Goal: Task Accomplishment & Management: Manage account settings

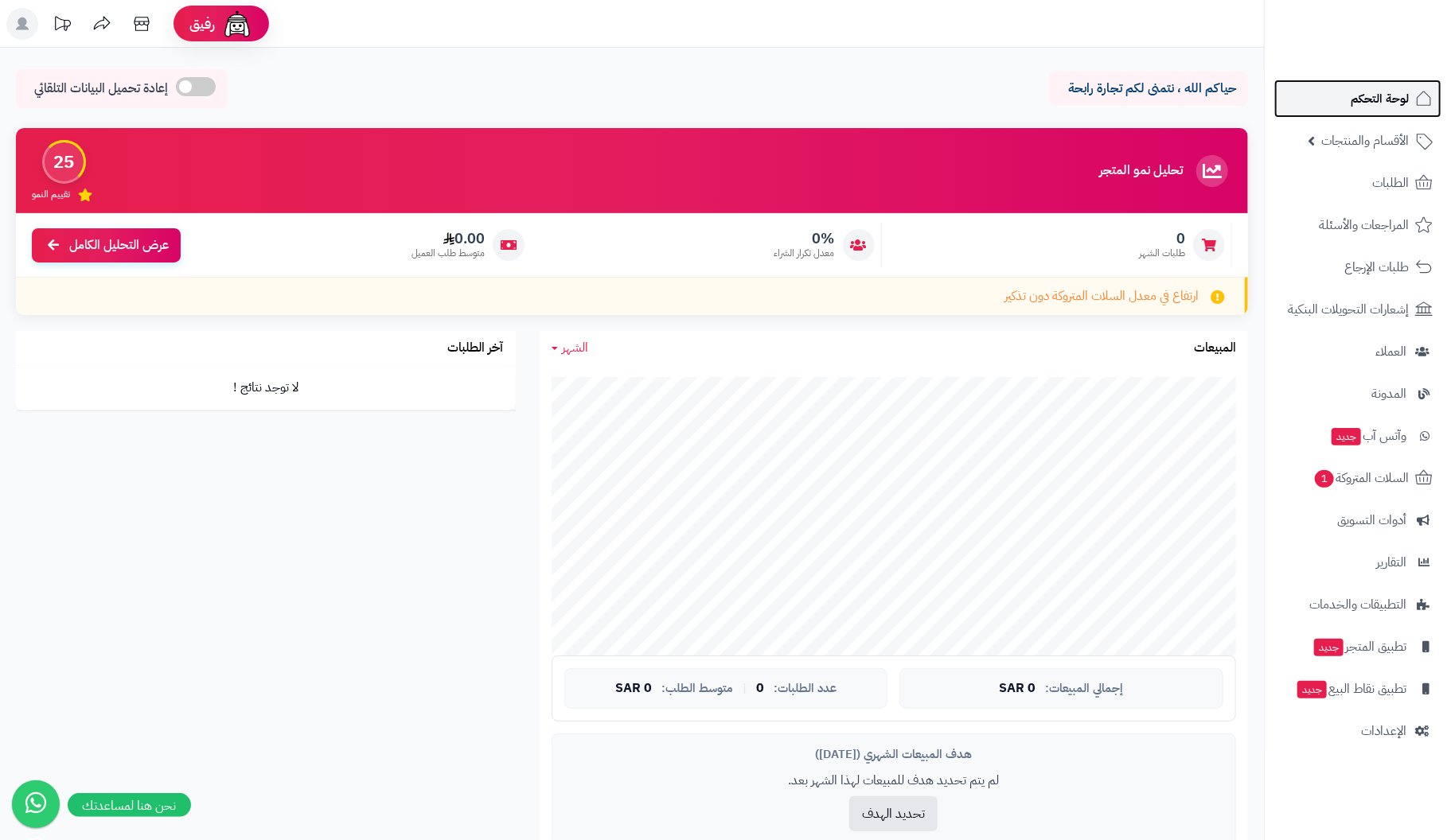
click at [1395, 96] on span "لوحة التحكم" at bounding box center [1380, 98] width 58 height 22
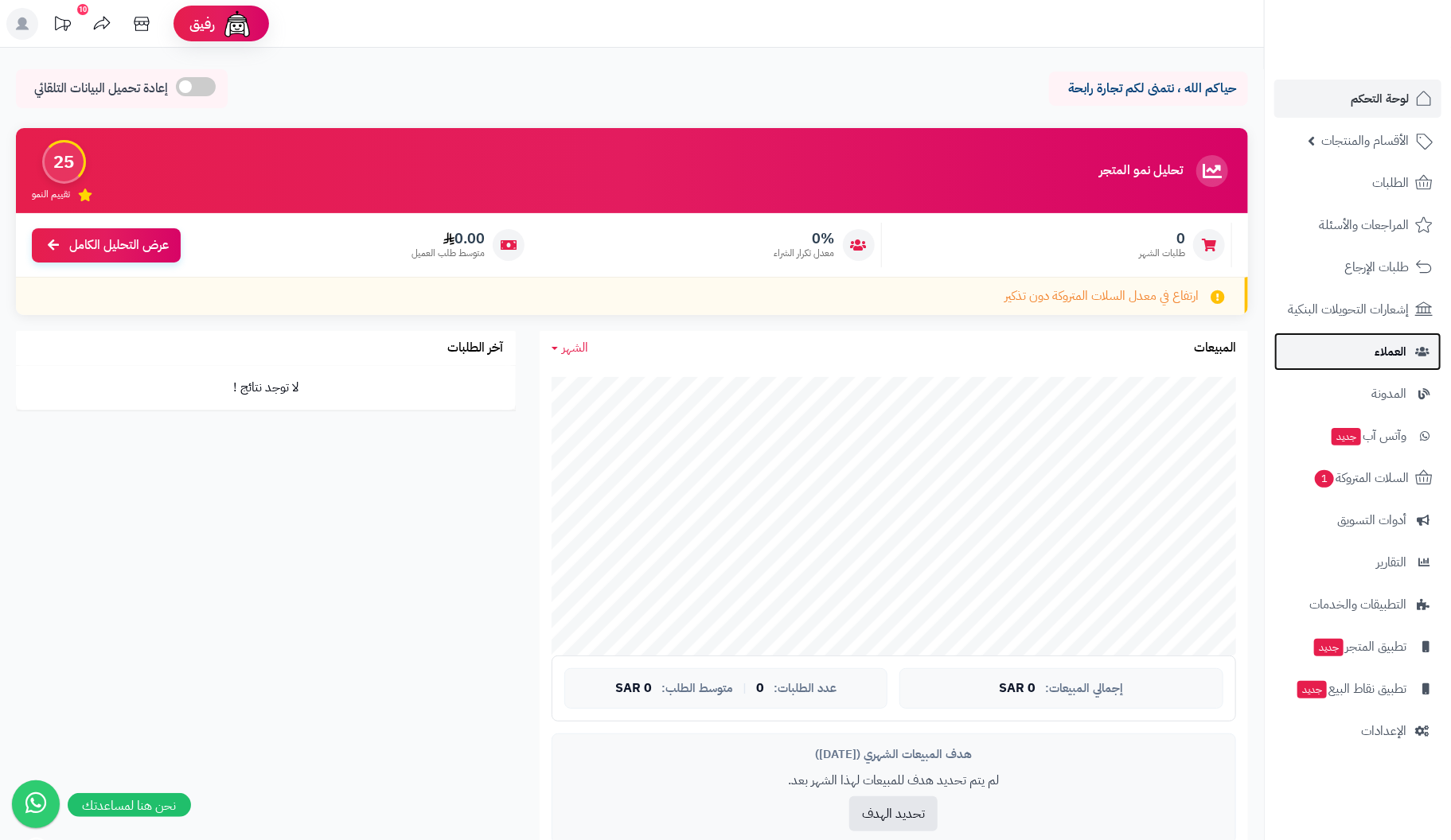
click at [1416, 349] on icon at bounding box center [1422, 352] width 14 height 11
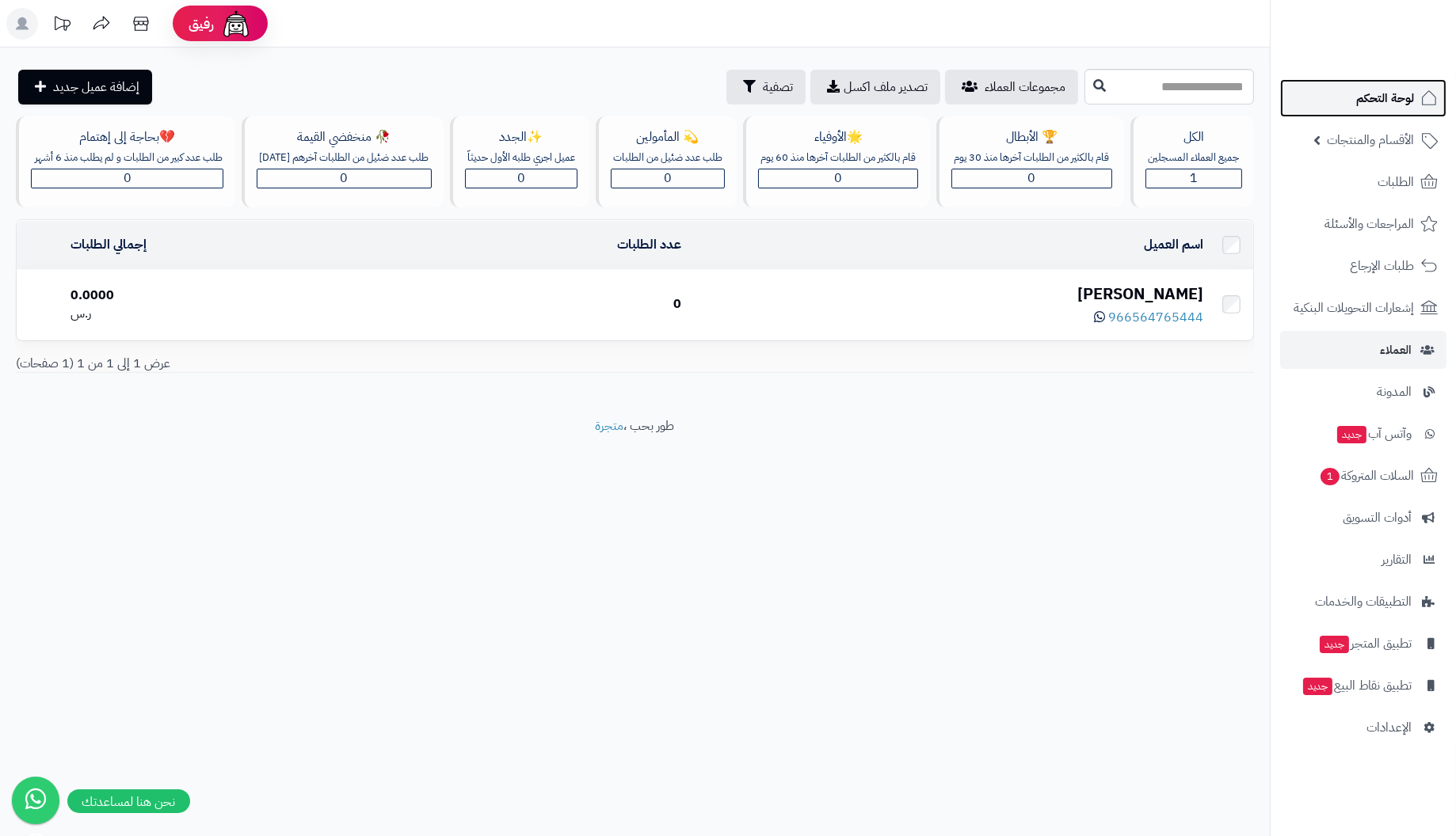
click at [1418, 98] on link "لوحة التحكم" at bounding box center [1363, 98] width 167 height 38
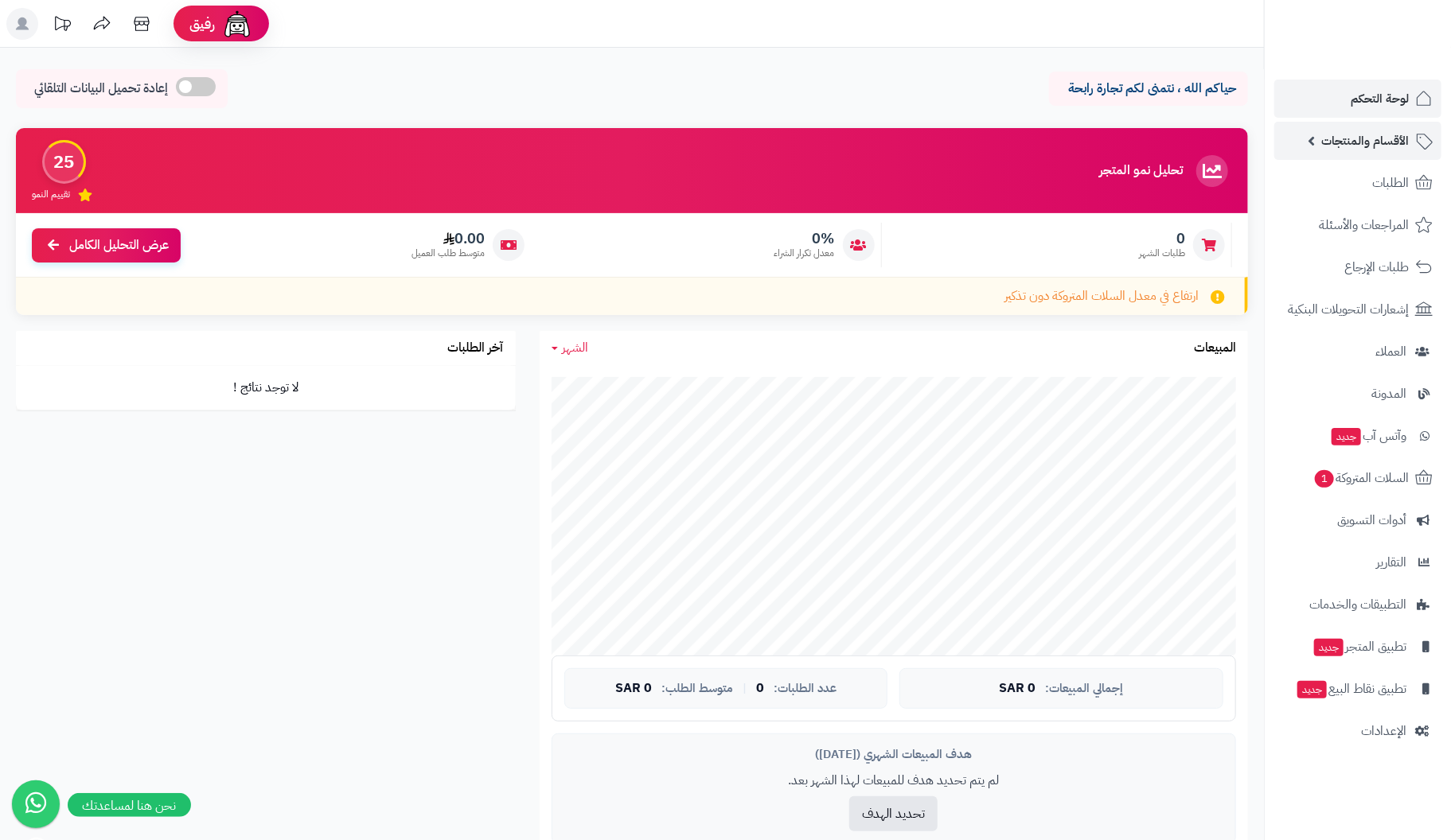
click at [1405, 137] on span "الأقسام والمنتجات" at bounding box center [1365, 140] width 88 height 22
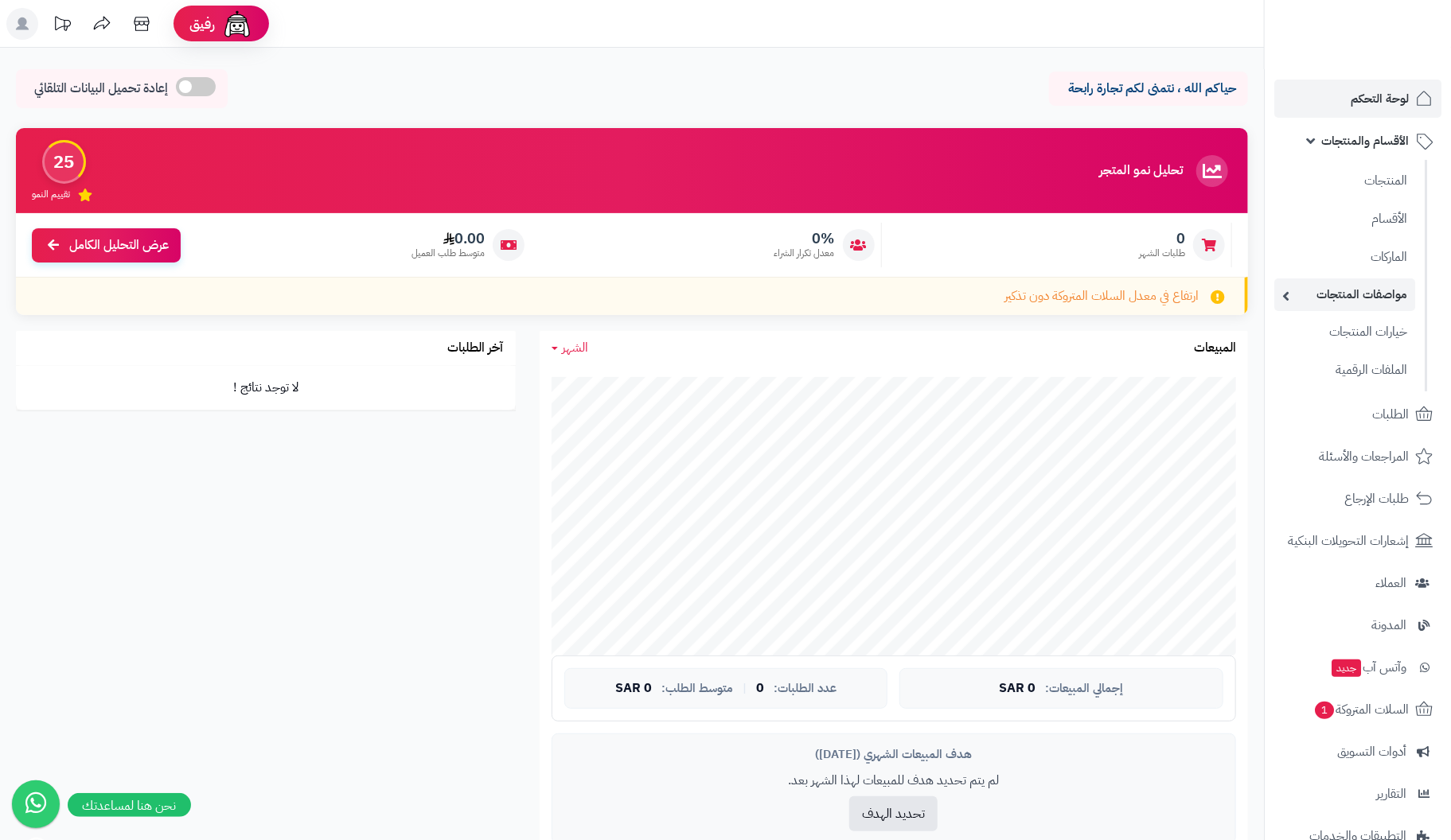
click at [1386, 300] on link "مواصفات المنتجات" at bounding box center [1344, 295] width 141 height 32
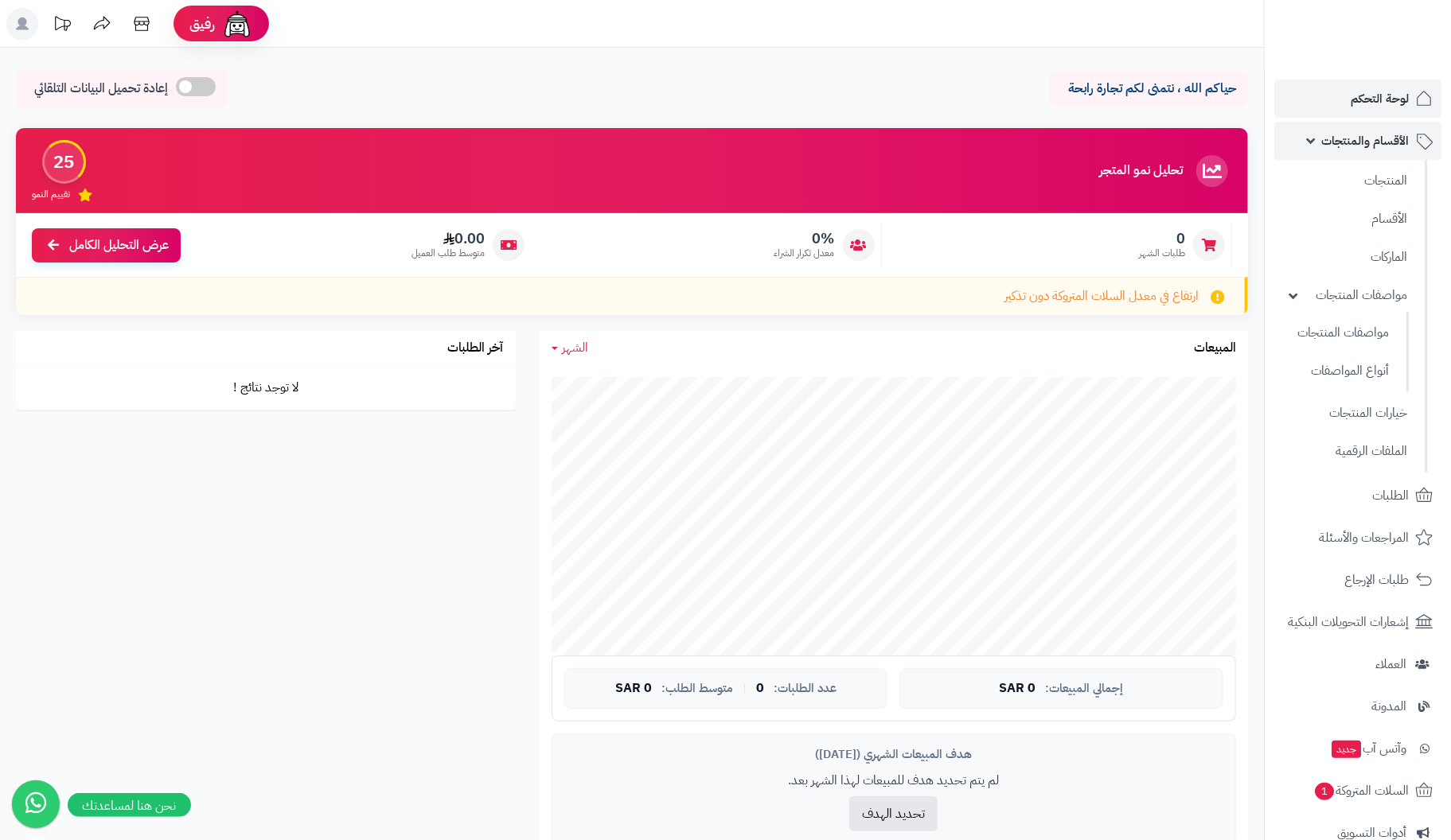
click at [1403, 139] on span "الأقسام والمنتجات" at bounding box center [1365, 140] width 88 height 22
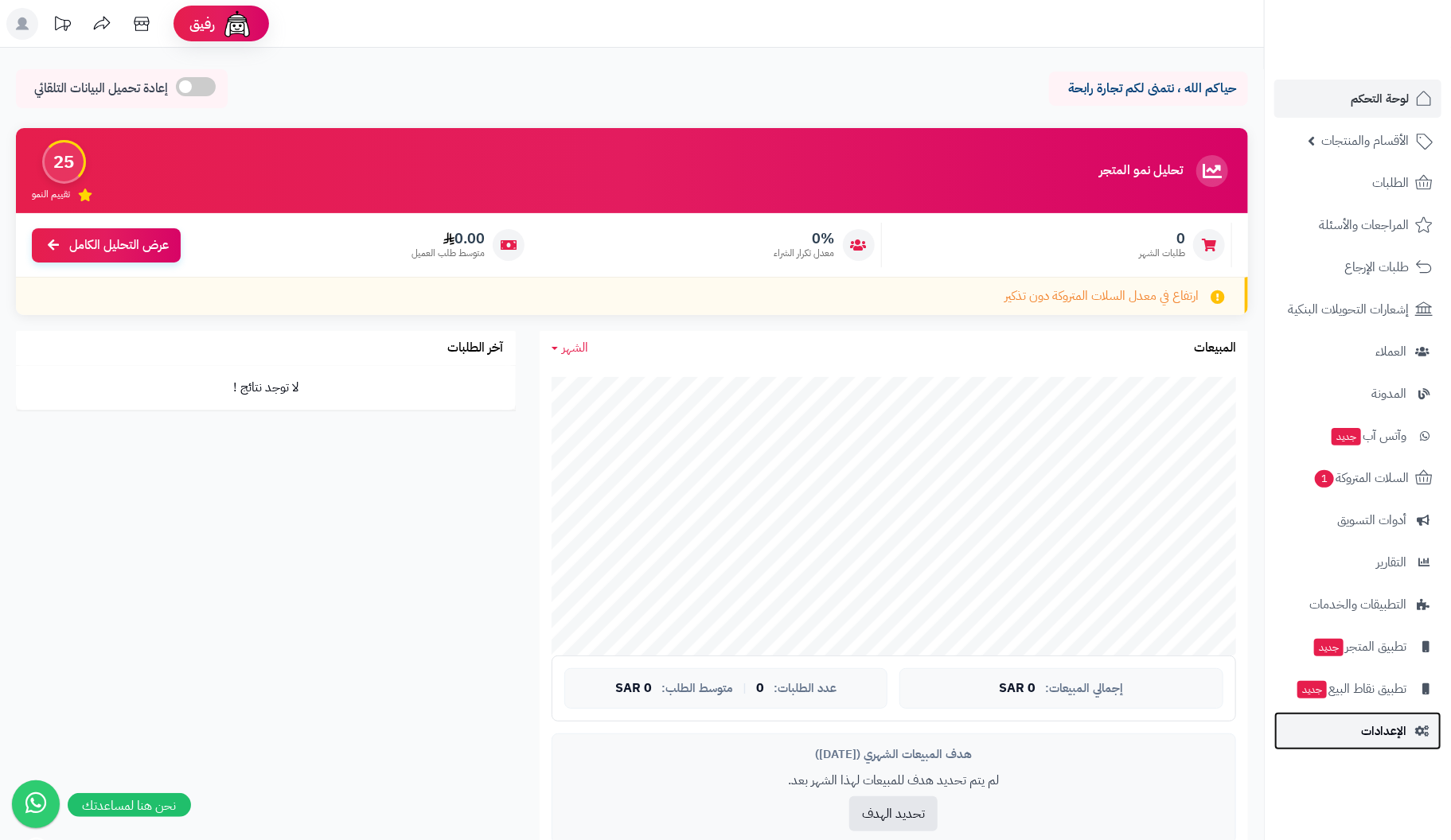
click at [1381, 735] on span "الإعدادات" at bounding box center [1384, 731] width 46 height 22
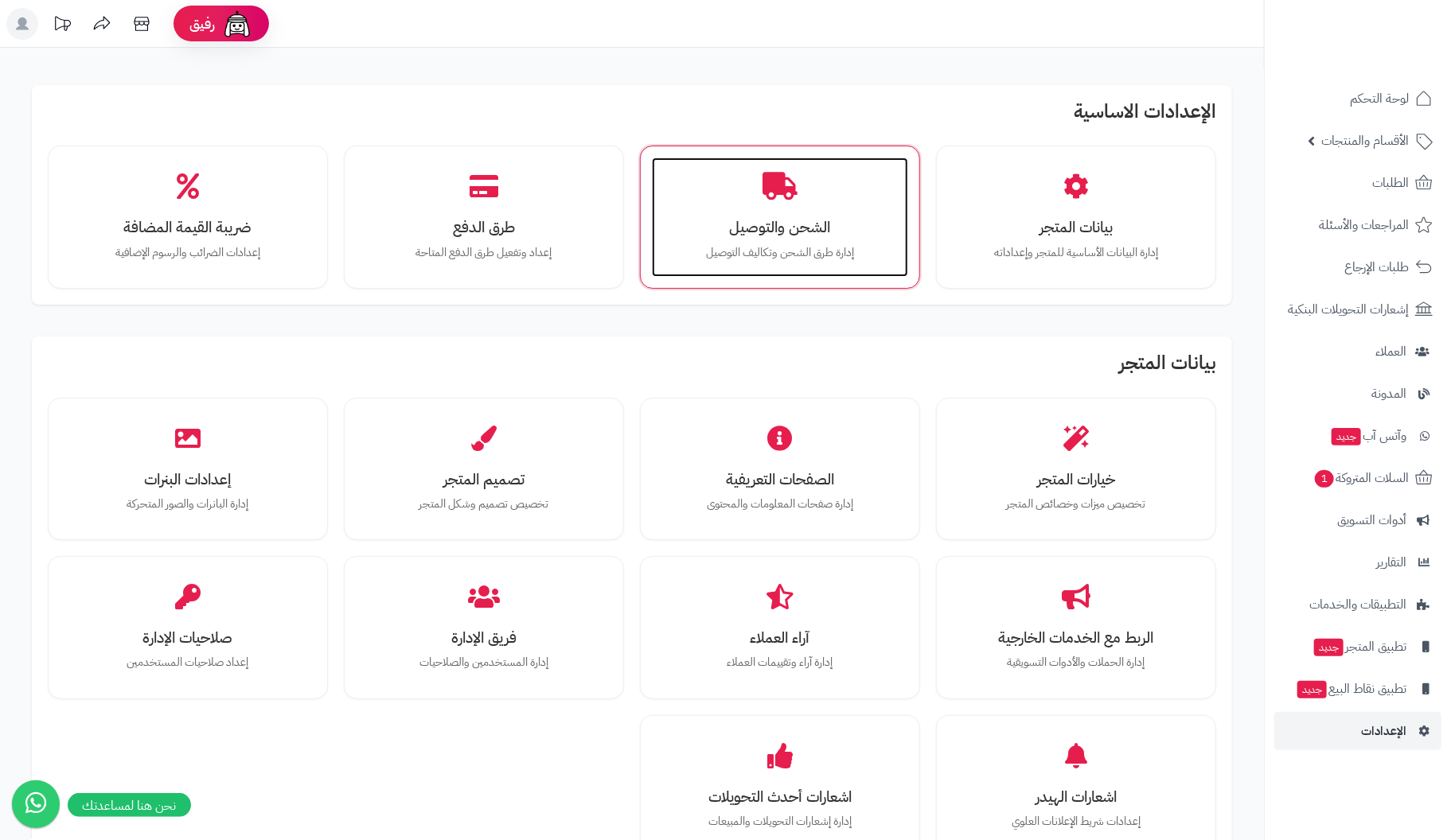
click at [770, 208] on div "الشحن والتوصيل إدارة طرق الشحن وتكاليف التوصيل" at bounding box center [779, 217] width 256 height 119
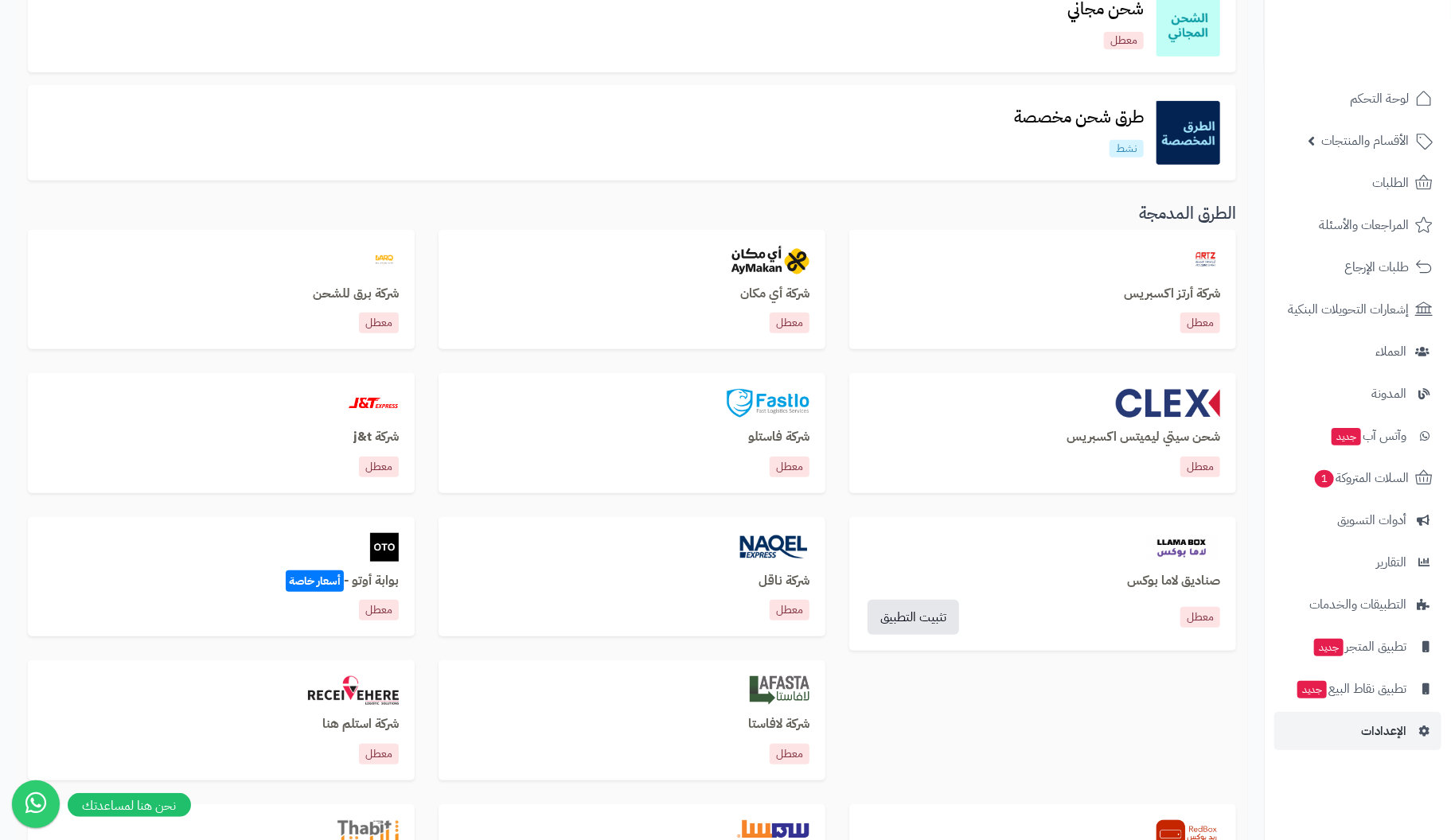
scroll to position [478, 0]
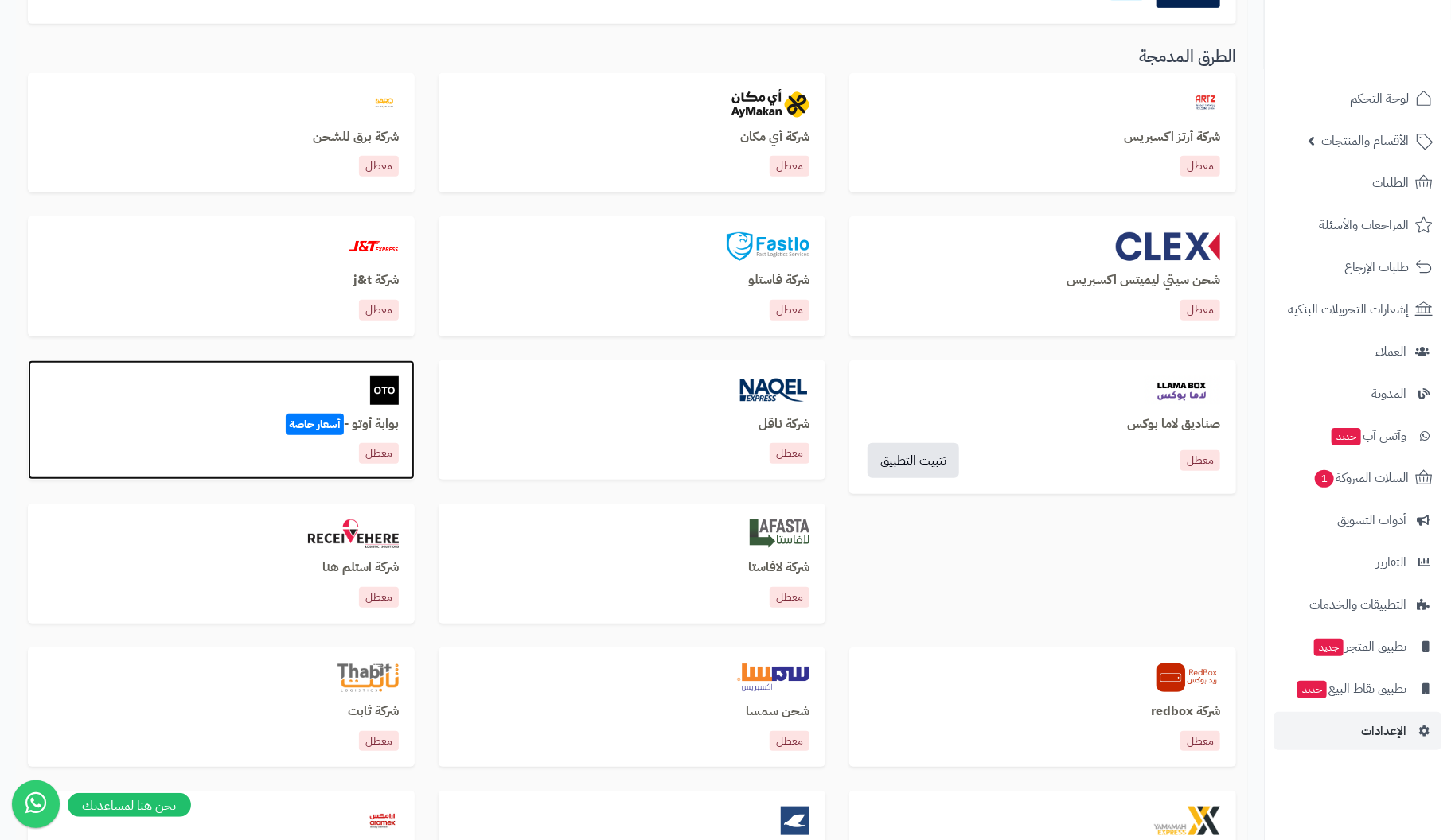
click at [383, 457] on p "معطل" at bounding box center [379, 454] width 40 height 21
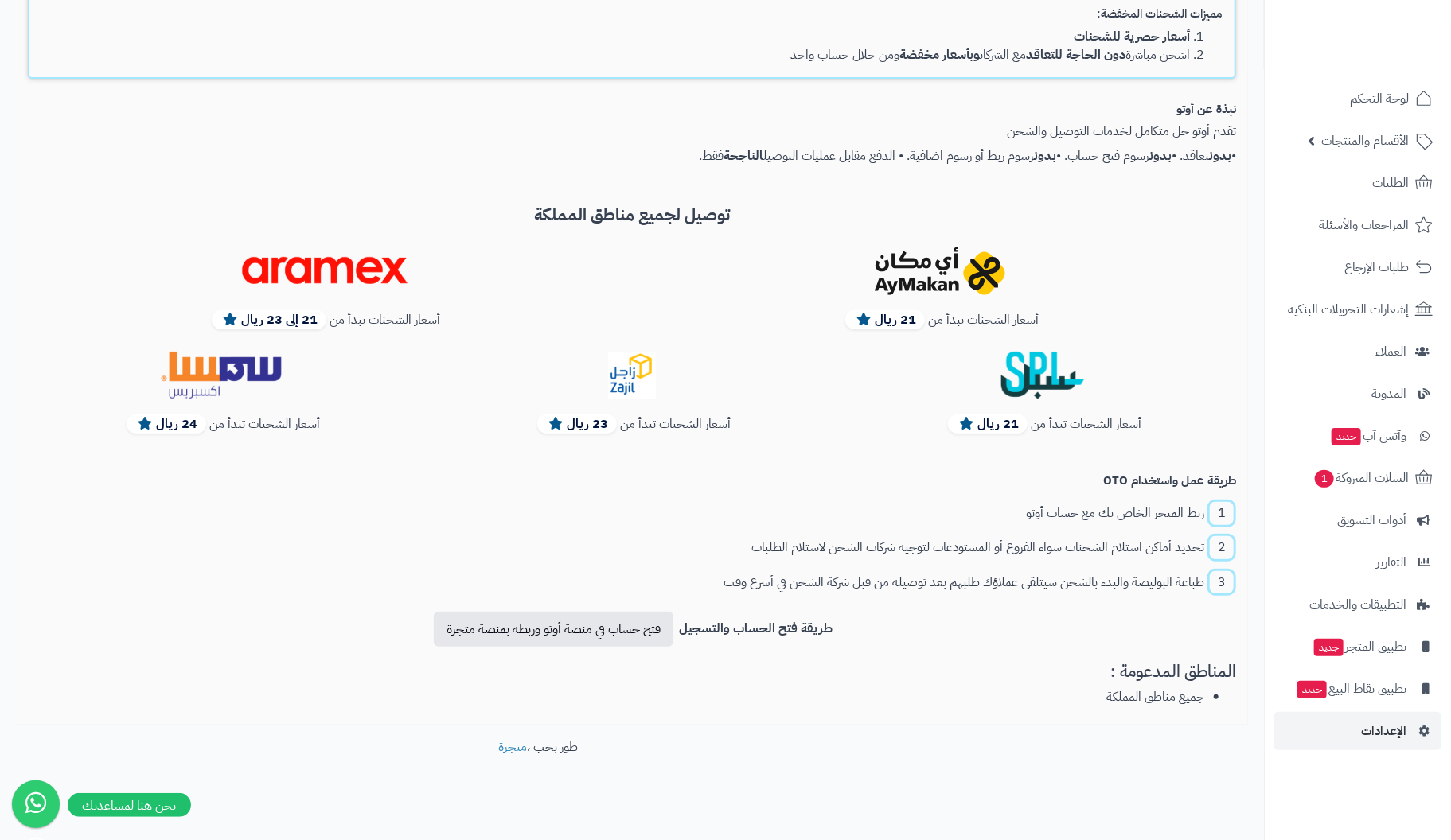
scroll to position [278, 0]
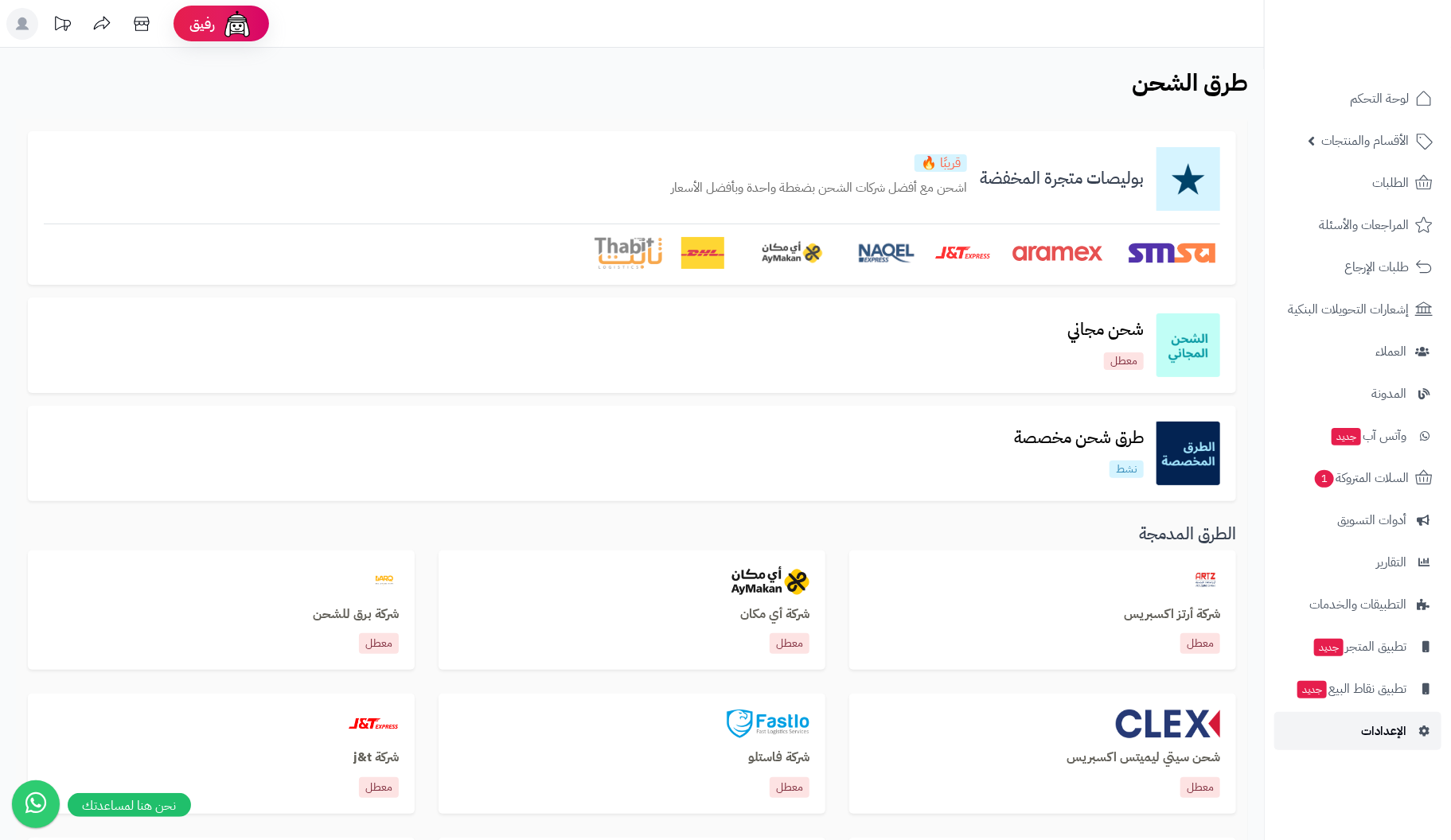
click at [1379, 720] on span "الإعدادات" at bounding box center [1384, 731] width 46 height 22
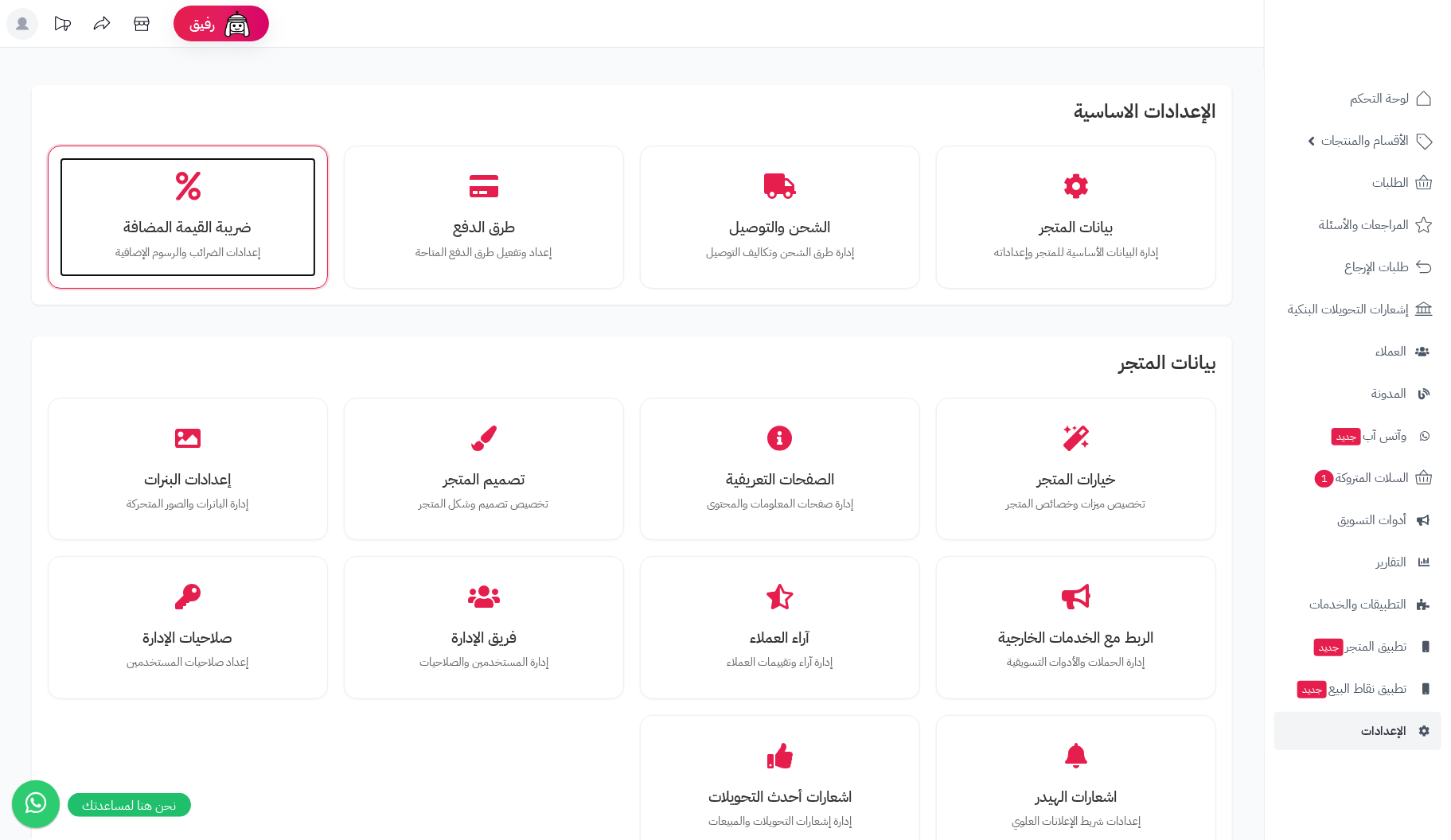
click at [246, 261] on div "ضريبة القيمة المضافة إعدادات الضرائب والرسوم الإضافية" at bounding box center [187, 217] width 256 height 119
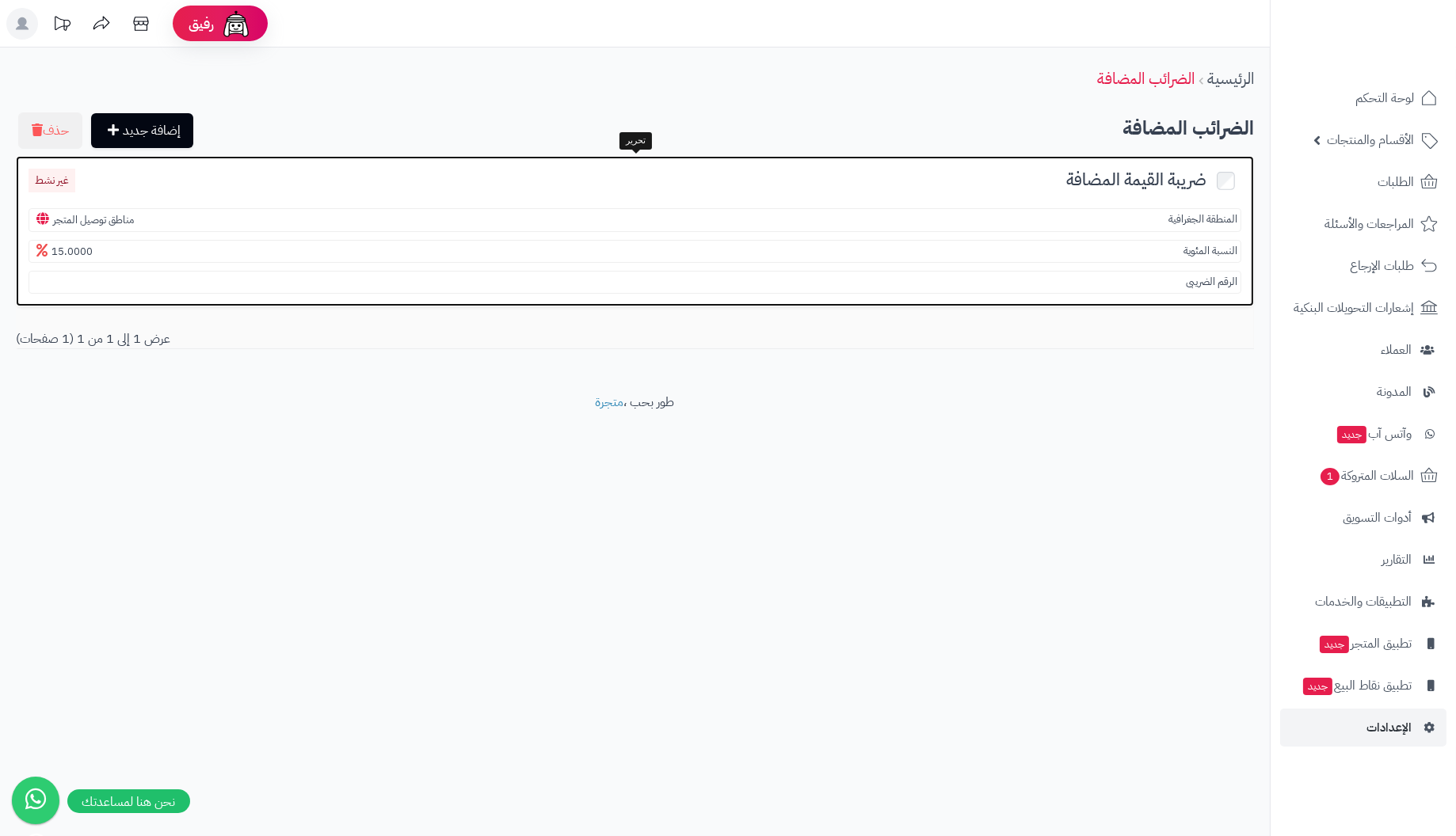
click at [1144, 219] on section "المنطقة الجغرافية مناطق توصيل المتجر" at bounding box center [634, 220] width 1213 height 24
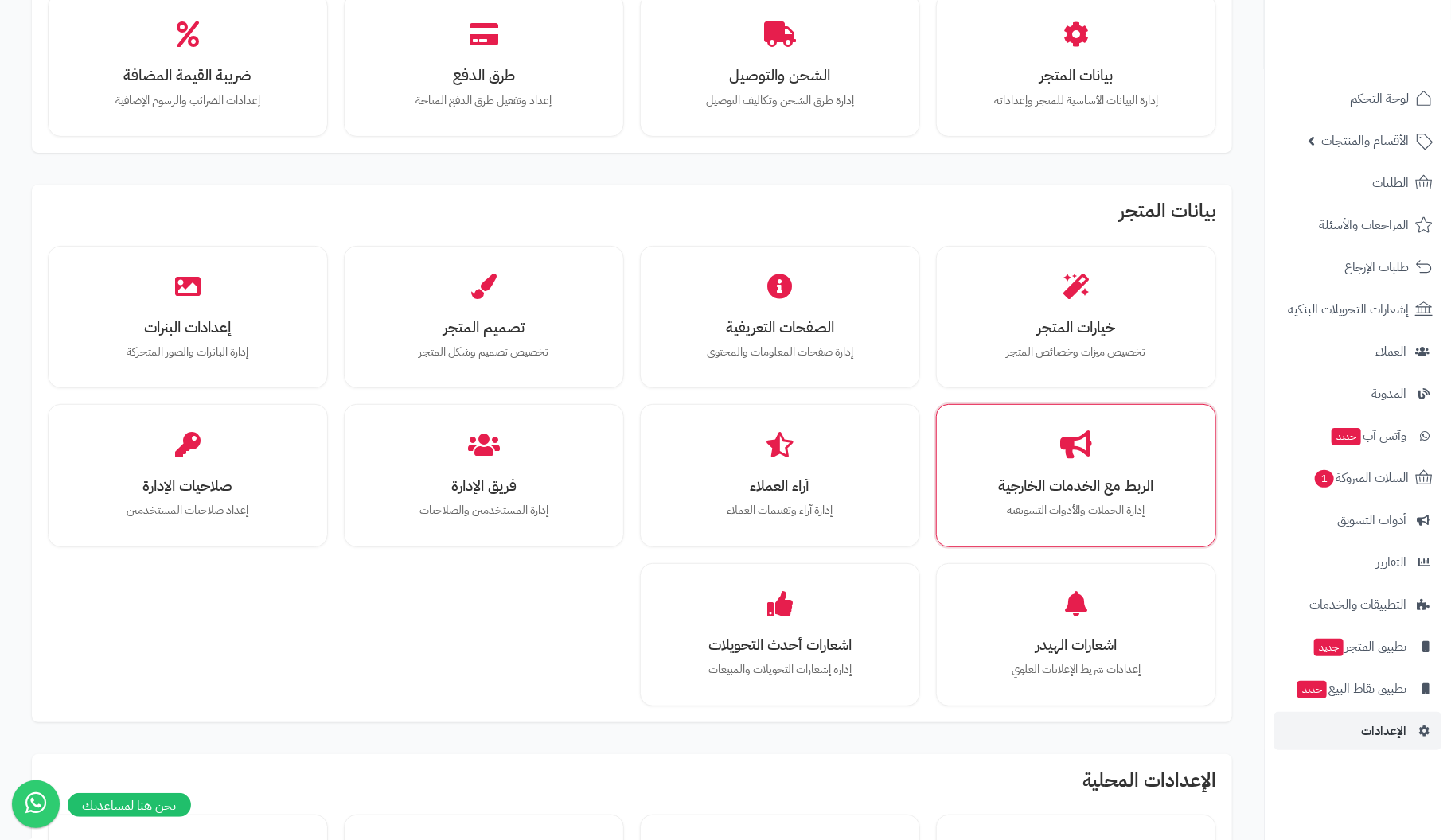
scroll to position [159, 0]
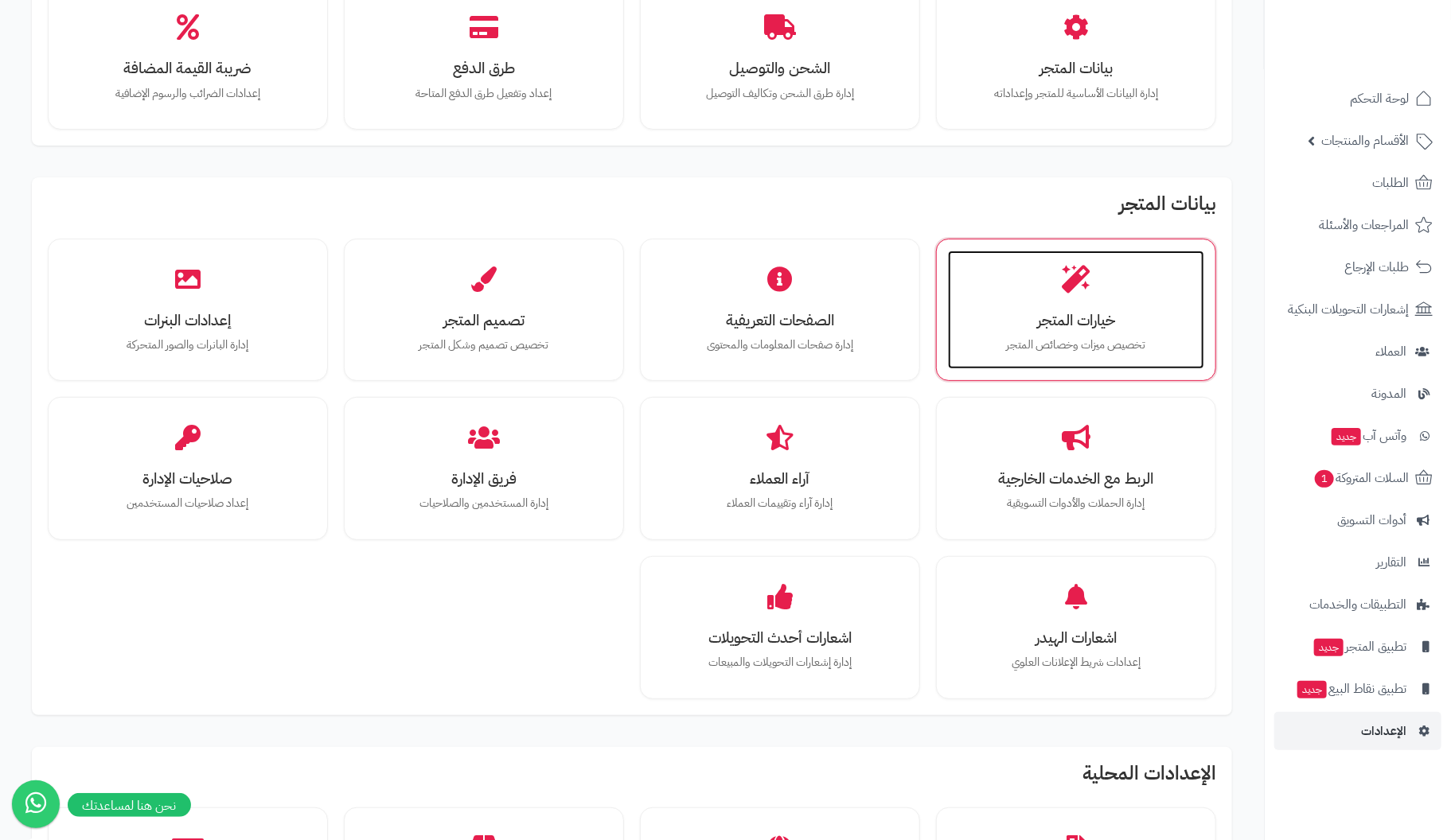
click at [1097, 337] on p "تخصيص ميزات وخصائص المتجر" at bounding box center [1076, 345] width 225 height 17
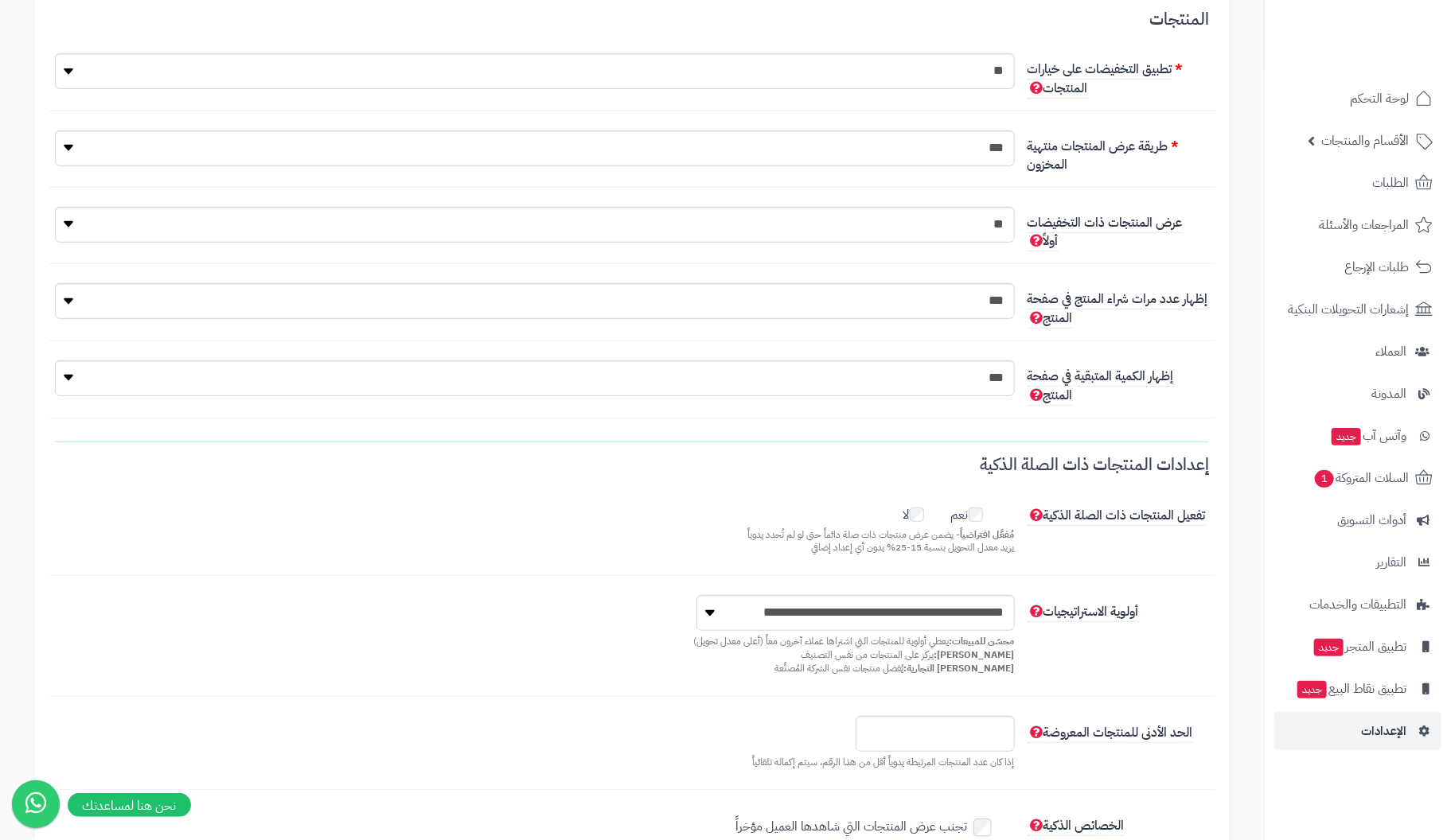
scroll to position [318, 0]
click at [987, 143] on select "**********" at bounding box center [535, 146] width 960 height 36
click at [1167, 153] on label "طريقة عرض المنتجات منتهية المخزون" at bounding box center [1118, 149] width 194 height 44
click at [1015, 86] on select "** ***" at bounding box center [535, 68] width 960 height 36
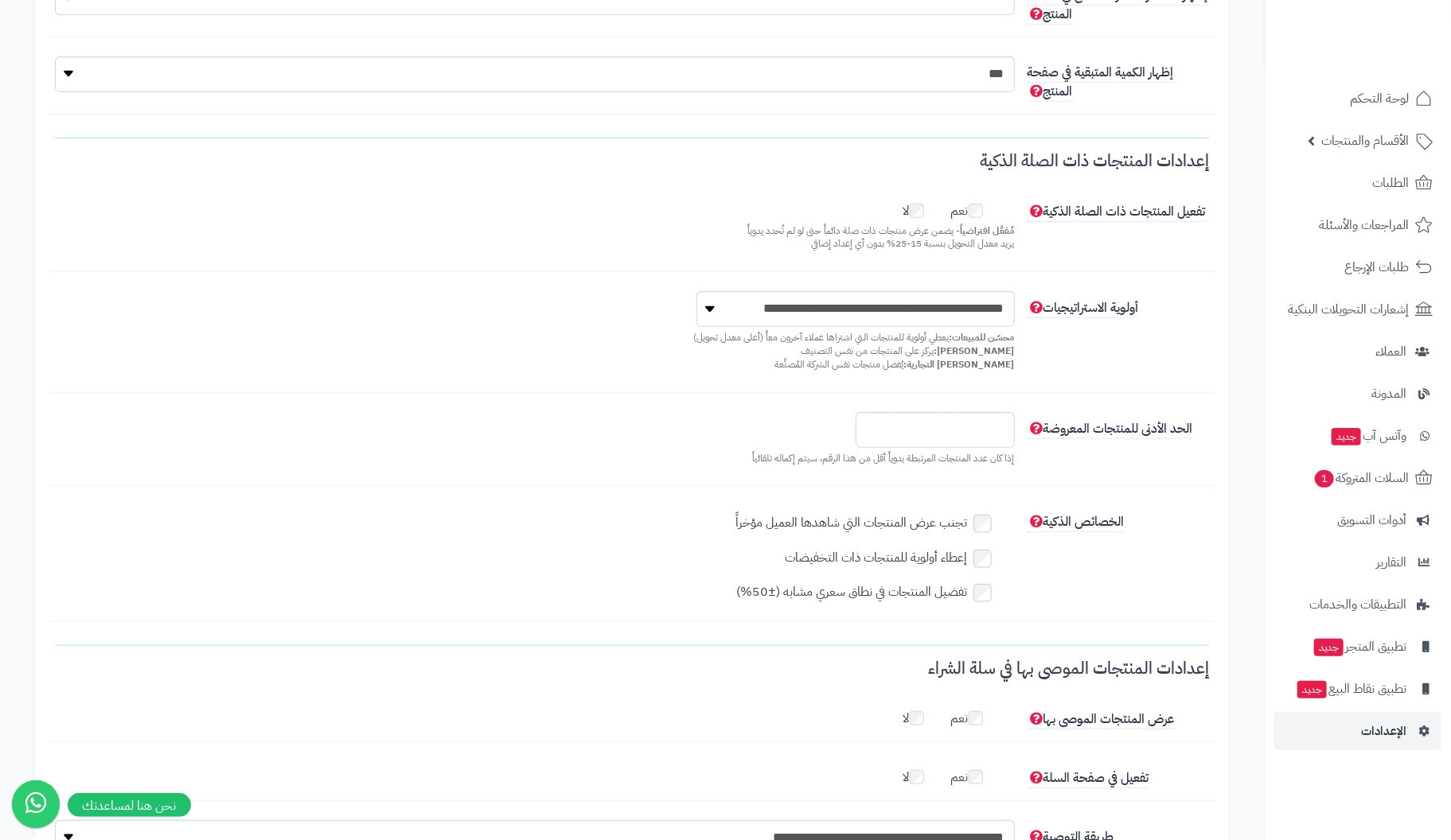
scroll to position [557, 0]
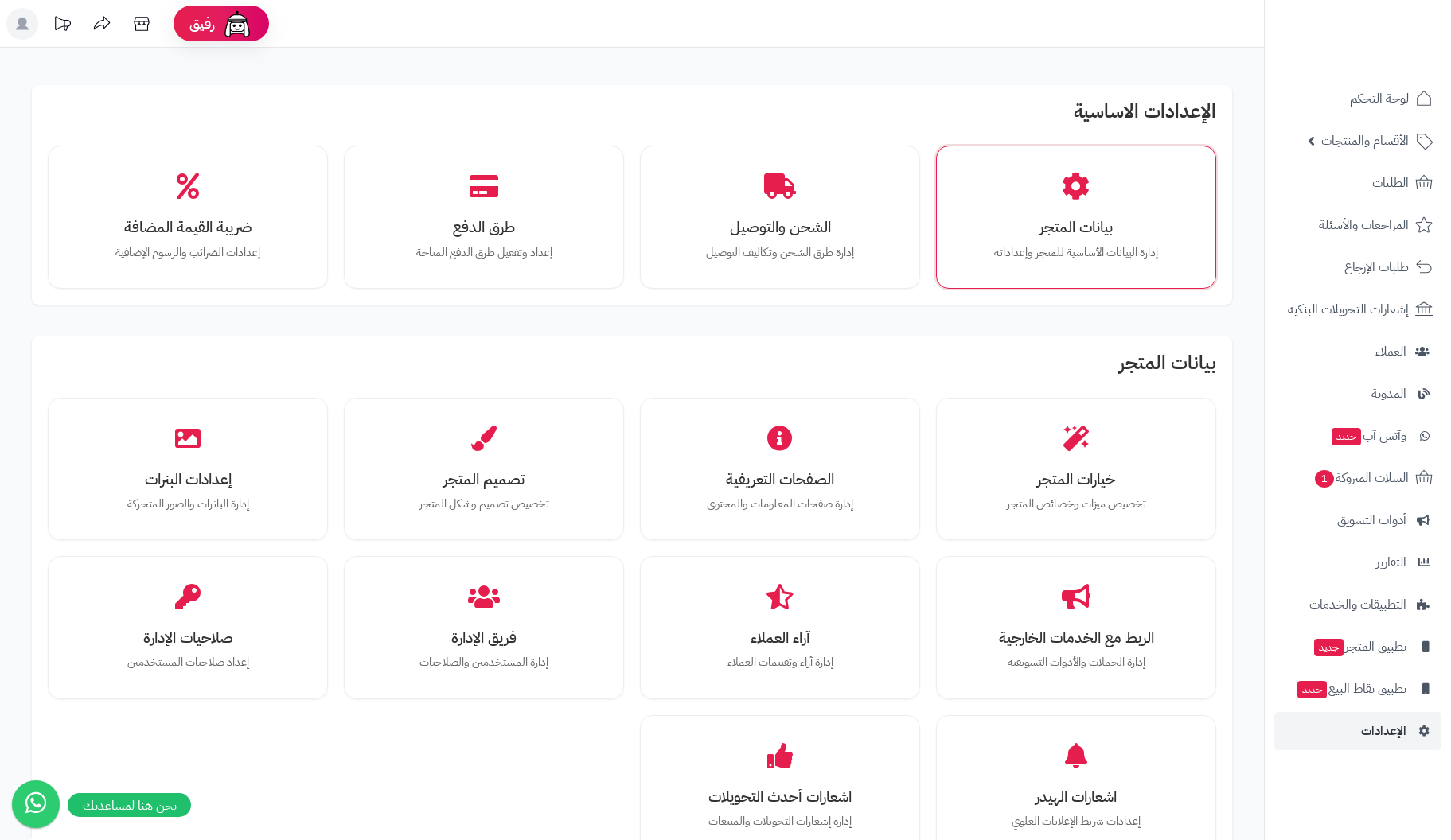
scroll to position [165, 0]
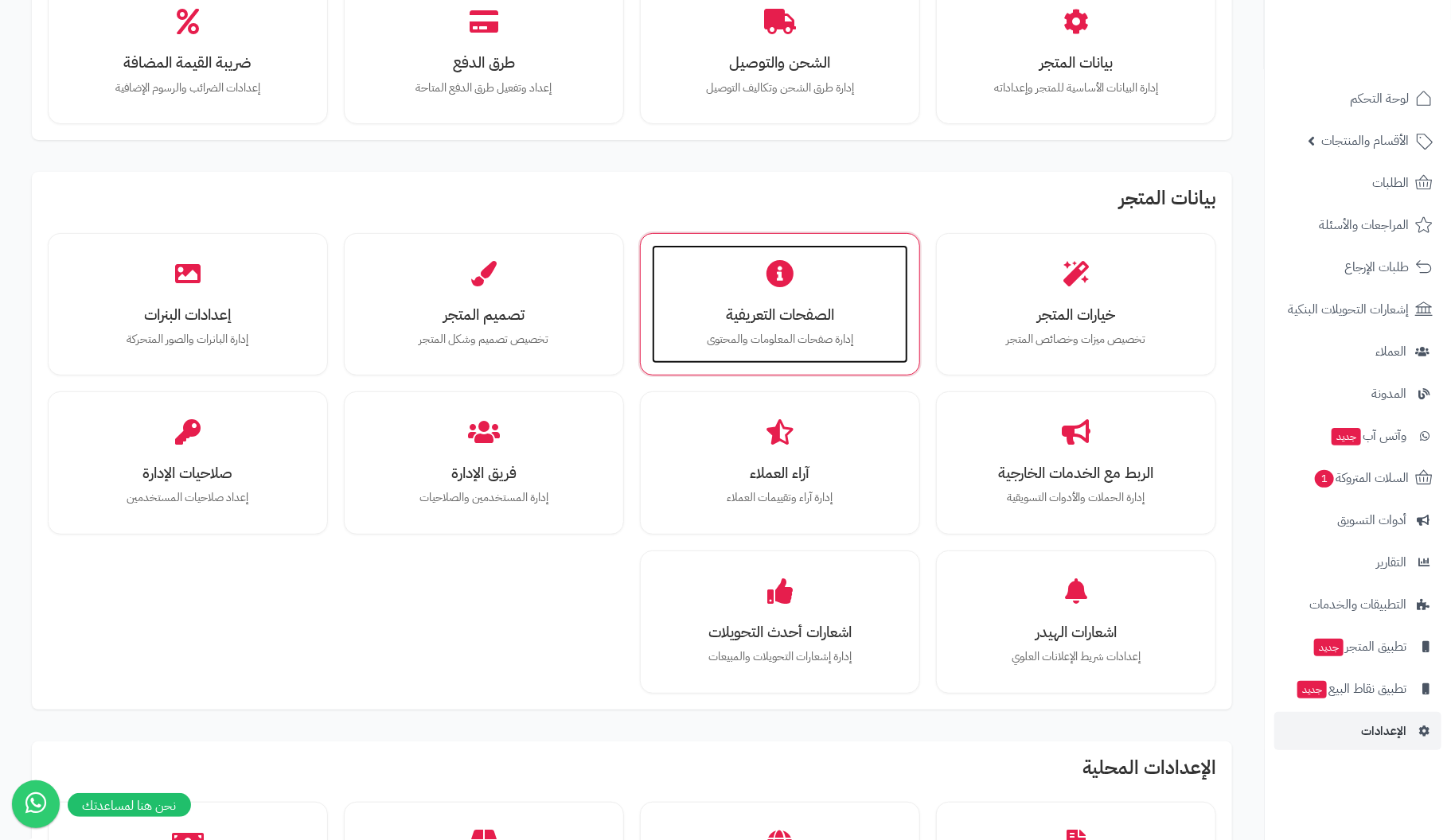
click at [789, 322] on h3 "الصفحات التعريفية" at bounding box center [780, 315] width 225 height 17
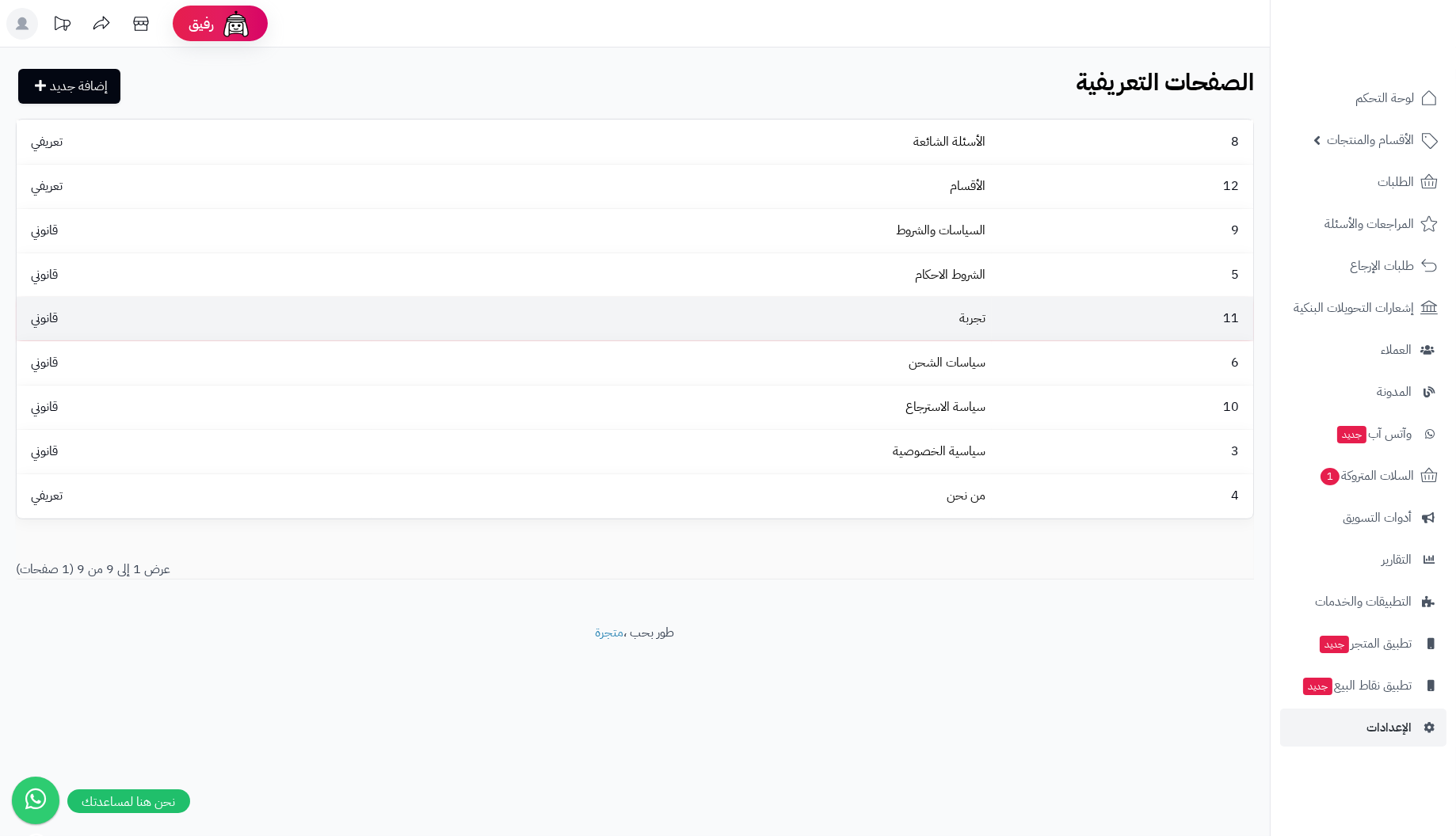
click at [1061, 317] on td "11" at bounding box center [1122, 319] width 261 height 44
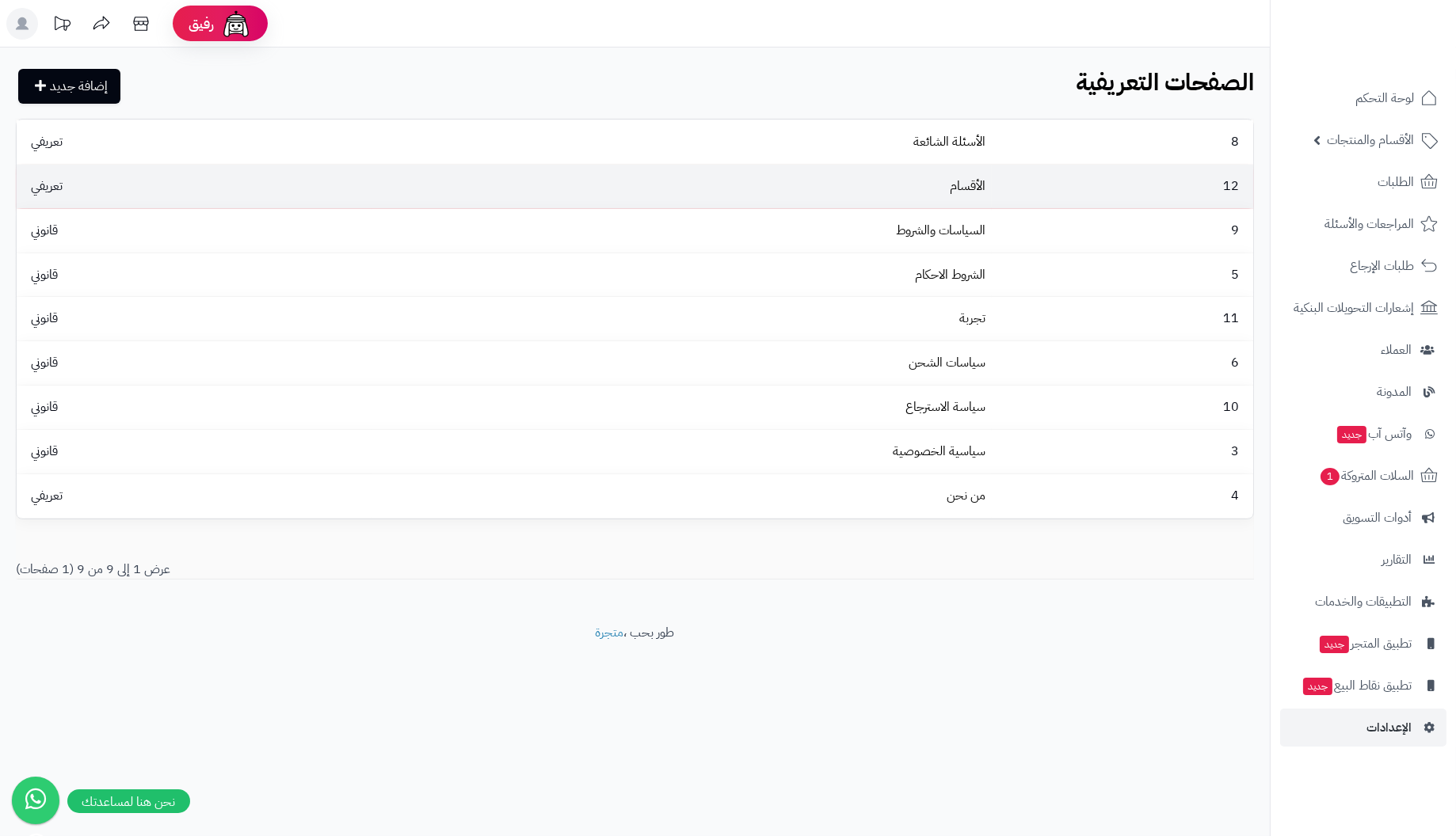
click at [1052, 187] on td "12" at bounding box center [1122, 187] width 261 height 44
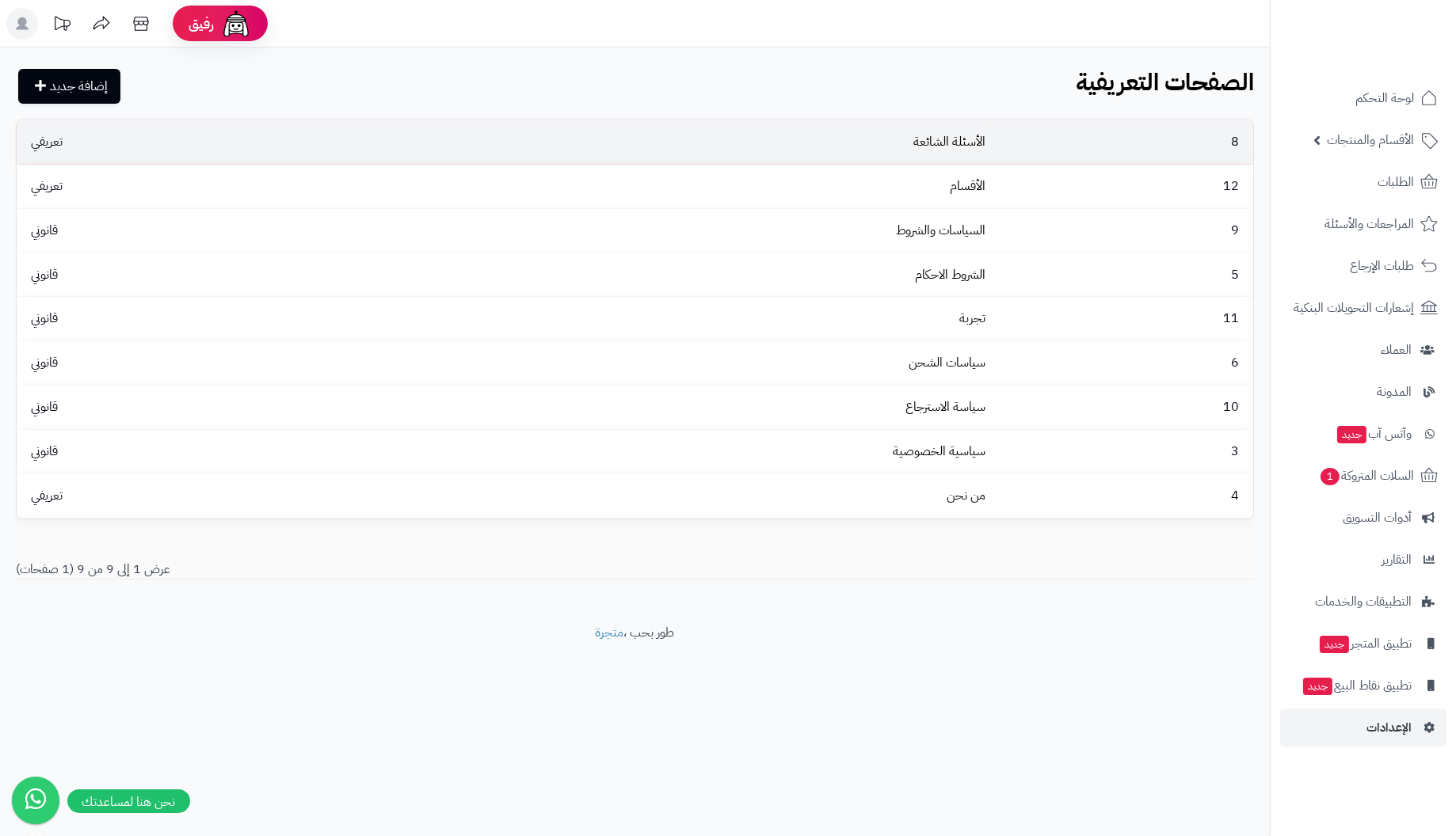
click at [1082, 134] on td "8" at bounding box center [1122, 142] width 261 height 44
click at [49, 142] on span "تعريفي" at bounding box center [46, 142] width 47 height 19
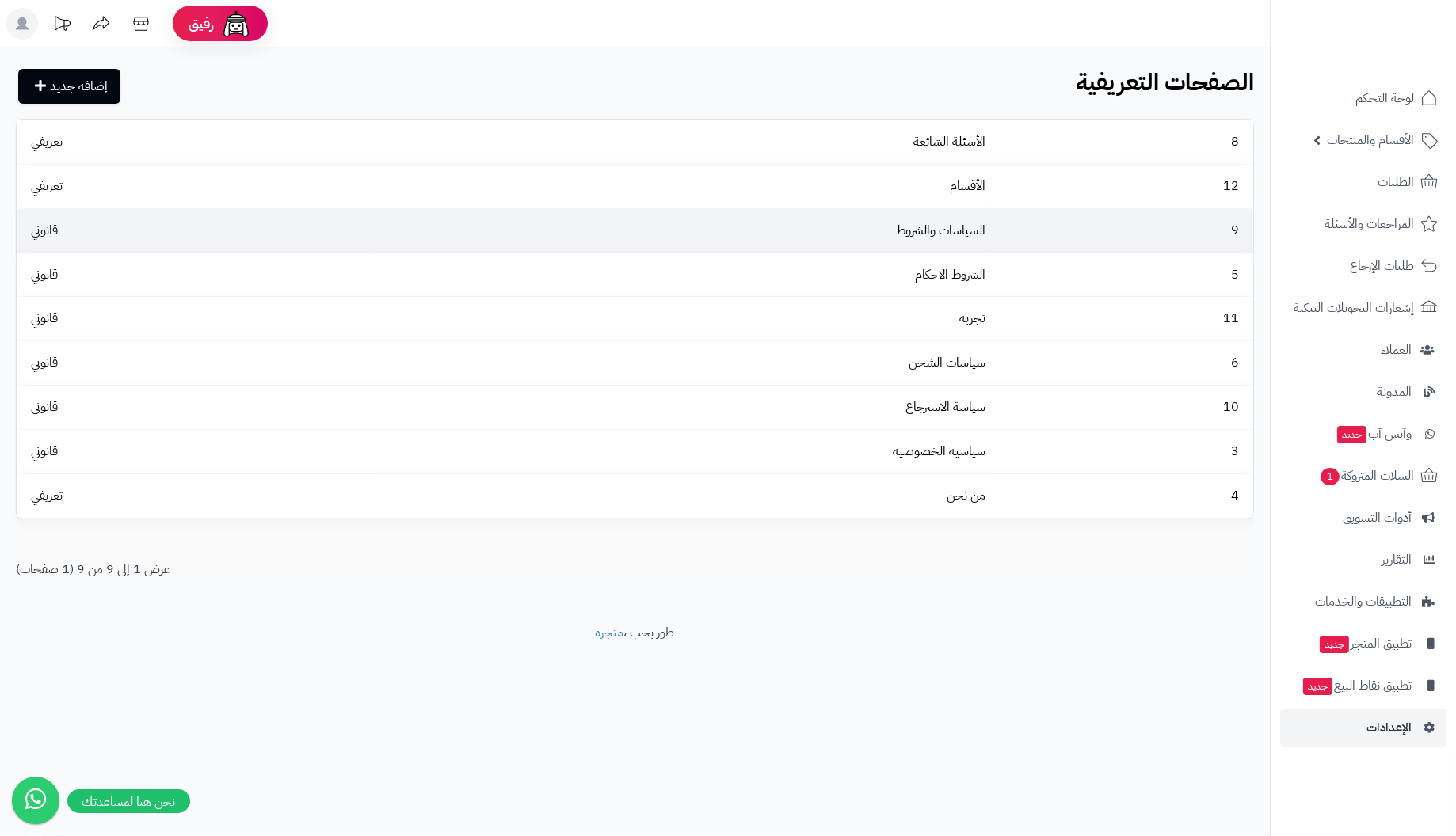
click at [1237, 229] on span "9" at bounding box center [1234, 230] width 24 height 19
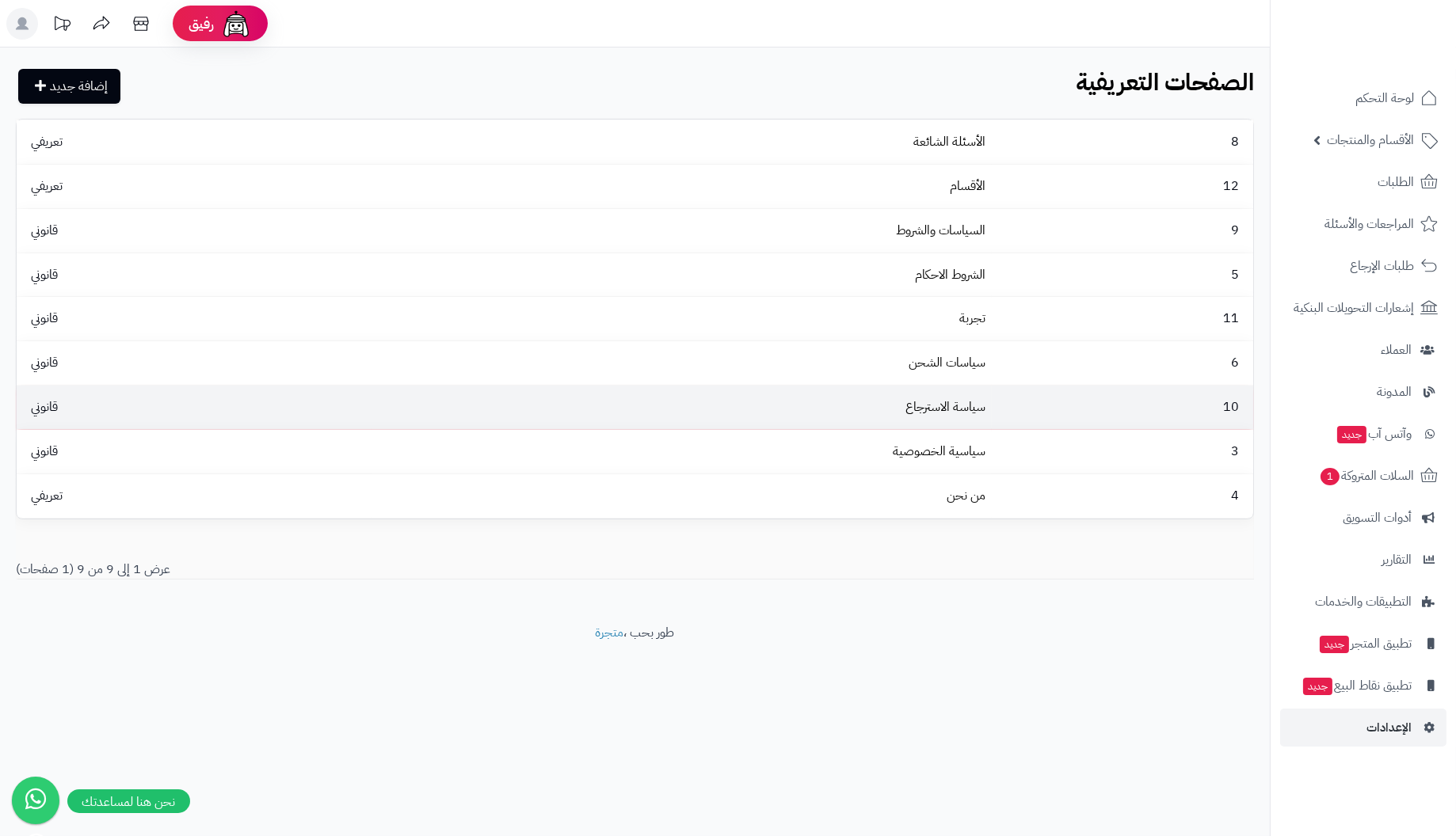
click at [1224, 416] on span "10" at bounding box center [1230, 407] width 31 height 19
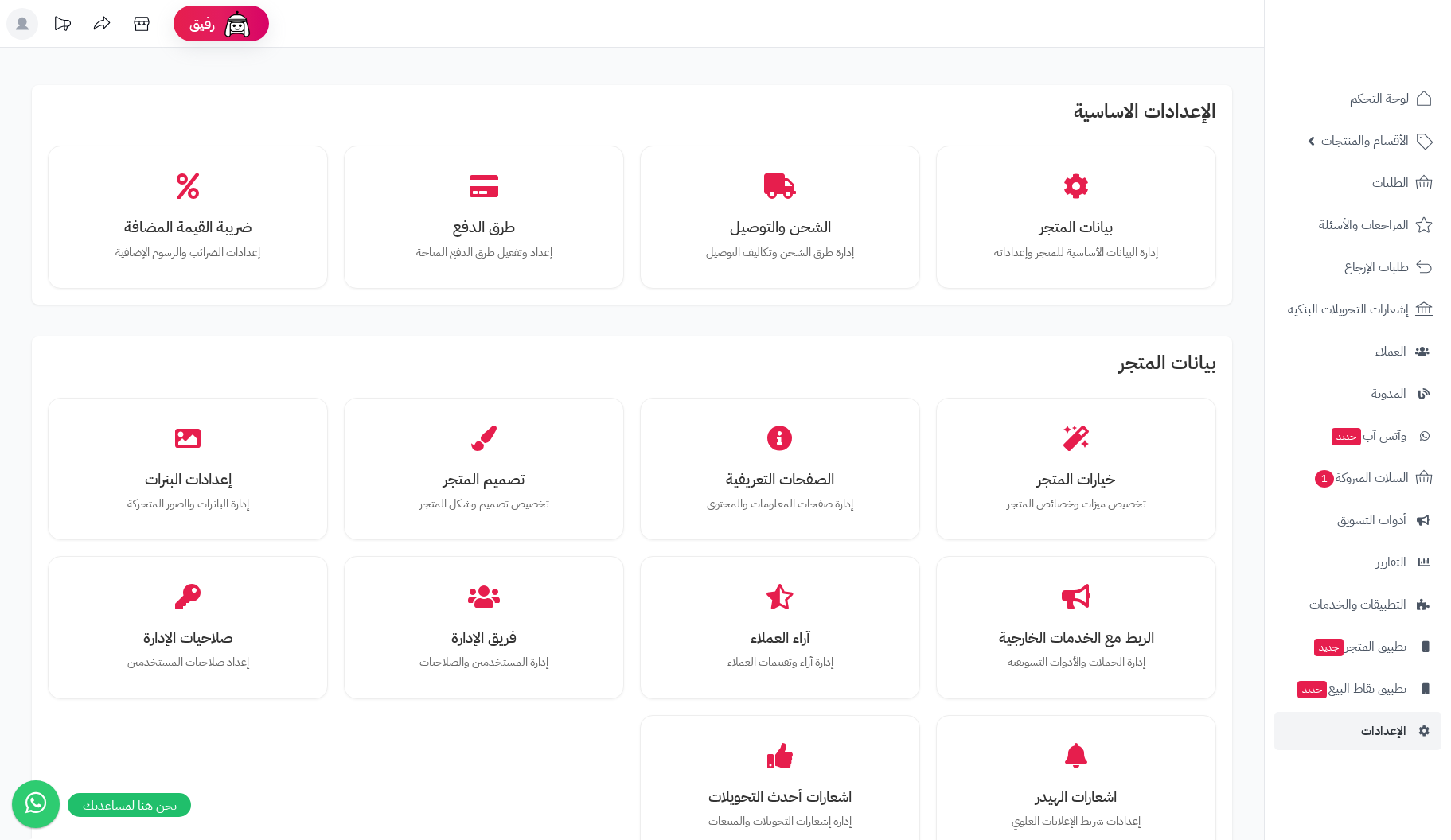
scroll to position [167, 0]
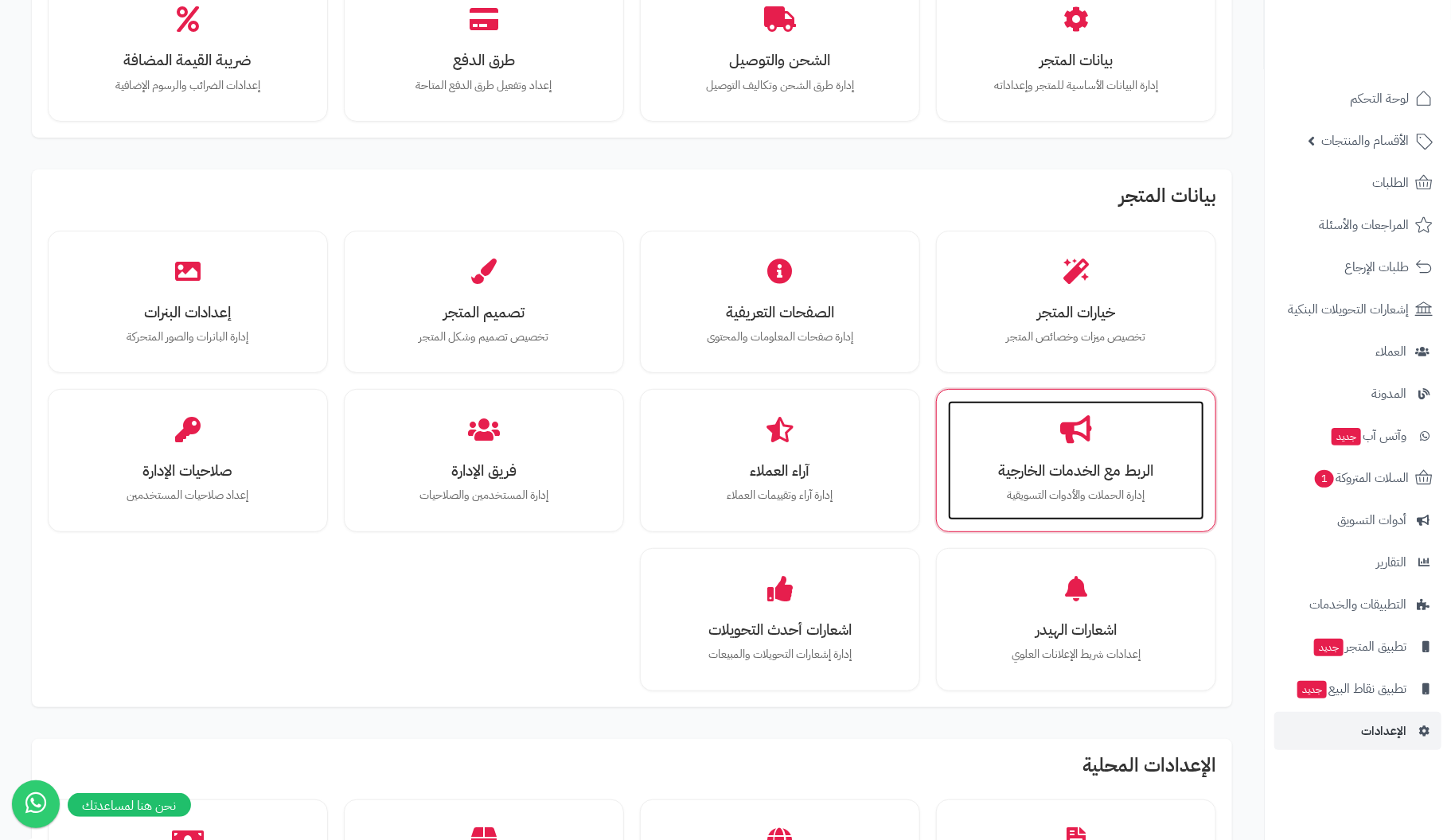
click at [1065, 509] on div "الربط مع الخدمات الخارجية إدارة الحملات والأدوات التسويقية" at bounding box center [1075, 460] width 256 height 119
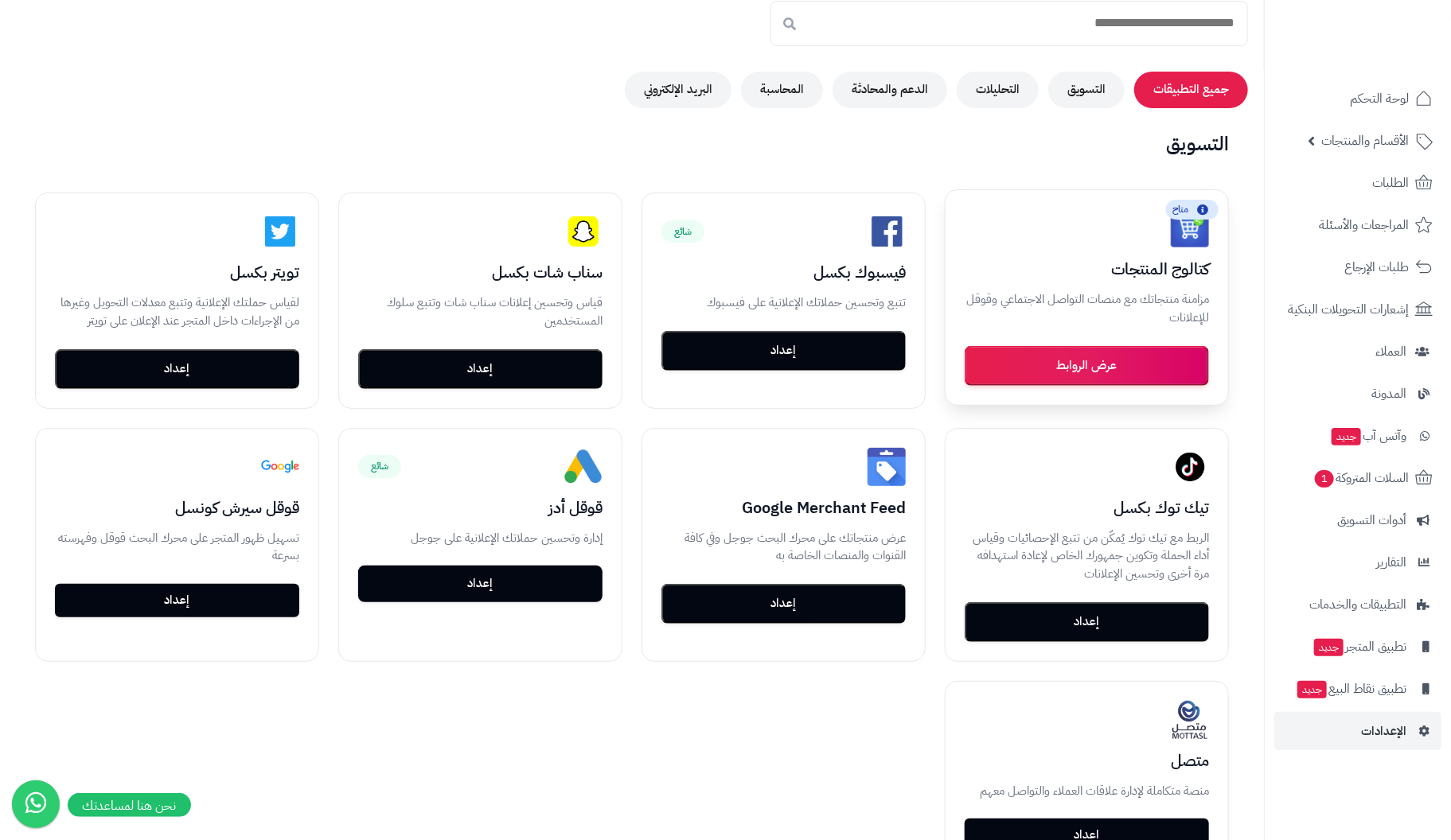
scroll to position [238, 0]
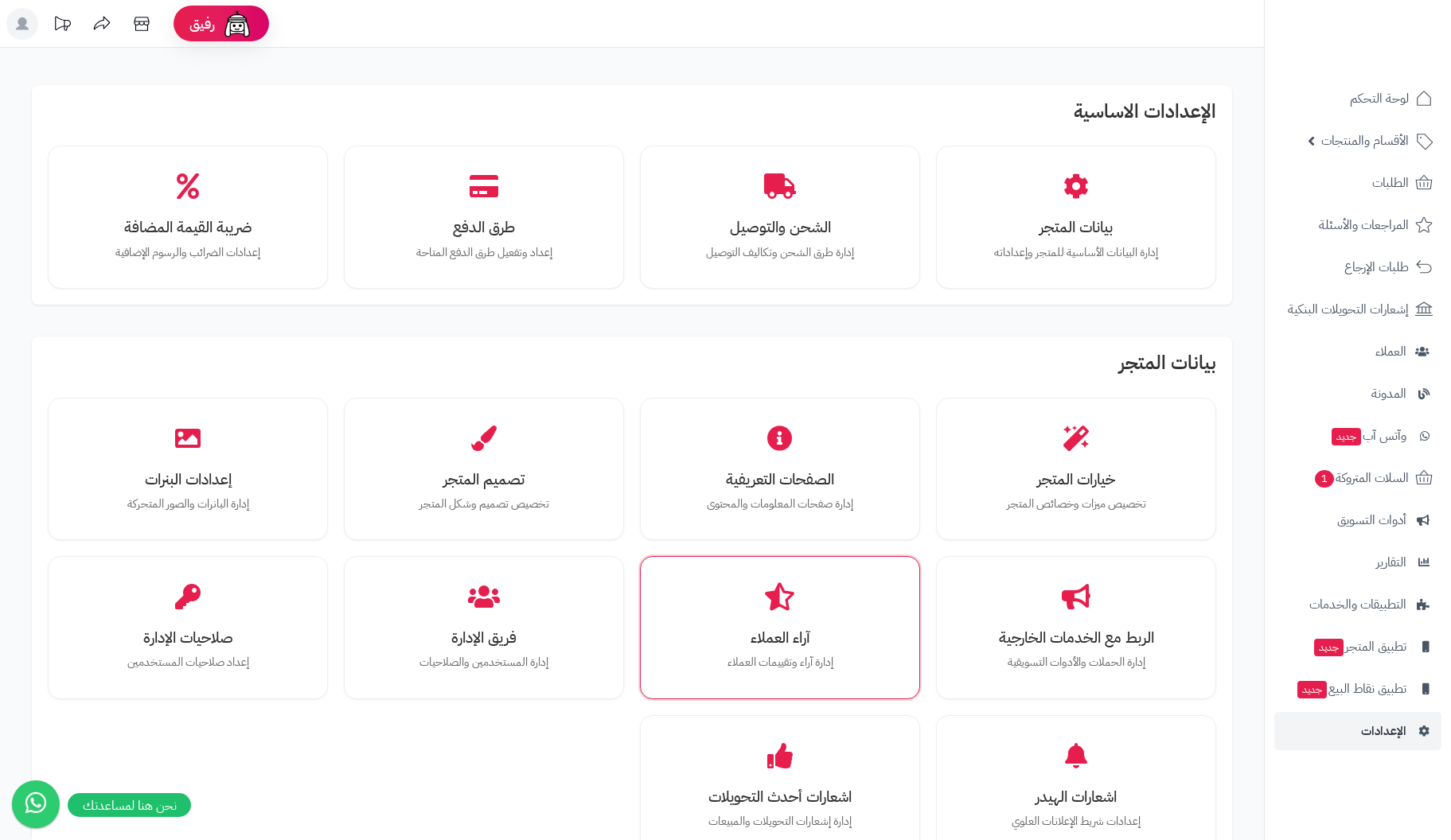
scroll to position [170, 0]
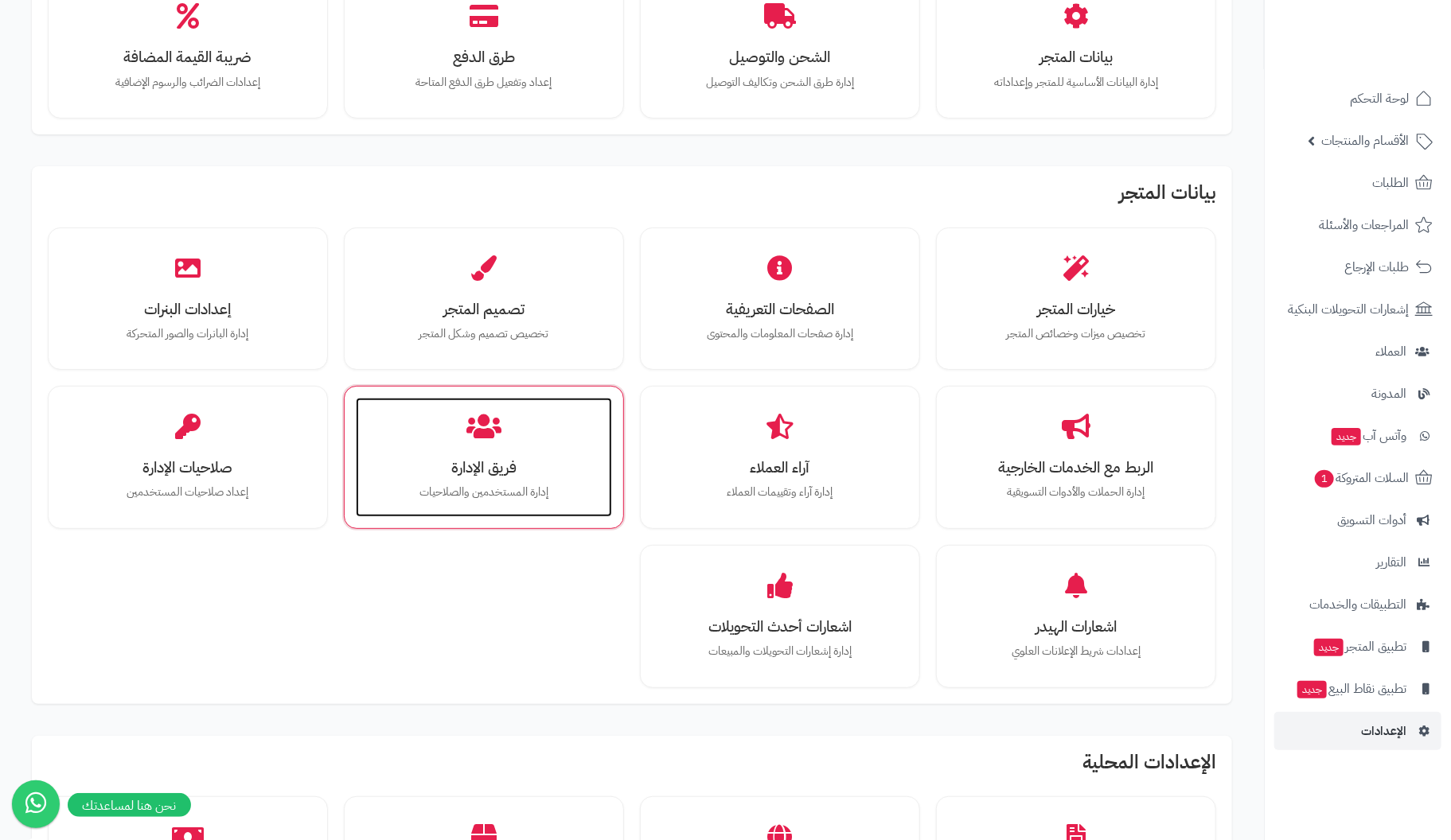
click at [480, 459] on h3 "فريق الإدارة" at bounding box center [484, 468] width 225 height 17
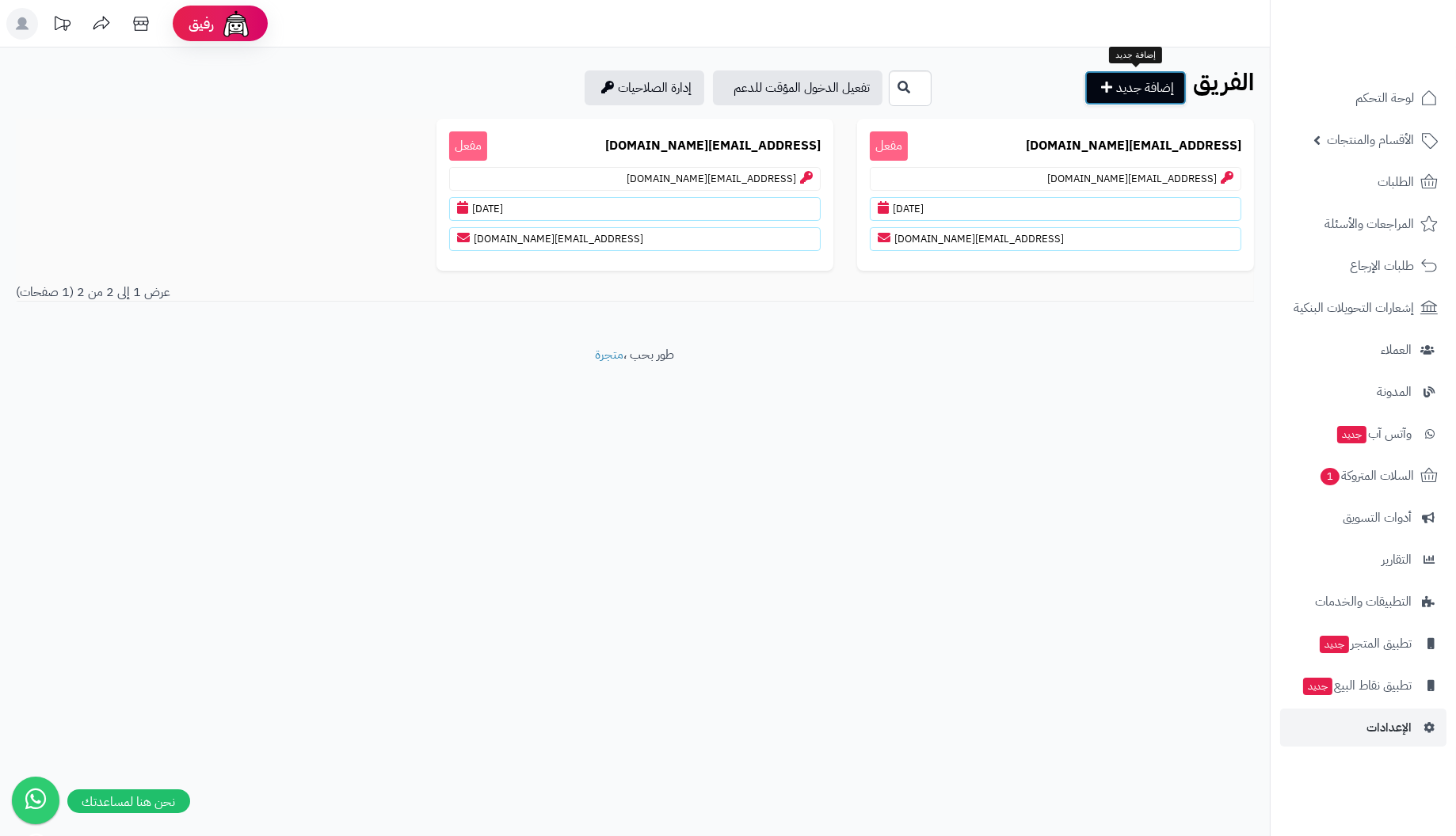
click at [1112, 91] on link "إضافة جديد" at bounding box center [1135, 87] width 102 height 35
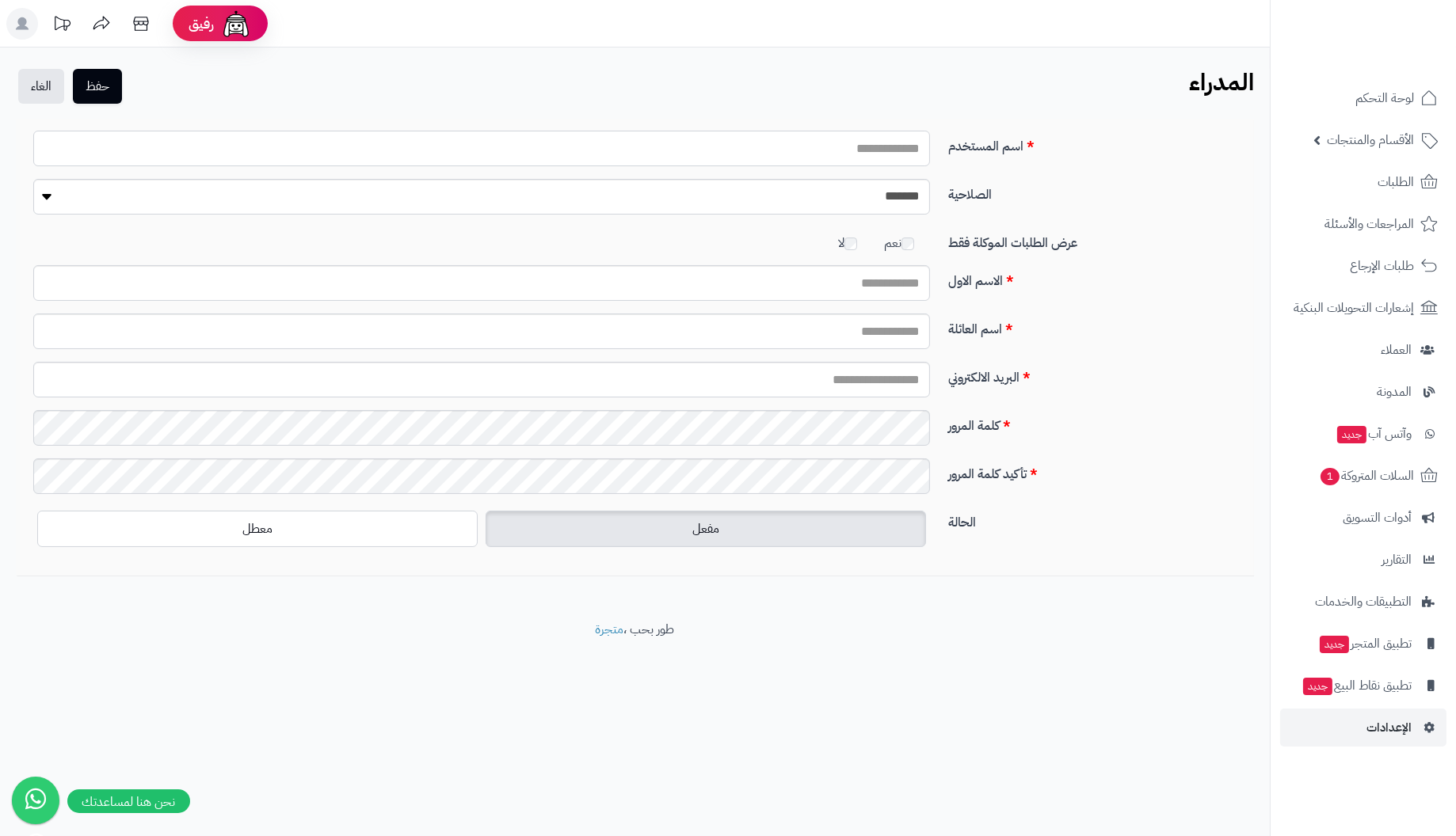
click at [831, 156] on input "اسم المستخدم" at bounding box center [481, 149] width 897 height 36
type input "**********"
click at [836, 194] on select "**********" at bounding box center [481, 197] width 897 height 36
click at [841, 279] on input "الاسم الاول" at bounding box center [481, 283] width 897 height 36
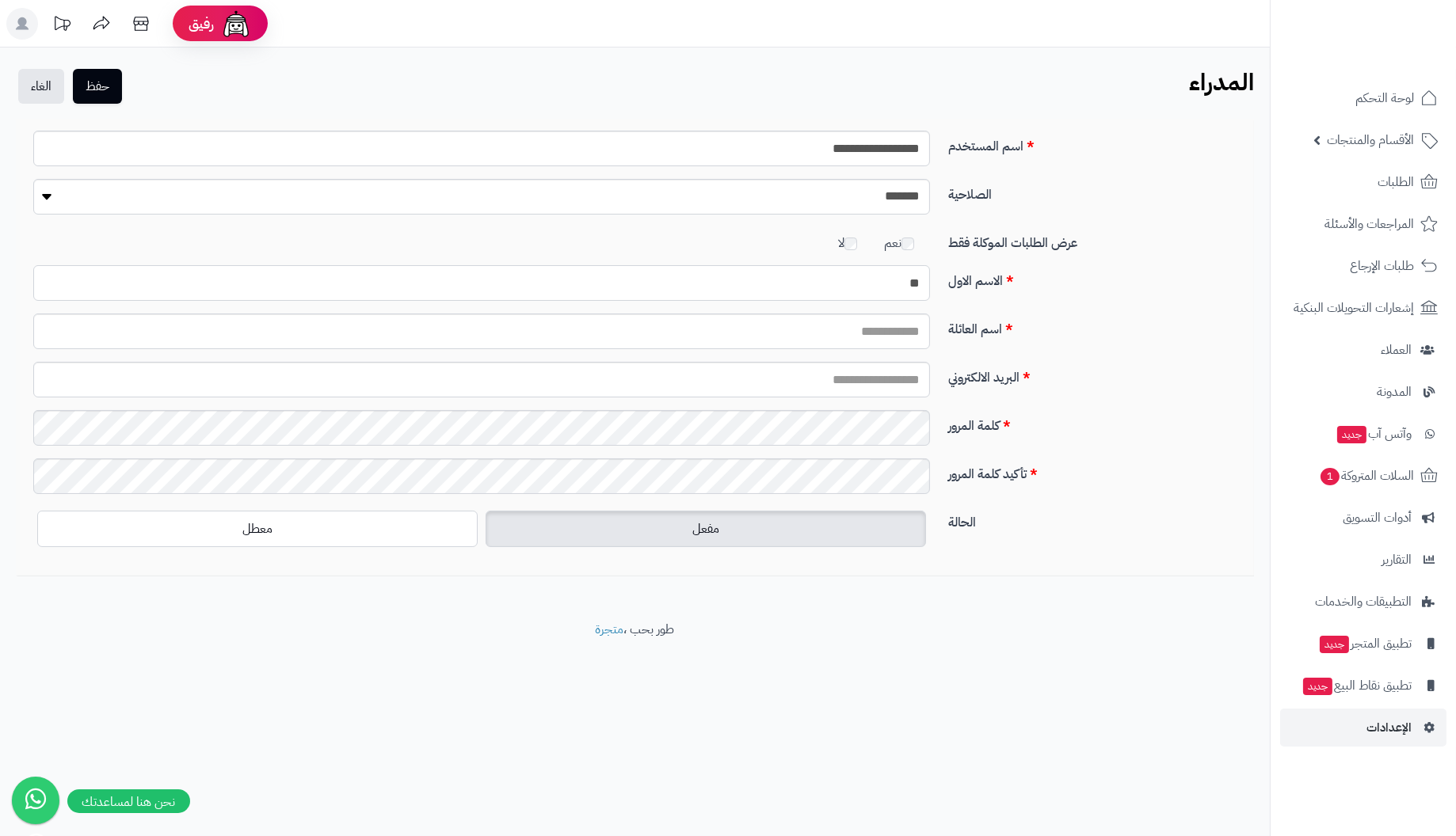
type input "*"
type input "********"
click at [846, 328] on input "اسم العائلة" at bounding box center [481, 331] width 897 height 36
type input "****"
drag, startPoint x: 783, startPoint y: 148, endPoint x: 1053, endPoint y: 155, distance: 270.1
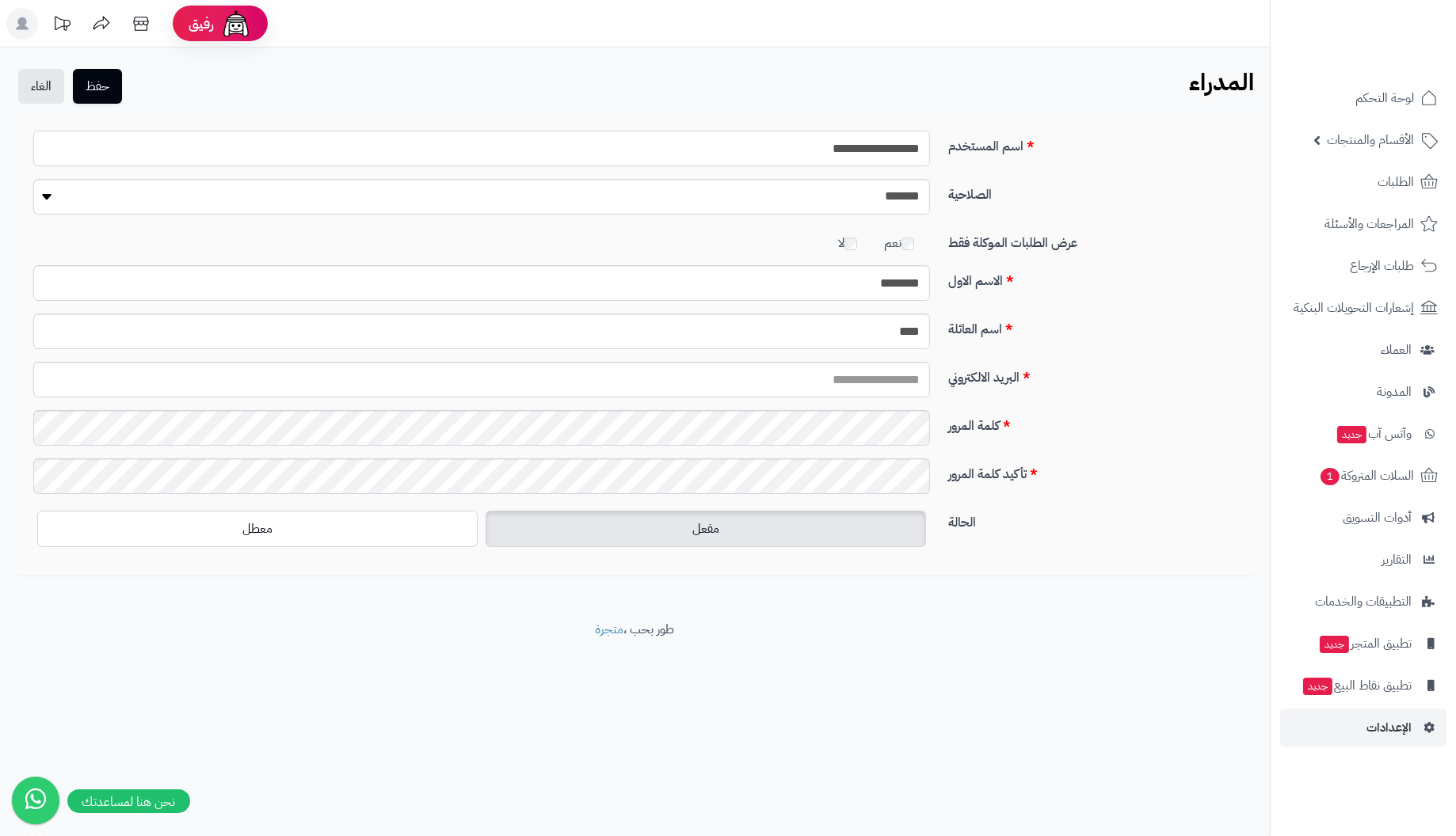
click at [1053, 155] on div "**********" at bounding box center [635, 154] width 1227 height 48
type input "*"
type input "**********"
drag, startPoint x: 764, startPoint y: 143, endPoint x: 1151, endPoint y: 146, distance: 387.0
click at [1150, 146] on div "**********" at bounding box center [635, 154] width 1227 height 48
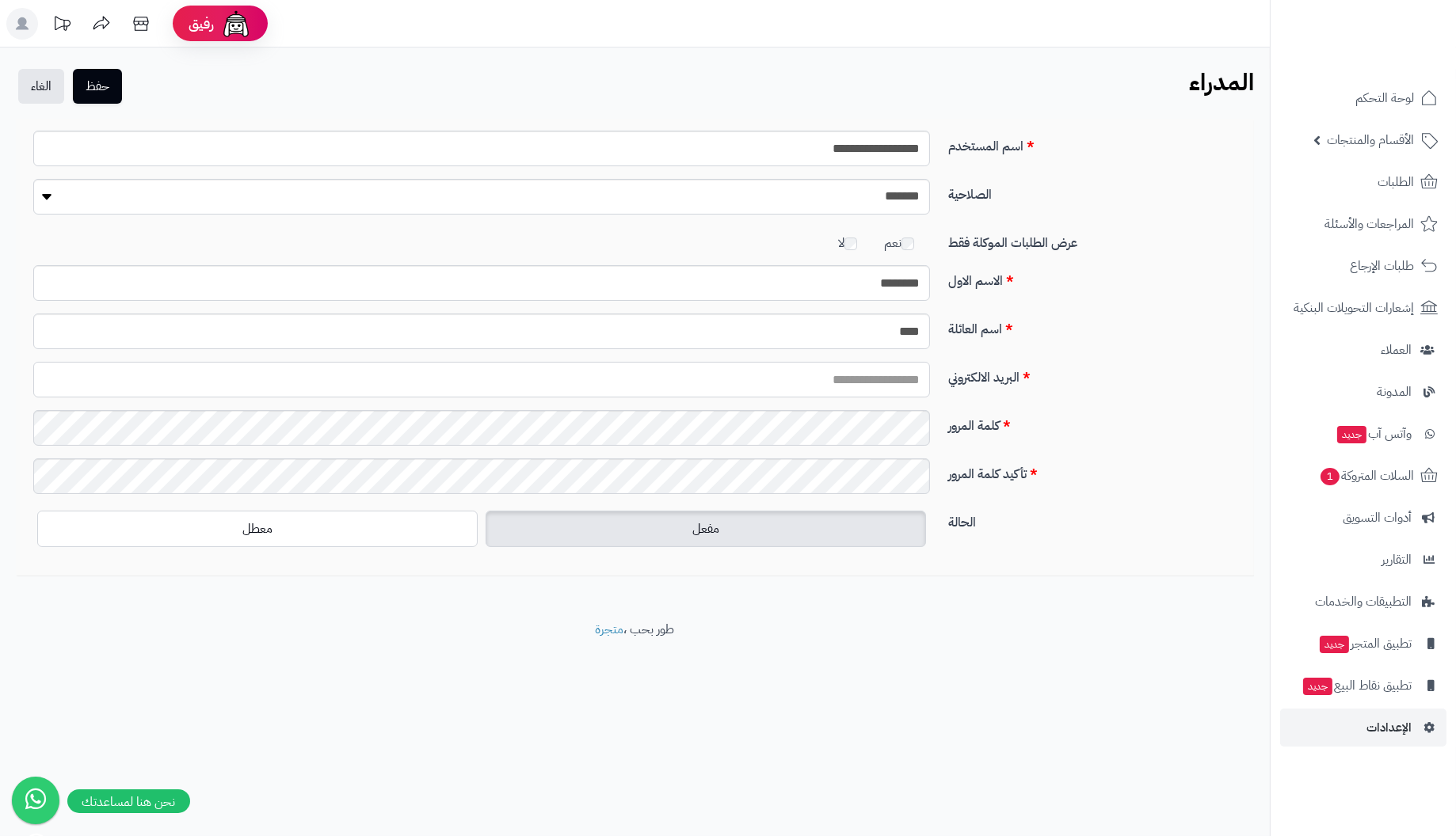
click at [854, 382] on input "البريد الالكتروني" at bounding box center [481, 380] width 897 height 36
paste input "**********"
type input "**********"
click at [690, 540] on label "مفعل" at bounding box center [705, 529] width 440 height 36
click at [109, 92] on button "حفظ" at bounding box center [98, 85] width 49 height 35
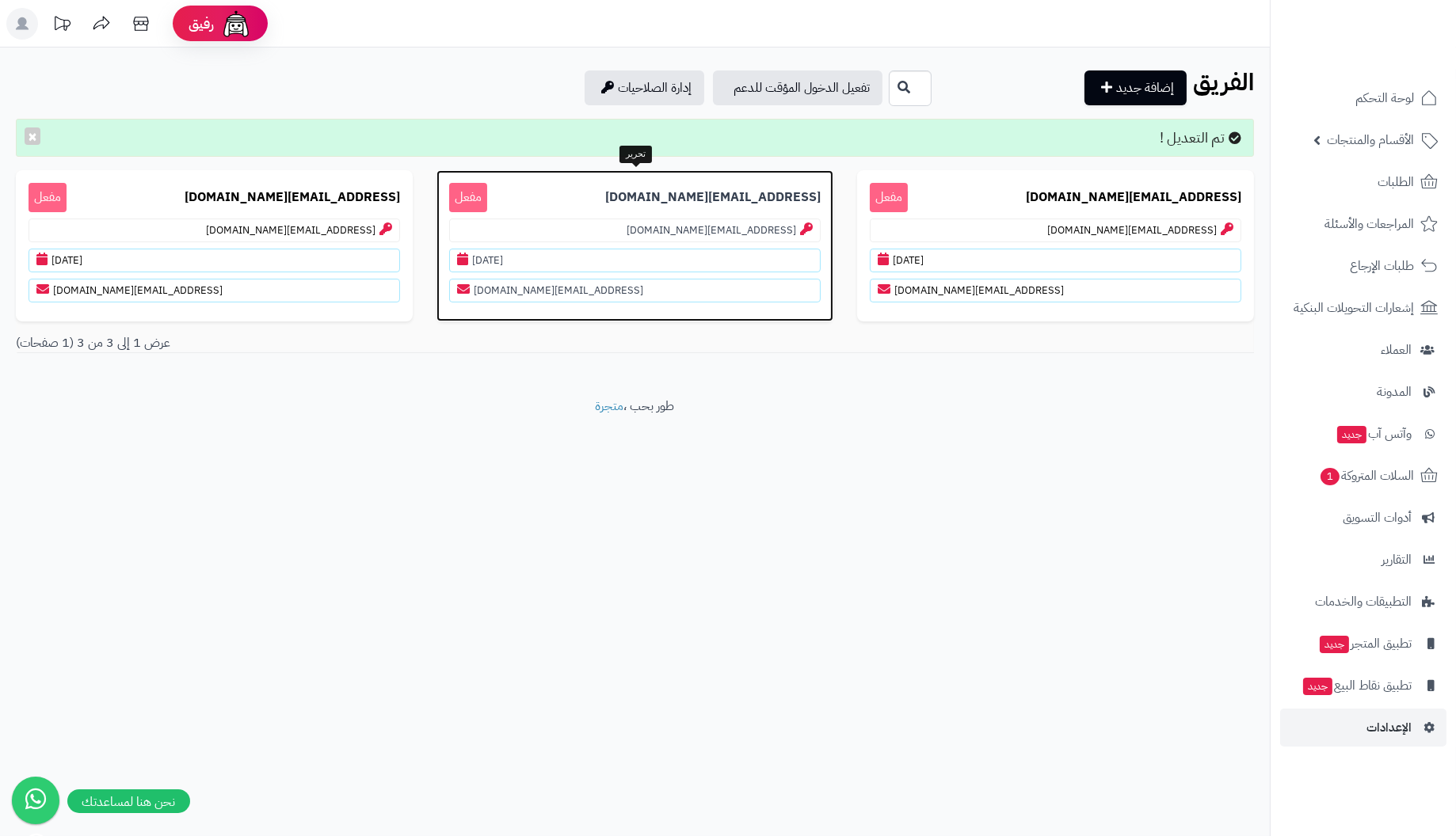
click at [465, 259] on icon at bounding box center [463, 258] width 11 height 12
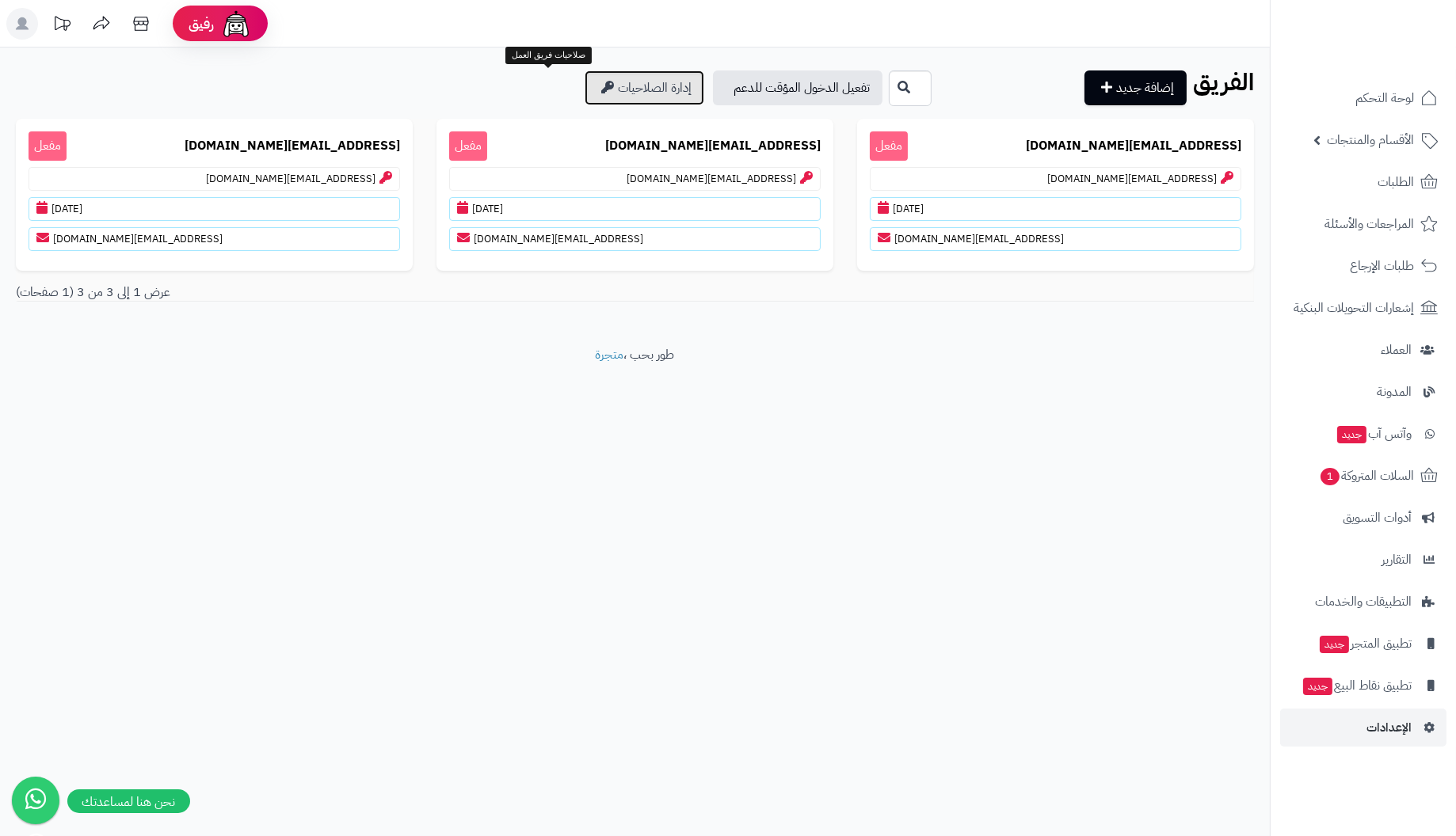
click at [584, 92] on link "إدارة الصلاحيات" at bounding box center [644, 87] width 119 height 35
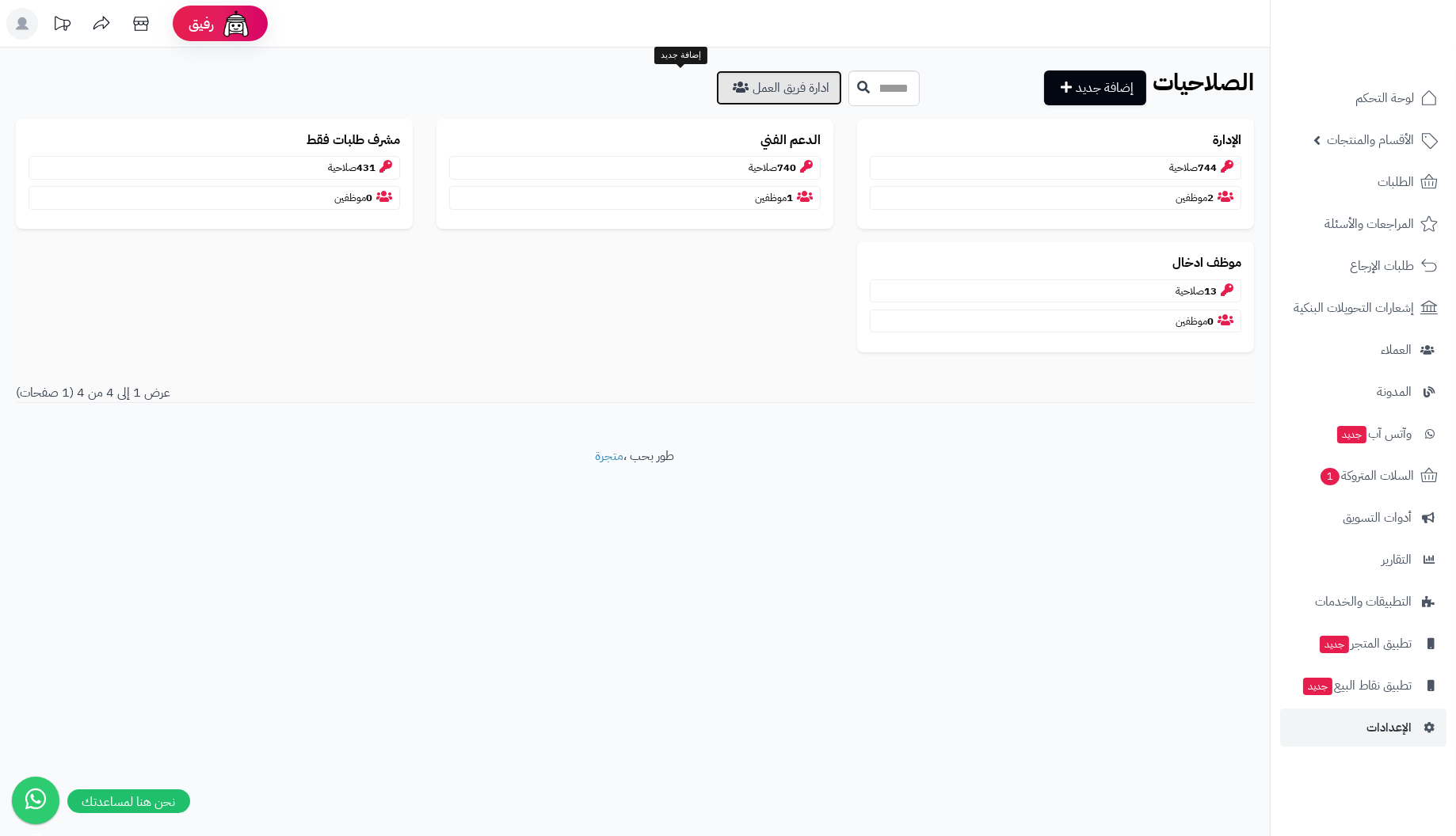
click at [716, 90] on link "ادارة فريق العمل" at bounding box center [778, 87] width 126 height 35
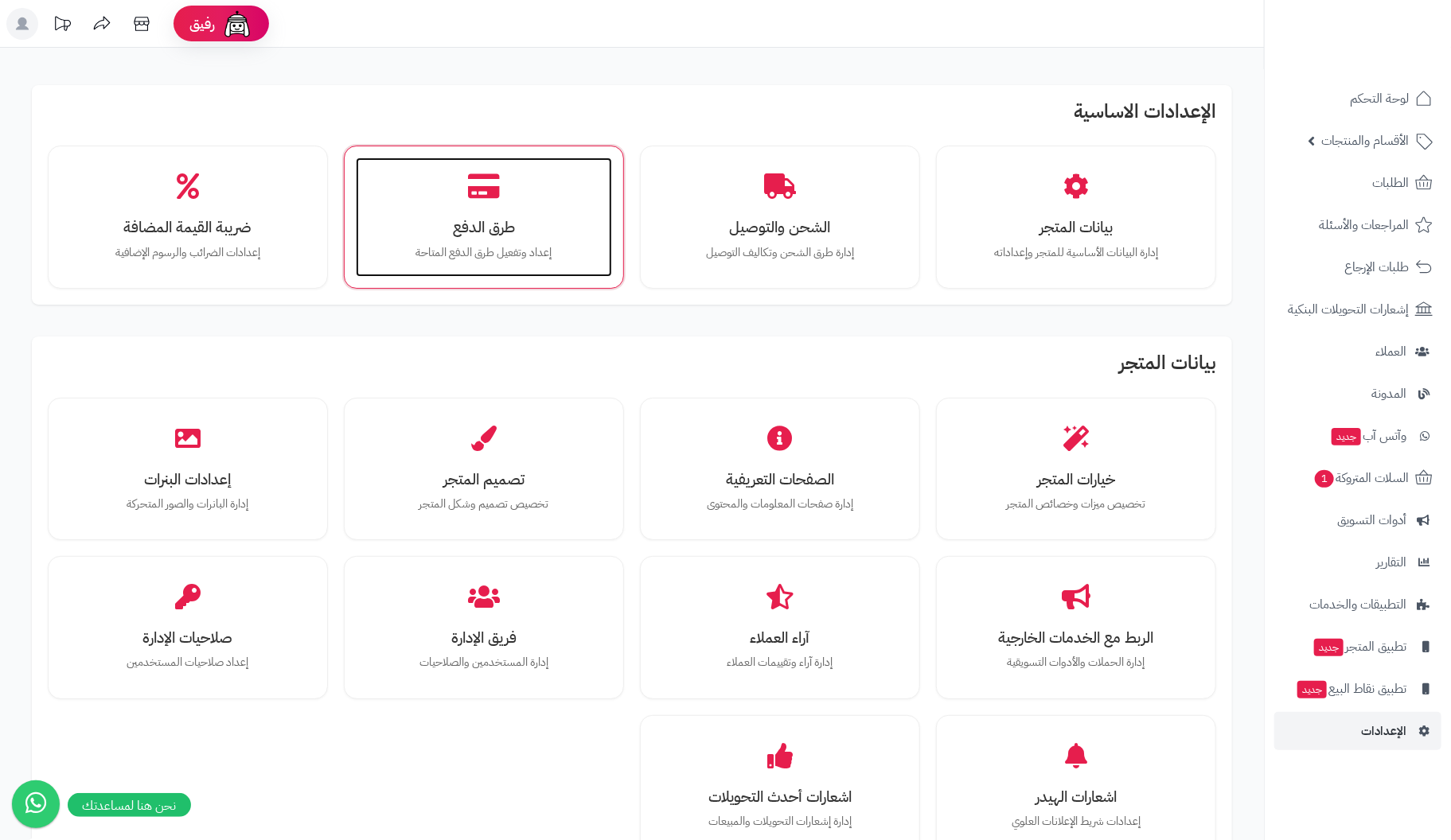
click at [494, 194] on icon at bounding box center [483, 186] width 31 height 28
click at [466, 245] on p "إعداد وتفعيل طرق الدفع المتاحة" at bounding box center [484, 253] width 225 height 17
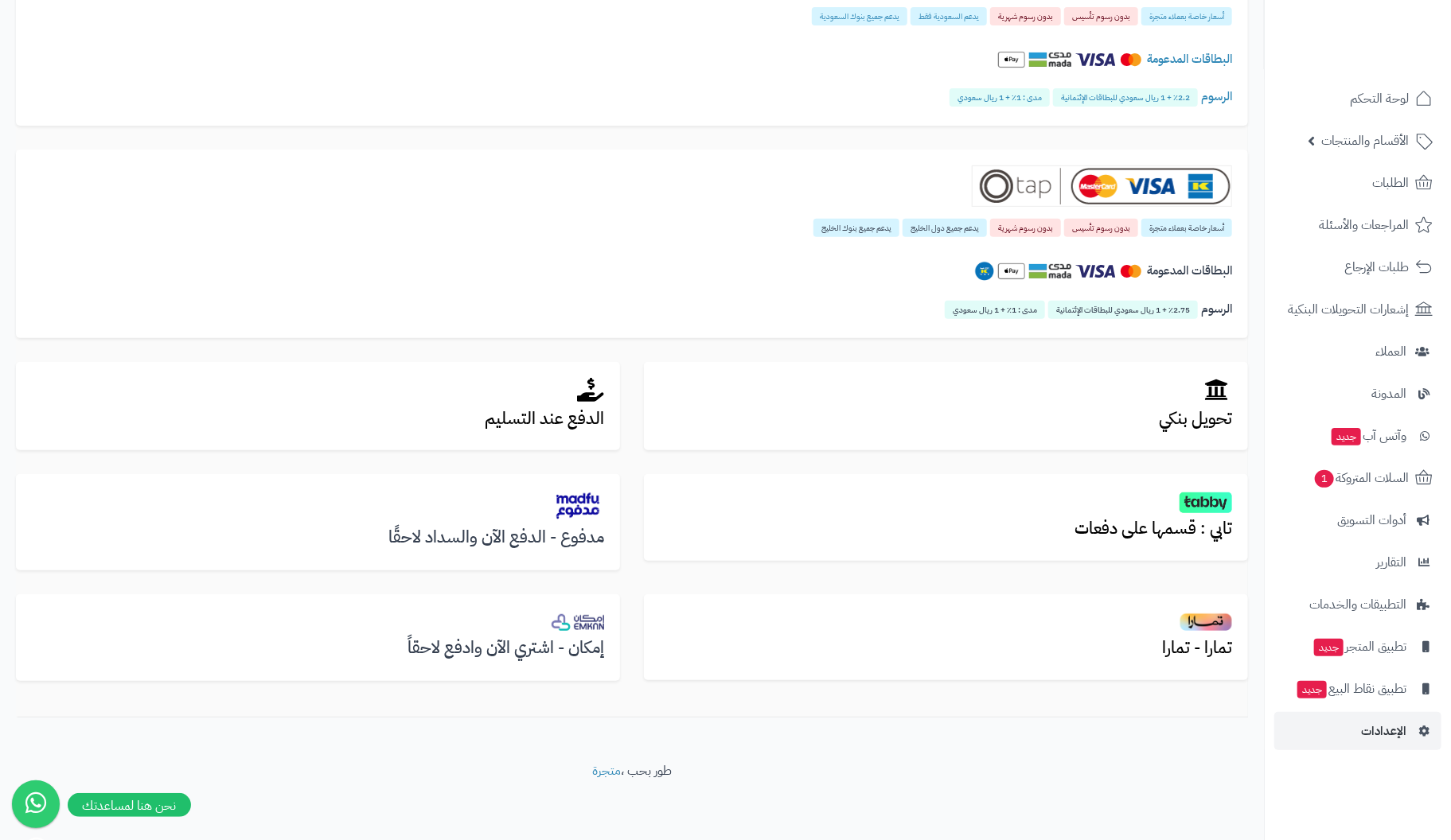
scroll to position [229, 0]
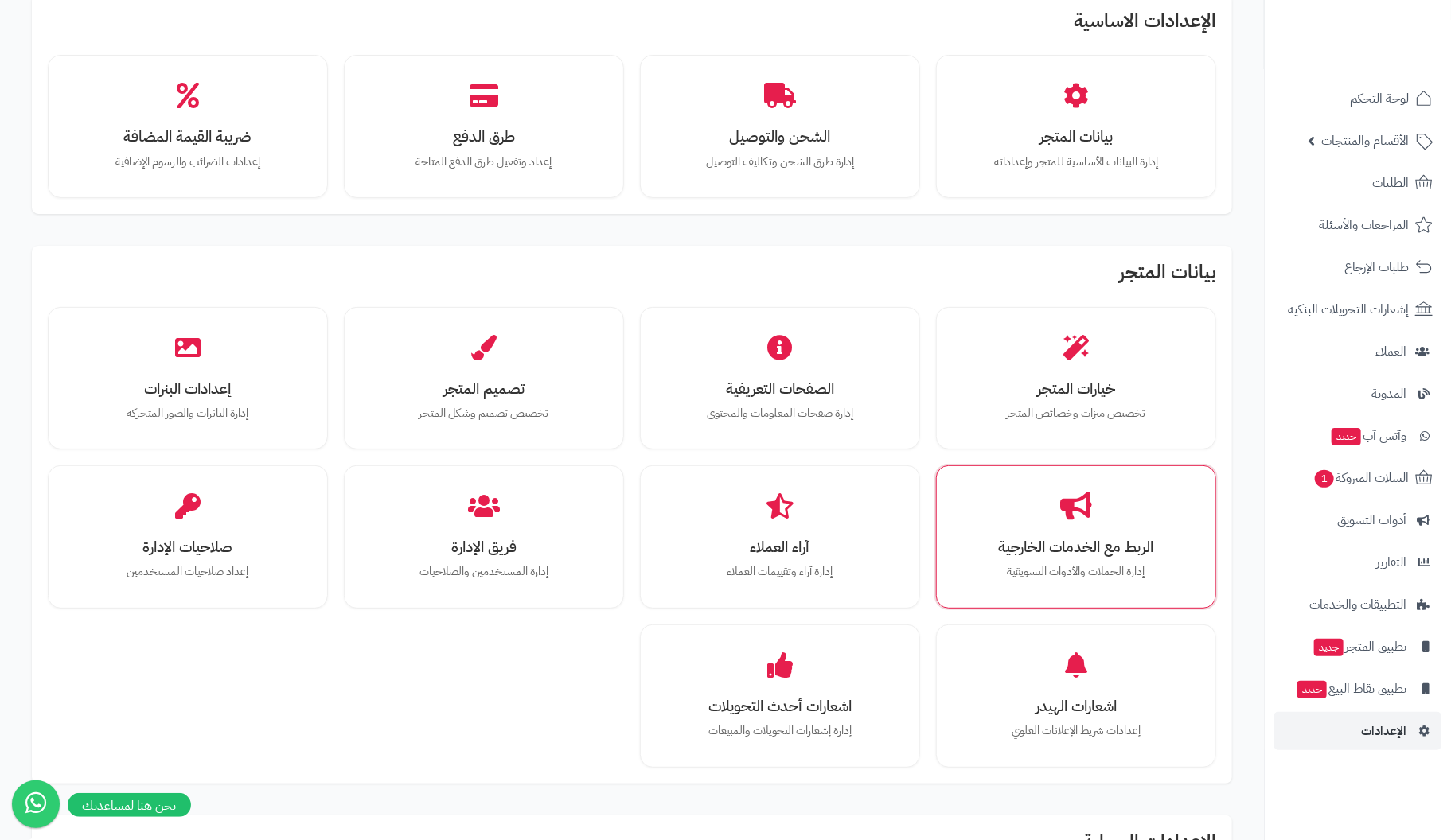
scroll to position [80, 0]
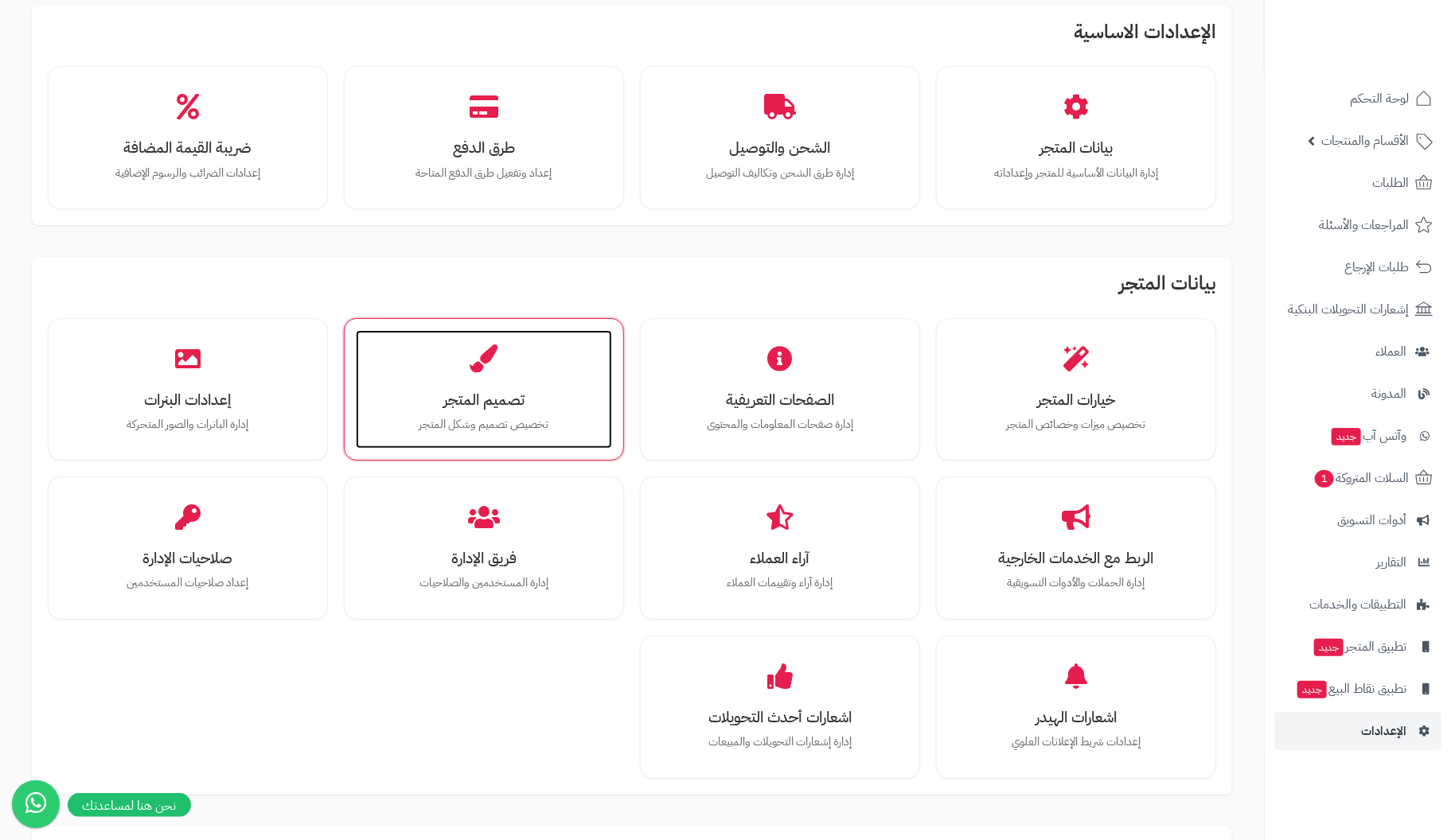
click at [539, 388] on div "تصميم المتجر تخصيص تصميم وشكل المتجر" at bounding box center [483, 389] width 256 height 119
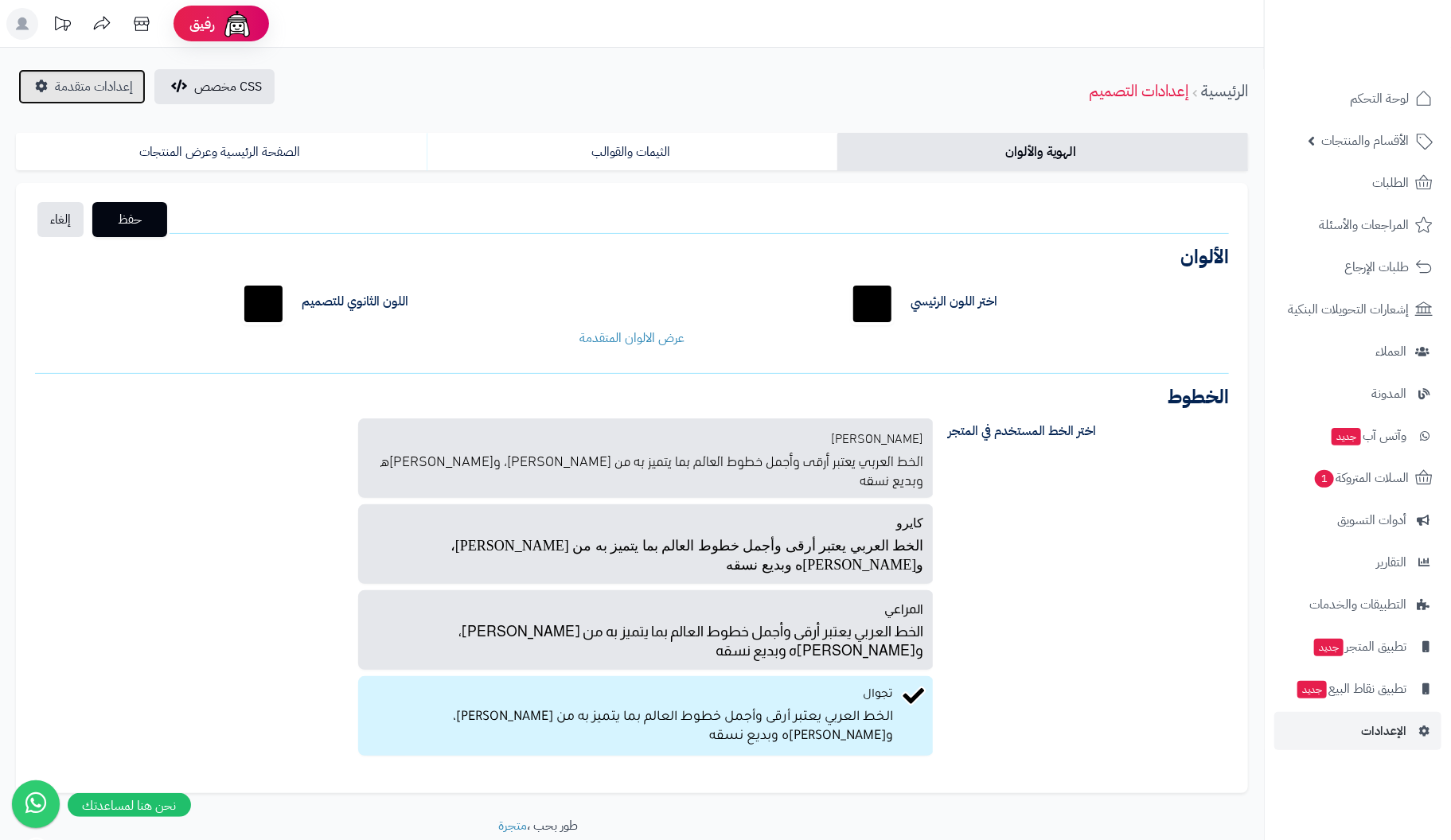
click at [81, 89] on span "إعدادات متقدمة" at bounding box center [94, 87] width 78 height 19
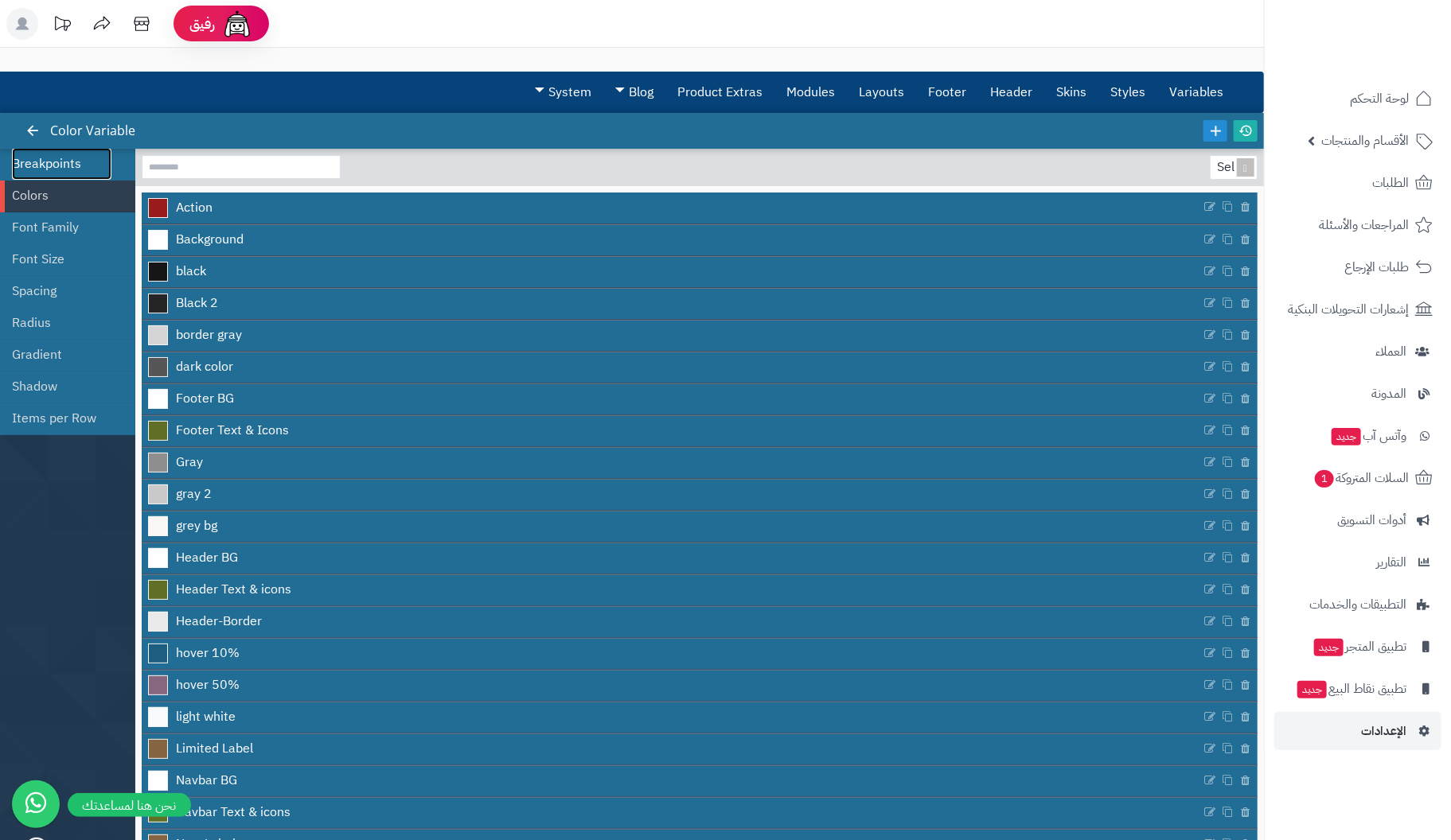
click at [78, 164] on link "Breakpoints" at bounding box center [62, 164] width 100 height 31
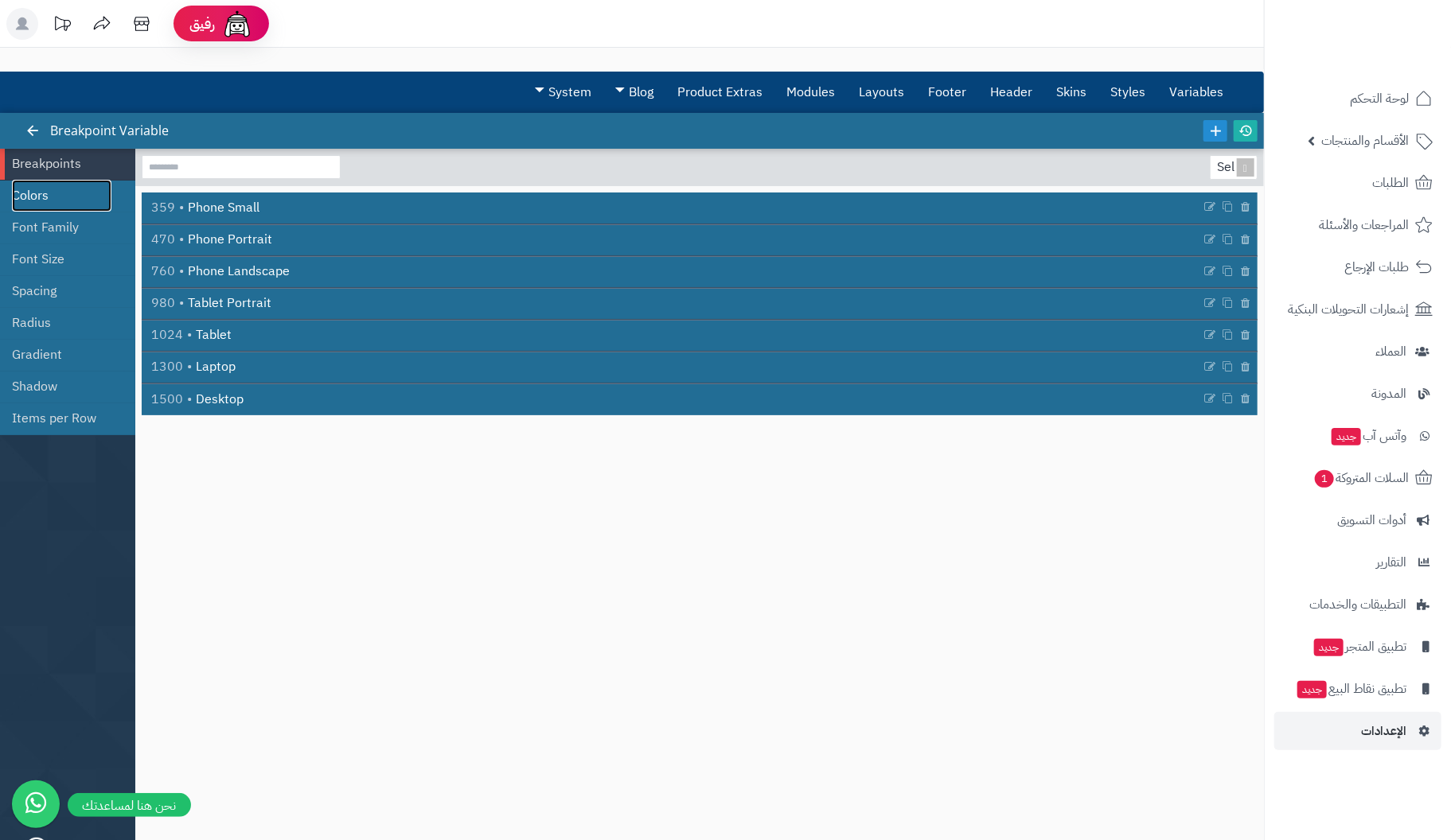
click at [36, 188] on link "Colors" at bounding box center [62, 195] width 100 height 31
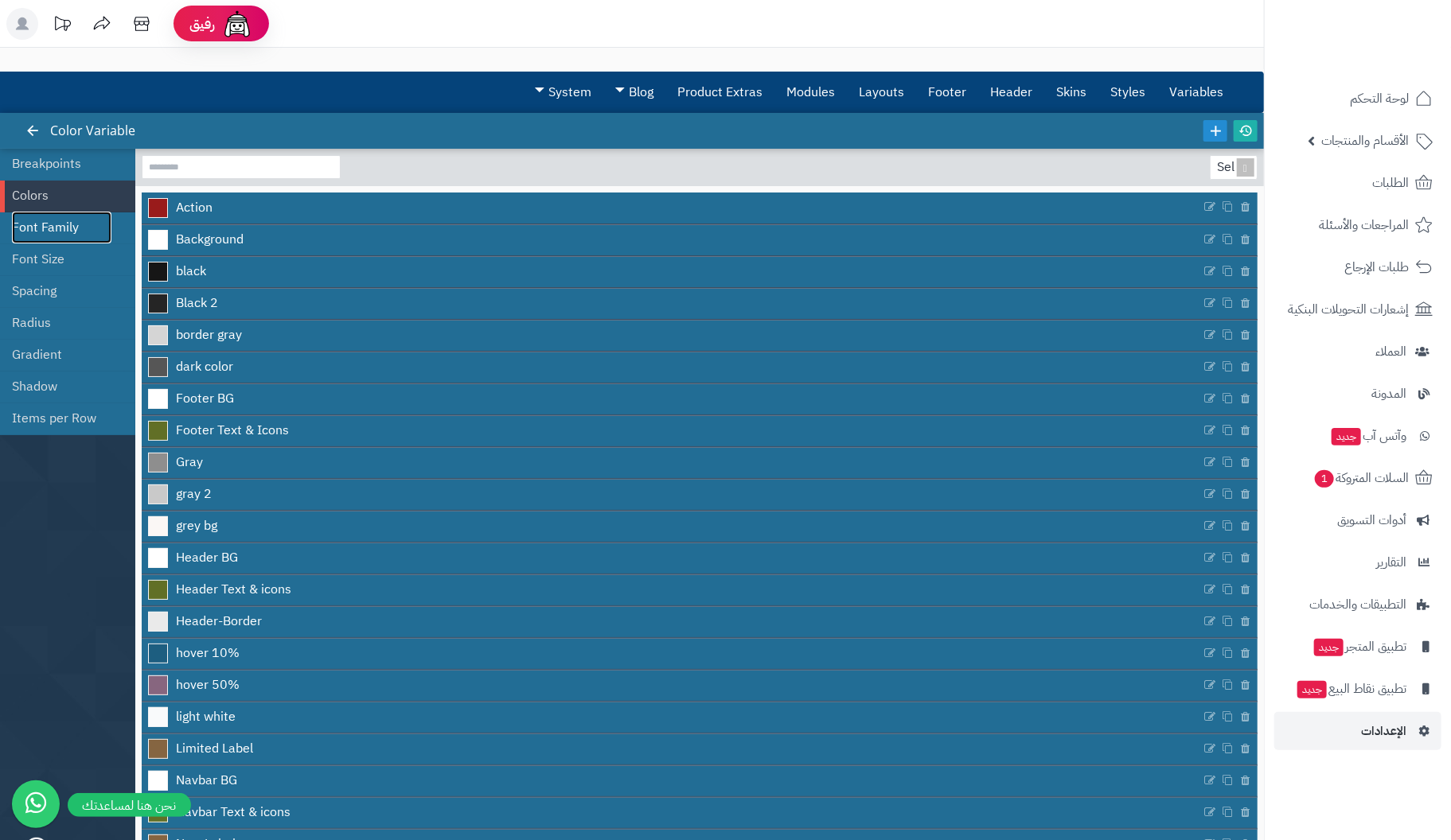
click at [74, 222] on link "Font Family" at bounding box center [62, 227] width 100 height 31
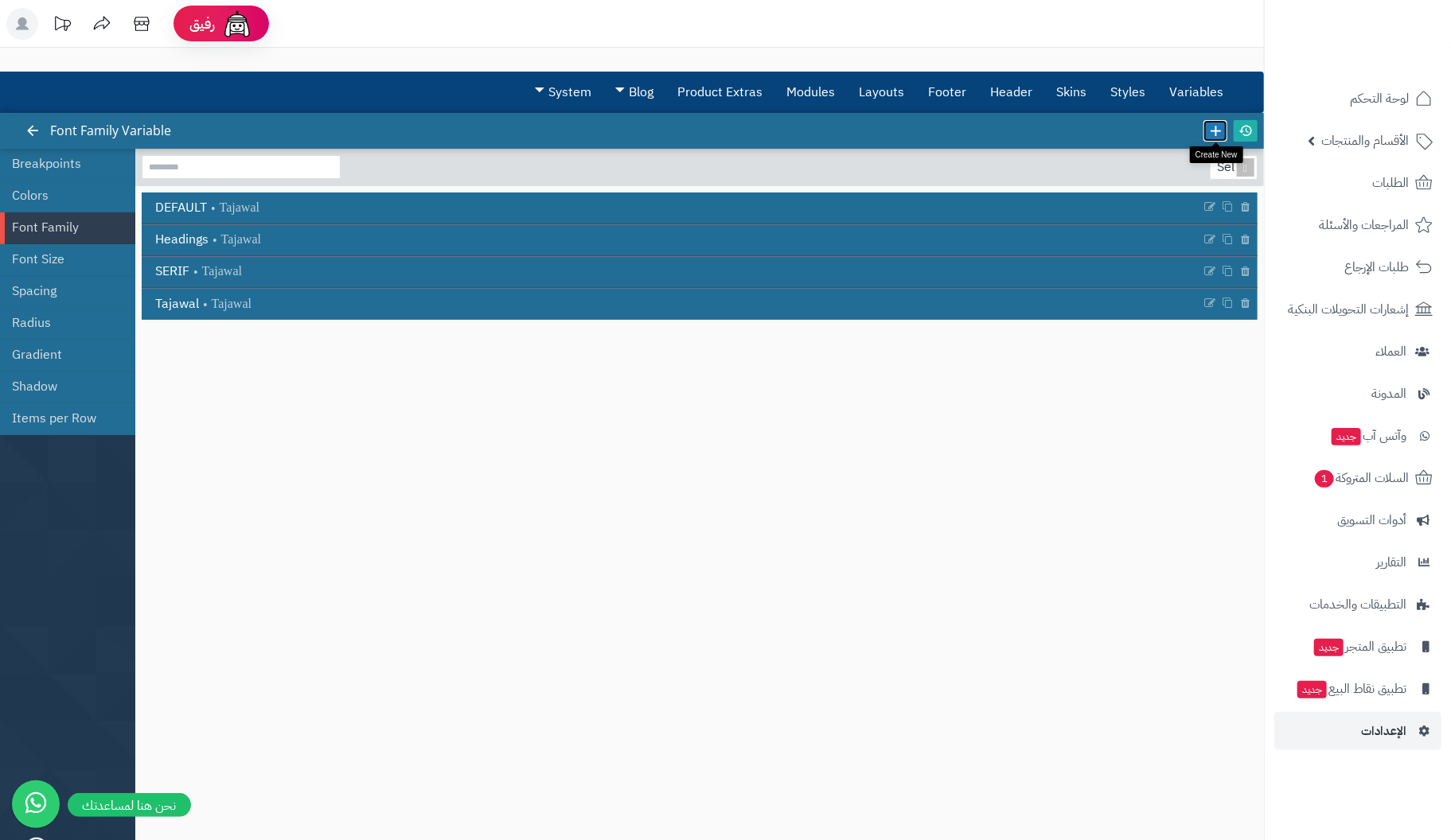
click at [1212, 128] on icon at bounding box center [1215, 130] width 17 height 17
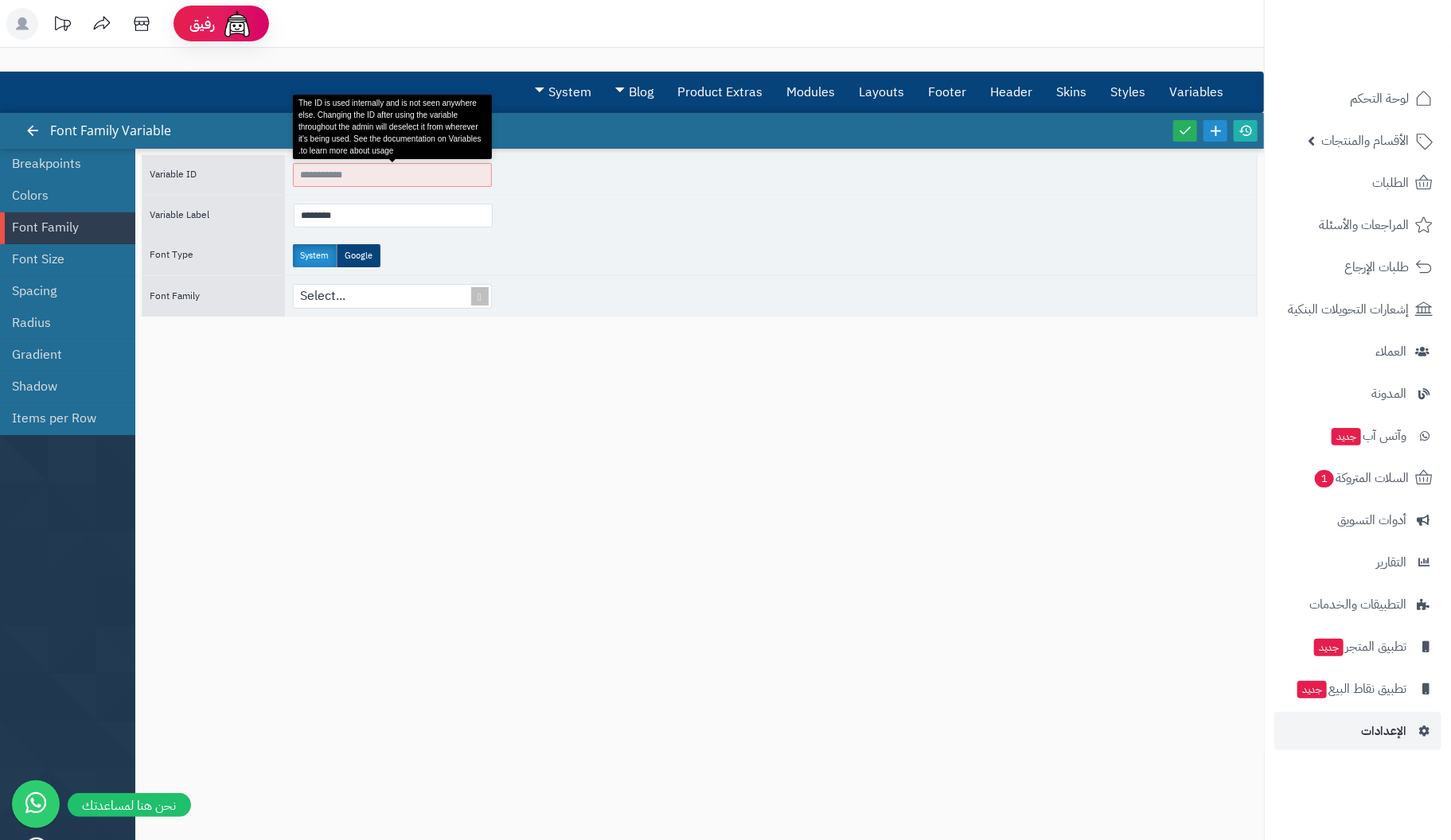
click at [410, 179] on input "**********" at bounding box center [392, 175] width 199 height 24
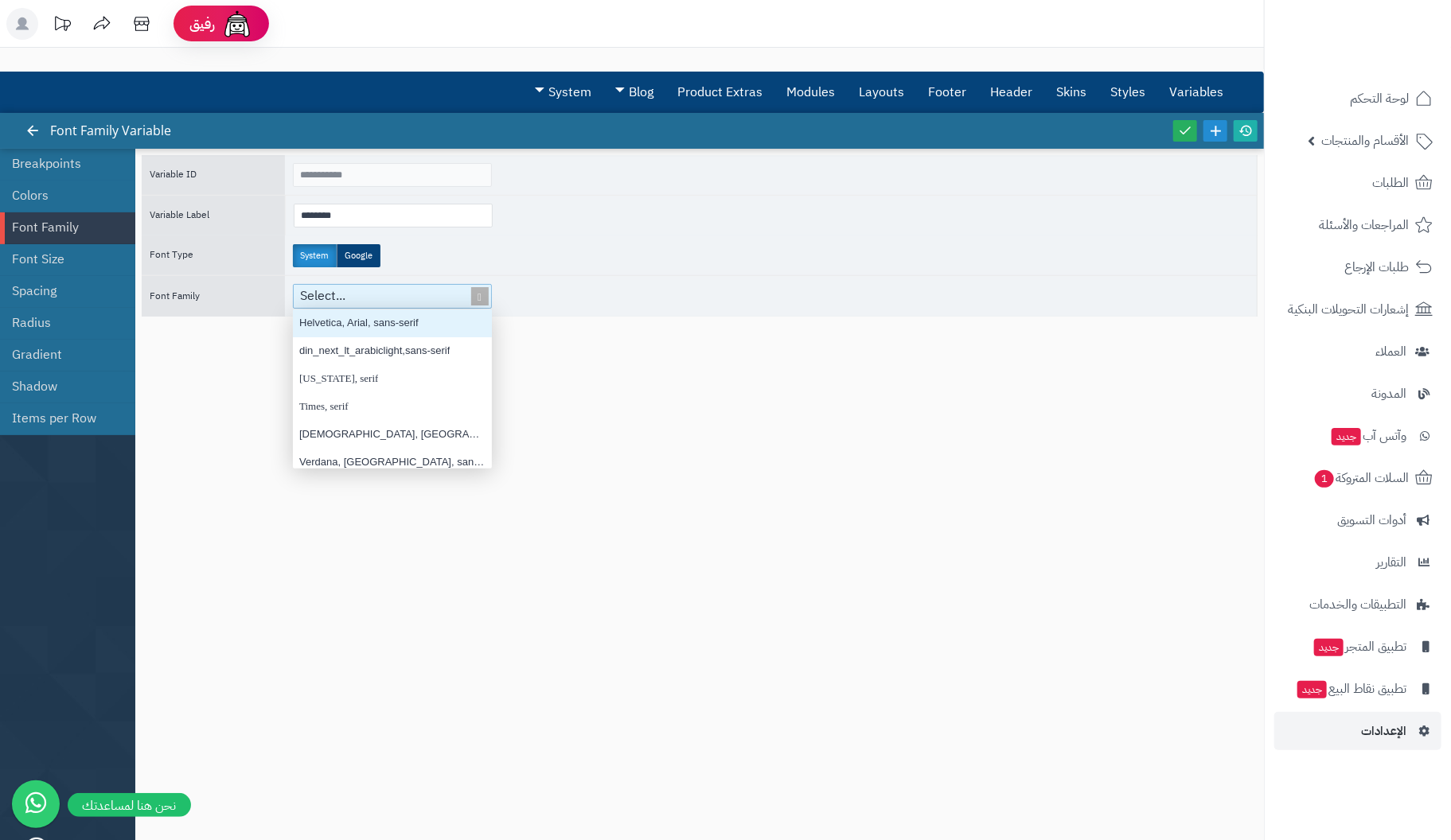
click at [391, 297] on div "Select..." at bounding box center [385, 297] width 184 height 23
click at [368, 253] on label "Google" at bounding box center [359, 256] width 44 height 23
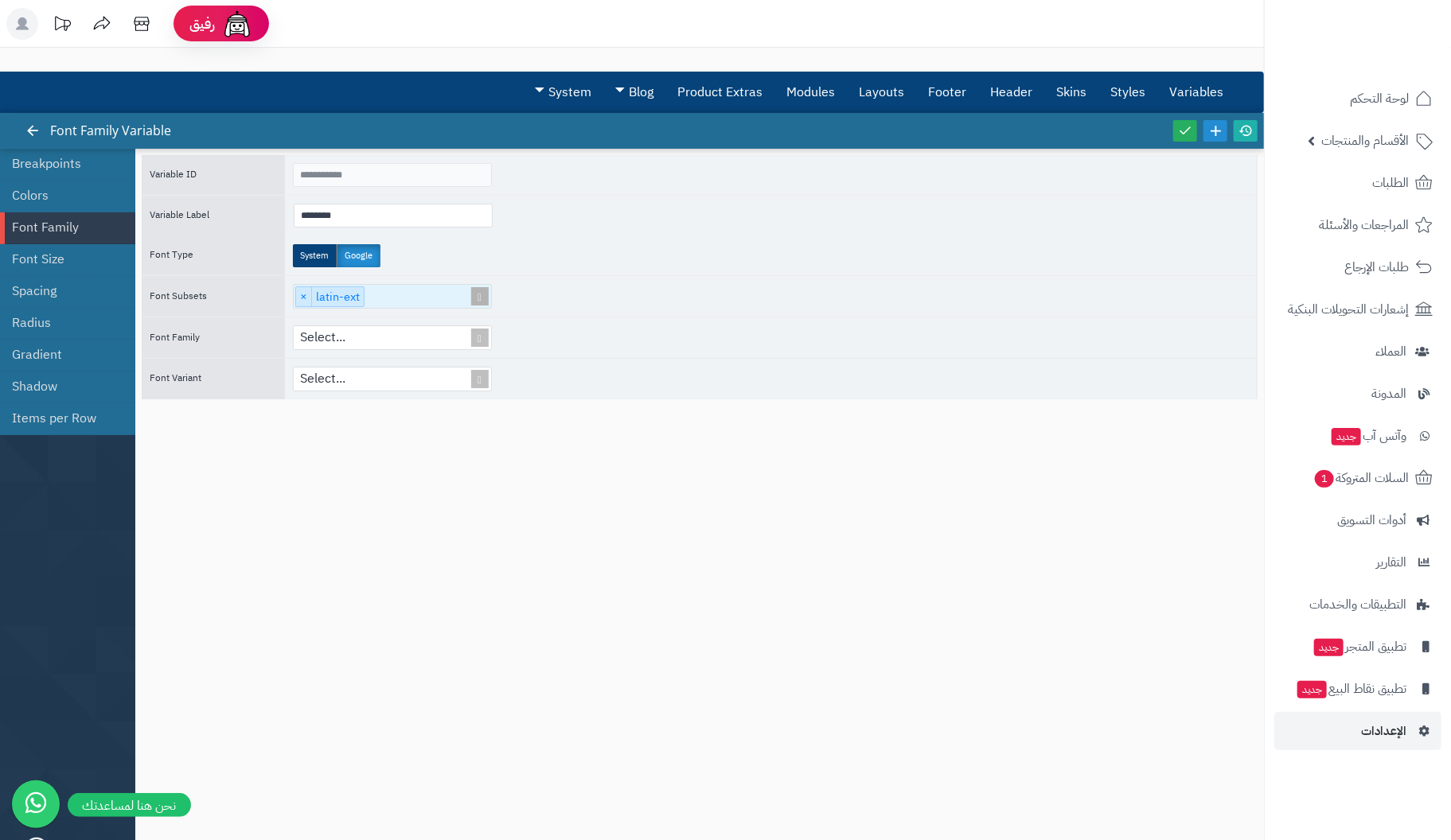
click at [484, 295] on span at bounding box center [480, 297] width 22 height 23
click at [589, 332] on div "Select..." at bounding box center [771, 338] width 971 height 41
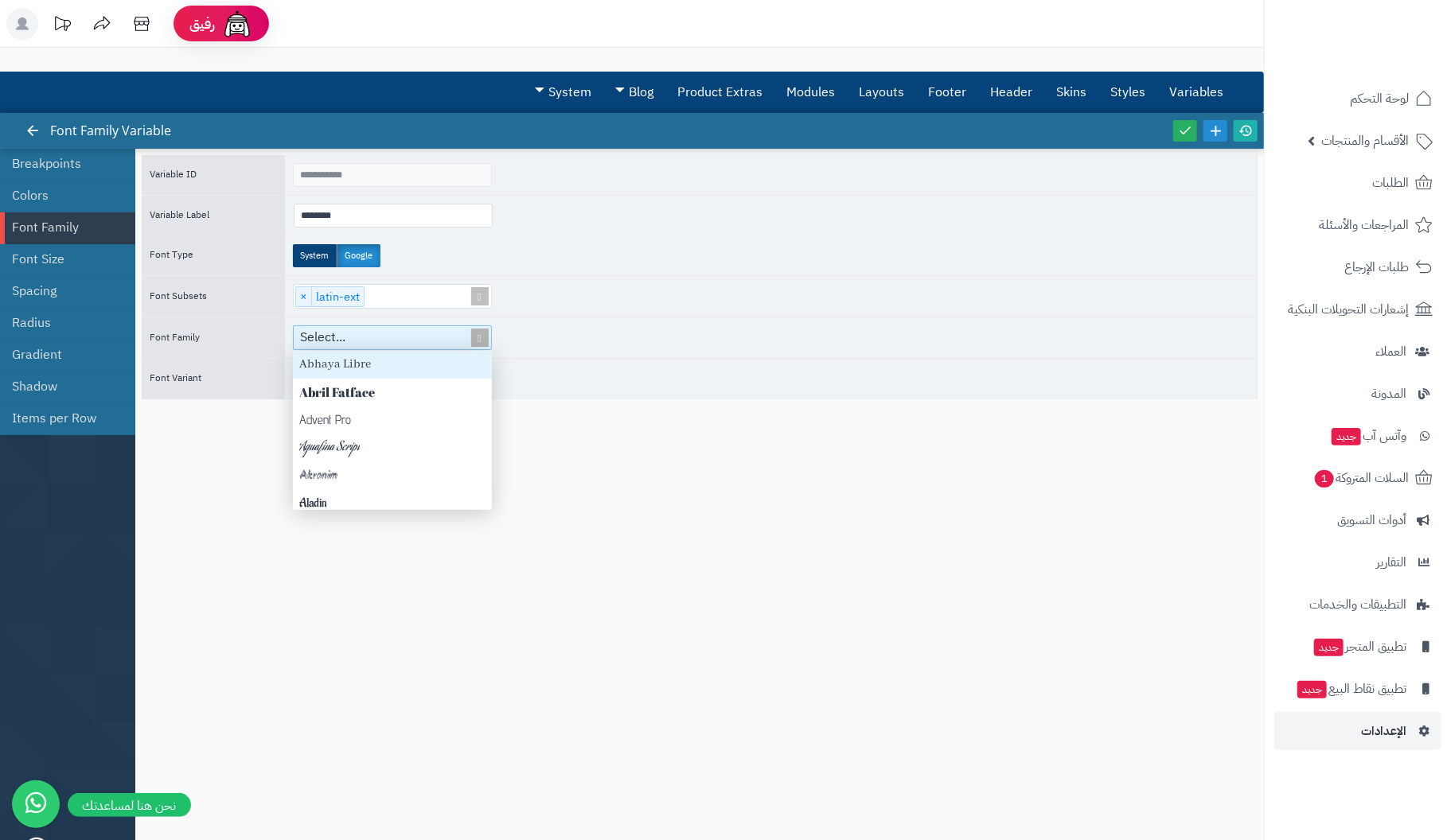
scroll to position [147, 187]
click at [479, 337] on span at bounding box center [480, 338] width 22 height 23
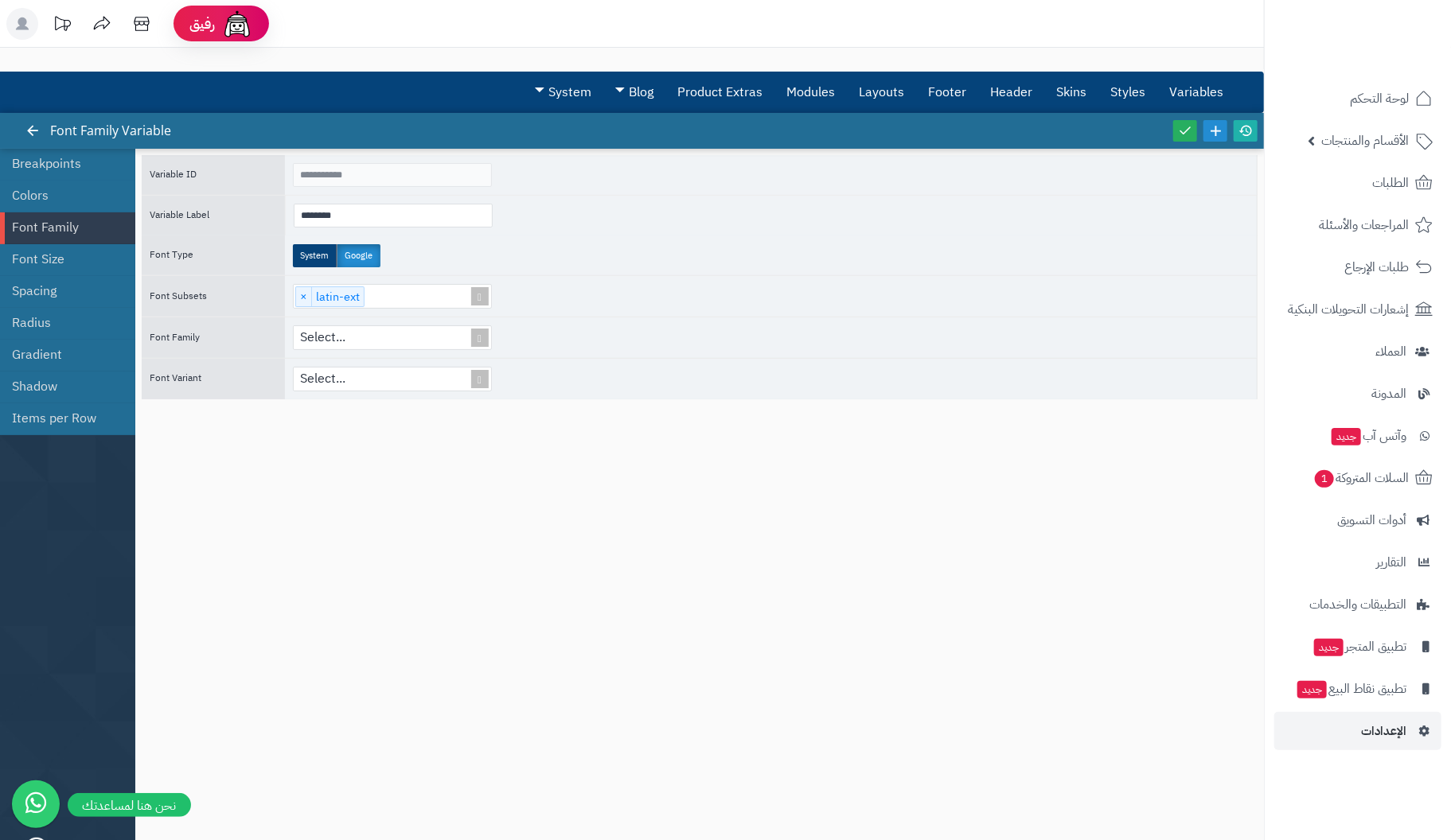
click at [587, 359] on div "Select..." at bounding box center [771, 379] width 971 height 41
click at [483, 377] on span at bounding box center [480, 380] width 22 height 23
click at [29, 222] on link "Font Family" at bounding box center [62, 227] width 100 height 31
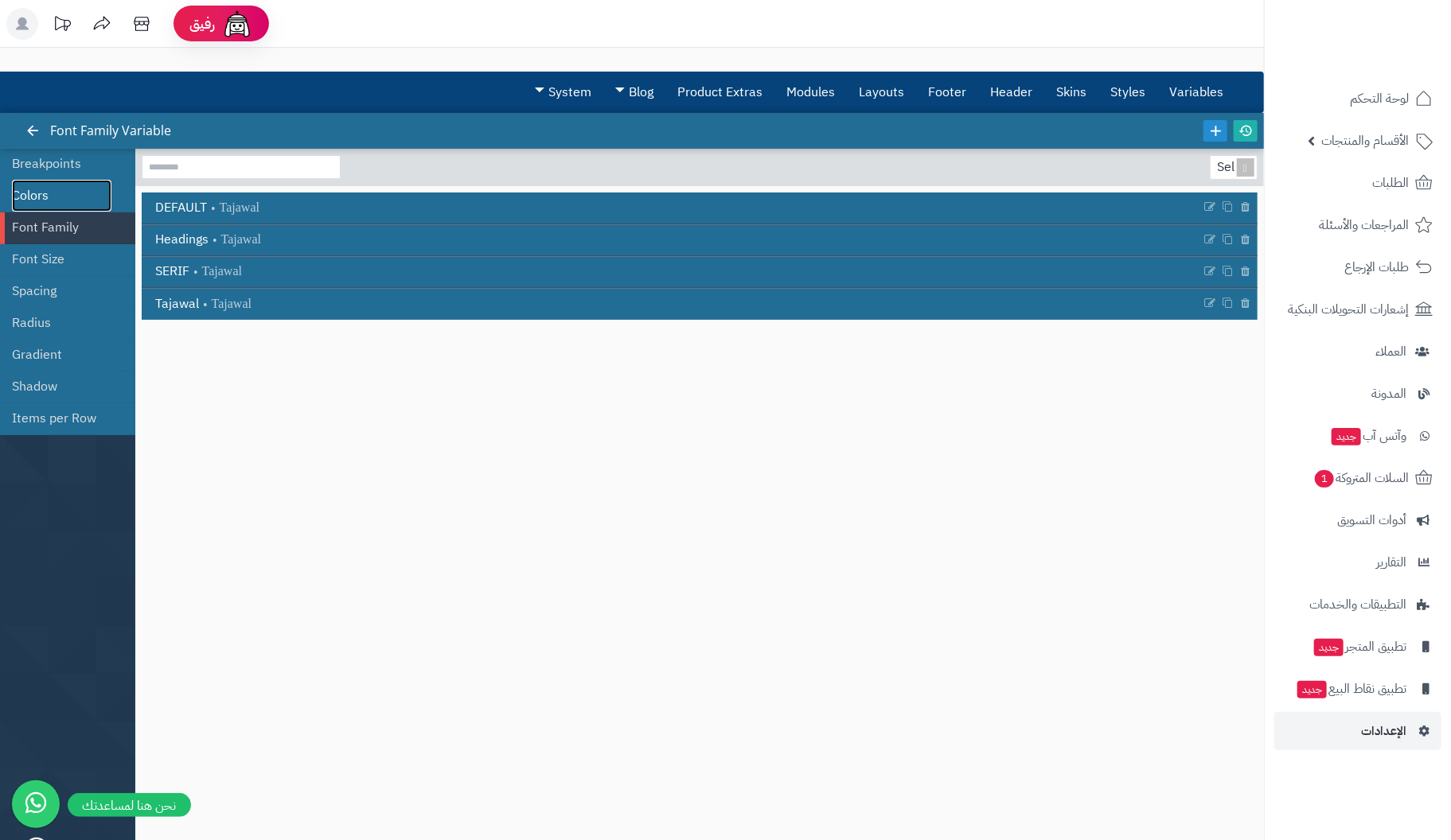
click at [32, 191] on link "Colors" at bounding box center [62, 195] width 100 height 31
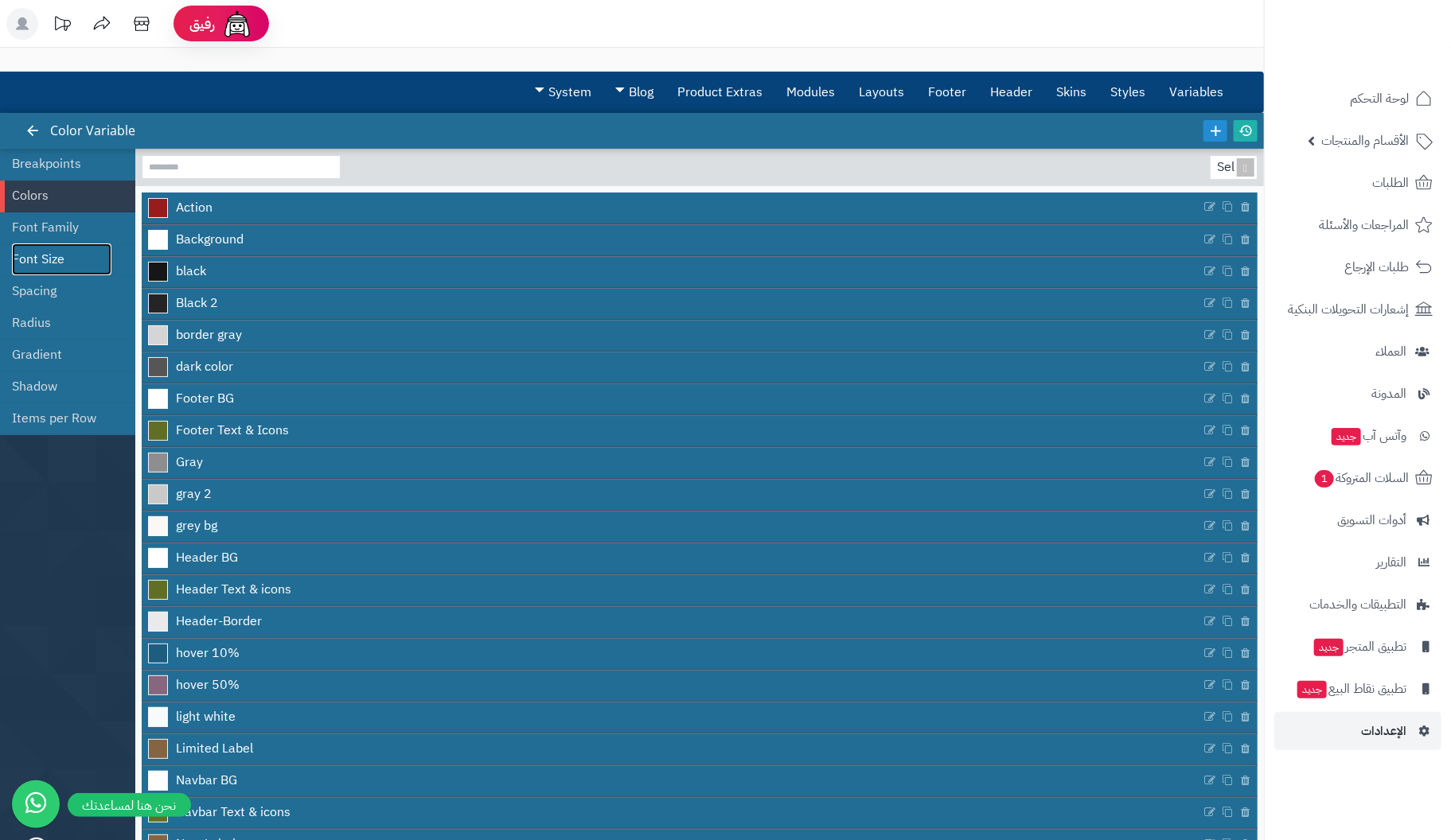
click at [55, 256] on link "Font Size" at bounding box center [62, 259] width 100 height 31
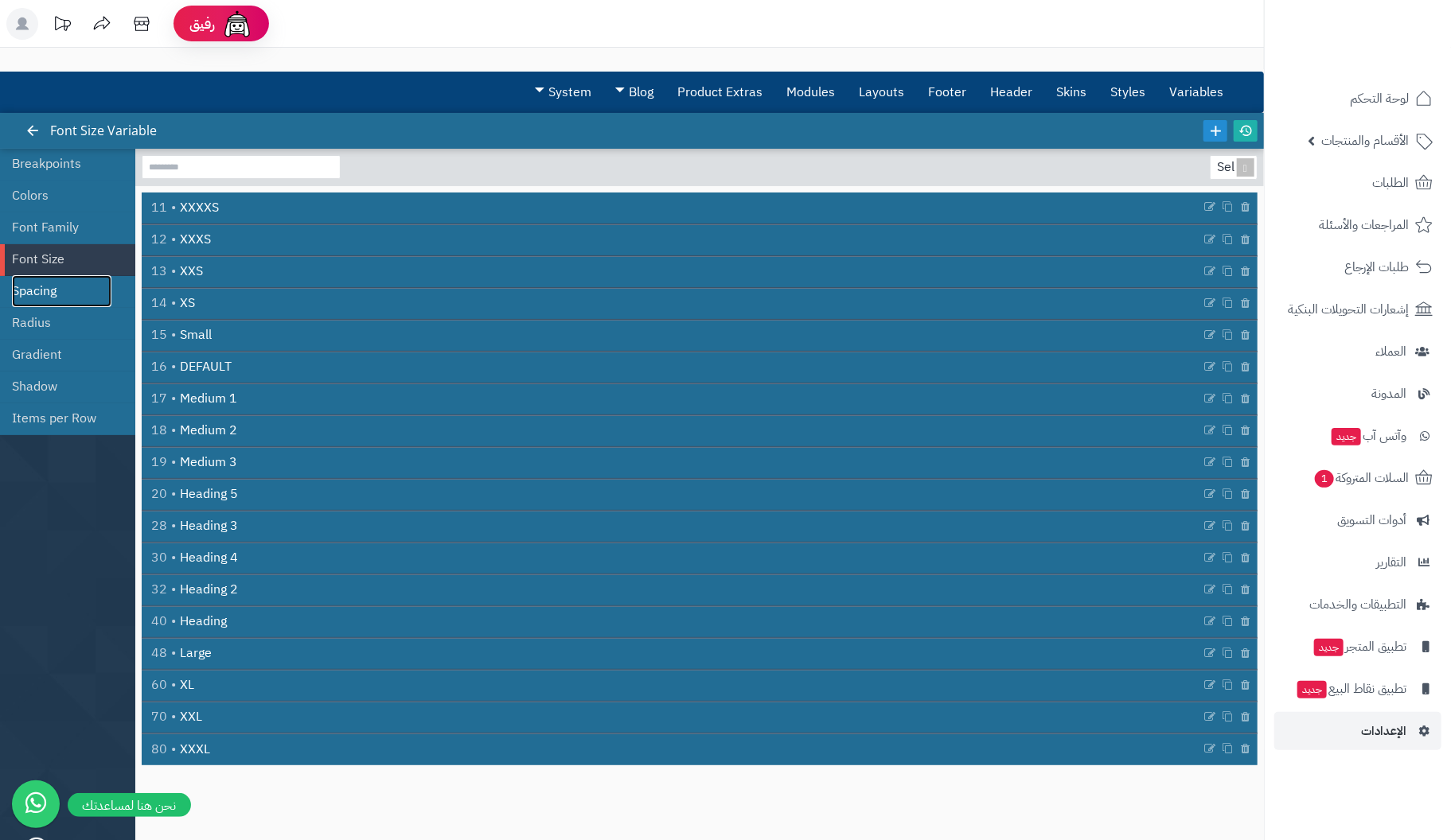
click at [37, 287] on link "Spacing" at bounding box center [62, 290] width 100 height 31
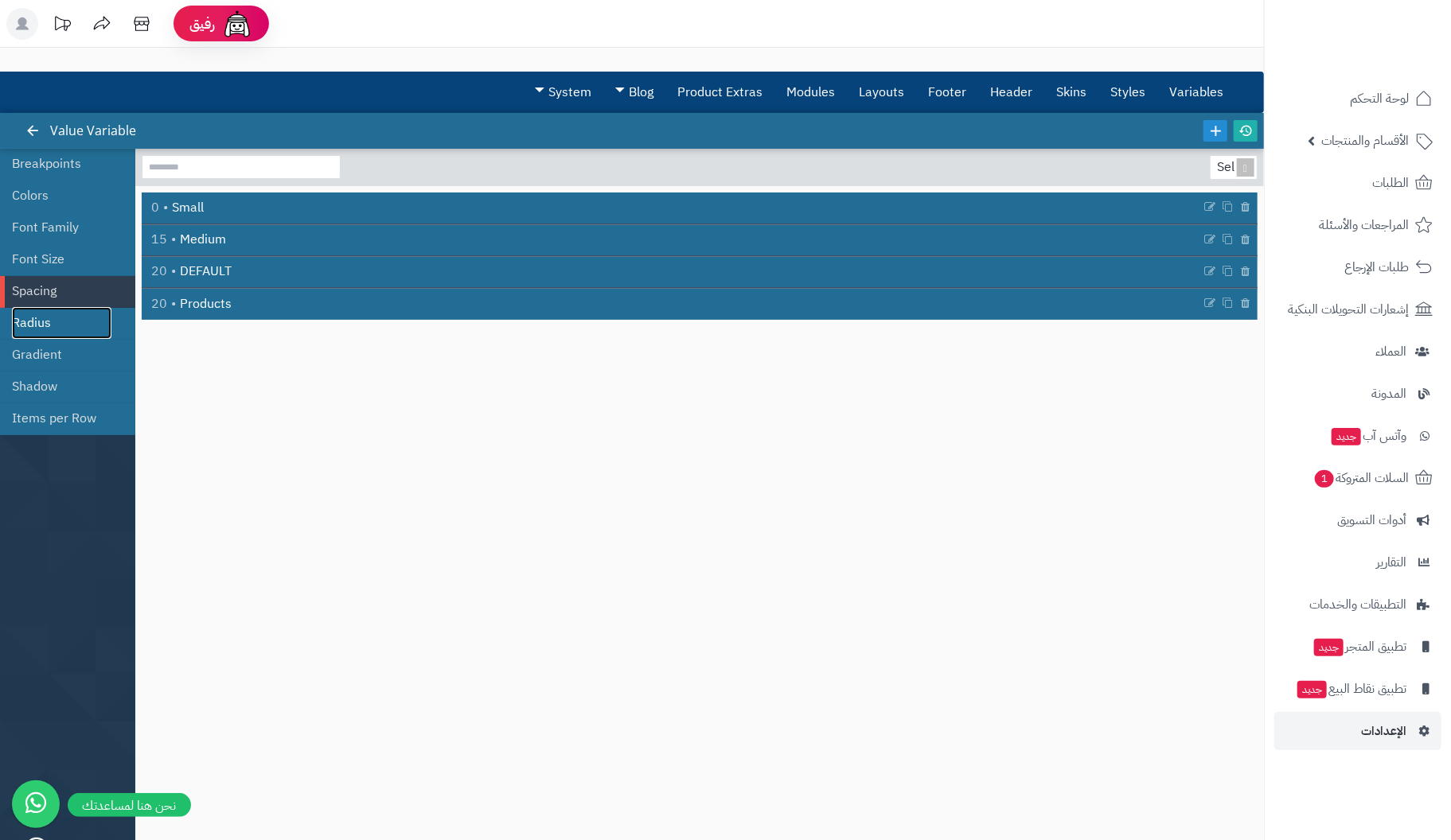
click at [28, 319] on link "Radius" at bounding box center [62, 322] width 100 height 31
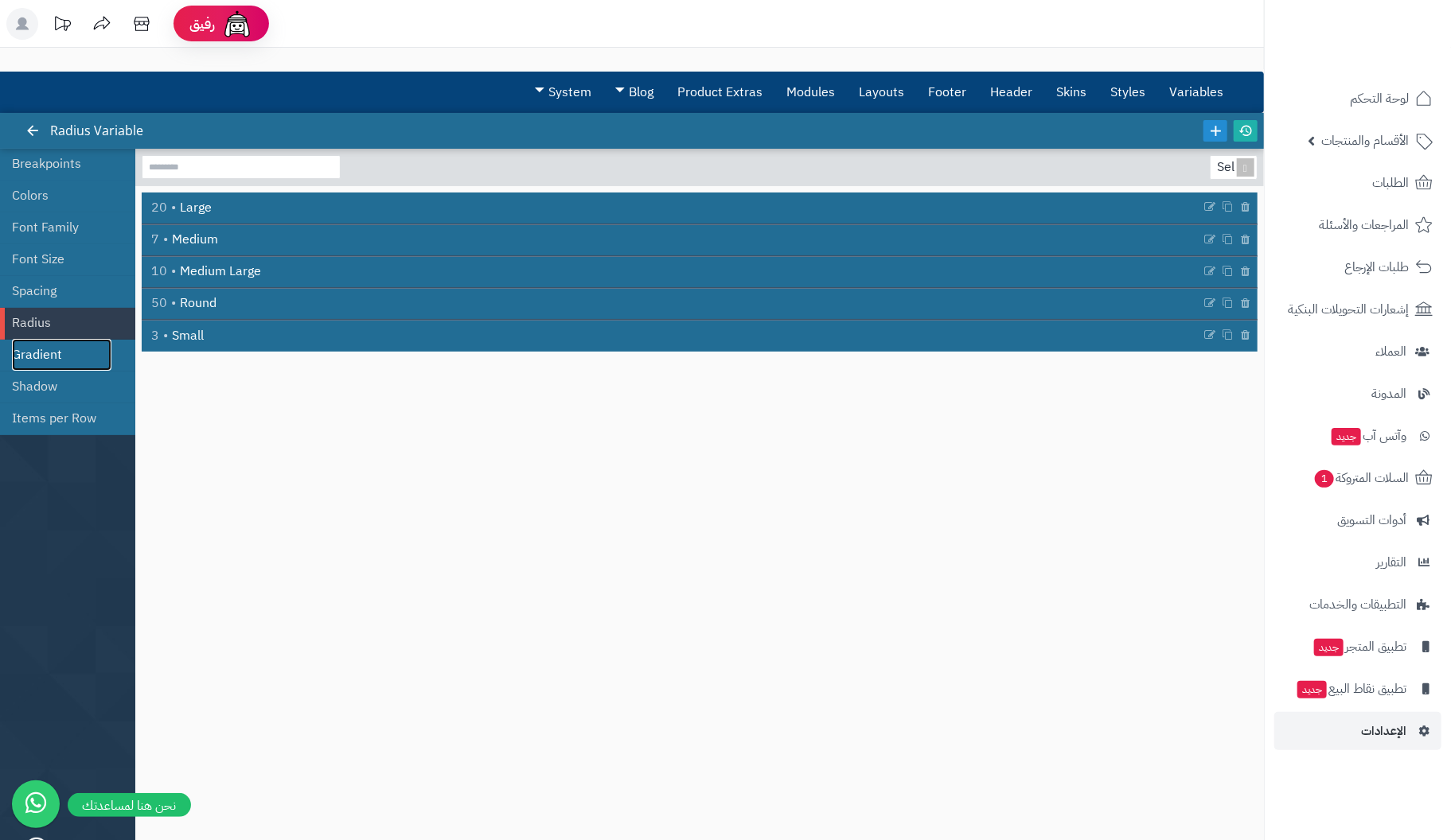
click at [50, 344] on link "Gradient" at bounding box center [62, 354] width 100 height 31
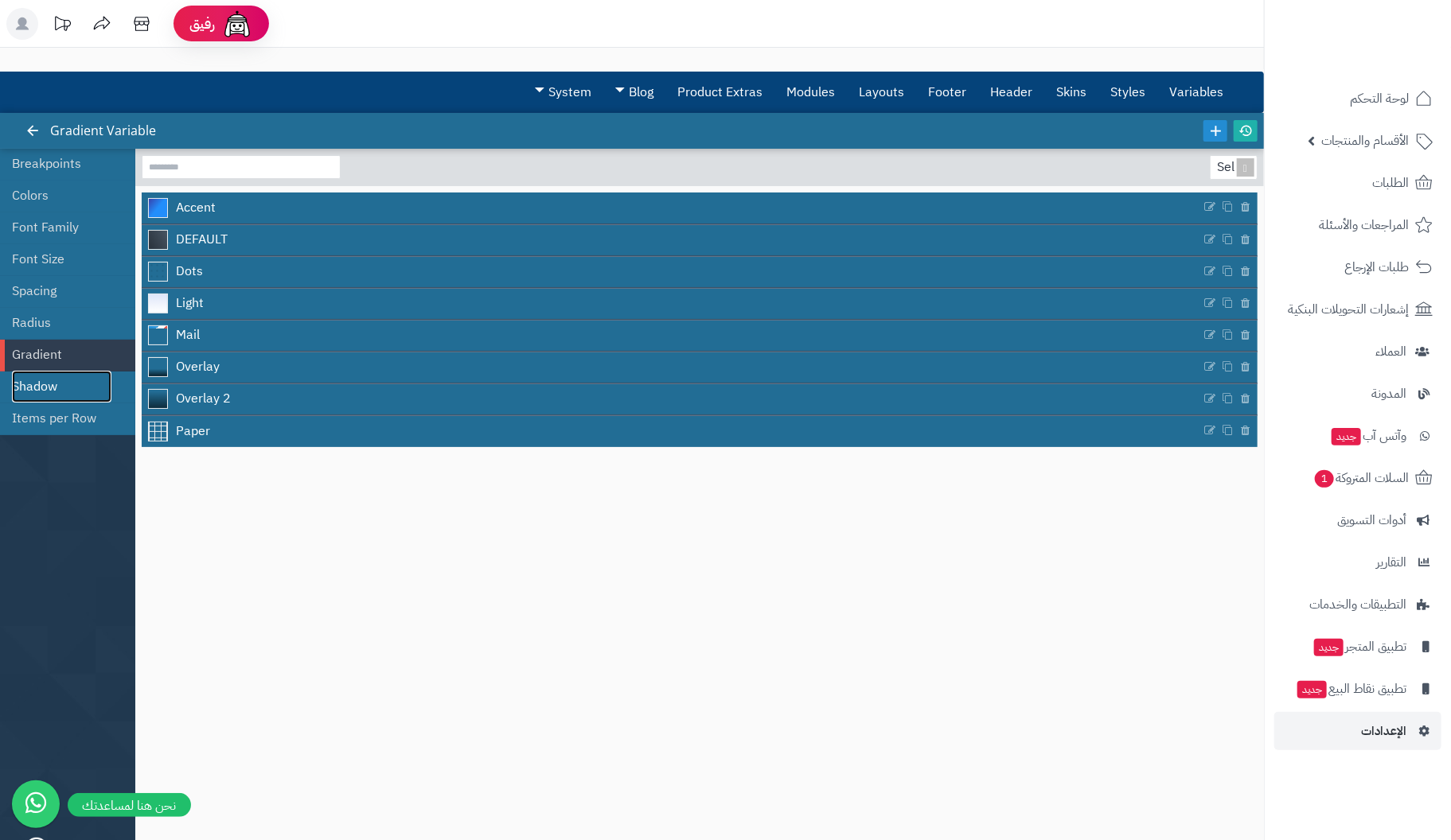
click at [37, 383] on link "Shadow" at bounding box center [62, 386] width 100 height 31
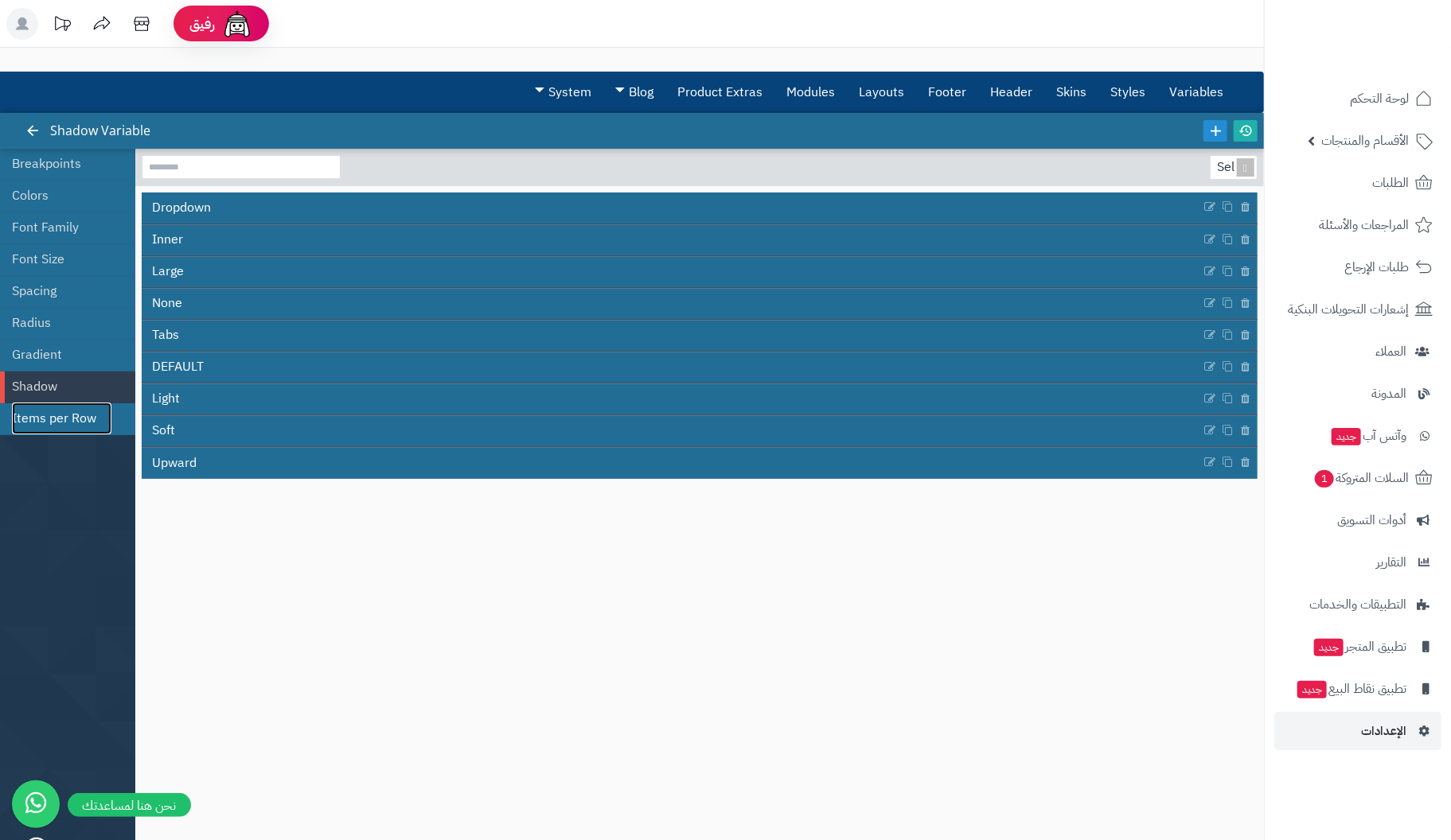
click at [80, 417] on link "Items per Row" at bounding box center [62, 418] width 100 height 31
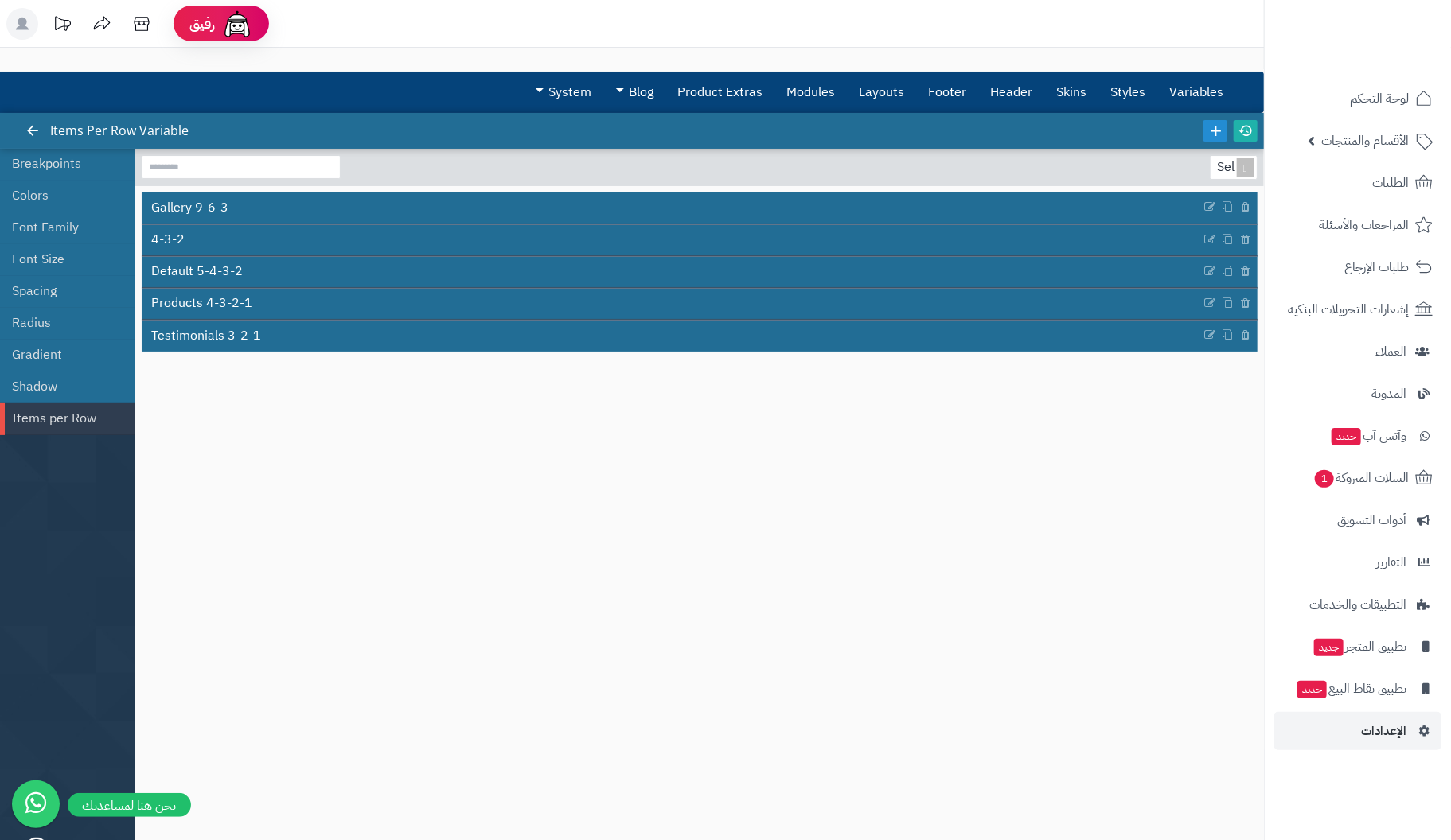
click at [23, 28] on icon at bounding box center [22, 23] width 12 height 12
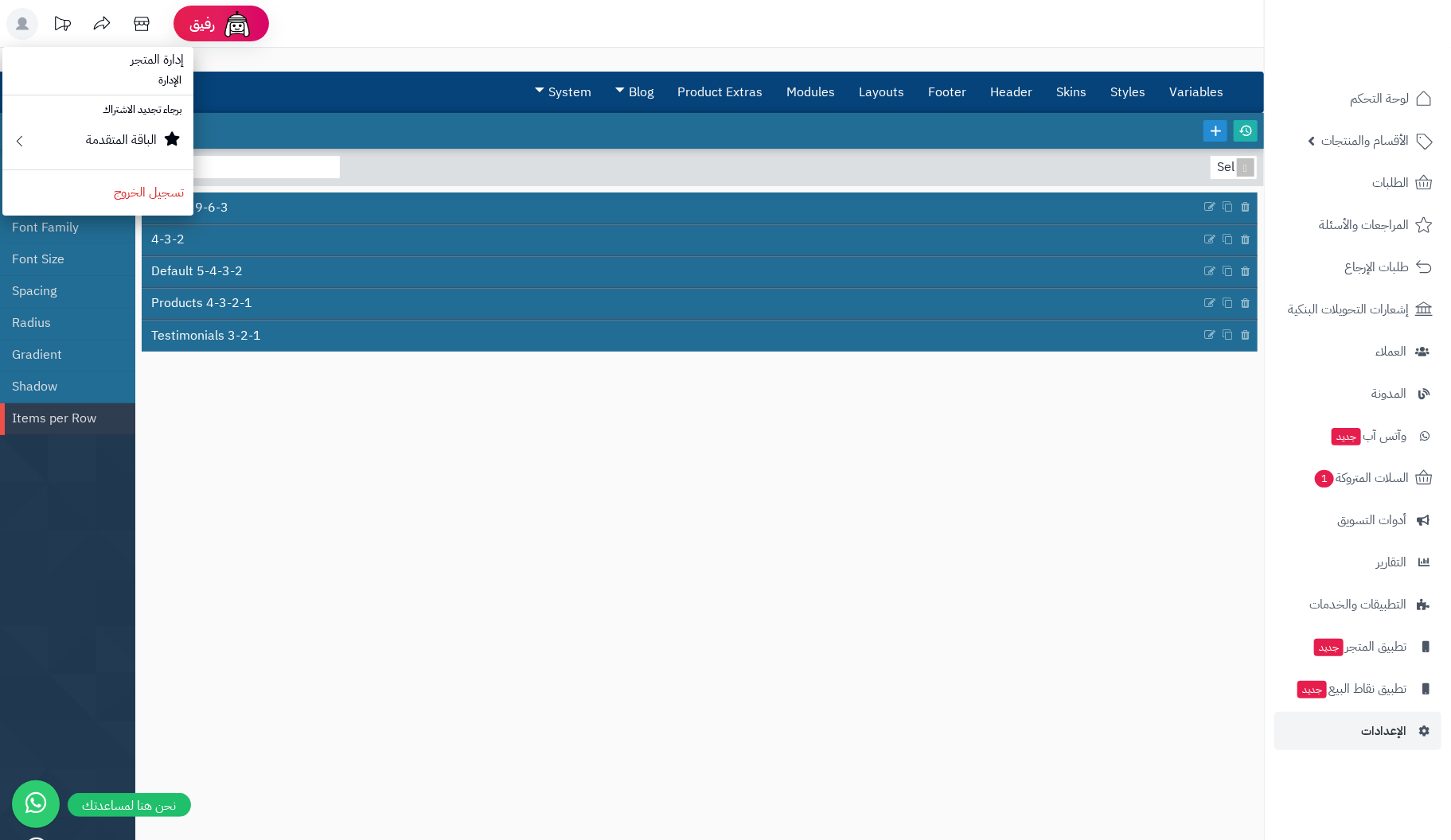
click at [22, 28] on icon at bounding box center [22, 23] width 12 height 12
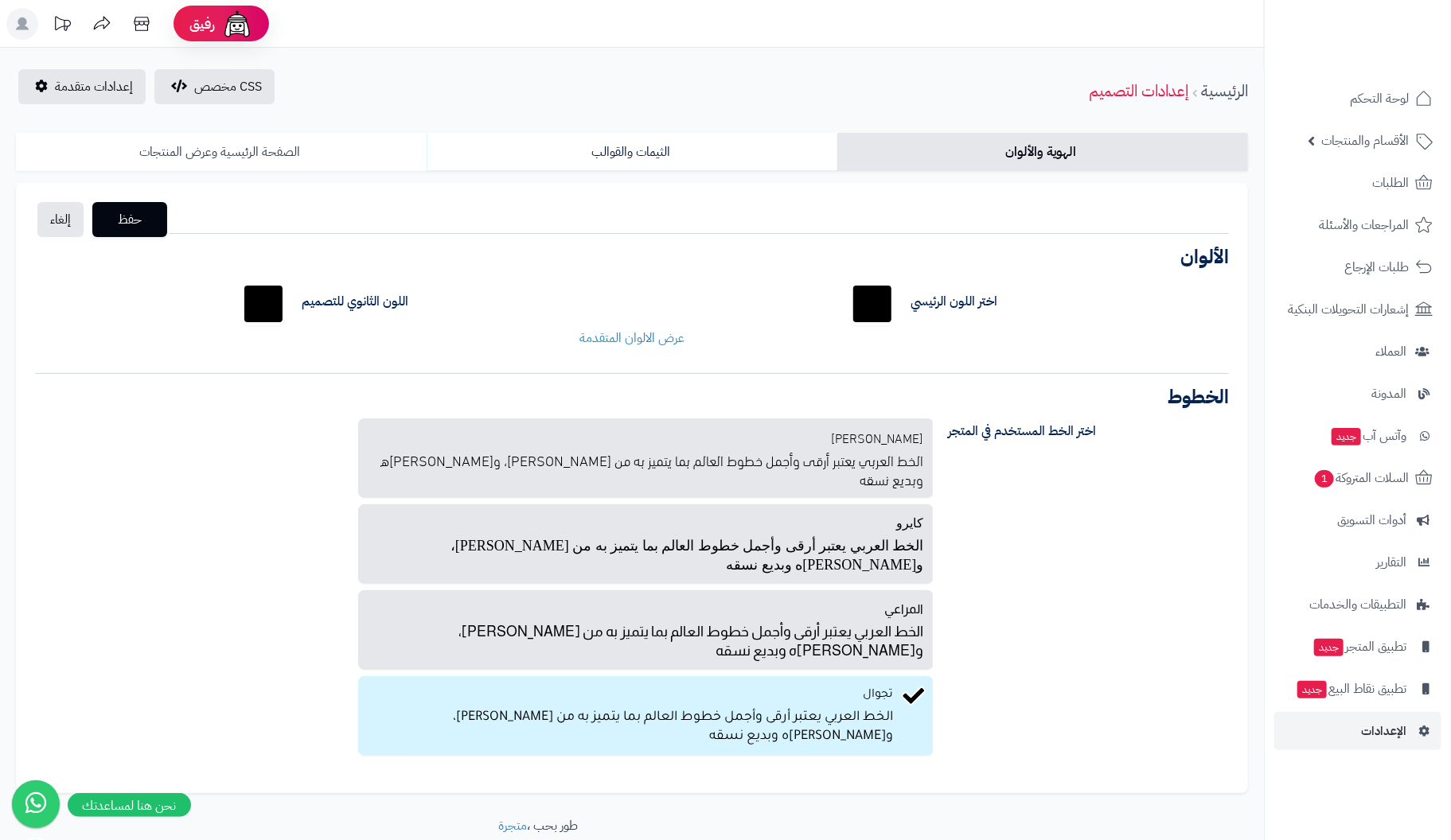
click at [252, 152] on link "الصفحة الرئيسية وعرض المنتجات" at bounding box center [222, 152] width 411 height 38
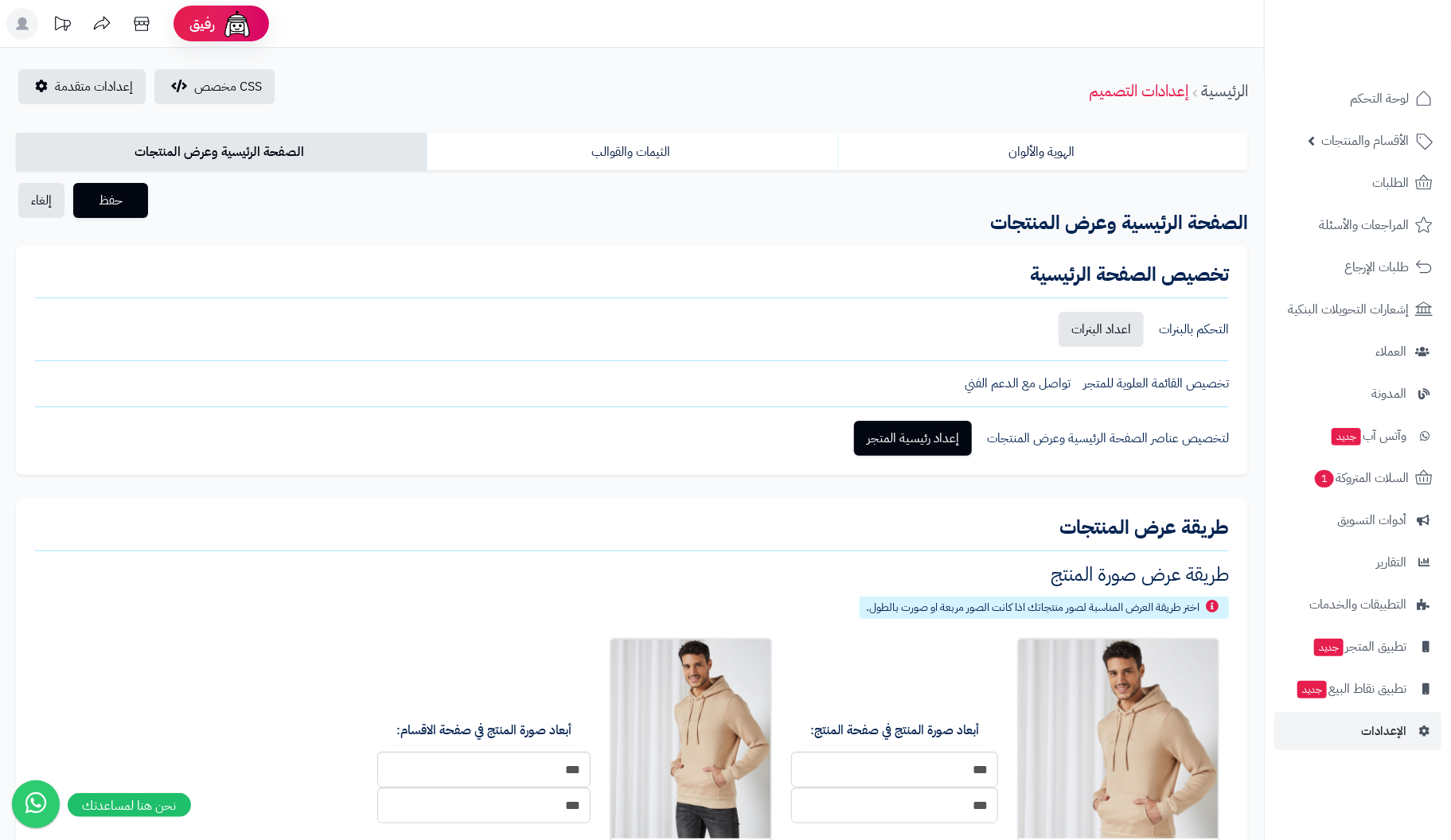
click at [1206, 325] on div "التحكم بالبنرات" at bounding box center [1194, 329] width 70 height 18
click at [1224, 330] on div "التحكم بالبنرات" at bounding box center [1194, 329] width 70 height 18
click at [646, 150] on link "الثيمات والقوالب" at bounding box center [632, 152] width 411 height 38
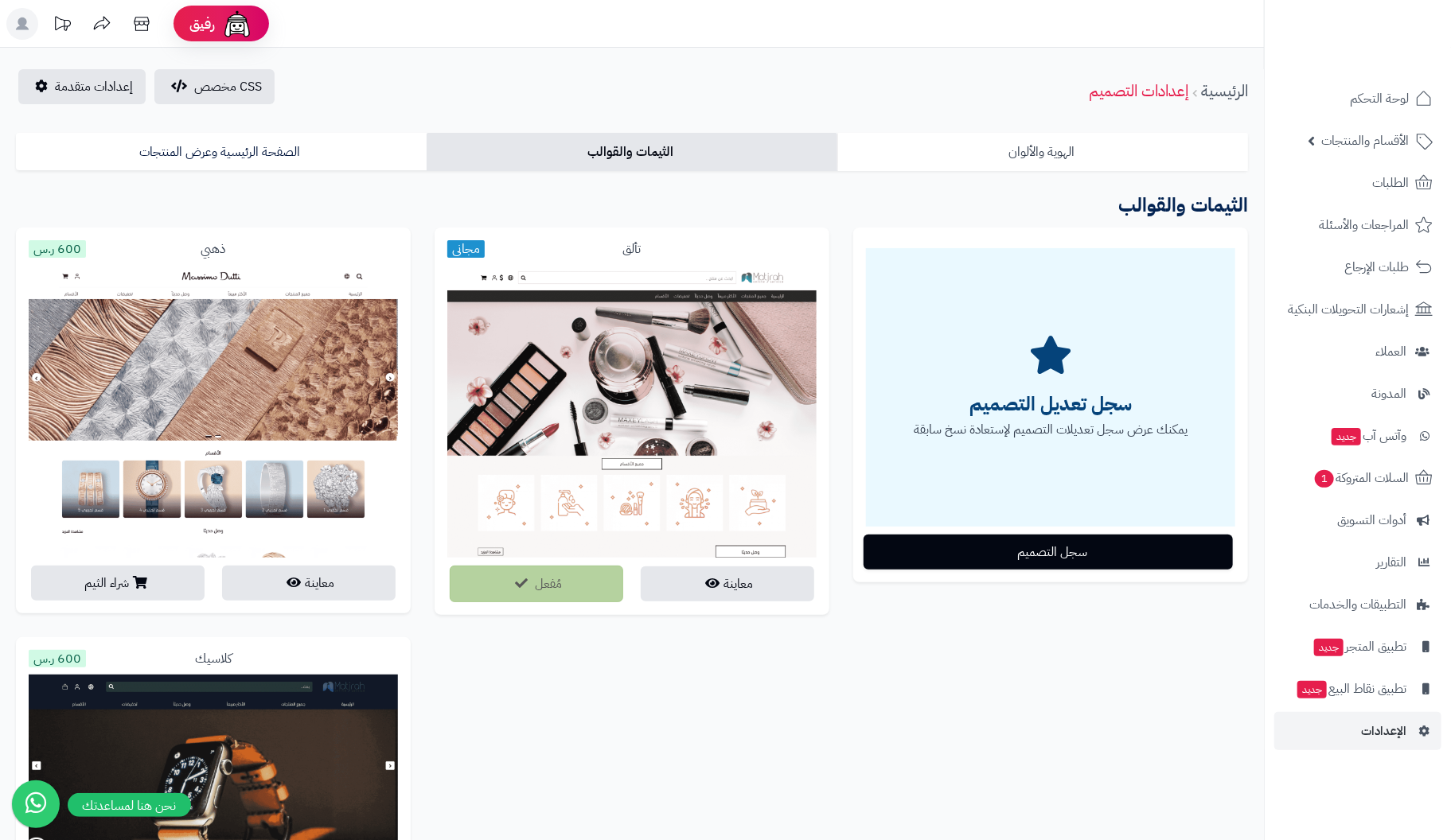
click at [1083, 155] on link "الهوية والألوان" at bounding box center [1043, 152] width 411 height 38
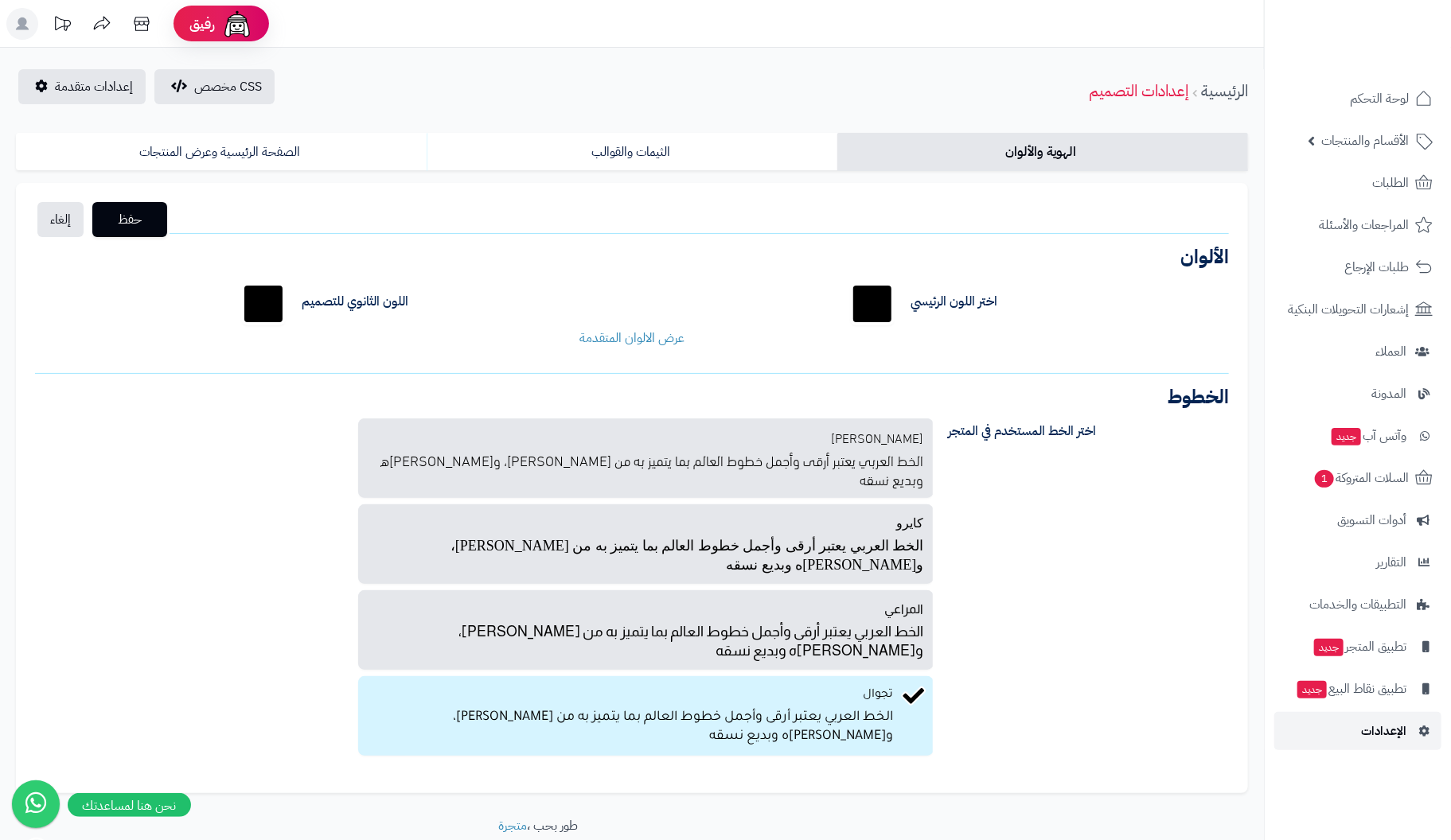
click at [1380, 728] on span "الإعدادات" at bounding box center [1384, 731] width 46 height 22
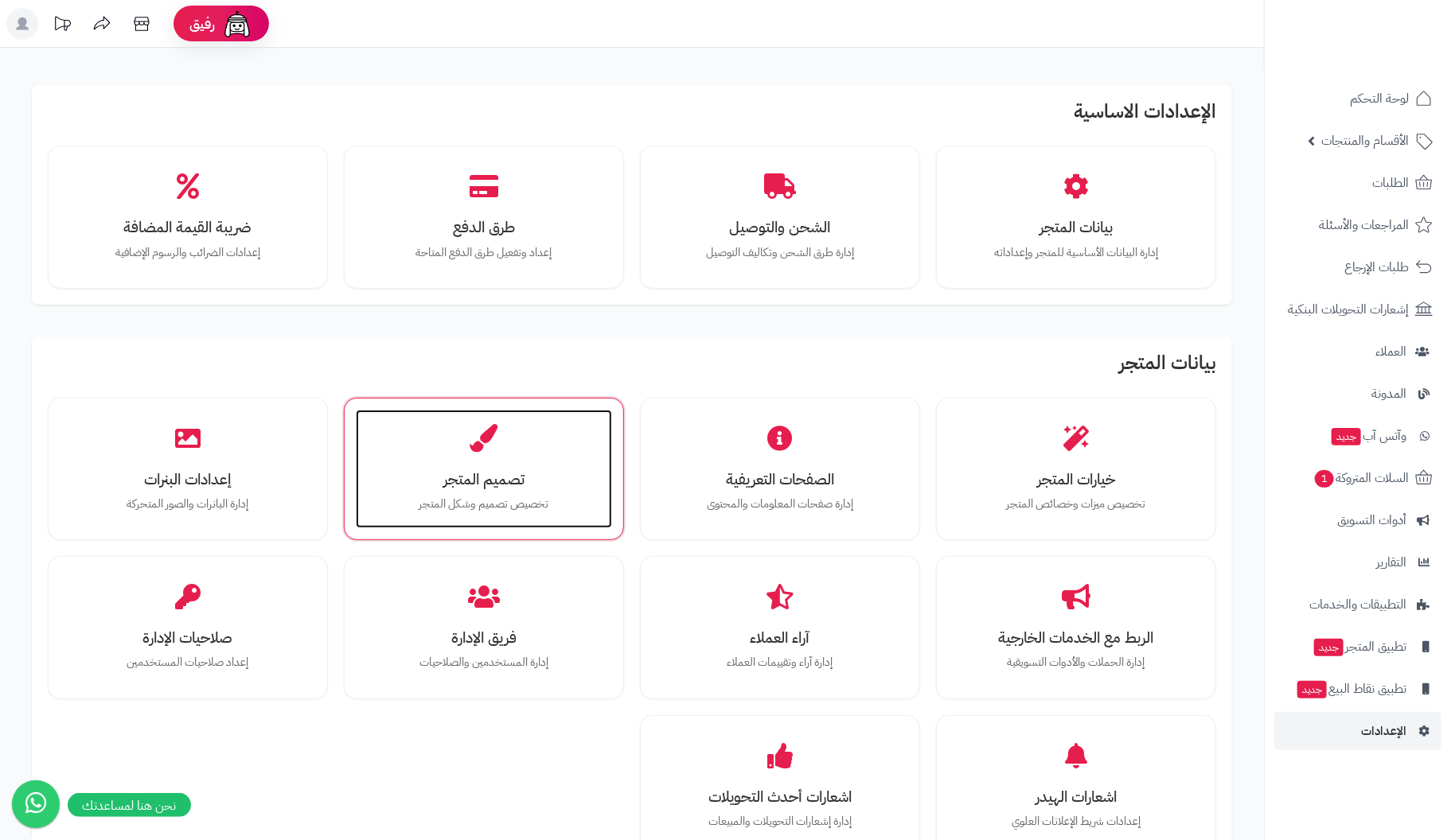
click at [504, 496] on p "تخصيص تصميم وشكل المتجر" at bounding box center [484, 504] width 225 height 17
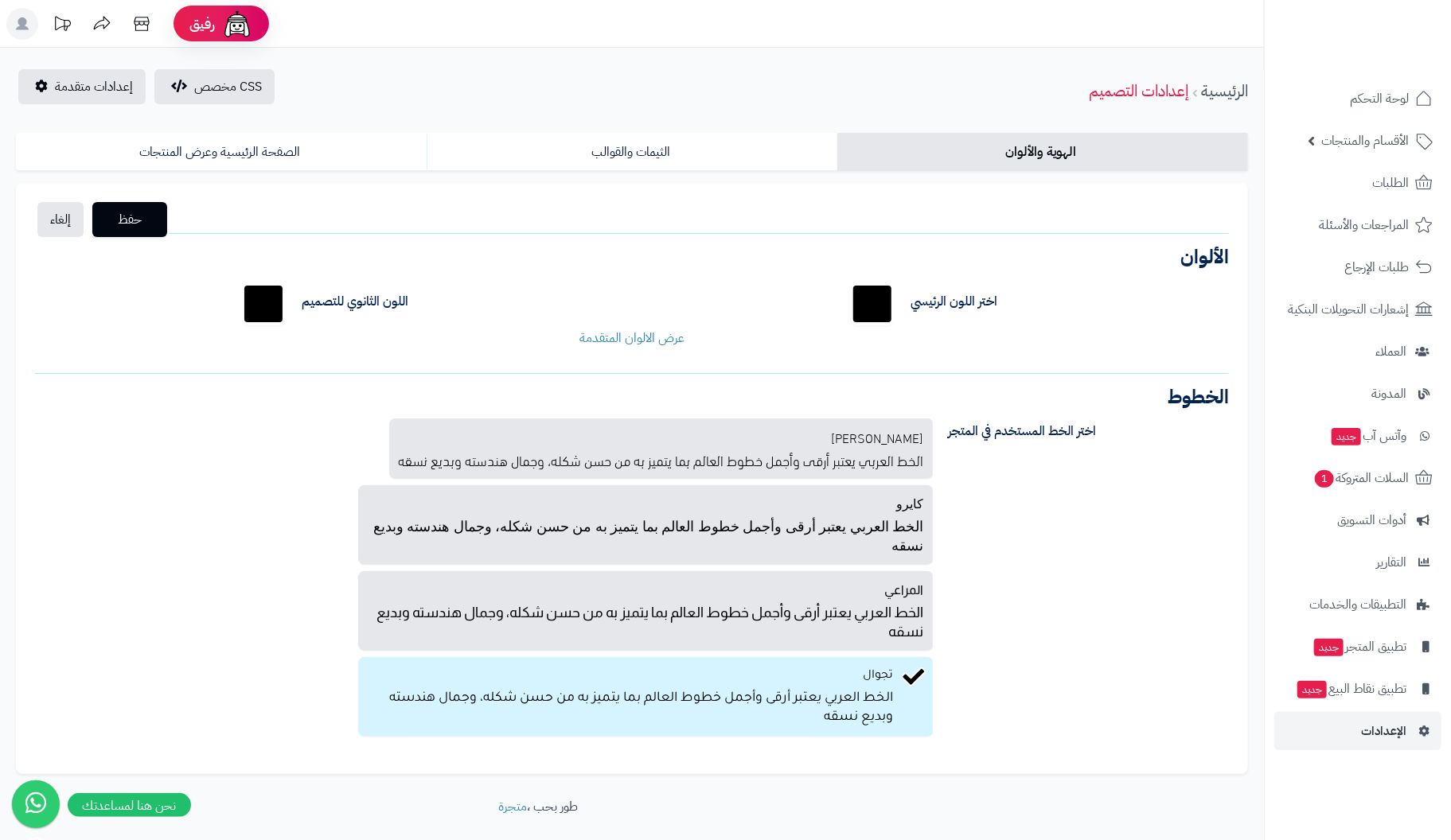
click at [873, 311] on input "*******" at bounding box center [873, 304] width 51 height 51
click at [258, 300] on input "*******" at bounding box center [264, 304] width 51 height 51
click at [95, 325] on div "اختر اللون الرئيسي ******* اللون الثانوي للتصميم ******* لون خلفية الجزء العلوي…" at bounding box center [632, 313] width 1218 height 93
click at [631, 150] on link "الثيمات والقوالب" at bounding box center [632, 152] width 411 height 38
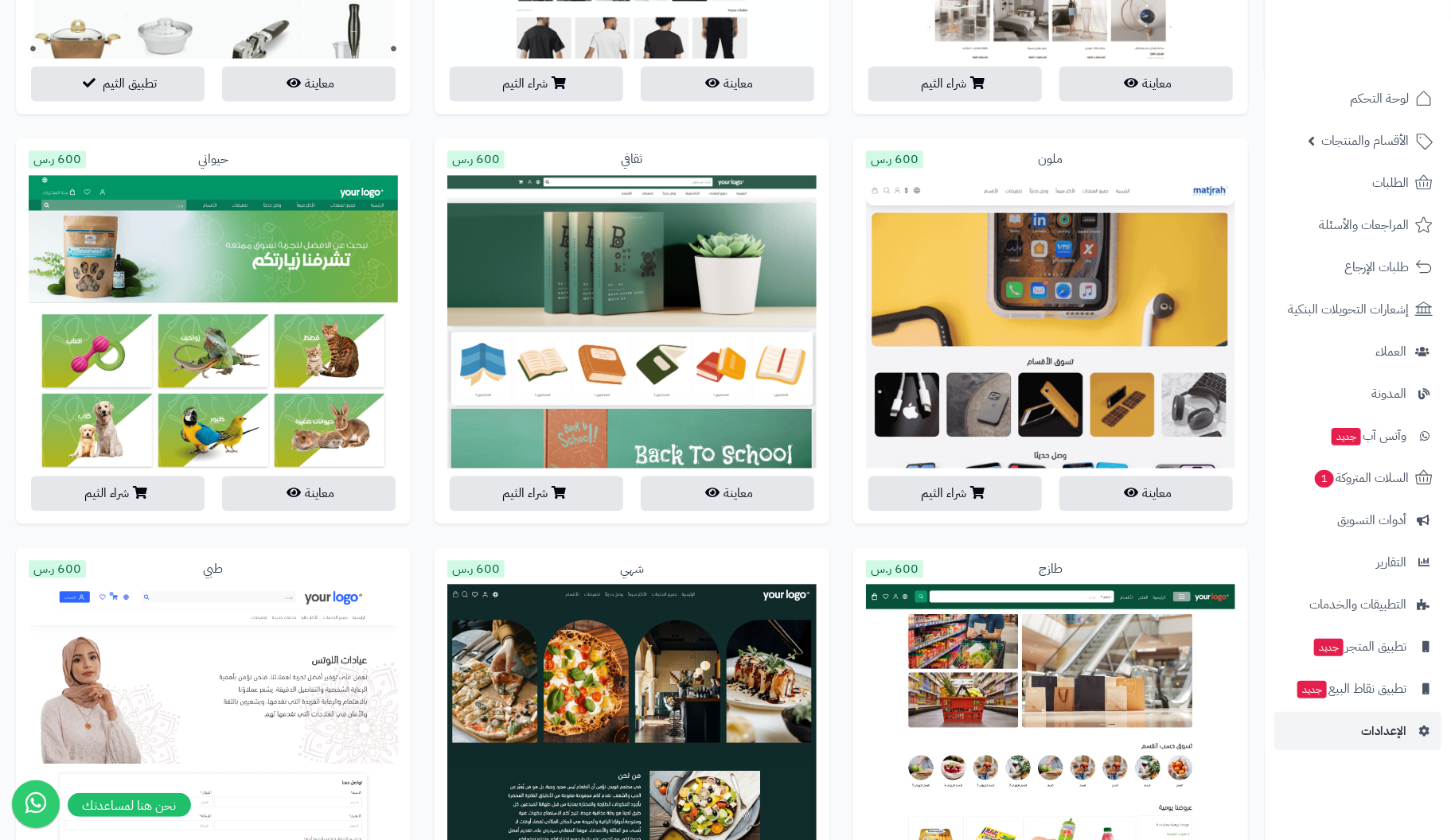
scroll to position [1766, 0]
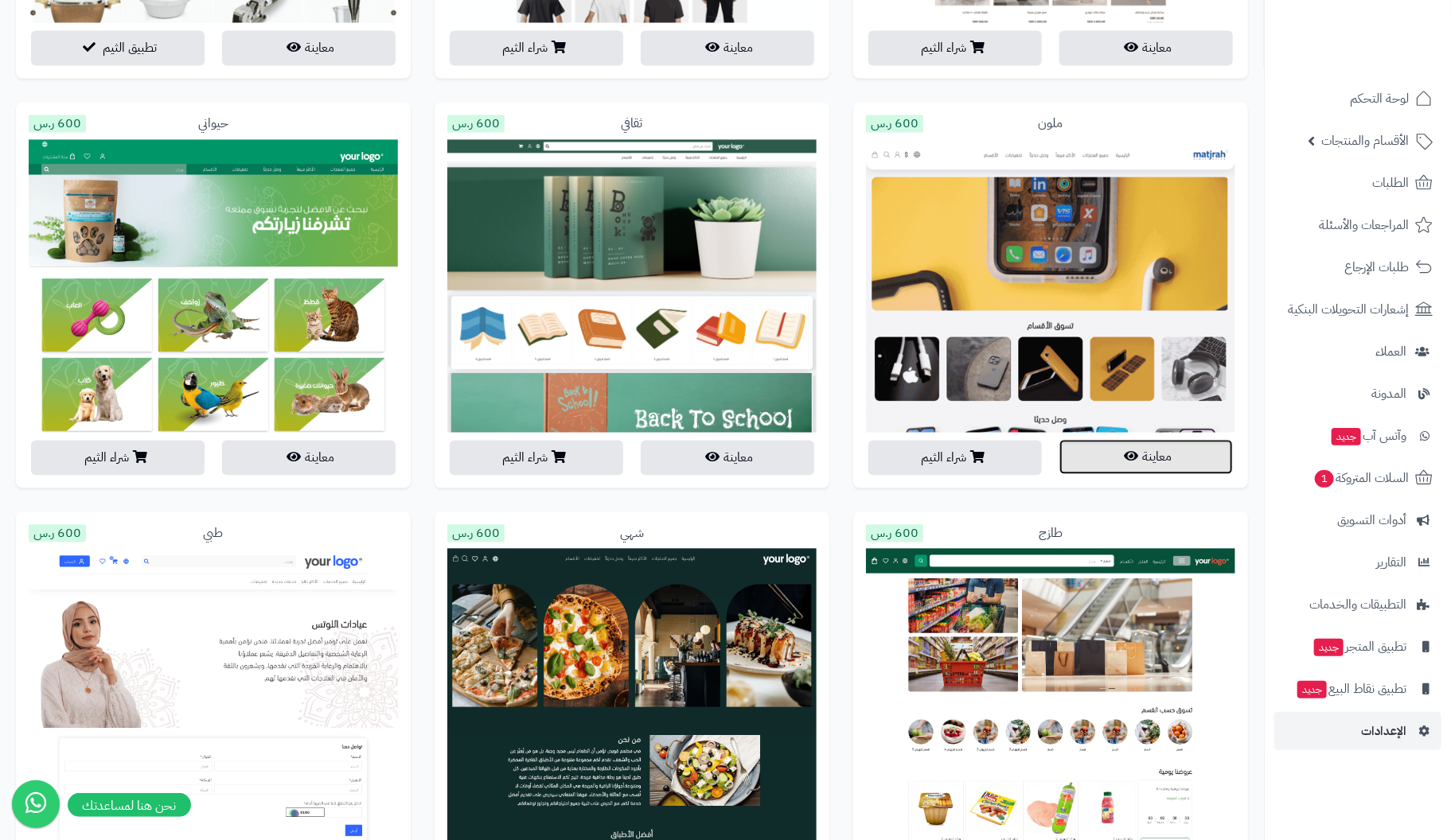
click at [1134, 450] on icon "button" at bounding box center [1131, 456] width 14 height 12
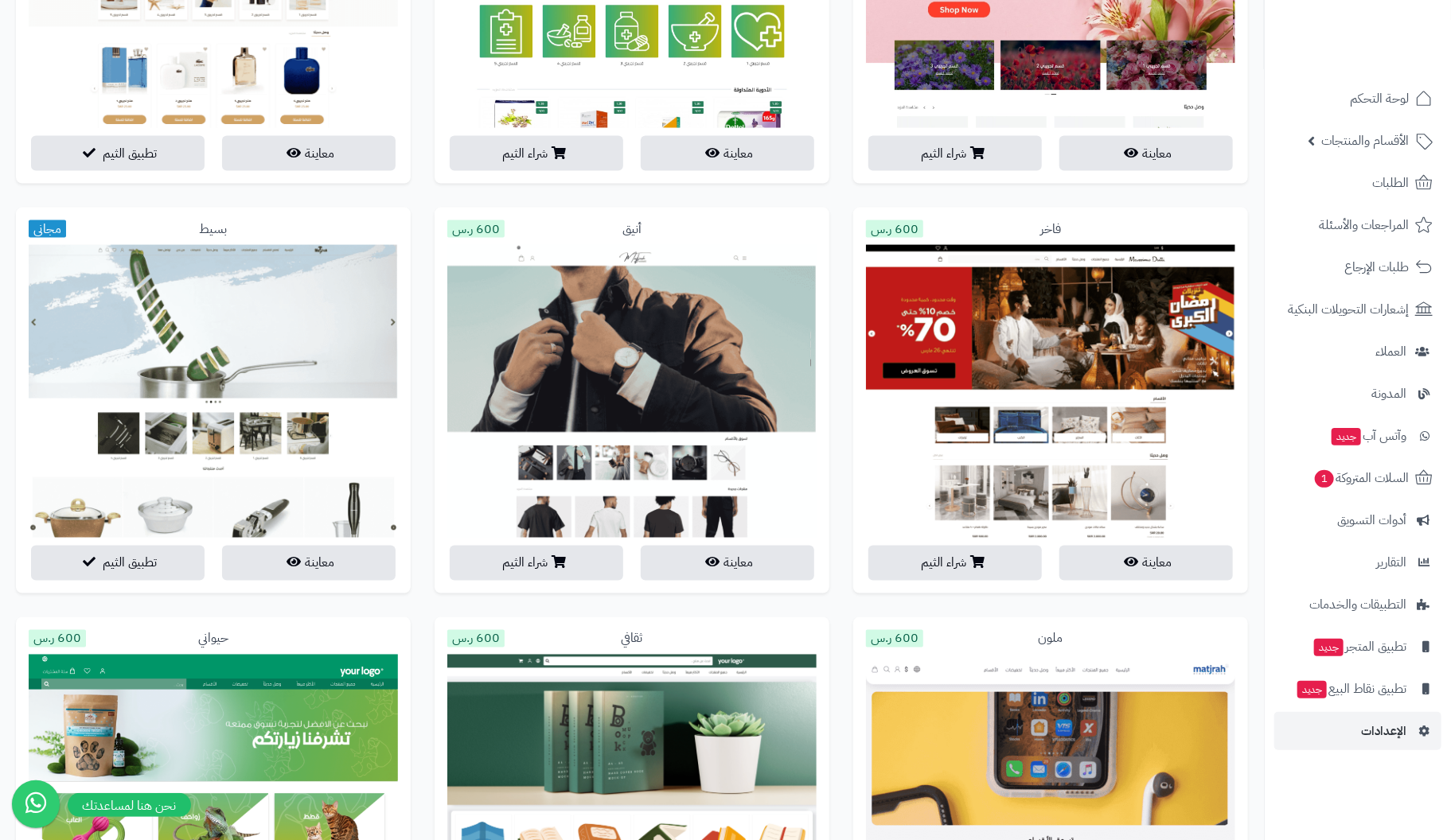
scroll to position [1208, 0]
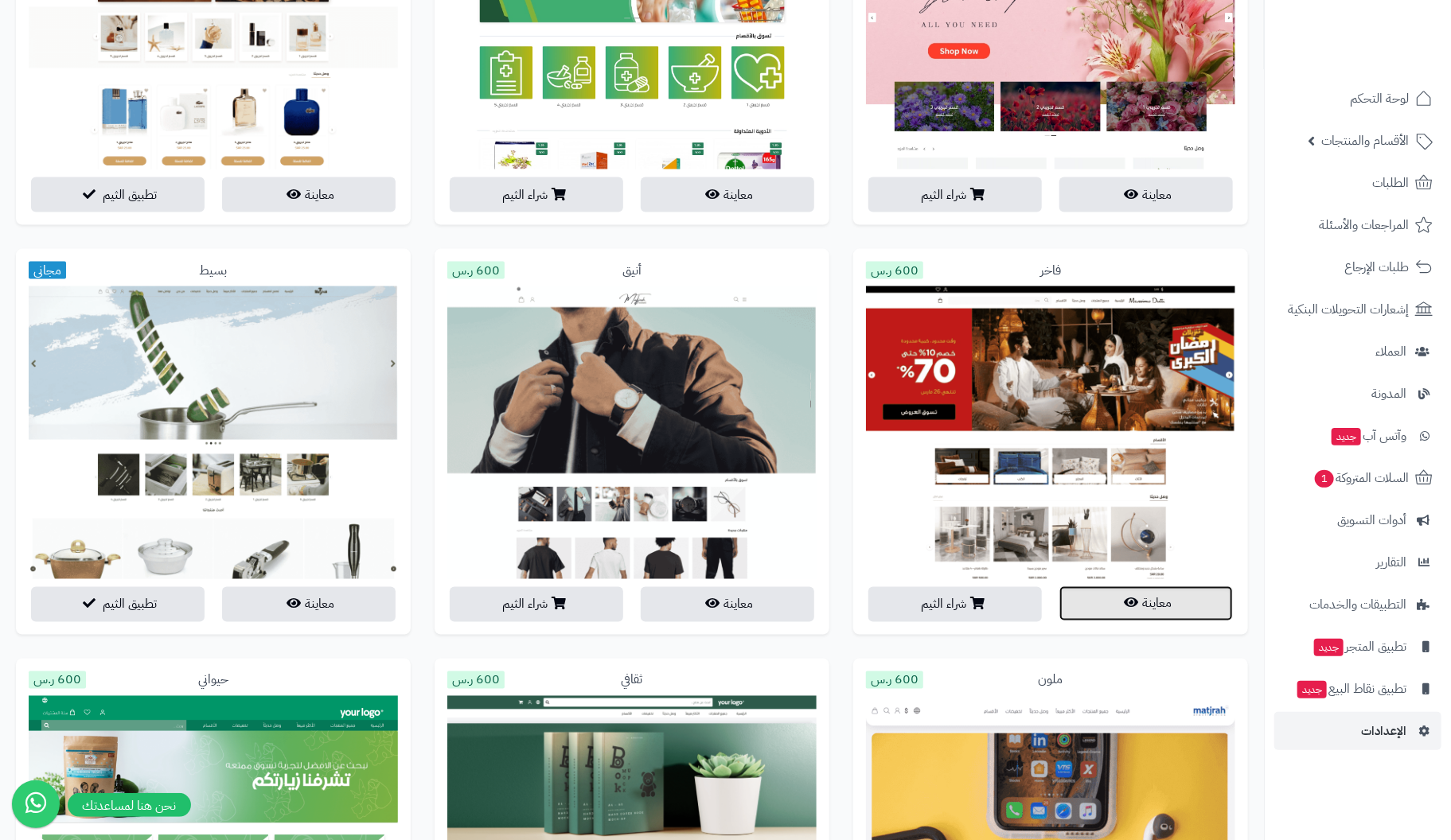
click at [1180, 612] on button "معاينة" at bounding box center [1147, 604] width 173 height 35
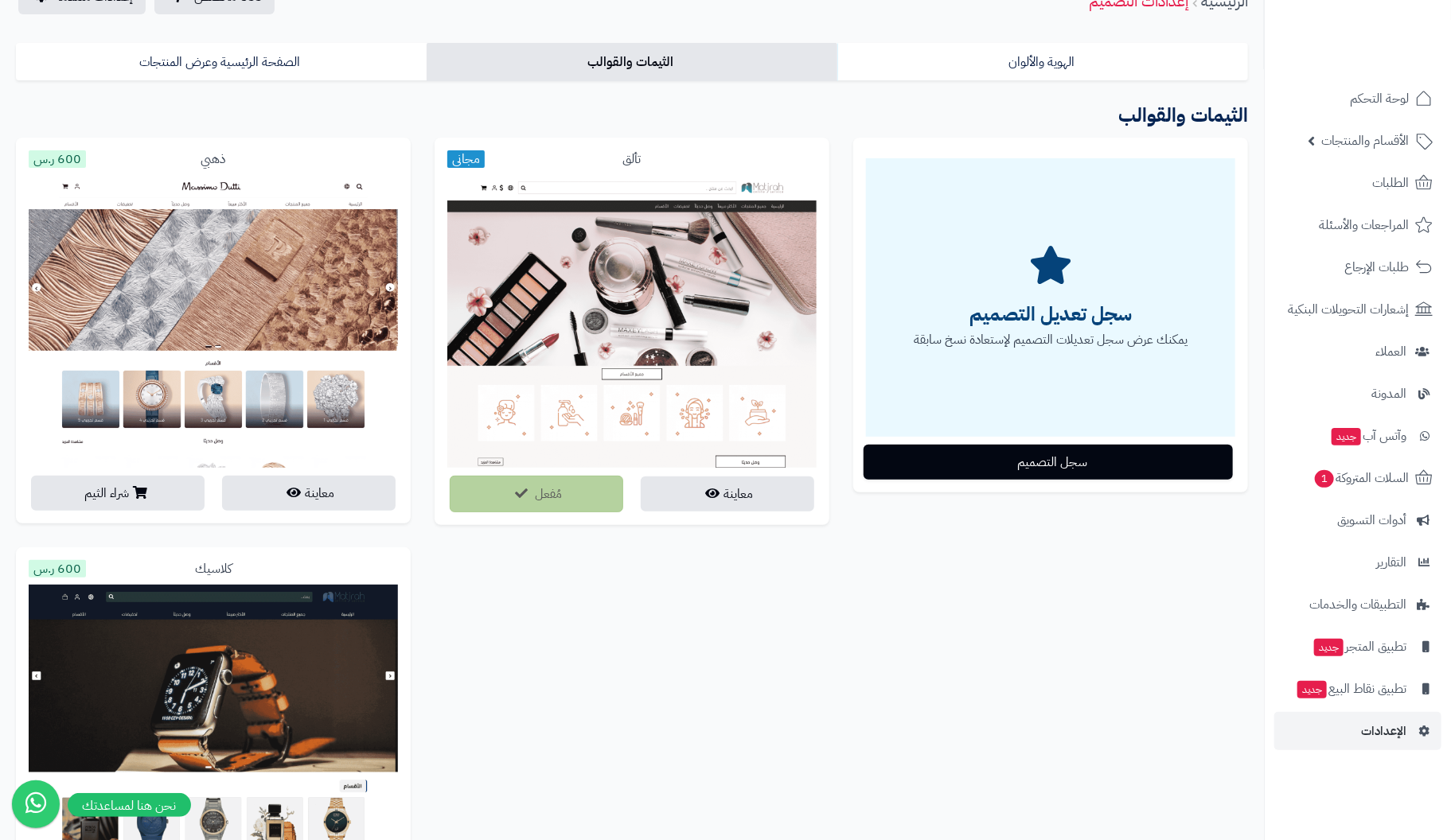
scroll to position [0, 0]
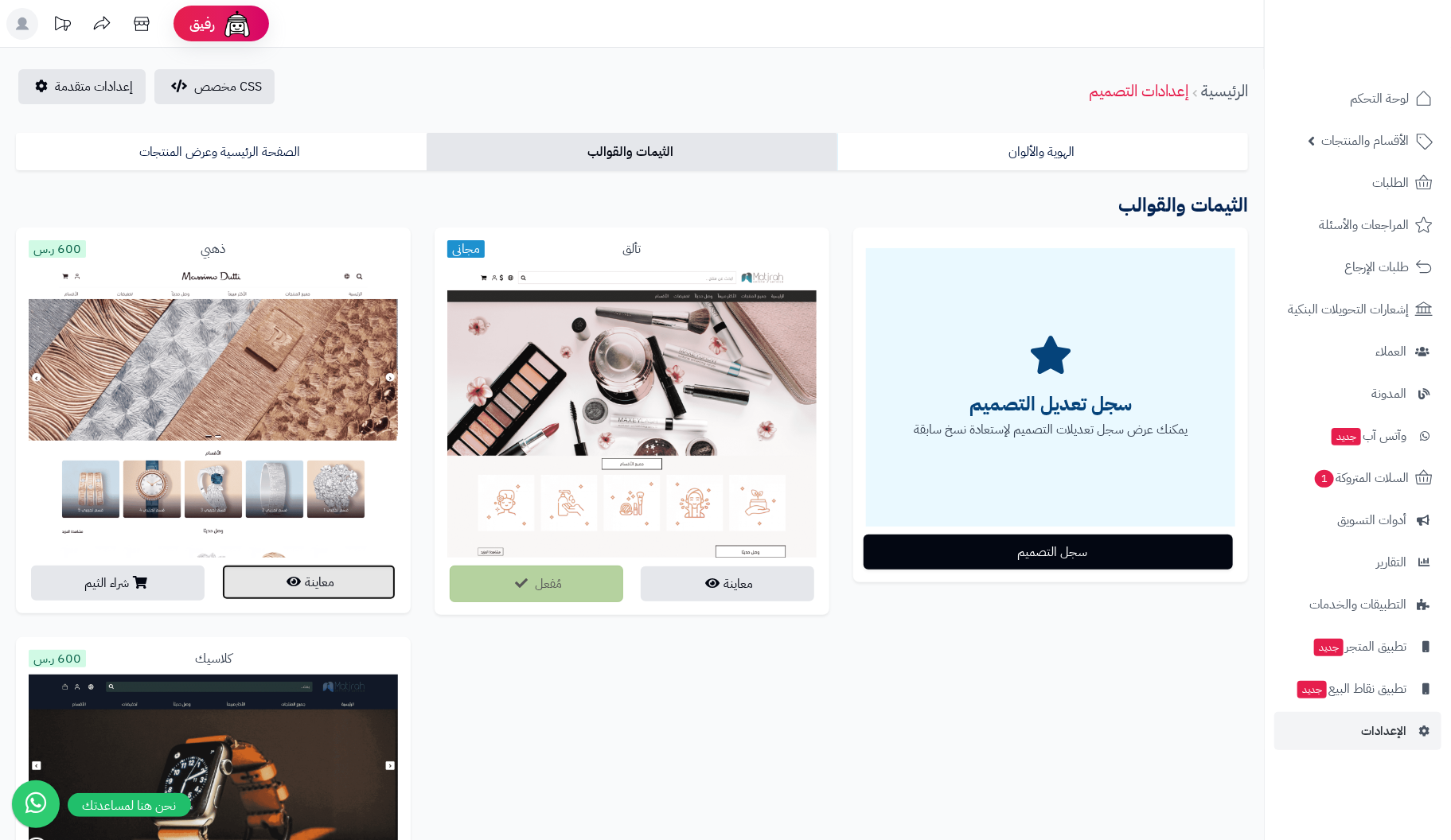
click at [311, 585] on button "معاينة" at bounding box center [308, 582] width 173 height 35
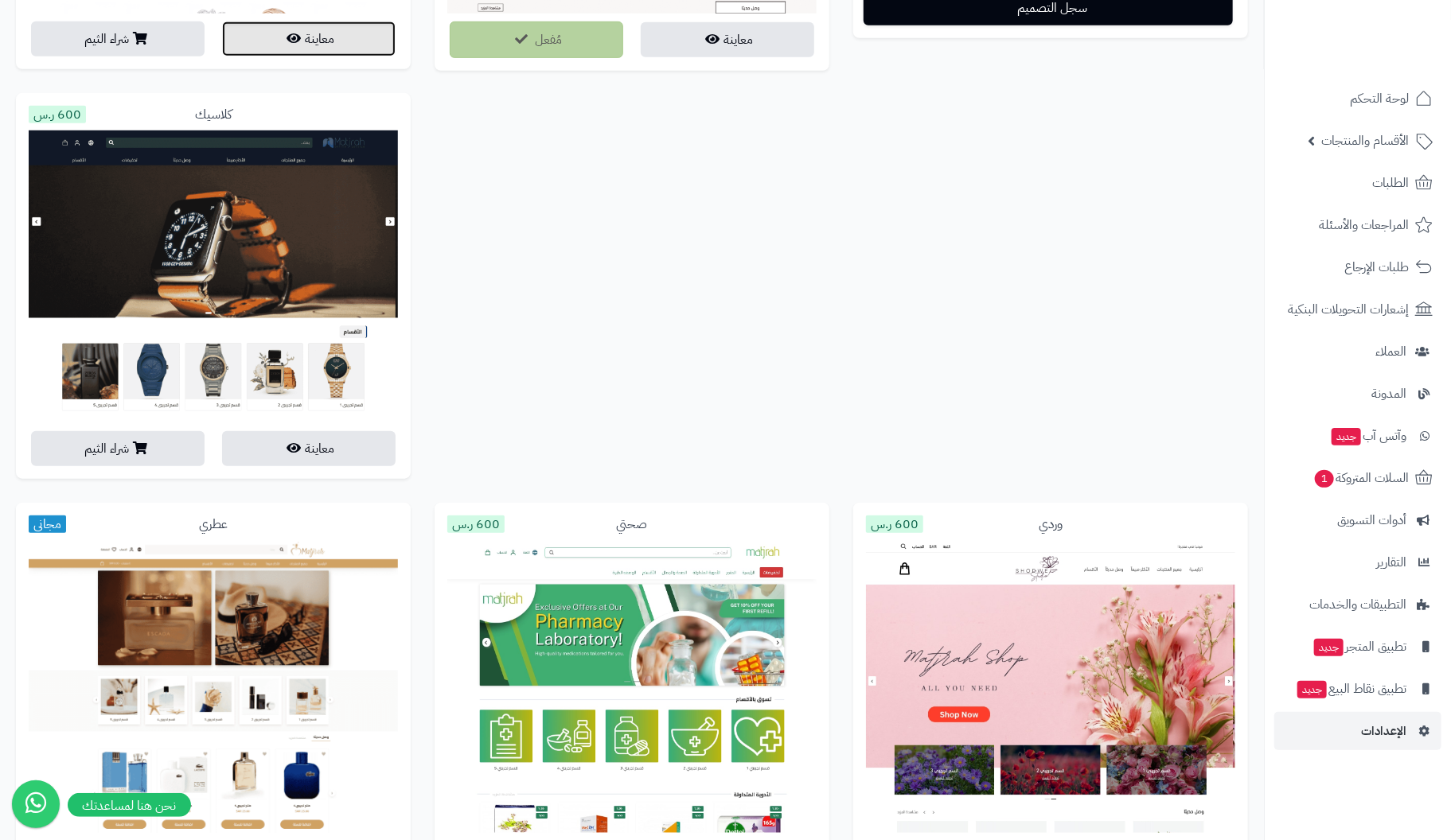
scroll to position [557, 0]
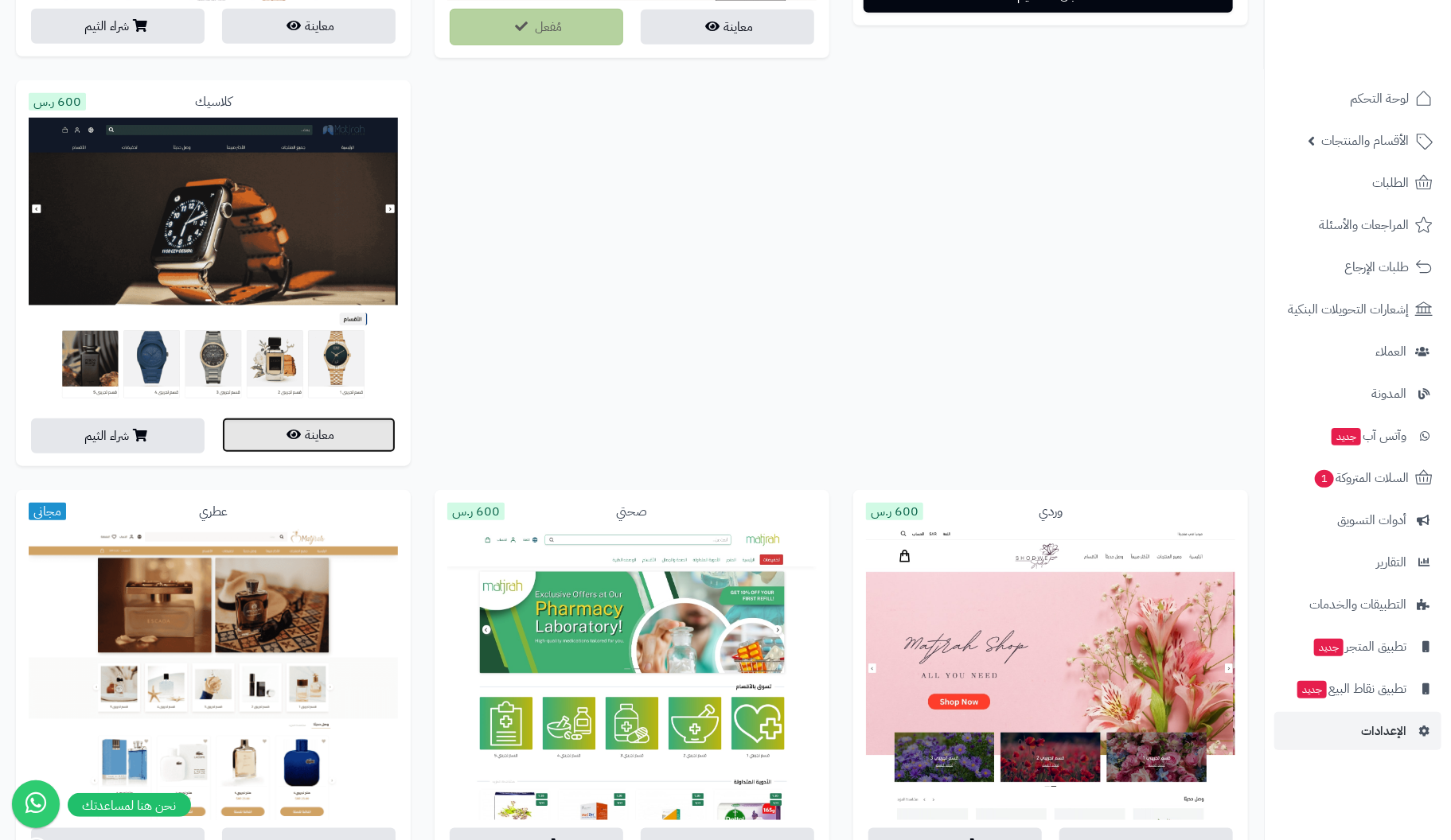
click at [324, 432] on button "معاينة" at bounding box center [308, 435] width 173 height 35
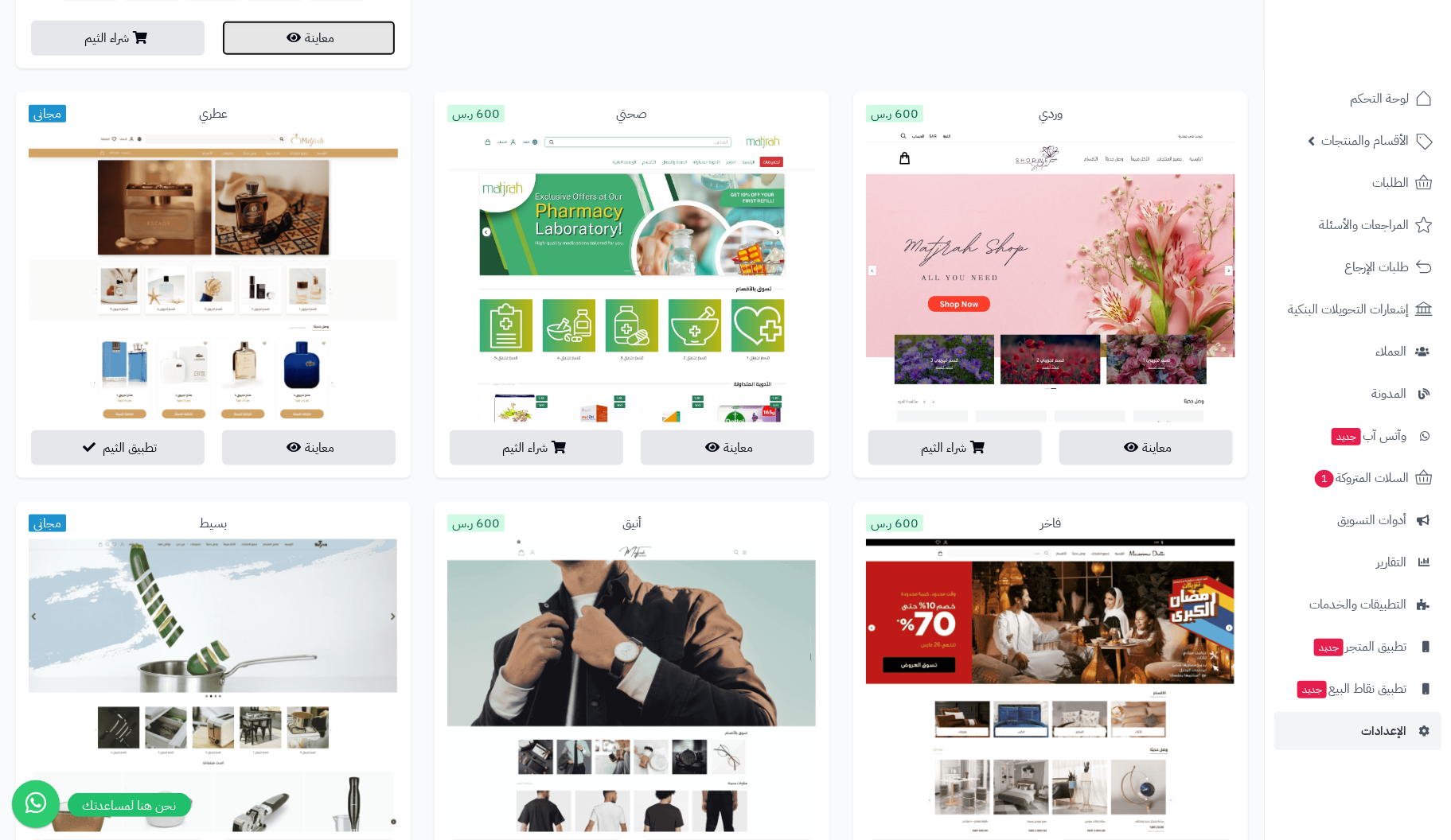
scroll to position [954, 0]
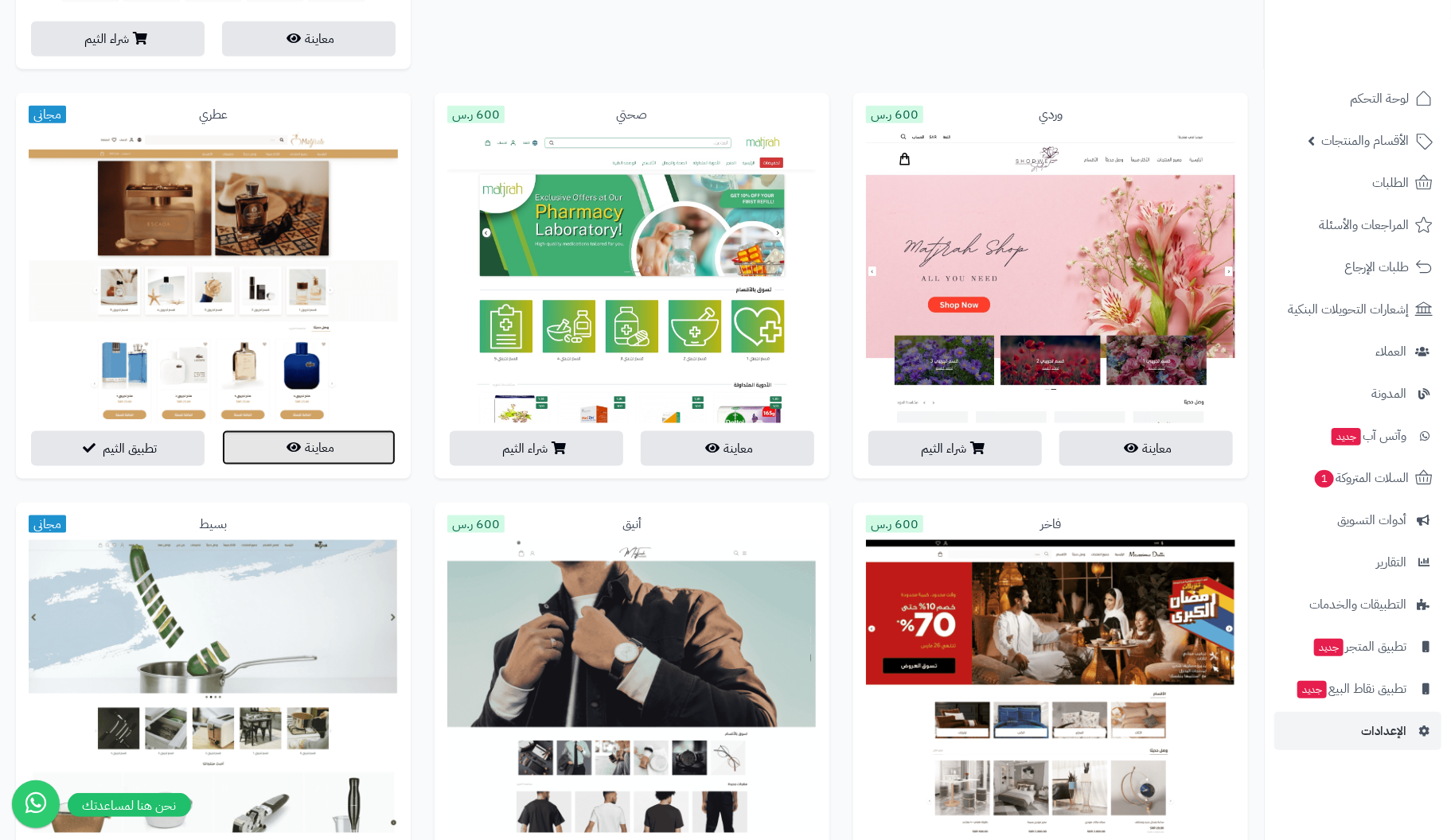
click at [338, 458] on button "معاينة" at bounding box center [308, 448] width 173 height 35
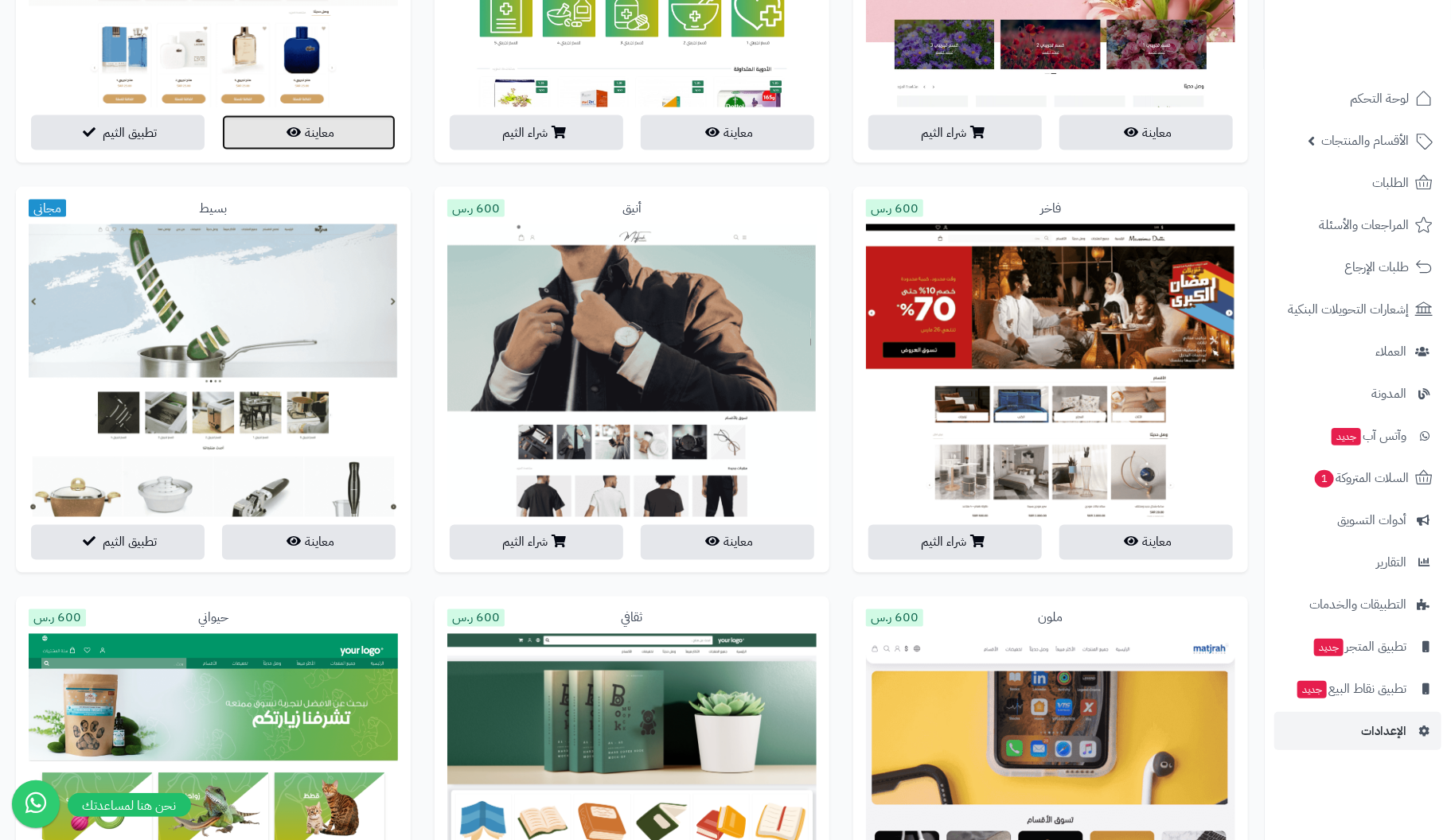
scroll to position [1274, 0]
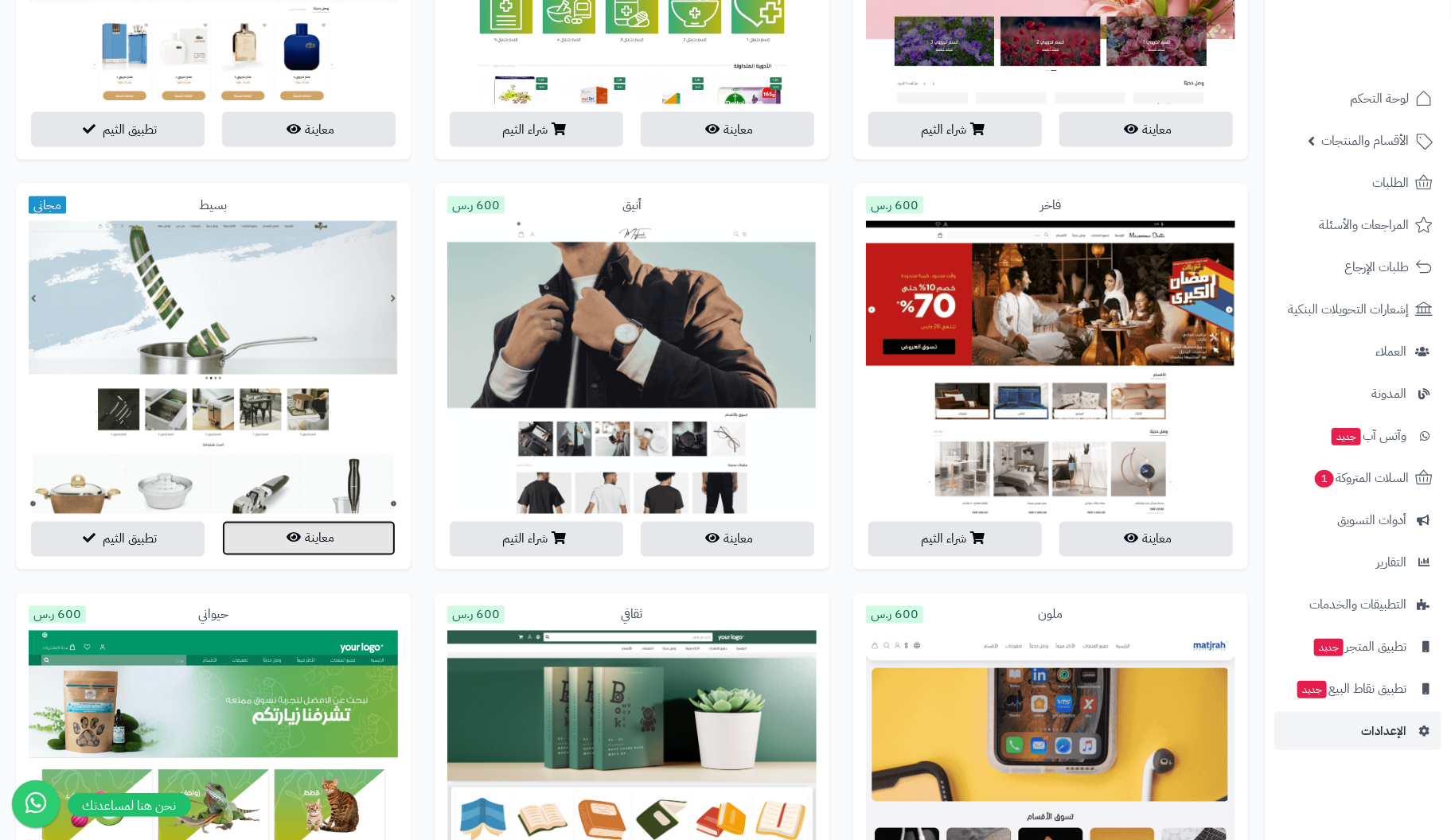
click at [343, 539] on button "معاينة" at bounding box center [308, 538] width 173 height 35
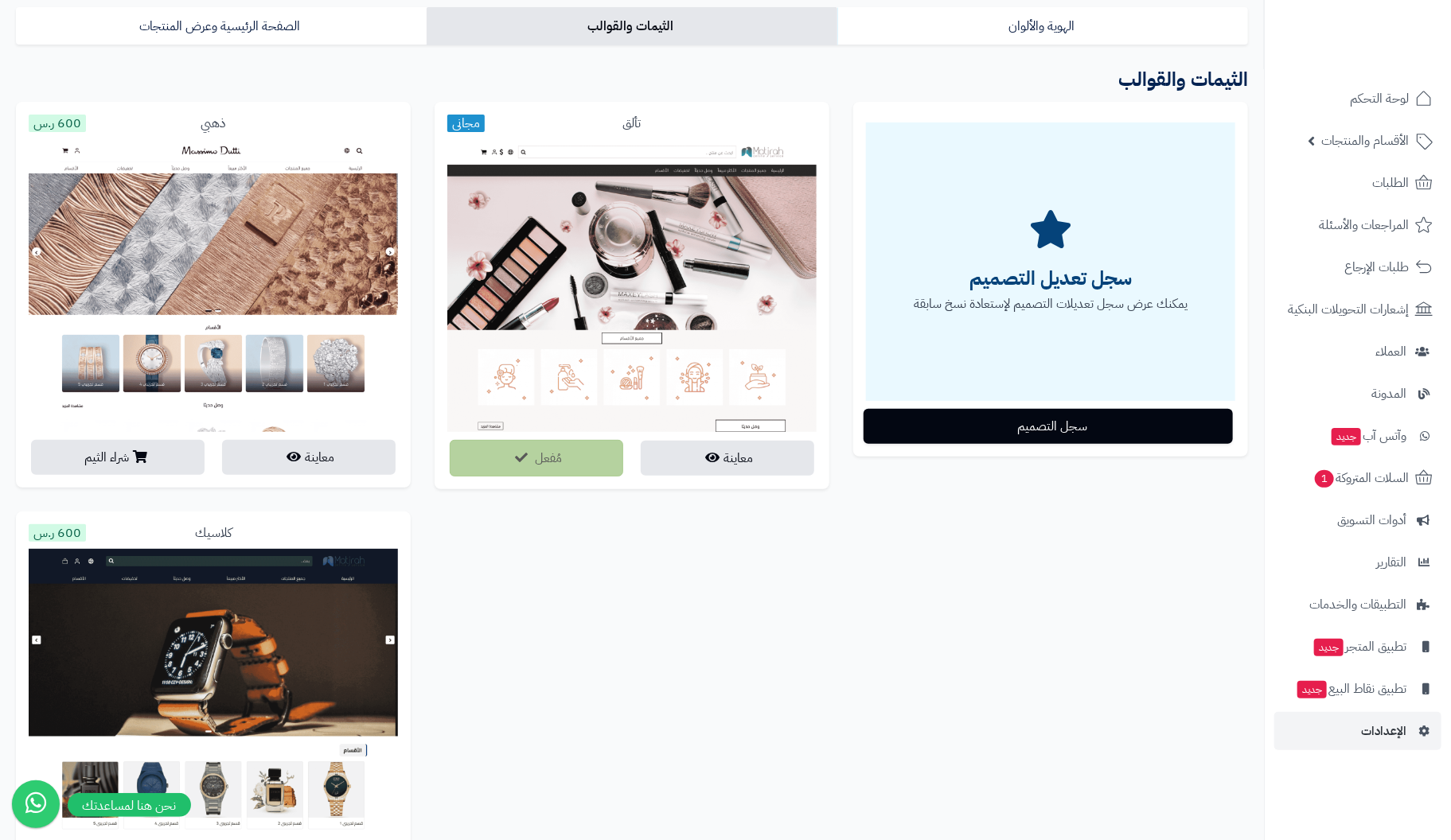
scroll to position [0, 0]
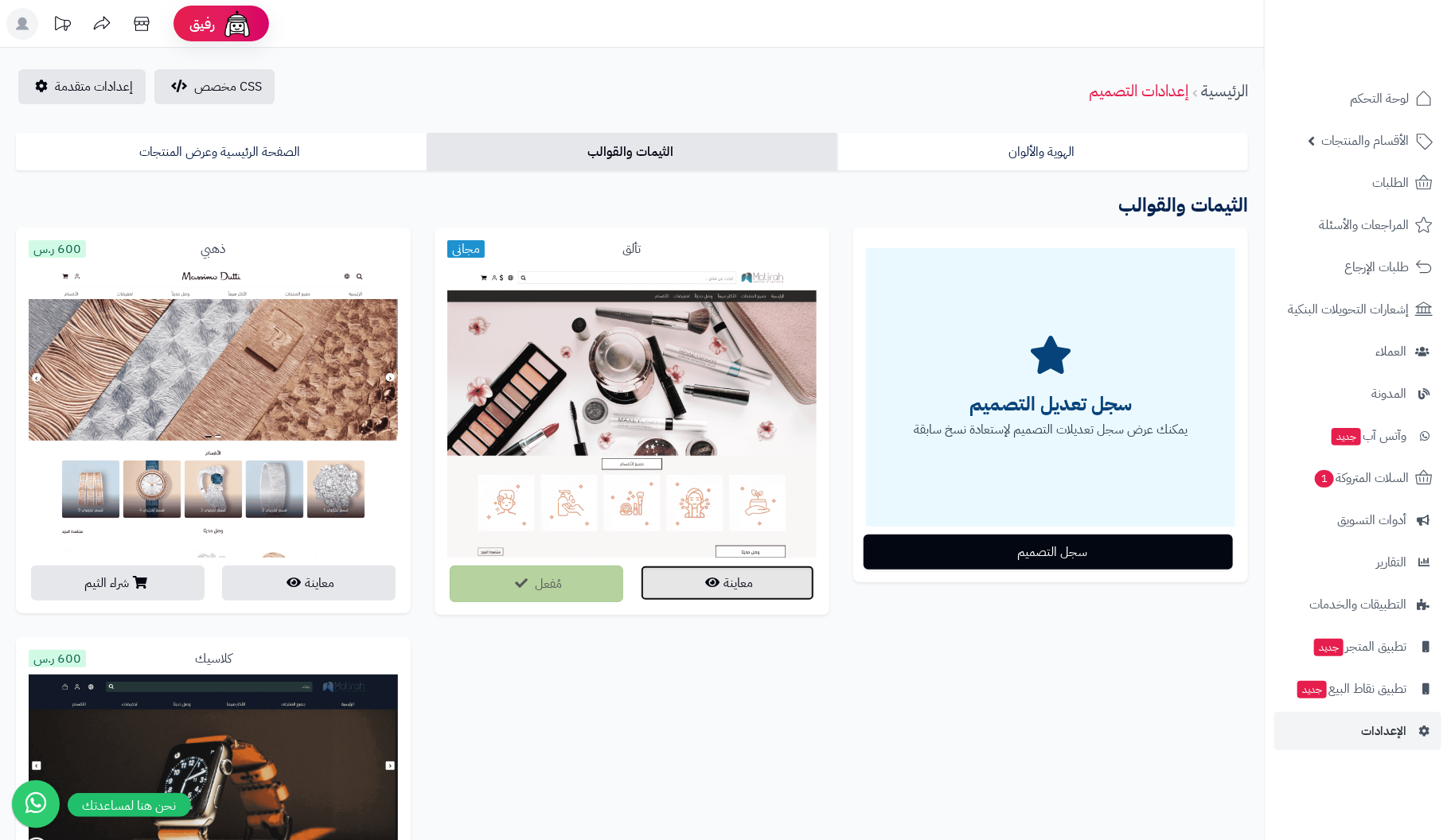
click at [743, 583] on button "معاينة" at bounding box center [727, 583] width 173 height 35
click at [141, 24] on icon at bounding box center [141, 23] width 31 height 31
click at [715, 587] on icon "button" at bounding box center [713, 582] width 14 height 12
click at [1400, 136] on span "الأقسام والمنتجات" at bounding box center [1365, 140] width 88 height 22
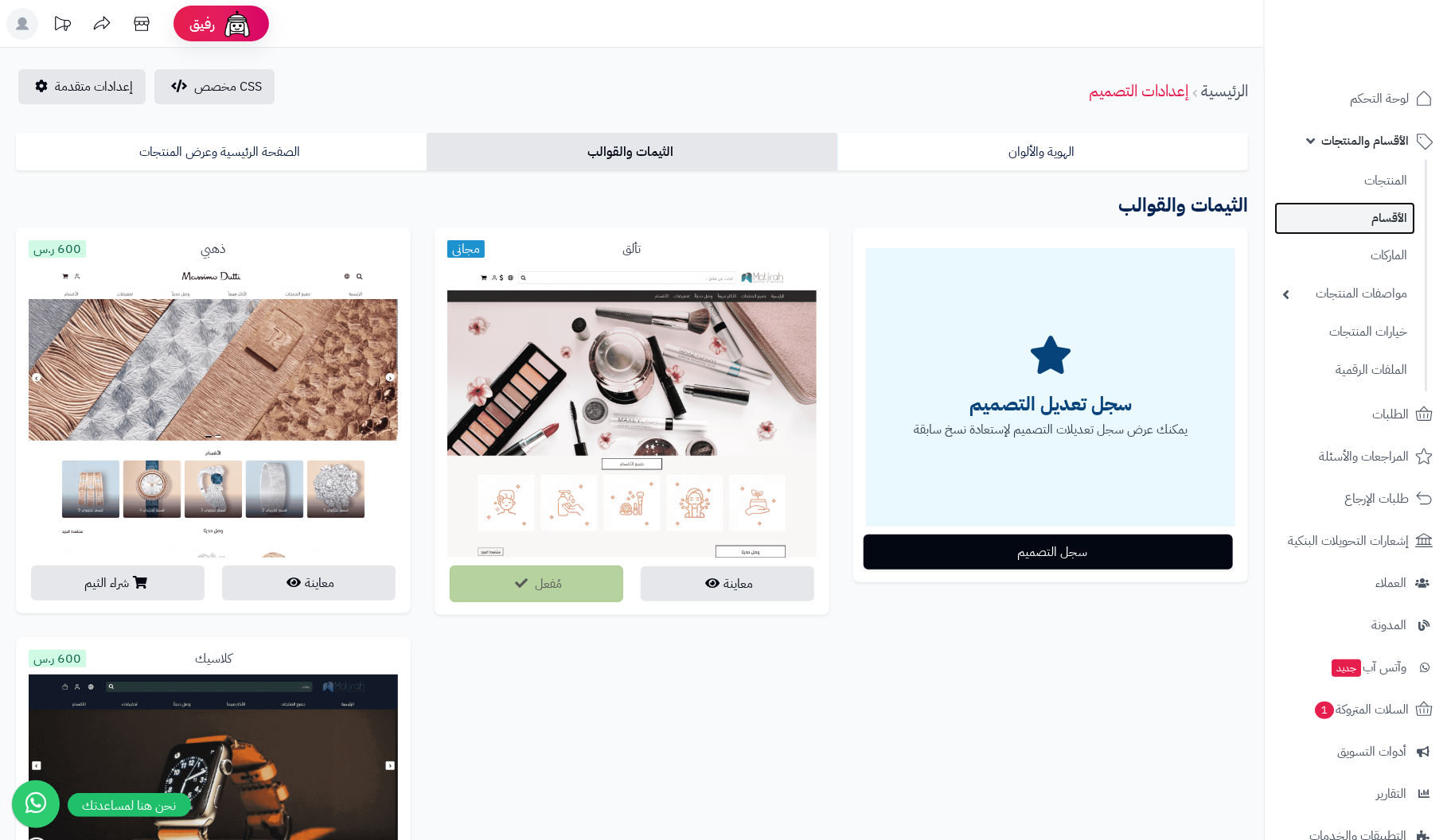
click at [1392, 218] on link "الأقسام" at bounding box center [1344, 218] width 141 height 32
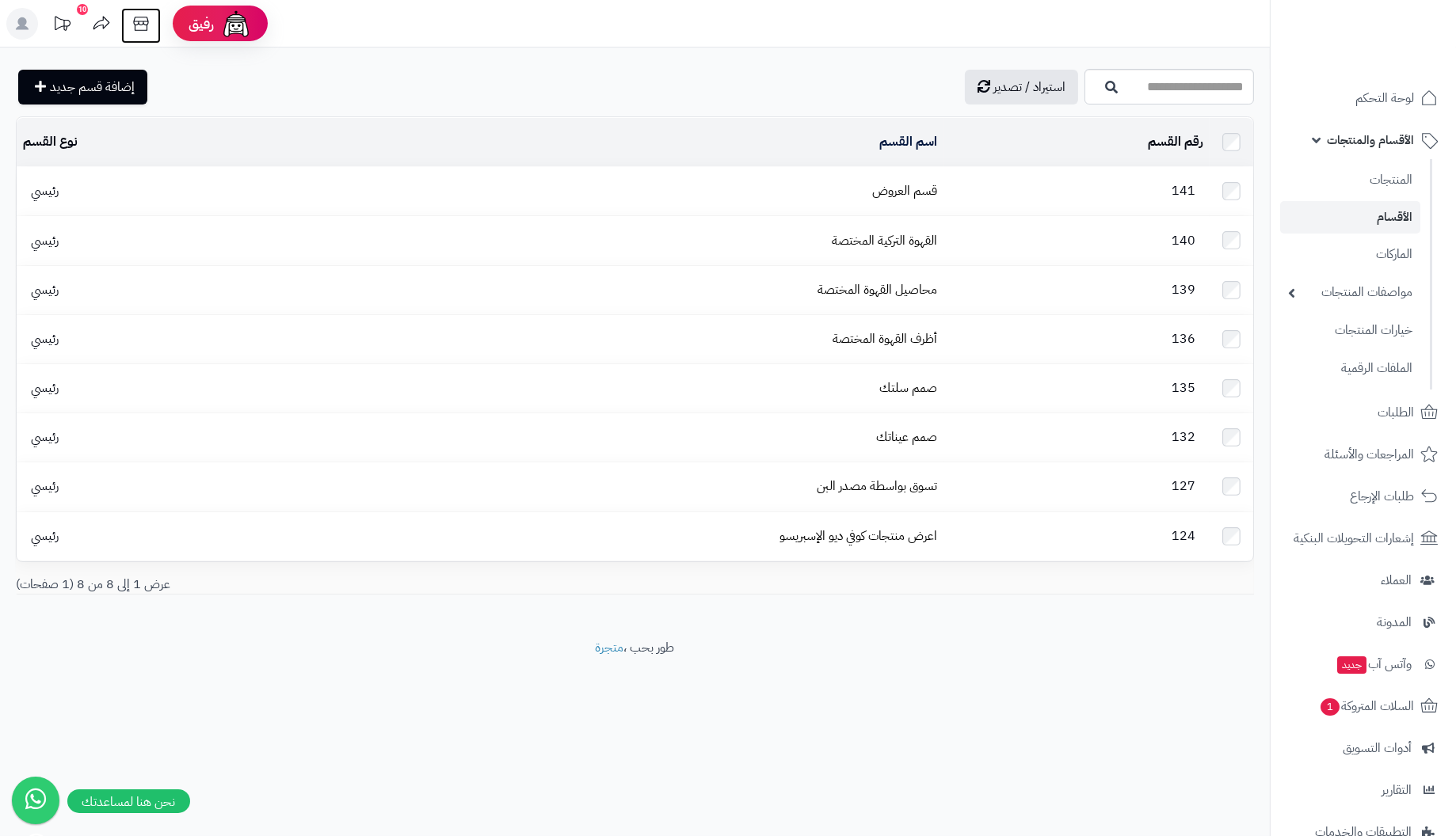
click at [138, 18] on icon at bounding box center [140, 23] width 31 height 31
click at [993, 90] on span "استيراد / تصدير" at bounding box center [1029, 87] width 72 height 19
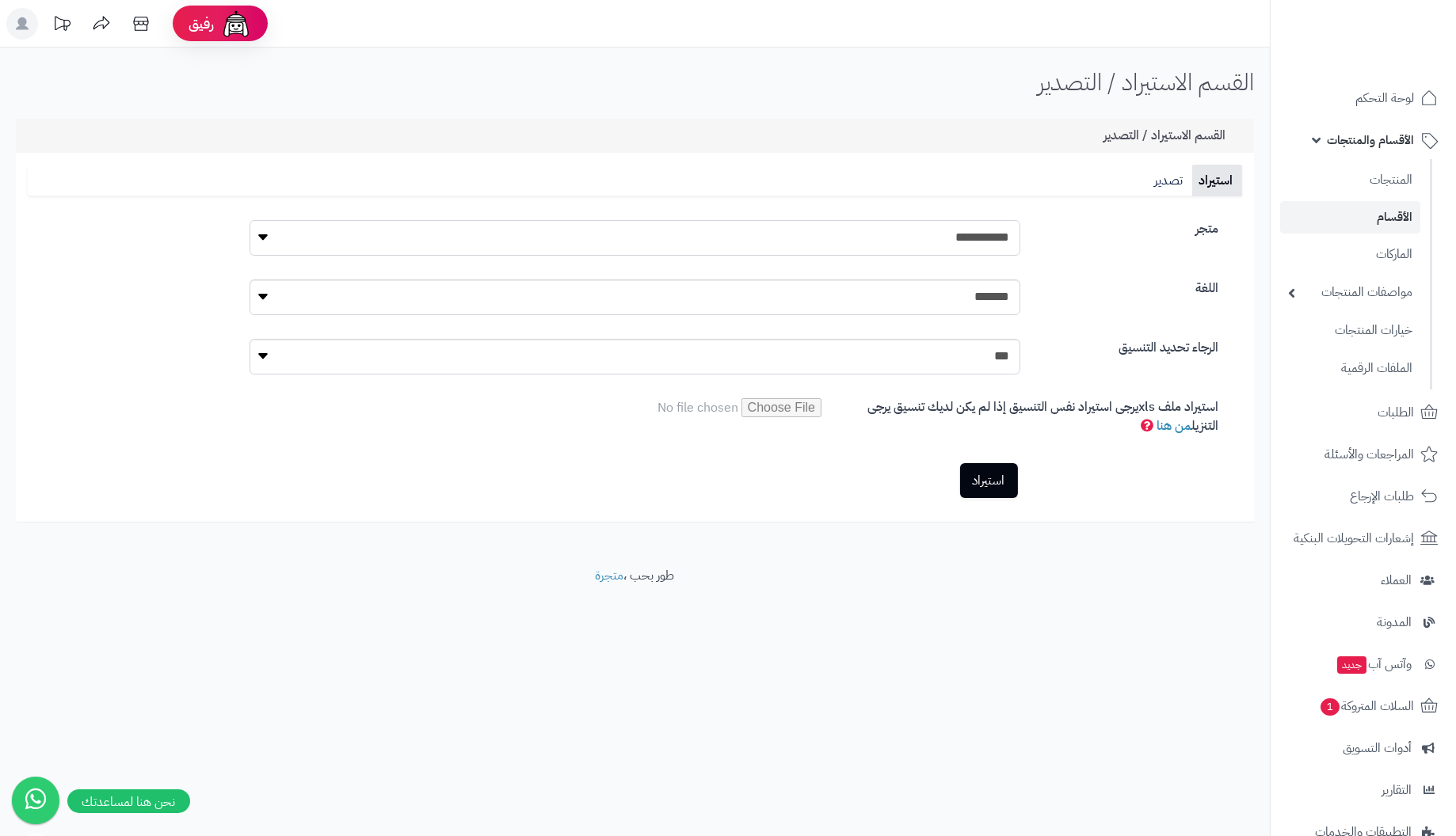
click at [664, 230] on select "**********" at bounding box center [634, 239] width 770 height 36
click at [663, 237] on select "**********" at bounding box center [634, 239] width 770 height 36
click at [690, 172] on ul "استيراد تصدير" at bounding box center [634, 180] width 1214 height 31
click at [1004, 303] on select "*******" at bounding box center [634, 297] width 770 height 36
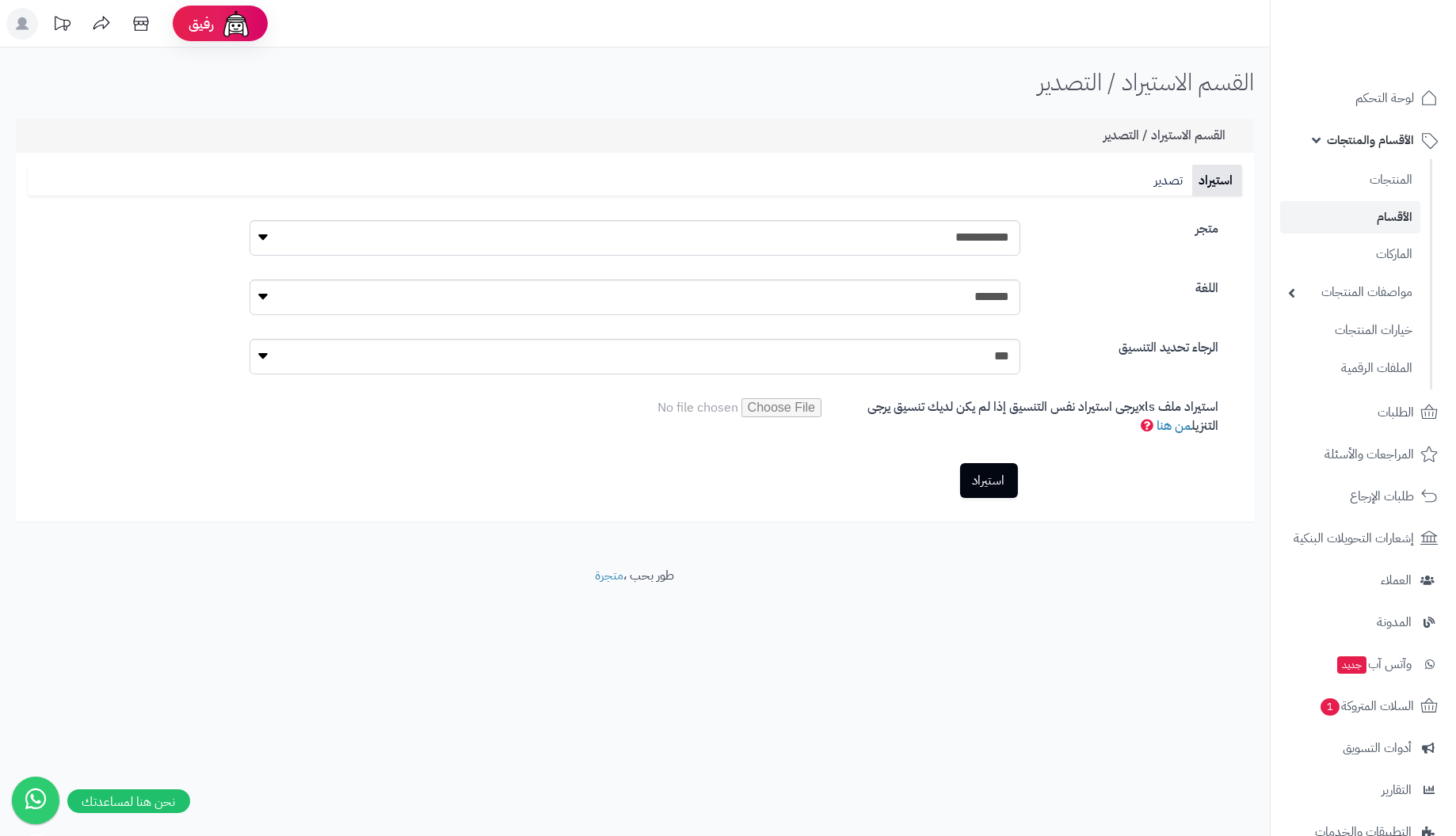
click at [1096, 222] on label "متجر" at bounding box center [1131, 229] width 199 height 18
click at [1020, 222] on select "**********" at bounding box center [634, 239] width 770 height 36
click at [970, 358] on select "*** *** ****" at bounding box center [634, 357] width 770 height 36
click at [963, 354] on select "*** *** ****" at bounding box center [634, 357] width 770 height 36
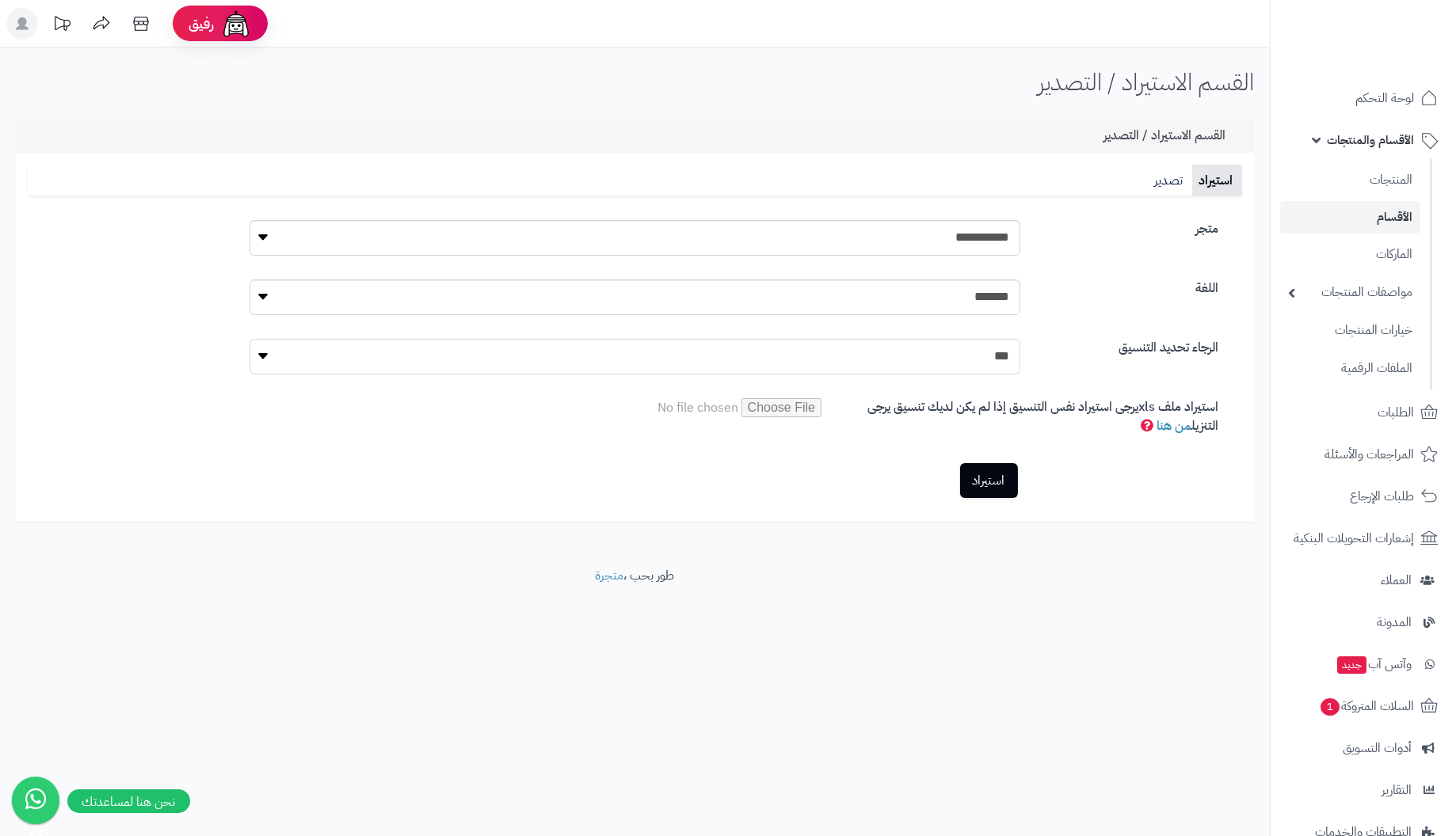
select select "****"
click at [250, 339] on select "*** *** ****" at bounding box center [634, 357] width 770 height 36
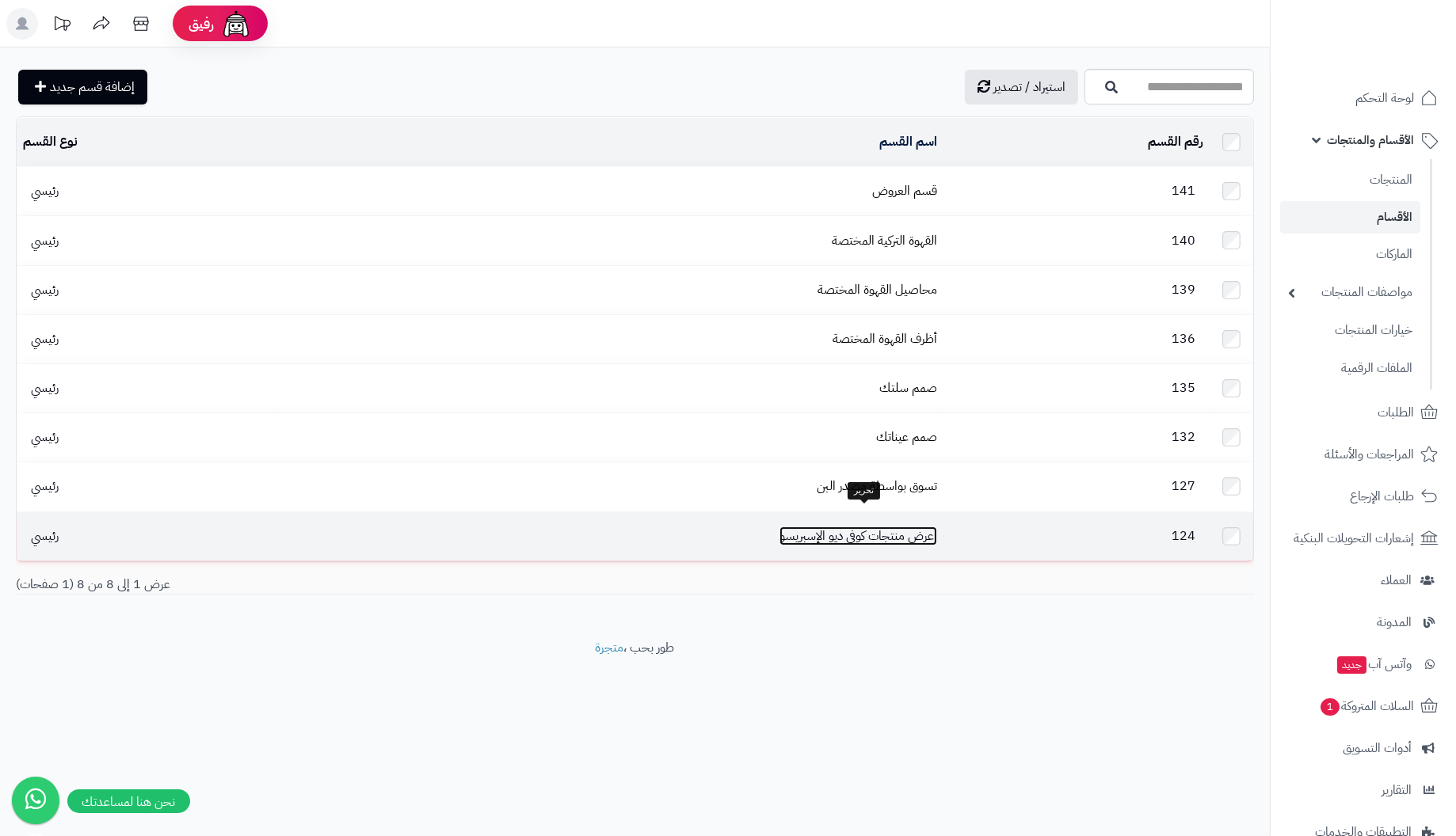
click at [933, 526] on link "اعرض منتجات كوفي ديو الإسبريسو" at bounding box center [858, 536] width 157 height 19
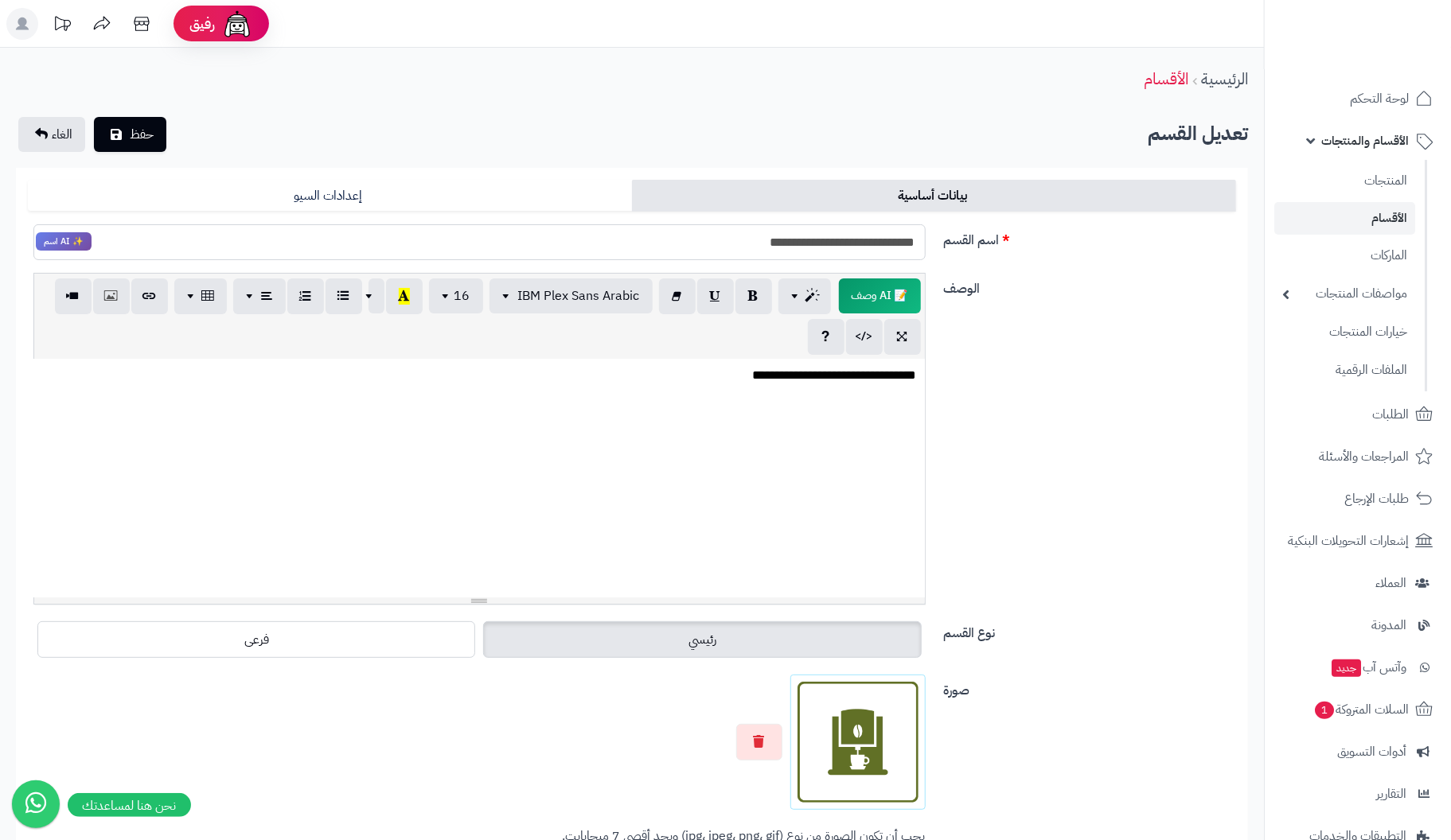
drag, startPoint x: 838, startPoint y: 237, endPoint x: 1461, endPoint y: 300, distance: 626.2
click at [838, 237] on input "**********" at bounding box center [480, 243] width 892 height 36
type input "**********"
click at [148, 135] on span "حفظ" at bounding box center [141, 134] width 24 height 19
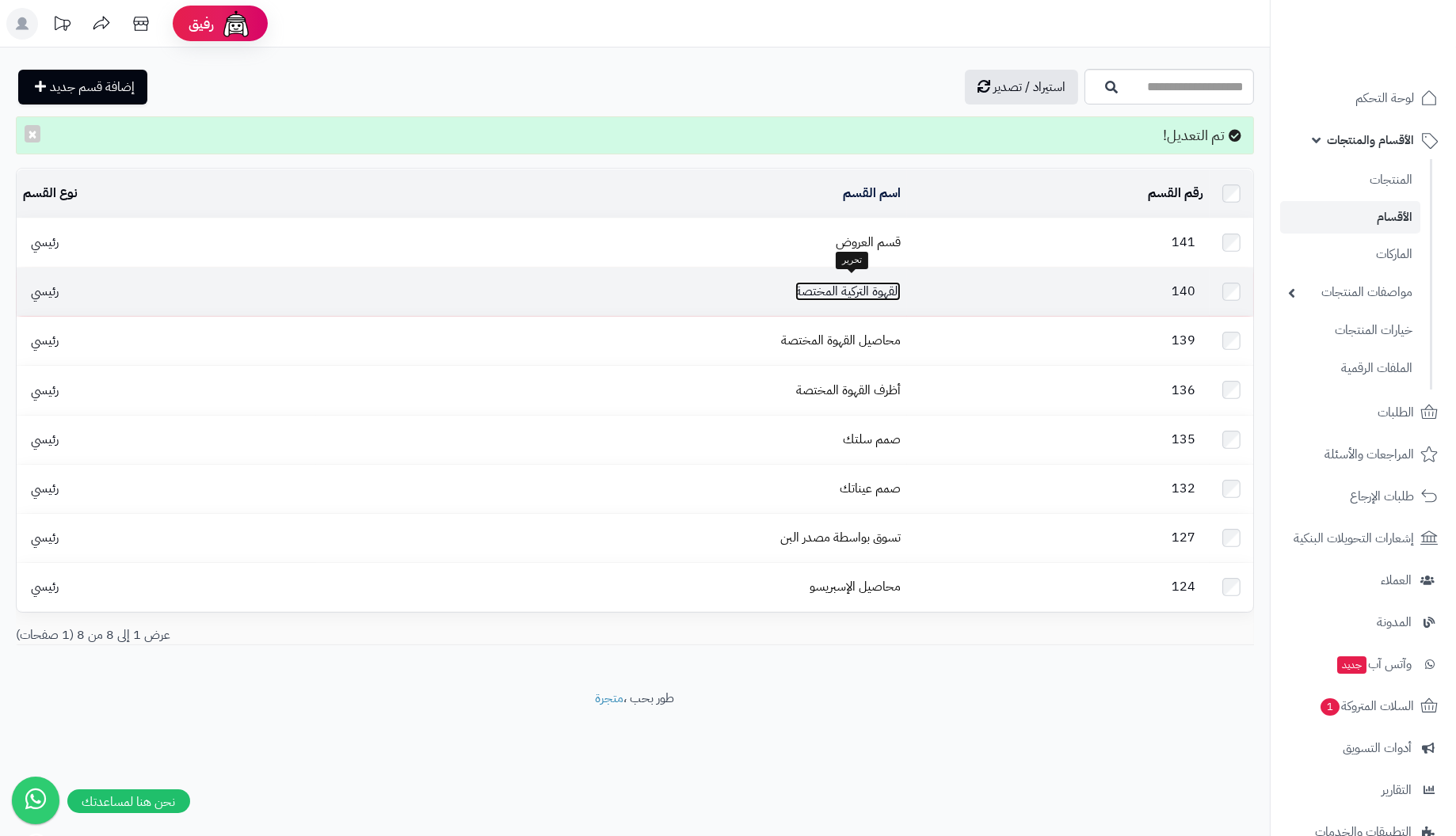
click at [890, 286] on link "القهوة التركية المختصة" at bounding box center [847, 292] width 105 height 19
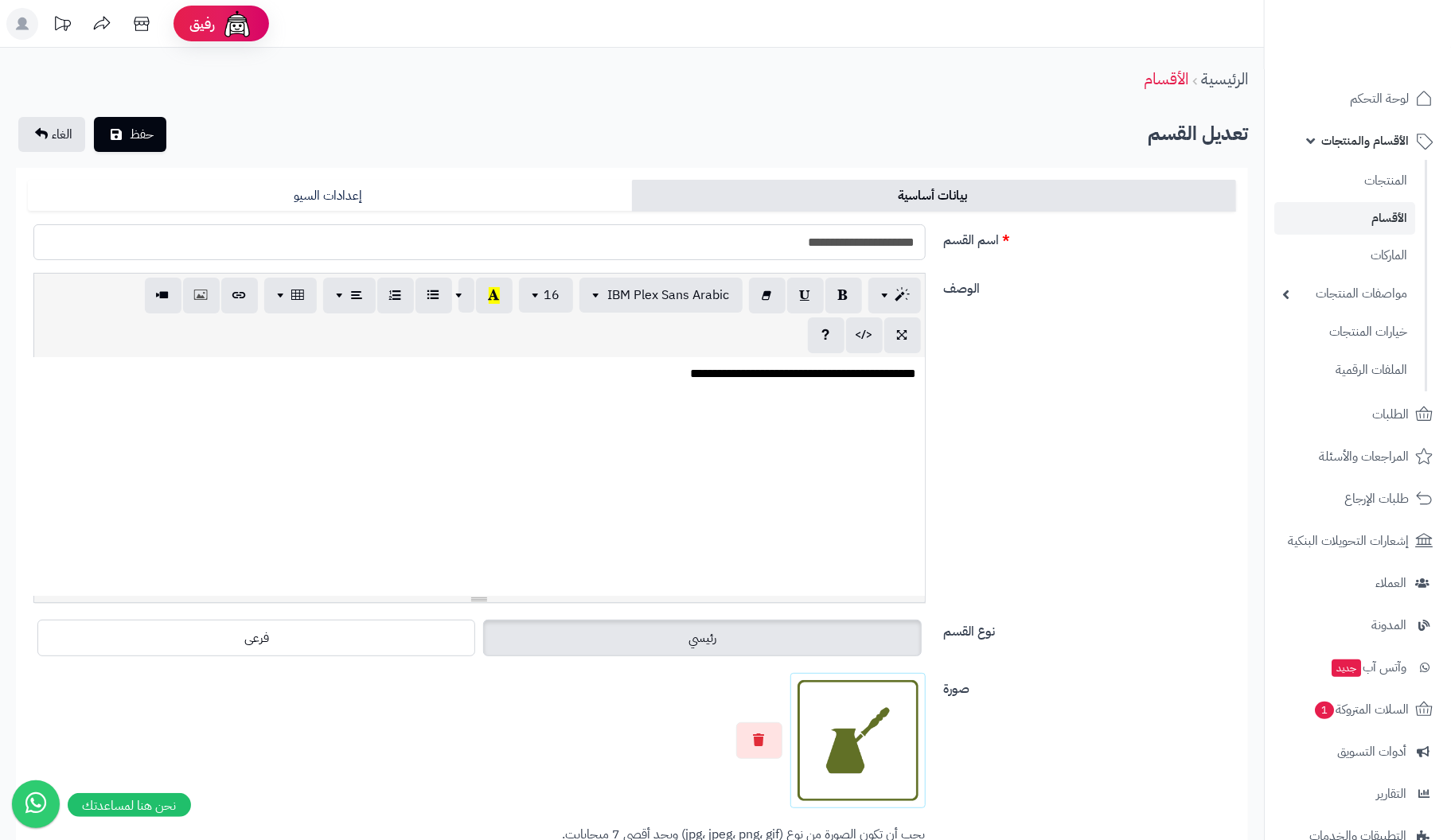
click at [805, 245] on input "**********" at bounding box center [480, 243] width 892 height 36
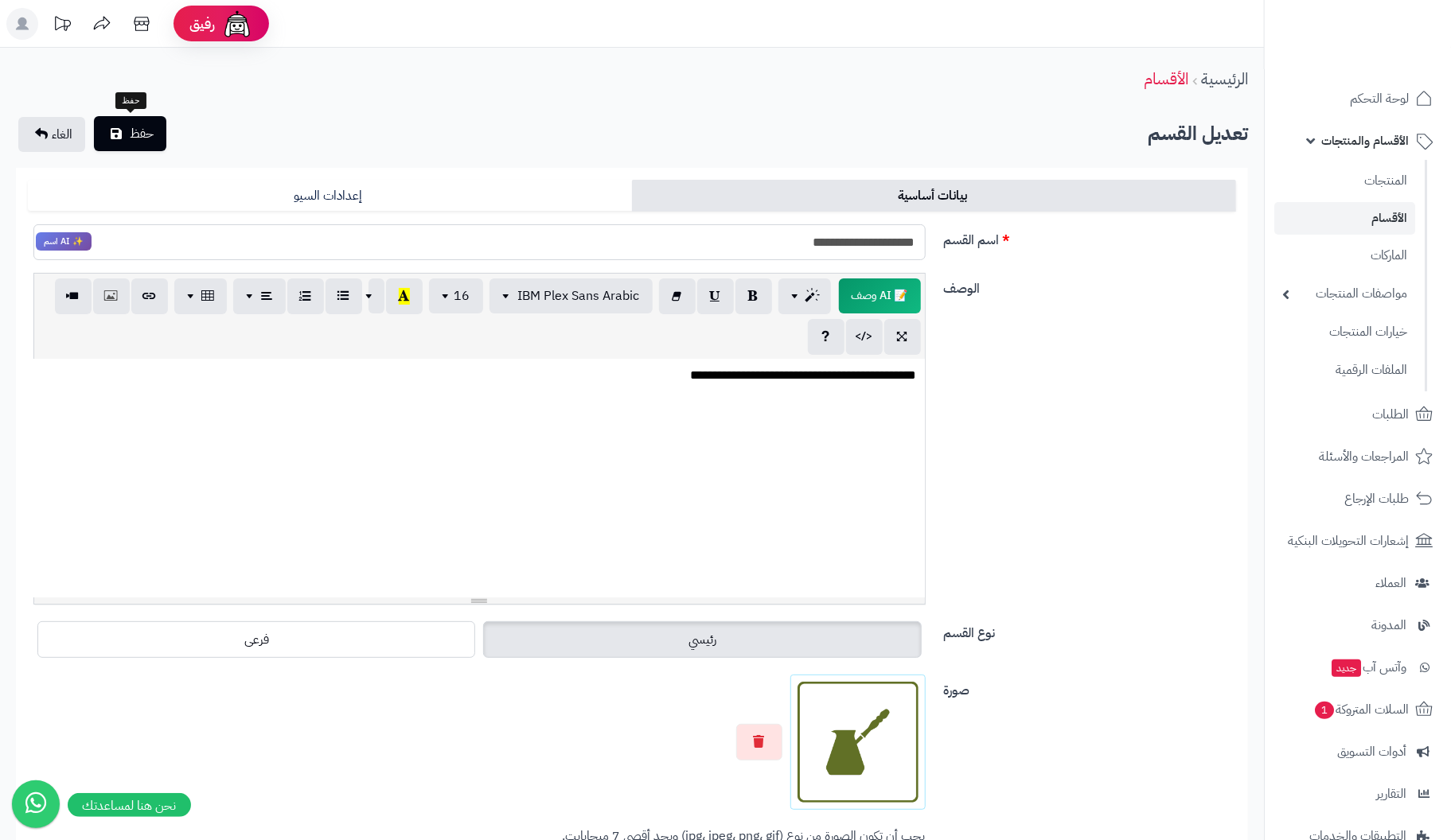
type input "**********"
click at [127, 134] on button "حفظ" at bounding box center [130, 133] width 72 height 35
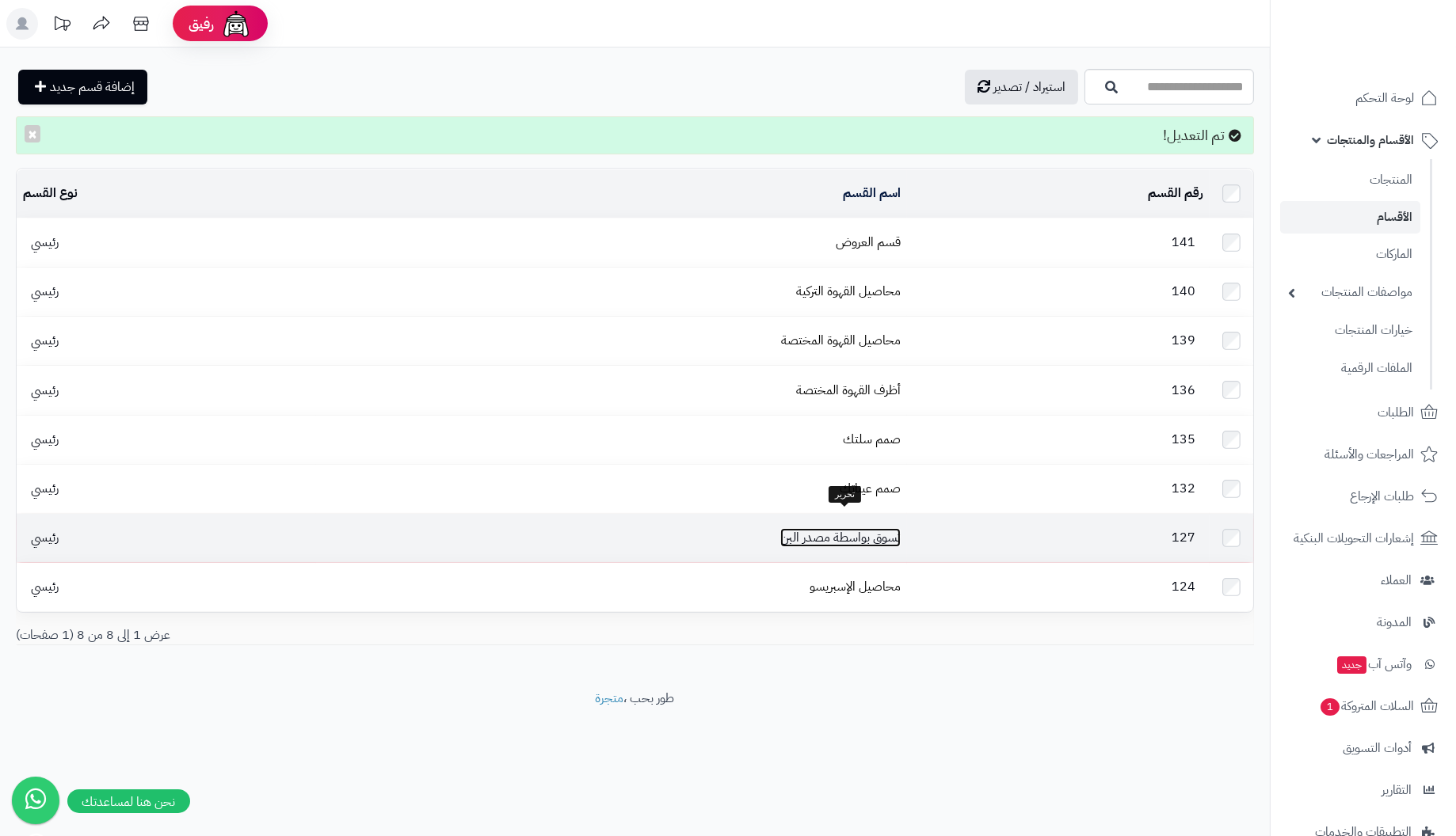
click at [865, 528] on link "تسوق بواسطة مصدر البن" at bounding box center [840, 538] width 120 height 19
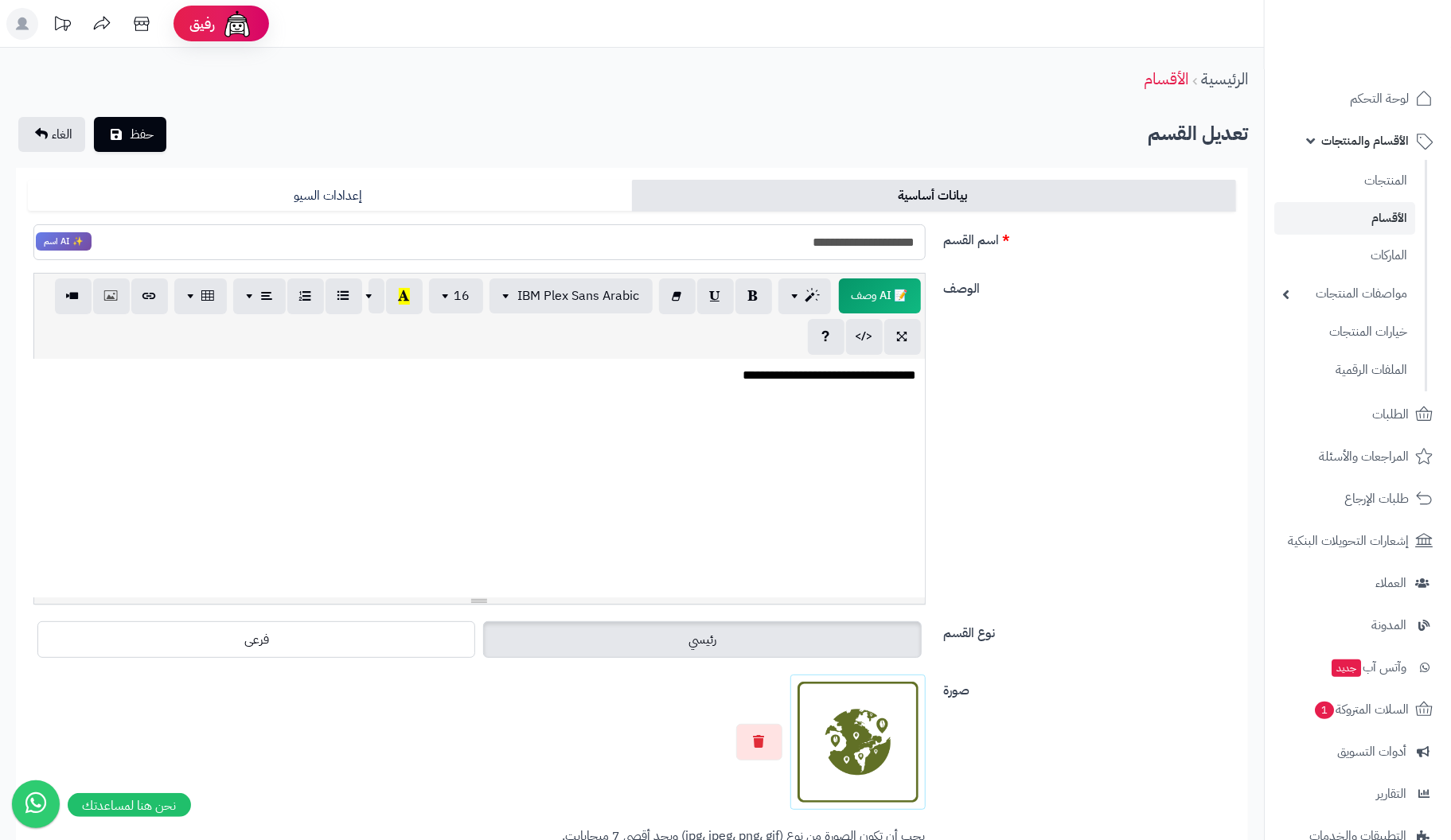
click at [848, 242] on input "**********" at bounding box center [480, 243] width 892 height 36
type input "**********"
click at [124, 134] on button "حفظ" at bounding box center [130, 133] width 72 height 35
click at [145, 134] on span "حفظ" at bounding box center [141, 134] width 24 height 19
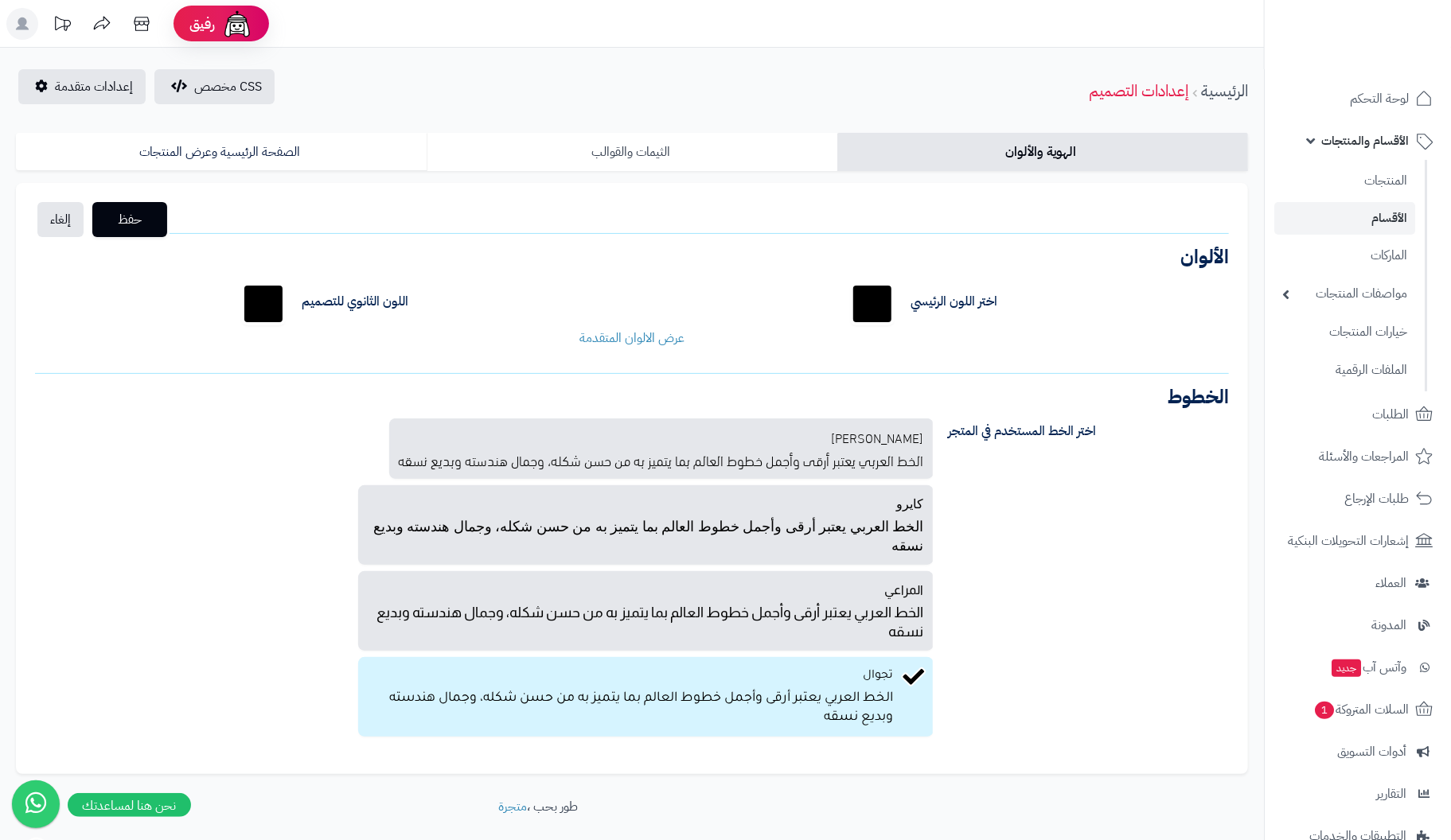
click at [645, 147] on link "الثيمات والقوالب" at bounding box center [632, 152] width 411 height 38
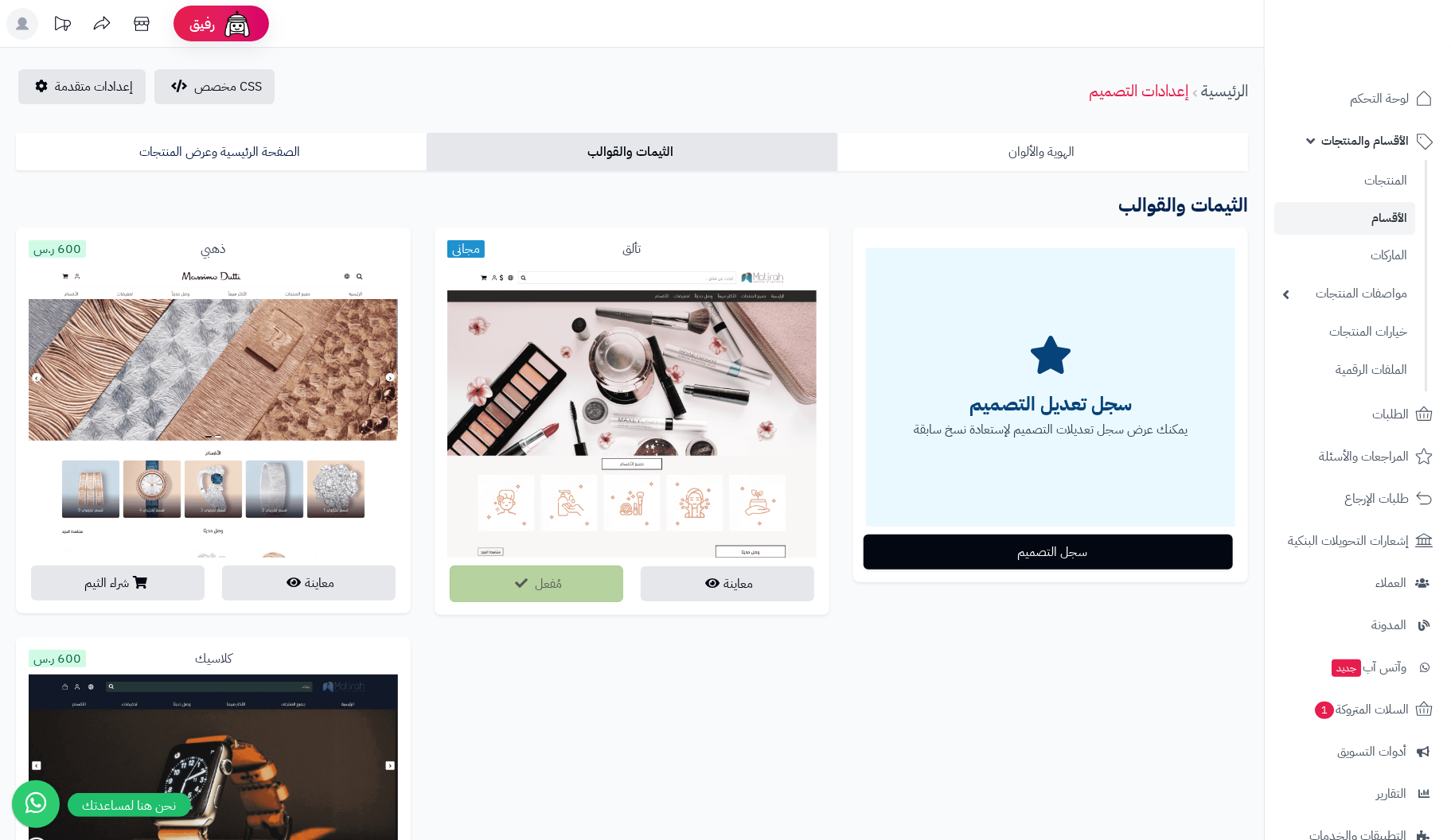
click at [1030, 152] on link "الهوية والألوان" at bounding box center [1043, 152] width 411 height 38
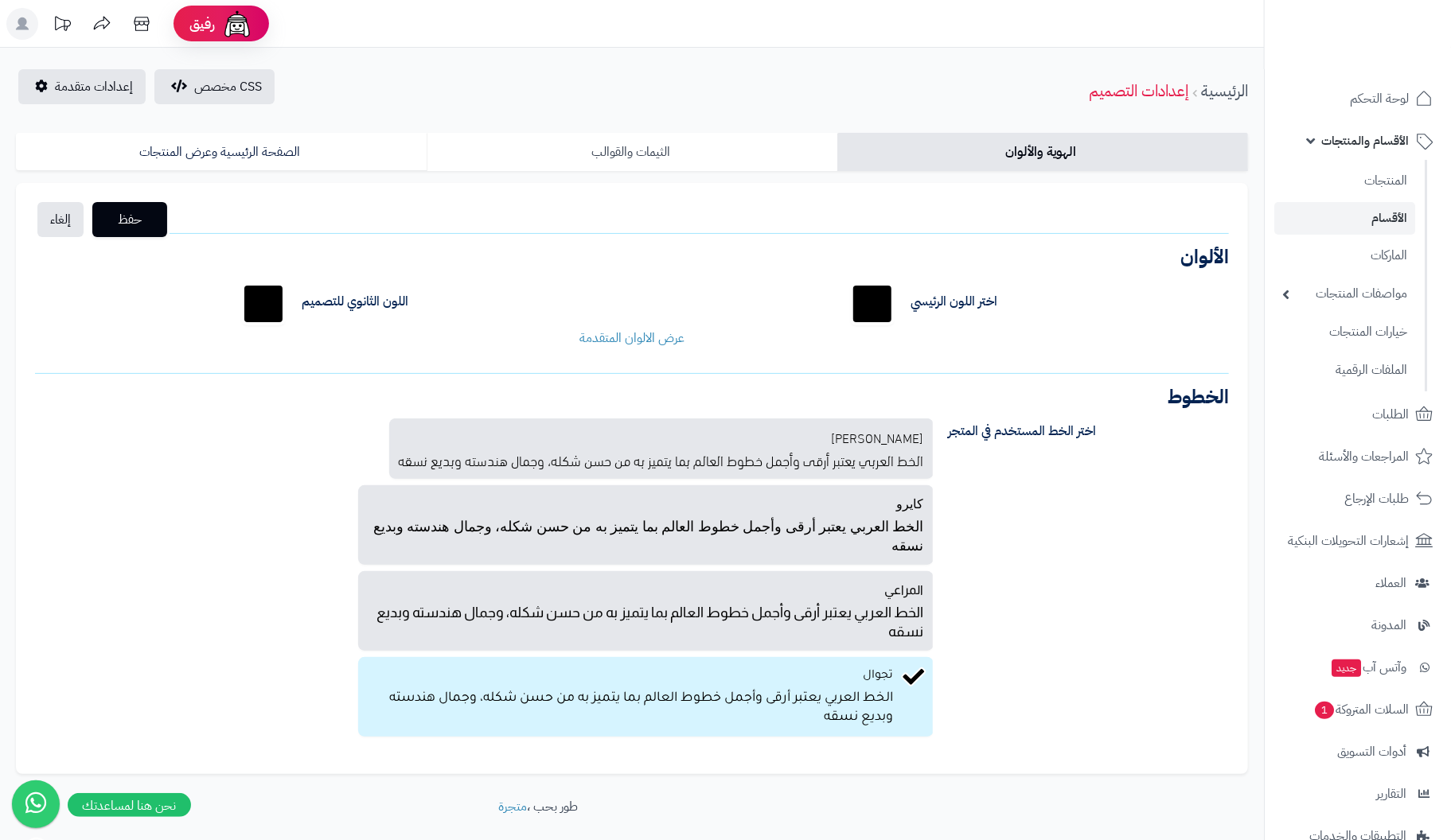
click at [650, 161] on link "الثيمات والقوالب" at bounding box center [632, 152] width 411 height 38
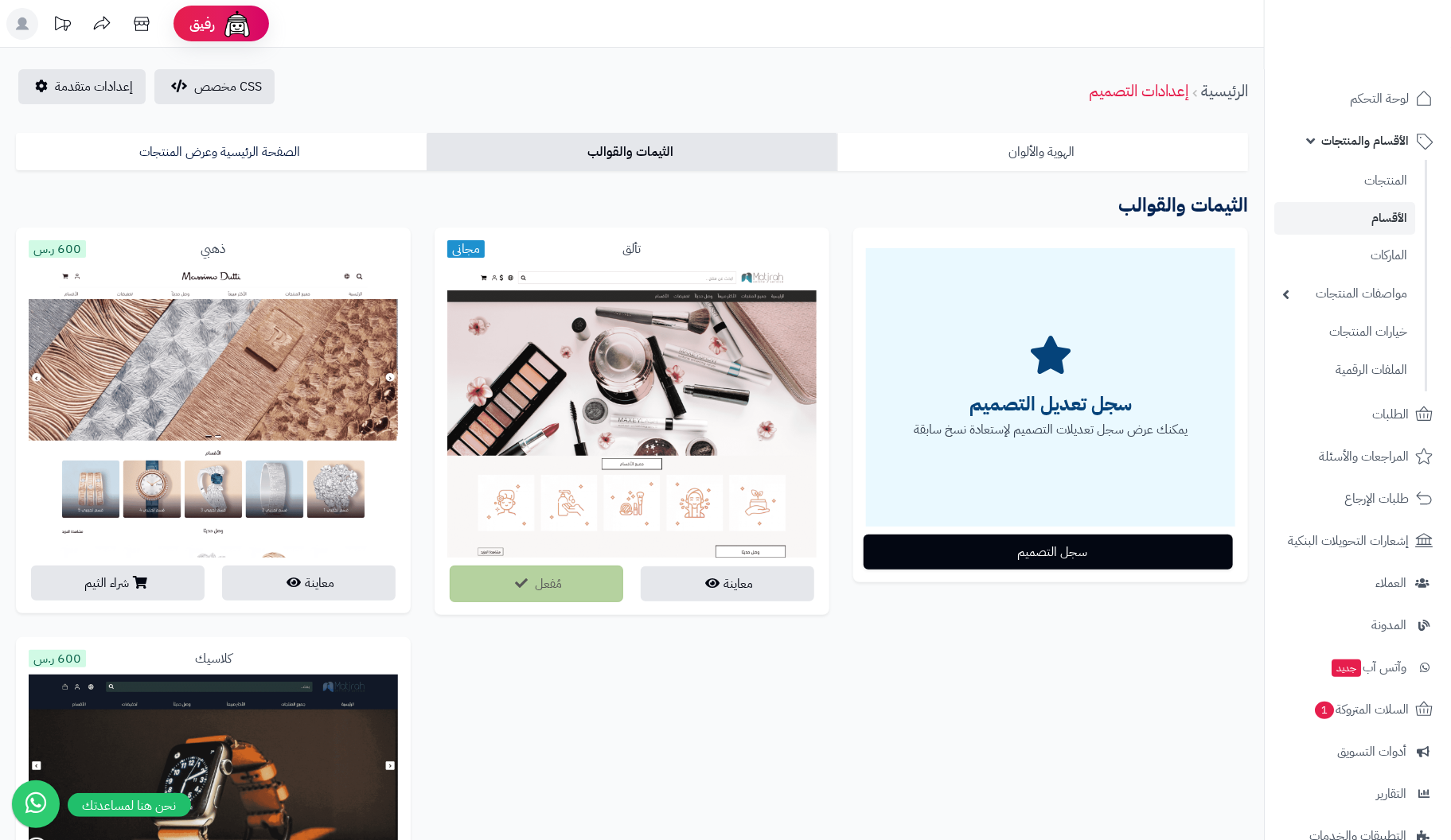
click at [1030, 151] on link "الهوية والألوان" at bounding box center [1043, 152] width 411 height 38
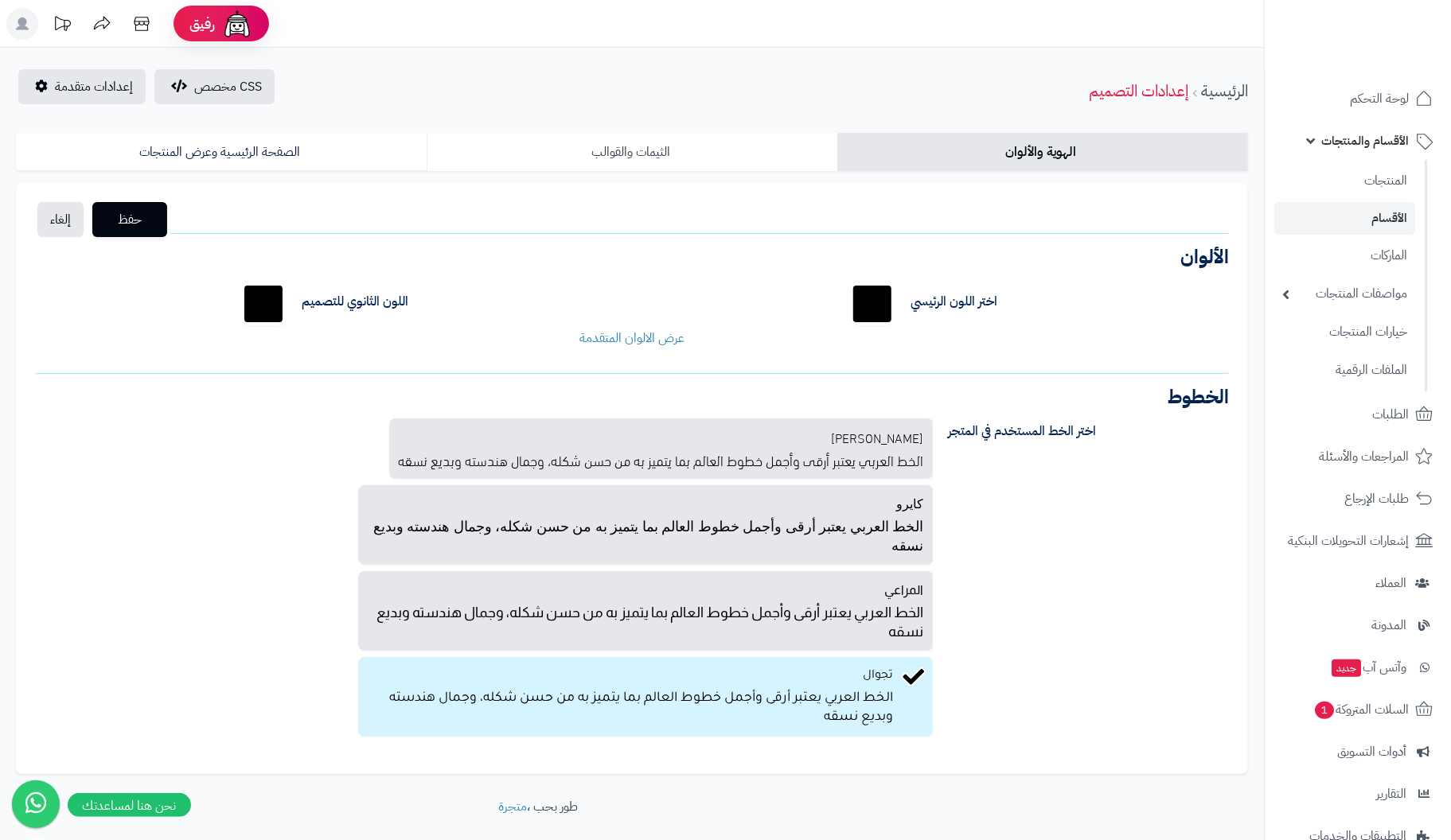
click at [618, 154] on link "الثيمات والقوالب" at bounding box center [632, 152] width 411 height 38
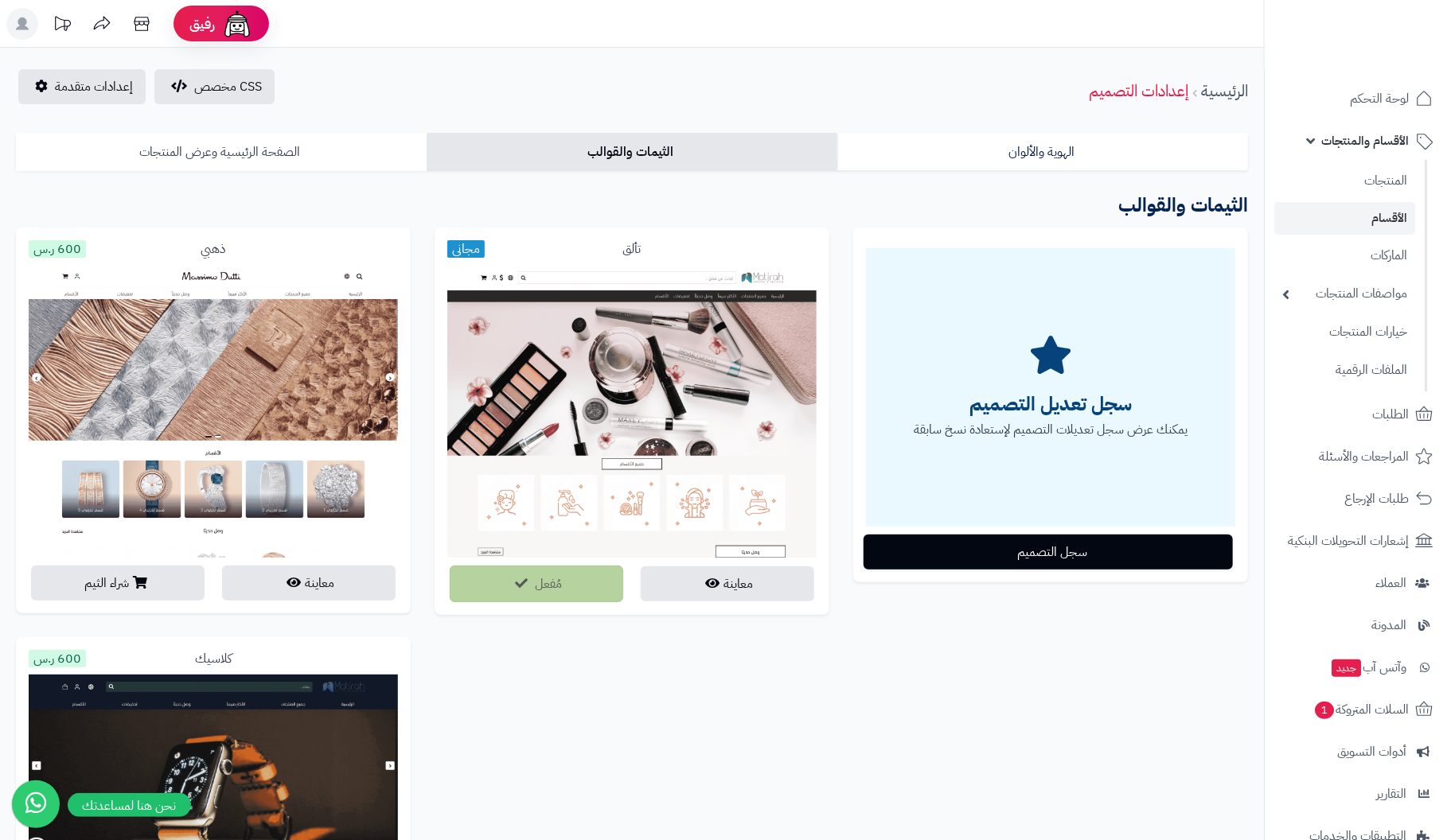
click at [237, 155] on link "الصفحة الرئيسية وعرض المنتجات" at bounding box center [222, 152] width 411 height 38
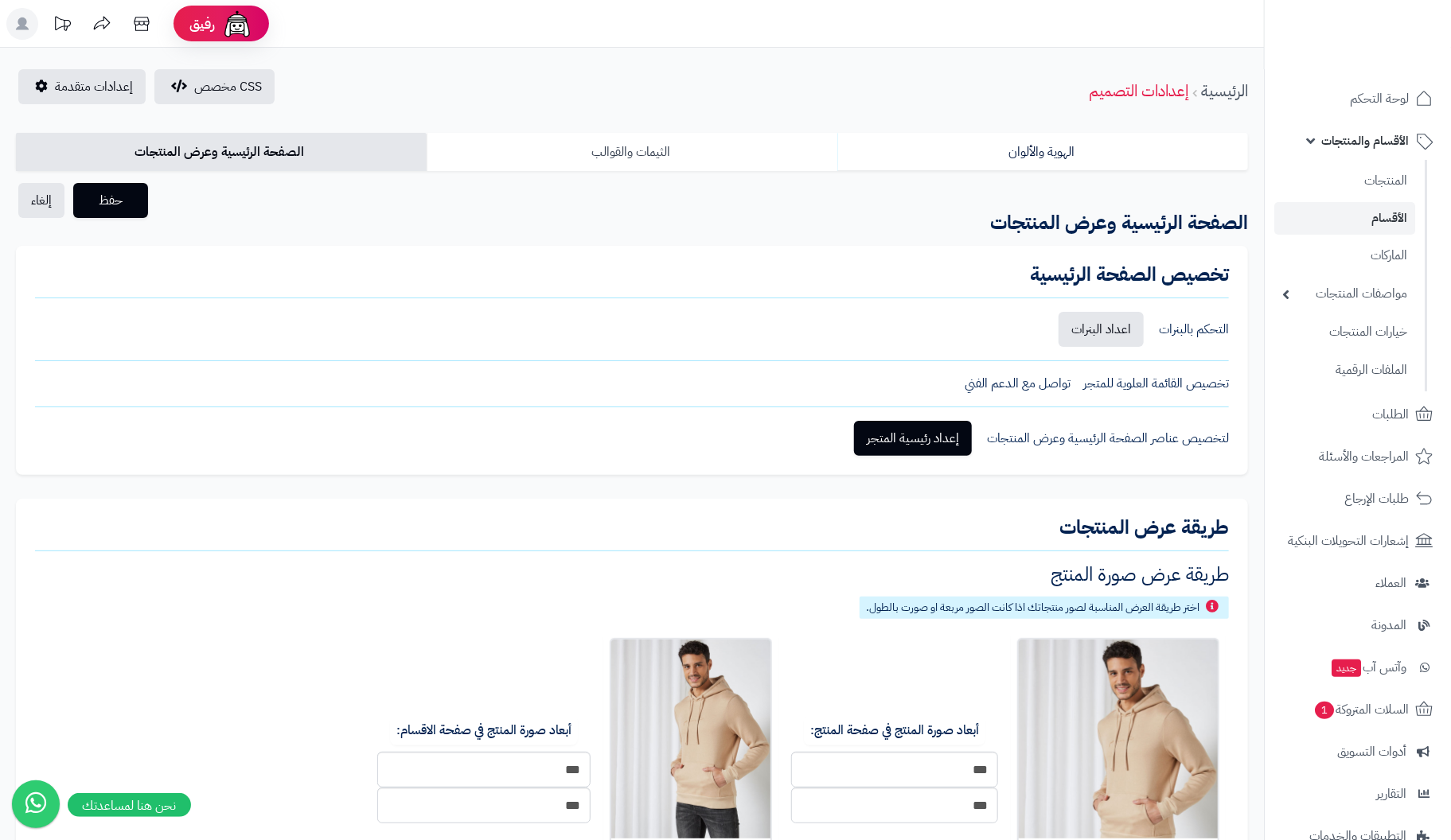
click at [661, 157] on link "الثيمات والقوالب" at bounding box center [632, 152] width 411 height 38
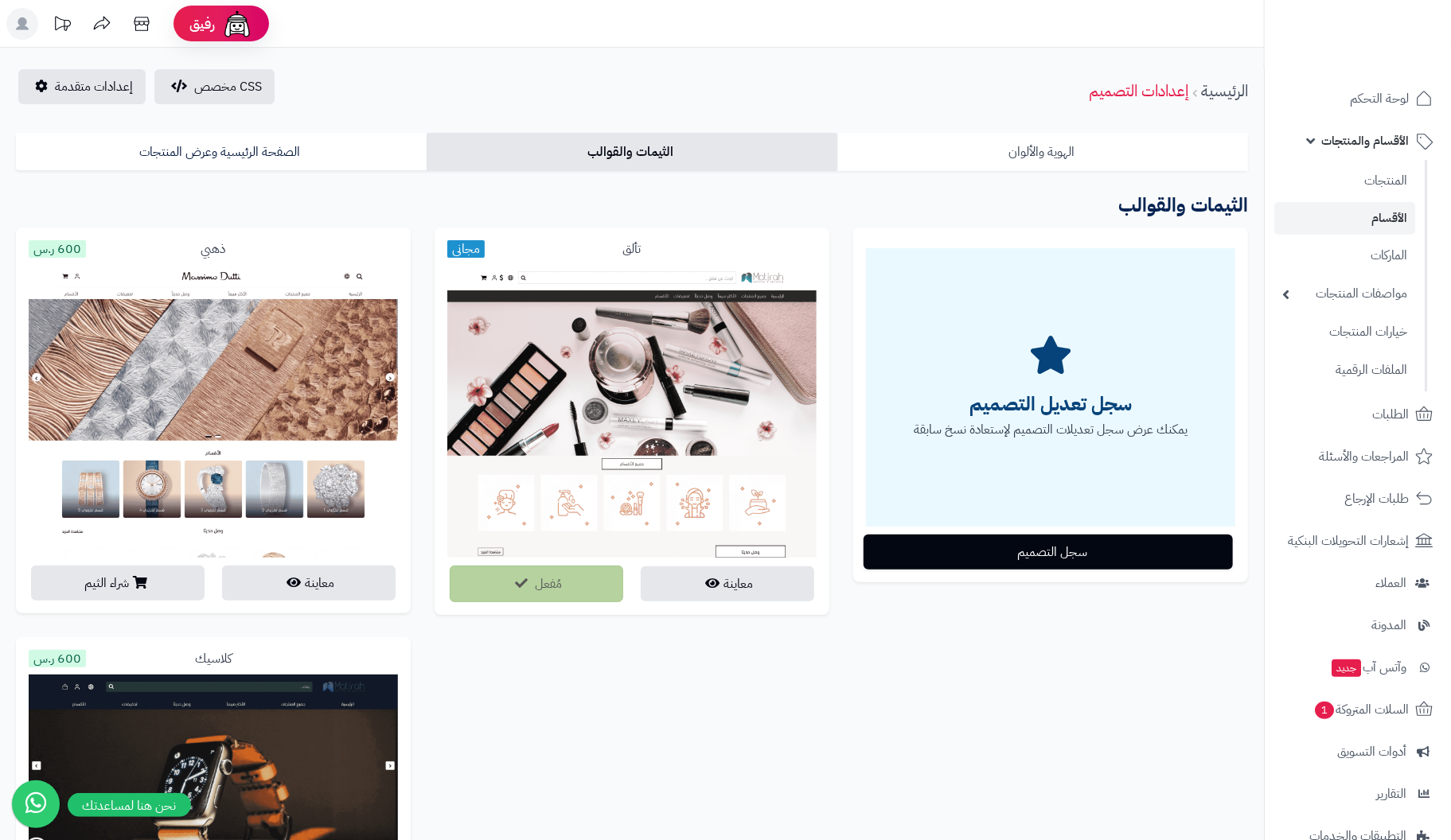
click at [1071, 161] on link "الهوية والألوان" at bounding box center [1043, 152] width 411 height 38
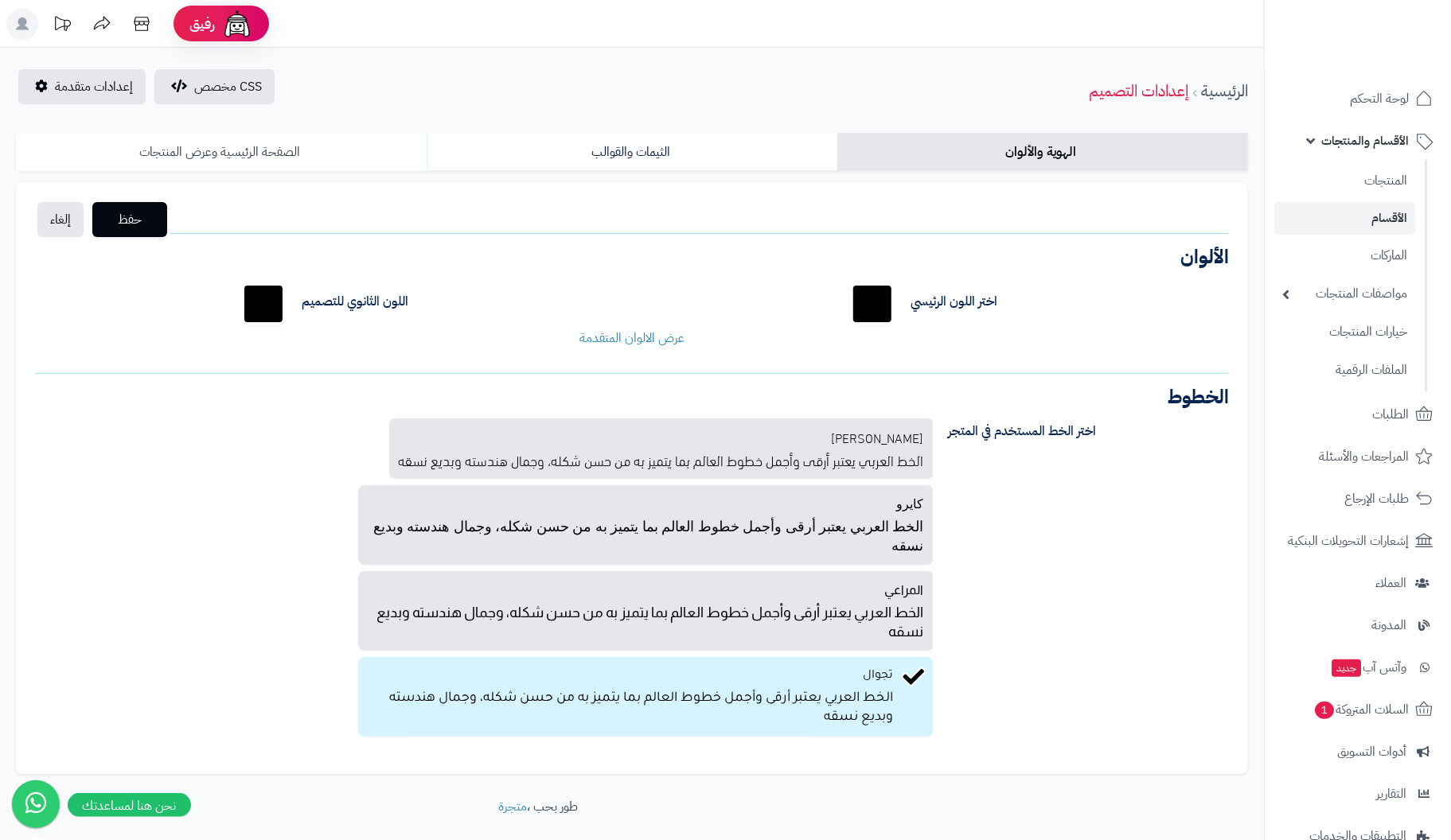
click at [212, 147] on link "الصفحة الرئيسية وعرض المنتجات" at bounding box center [222, 152] width 411 height 38
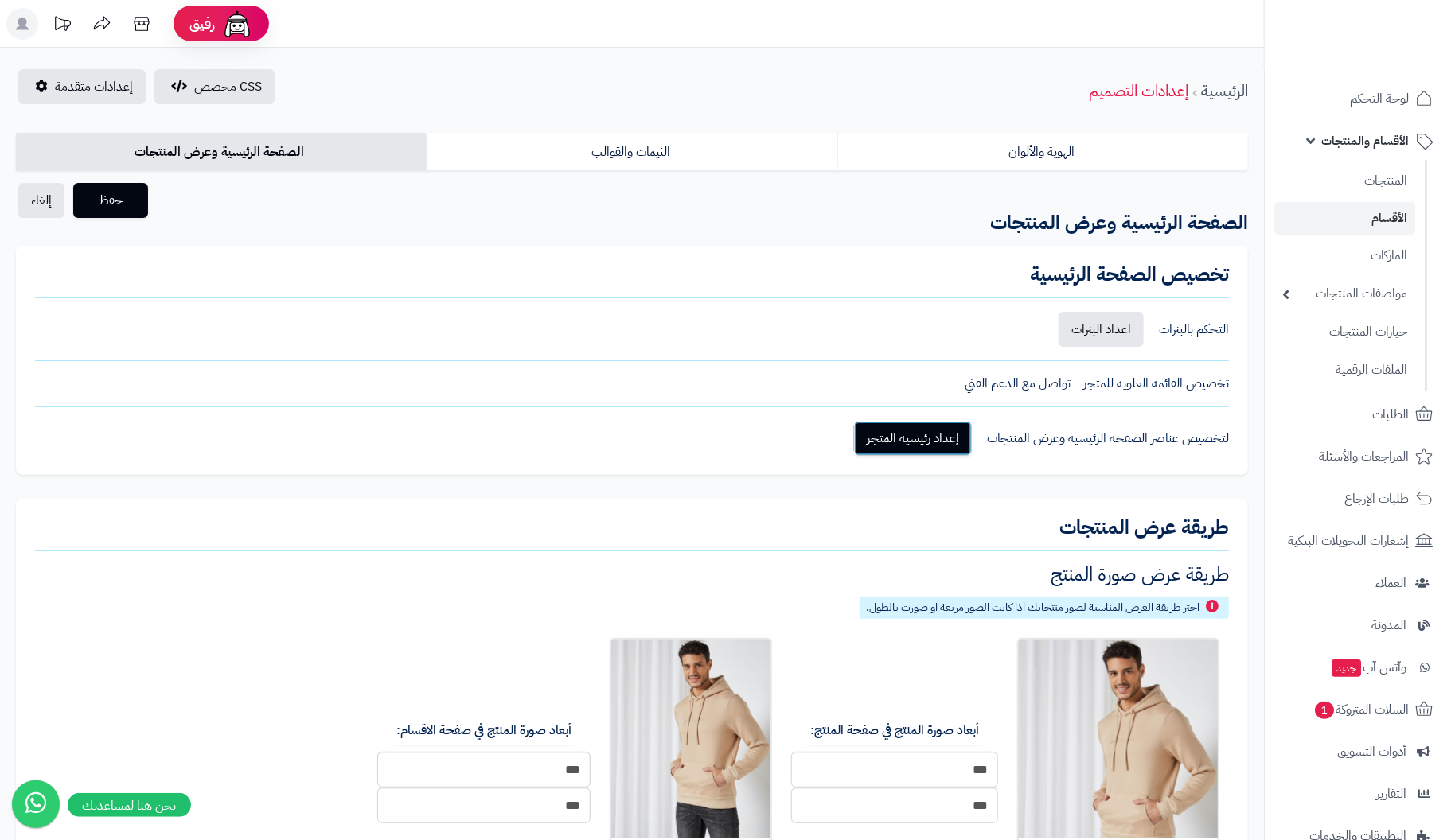
click at [944, 440] on link "إعداد رئيسية المتجر" at bounding box center [913, 439] width 118 height 35
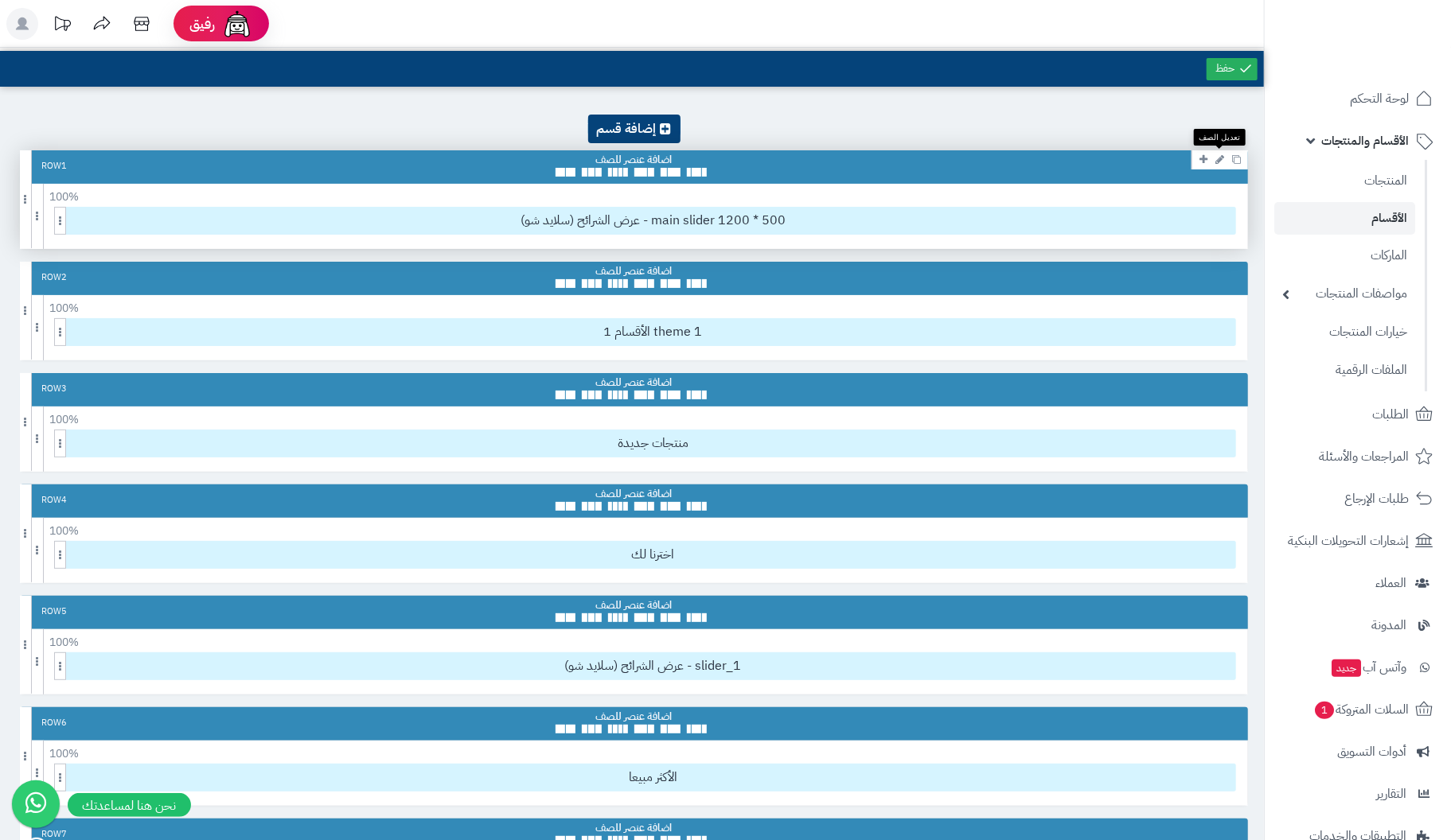
click at [1218, 158] on icon at bounding box center [1219, 159] width 9 height 10
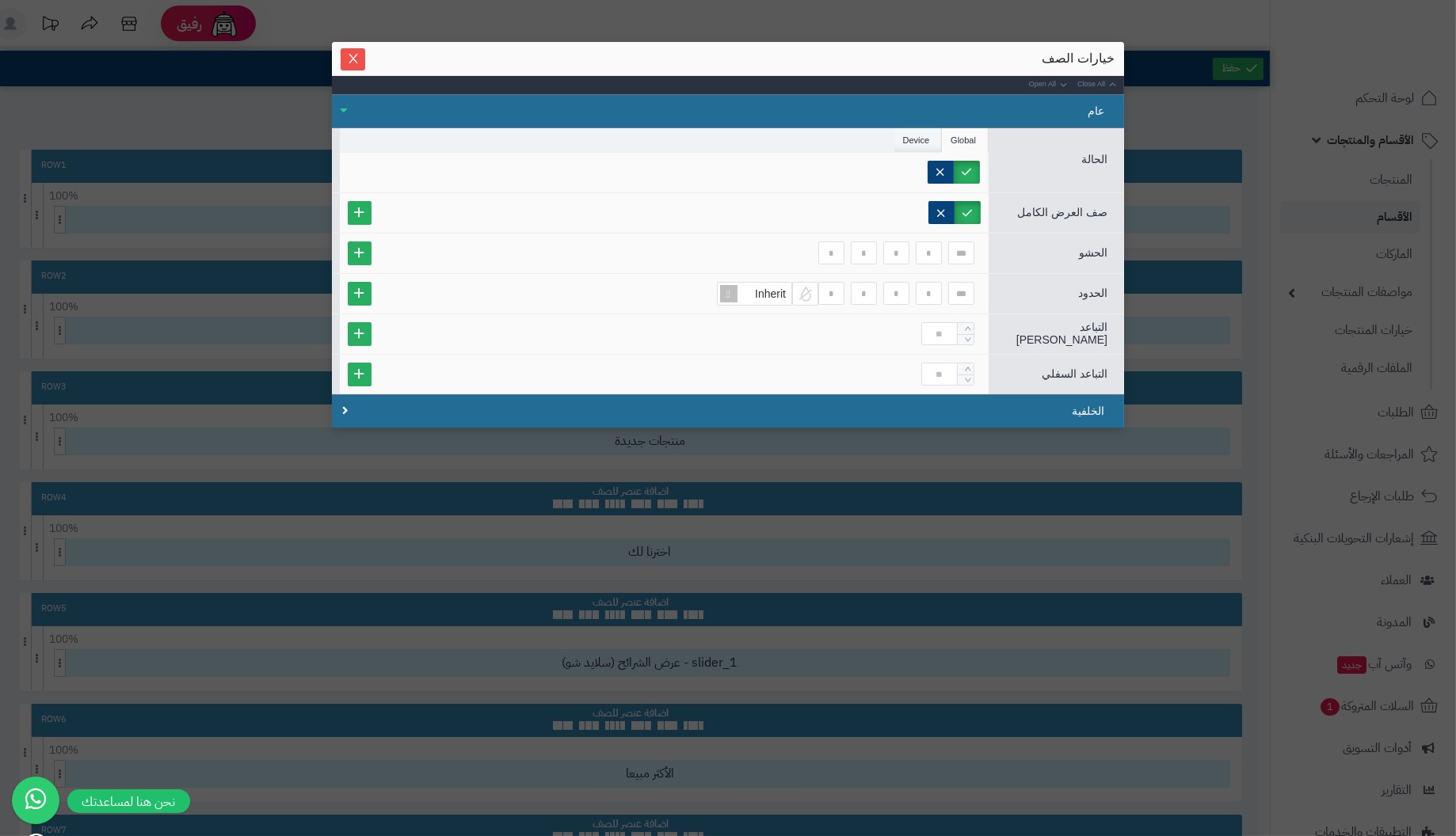
click at [916, 139] on li "Device" at bounding box center [918, 140] width 48 height 24
click at [890, 169] on label "Tablet" at bounding box center [879, 172] width 65 height 23
click at [897, 168] on label "Tablet" at bounding box center [879, 172] width 65 height 23
click at [962, 164] on label "Phone" at bounding box center [946, 172] width 67 height 23
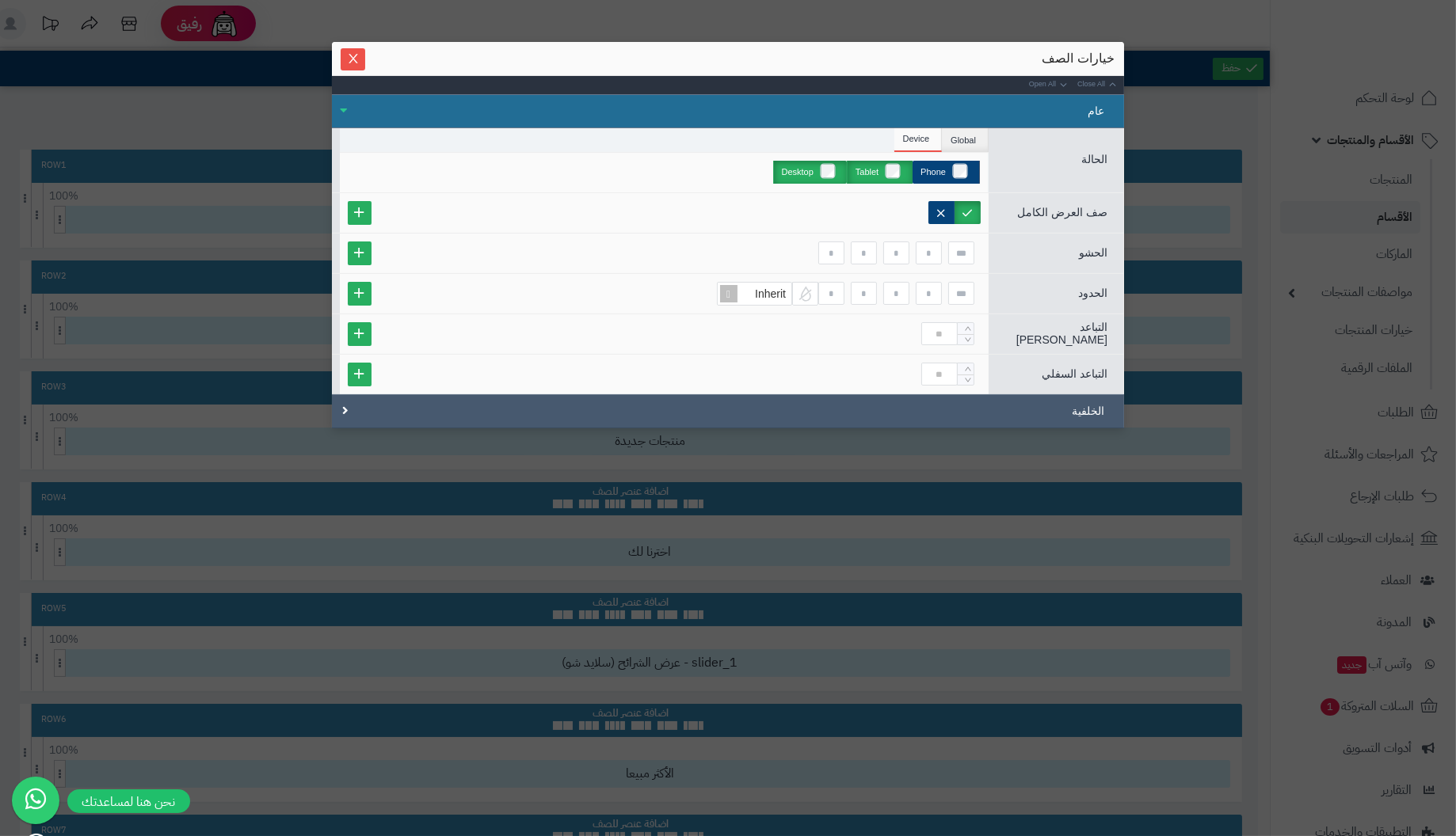
click at [1088, 404] on div "الخلفية" at bounding box center [728, 412] width 792 height 34
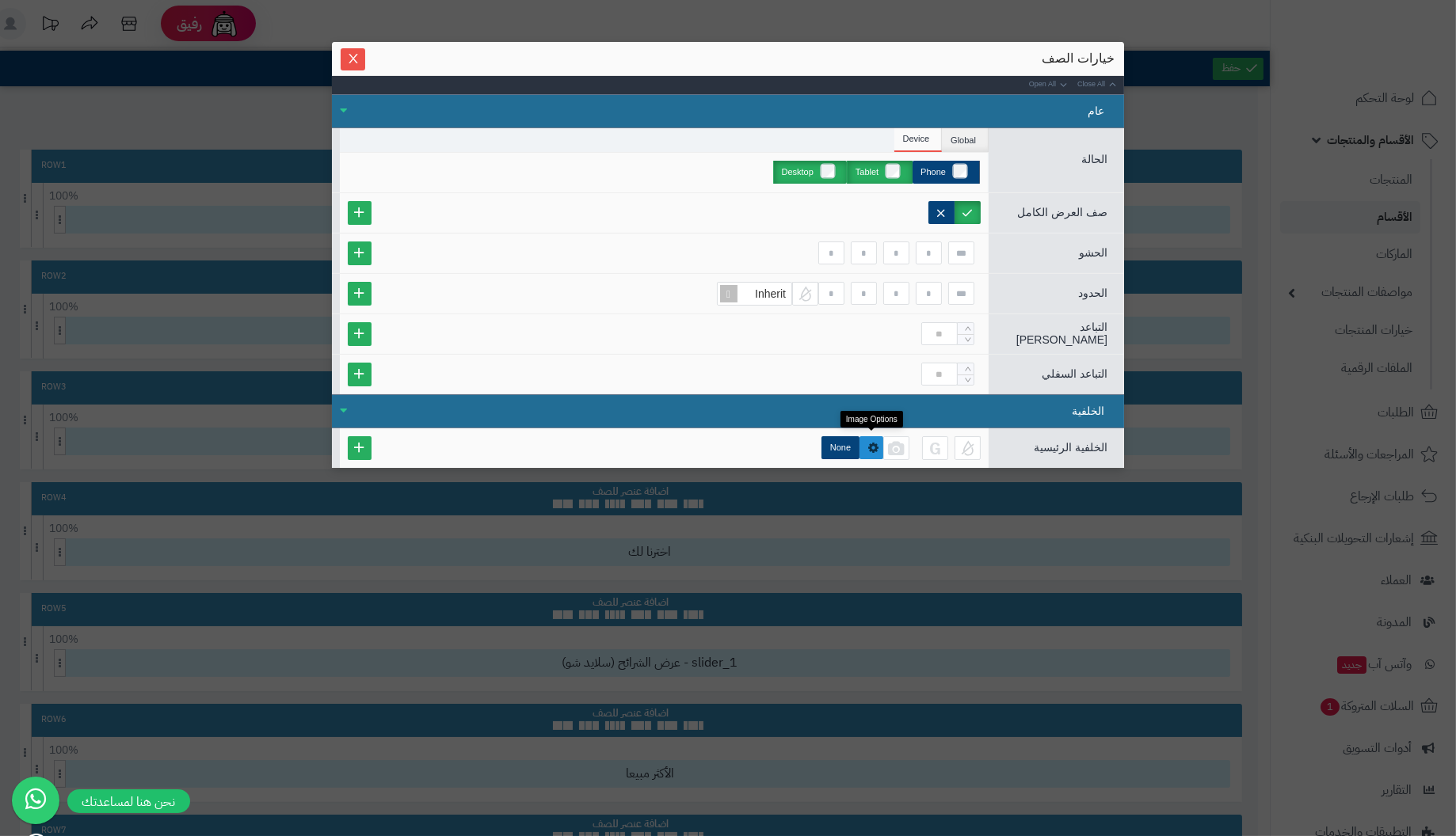
click at [873, 442] on icon at bounding box center [873, 448] width 10 height 12
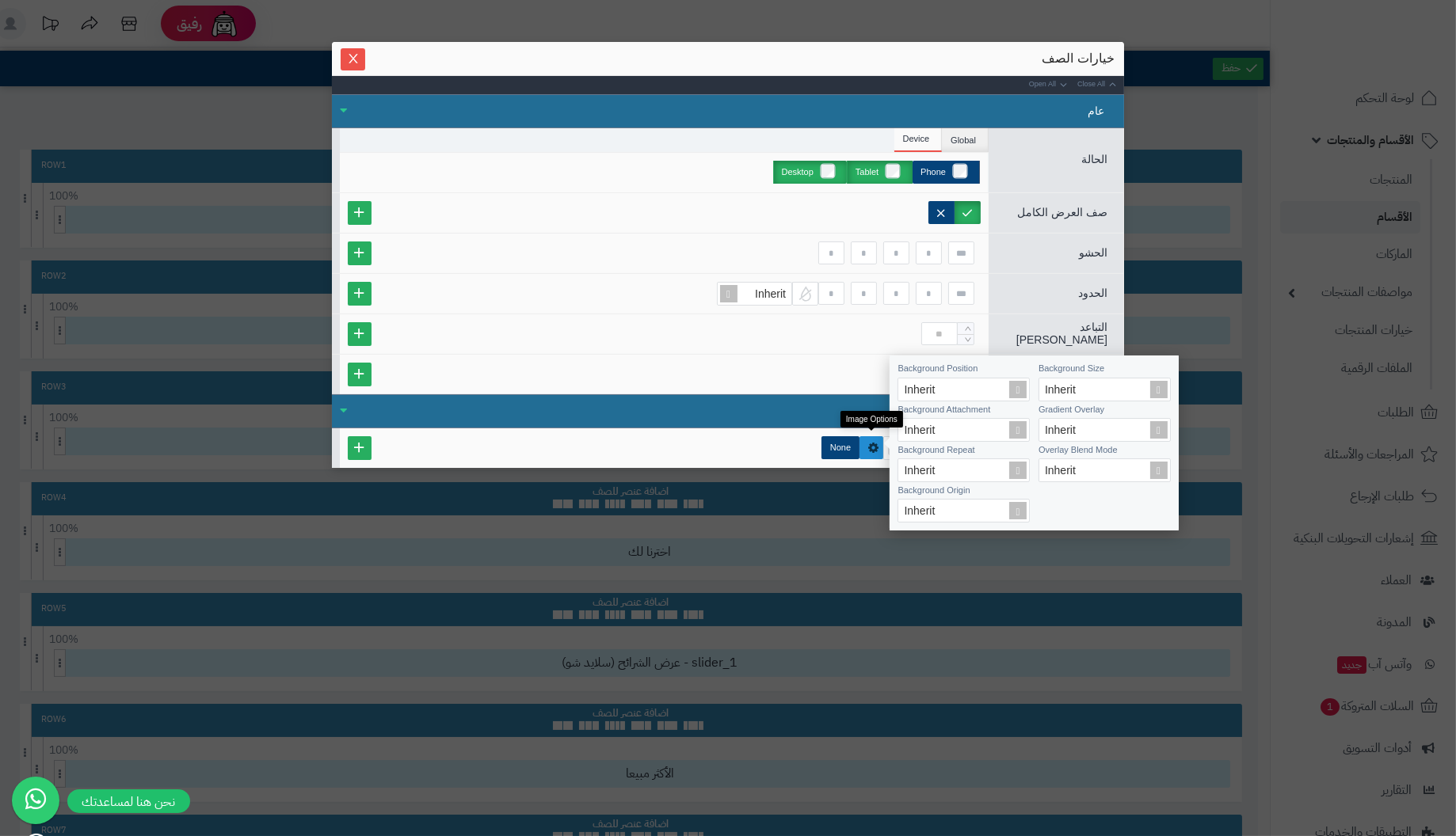
click at [873, 442] on icon at bounding box center [873, 448] width 10 height 12
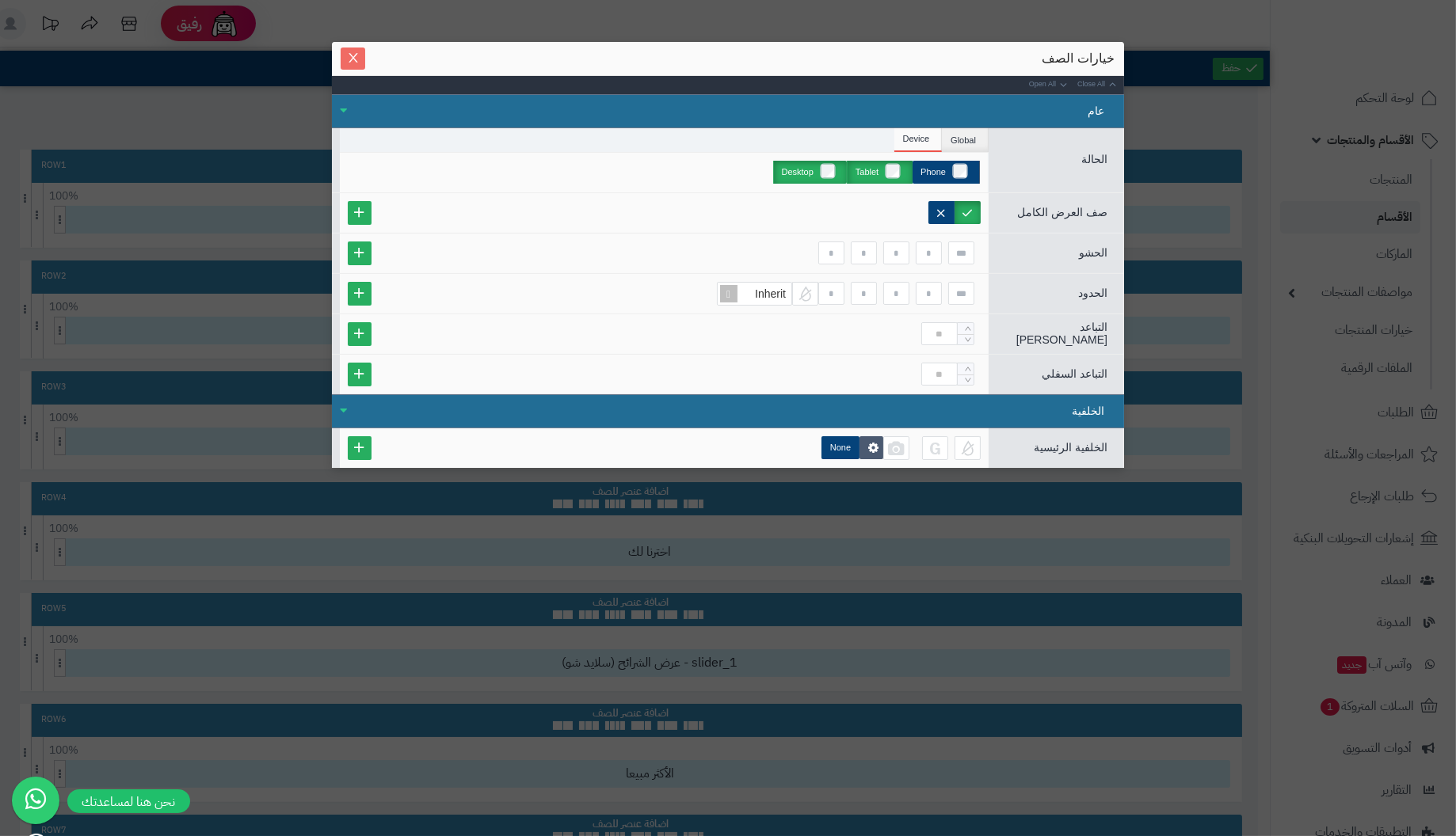
click at [350, 58] on icon "Close" at bounding box center [352, 57] width 12 height 12
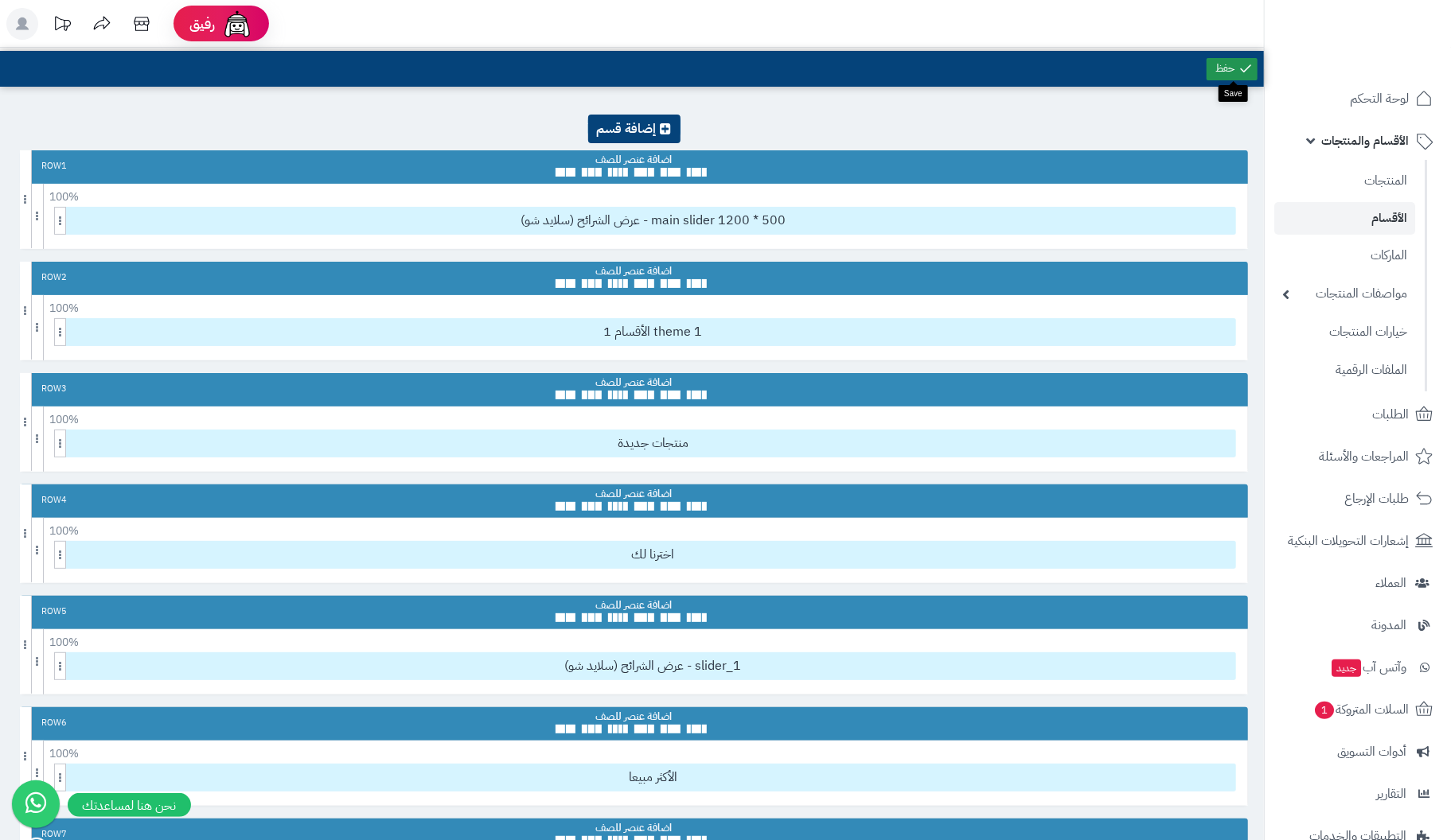
click at [1239, 67] on icon at bounding box center [1245, 68] width 14 height 14
click at [667, 127] on icon at bounding box center [666, 128] width 11 height 12
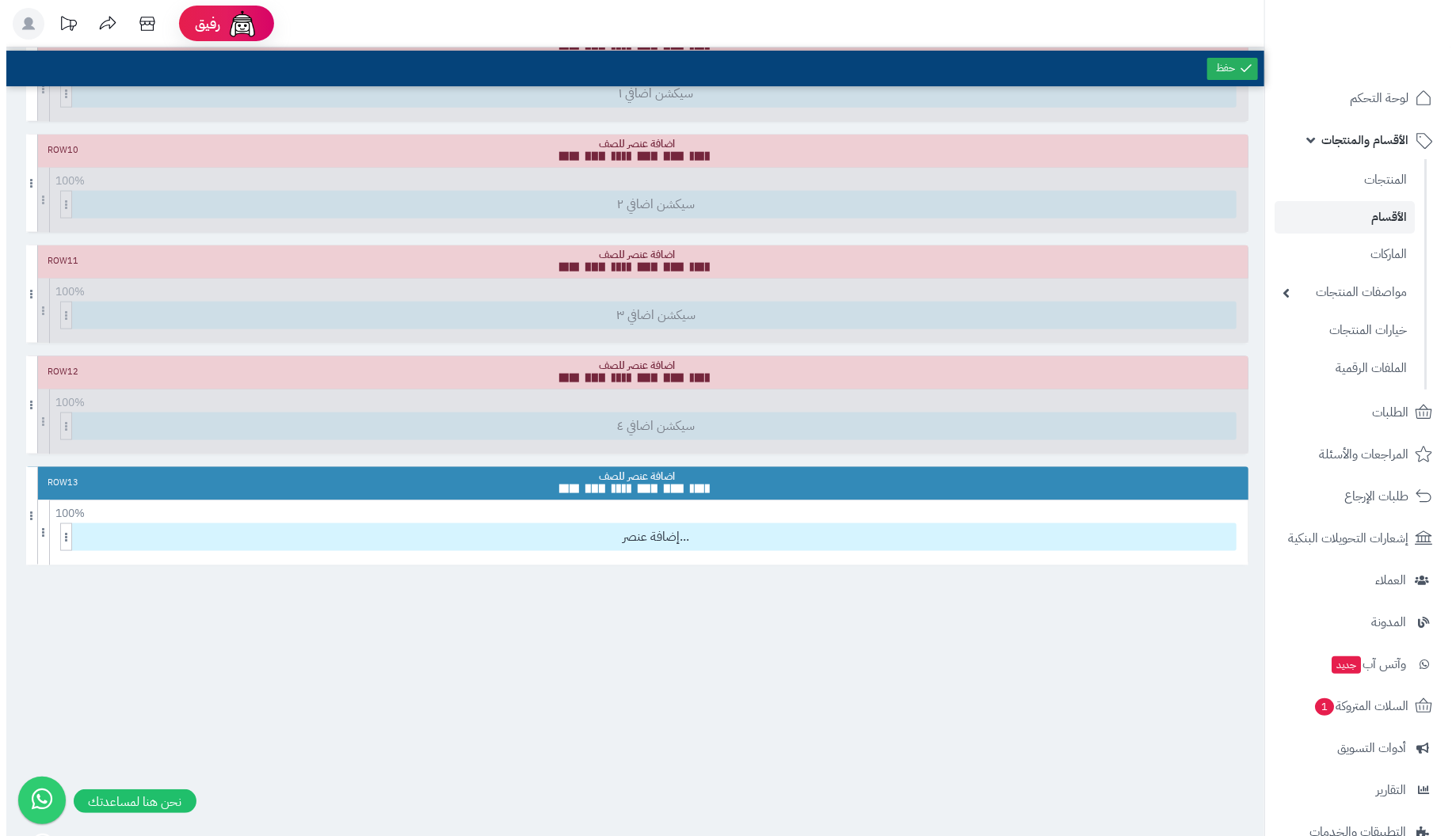
scroll to position [1153, 0]
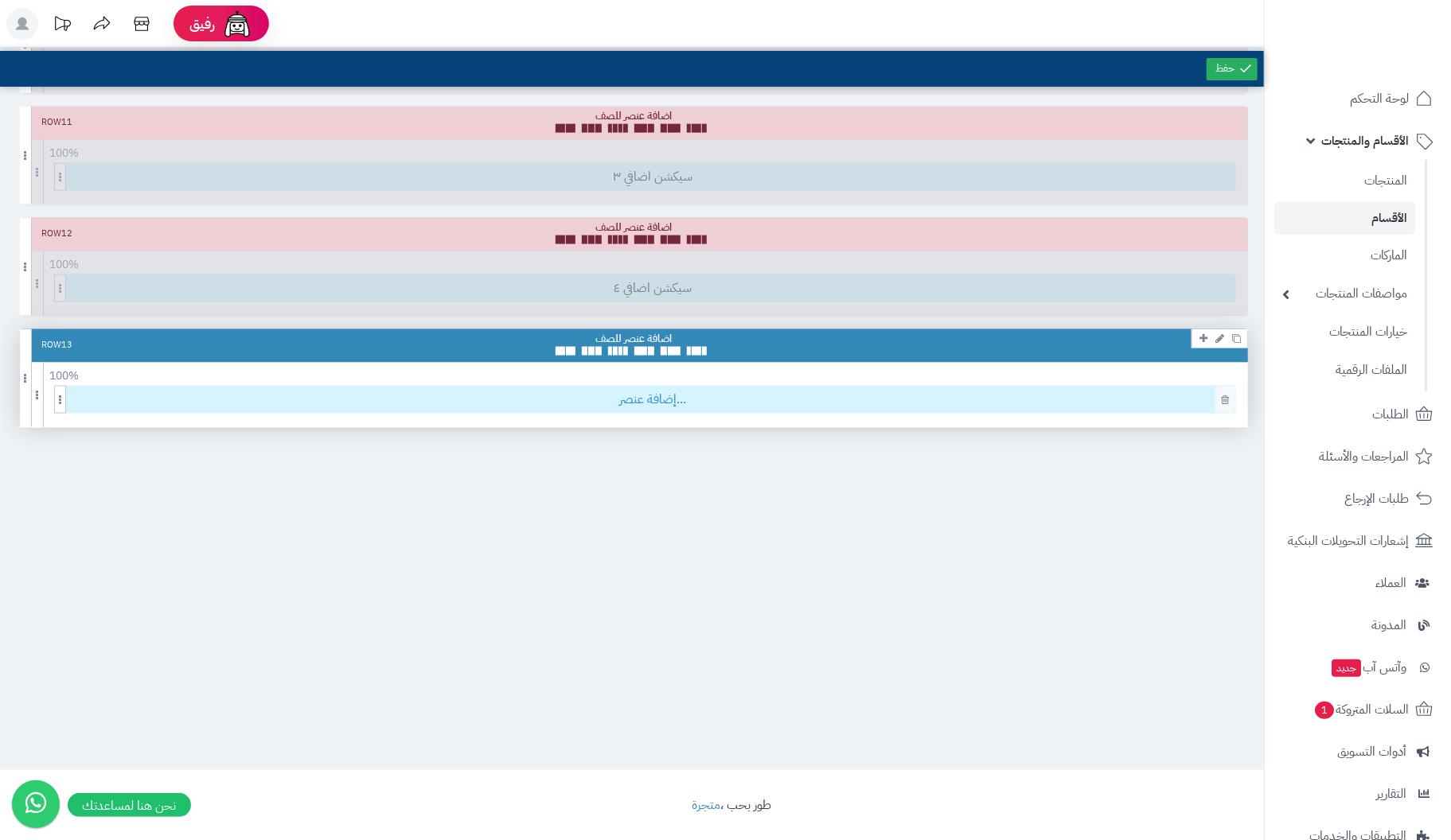
click at [688, 392] on span "إضافة عنصر..." at bounding box center [653, 400] width 1165 height 27
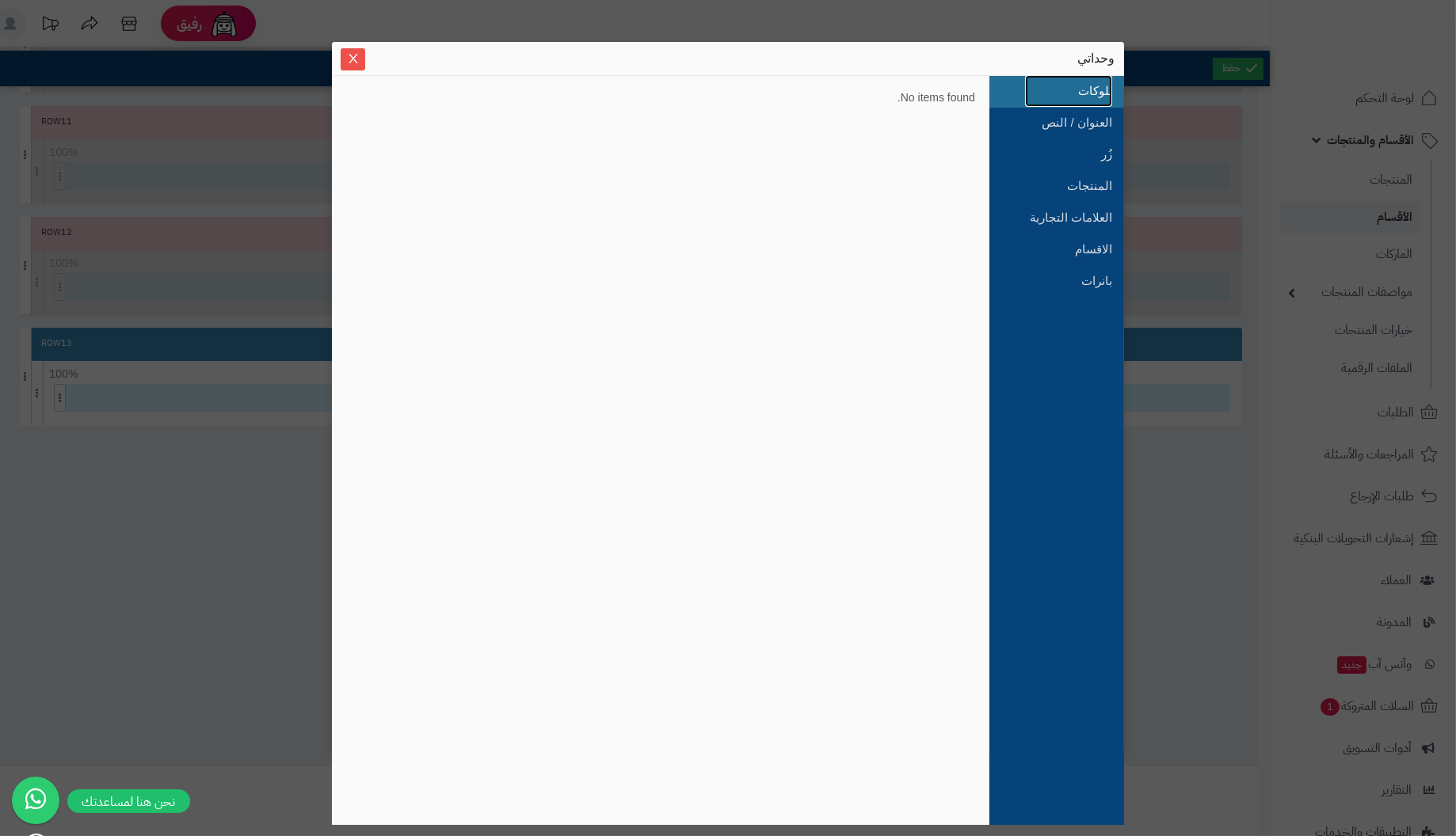
click at [1104, 86] on link "بلوكات" at bounding box center [1069, 90] width 87 height 31
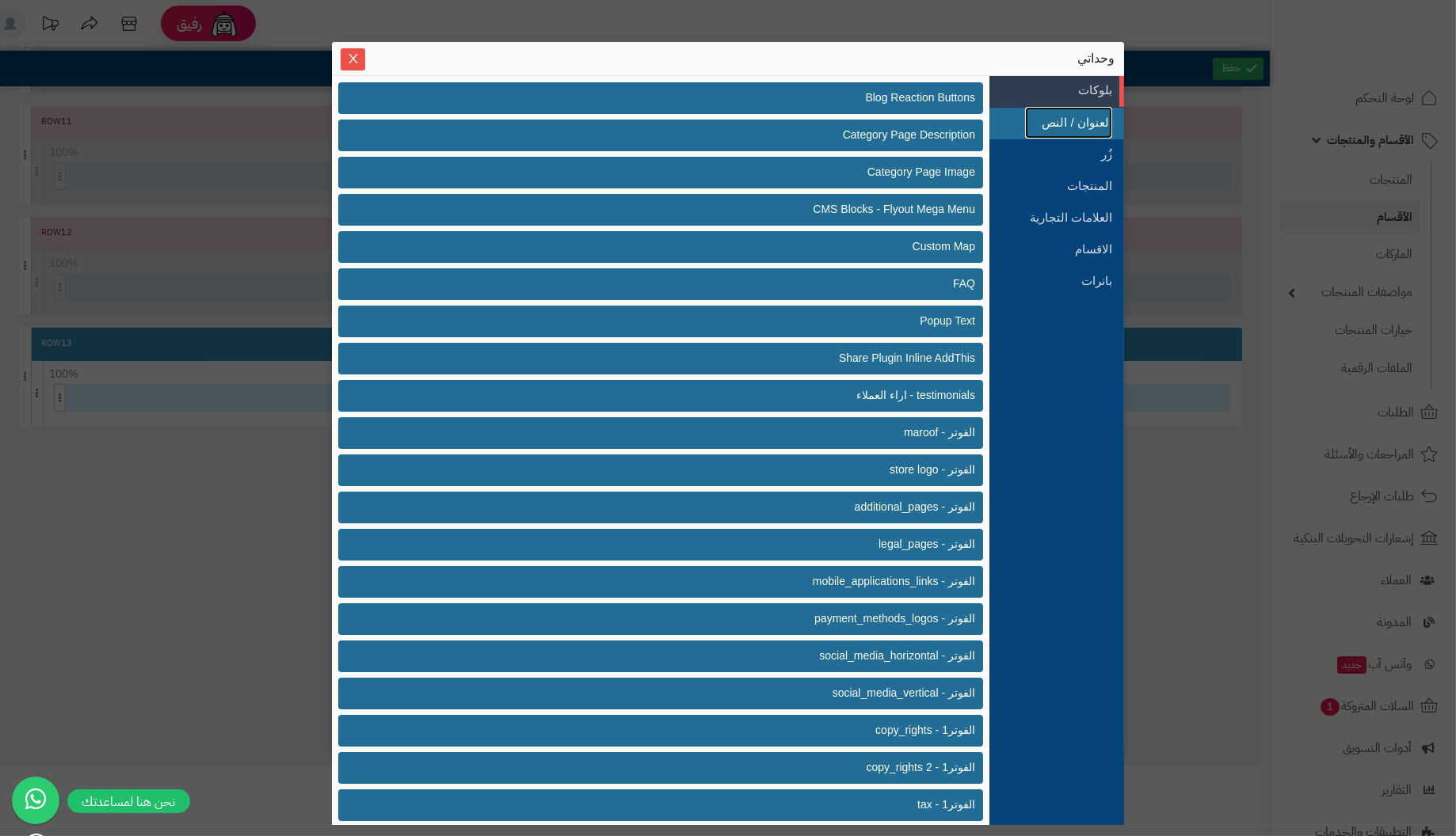
click at [1086, 122] on link "العنوان / النص" at bounding box center [1069, 122] width 87 height 31
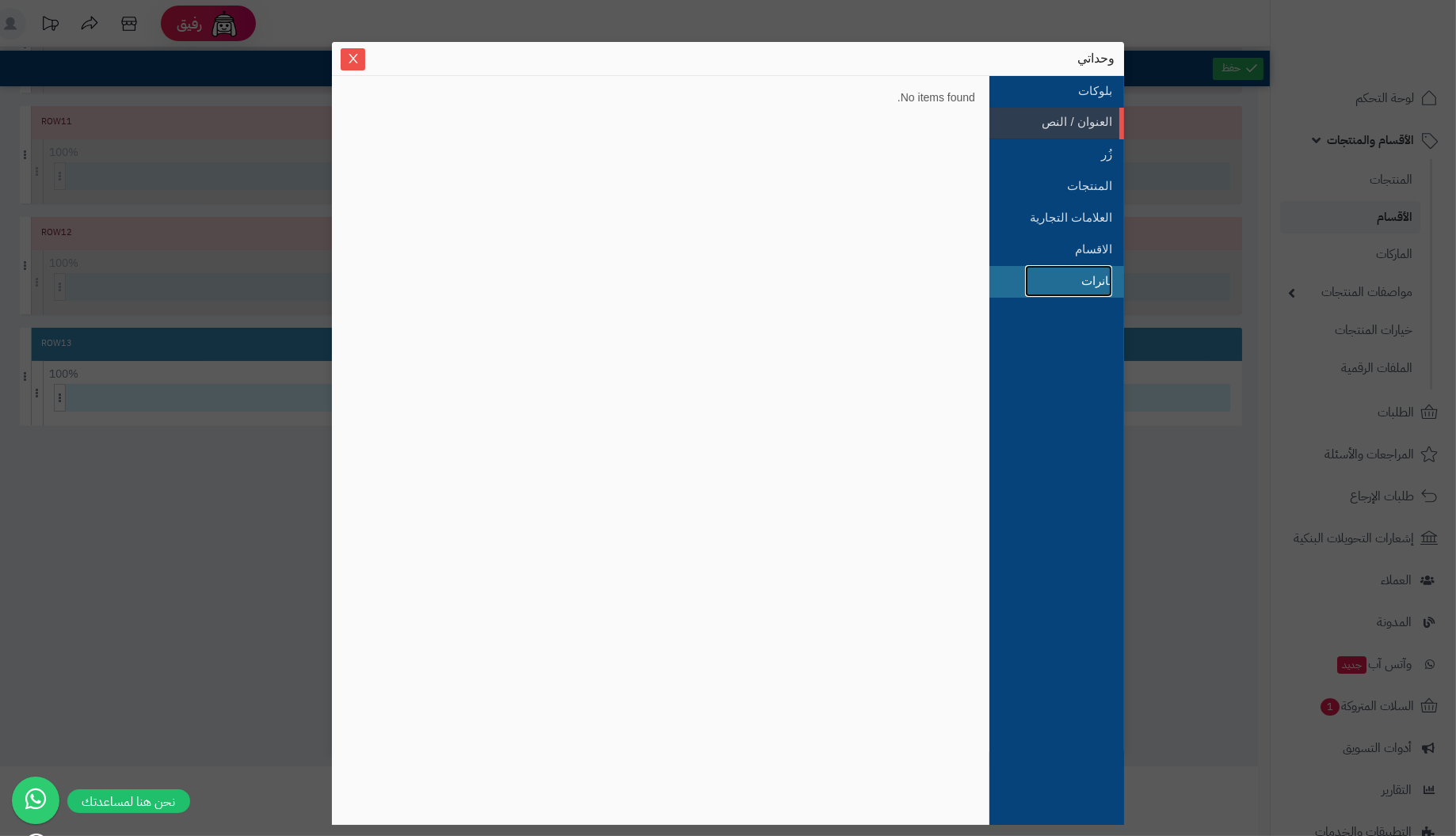
click at [1092, 276] on link "بانرات" at bounding box center [1069, 280] width 87 height 31
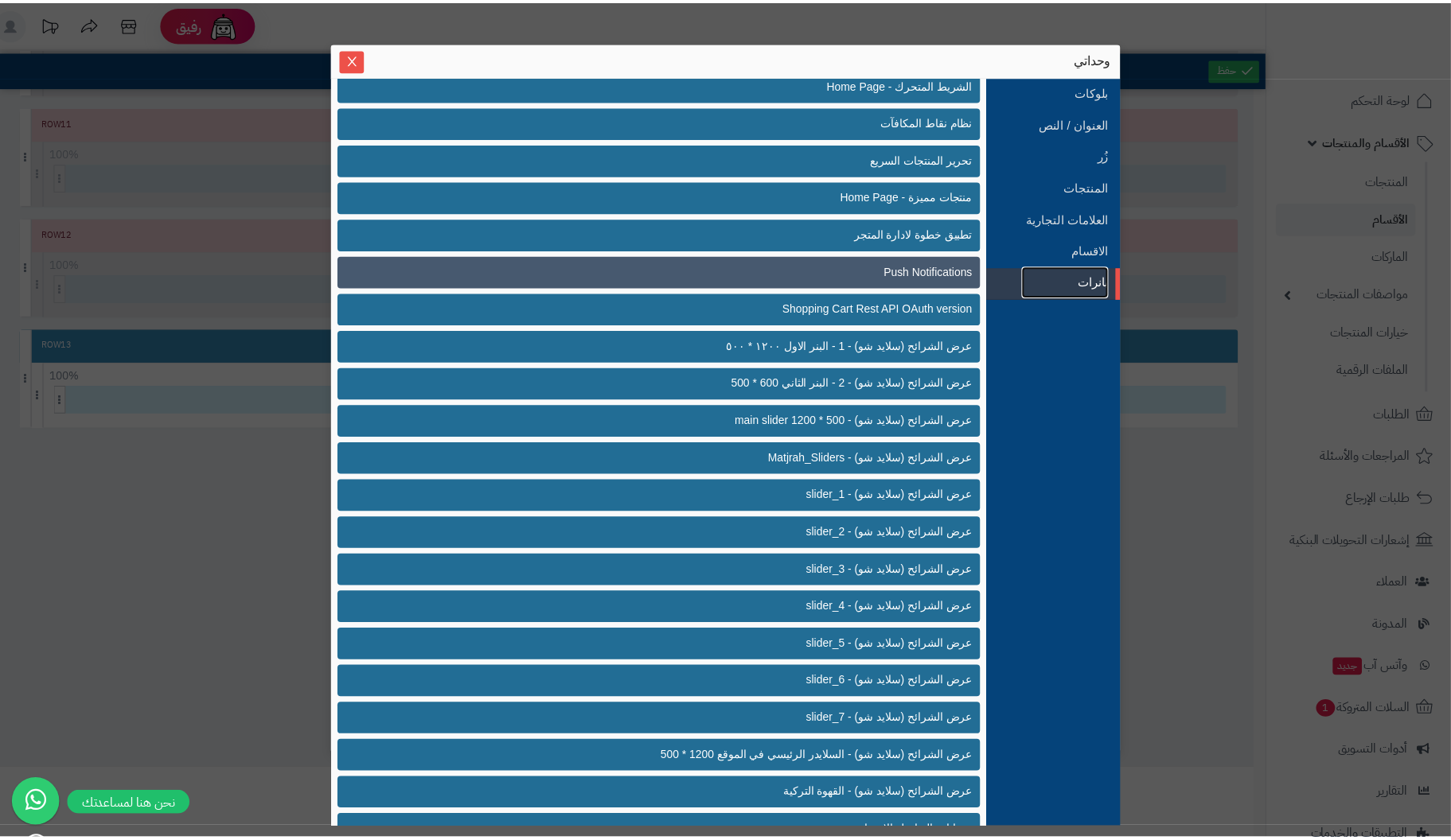
scroll to position [195, 0]
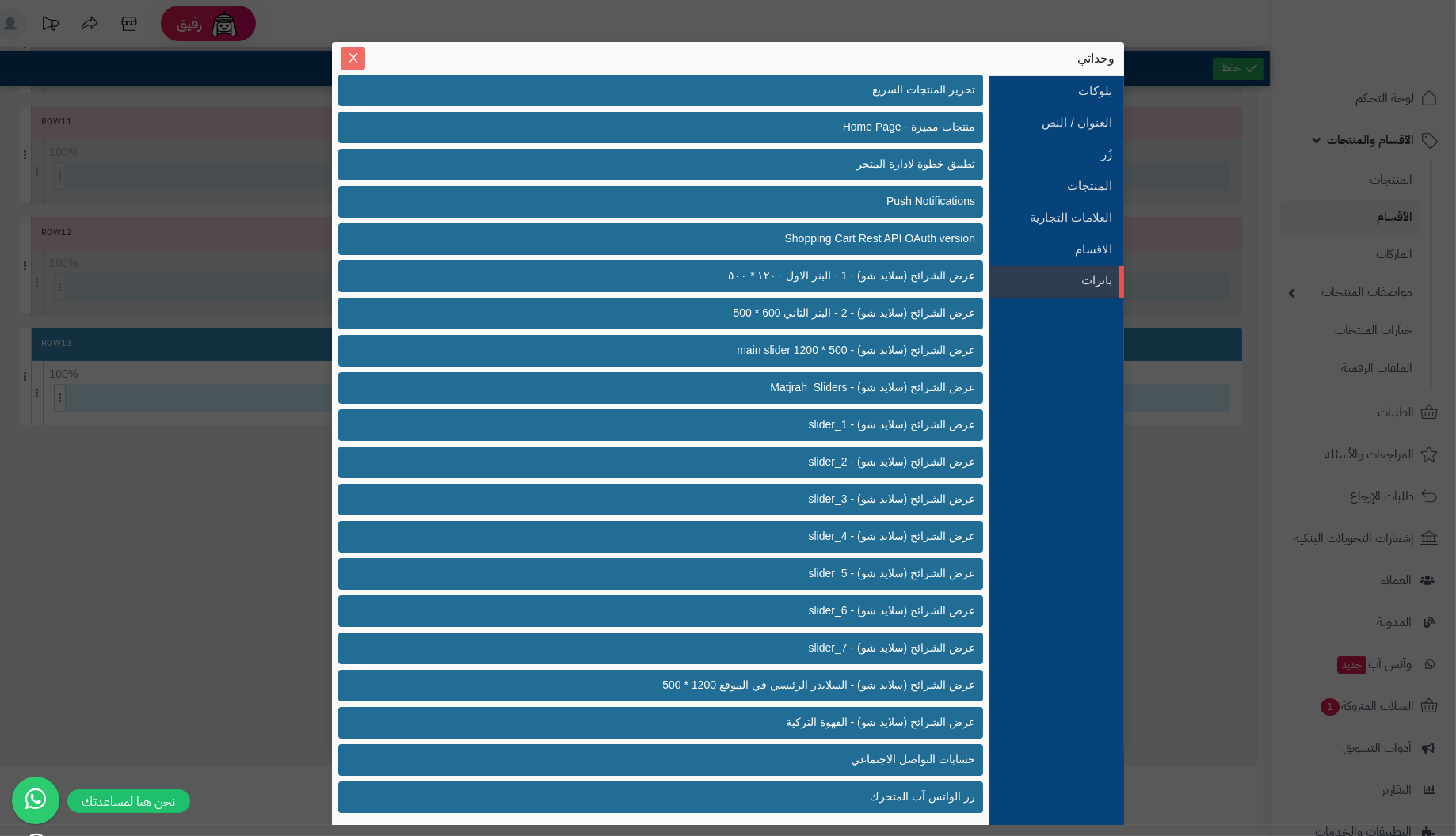
click at [349, 61] on icon "Close" at bounding box center [352, 57] width 12 height 12
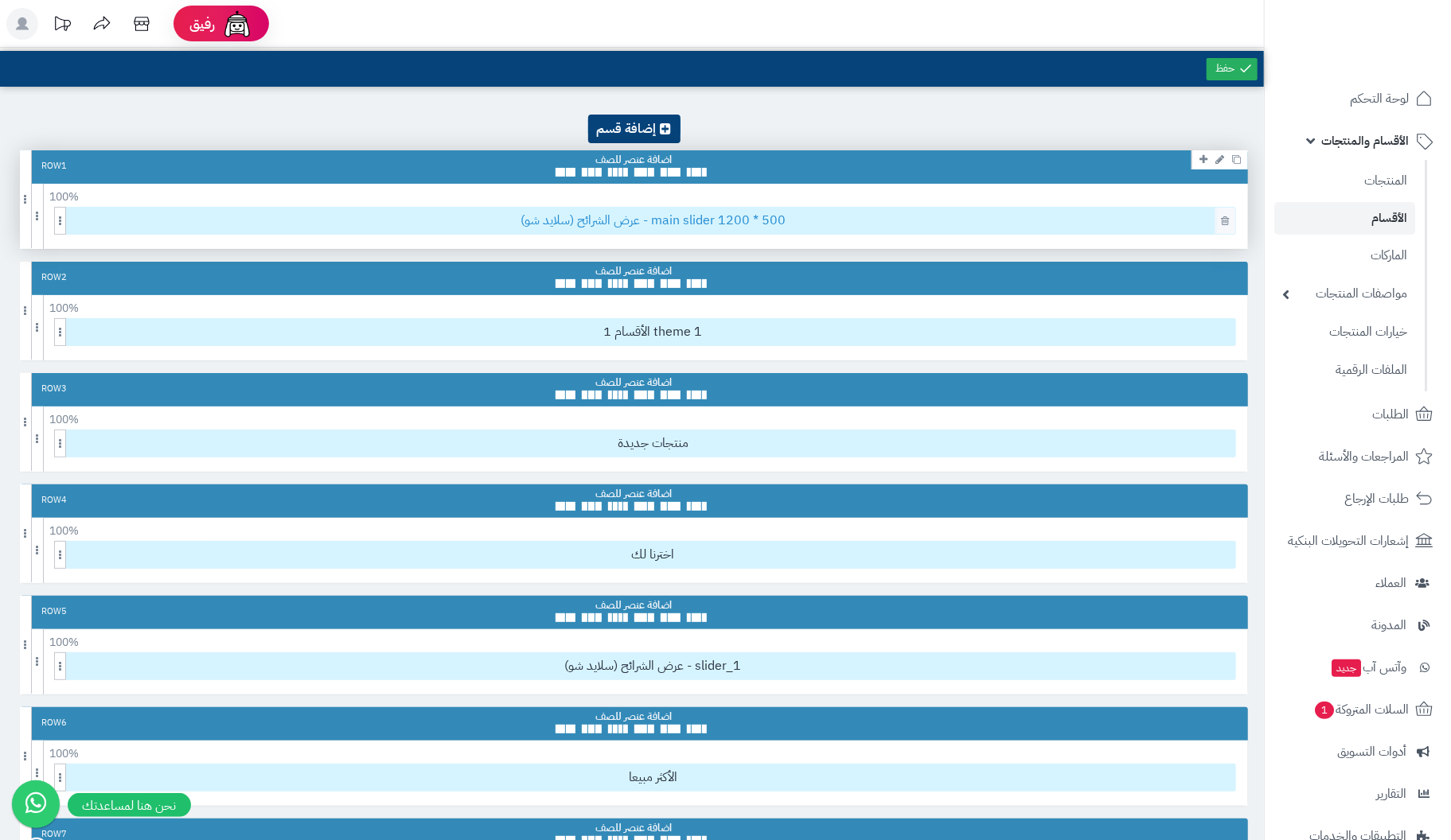
click at [675, 224] on span "عرض الشرائح (سلايد شو) - main slider 1200 * 500" at bounding box center [653, 221] width 1165 height 27
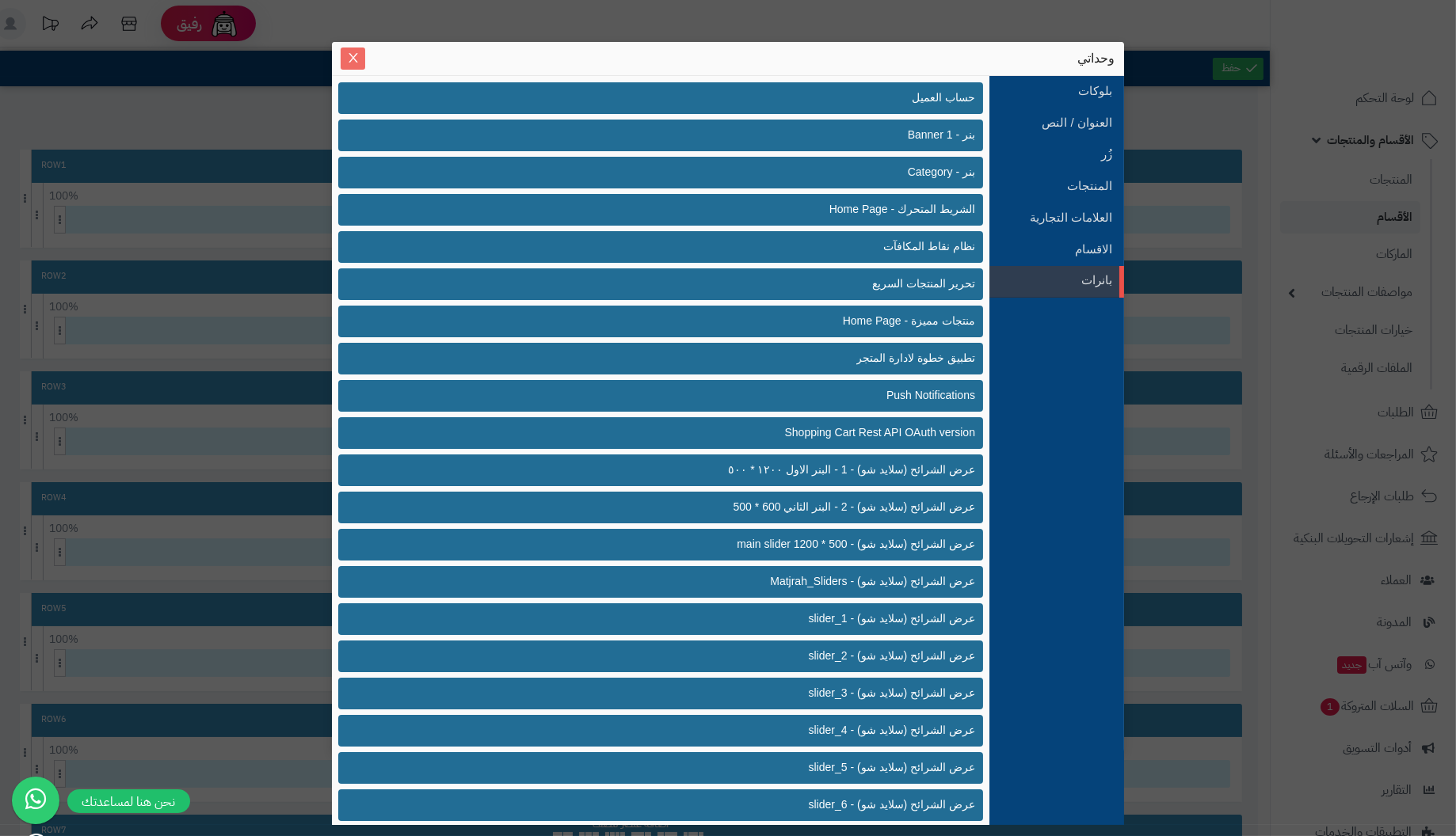
click at [344, 62] on span "Close" at bounding box center [353, 58] width 25 height 13
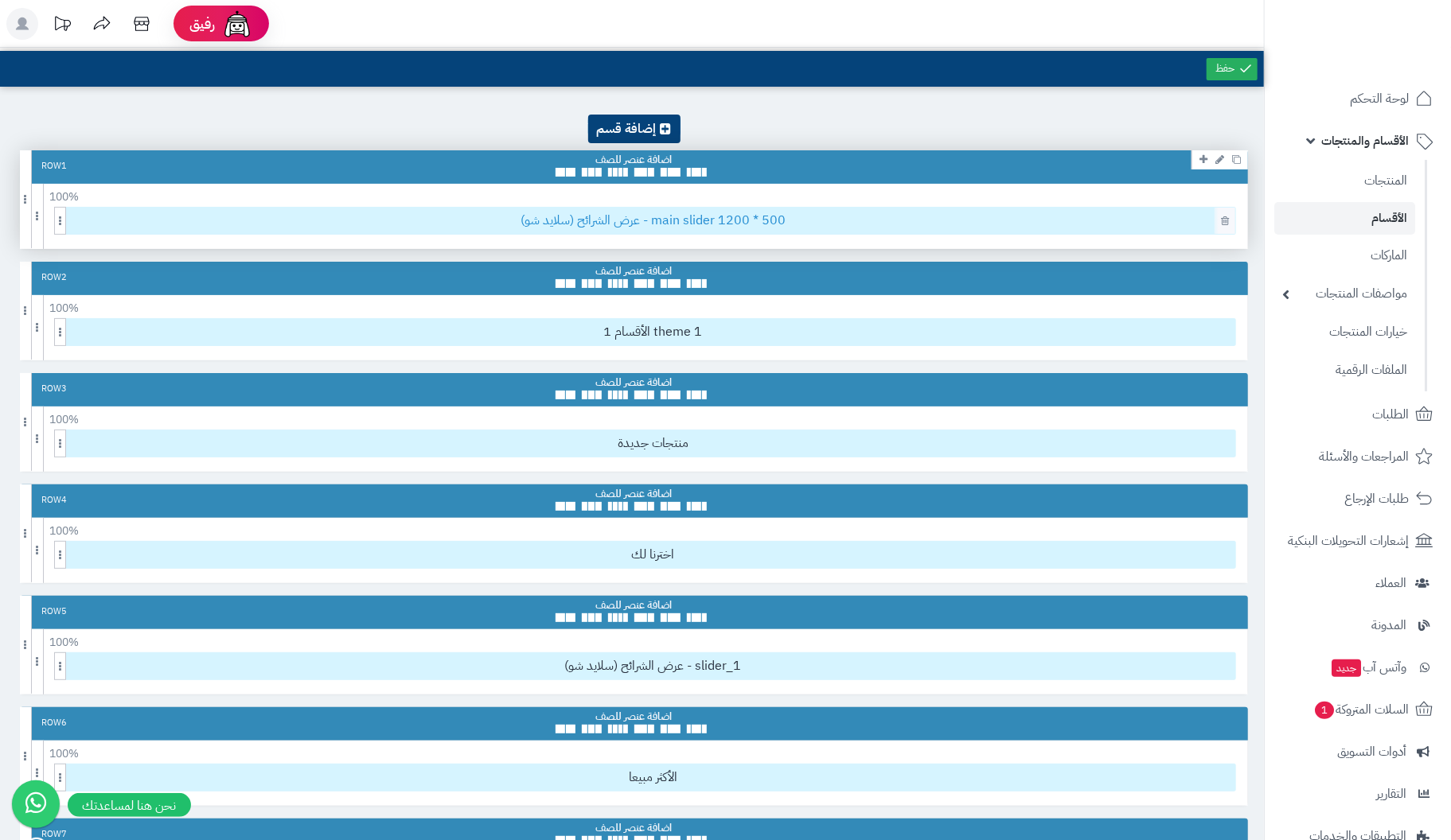
click at [706, 222] on span "عرض الشرائح (سلايد شو) - main slider 1200 * 500" at bounding box center [653, 221] width 1165 height 27
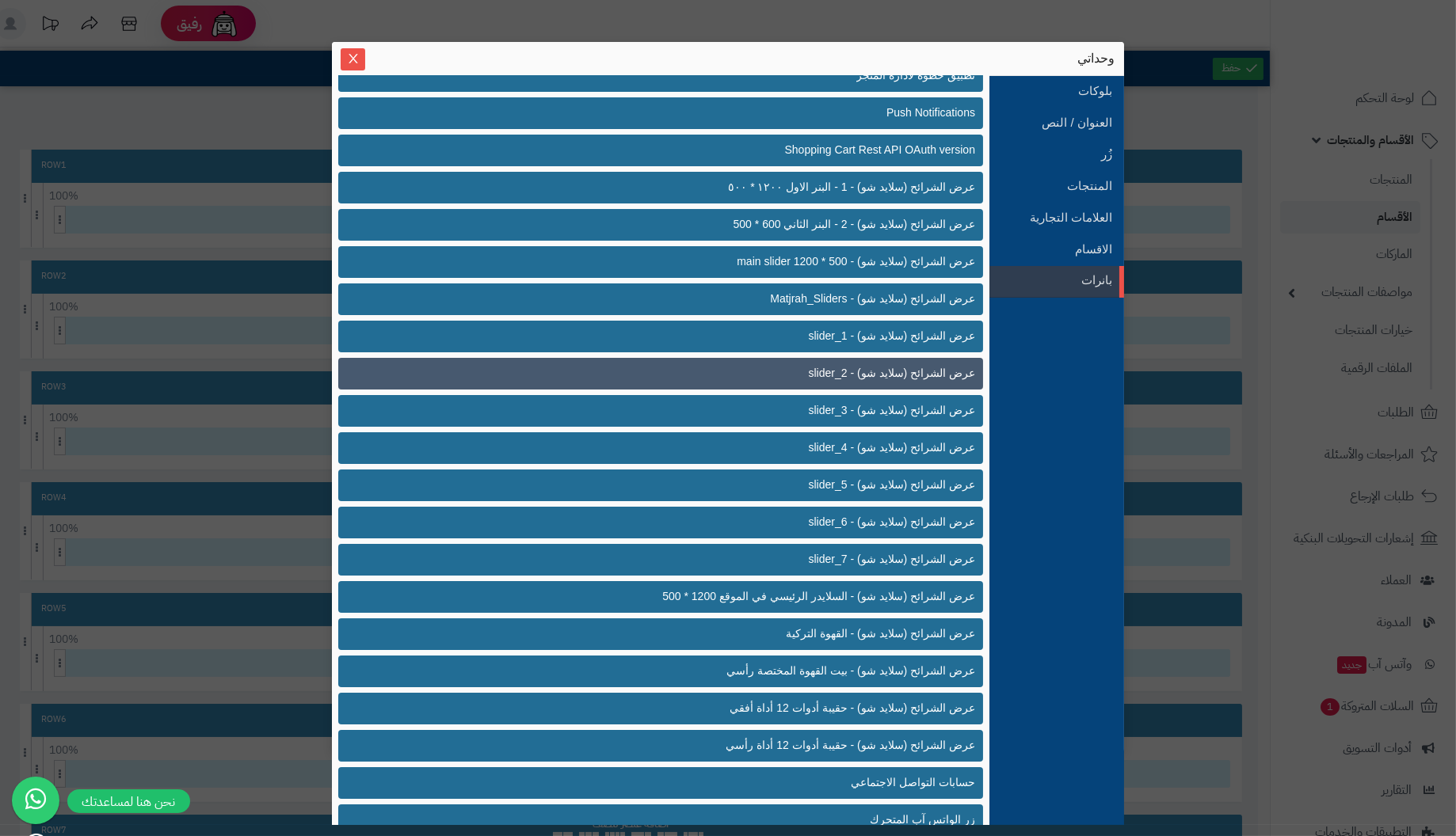
scroll to position [305, 0]
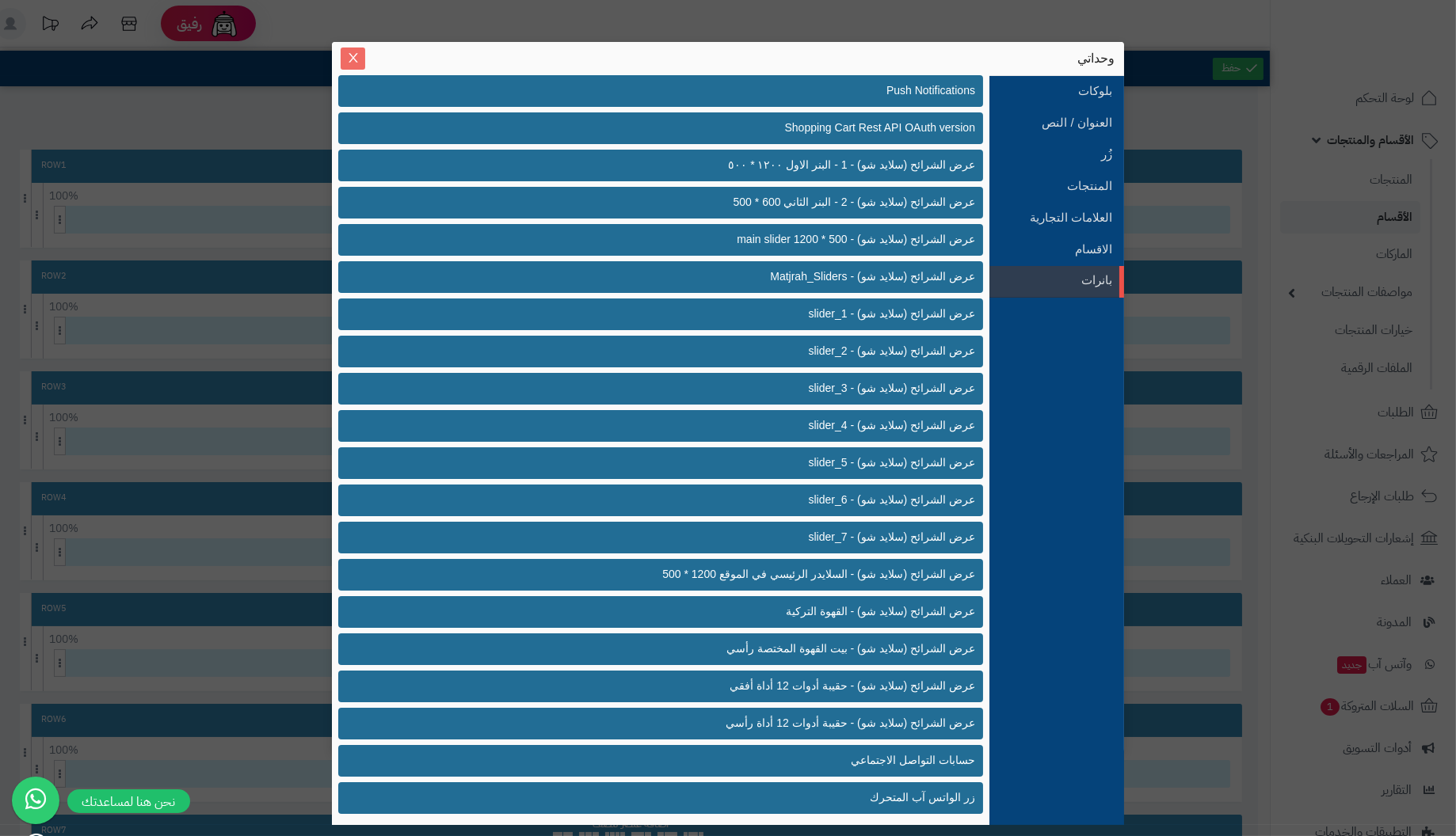
click at [354, 60] on icon "Close" at bounding box center [352, 58] width 9 height 9
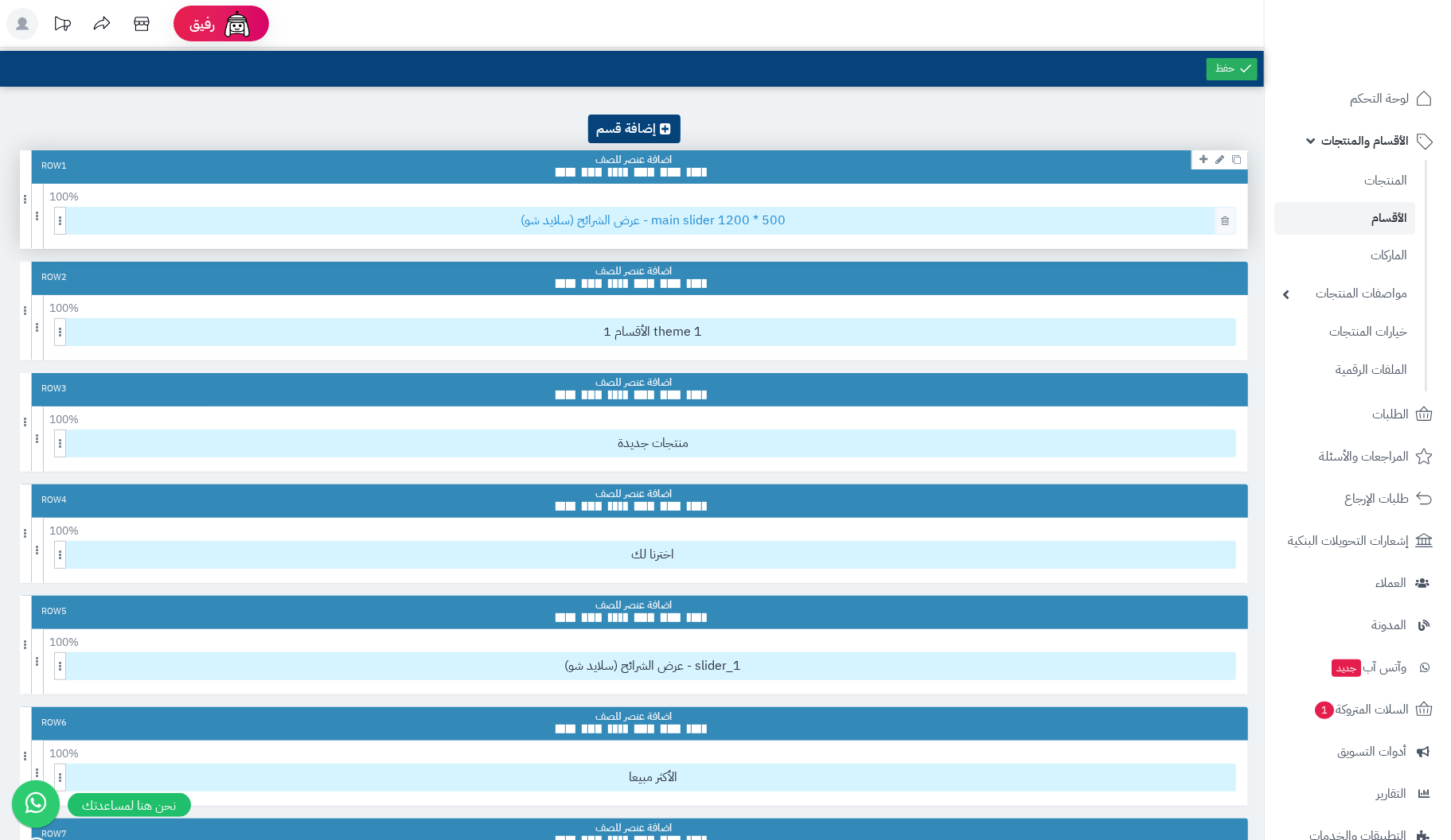
click at [673, 223] on span "عرض الشرائح (سلايد شو) - main slider 1200 * 500" at bounding box center [653, 221] width 1165 height 27
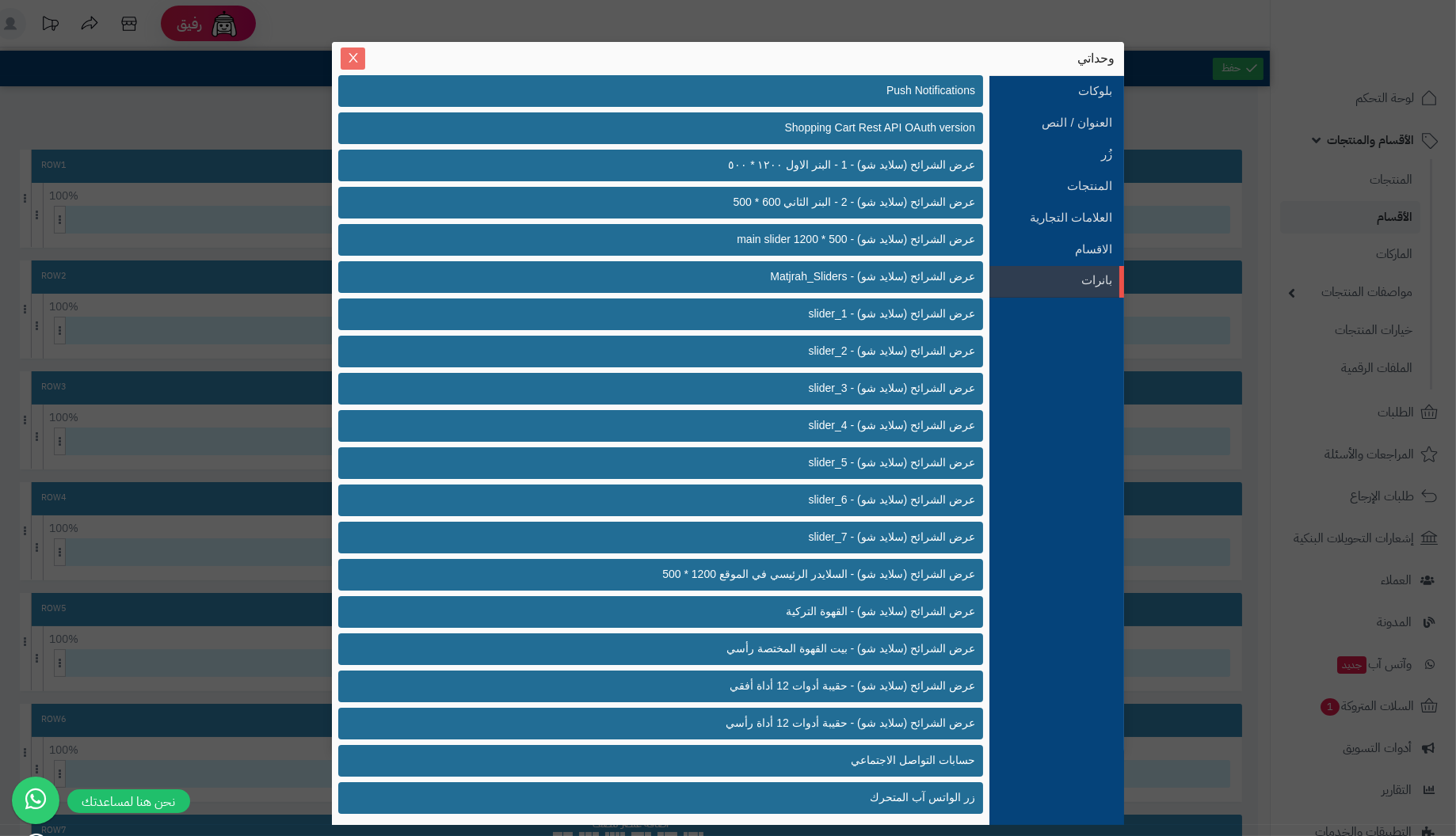
click at [355, 54] on icon "Close" at bounding box center [352, 57] width 12 height 12
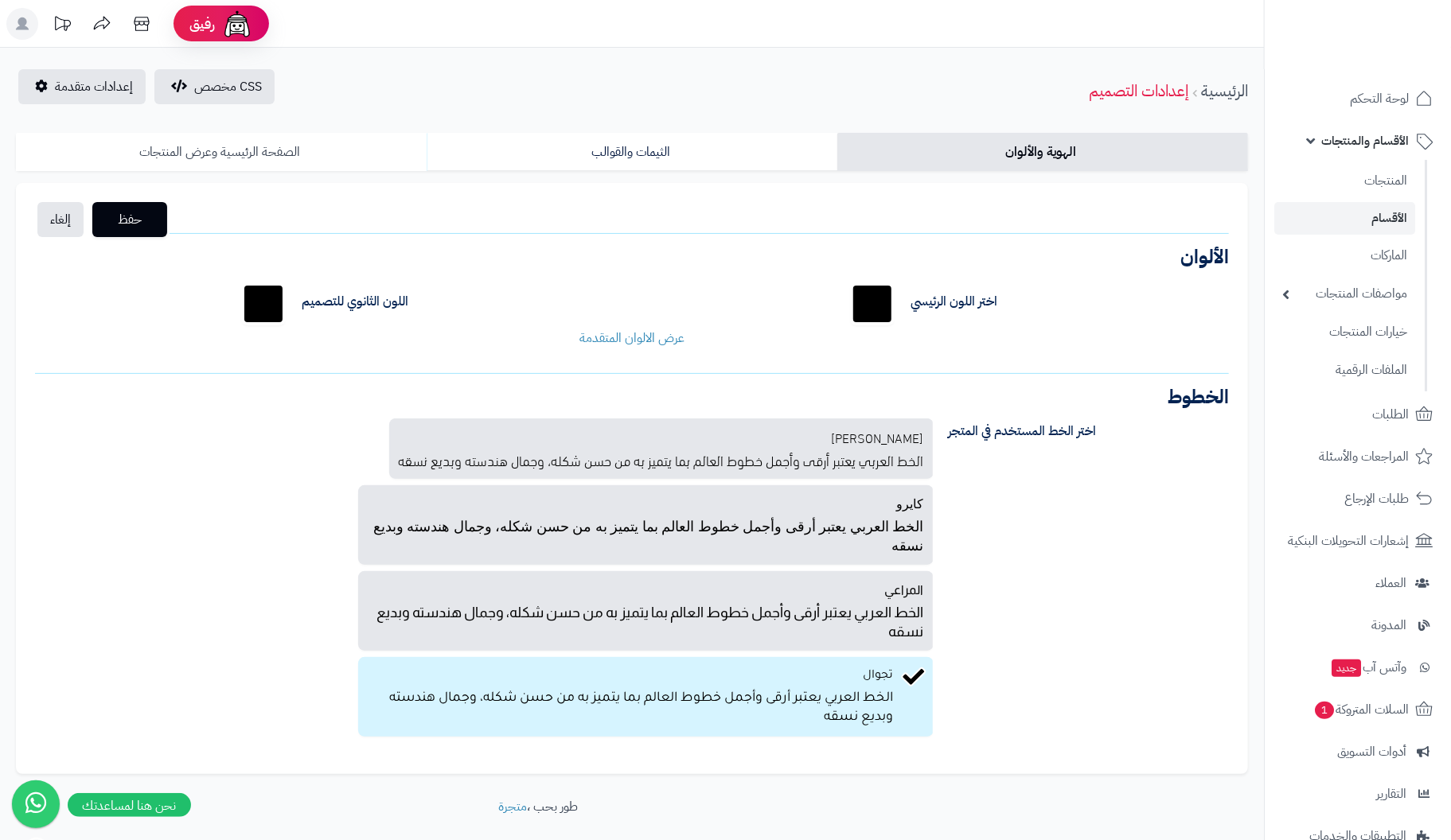
click at [201, 145] on link "الصفحة الرئيسية وعرض المنتجات" at bounding box center [222, 152] width 411 height 38
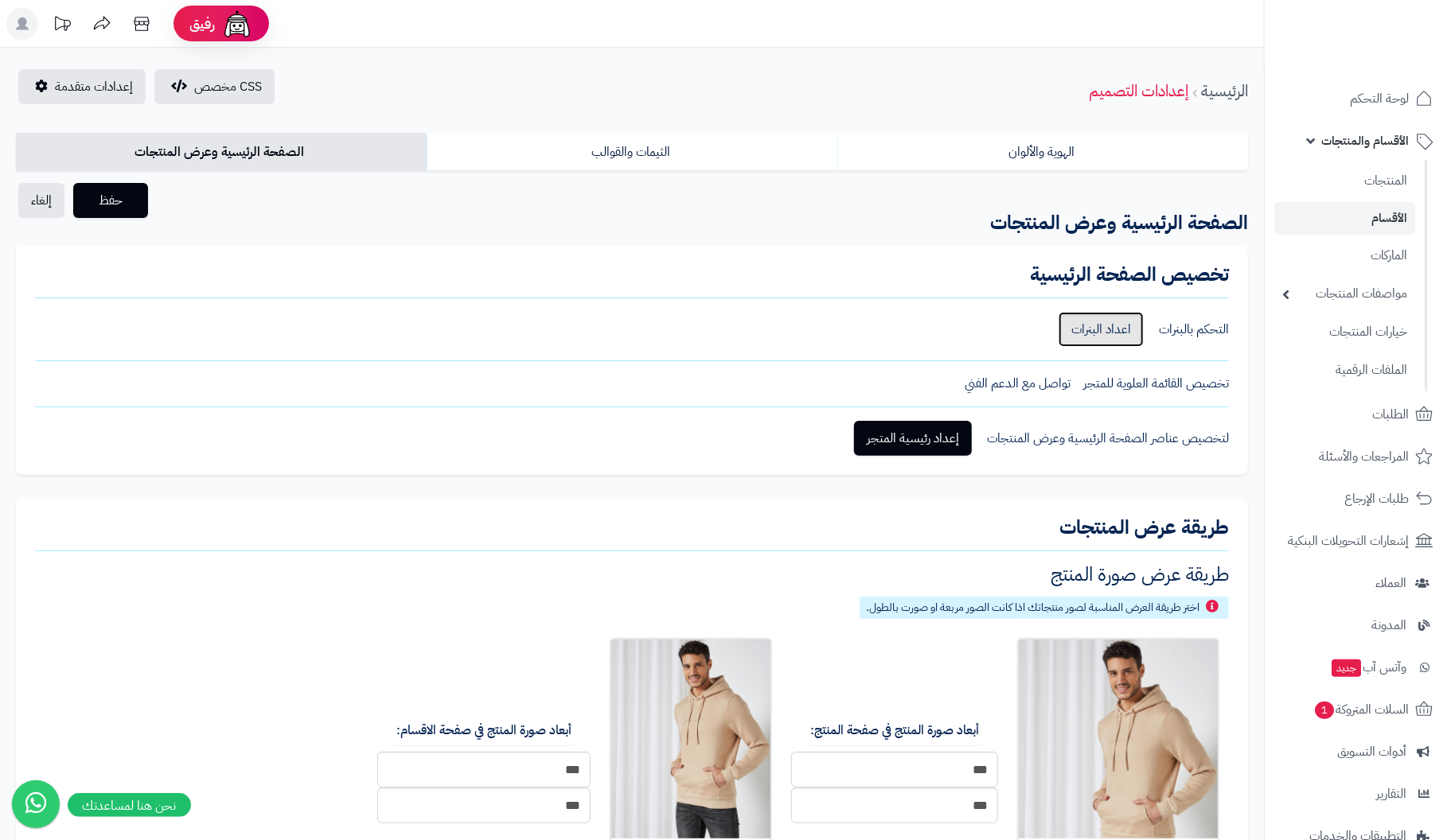
click at [1091, 322] on link "اعداد البنرات" at bounding box center [1102, 329] width 86 height 35
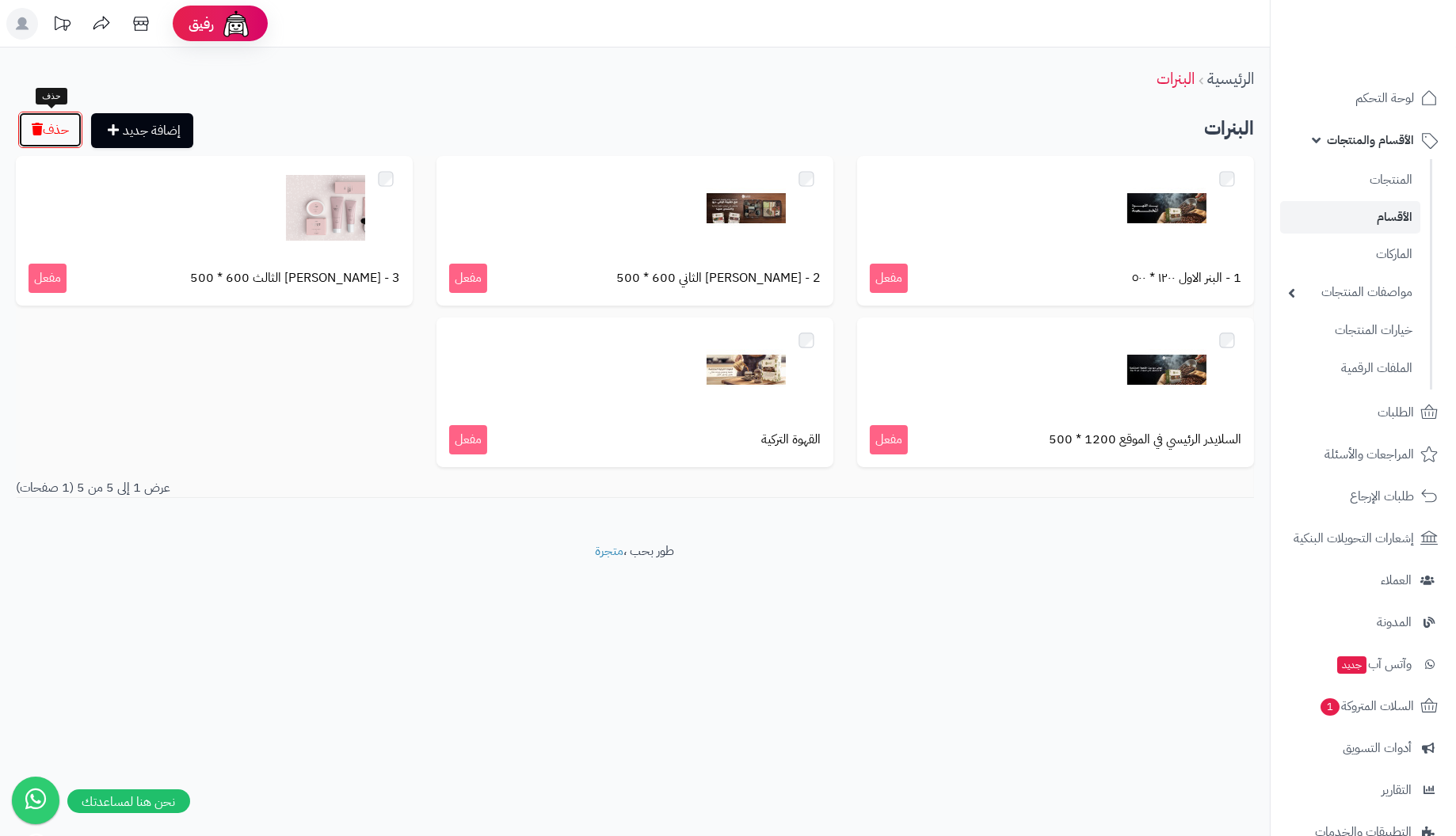
click at [51, 133] on button "حذف" at bounding box center [50, 130] width 64 height 36
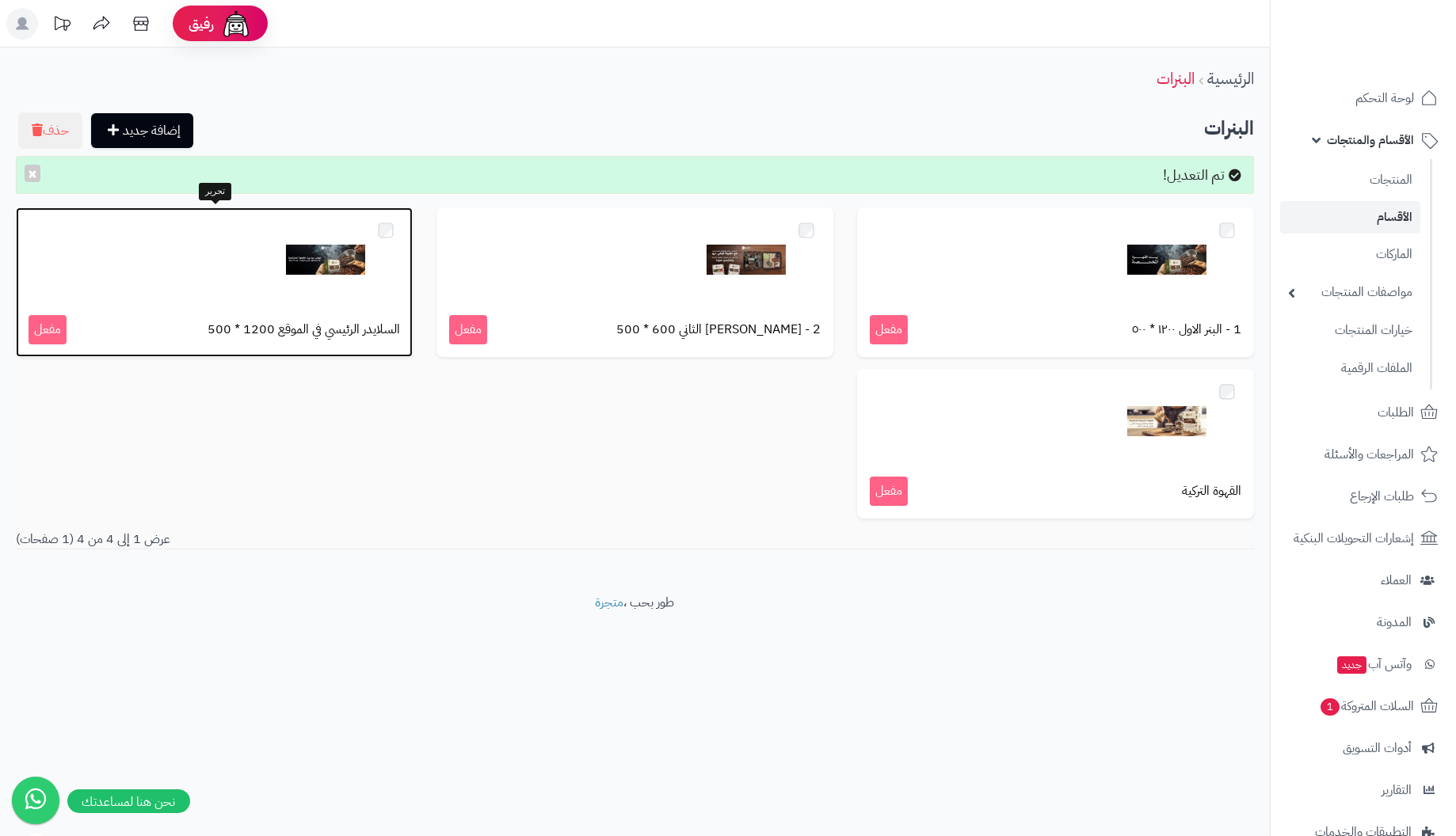
click at [331, 262] on img at bounding box center [326, 260] width 80 height 80
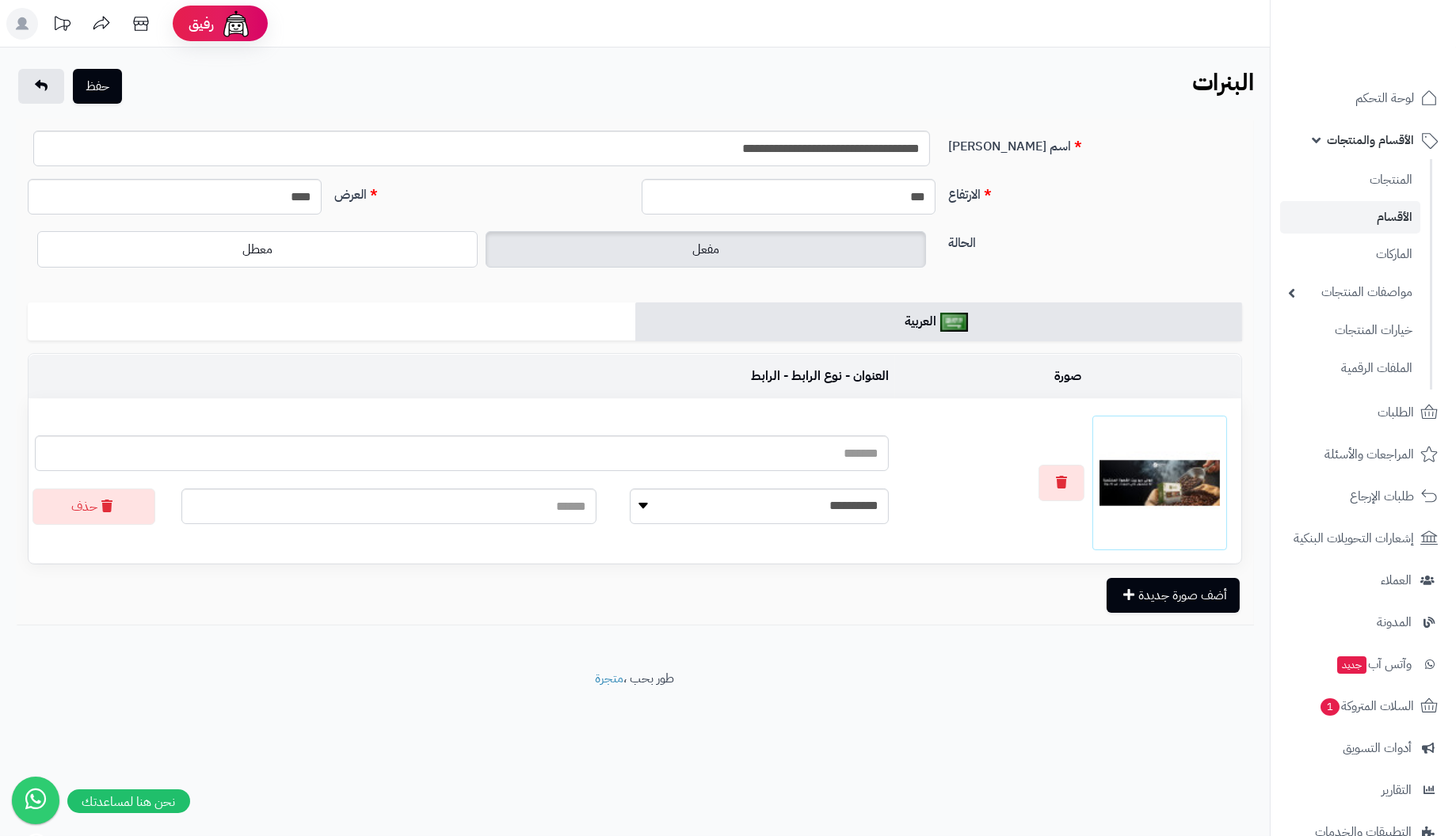
click at [1151, 477] on img at bounding box center [1159, 483] width 120 height 120
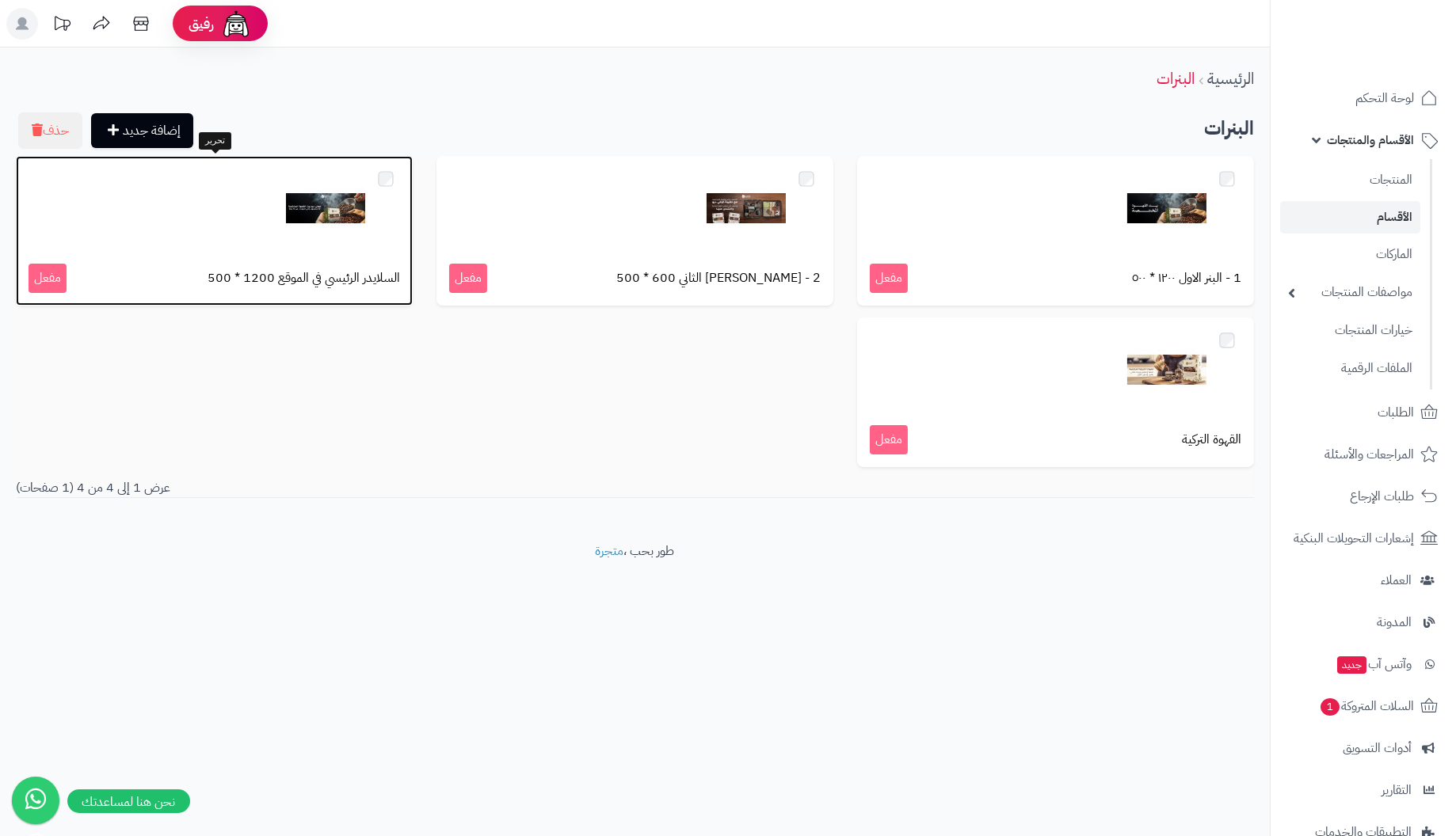
click at [298, 255] on div "السلايدر الرئيسي في الموقع 1200 * 500 مفعل" at bounding box center [214, 231] width 397 height 150
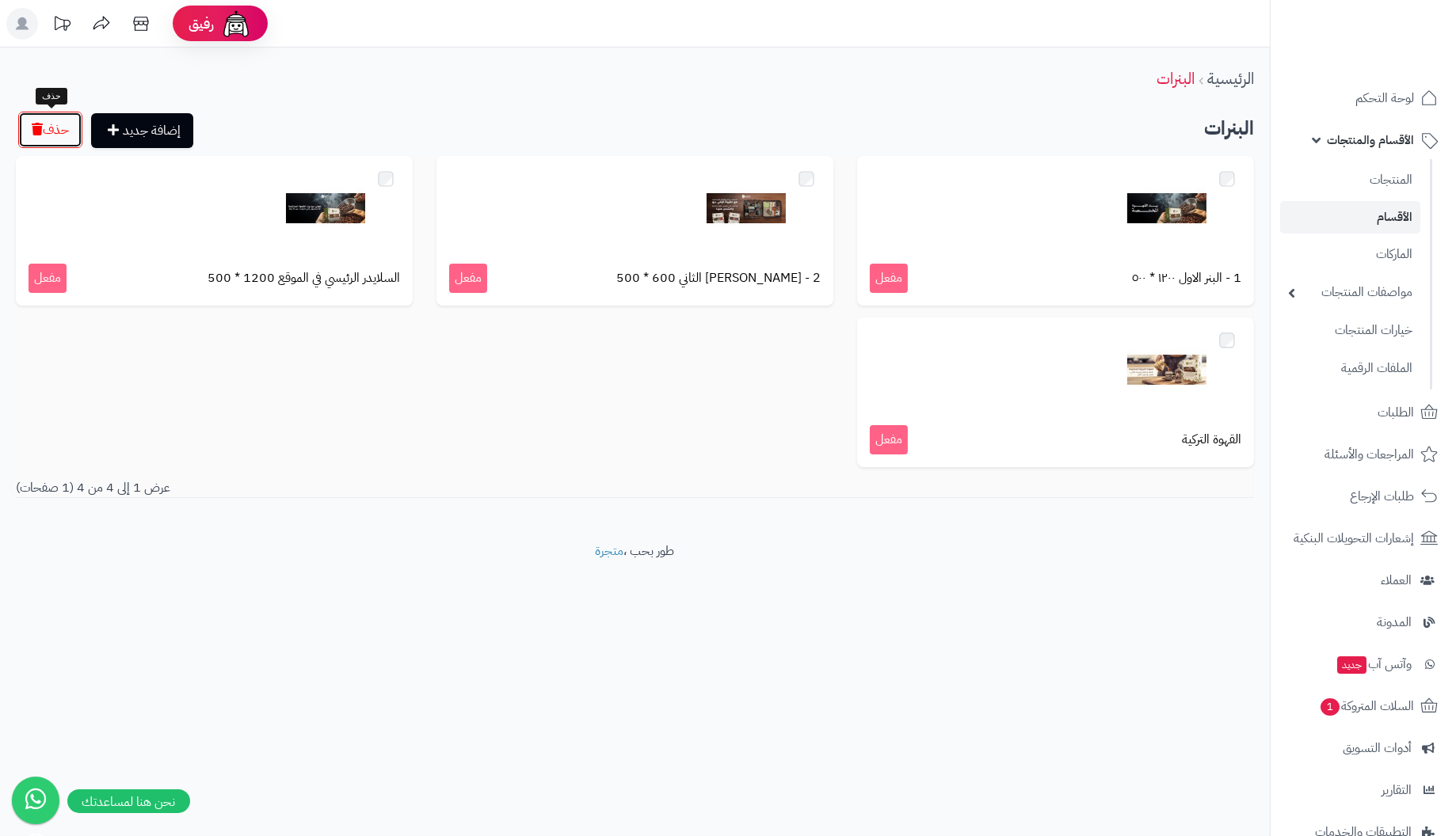
click at [38, 128] on icon "button" at bounding box center [37, 129] width 11 height 12
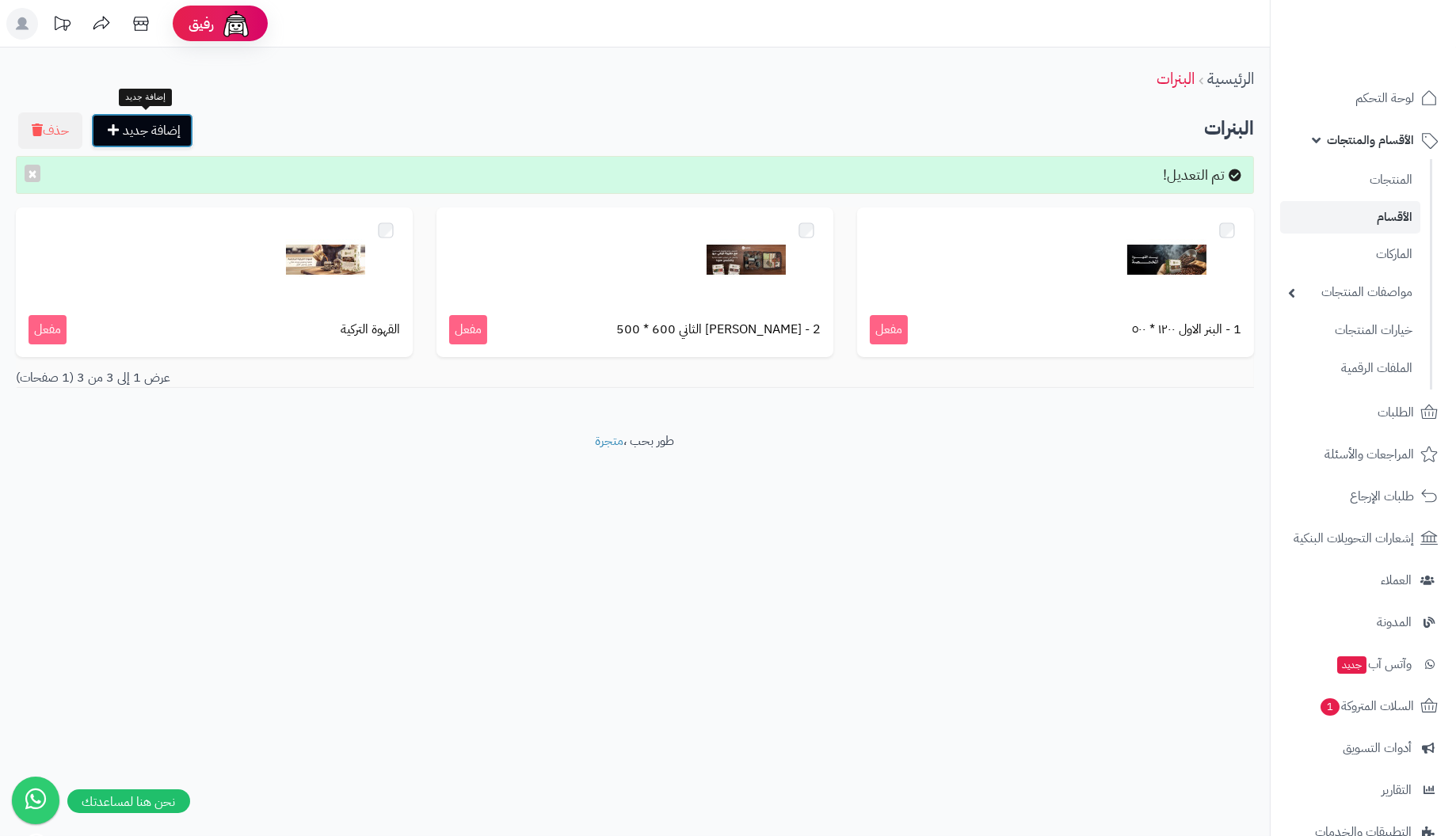
click at [138, 129] on link "إضافة جديد" at bounding box center [142, 131] width 102 height 35
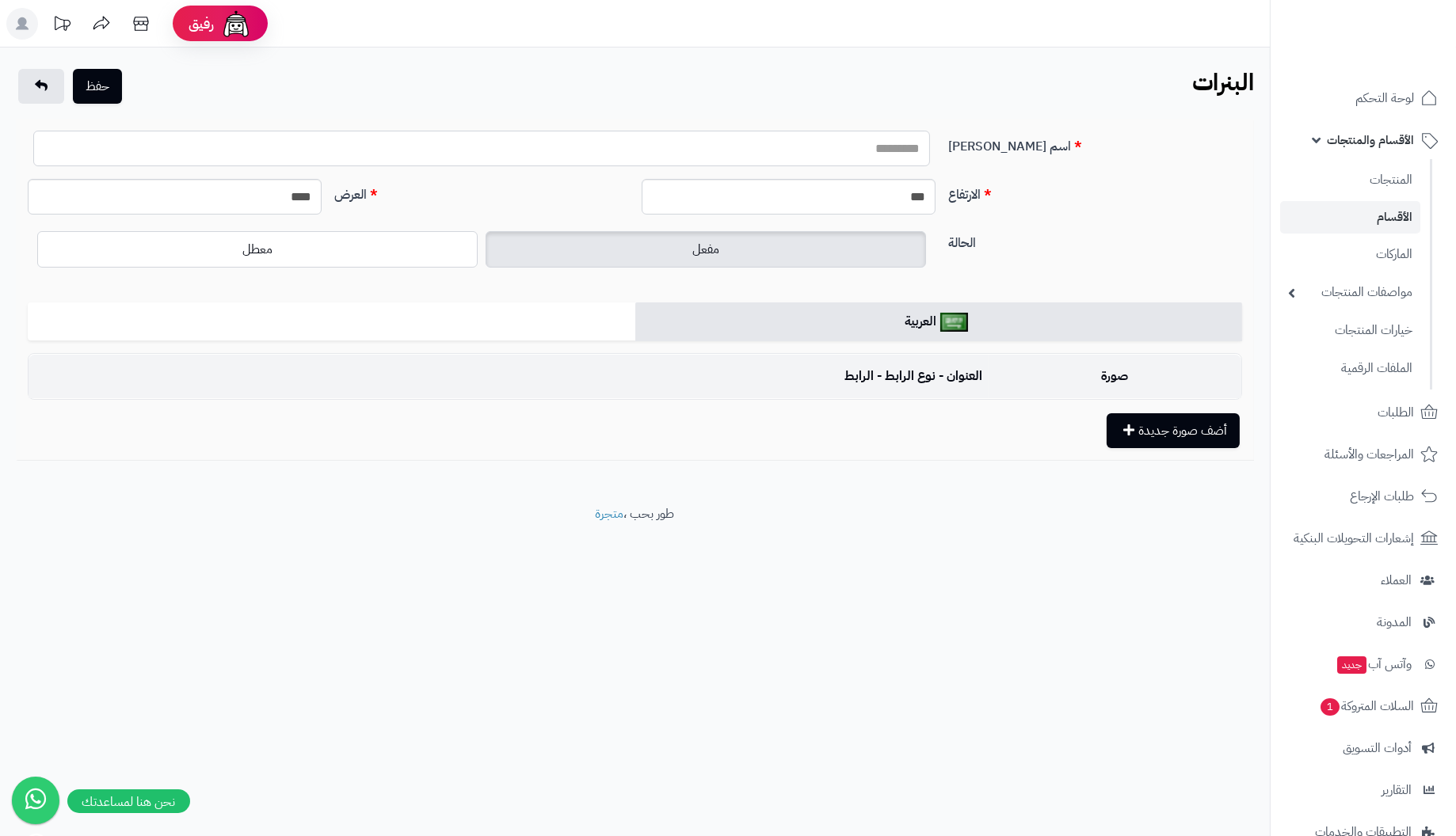
click at [911, 150] on input "اسم البنر" at bounding box center [481, 149] width 897 height 36
type input "*"
click at [842, 146] on input "**********" at bounding box center [481, 149] width 897 height 36
type input "**********"
drag, startPoint x: 882, startPoint y: 200, endPoint x: 1041, endPoint y: 199, distance: 159.0
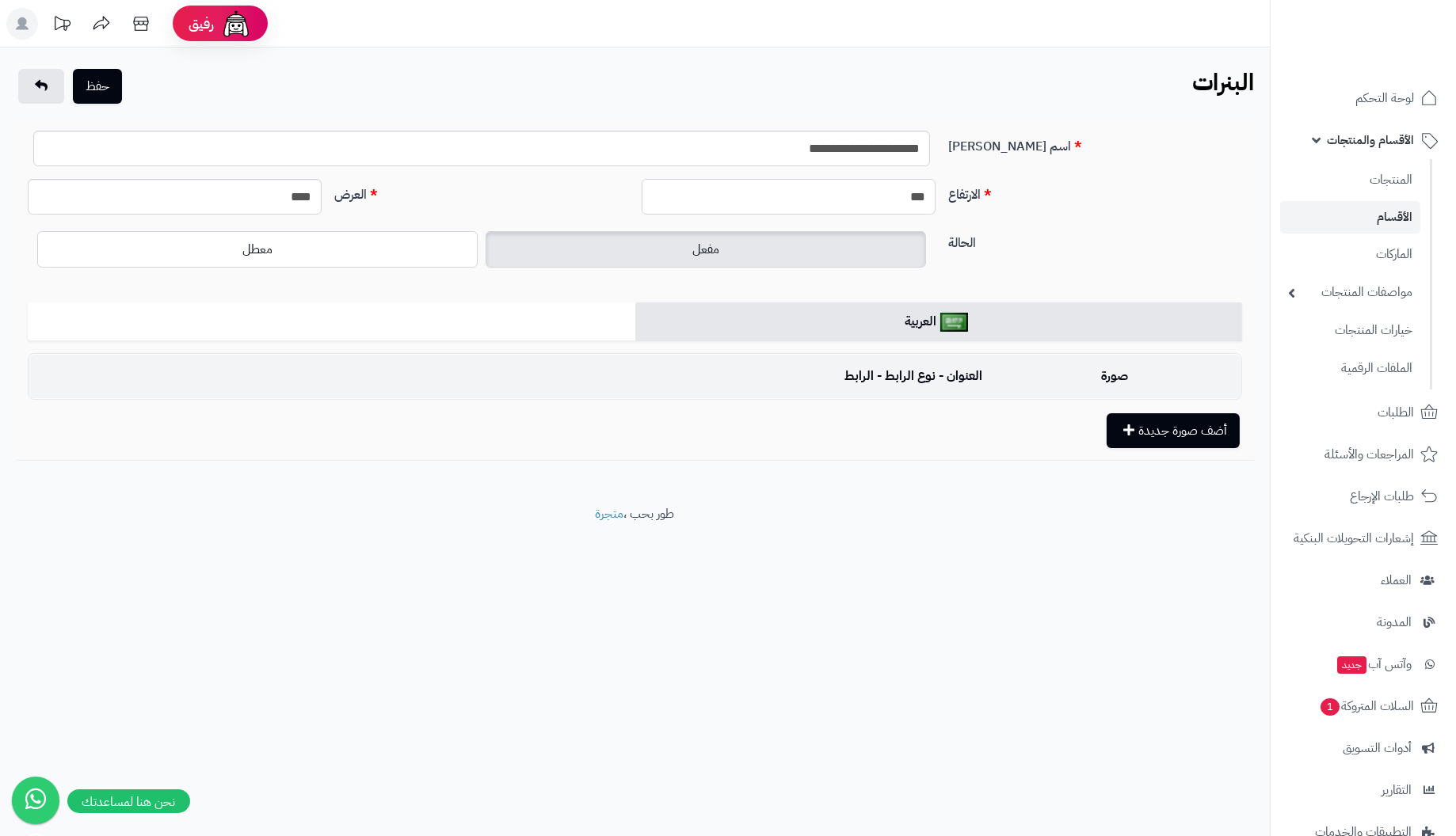
click at [1041, 199] on div "الارتفاع *** العرض ****" at bounding box center [635, 203] width 1227 height 48
type input "****"
drag, startPoint x: 263, startPoint y: 196, endPoint x: 695, endPoint y: 220, distance: 432.7
click at [695, 220] on div "الارتفاع **** العرض ****" at bounding box center [635, 203] width 1227 height 48
type input "****"
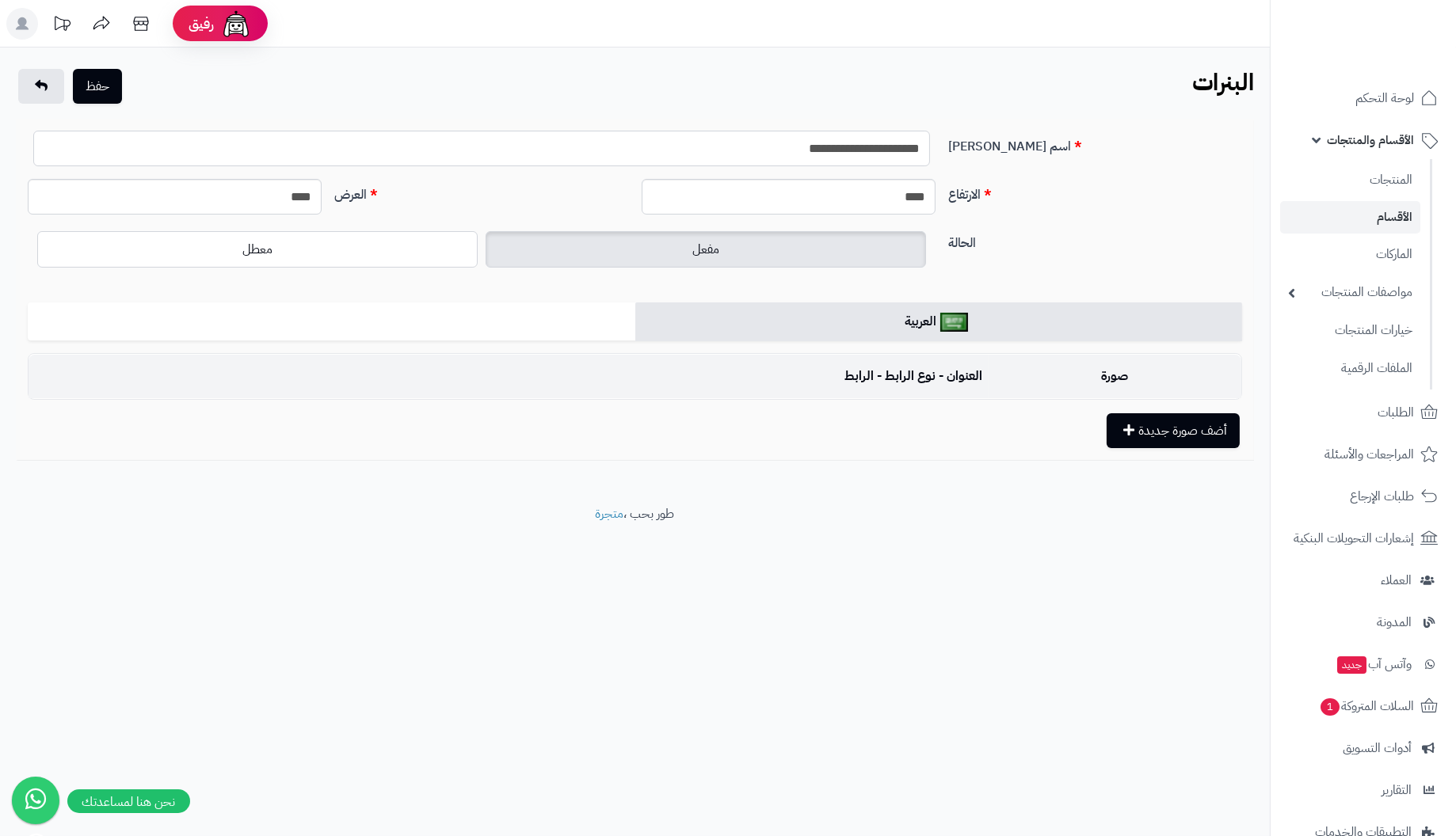
click at [678, 154] on input "**********" at bounding box center [481, 149] width 897 height 36
click at [1190, 434] on button "أضف صورة جديدة" at bounding box center [1173, 430] width 133 height 35
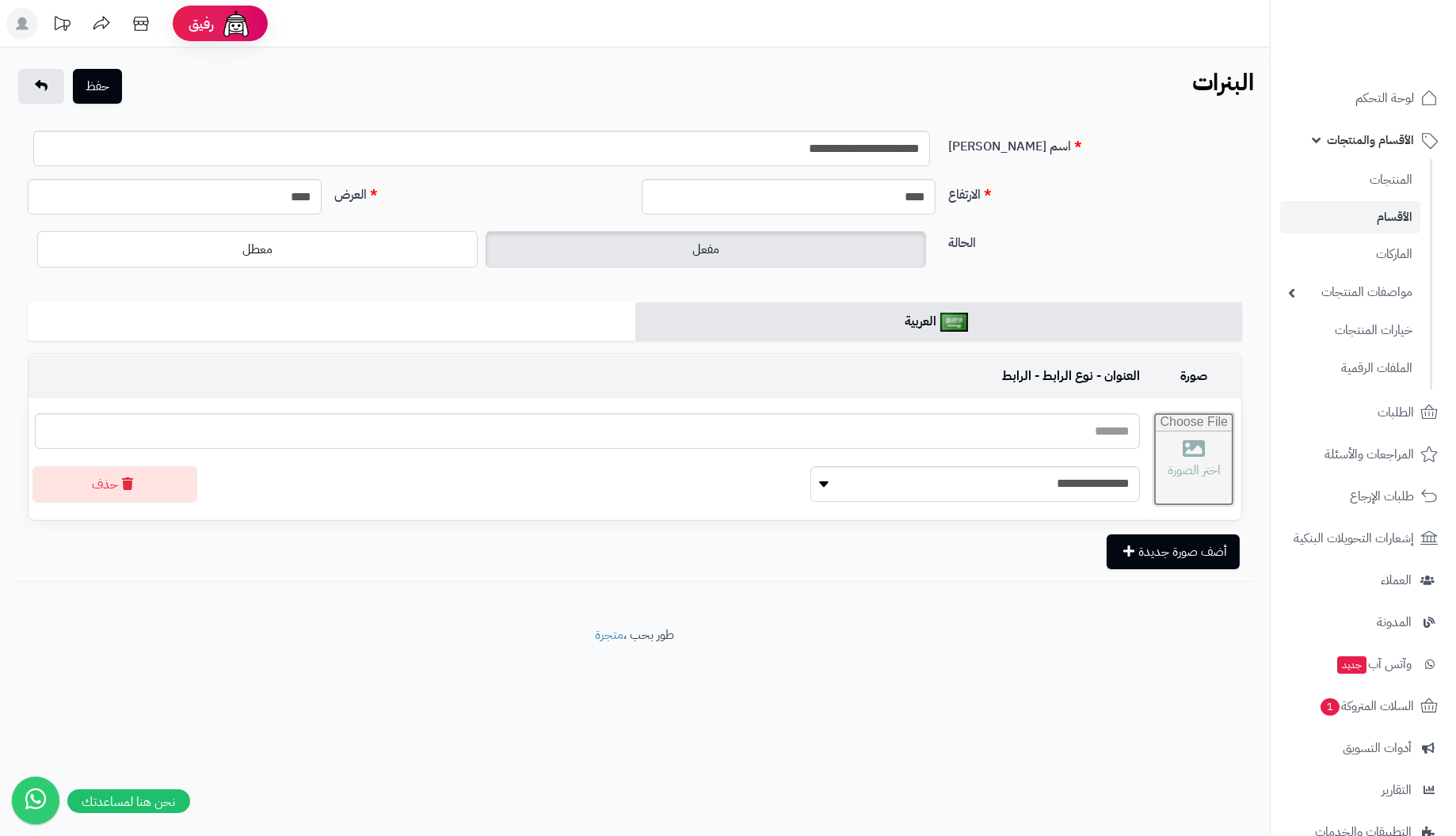
click at [1163, 463] on input "file" at bounding box center [1193, 459] width 80 height 94
type input "**********"
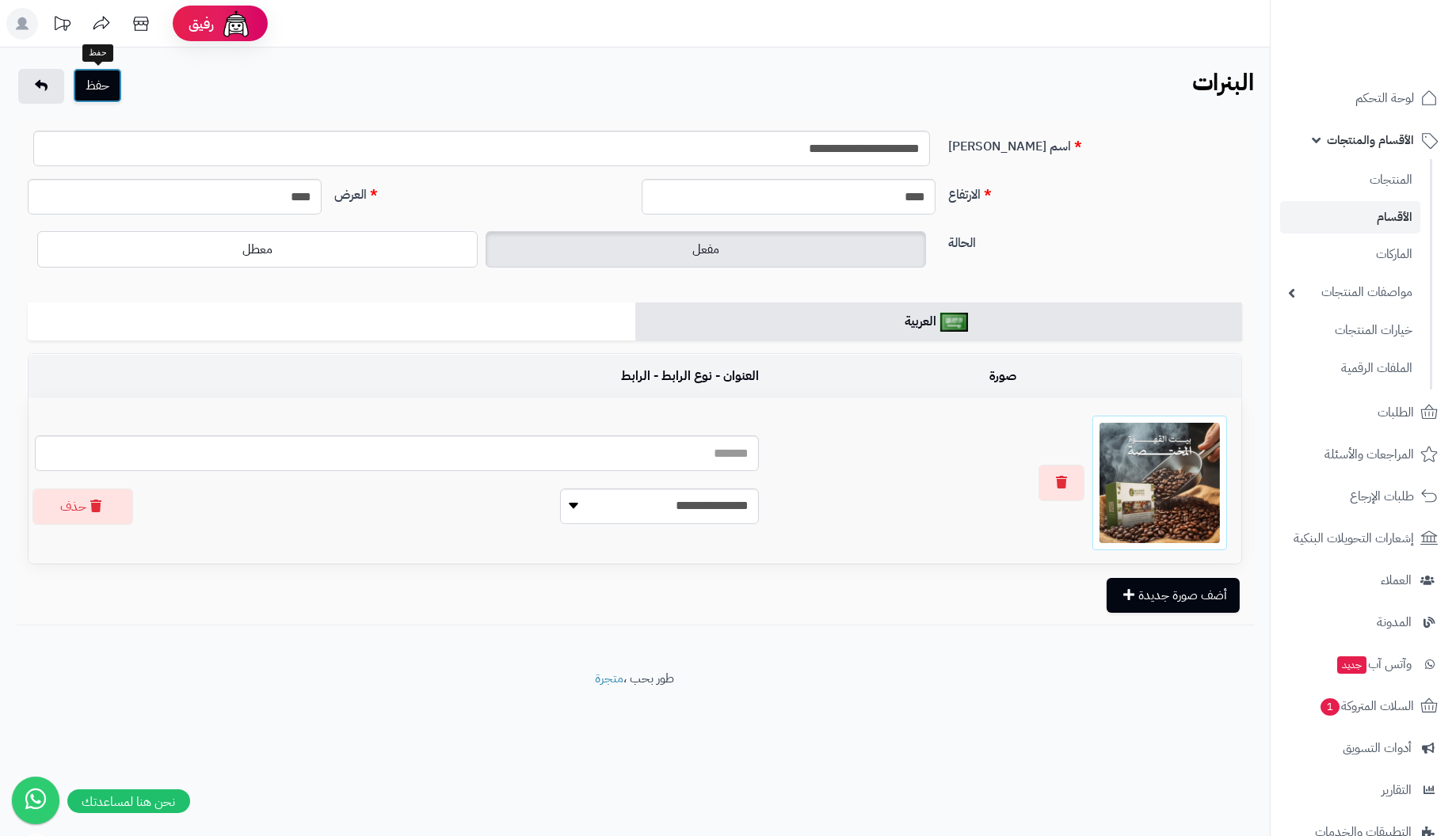
click at [87, 88] on button "حفظ" at bounding box center [98, 85] width 49 height 35
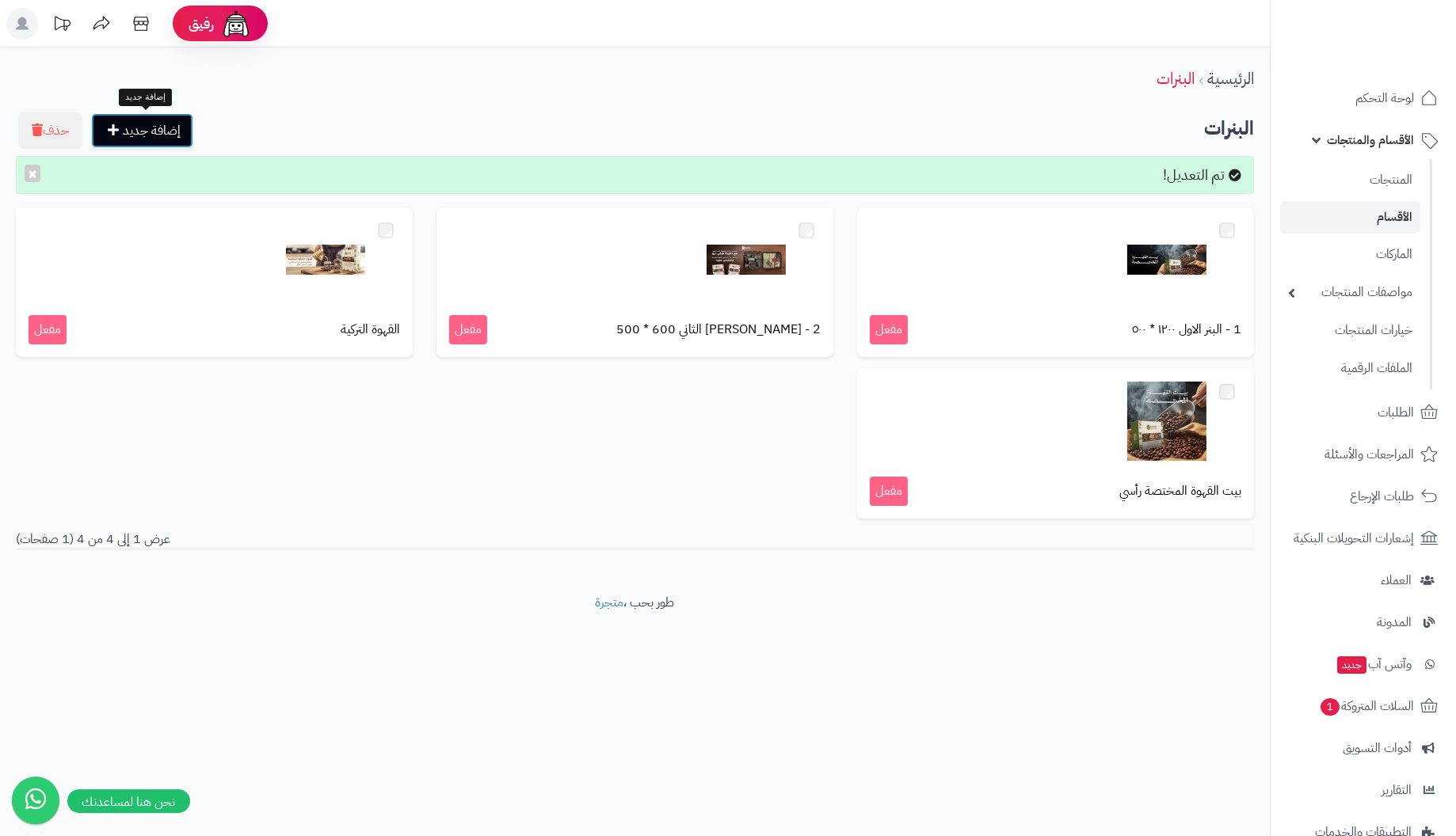
click at [154, 138] on link "إضافة جديد" at bounding box center [142, 131] width 102 height 35
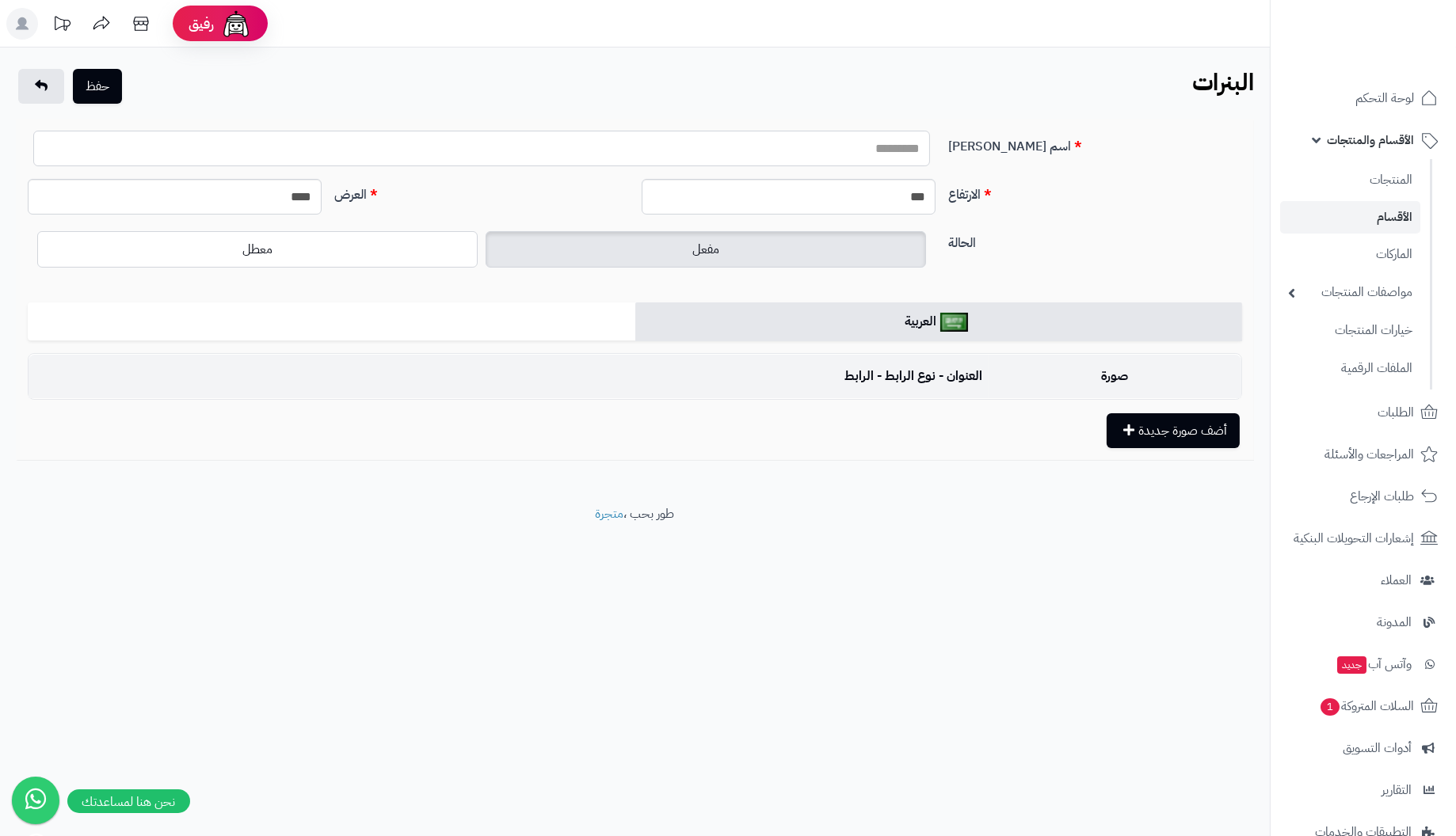
click at [848, 150] on input "اسم البنر" at bounding box center [481, 149] width 897 height 36
paste input "**********"
type input "**********"
click at [845, 201] on input "***" at bounding box center [789, 197] width 293 height 36
type input "*"
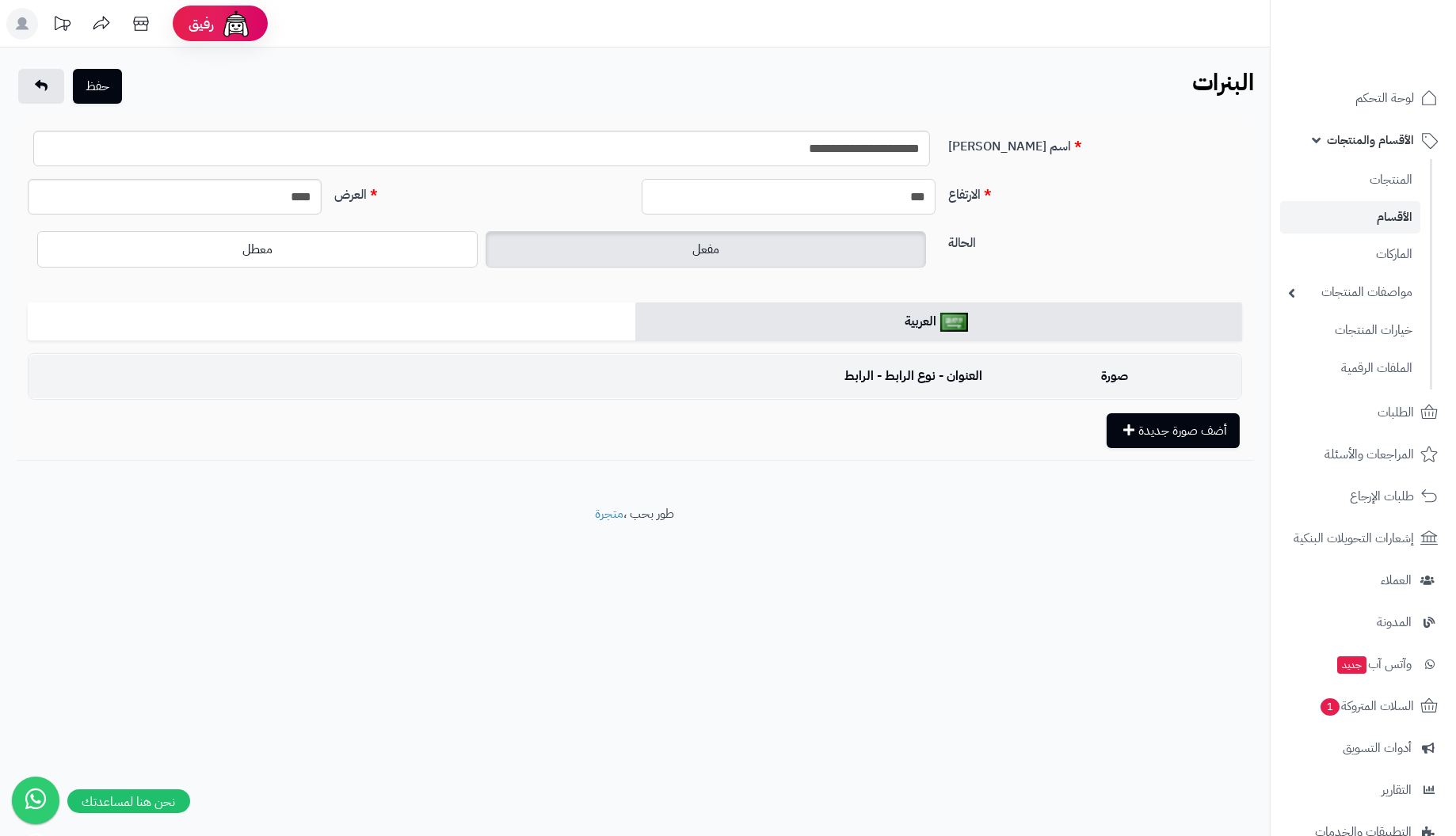
type input "***"
drag, startPoint x: 269, startPoint y: 199, endPoint x: 632, endPoint y: 199, distance: 363.0
click at [632, 199] on div "الارتفاع *** العرض ****" at bounding box center [635, 203] width 1227 height 48
type input "****"
click at [1163, 430] on button "أضف صورة جديدة" at bounding box center [1173, 430] width 133 height 35
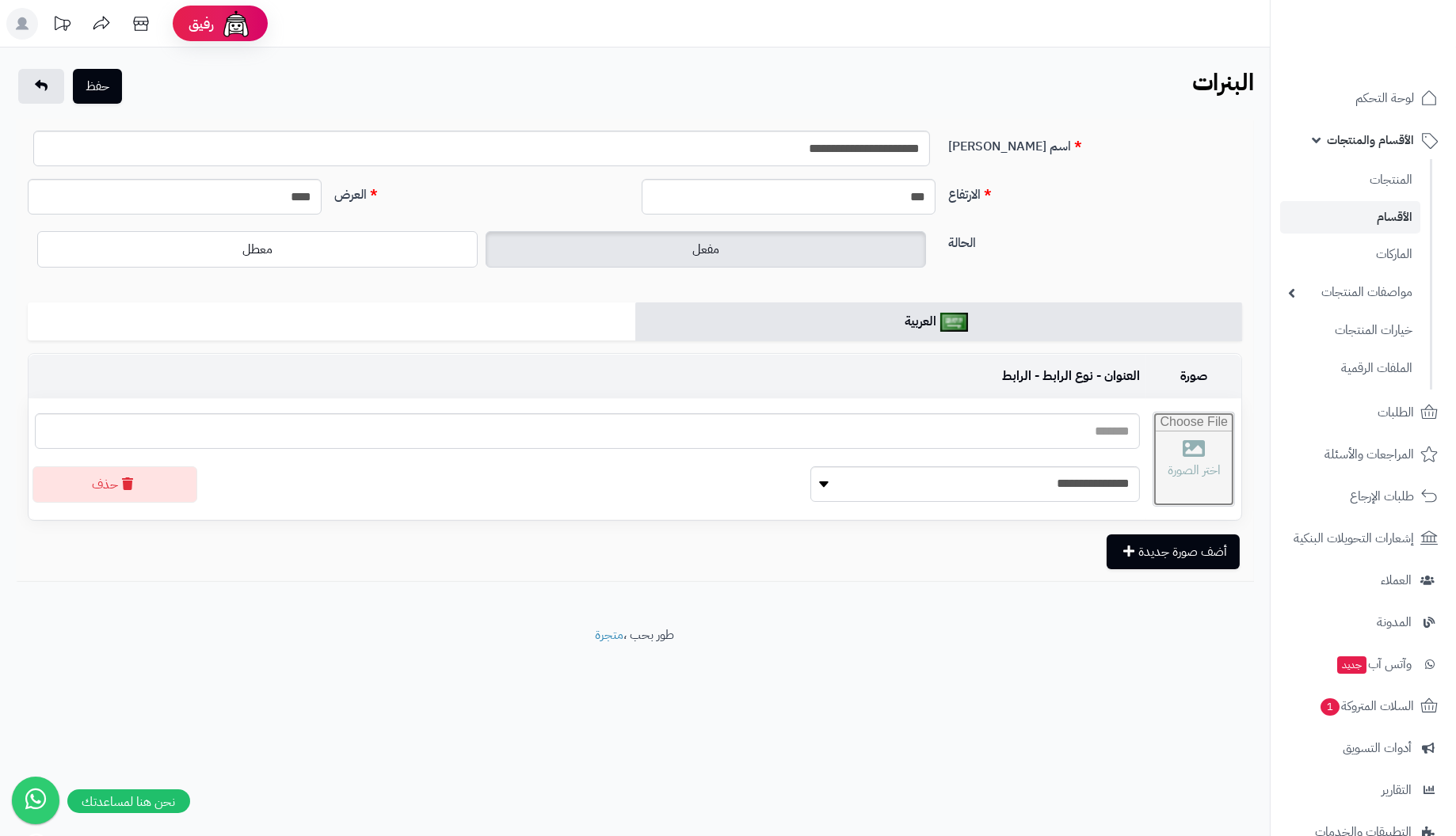
click at [1170, 472] on input "file" at bounding box center [1193, 459] width 80 height 94
type input "**********"
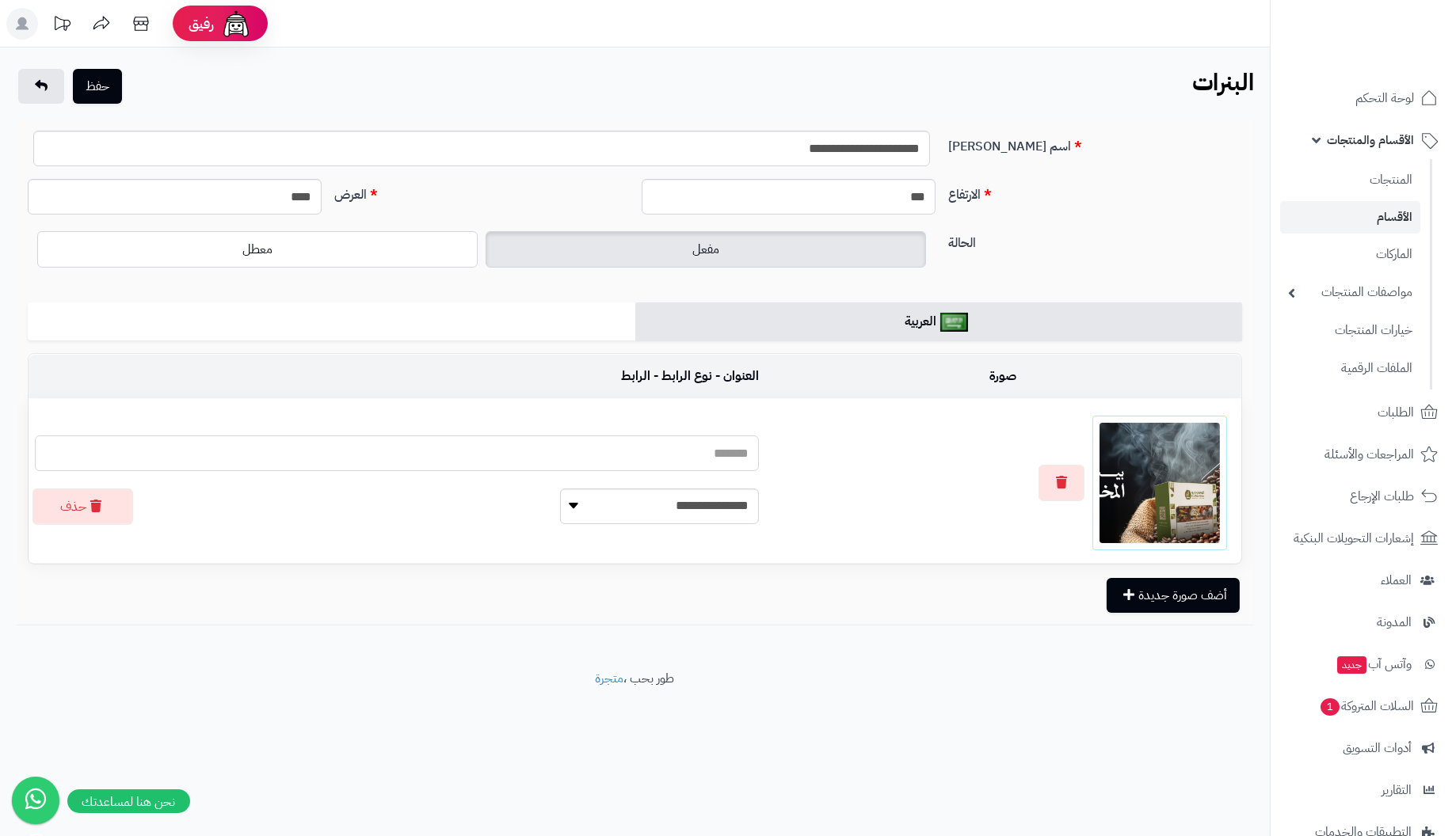
click at [641, 445] on input "text" at bounding box center [397, 454] width 724 height 36
drag, startPoint x: 755, startPoint y: 142, endPoint x: 1119, endPoint y: 143, distance: 364.0
click at [1119, 143] on div "**********" at bounding box center [635, 154] width 1227 height 48
click at [629, 454] on input "text" at bounding box center [397, 454] width 724 height 36
paste input "**********"
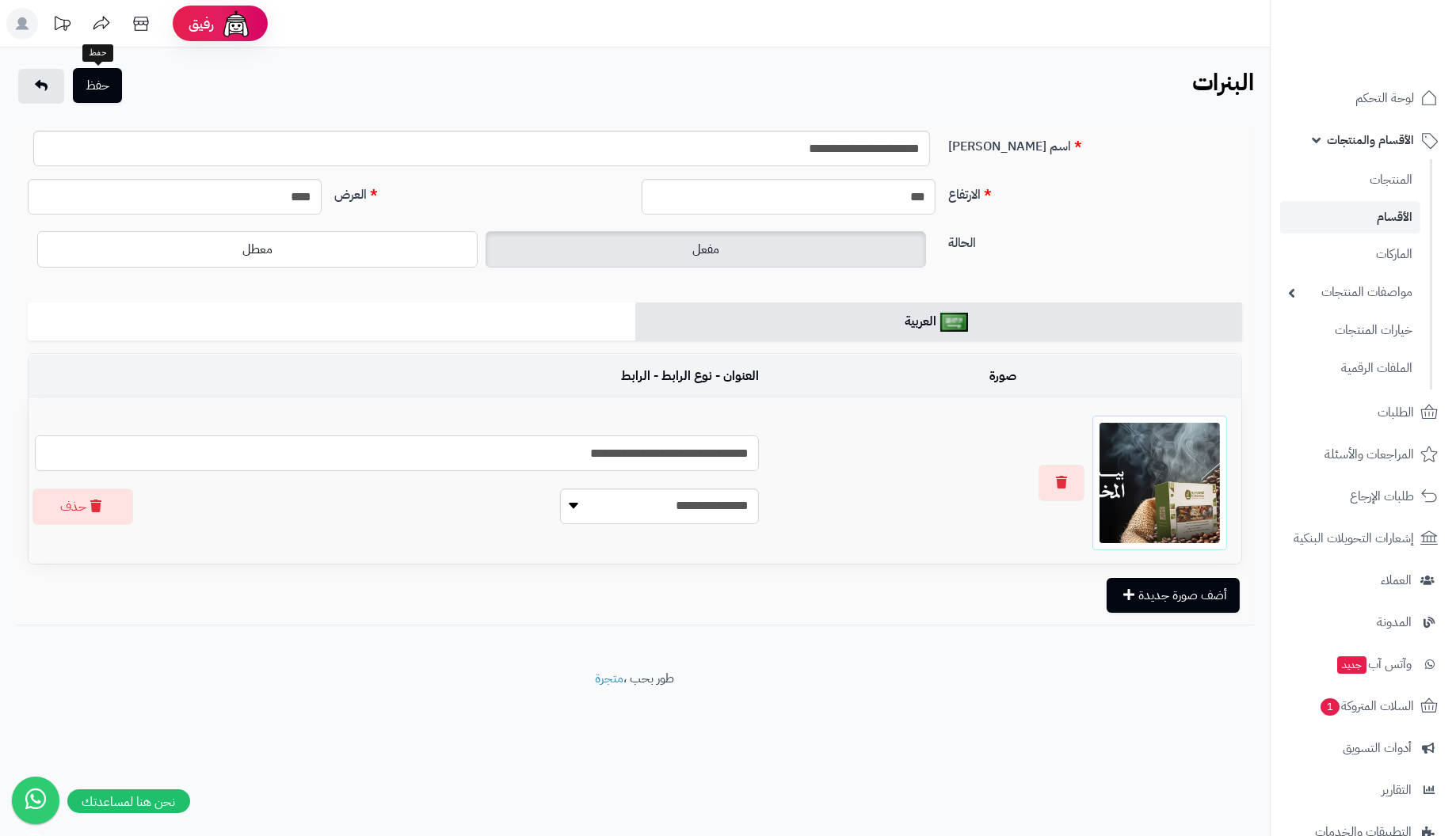
type input "**********"
click at [103, 81] on button "حفظ" at bounding box center [98, 85] width 49 height 35
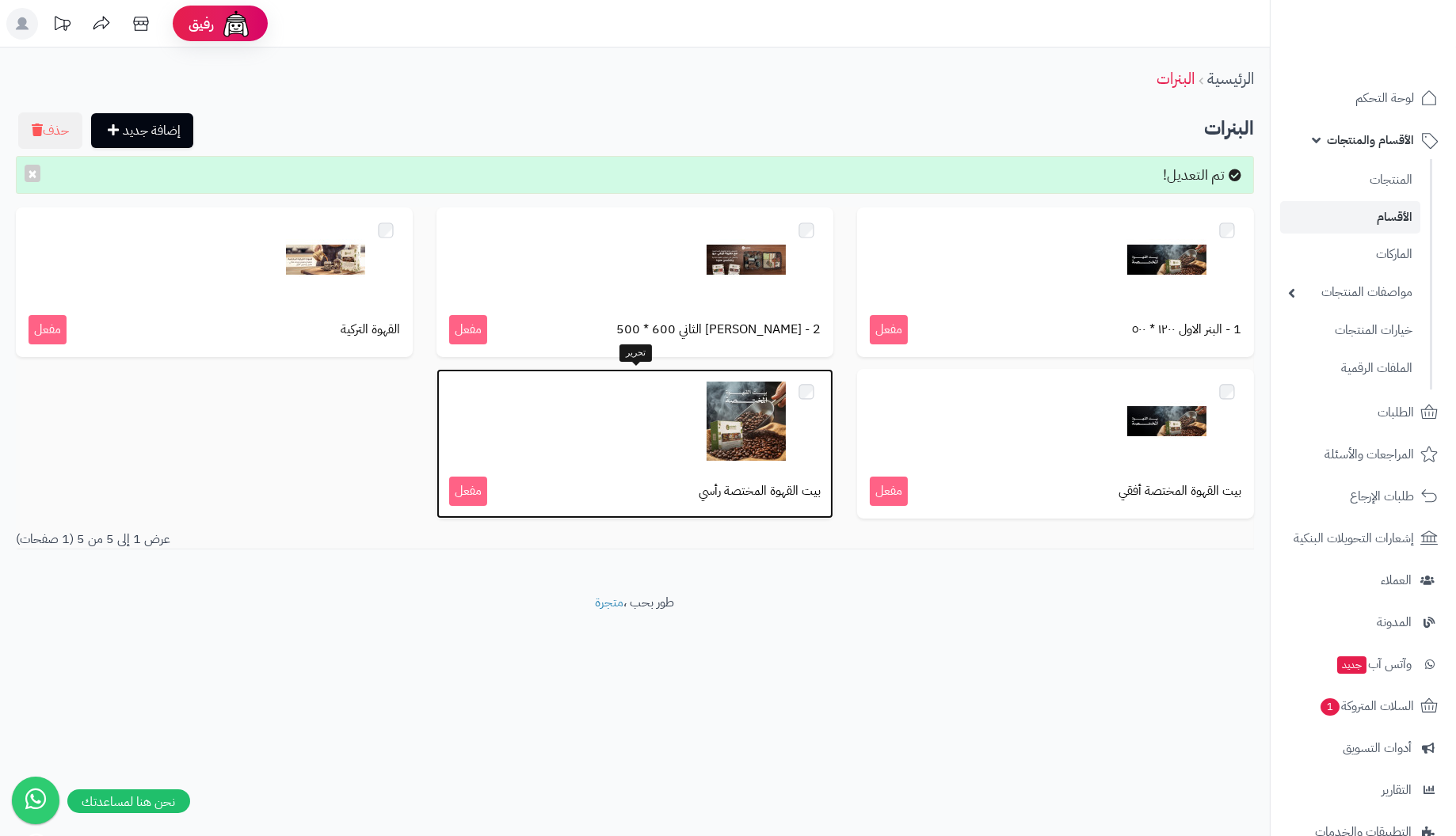
click at [732, 436] on img at bounding box center [746, 421] width 80 height 80
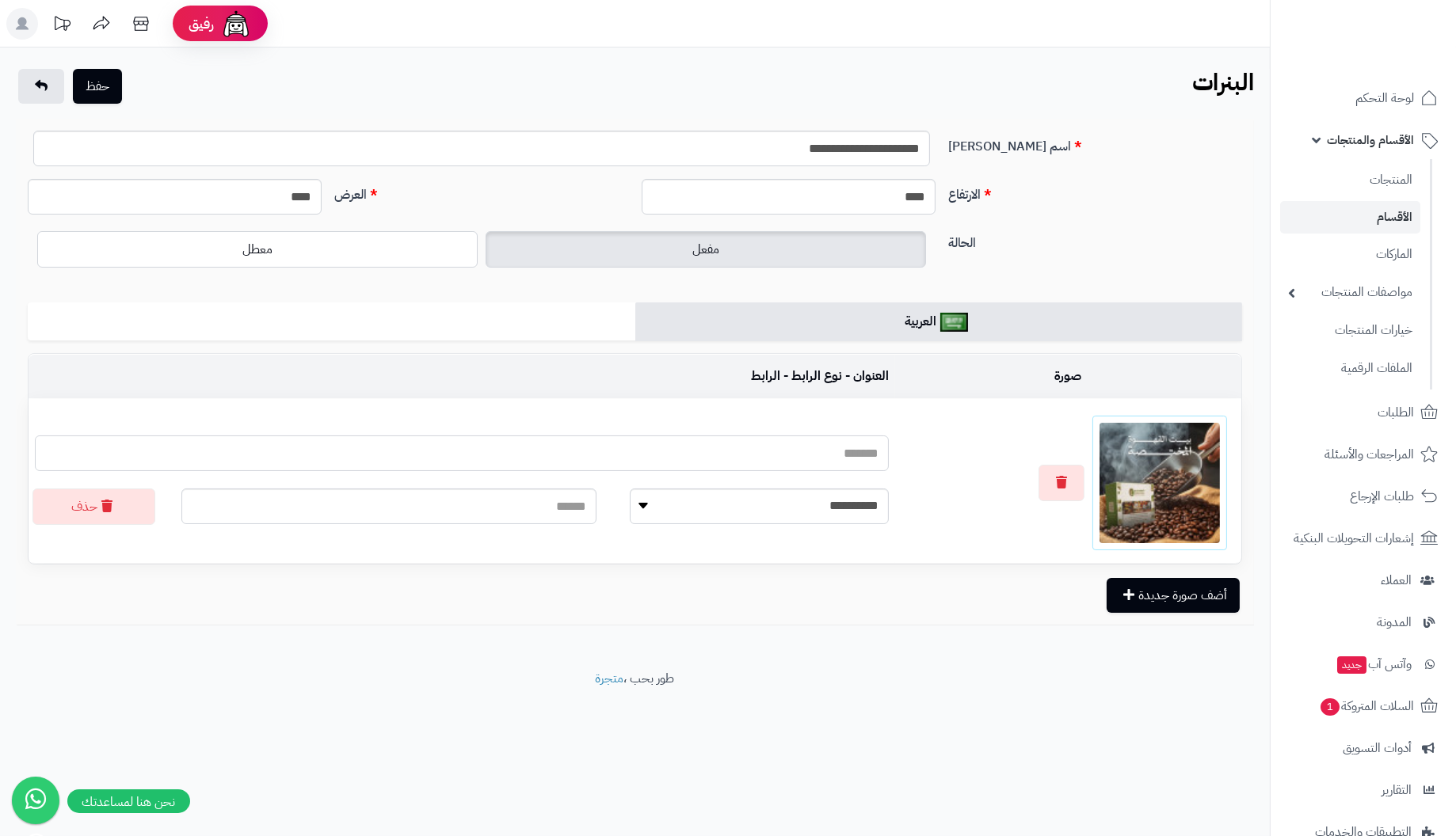
click at [693, 455] on input "text" at bounding box center [462, 454] width 854 height 36
type input "**********"
click at [803, 150] on input "**********" at bounding box center [481, 149] width 897 height 36
click at [95, 78] on button "حفظ" at bounding box center [98, 85] width 49 height 35
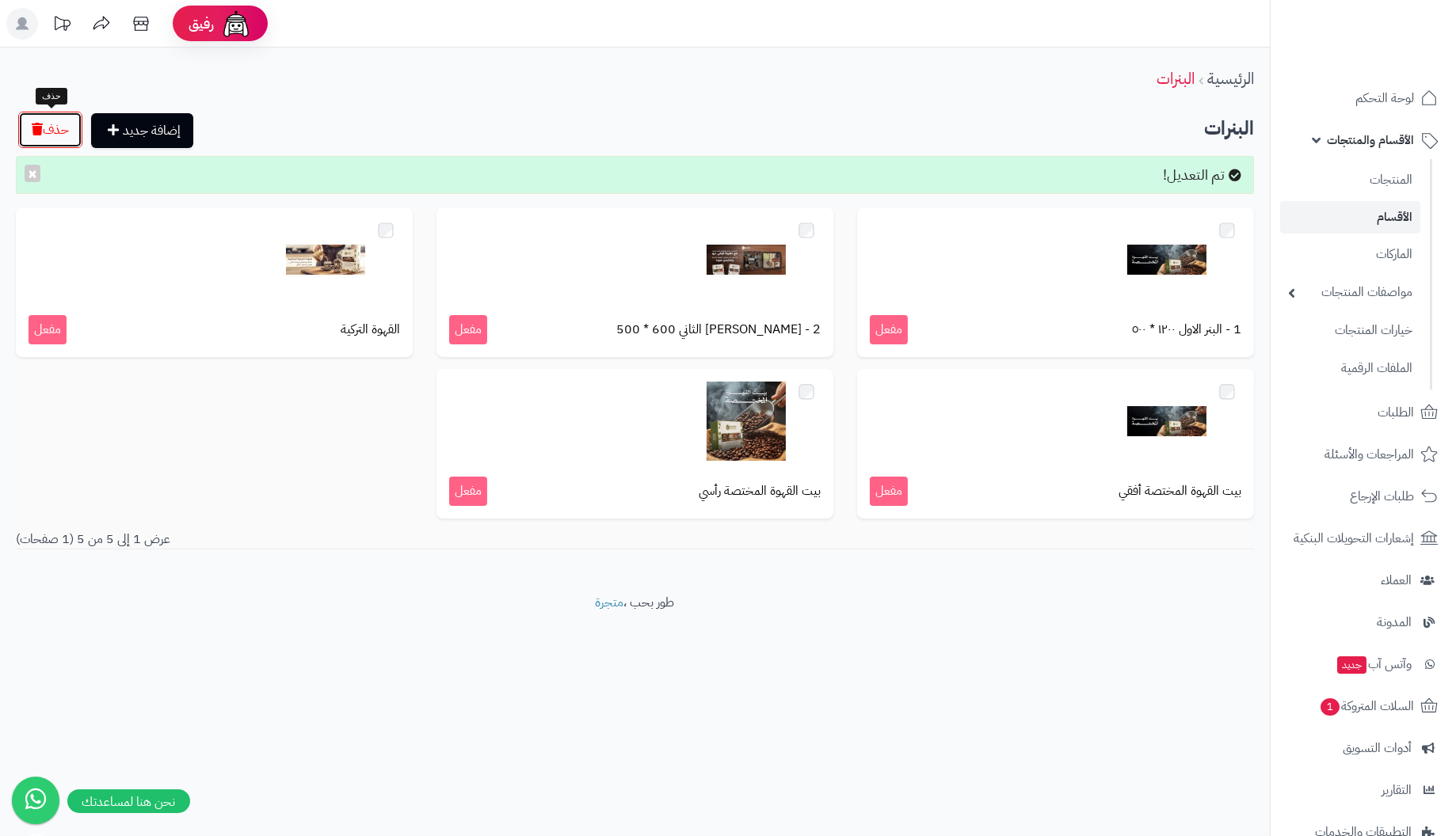
click at [66, 133] on button "حذف" at bounding box center [50, 130] width 64 height 36
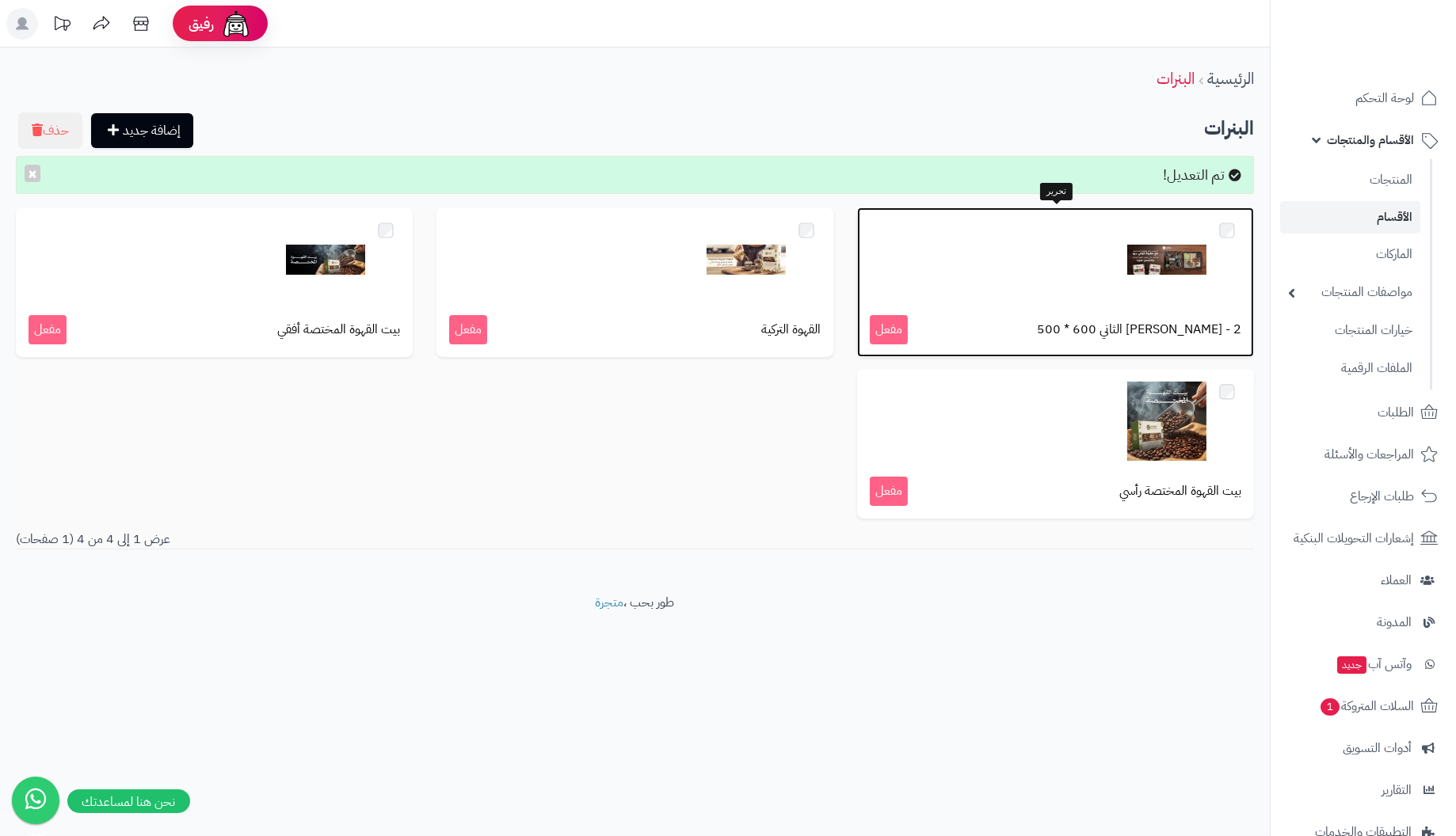
click at [1168, 254] on img at bounding box center [1166, 260] width 80 height 80
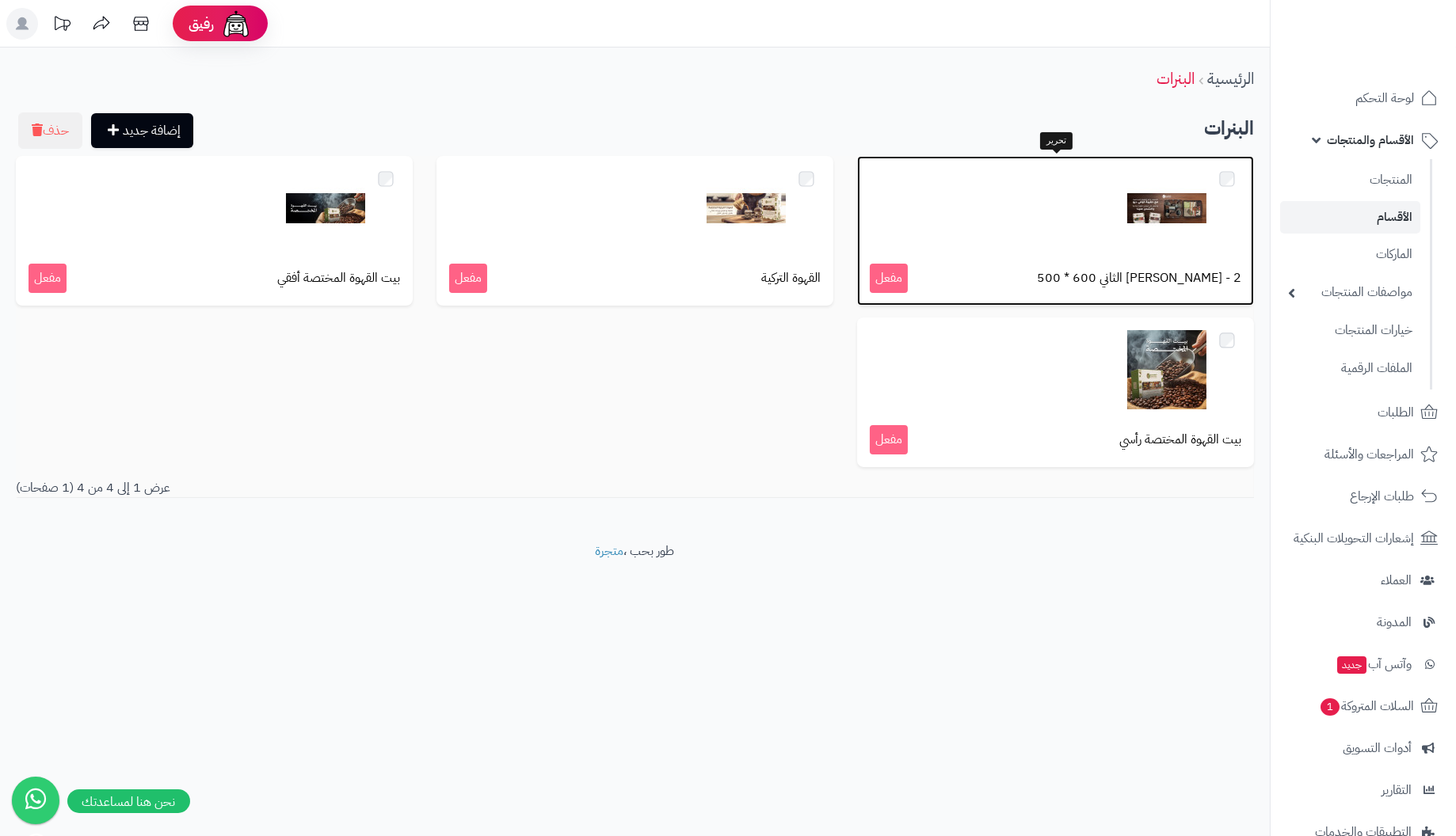
click at [1189, 213] on img at bounding box center [1166, 208] width 80 height 80
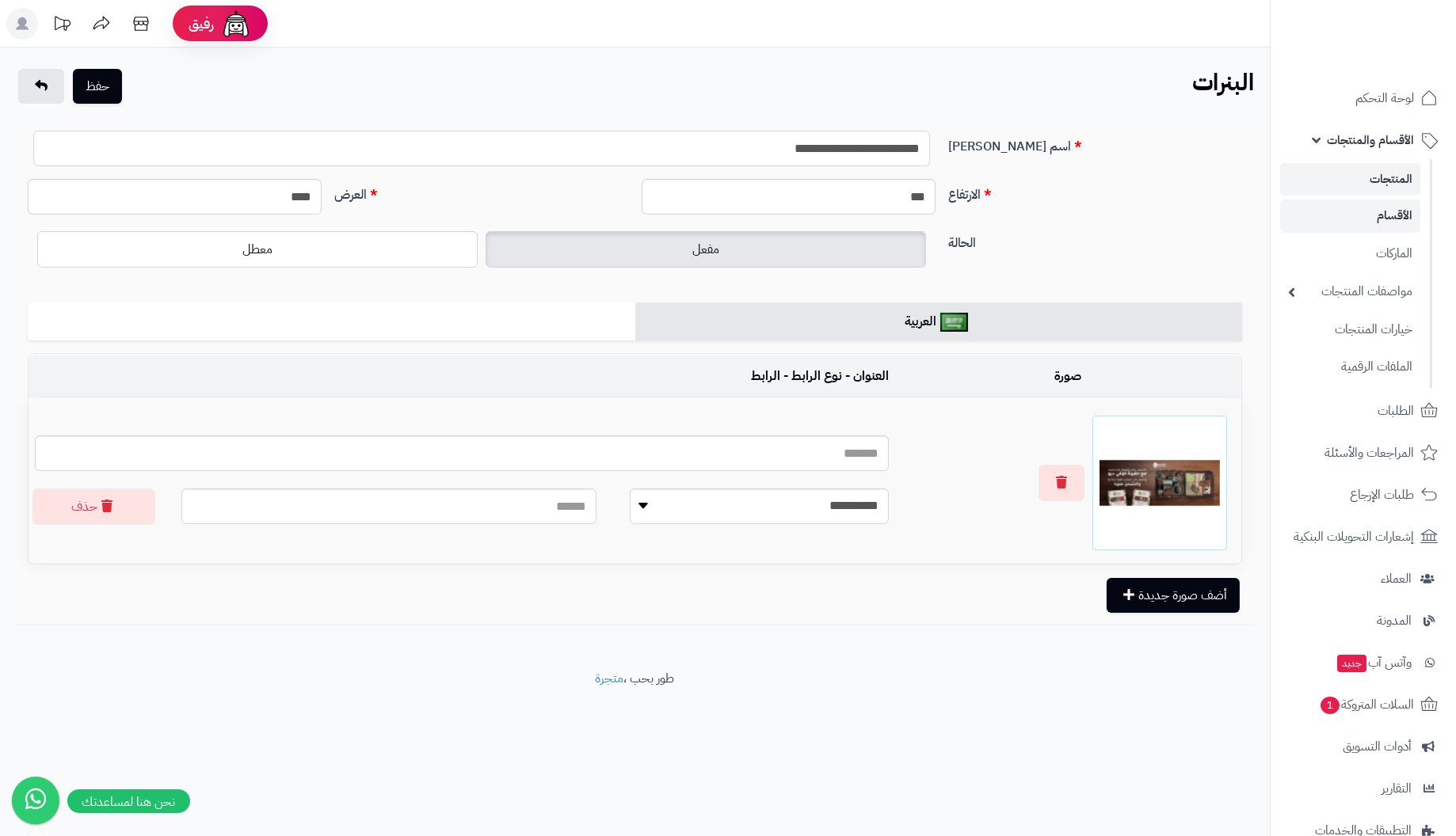
drag, startPoint x: 746, startPoint y: 149, endPoint x: 1335, endPoint y: 168, distance: 589.3
click at [1335, 168] on div "**********" at bounding box center [728, 418] width 1456 height 836
type input "**********"
click at [1061, 488] on button "button" at bounding box center [1061, 482] width 46 height 36
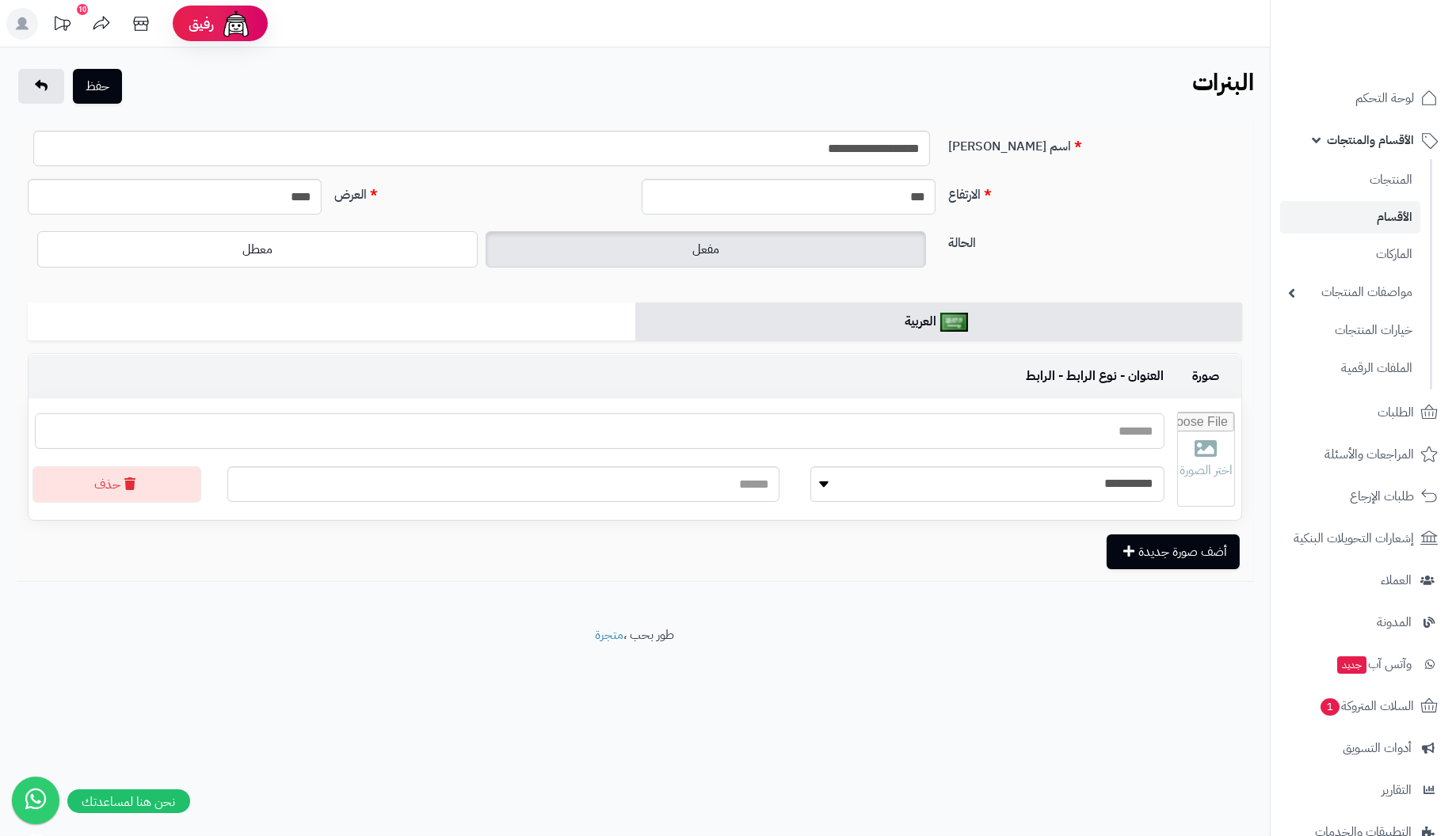
click at [1078, 431] on input "text" at bounding box center [599, 432] width 1129 height 36
type input "**********"
click at [842, 147] on input "**********" at bounding box center [481, 149] width 897 height 36
type input "**********"
click at [1188, 453] on input "file" at bounding box center [1206, 459] width 57 height 94
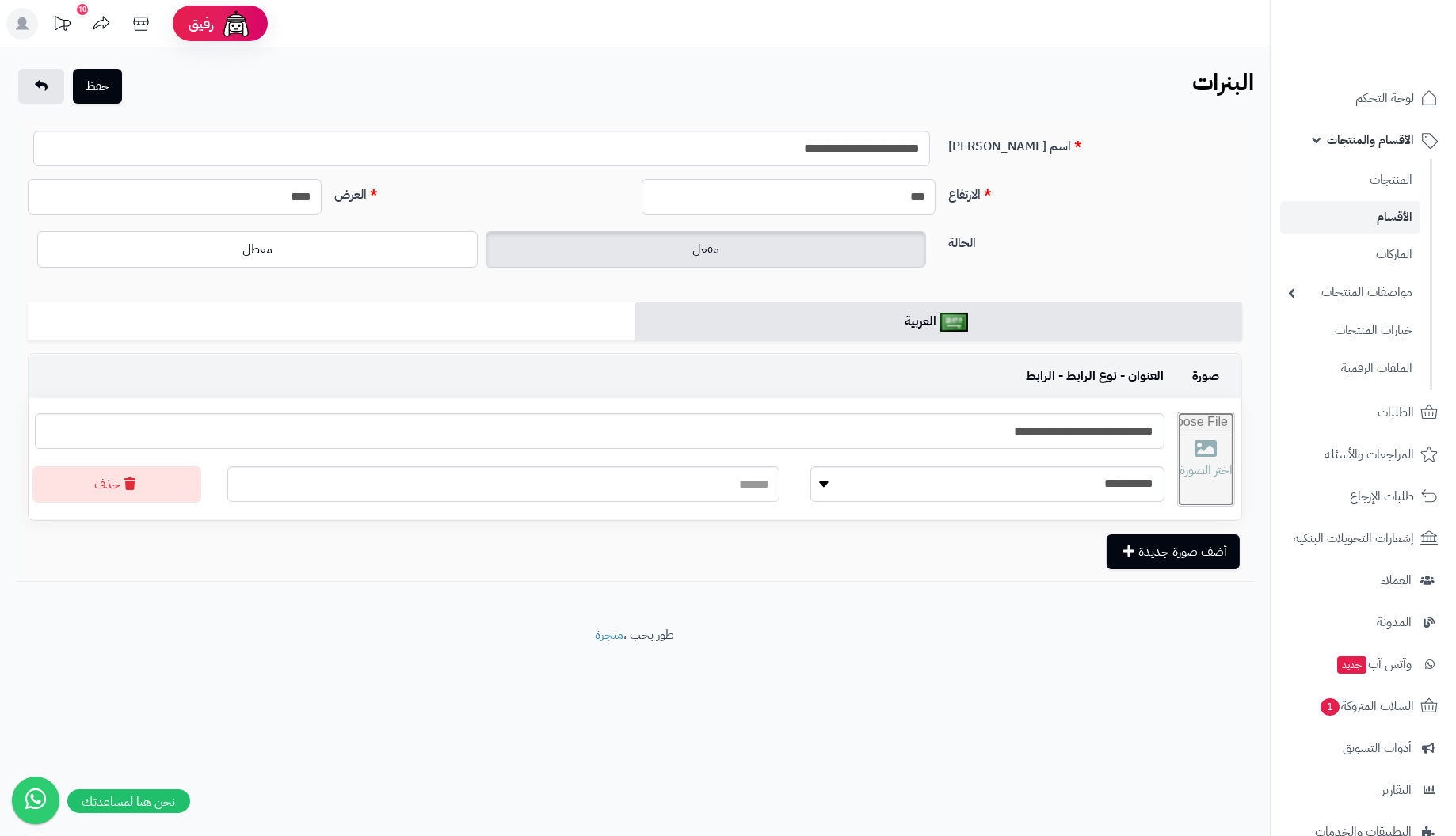
click at [1202, 467] on input "file" at bounding box center [1206, 459] width 57 height 94
type input "**********"
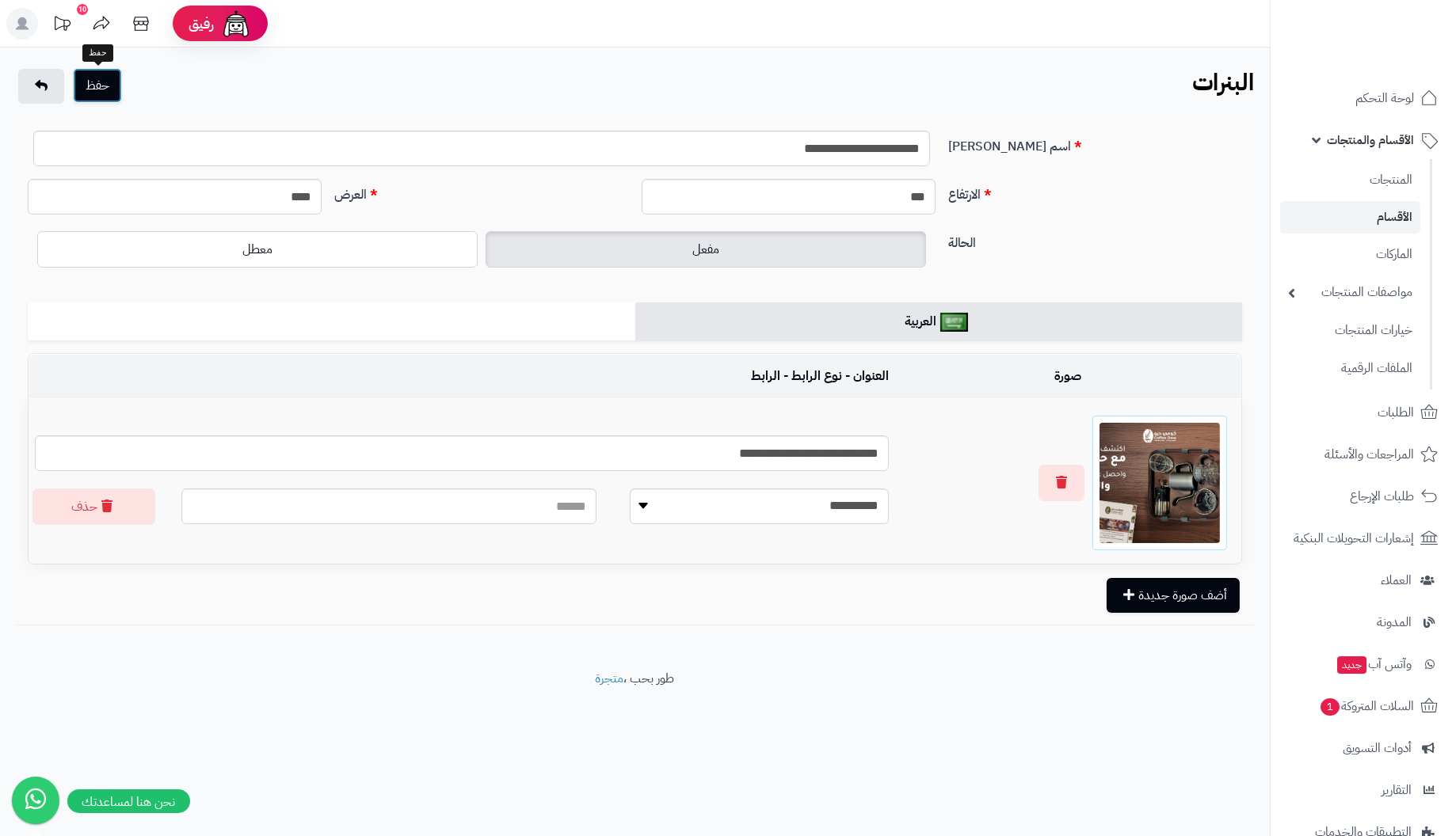
click at [96, 80] on button "حفظ" at bounding box center [98, 85] width 49 height 35
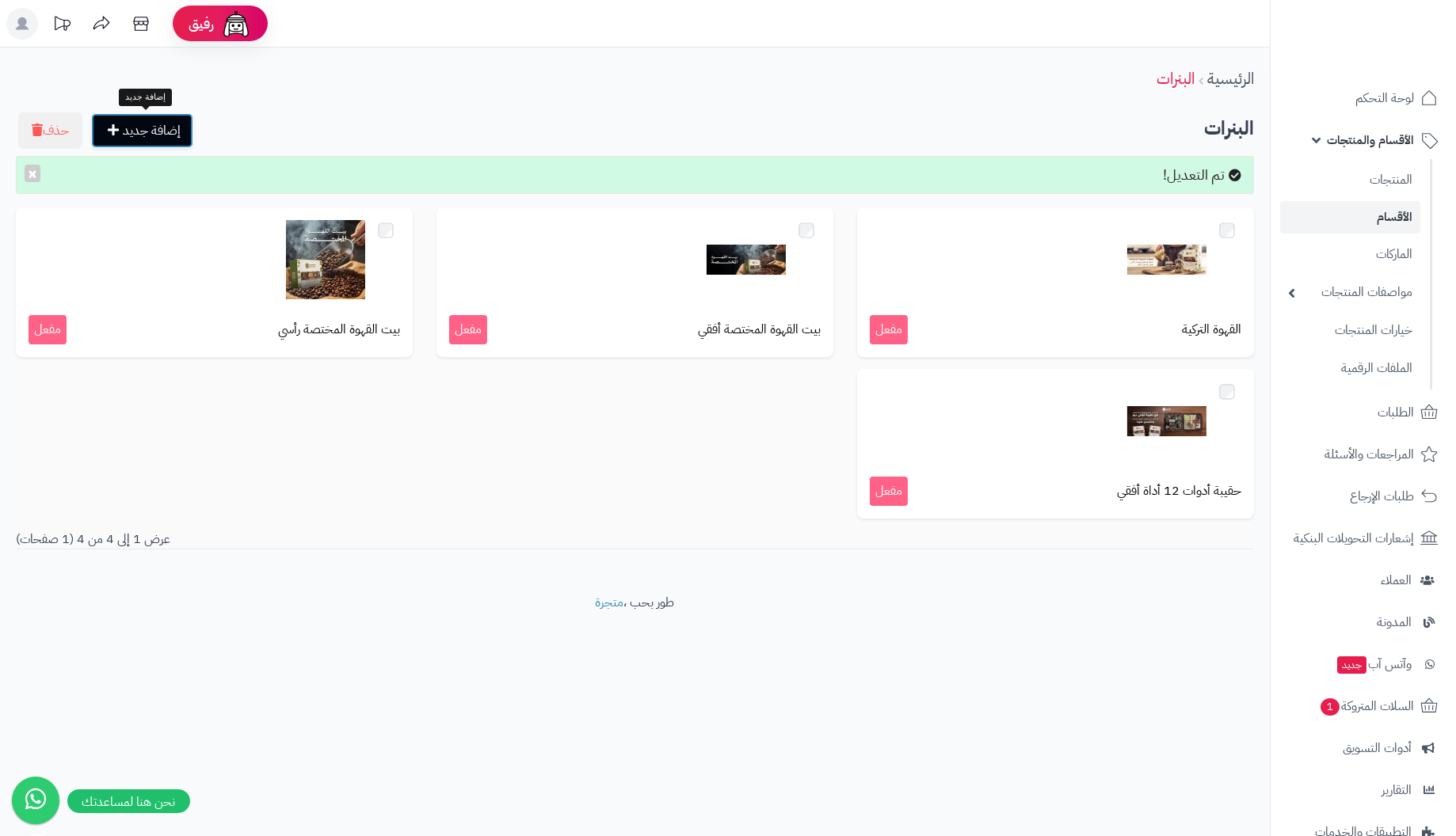
click at [158, 131] on link "إضافة جديد" at bounding box center [142, 131] width 102 height 35
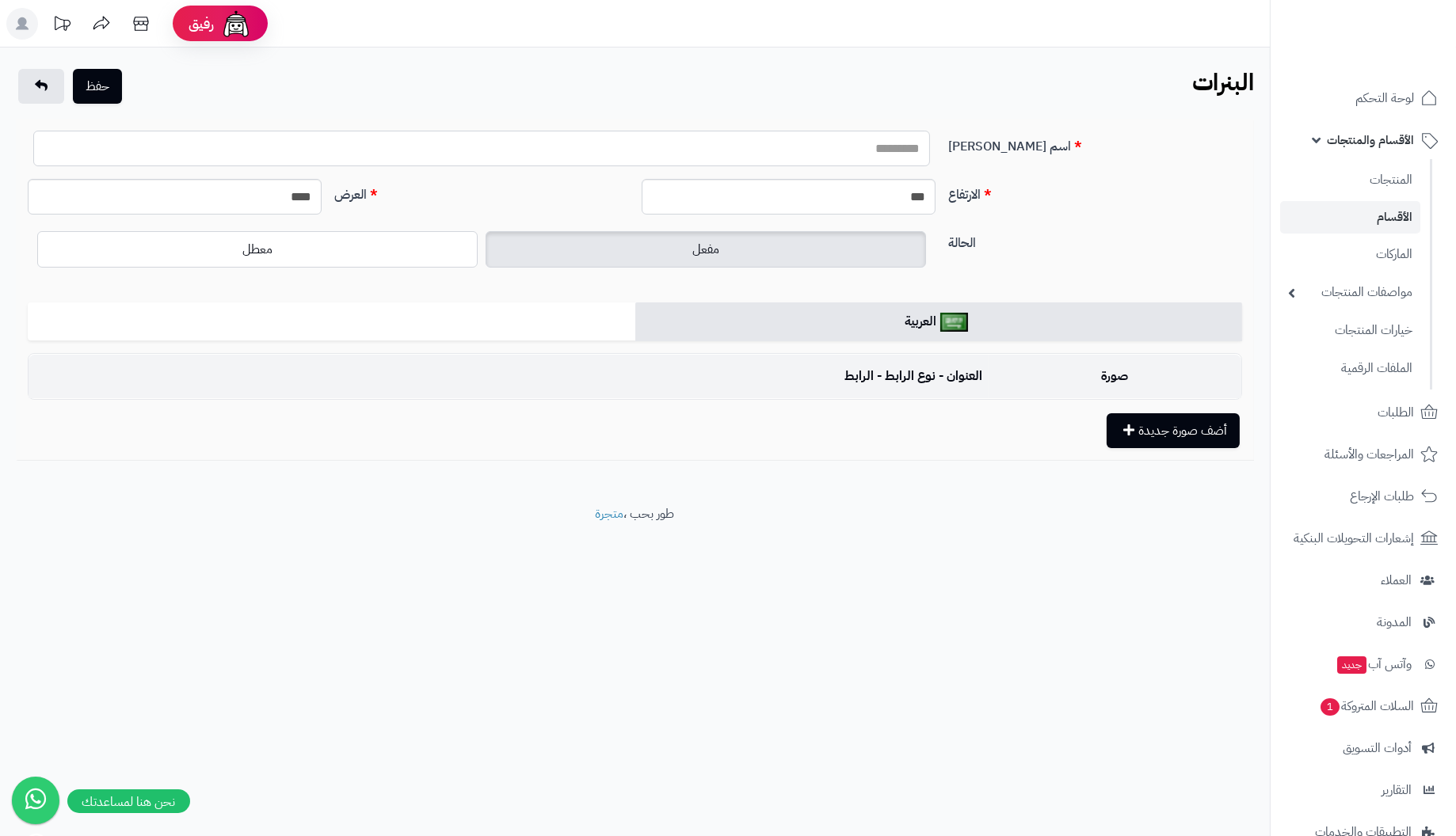
click at [826, 148] on input "اسم البنر" at bounding box center [481, 149] width 897 height 36
type input "**********"
drag, startPoint x: 887, startPoint y: 201, endPoint x: 1219, endPoint y: 193, distance: 332.1
click at [1219, 193] on div "الارتفاع *** العرض ****" at bounding box center [635, 203] width 1227 height 48
click at [1190, 430] on button "أضف صورة جديدة" at bounding box center [1173, 430] width 133 height 35
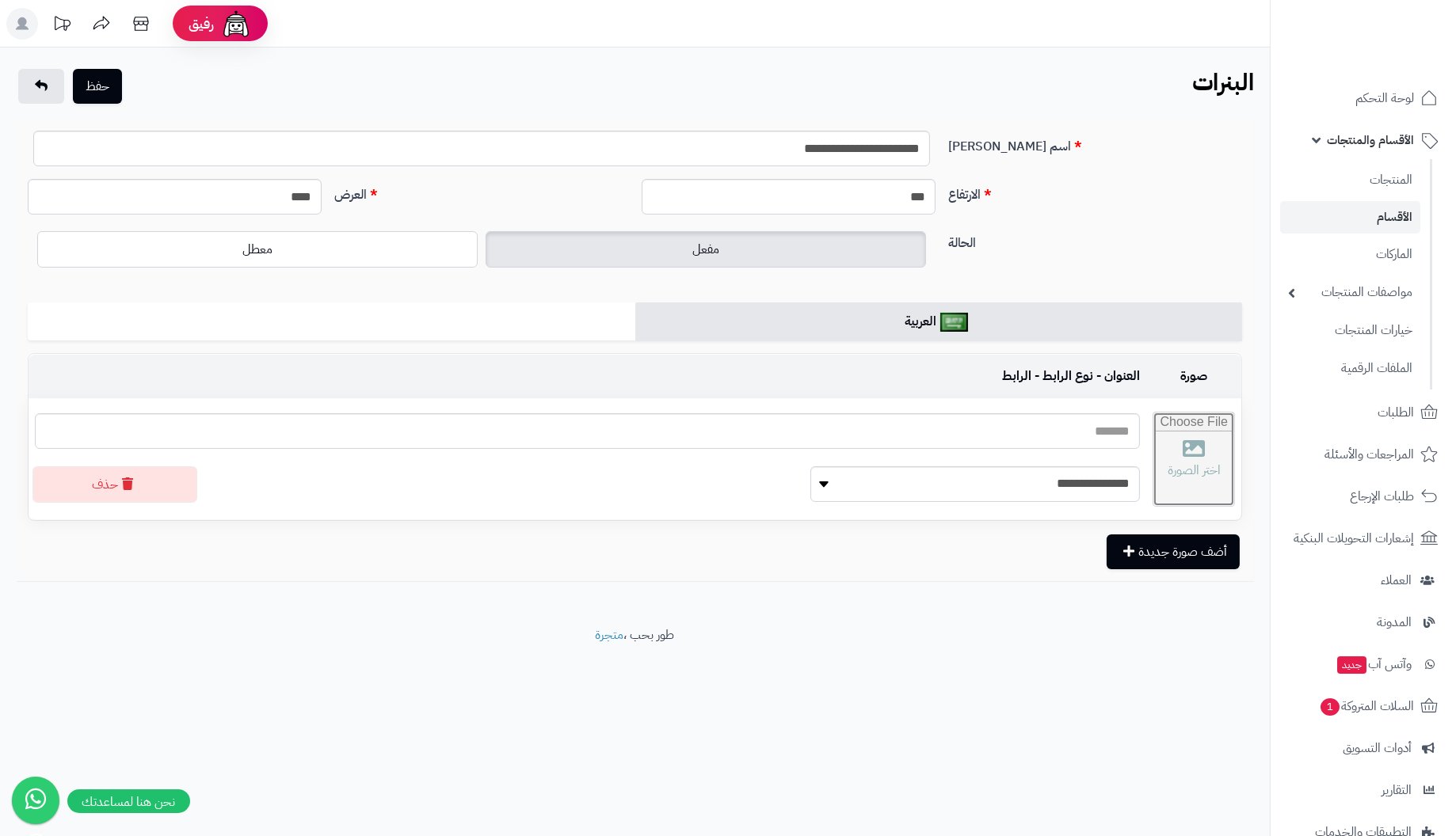
click at [1153, 458] on input "file" at bounding box center [1193, 459] width 80 height 94
type input "**********"
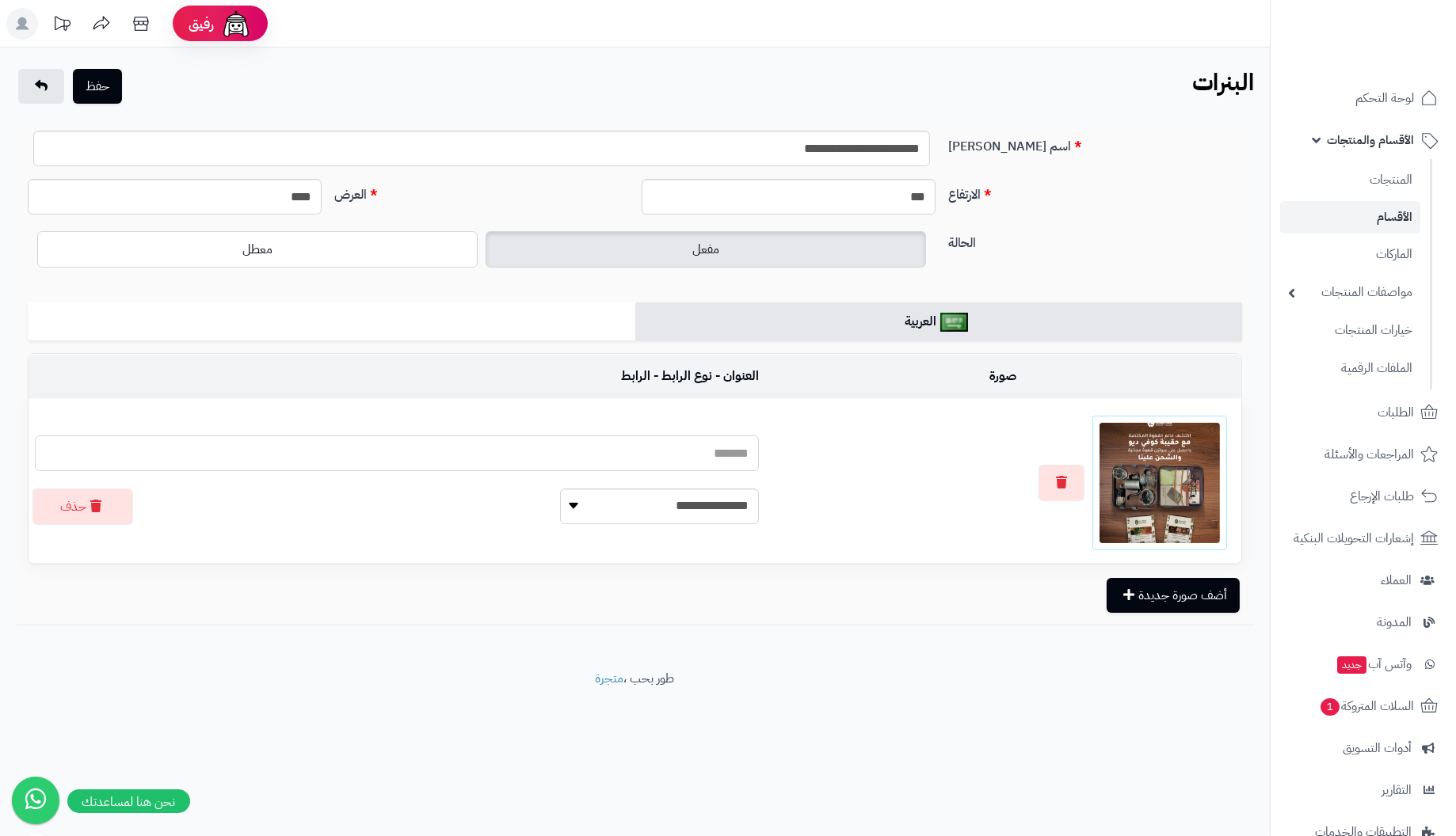
click at [635, 450] on input "text" at bounding box center [397, 454] width 724 height 36
type input "**********"
click at [86, 80] on button "حفظ" at bounding box center [98, 85] width 49 height 35
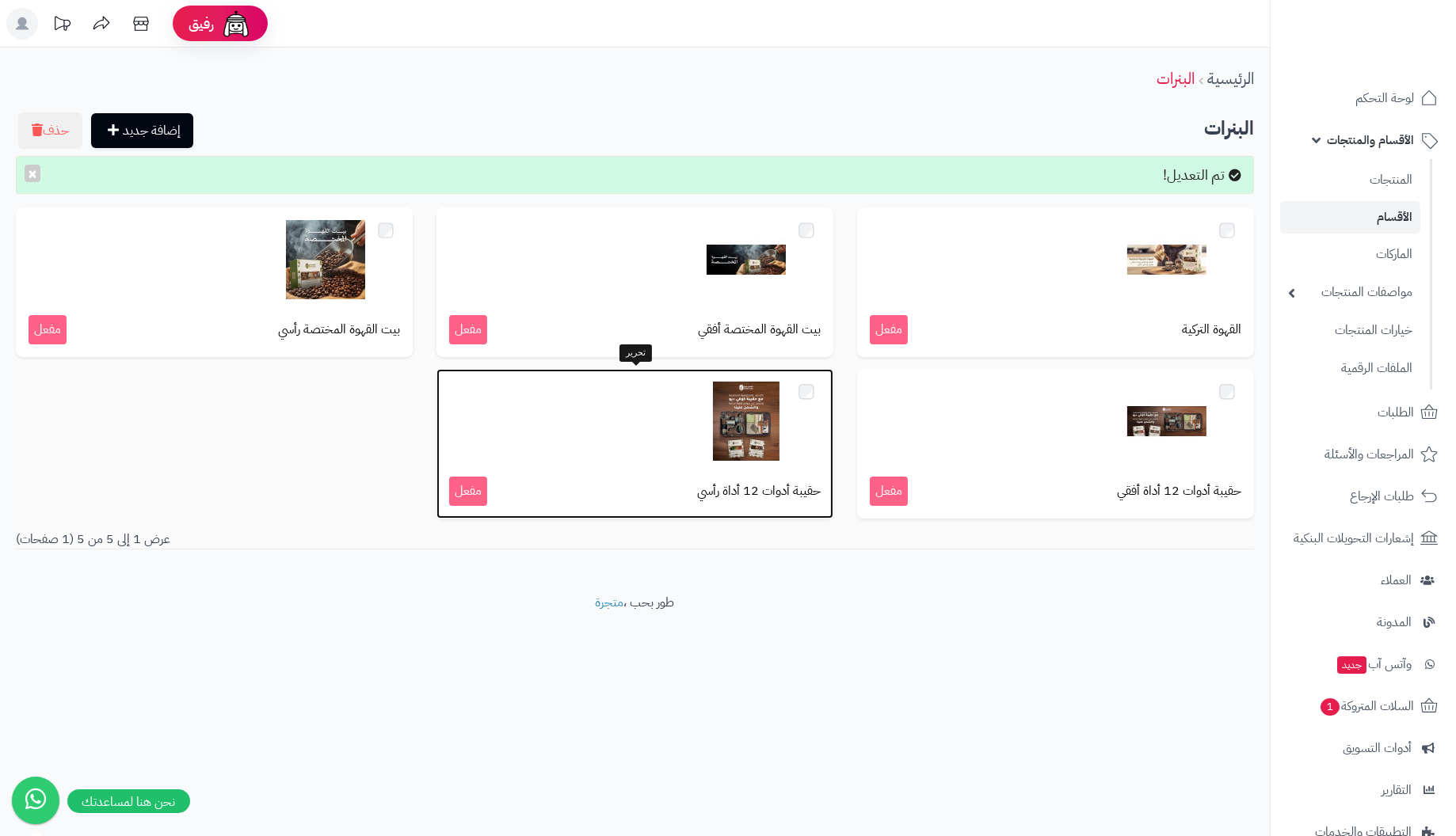
click at [672, 436] on div at bounding box center [634, 421] width 371 height 80
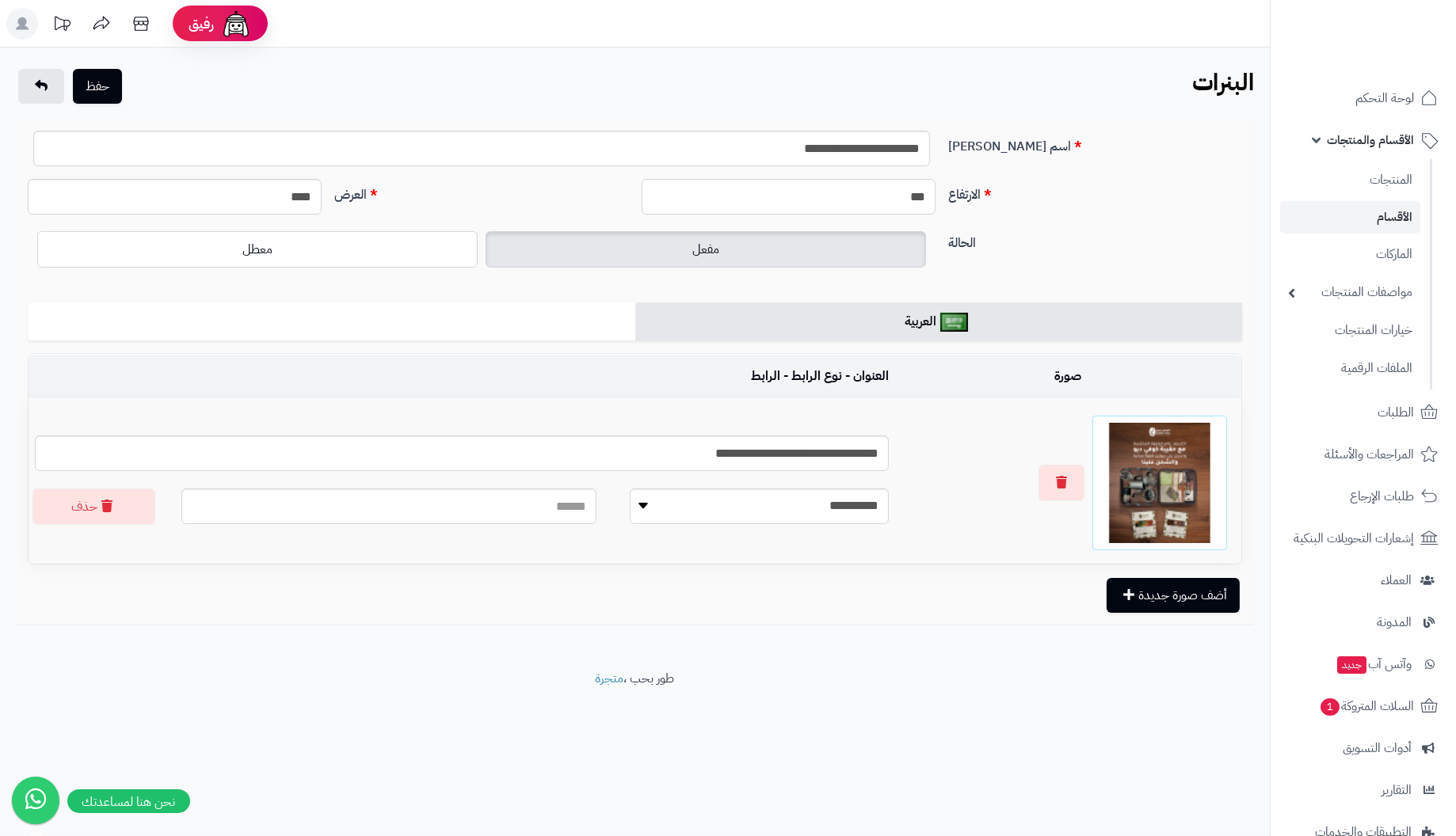
drag, startPoint x: 870, startPoint y: 191, endPoint x: 1103, endPoint y: 177, distance: 233.4
click at [1102, 178] on form "**********" at bounding box center [634, 371] width 1214 height 482
type input "****"
drag, startPoint x: 255, startPoint y: 198, endPoint x: 631, endPoint y: 196, distance: 376.0
click at [631, 196] on div "الارتفاع **** العرض ****" at bounding box center [635, 203] width 1227 height 48
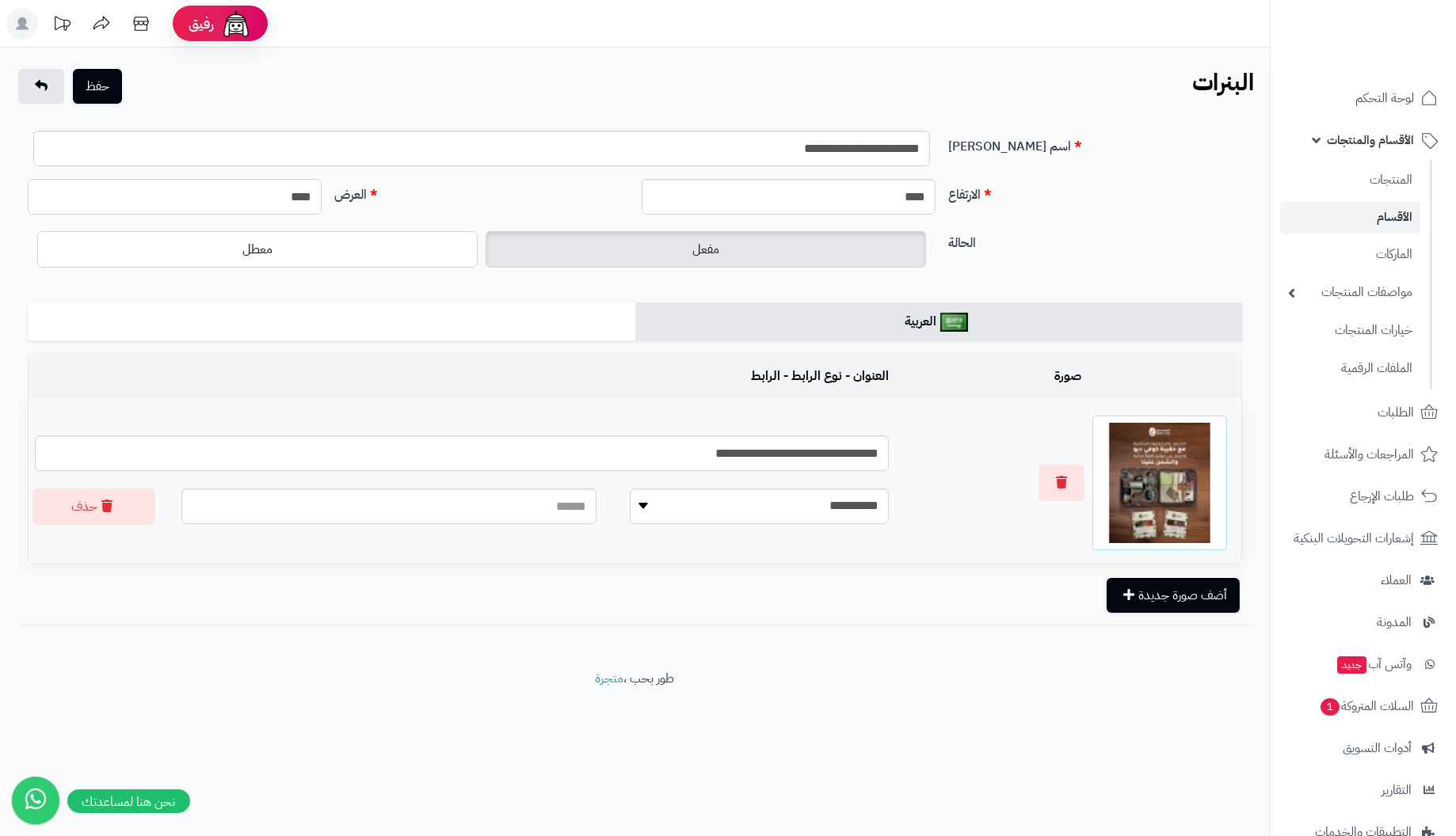
type input "****"
click at [545, 149] on input "**********" at bounding box center [481, 149] width 897 height 36
click at [97, 86] on button "حفظ" at bounding box center [98, 85] width 49 height 35
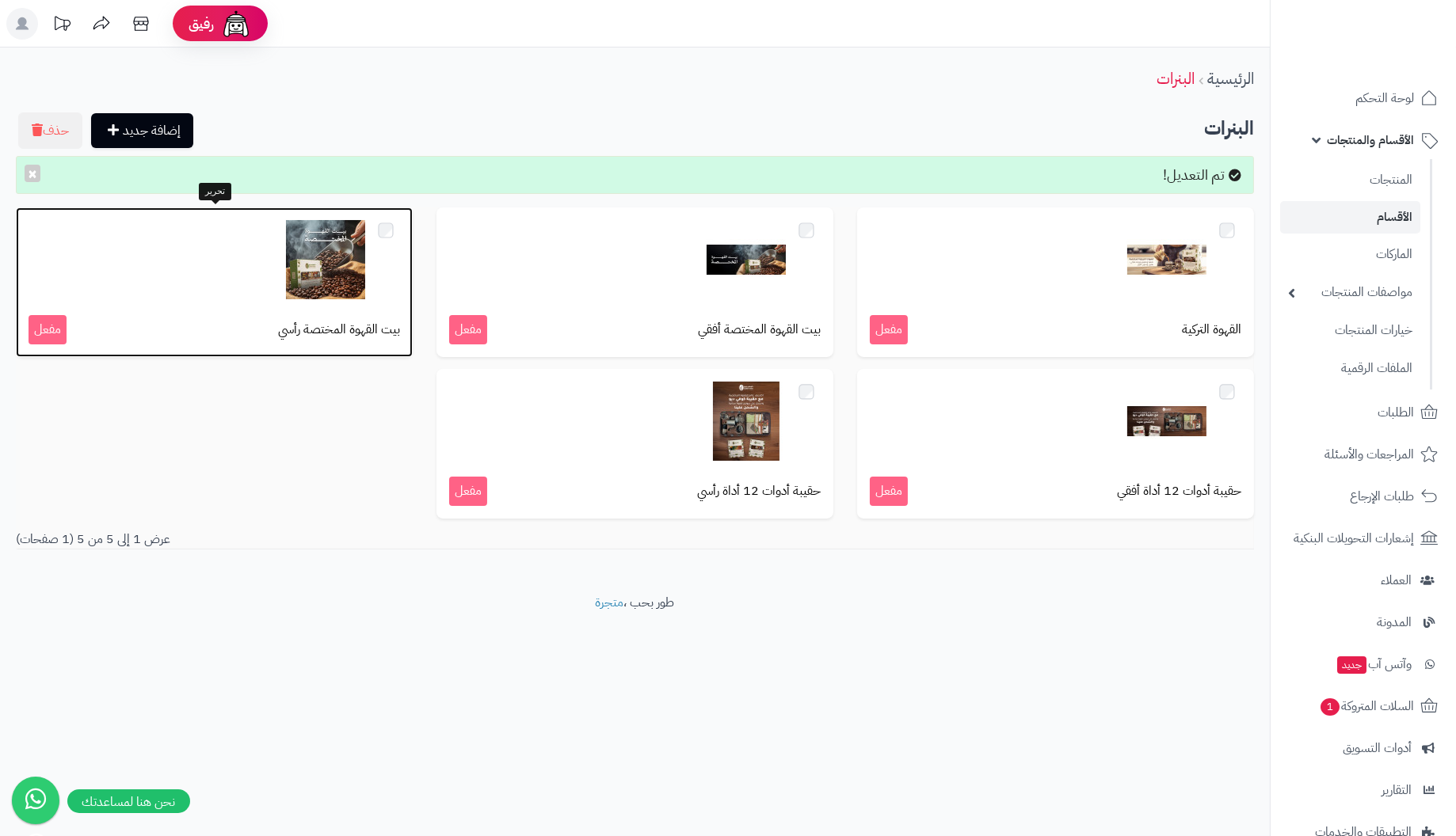
click at [340, 274] on img at bounding box center [326, 260] width 80 height 80
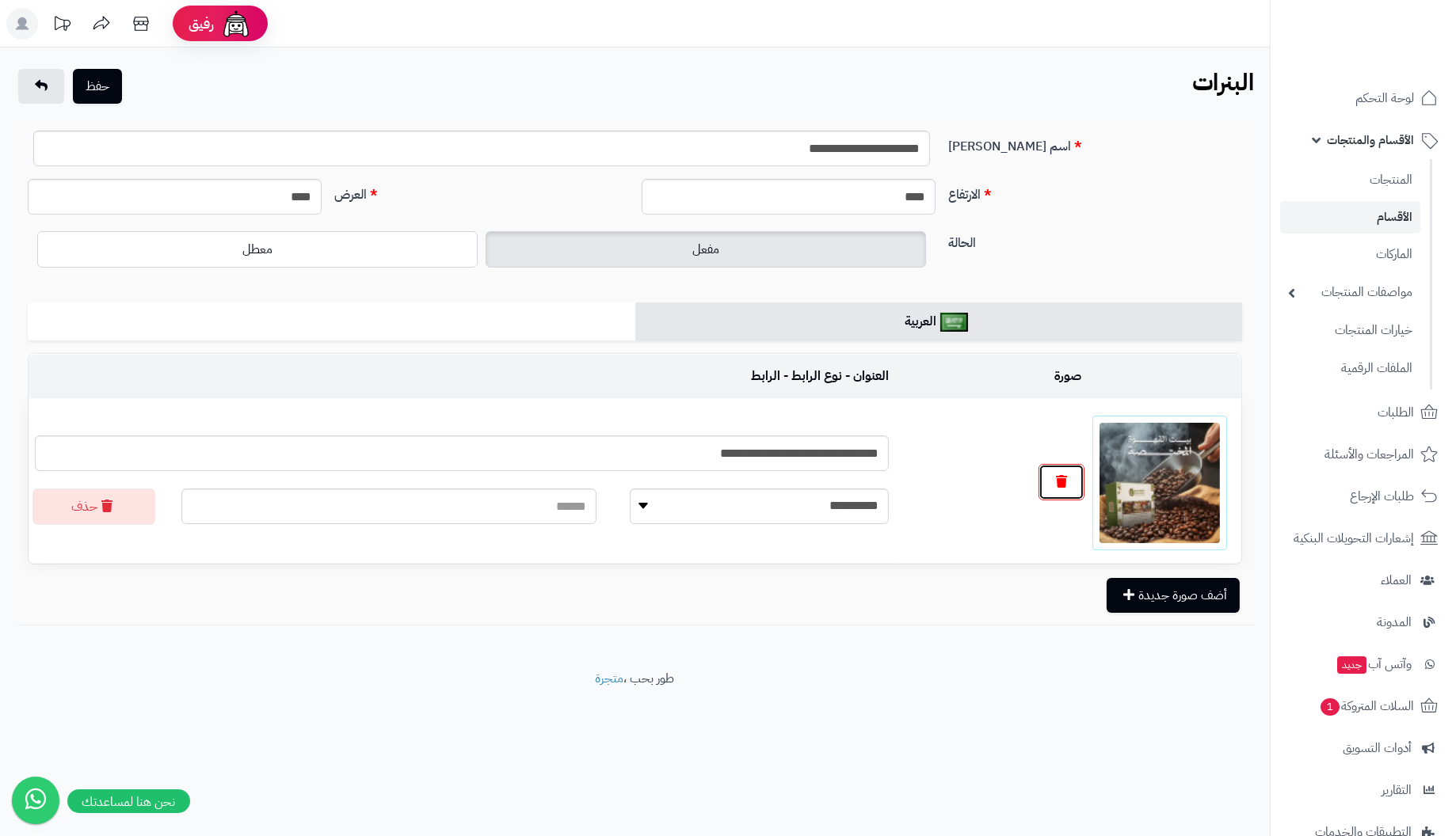
click at [1060, 480] on icon "button" at bounding box center [1061, 481] width 11 height 12
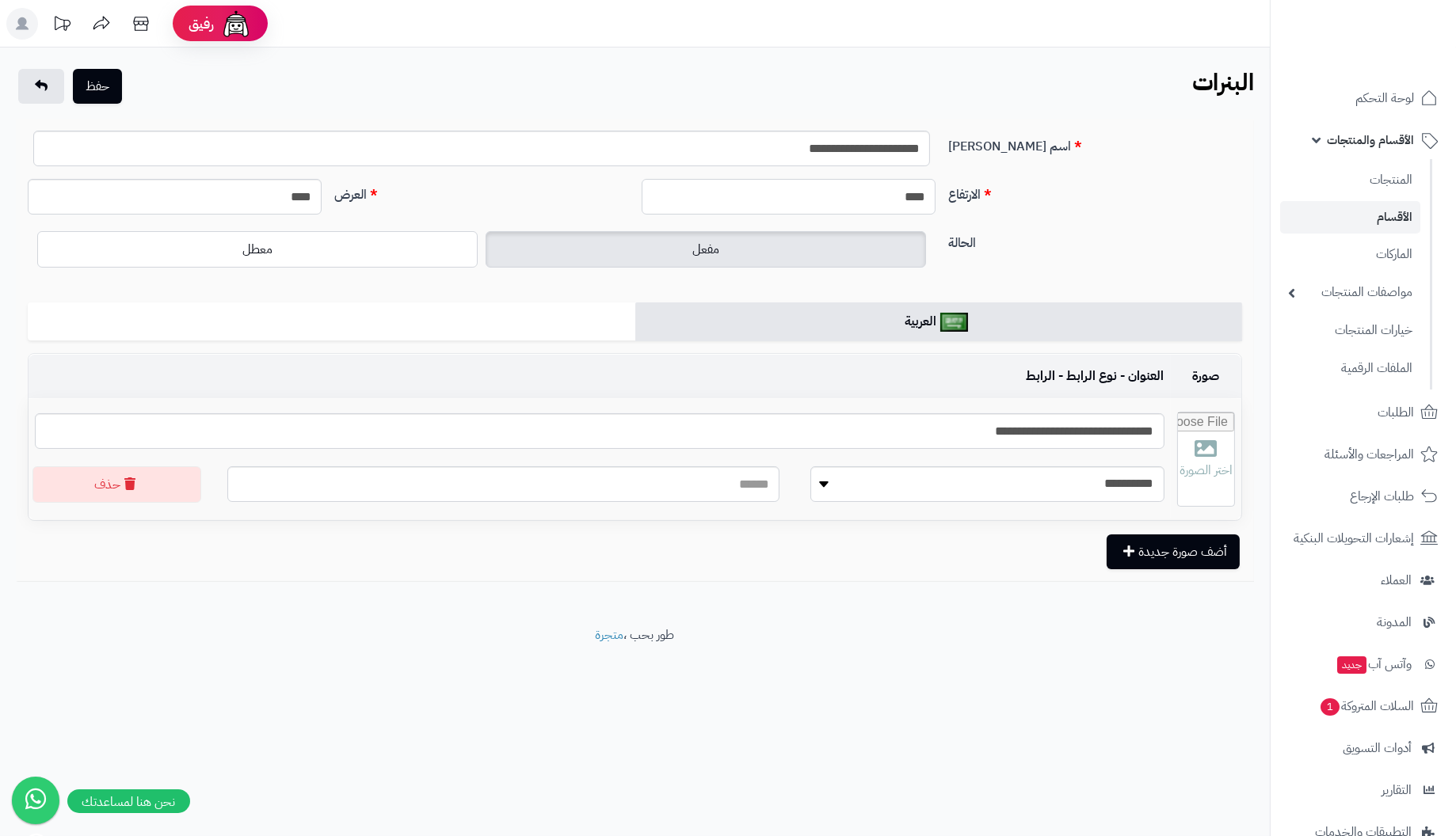
drag, startPoint x: 869, startPoint y: 191, endPoint x: 1258, endPoint y: 172, distance: 389.5
click at [1252, 175] on div "**********" at bounding box center [635, 349] width 1238 height 463
type input "****"
click at [778, 148] on input "**********" at bounding box center [481, 149] width 897 height 36
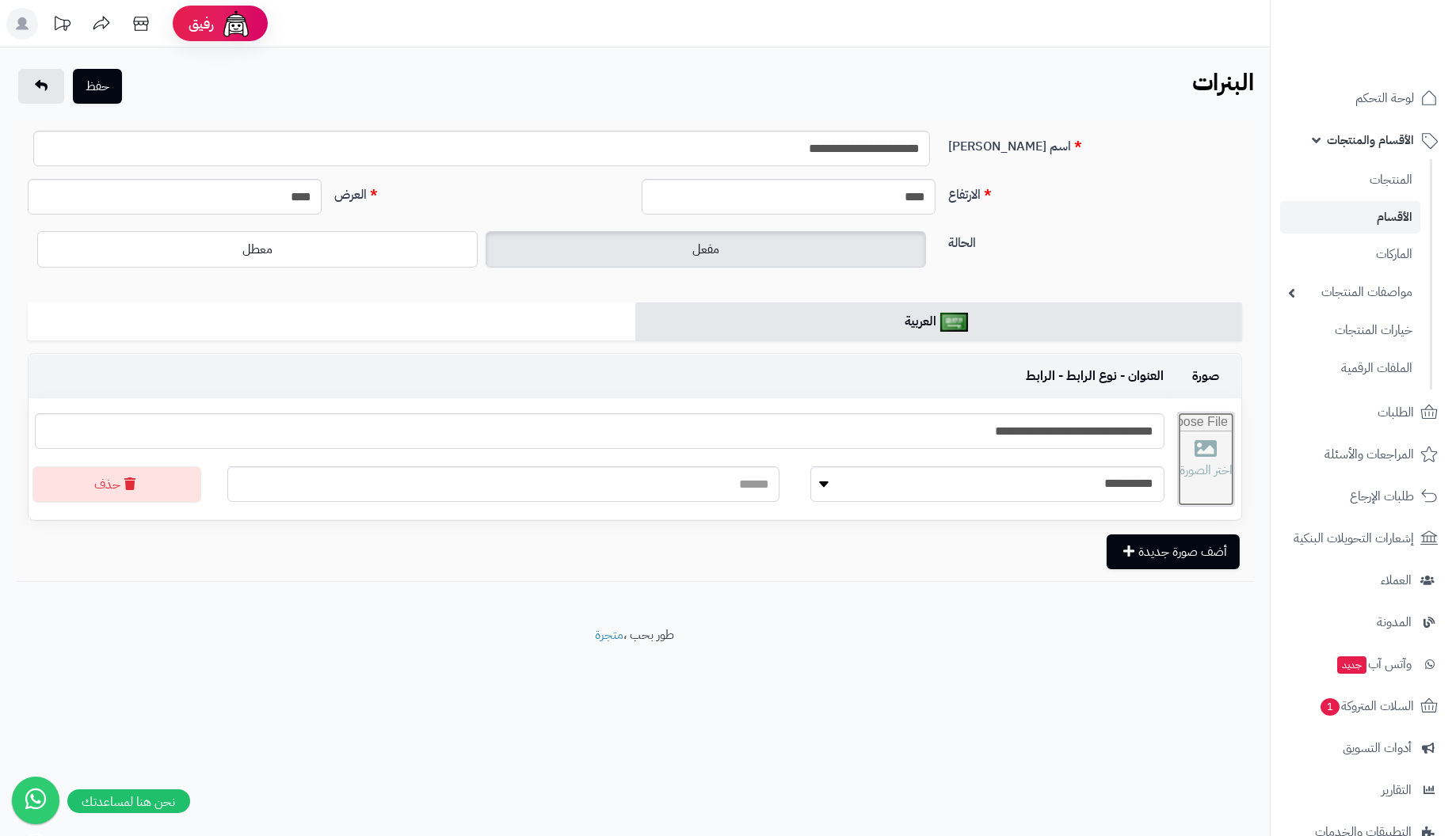
click at [1190, 458] on input "file" at bounding box center [1206, 459] width 57 height 94
type input "**********"
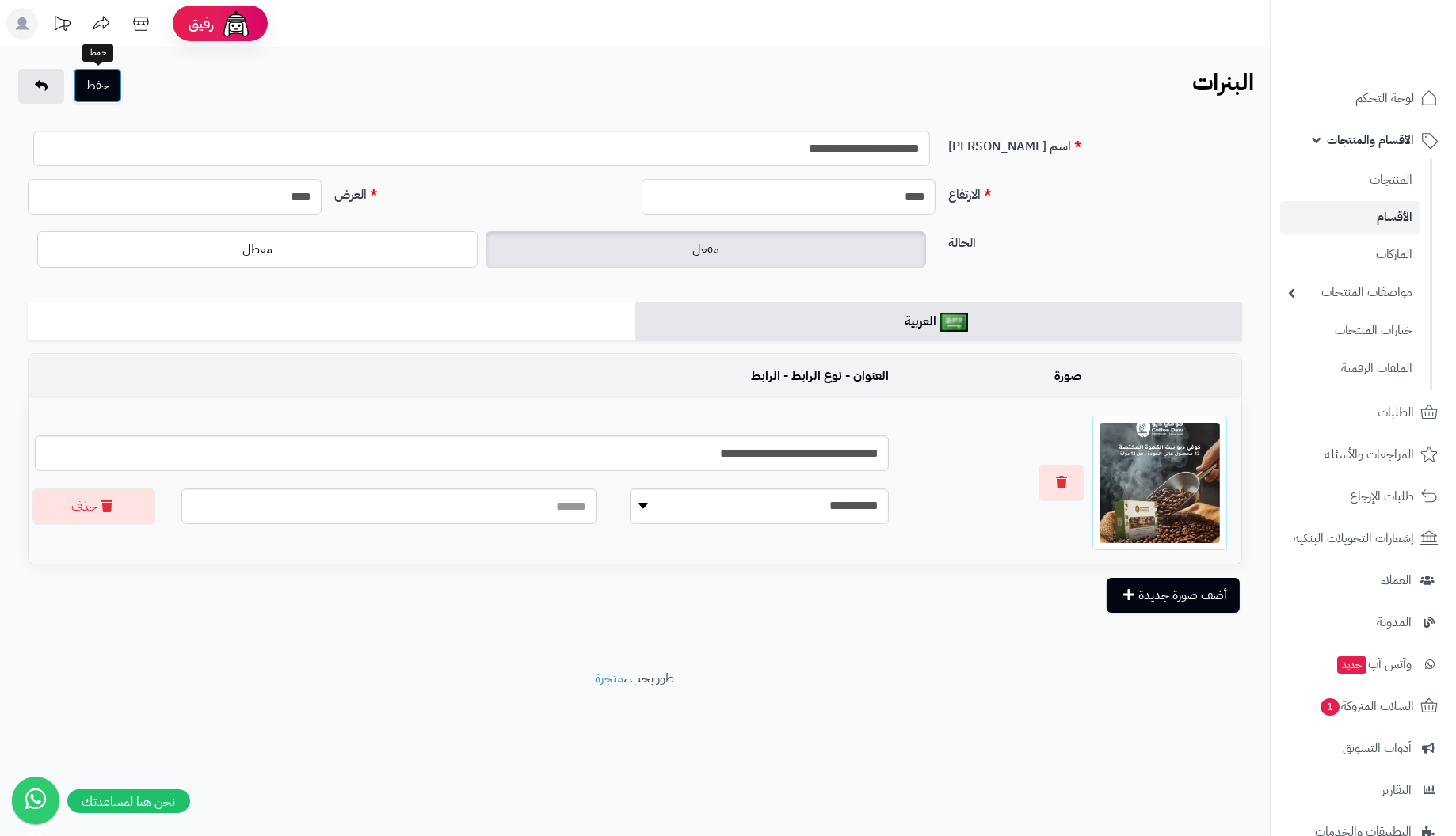
click at [90, 87] on button "حفظ" at bounding box center [98, 85] width 49 height 35
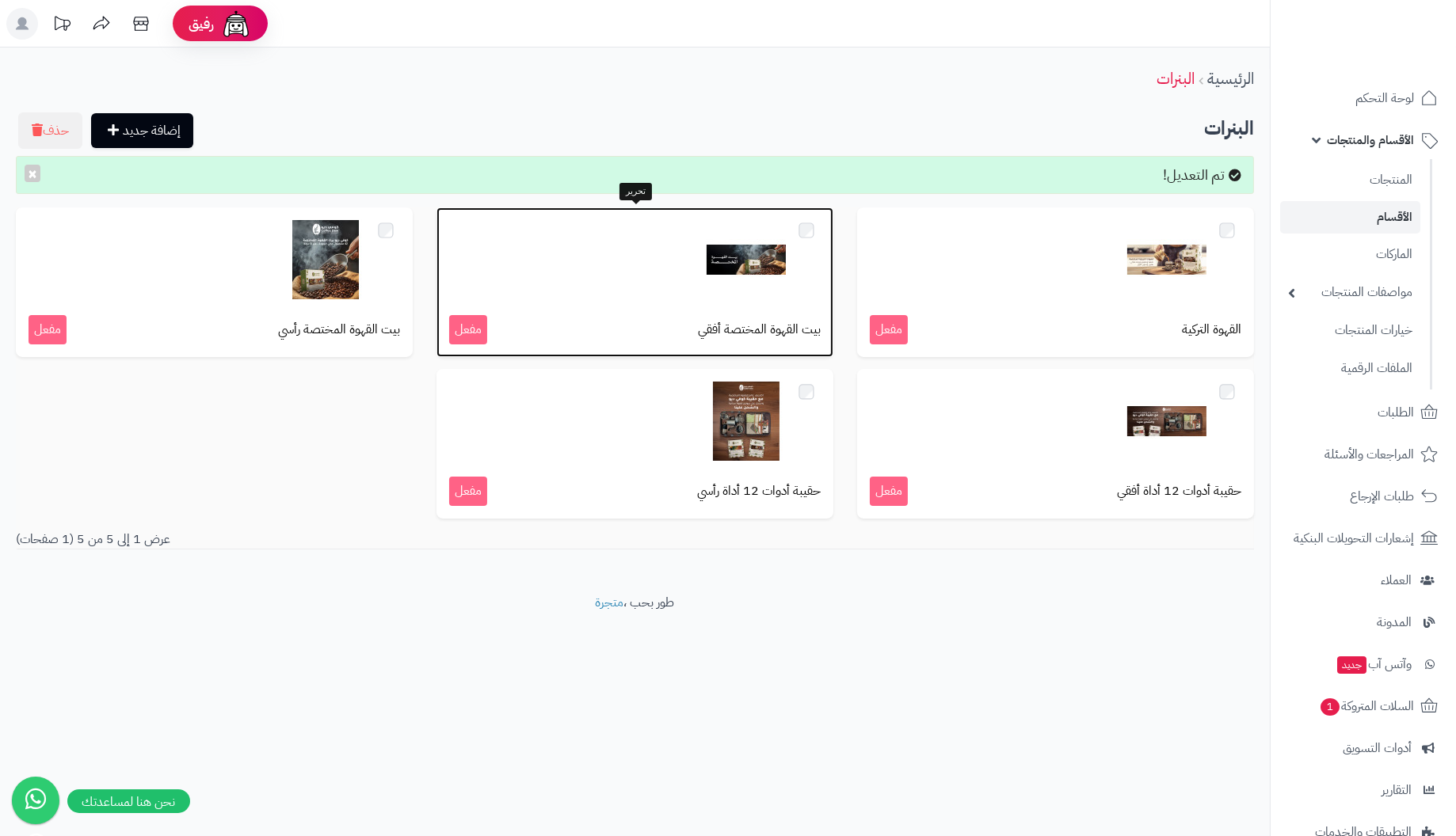
click at [738, 268] on img at bounding box center [746, 260] width 80 height 80
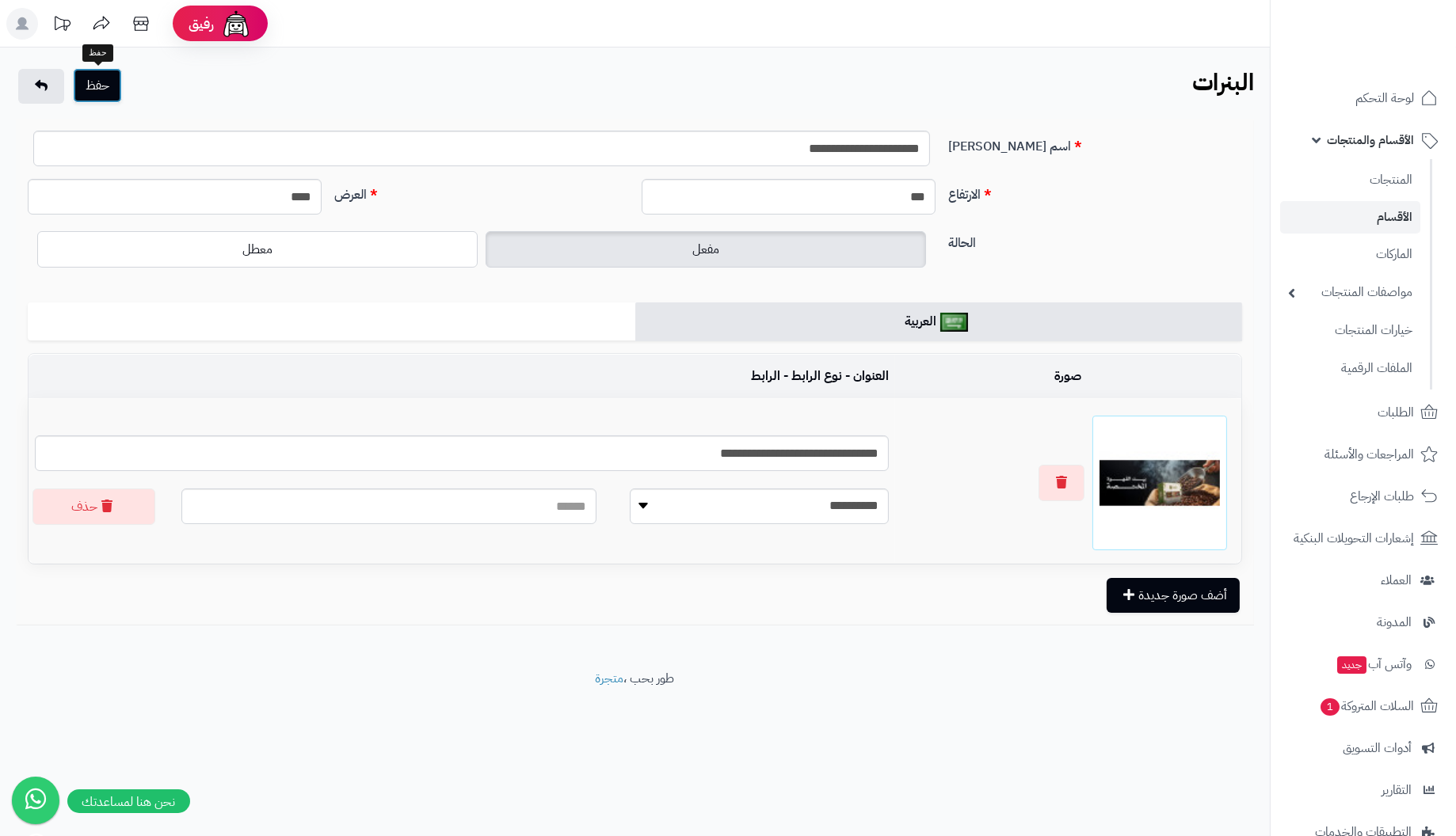
click at [97, 87] on button "حفظ" at bounding box center [98, 85] width 49 height 35
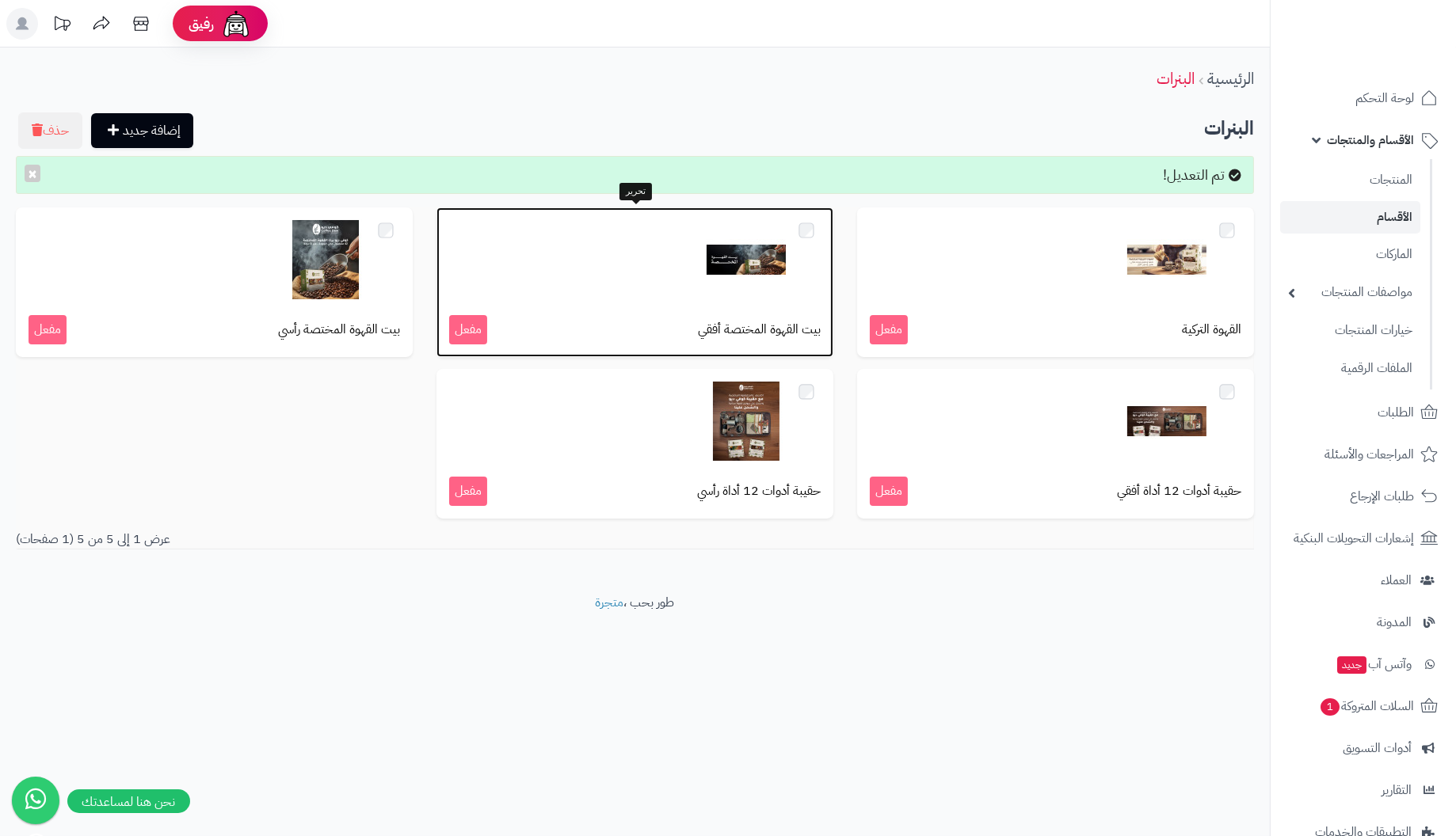
click at [477, 327] on span "مفعل" at bounding box center [468, 329] width 38 height 29
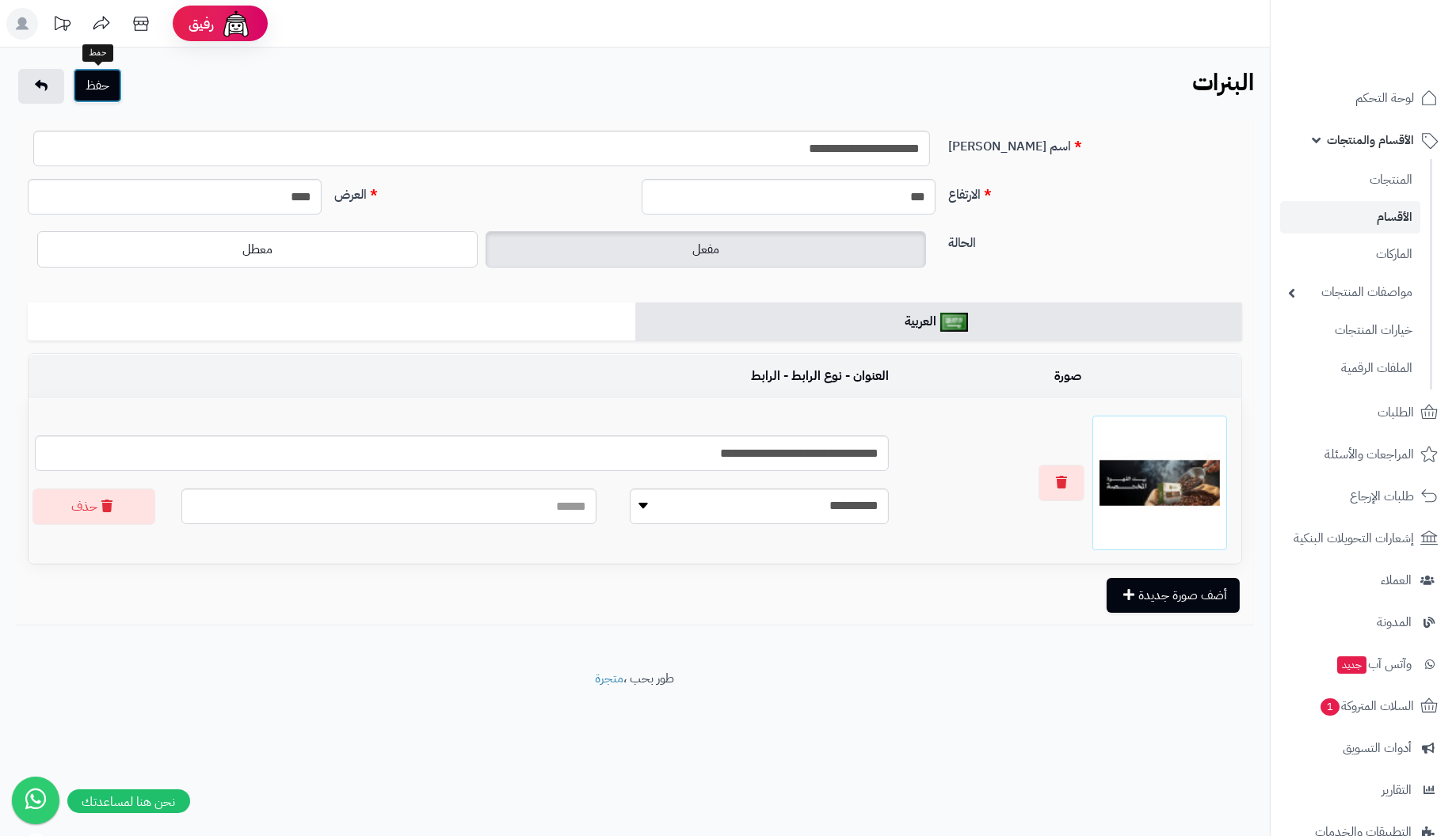
click at [96, 81] on button "حفظ" at bounding box center [98, 85] width 49 height 35
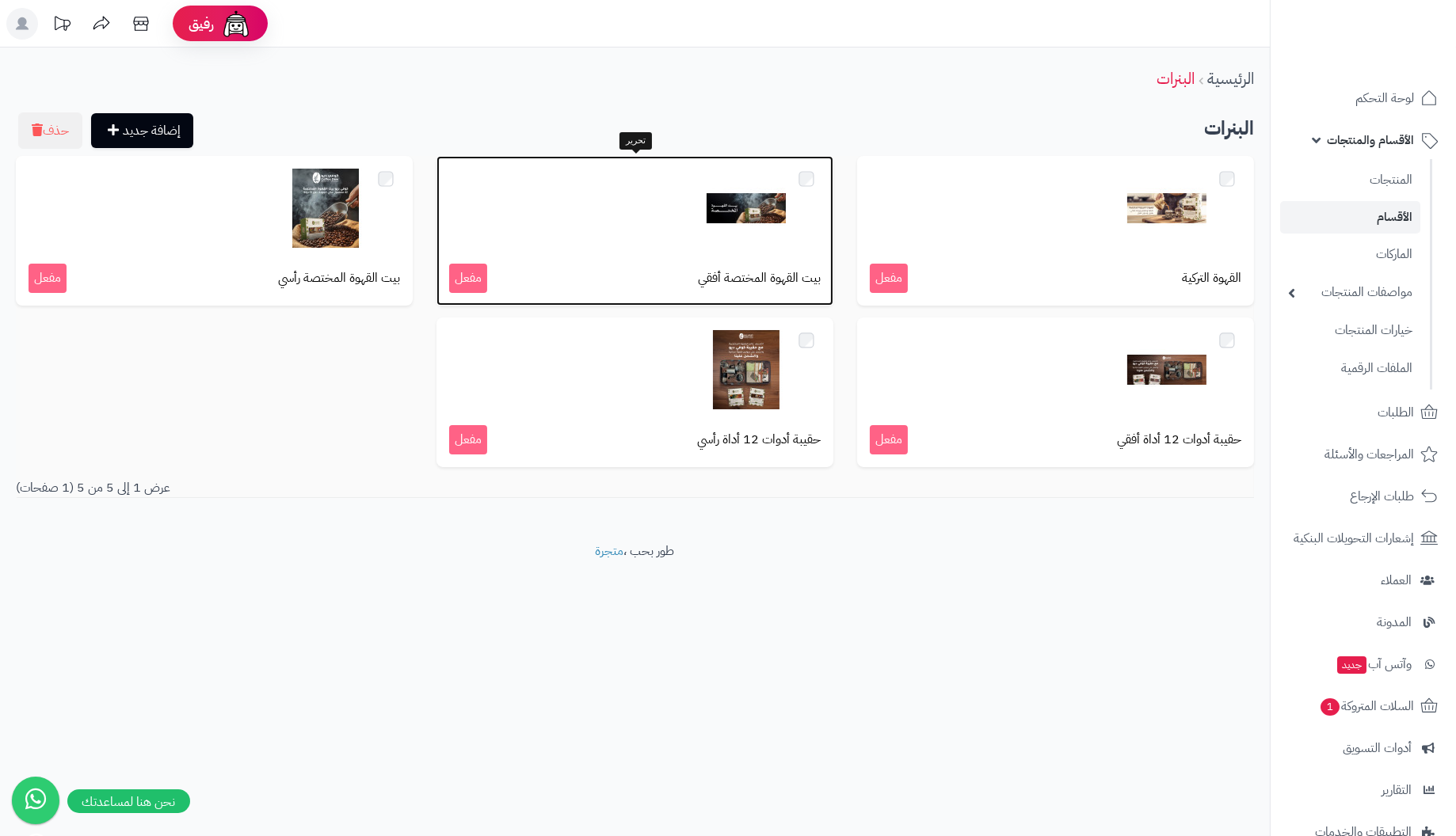
click at [721, 214] on img at bounding box center [746, 208] width 80 height 80
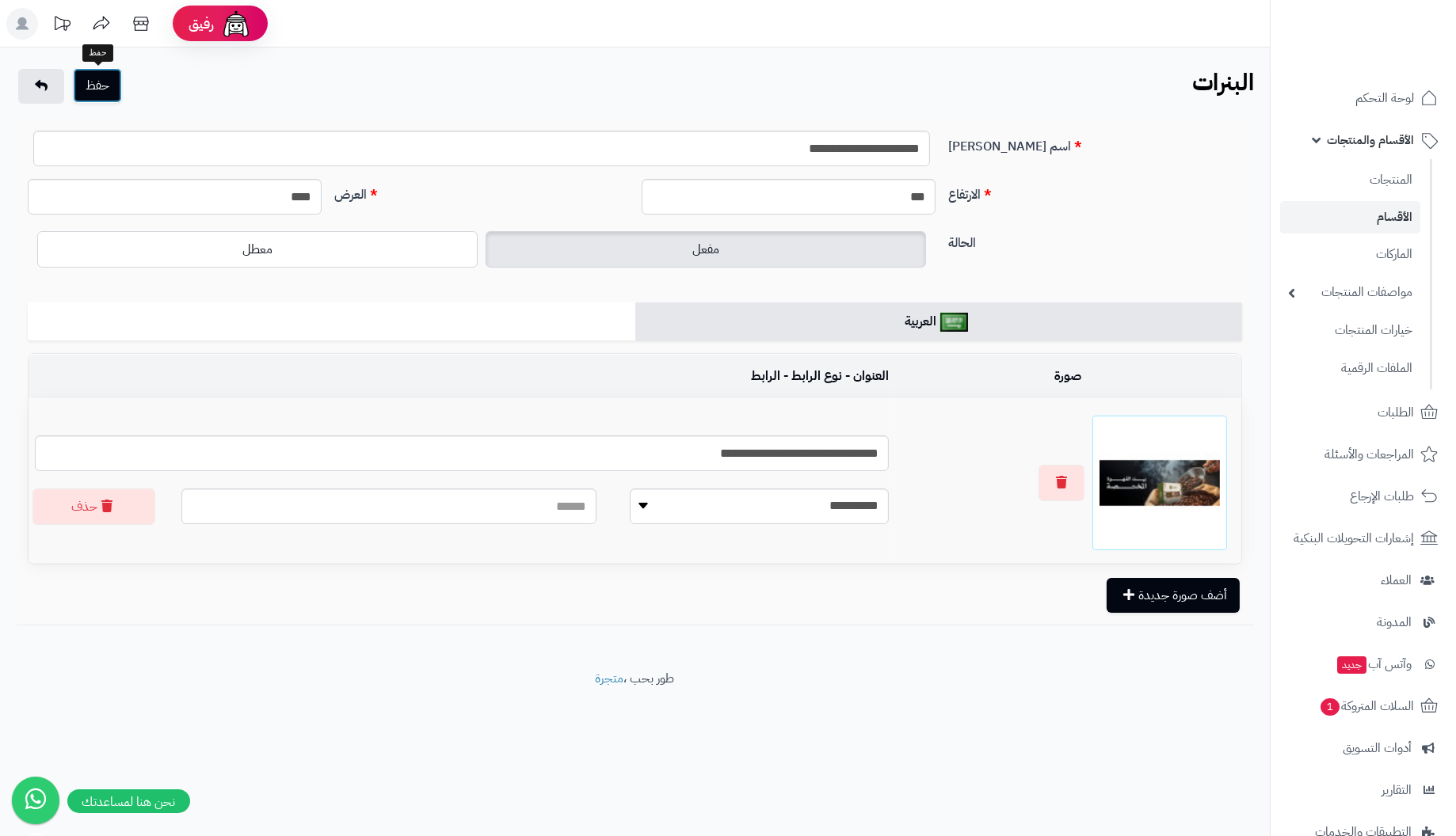
click at [100, 82] on button "حفظ" at bounding box center [98, 85] width 49 height 35
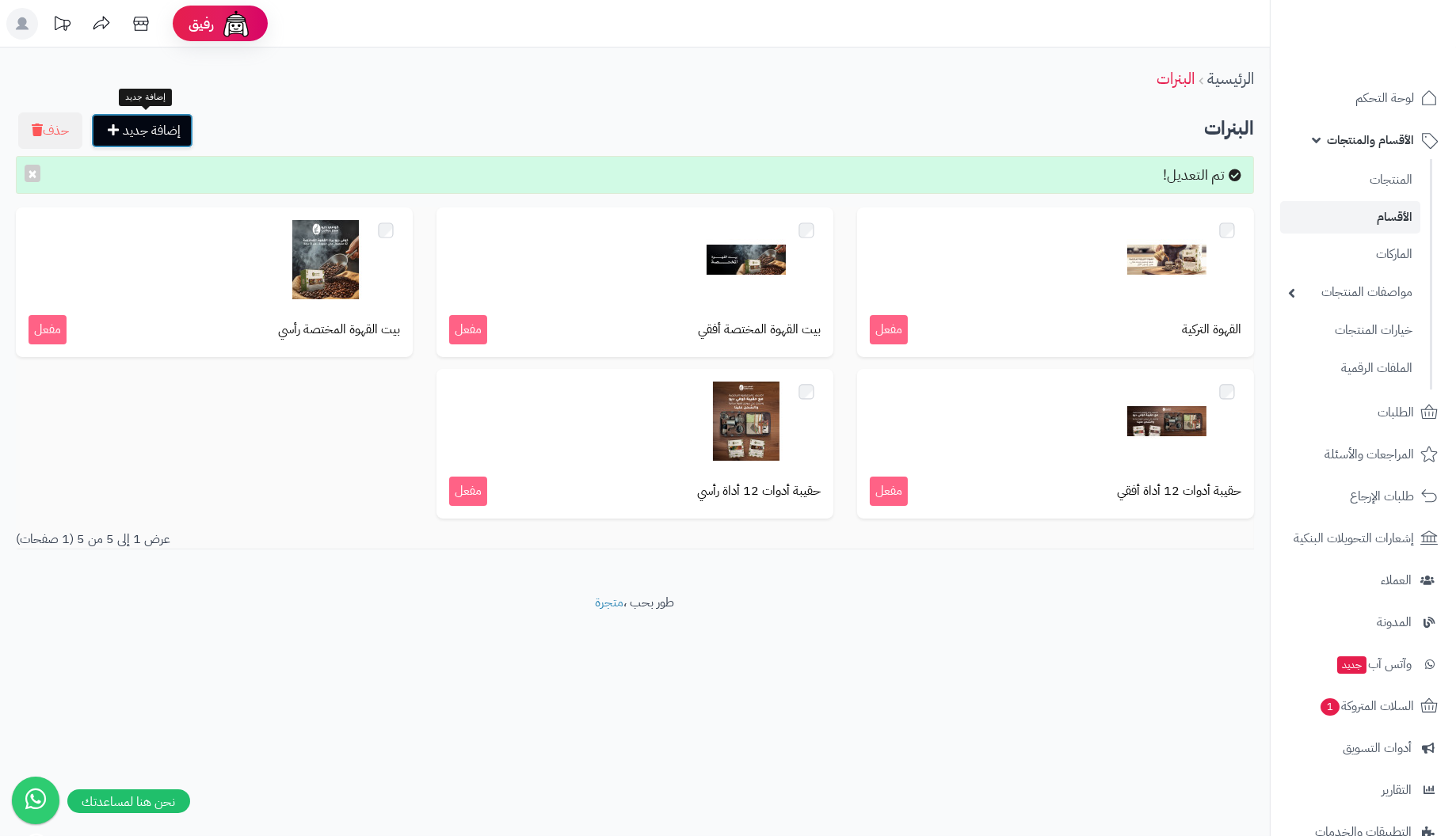
click at [132, 128] on link "إضافة جديد" at bounding box center [142, 131] width 102 height 35
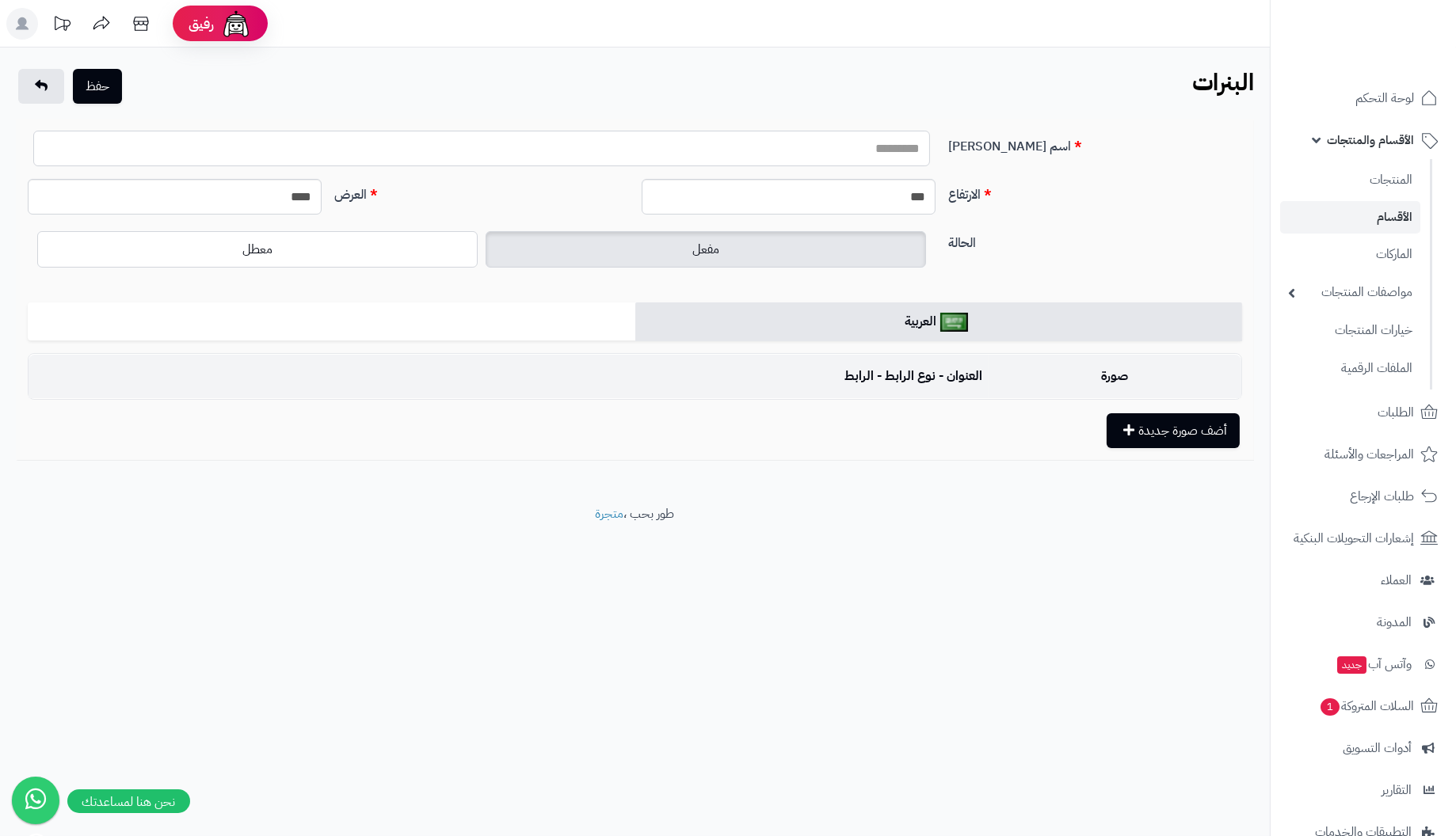
click at [895, 158] on input "اسم البنر" at bounding box center [481, 149] width 897 height 36
type input "**********"
drag, startPoint x: 859, startPoint y: 198, endPoint x: 1066, endPoint y: 201, distance: 207.0
click at [1066, 201] on div "الارتفاع *** العرض ****" at bounding box center [635, 203] width 1227 height 48
click at [1105, 76] on div "حفظ البنرات الرئيسية البنرات" at bounding box center [634, 88] width 1270 height 38
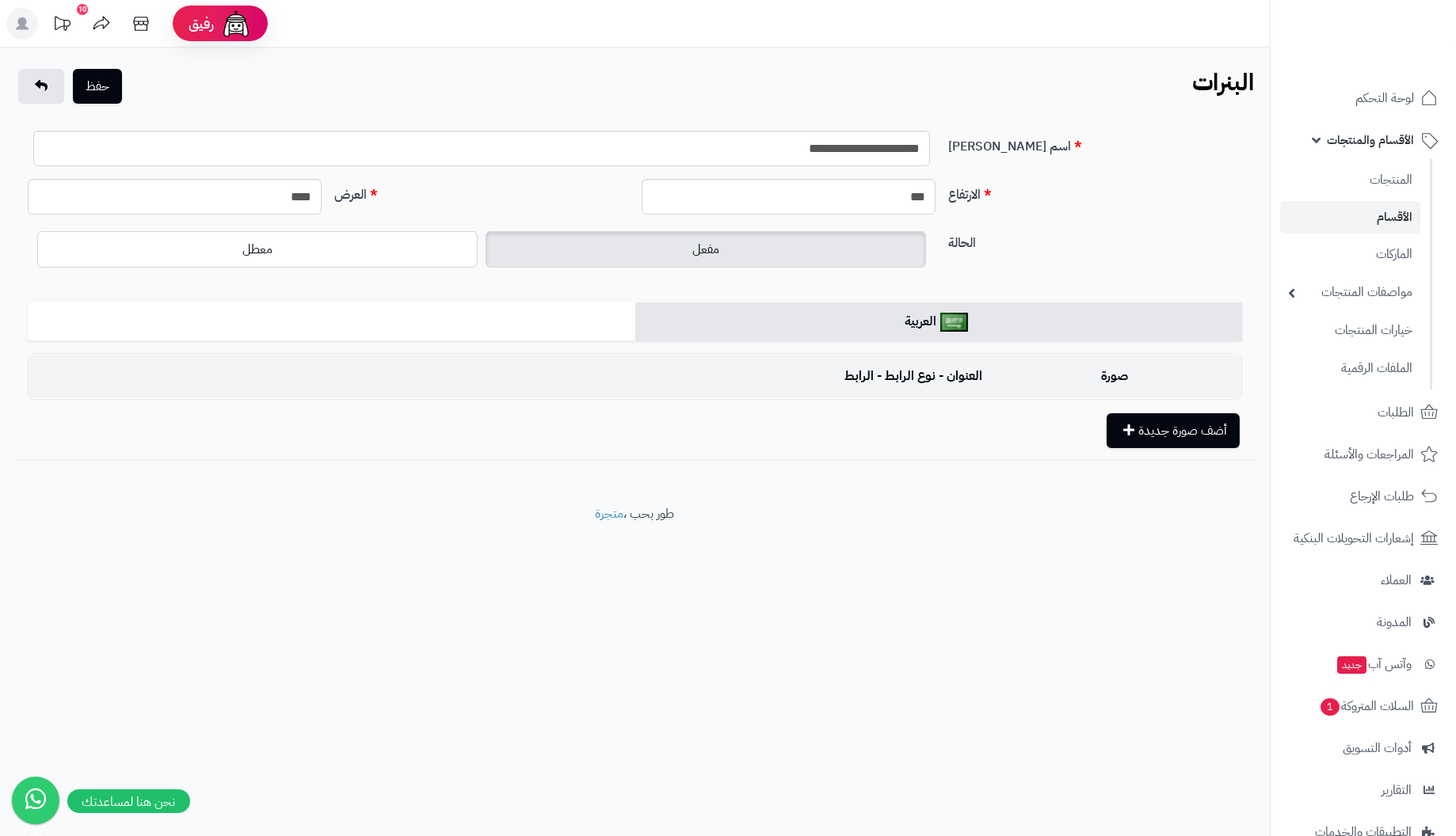
click at [1076, 377] on td "صورة" at bounding box center [1114, 377] width 253 height 44
drag, startPoint x: 881, startPoint y: 200, endPoint x: 1147, endPoint y: 198, distance: 266.0
click at [1147, 198] on div "الارتفاع *** العرض ****" at bounding box center [635, 203] width 1227 height 48
type input "***"
type input "****"
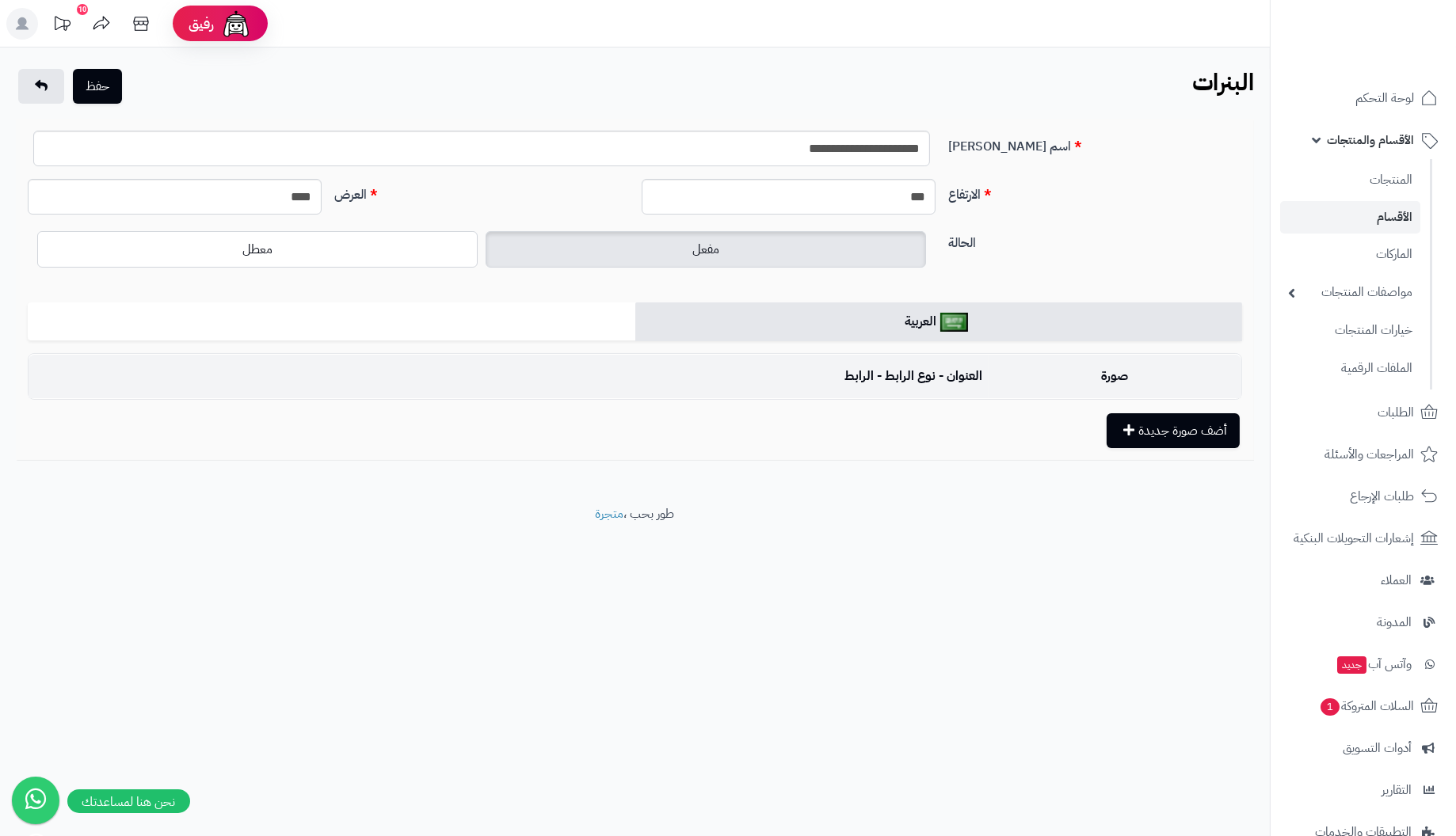
click at [1122, 382] on td "صورة" at bounding box center [1114, 377] width 253 height 44
click at [1195, 426] on button "أضف صورة جديدة" at bounding box center [1173, 430] width 133 height 35
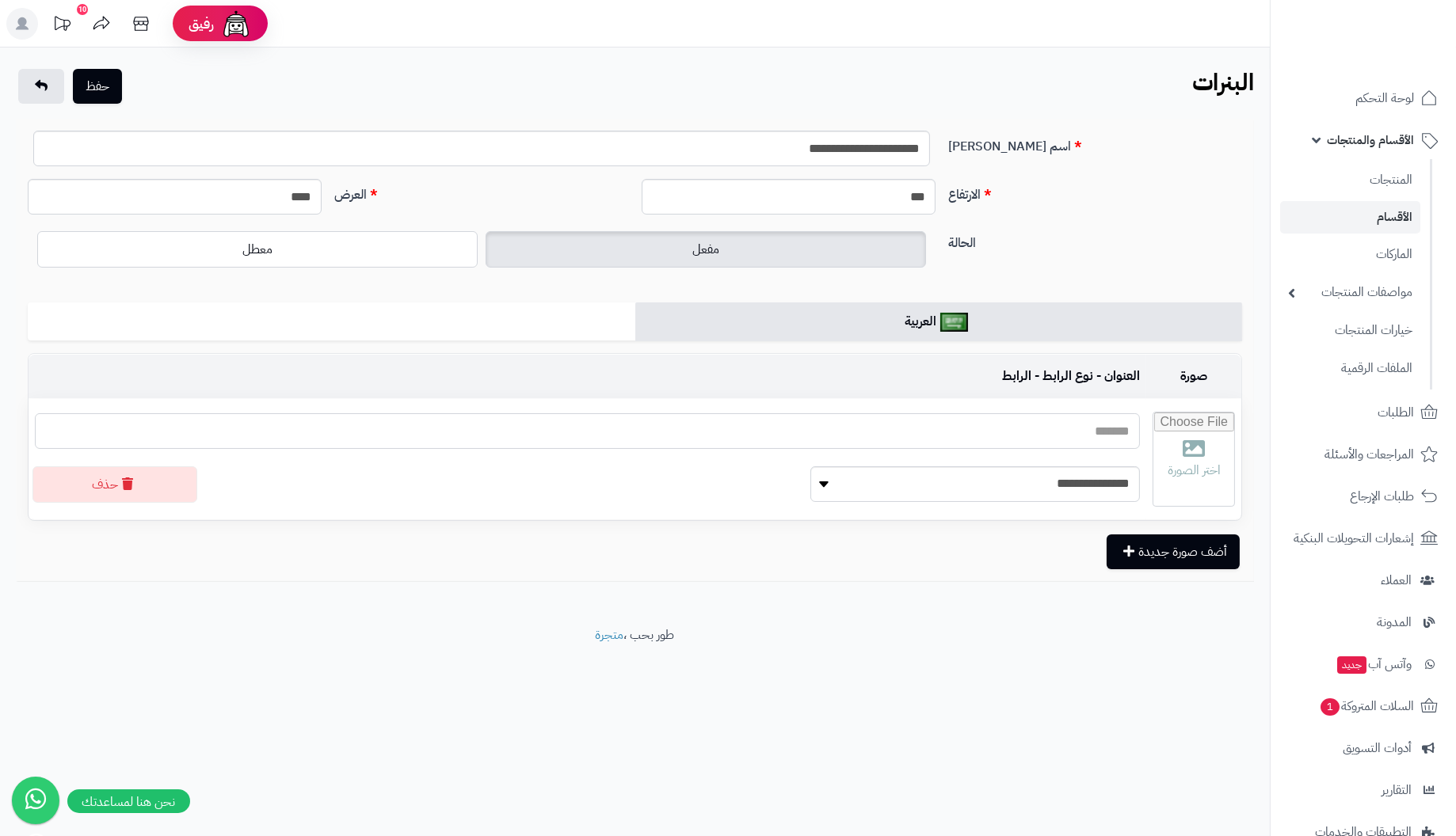
click at [1052, 424] on input "text" at bounding box center [587, 432] width 1105 height 36
type input "*"
type input "**********"
click at [785, 149] on input "**********" at bounding box center [481, 149] width 897 height 36
type input "**********"
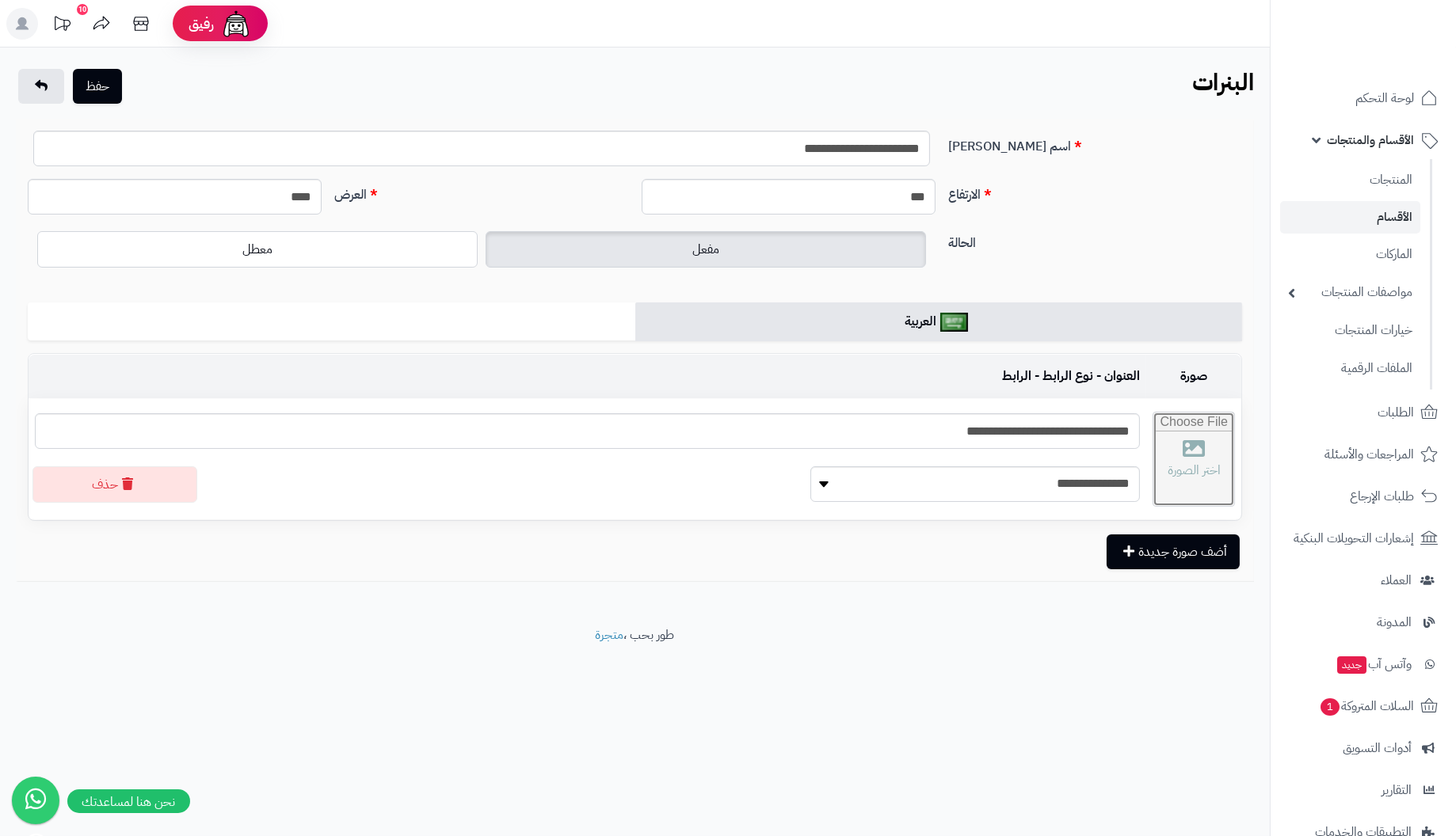
click at [1153, 463] on input "file" at bounding box center [1193, 459] width 80 height 94
type input "**********"
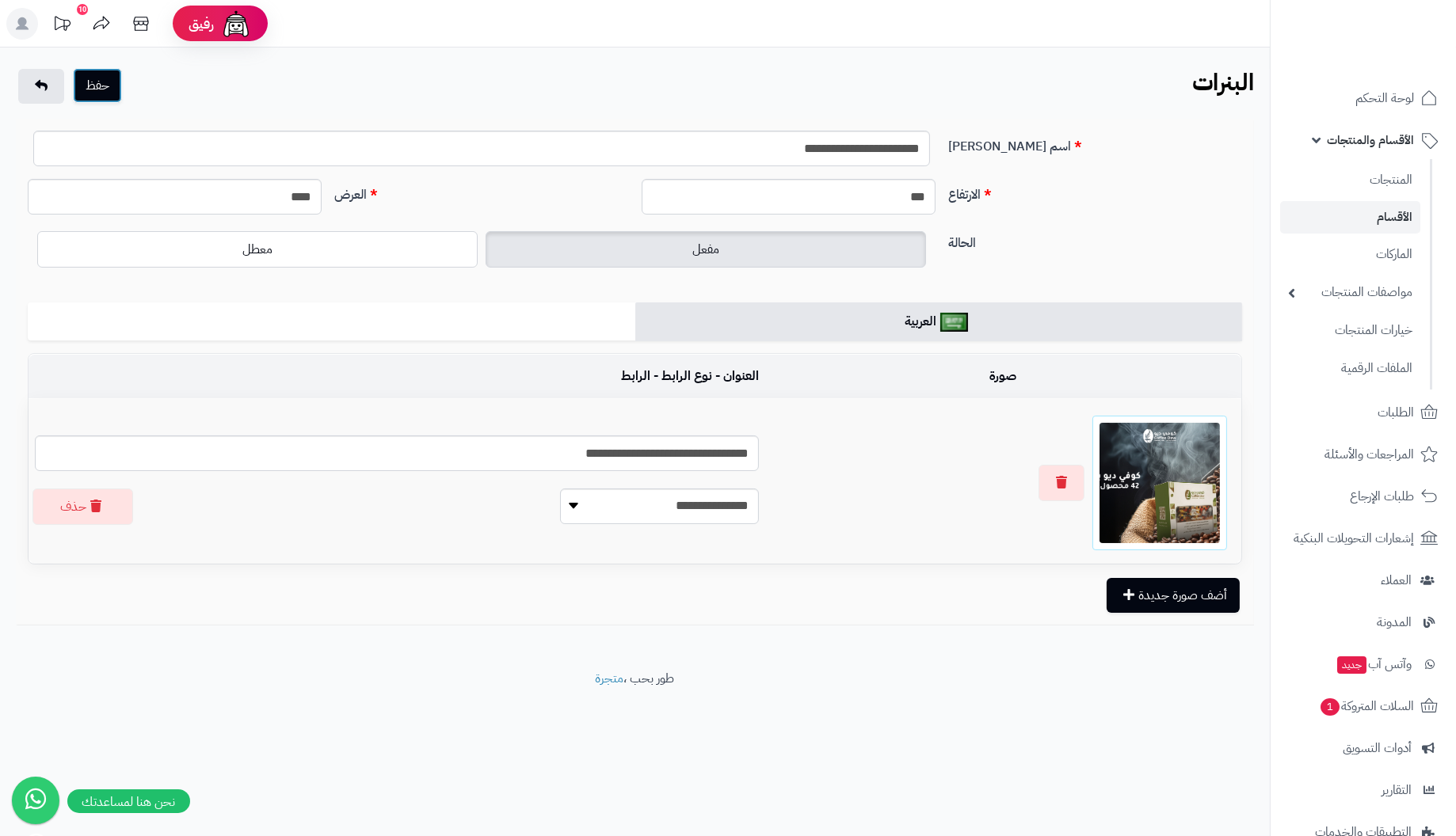
click at [104, 81] on button "حفظ" at bounding box center [98, 85] width 49 height 35
click at [559, 507] on select "**********" at bounding box center [659, 507] width 199 height 36
click at [225, 521] on div "**********" at bounding box center [397, 507] width 748 height 40
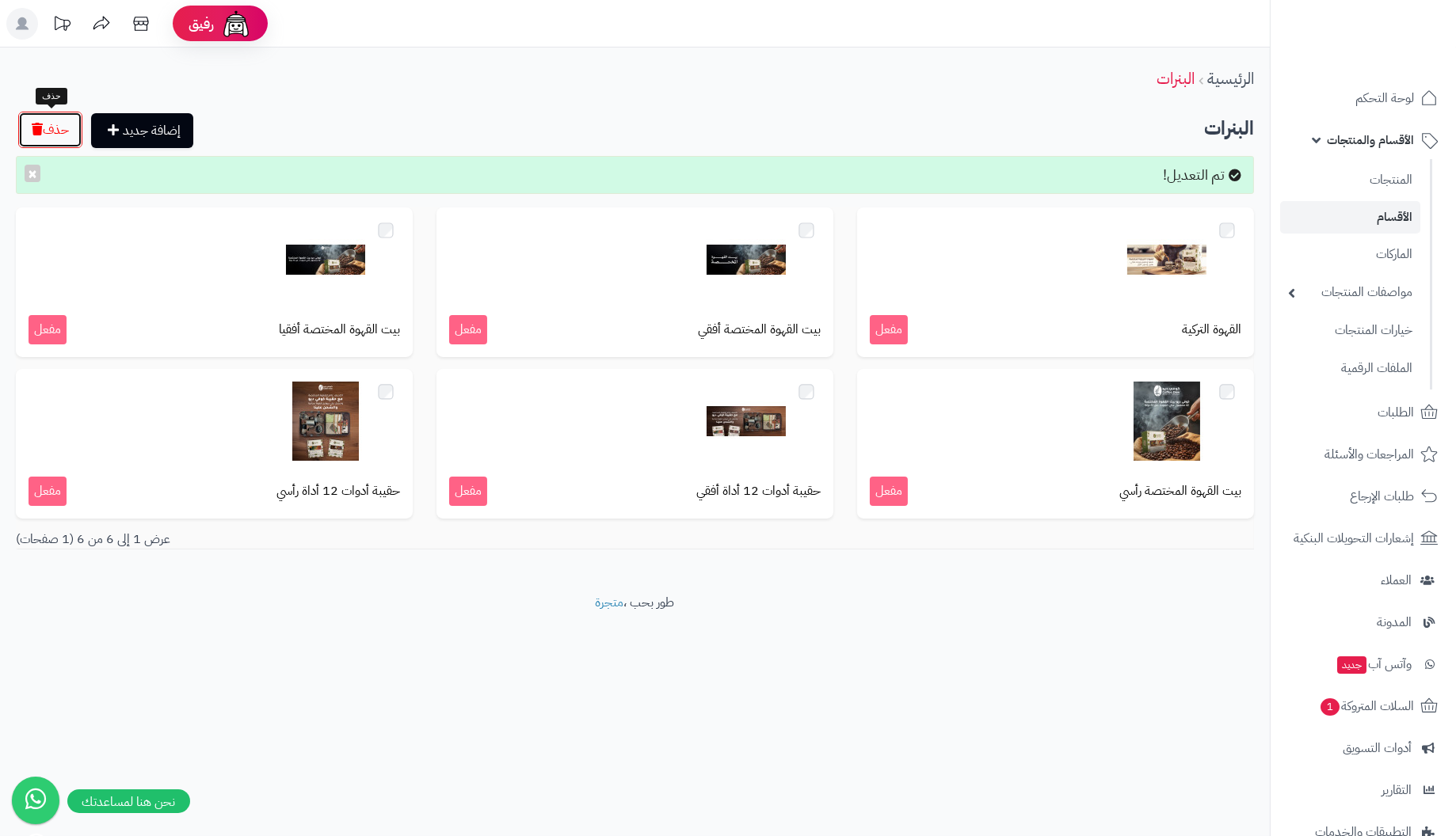
click at [61, 129] on button "حذف" at bounding box center [50, 130] width 64 height 36
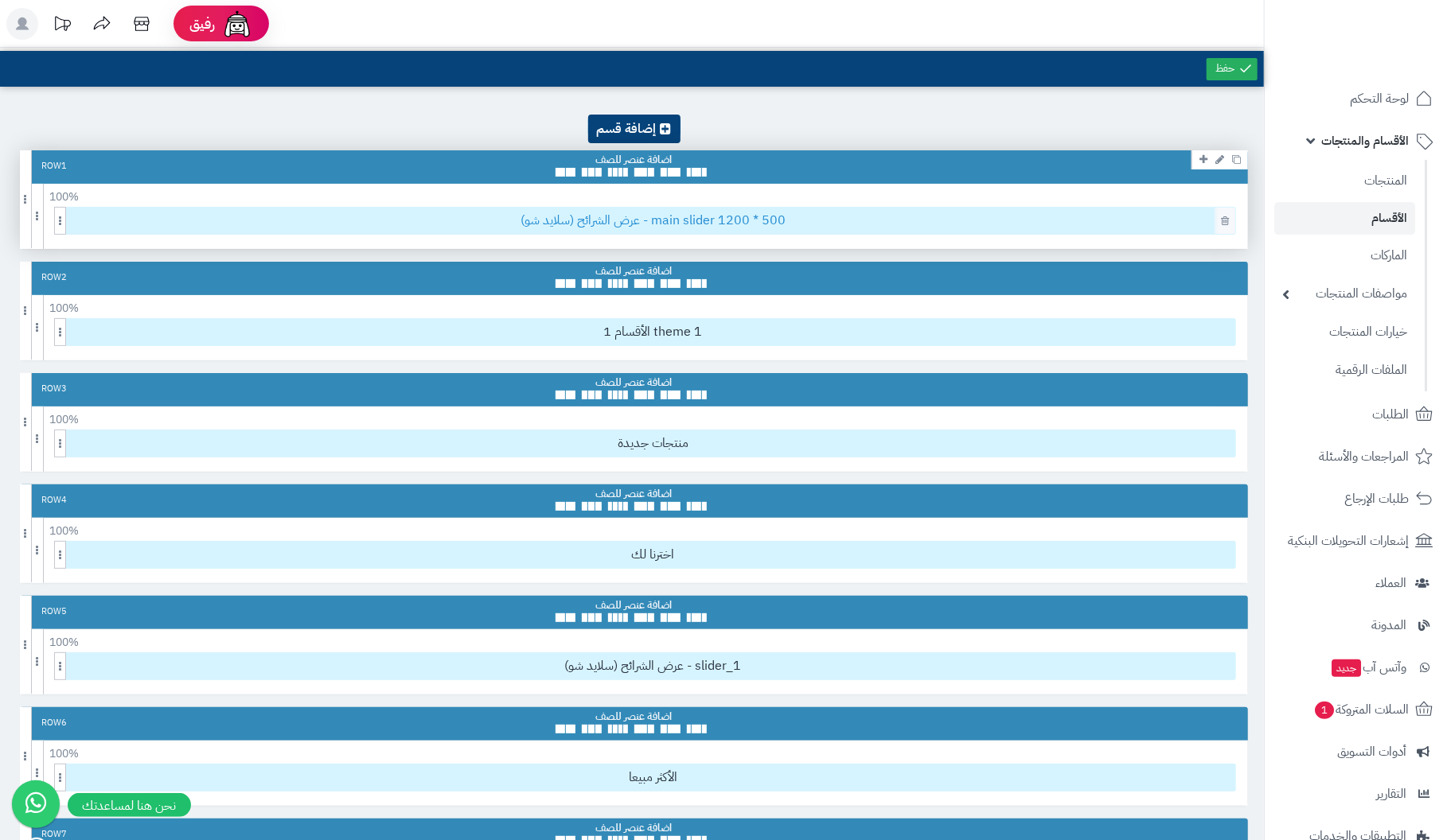
click at [645, 216] on span "عرض الشرائح (سلايد شو) - main slider 1200 * 500" at bounding box center [653, 221] width 1165 height 27
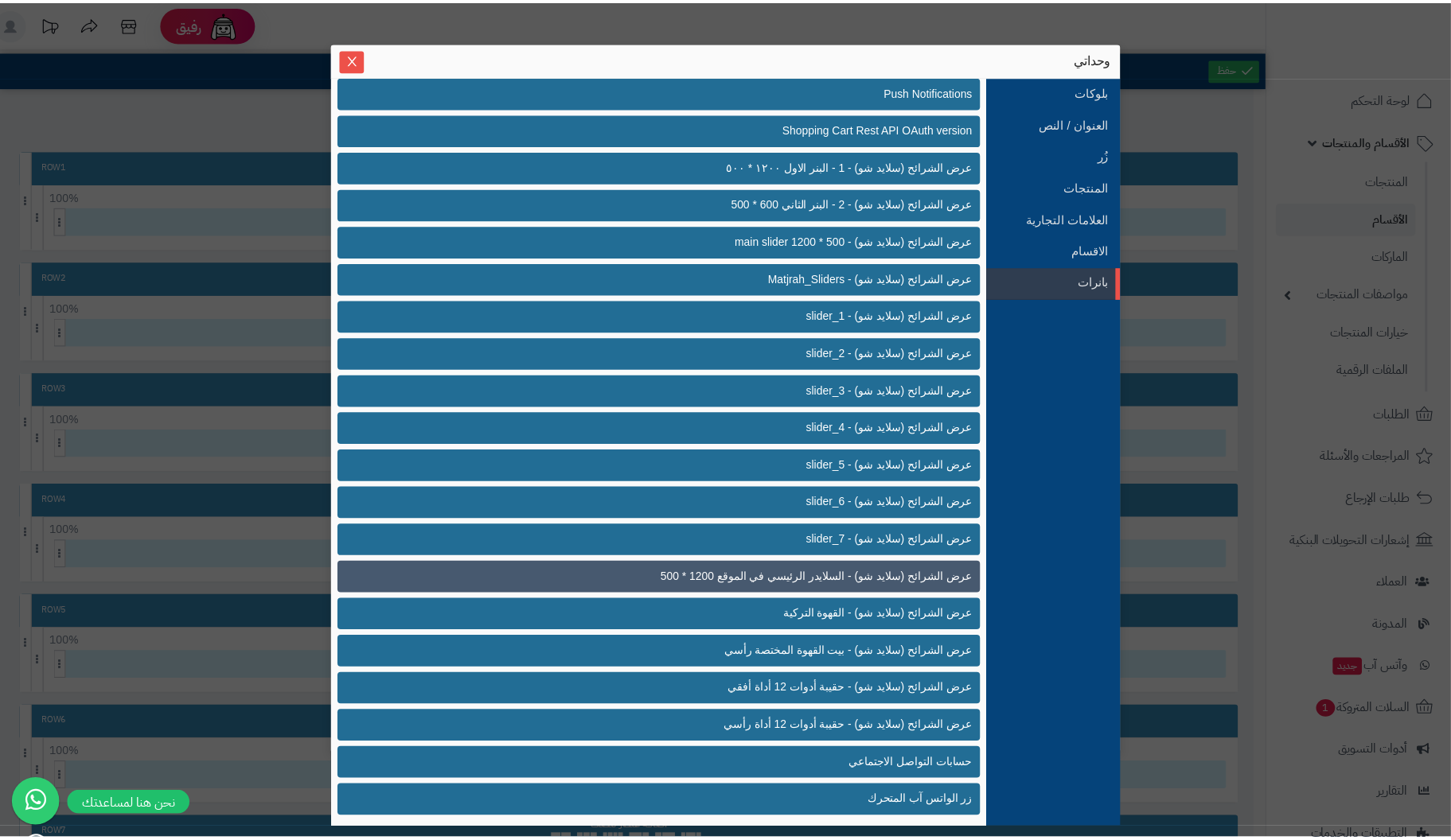
scroll to position [306, 0]
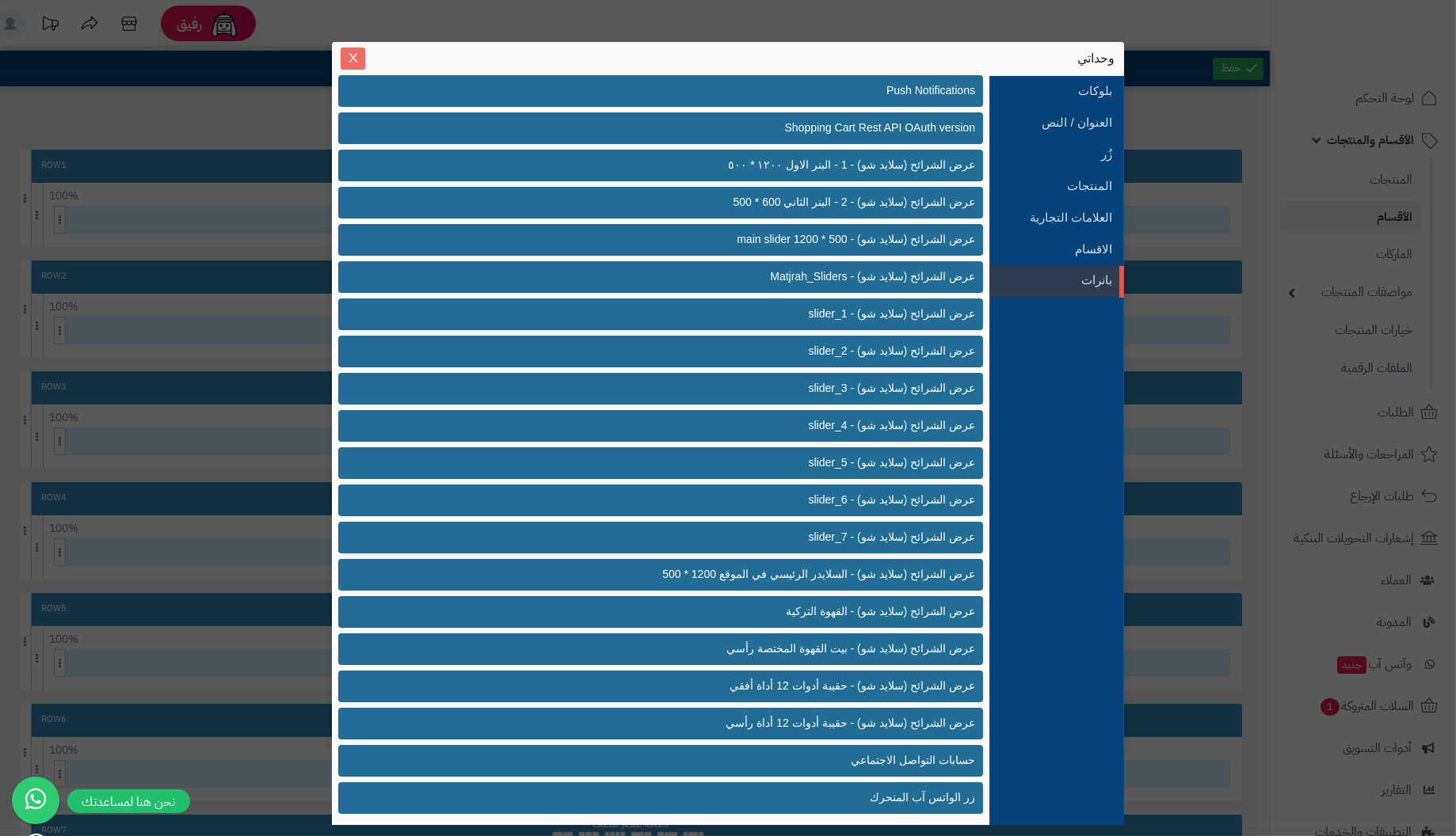
click at [355, 58] on icon "Close" at bounding box center [352, 57] width 12 height 12
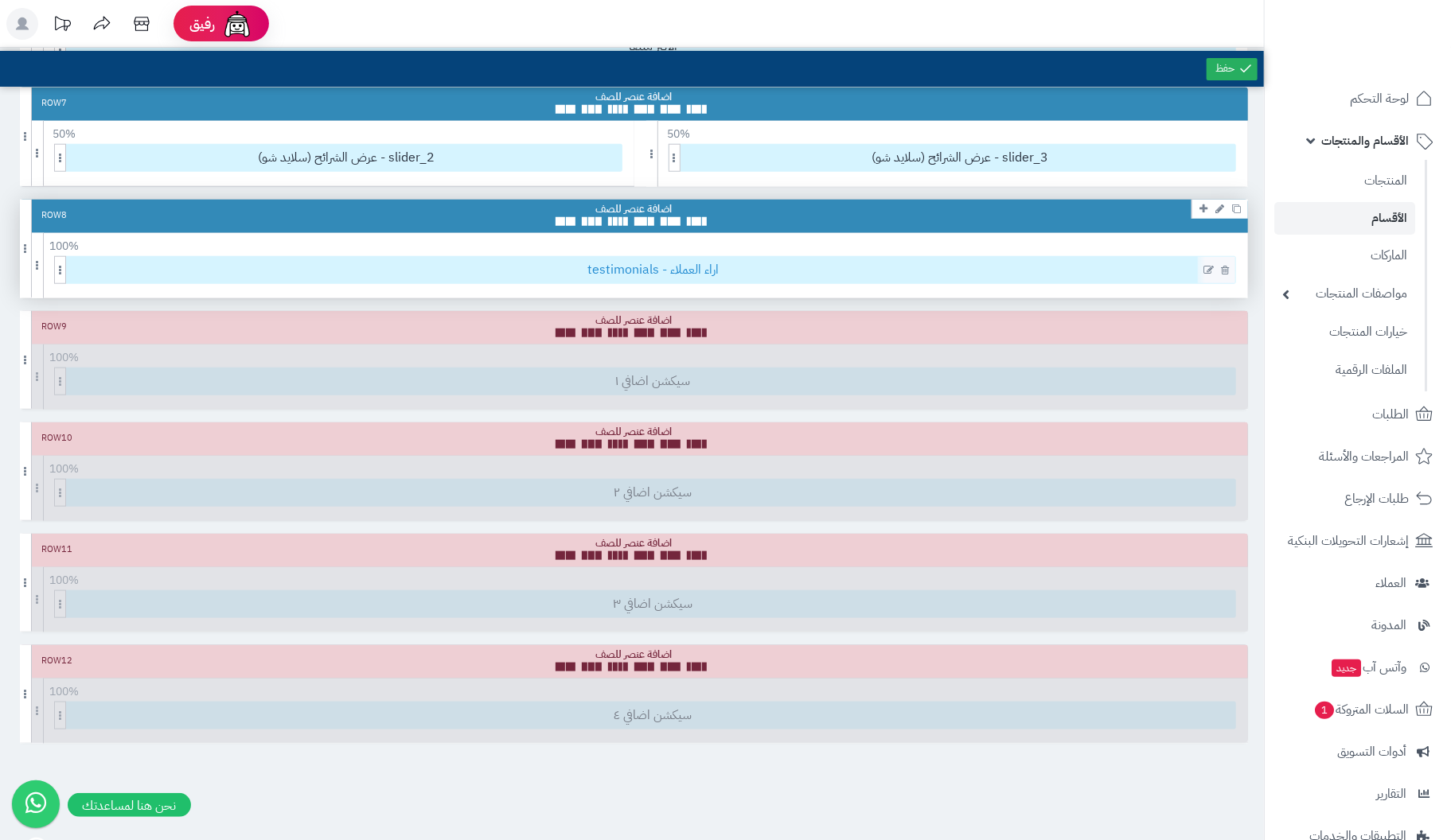
scroll to position [730, 0]
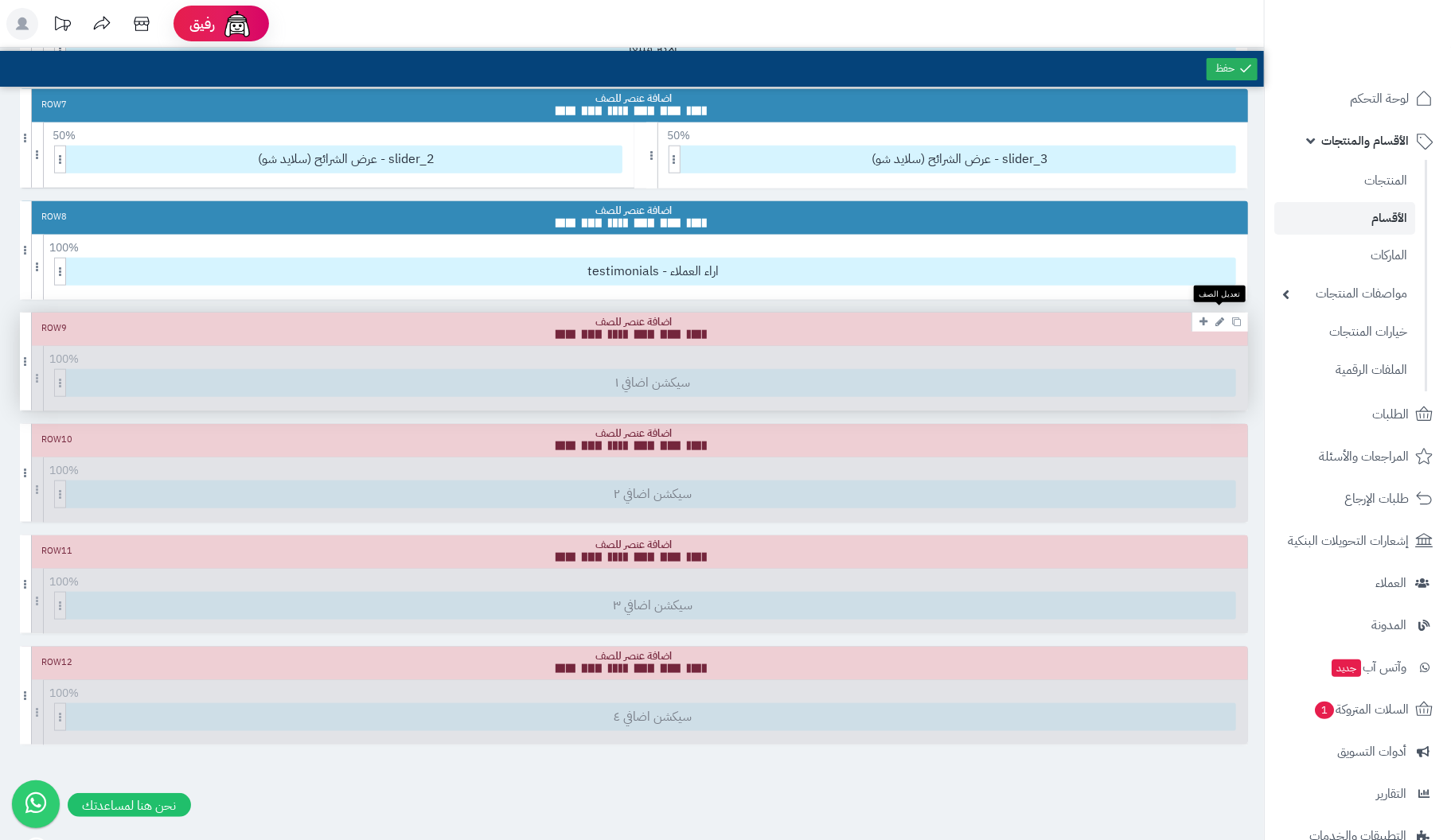
click at [1220, 317] on icon at bounding box center [1219, 322] width 9 height 10
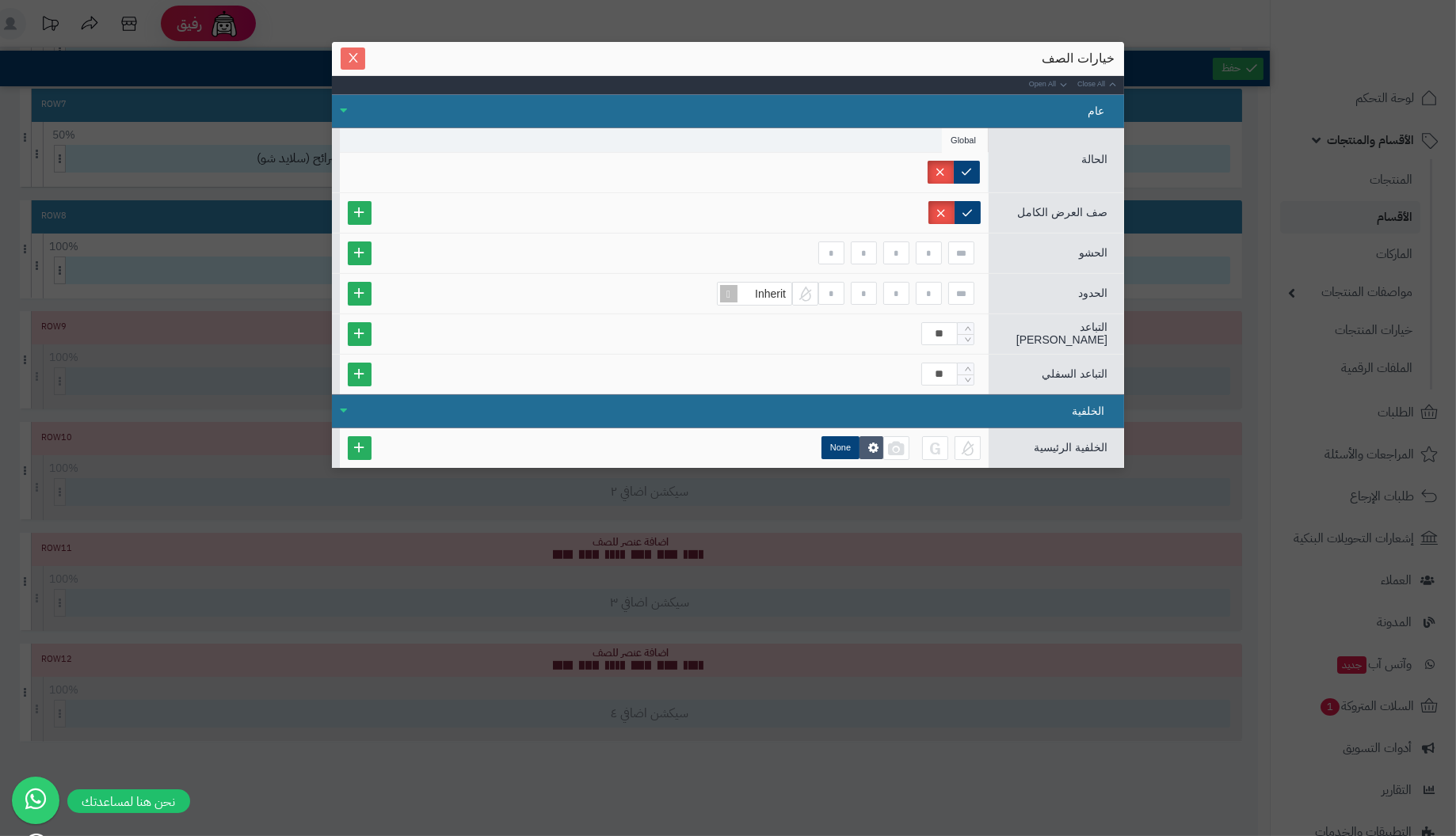
click at [357, 57] on icon "Close" at bounding box center [352, 57] width 12 height 12
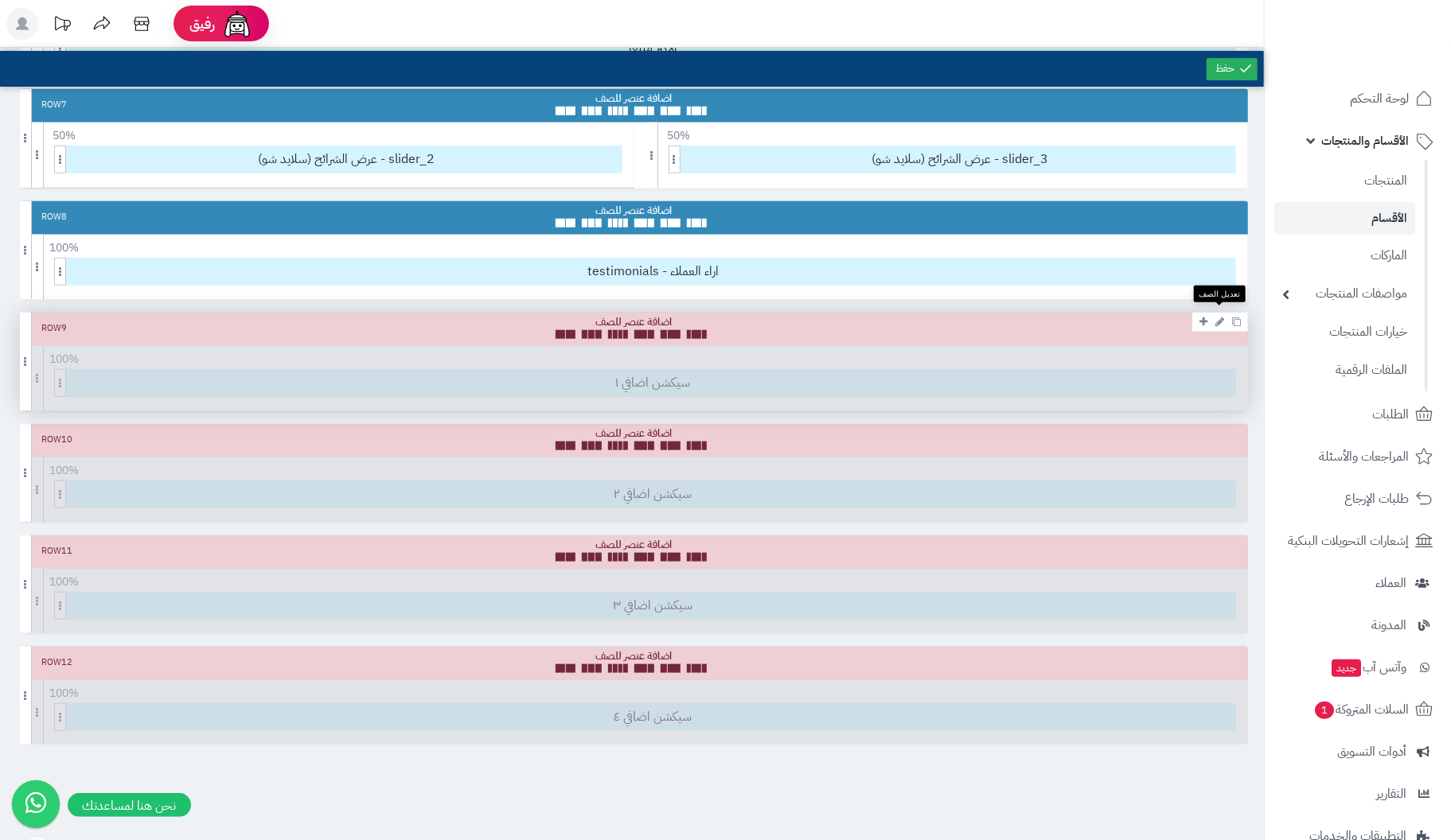
click at [1220, 317] on icon at bounding box center [1219, 322] width 9 height 10
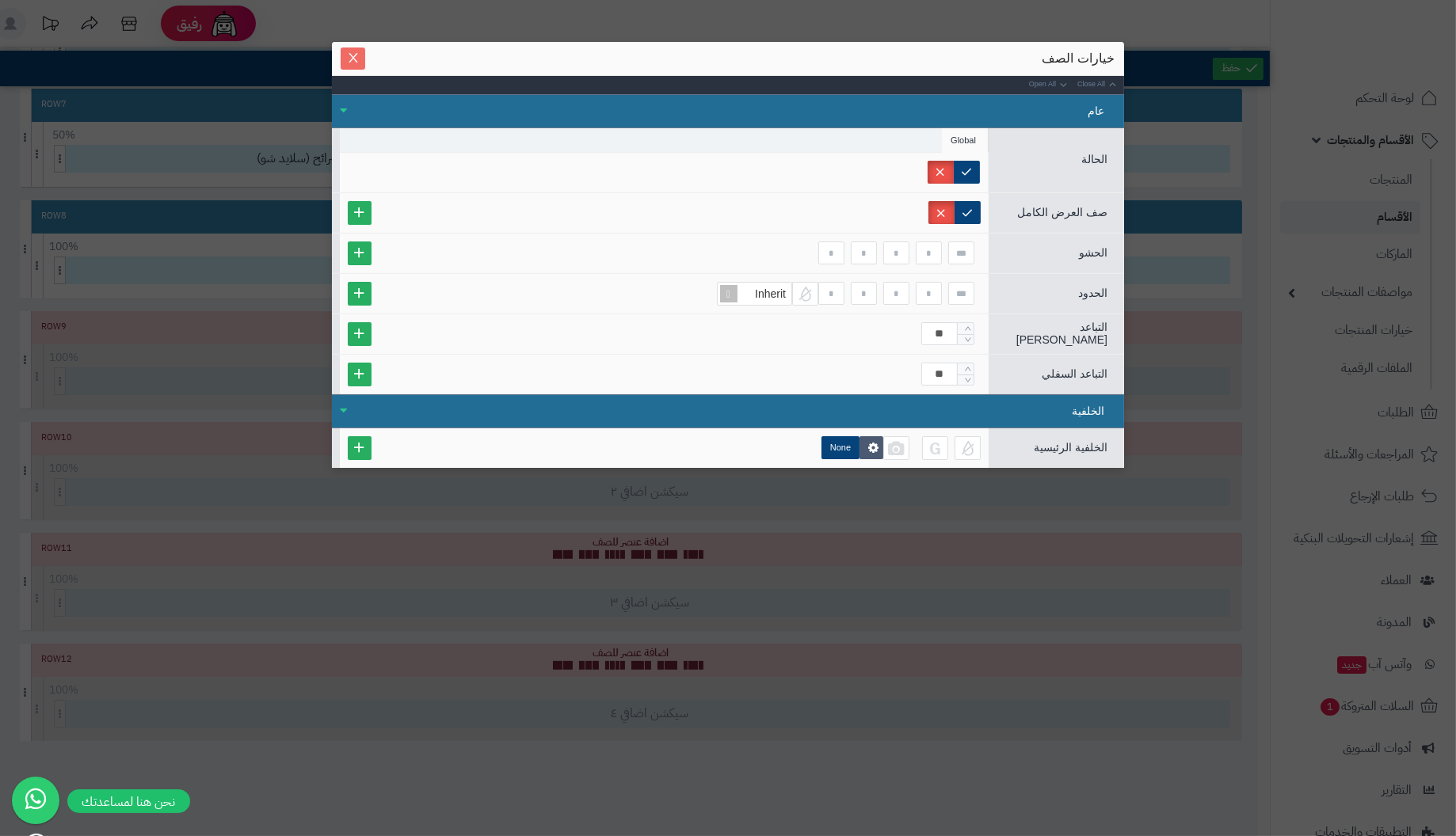
click at [358, 56] on icon "Close" at bounding box center [352, 57] width 12 height 12
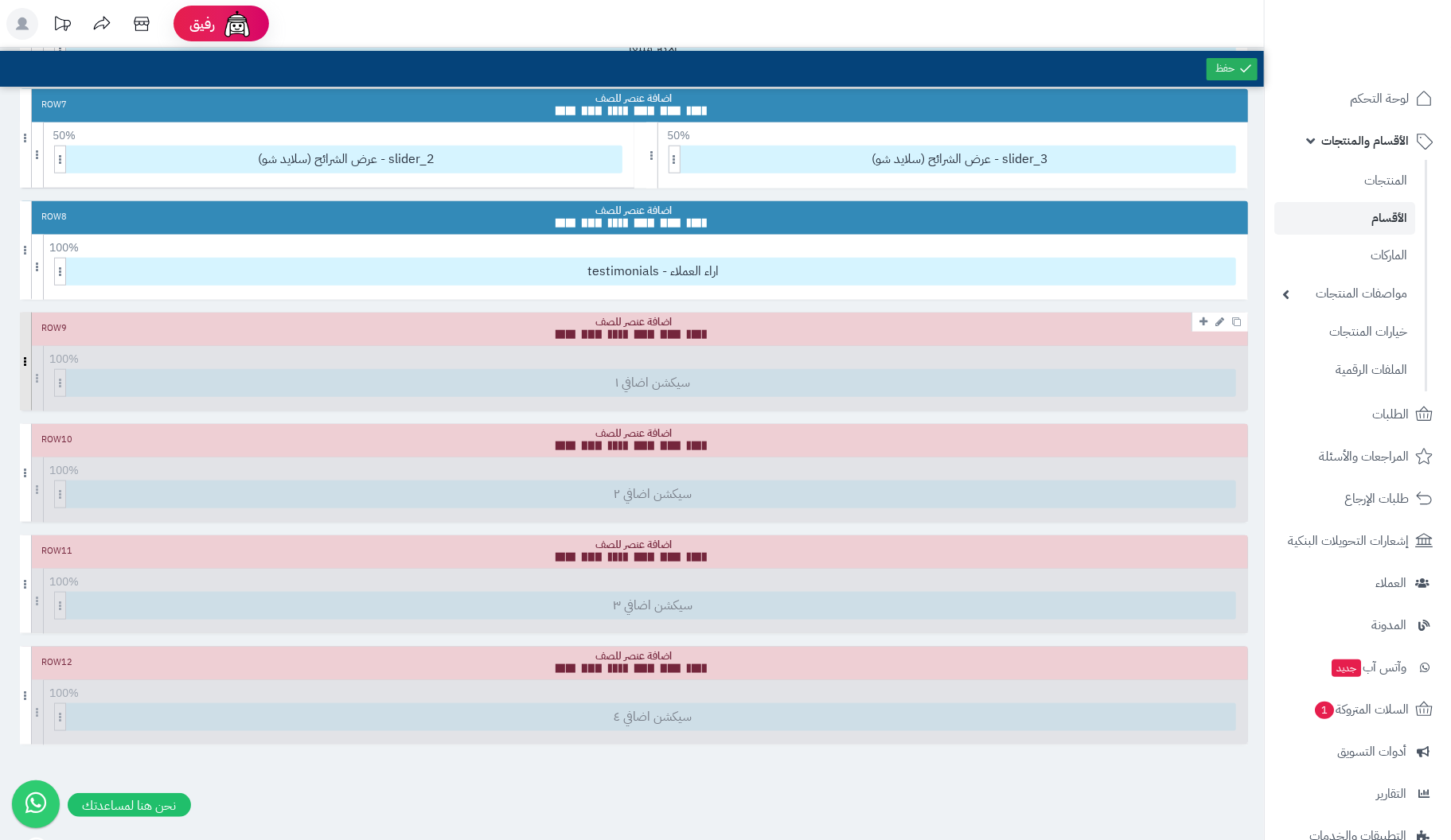
click at [25, 353] on span at bounding box center [26, 361] width 12 height 98
drag, startPoint x: 24, startPoint y: 352, endPoint x: 1219, endPoint y: 317, distance: 1195.5
click at [1219, 317] on icon at bounding box center [1219, 322] width 9 height 10
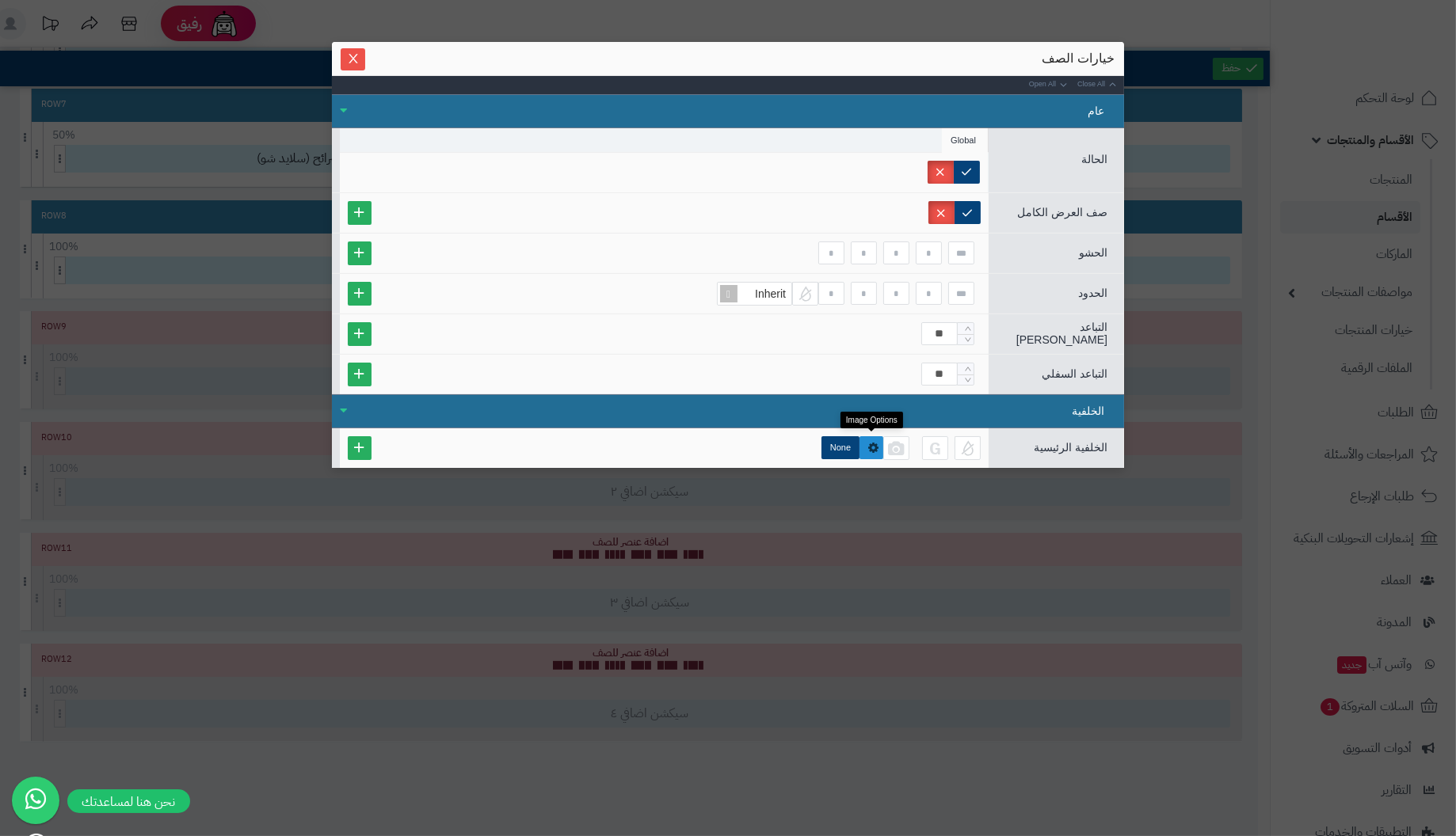
click at [870, 442] on icon at bounding box center [873, 448] width 10 height 12
click at [498, 407] on div "الخلفية" at bounding box center [728, 412] width 792 height 34
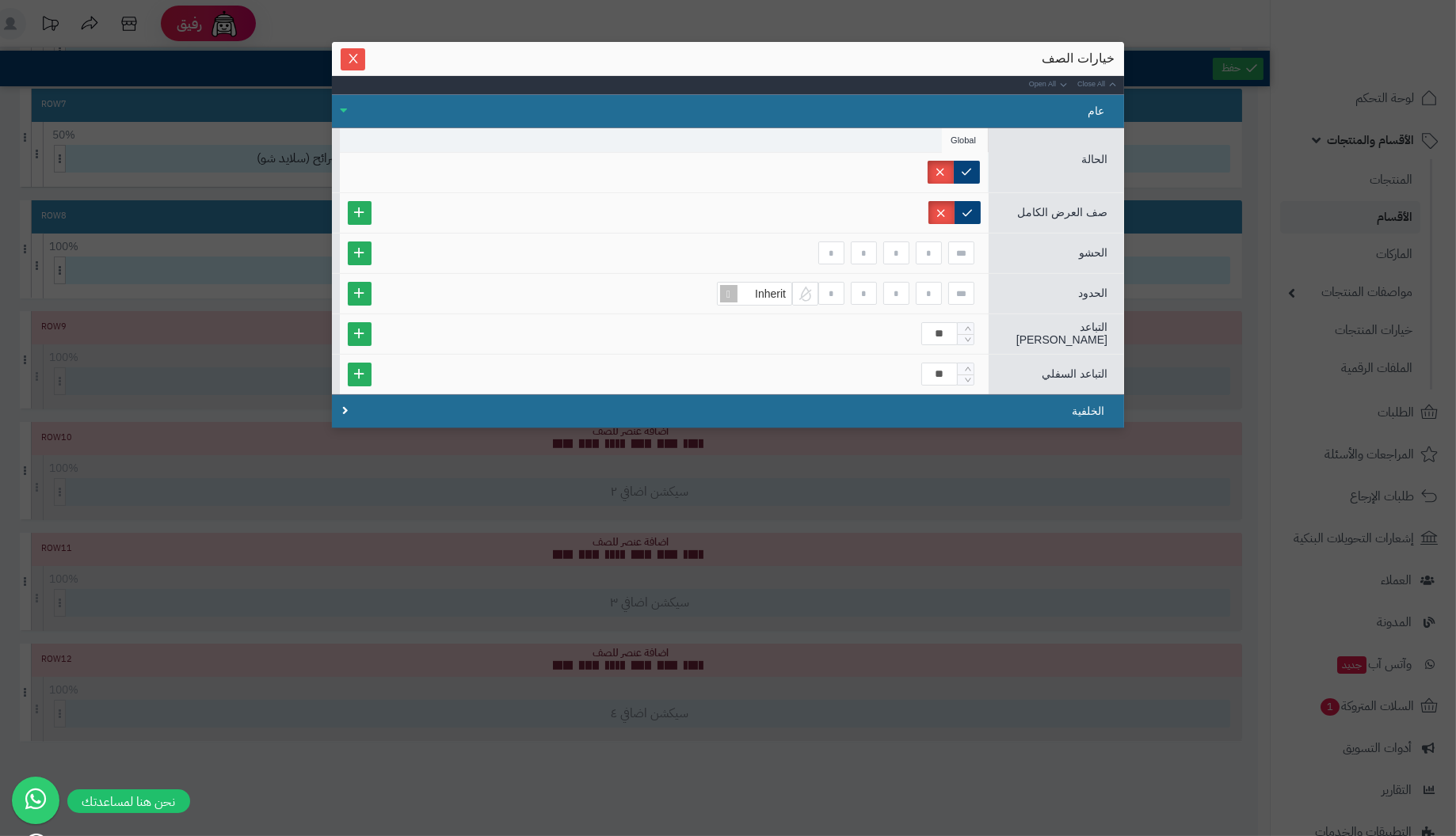
click at [343, 104] on div "عام" at bounding box center [728, 112] width 792 height 34
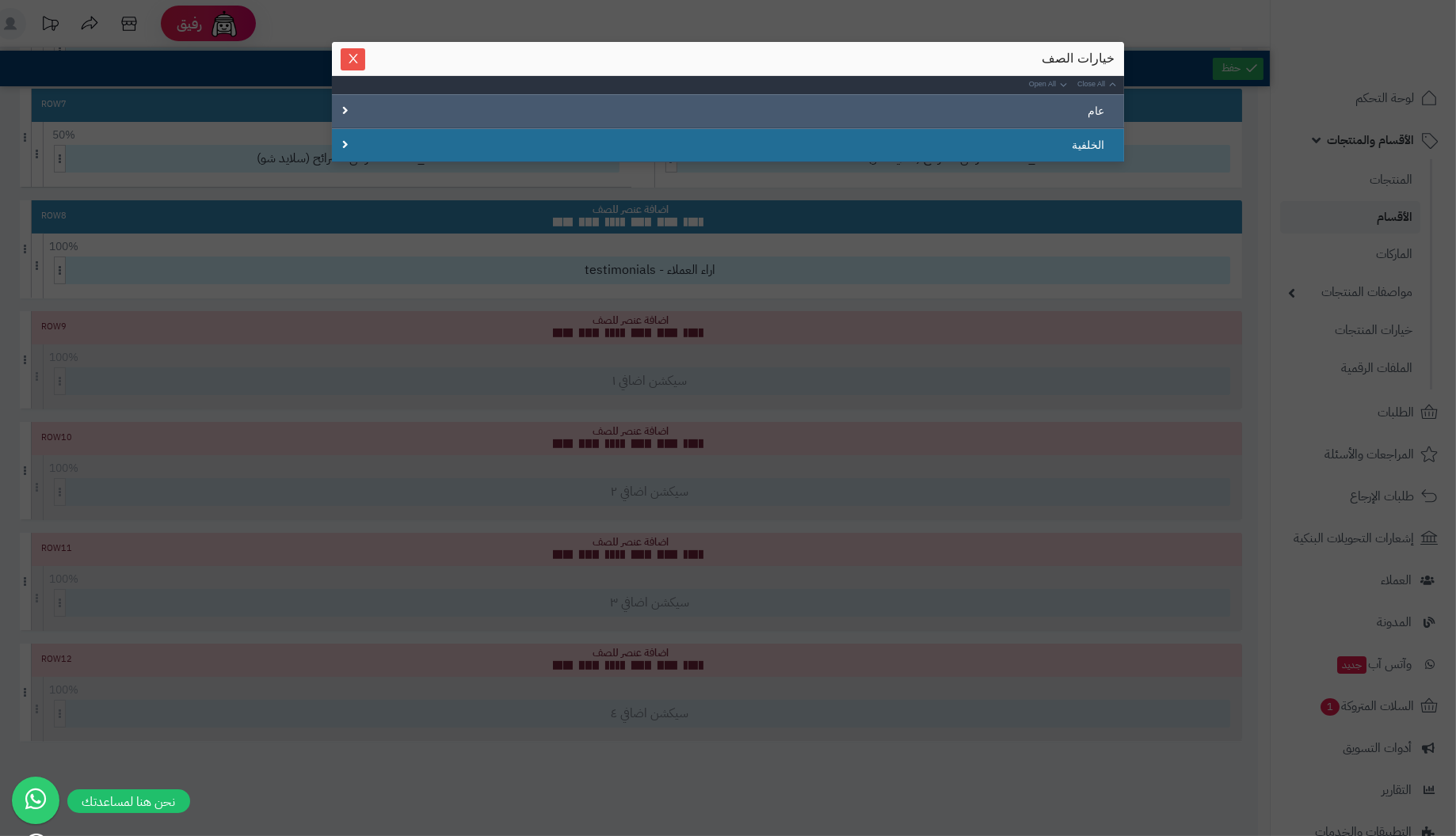
click at [345, 109] on div "عام" at bounding box center [728, 112] width 792 height 34
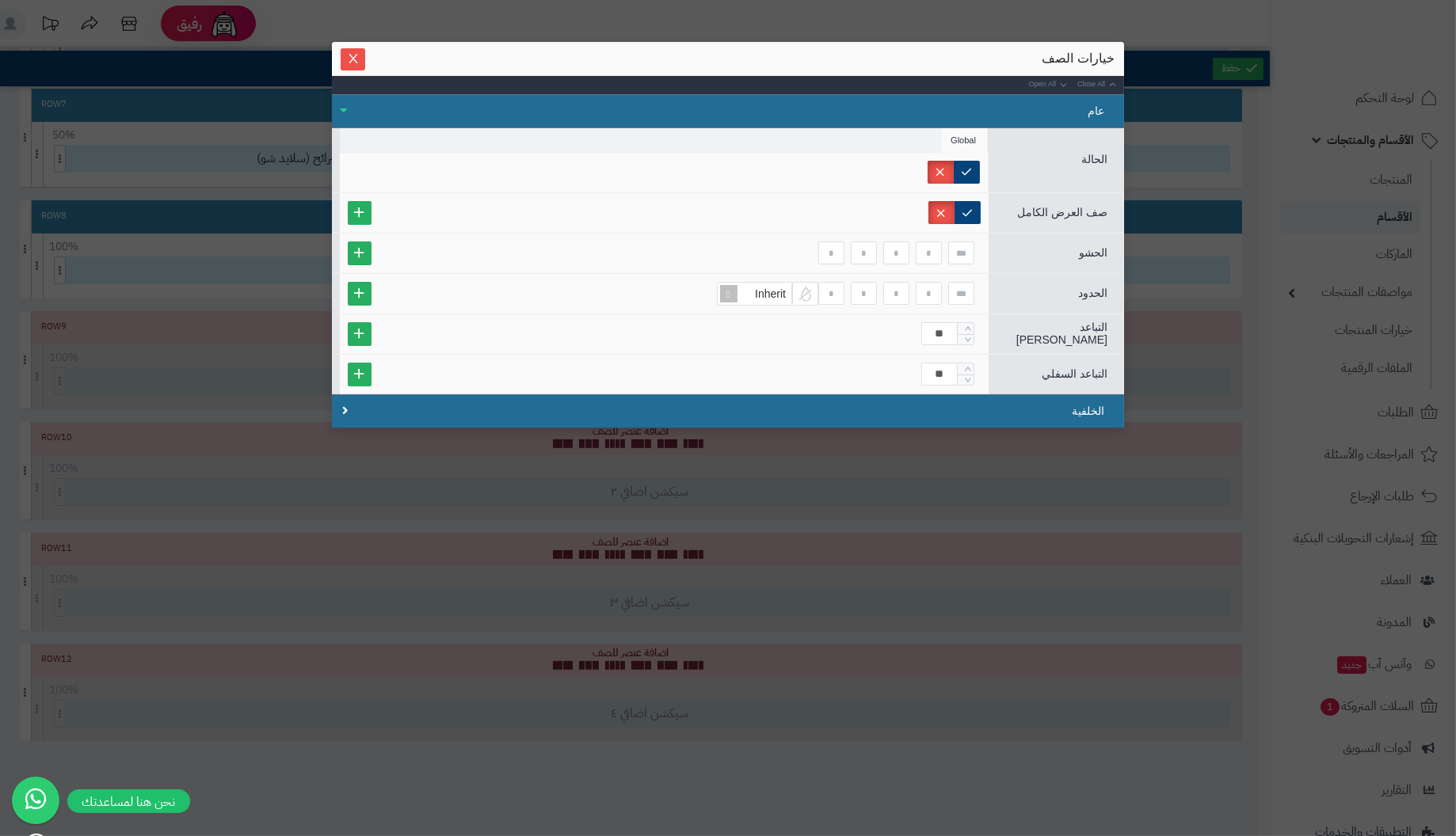
click at [345, 109] on div "عام" at bounding box center [728, 112] width 792 height 34
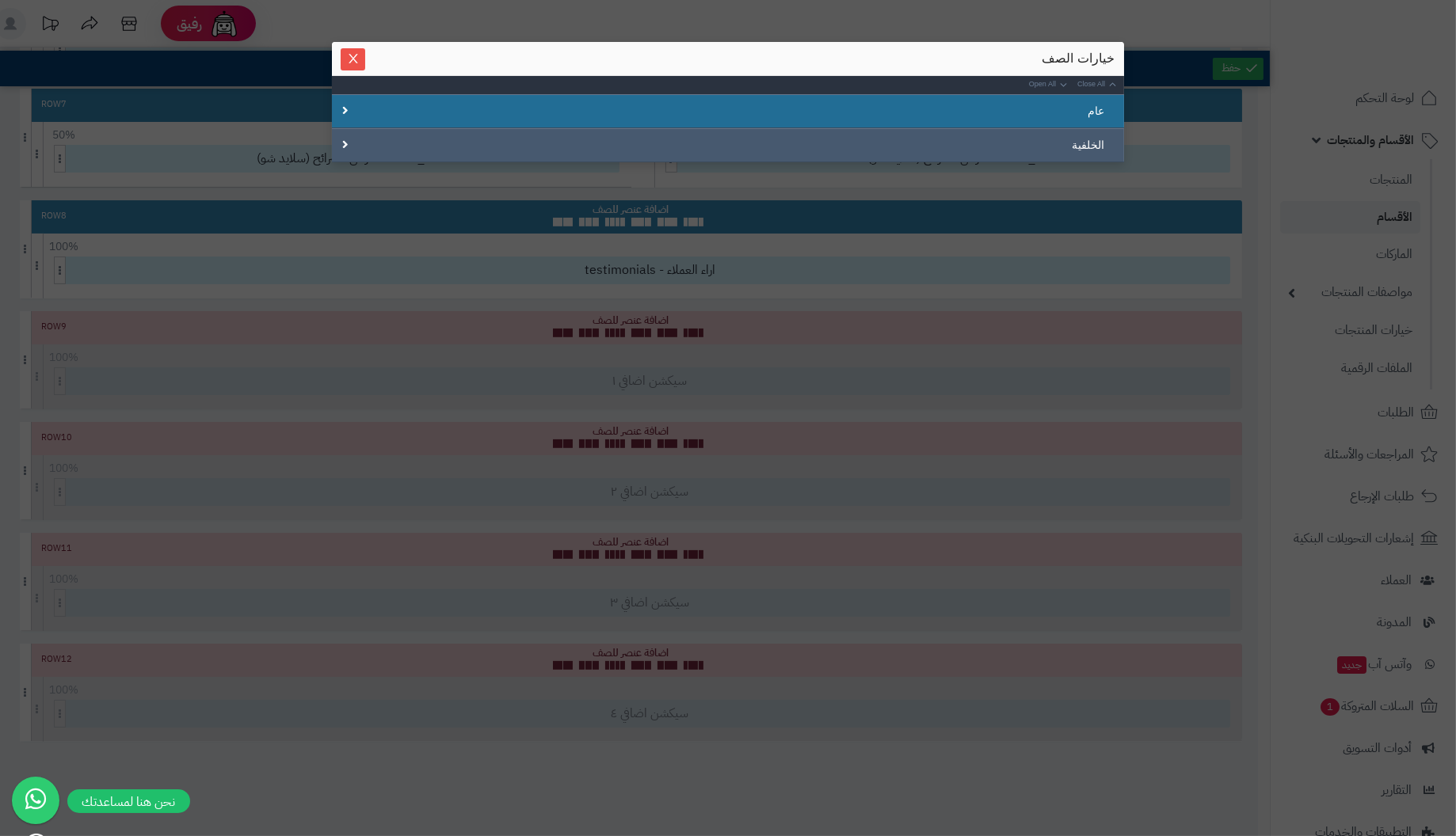
click at [344, 142] on div "الخلفية" at bounding box center [728, 146] width 792 height 34
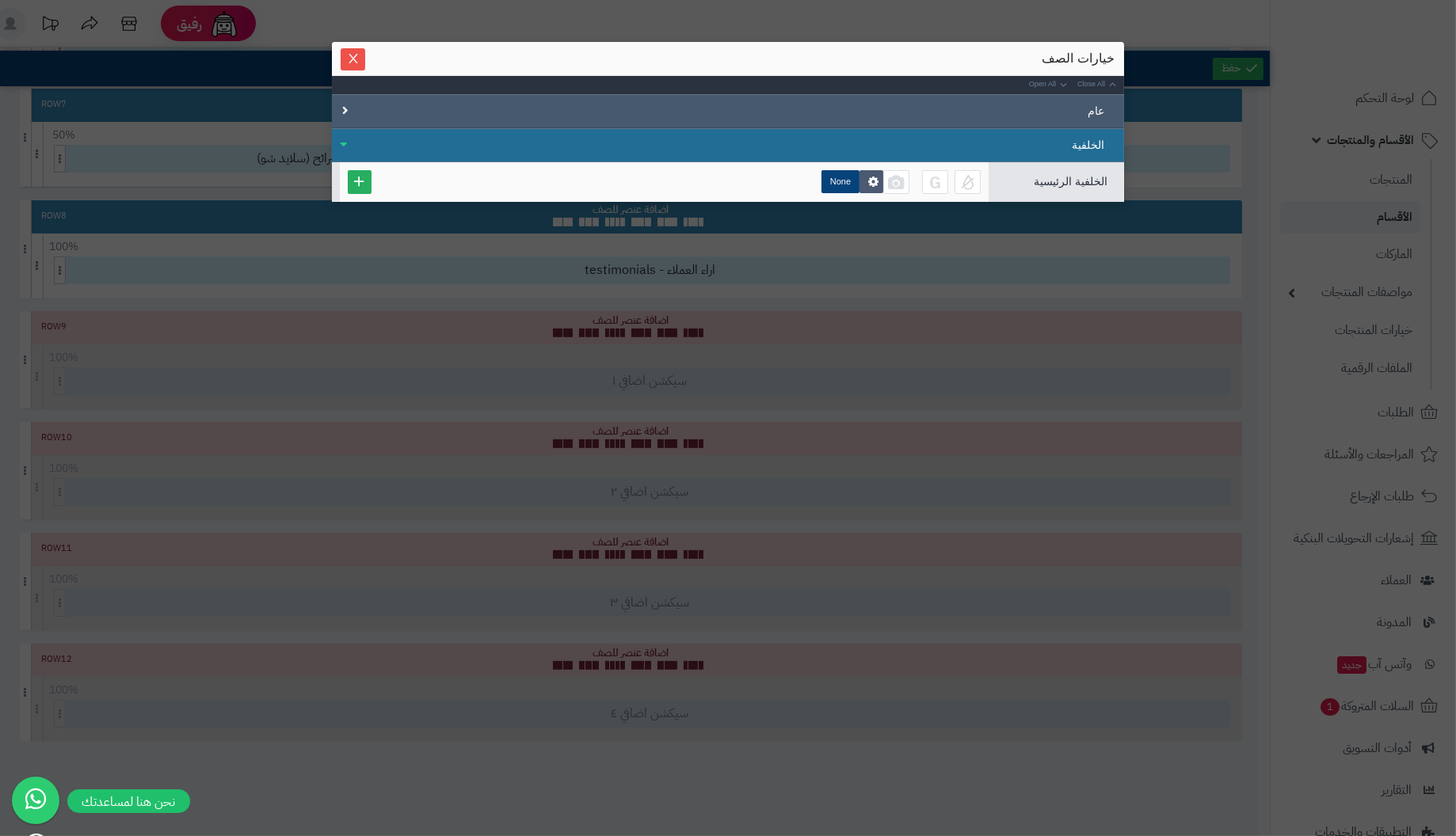
click at [341, 104] on div "عام" at bounding box center [728, 112] width 792 height 34
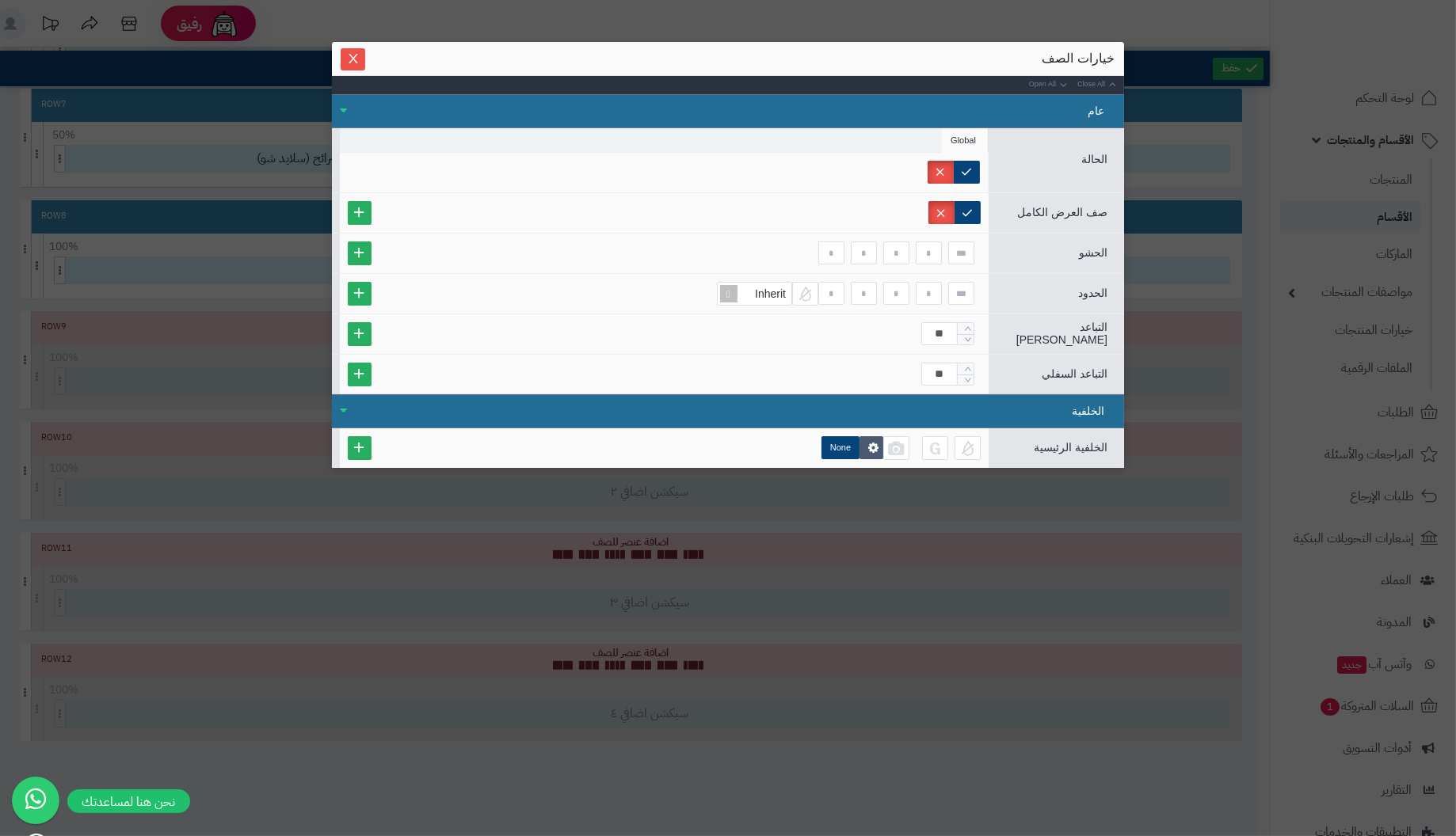
click at [942, 54] on div "خيارات الصف" at bounding box center [728, 59] width 773 height 17
click at [361, 52] on span "Close" at bounding box center [353, 58] width 25 height 13
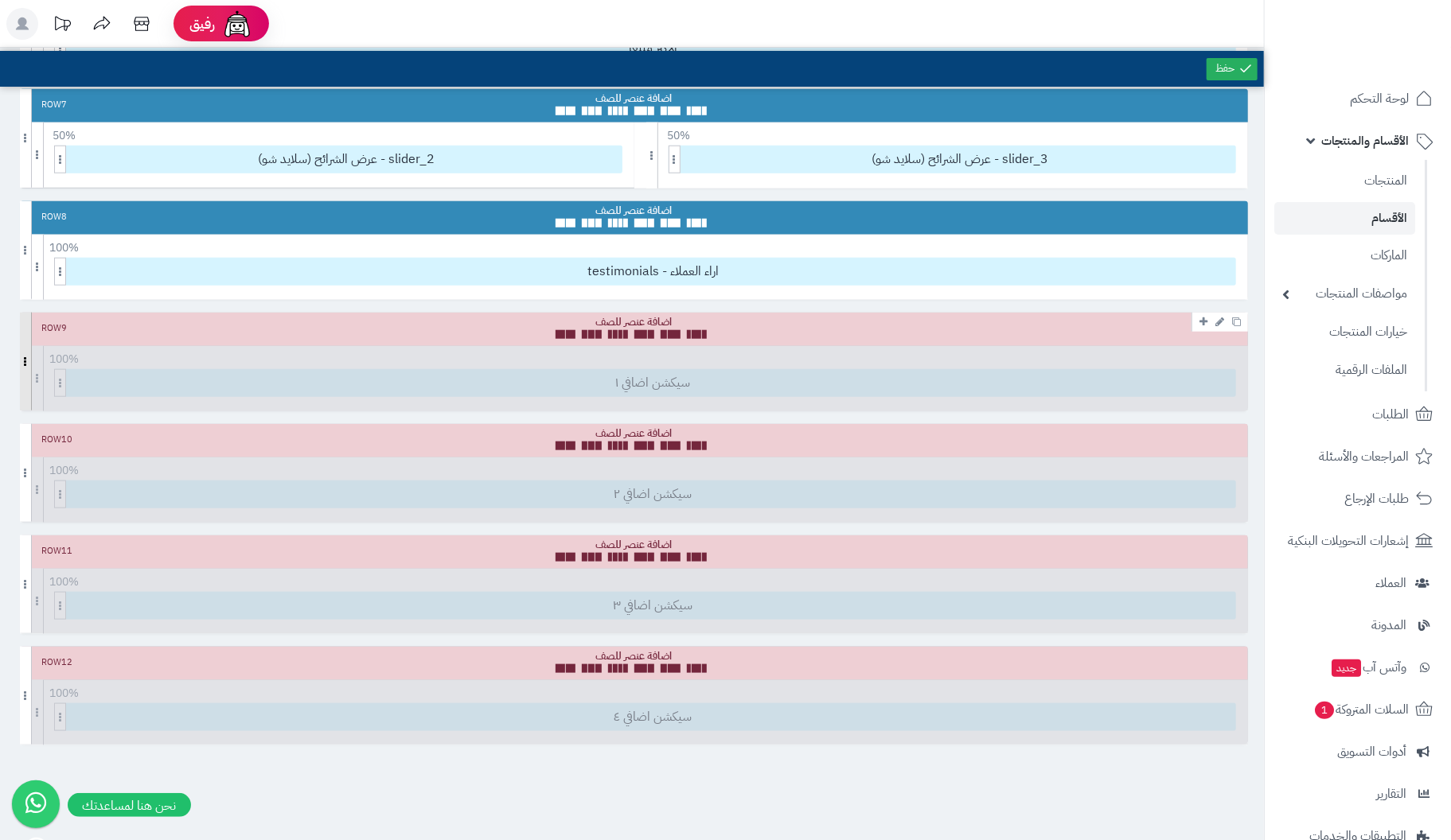
click at [27, 339] on span at bounding box center [26, 361] width 12 height 98
drag, startPoint x: 27, startPoint y: 339, endPoint x: 648, endPoint y: 300, distance: 622.2
click at [648, 300] on div "Row 1 100 % 100 95 90 85 80 75 70 66 60 55 50 45 40 33 30 25 20 15 10 5 عرض الش…" at bounding box center [634, 83] width 1228 height 1324
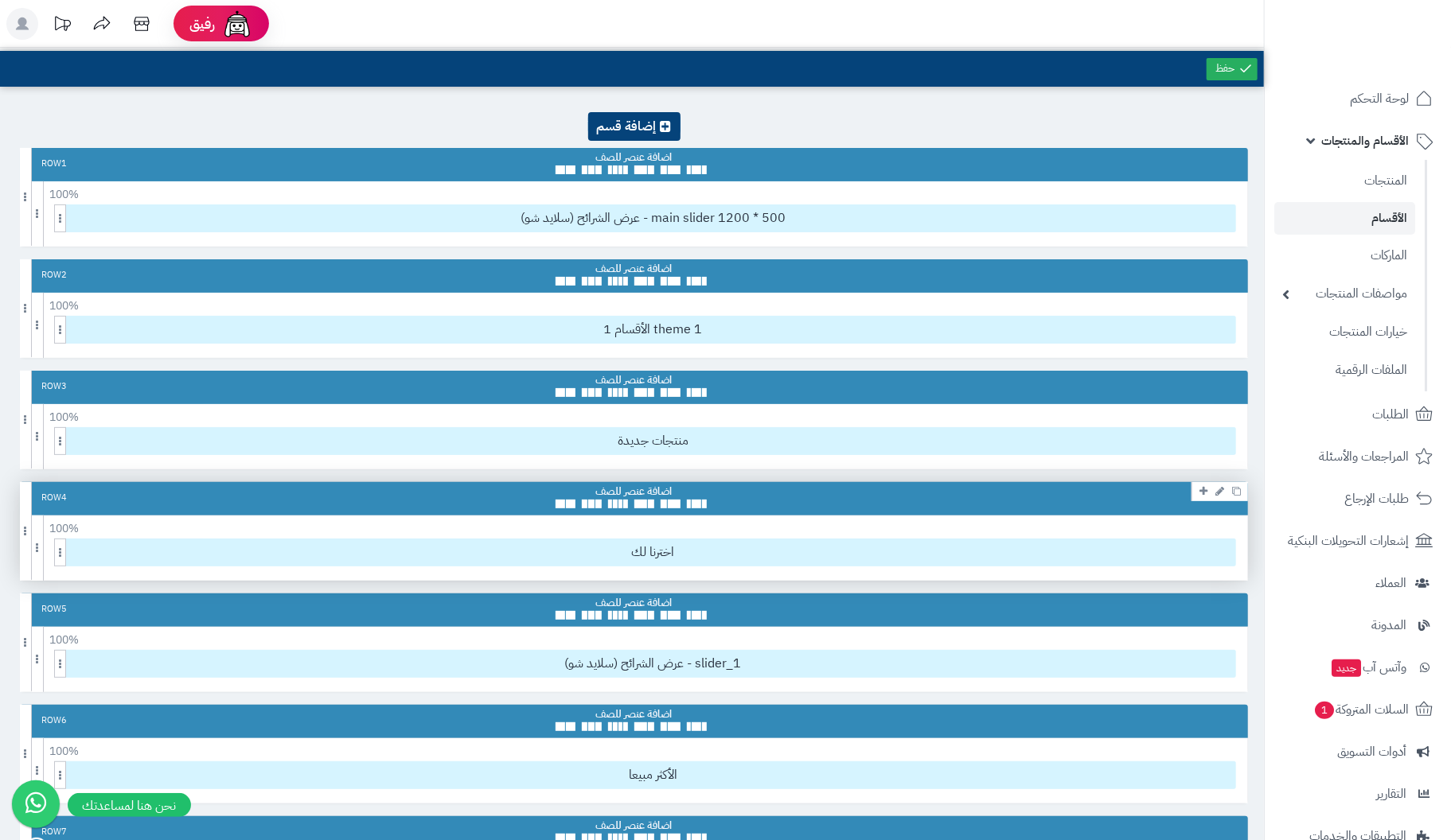
scroll to position [0, 0]
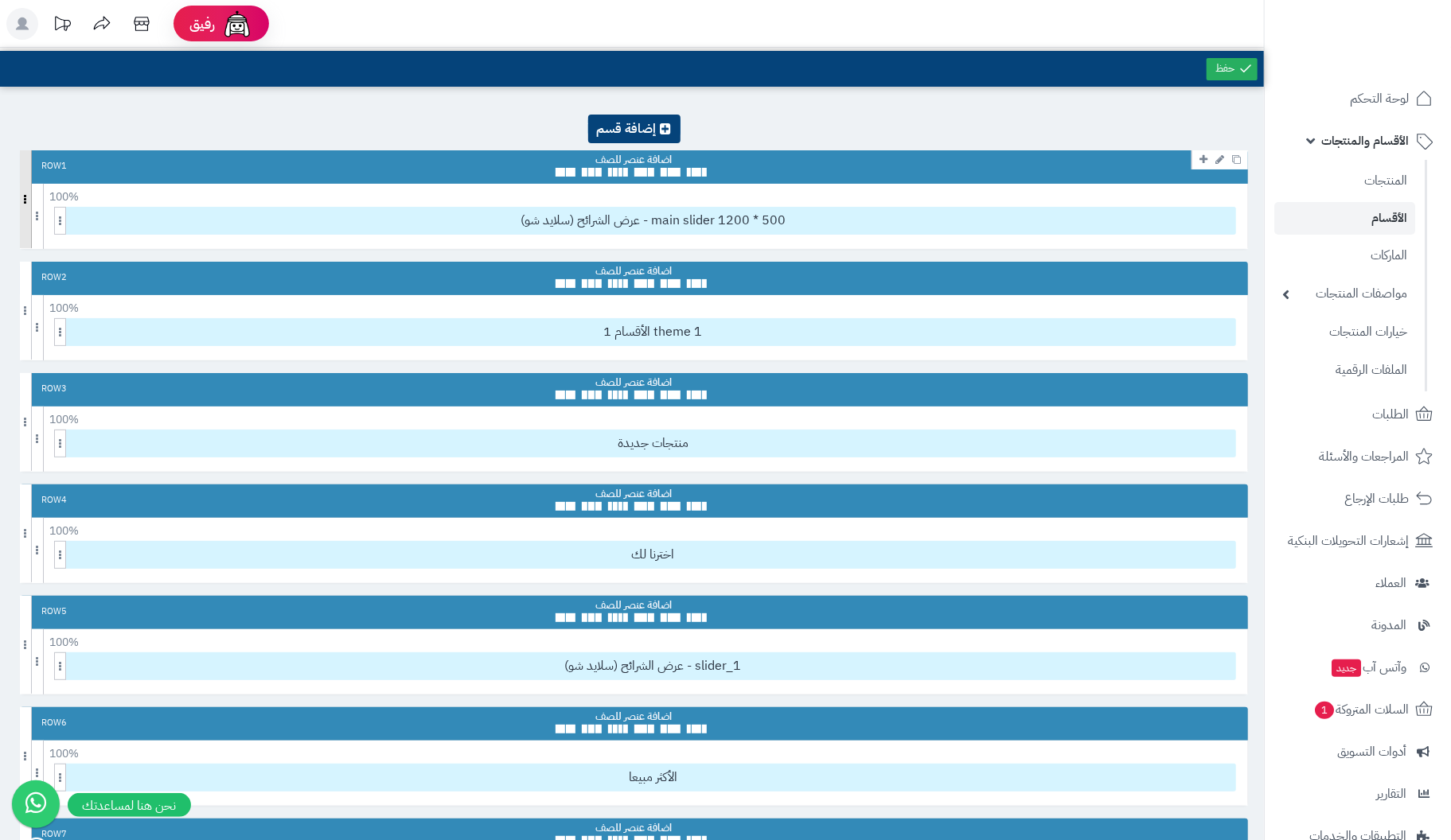
click at [22, 196] on span at bounding box center [26, 199] width 12 height 98
click at [22, 197] on span at bounding box center [26, 199] width 12 height 98
click at [36, 217] on span at bounding box center [37, 216] width 12 height 66
click at [54, 217] on span at bounding box center [60, 221] width 12 height 28
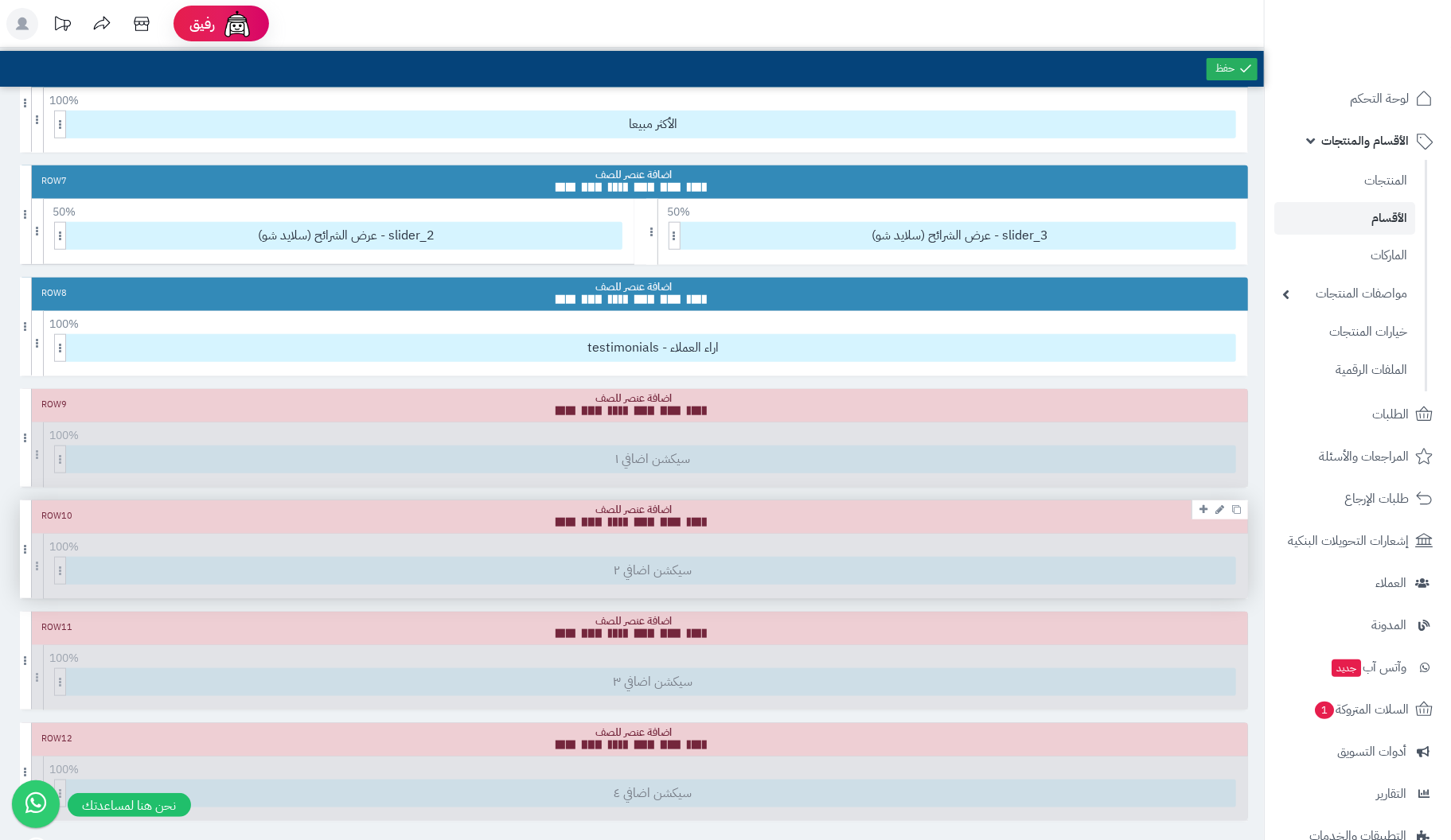
scroll to position [650, 0]
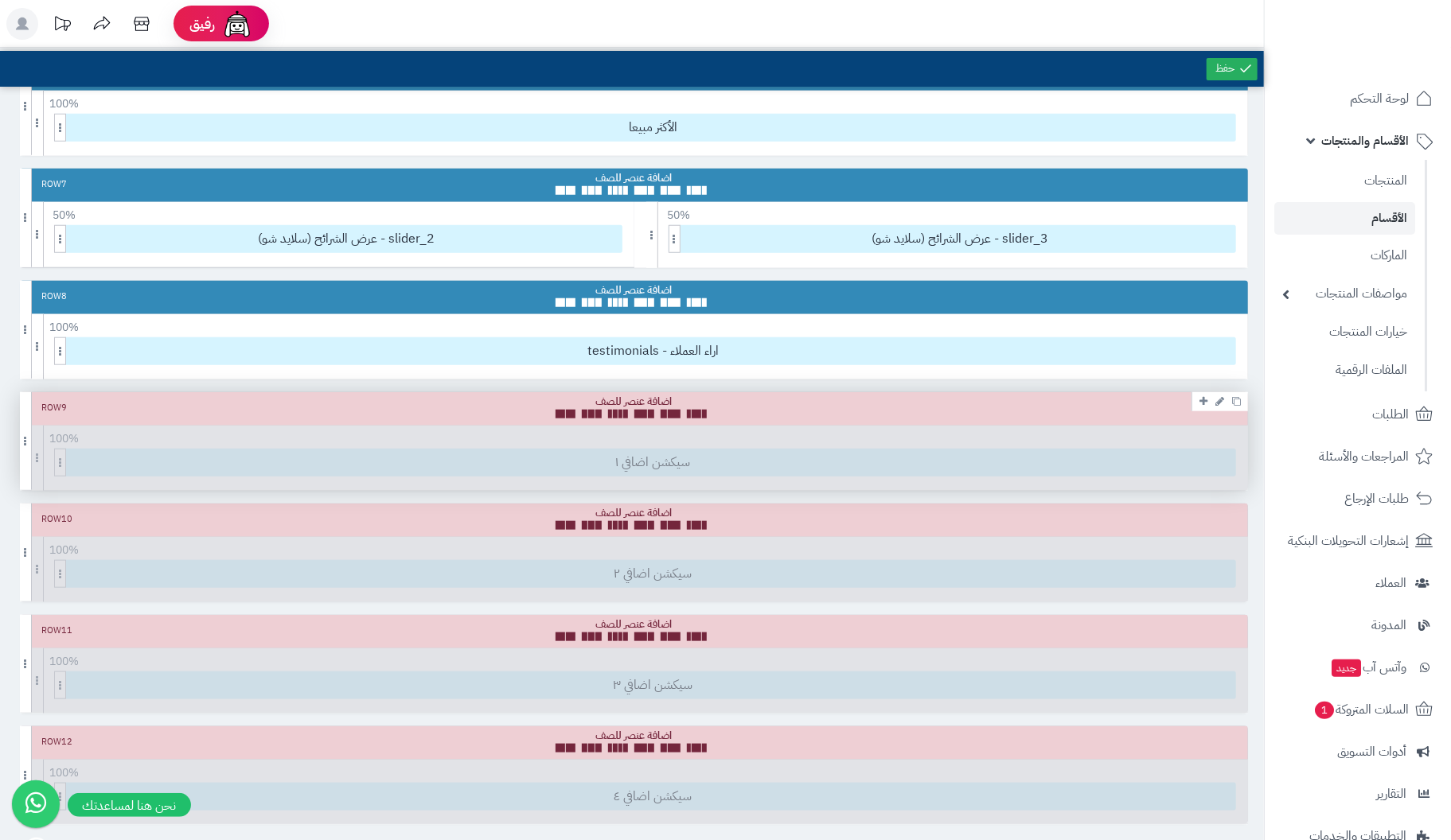
click at [649, 459] on div "Row 9 100 % 100 95 90 85 80 75 70 66 60 55 50 45 40 33 30 25 20 15 10 5 سيكشن ا…" at bounding box center [634, 440] width 1228 height 98
click at [651, 458] on div "Row 9 100 % 100 95 90 85 80 75 70 66 60 55 50 45 40 33 30 25 20 15 10 5 سيكشن ا…" at bounding box center [634, 440] width 1228 height 98
click at [661, 402] on div at bounding box center [635, 406] width 158 height 24
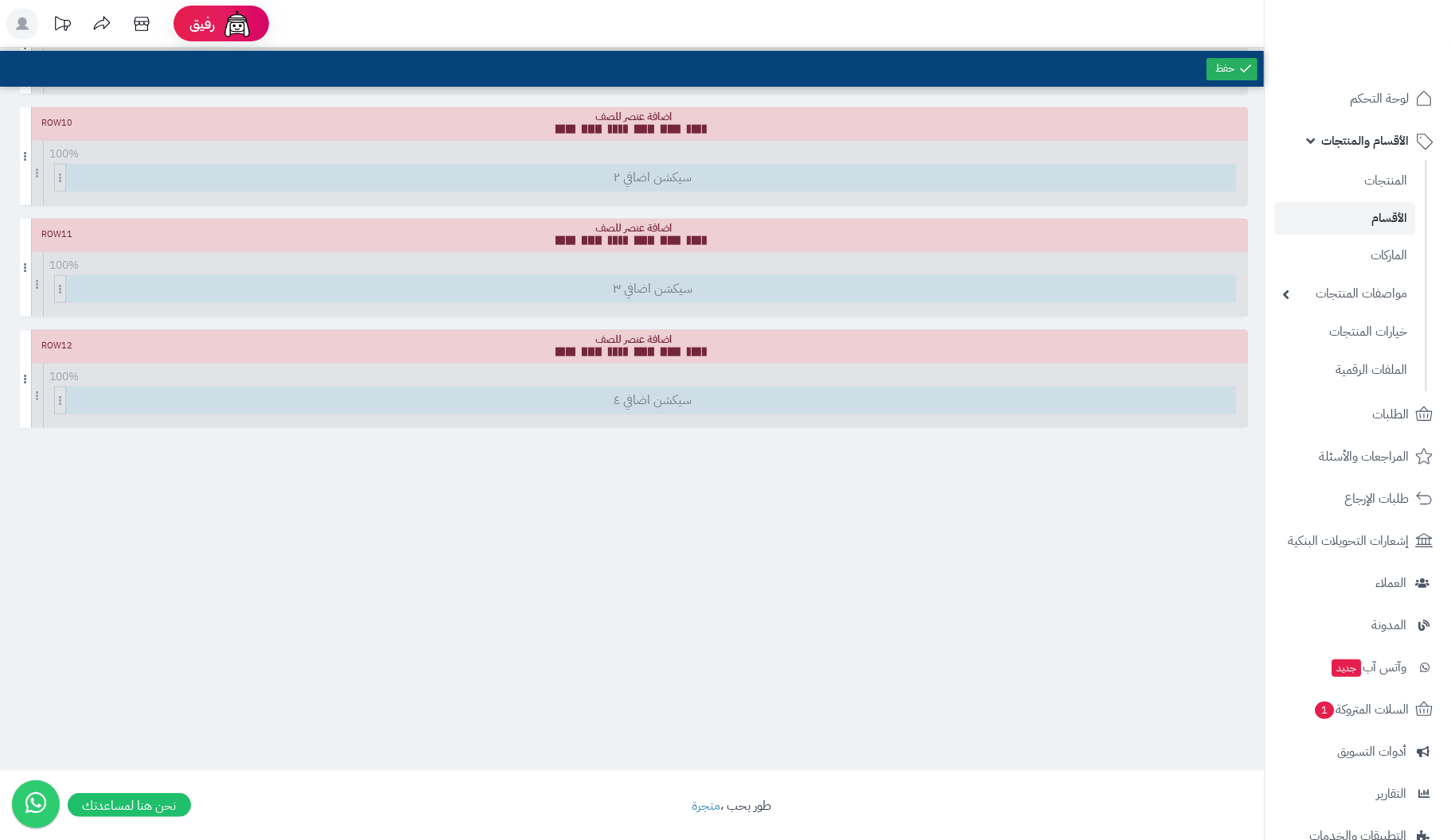
scroll to position [1048, 0]
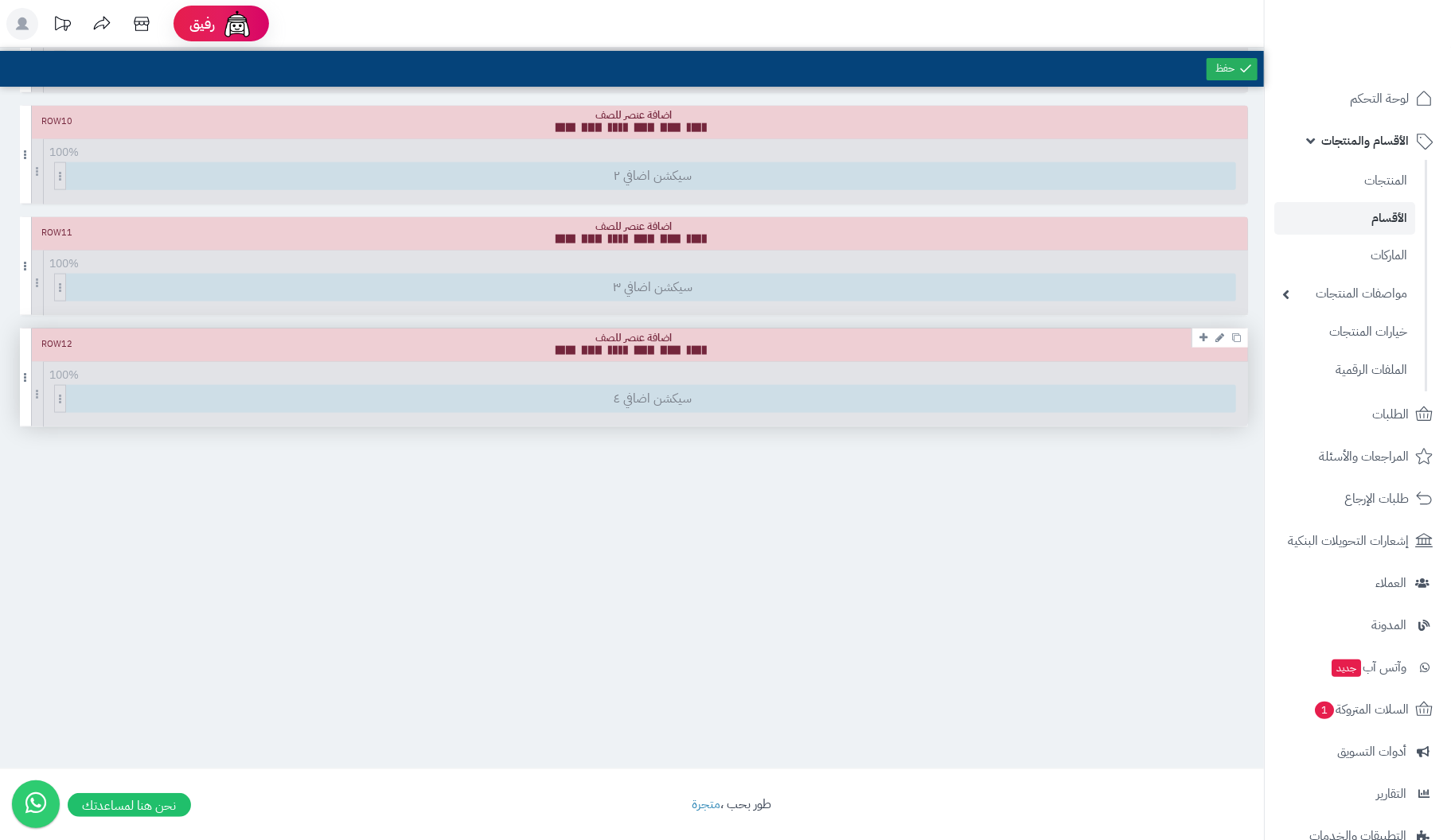
click at [675, 346] on span at bounding box center [674, 350] width 12 height 9
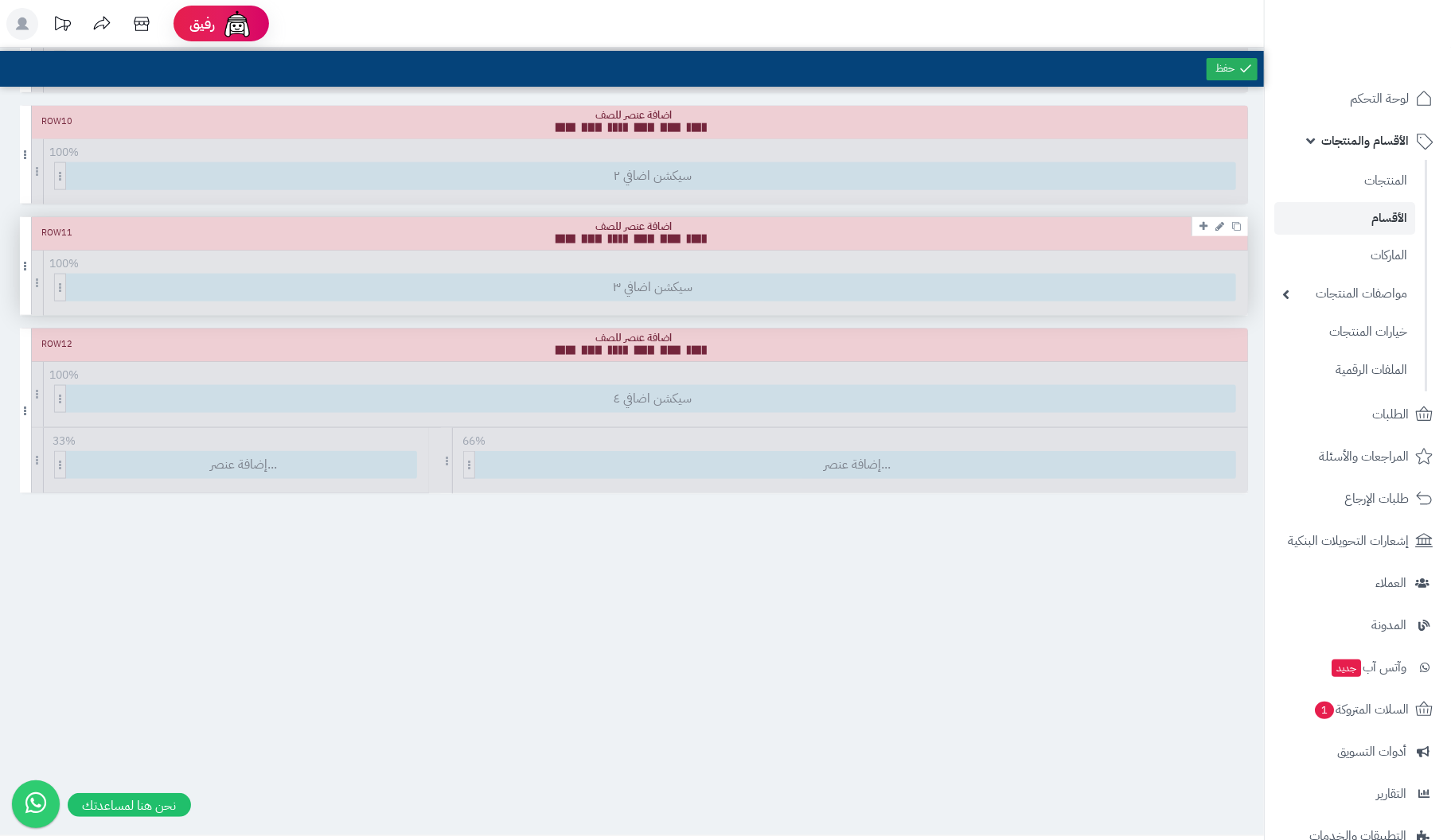
click at [683, 235] on ul at bounding box center [635, 239] width 158 height 9
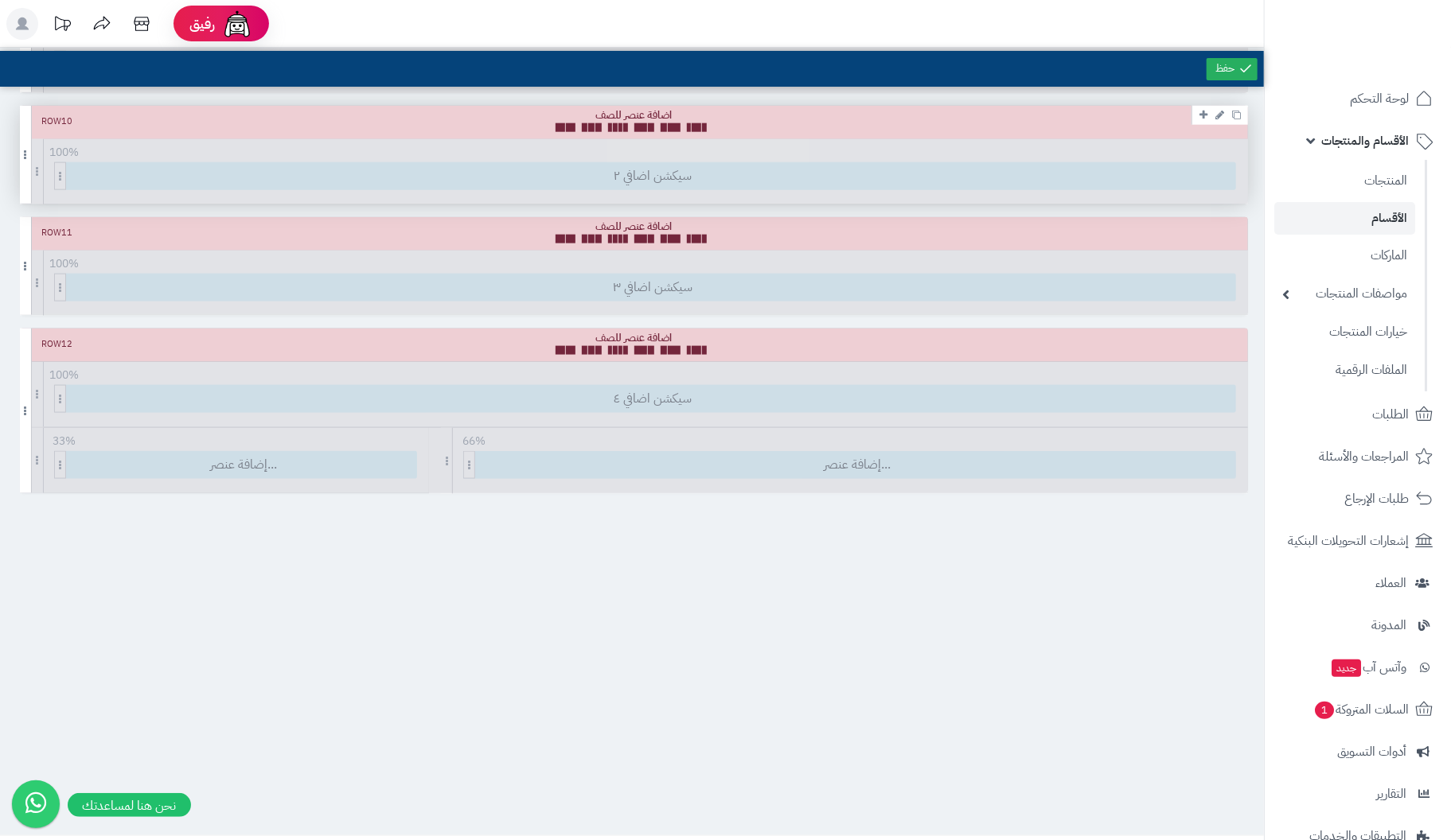
click at [670, 124] on span at bounding box center [674, 127] width 12 height 9
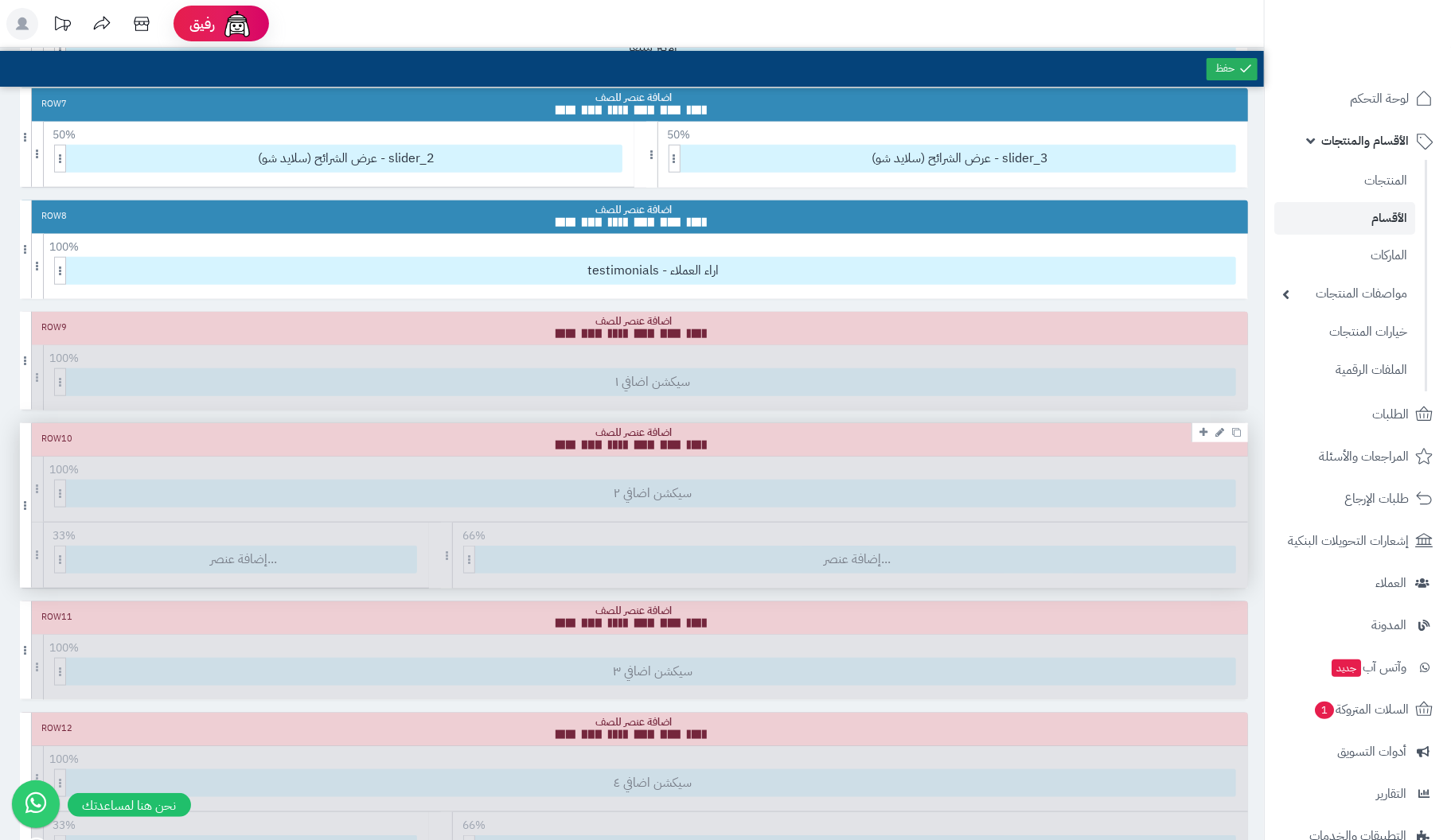
scroll to position [730, 0]
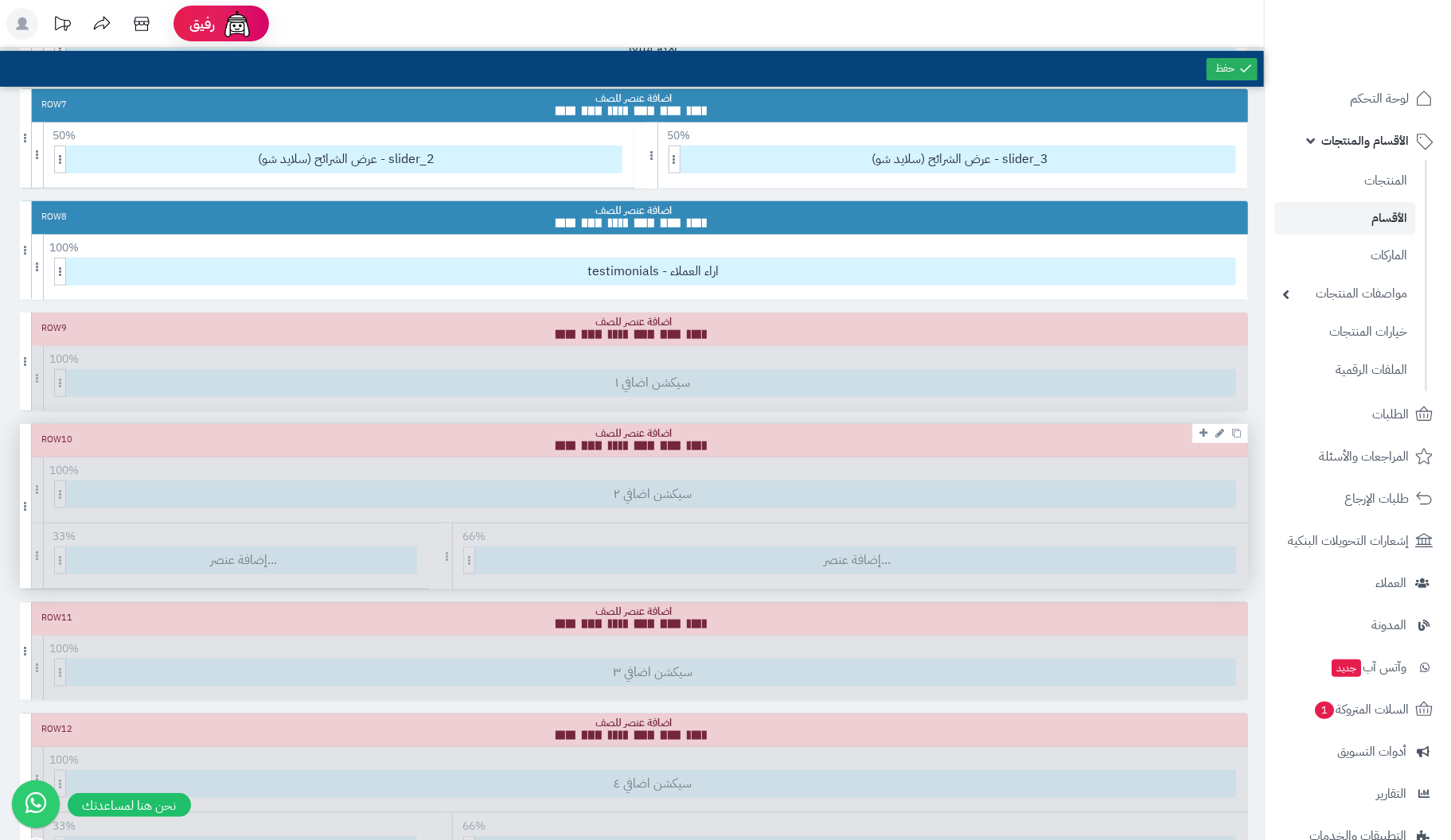
click at [636, 430] on div at bounding box center [635, 438] width 158 height 24
click at [637, 488] on div "Row 10 100 % 100 95 90 85 80 75 70 66 60 55 50 45 40 33 30 25 20 15 10 5 سيكشن …" at bounding box center [634, 506] width 1228 height 165
click at [830, 552] on div "Row 10 100 % 100 95 90 85 80 75 70 66 60 55 50 45 40 33 30 25 20 15 10 5 سيكشن …" at bounding box center [634, 506] width 1228 height 165
drag, startPoint x: 466, startPoint y: 553, endPoint x: 467, endPoint y: 498, distance: 55.0
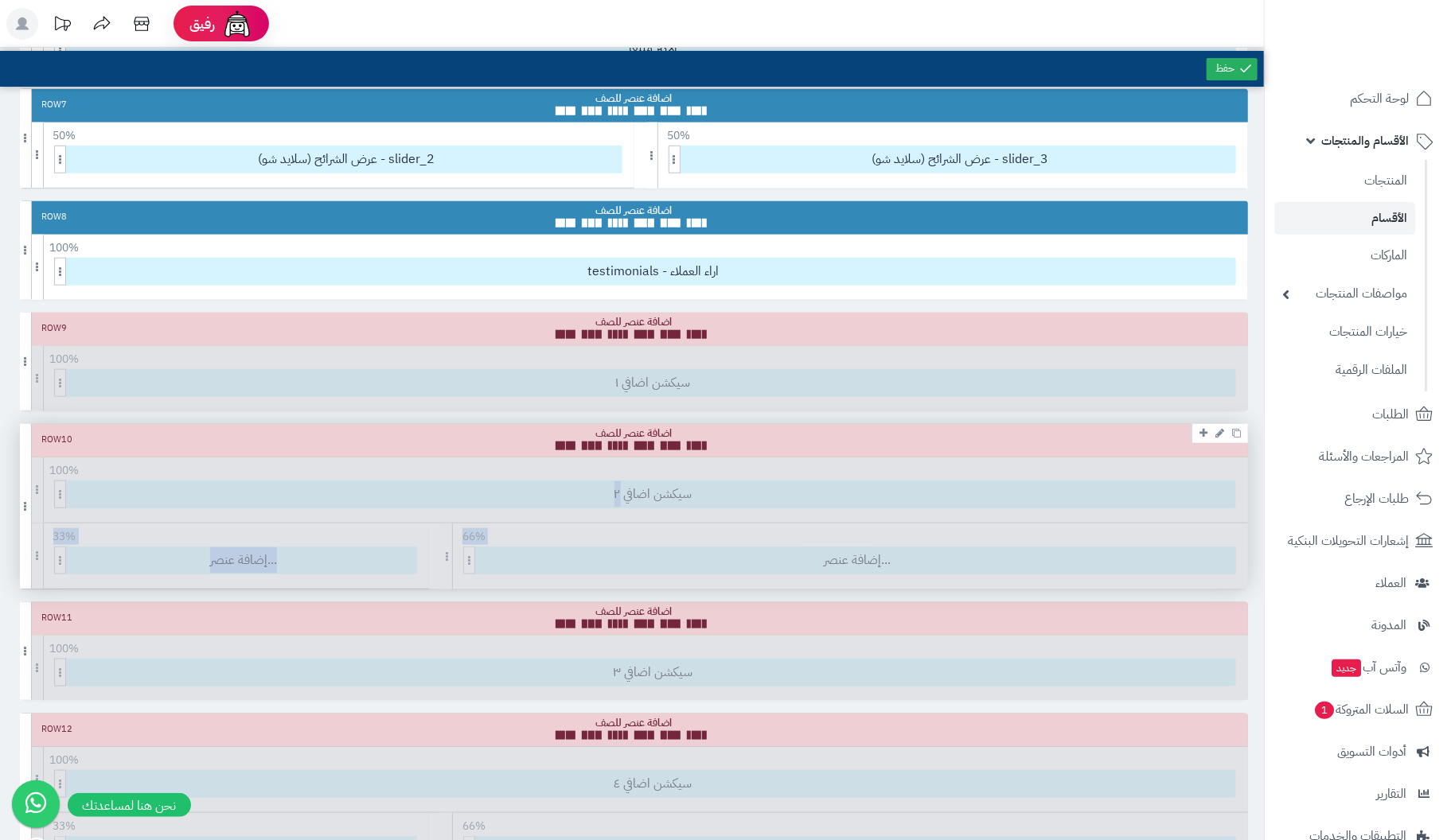
click at [467, 498] on div "Row 10 100 % 100 95 90 85 80 75 70 66 60 55 50 45 40 33 30 25 20 15 10 5 سيكشن …" at bounding box center [634, 506] width 1228 height 165
click at [470, 543] on div "Row 10 100 % 100 95 90 85 80 75 70 66 60 55 50 45 40 33 30 25 20 15 10 5 سيكشن …" at bounding box center [634, 506] width 1228 height 165
click at [528, 486] on div "Row 10 100 % 100 95 90 85 80 75 70 66 60 55 50 45 40 33 30 25 20 15 10 5 سيكشن …" at bounding box center [634, 506] width 1228 height 165
click at [637, 431] on div at bounding box center [635, 438] width 158 height 24
click at [42, 440] on div "Row 10" at bounding box center [634, 440] width 1228 height 33
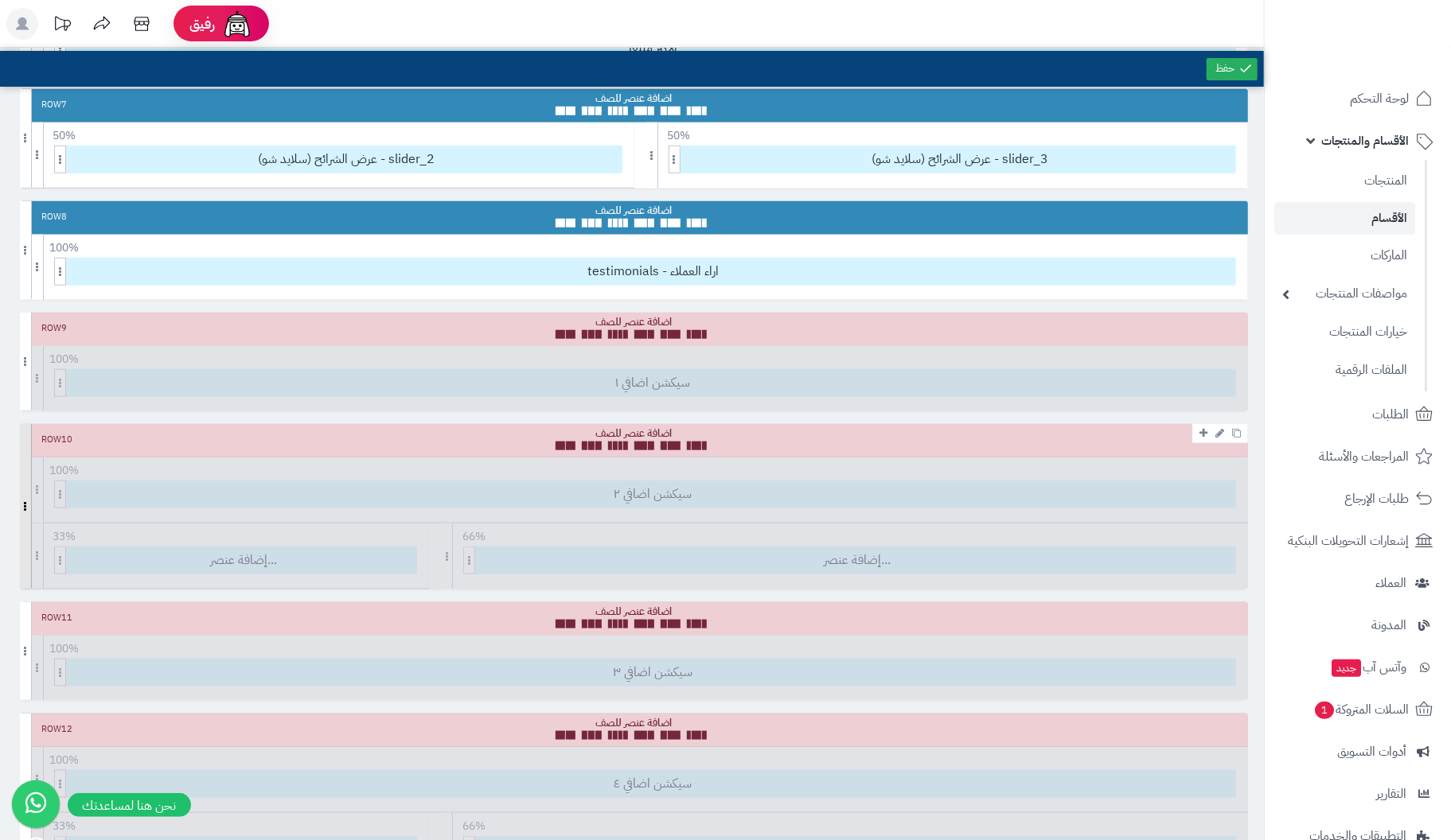
click at [27, 498] on span at bounding box center [26, 506] width 12 height 165
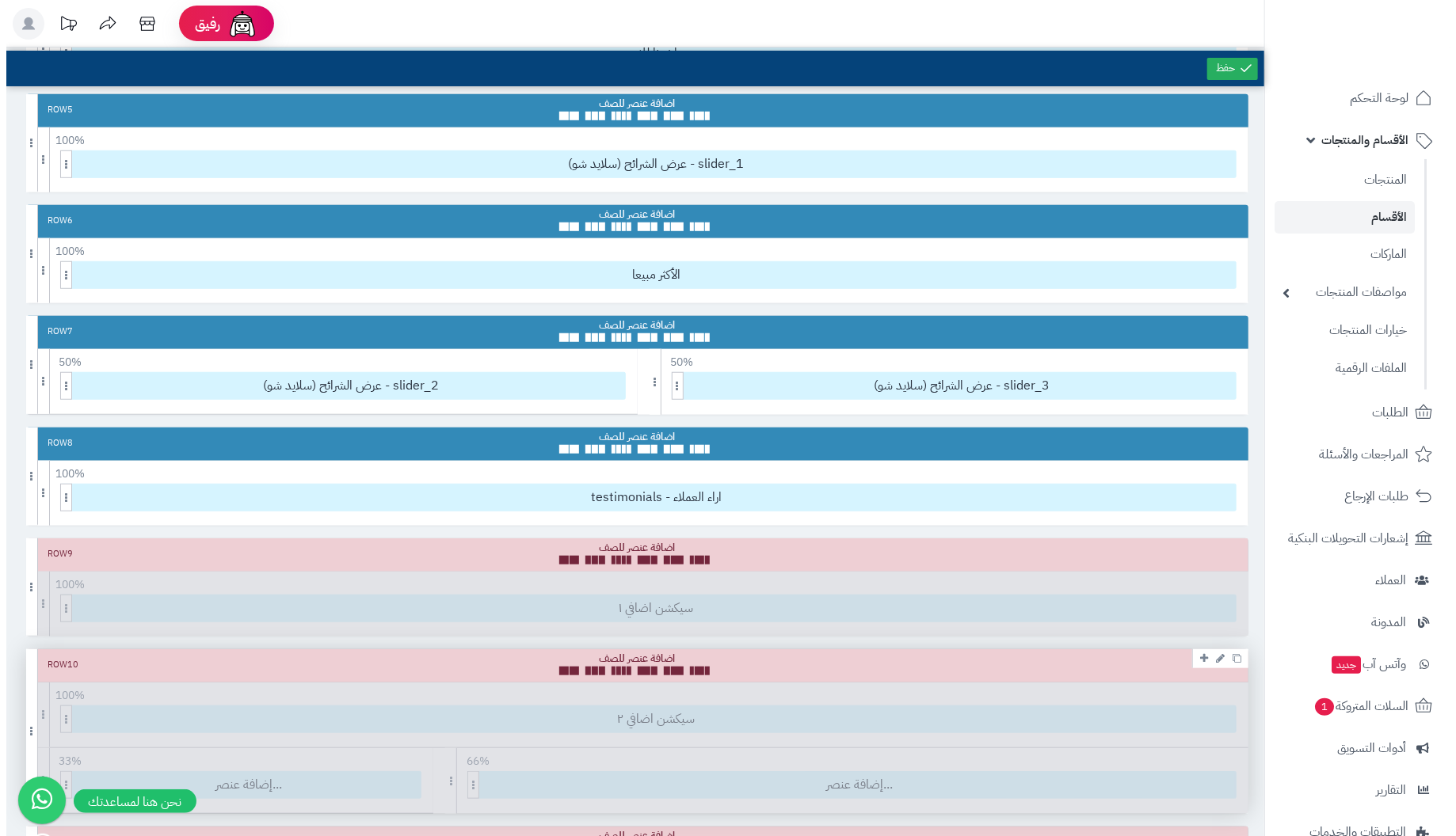
scroll to position [489, 0]
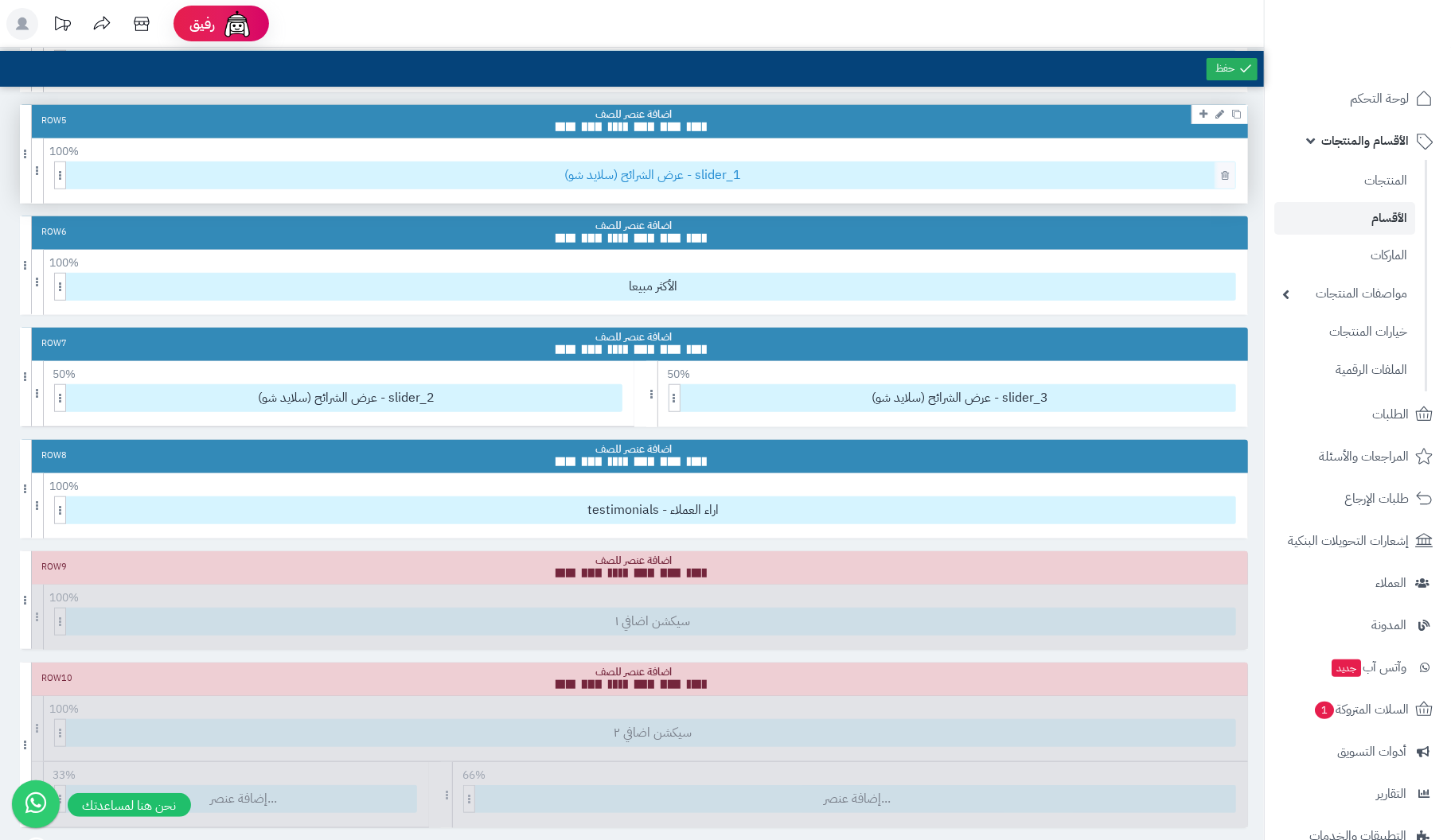
click at [687, 177] on span "عرض الشرائح (سلايد شو) - slider_1" at bounding box center [653, 176] width 1165 height 27
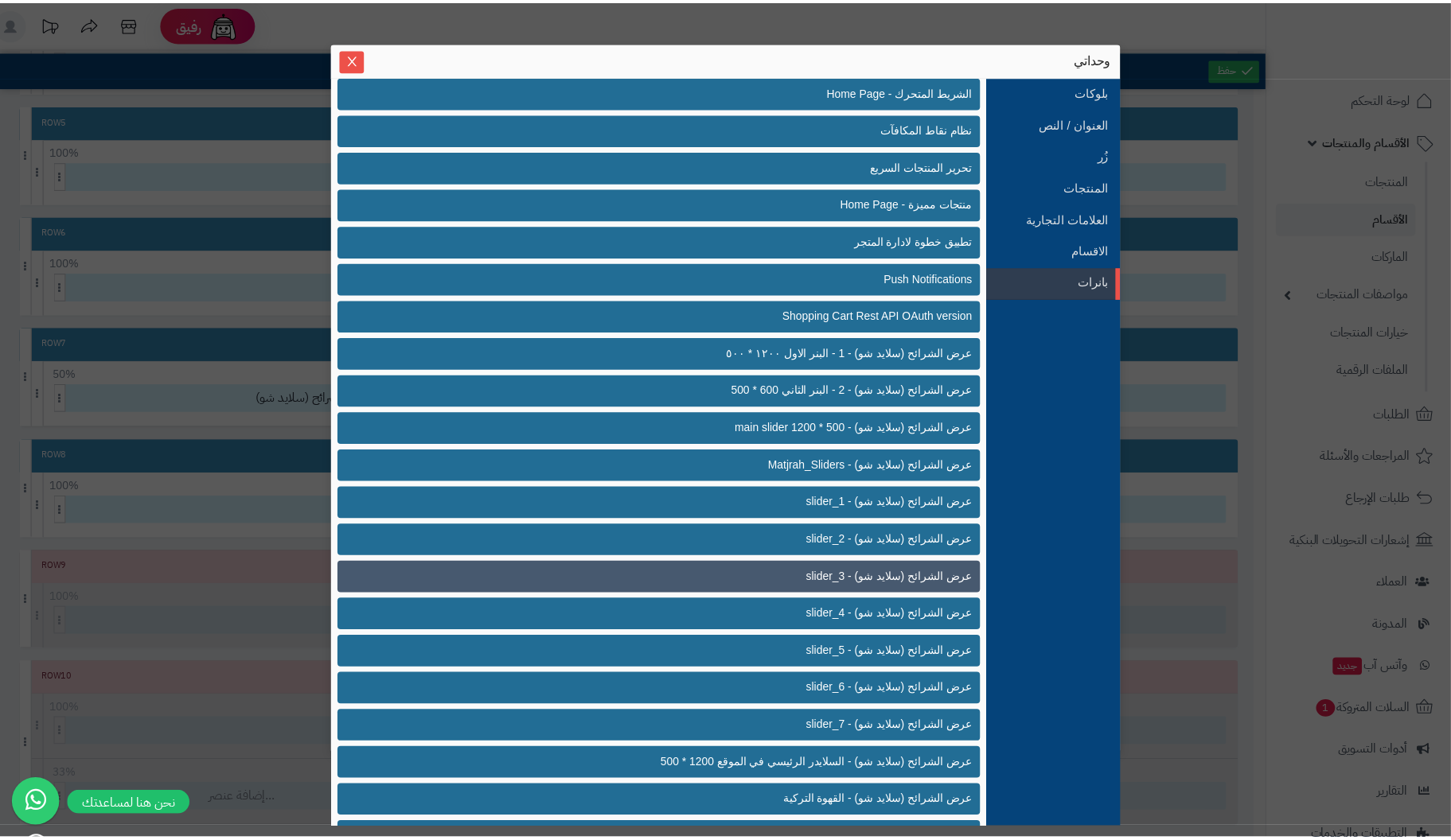
scroll to position [306, 0]
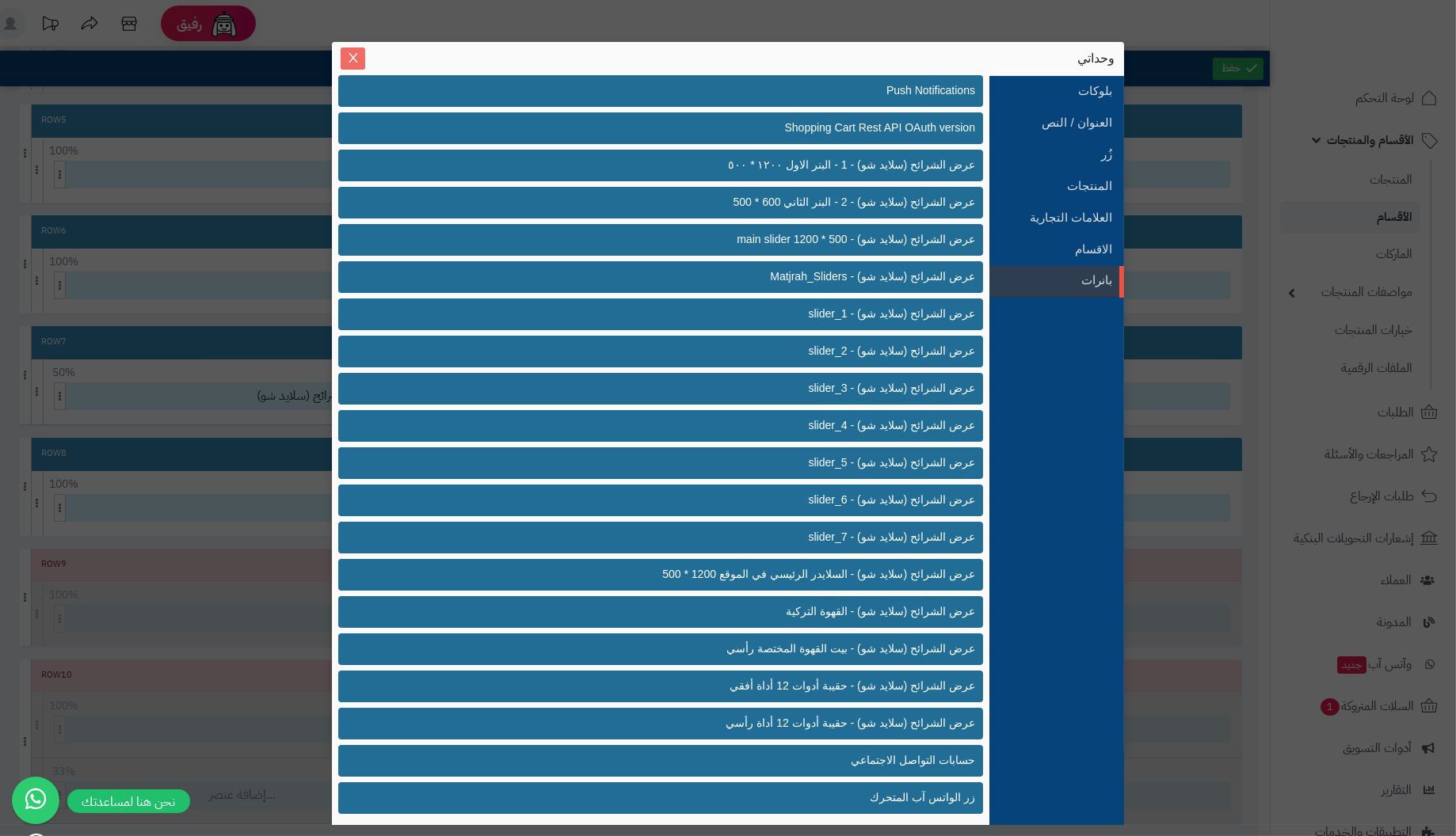
click at [356, 56] on icon "Close" at bounding box center [352, 57] width 12 height 12
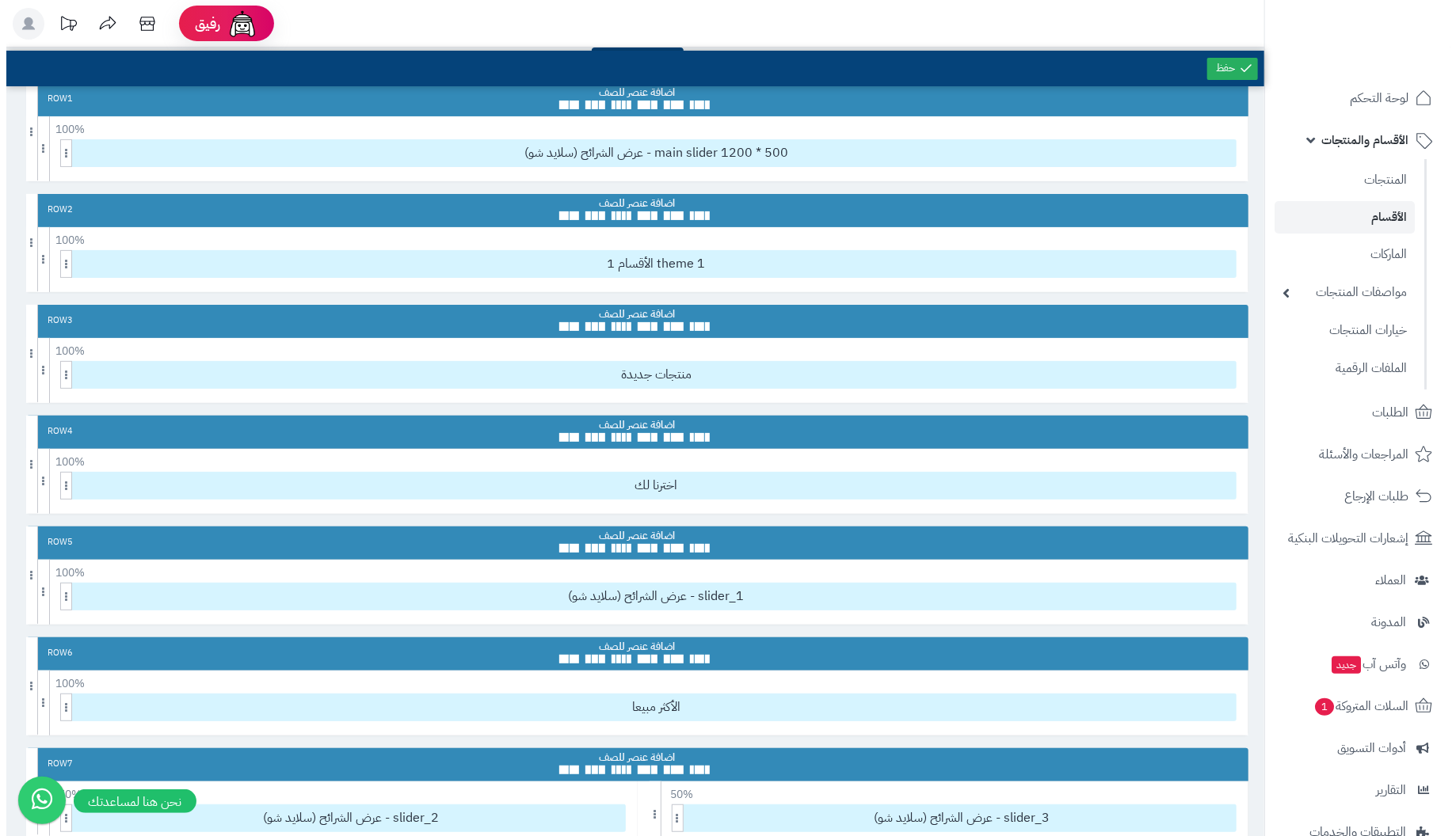
scroll to position [0, 0]
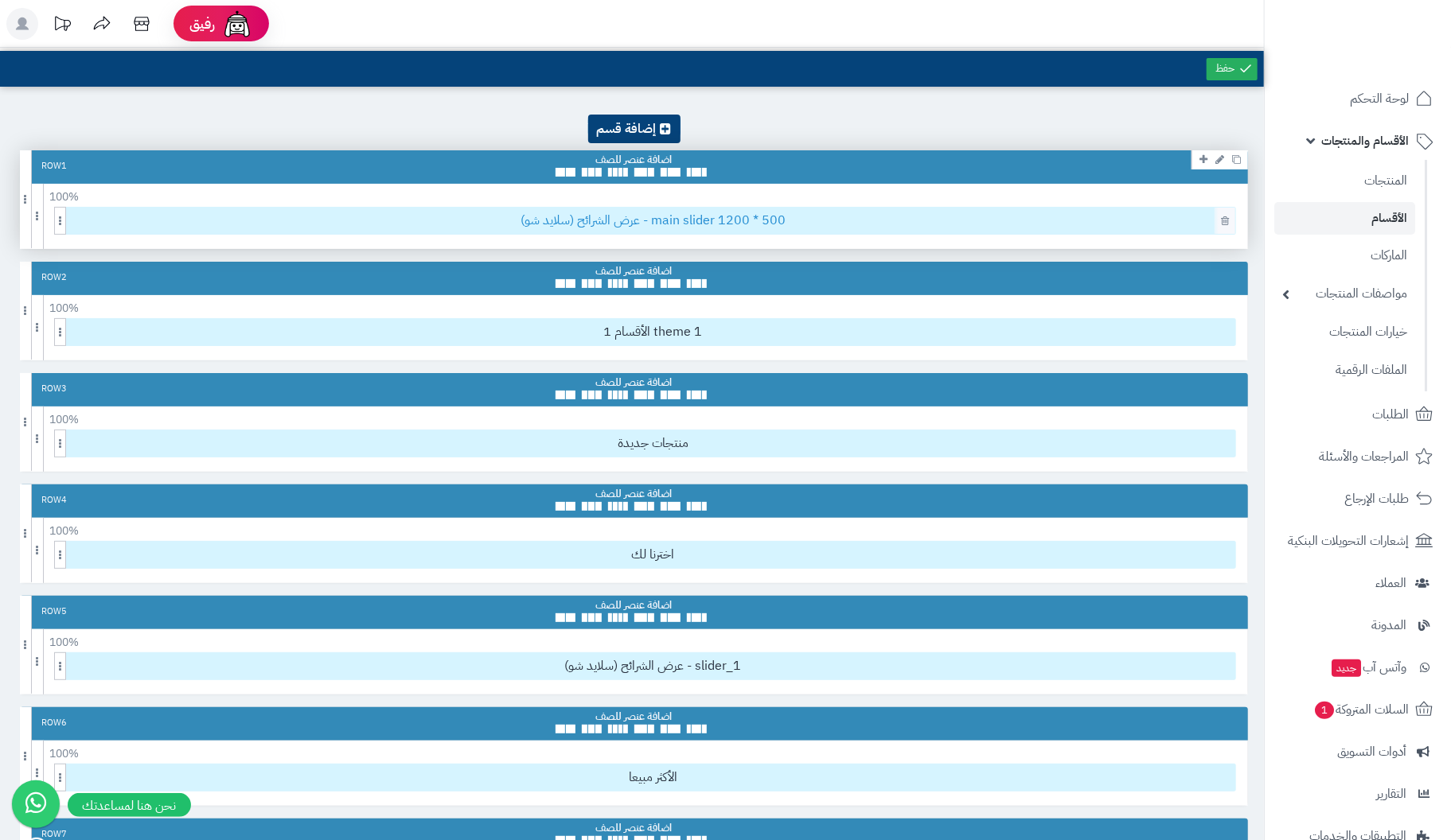
click at [607, 221] on span "عرض الشرائح (سلايد شو) - main slider 1200 * 500" at bounding box center [653, 221] width 1165 height 27
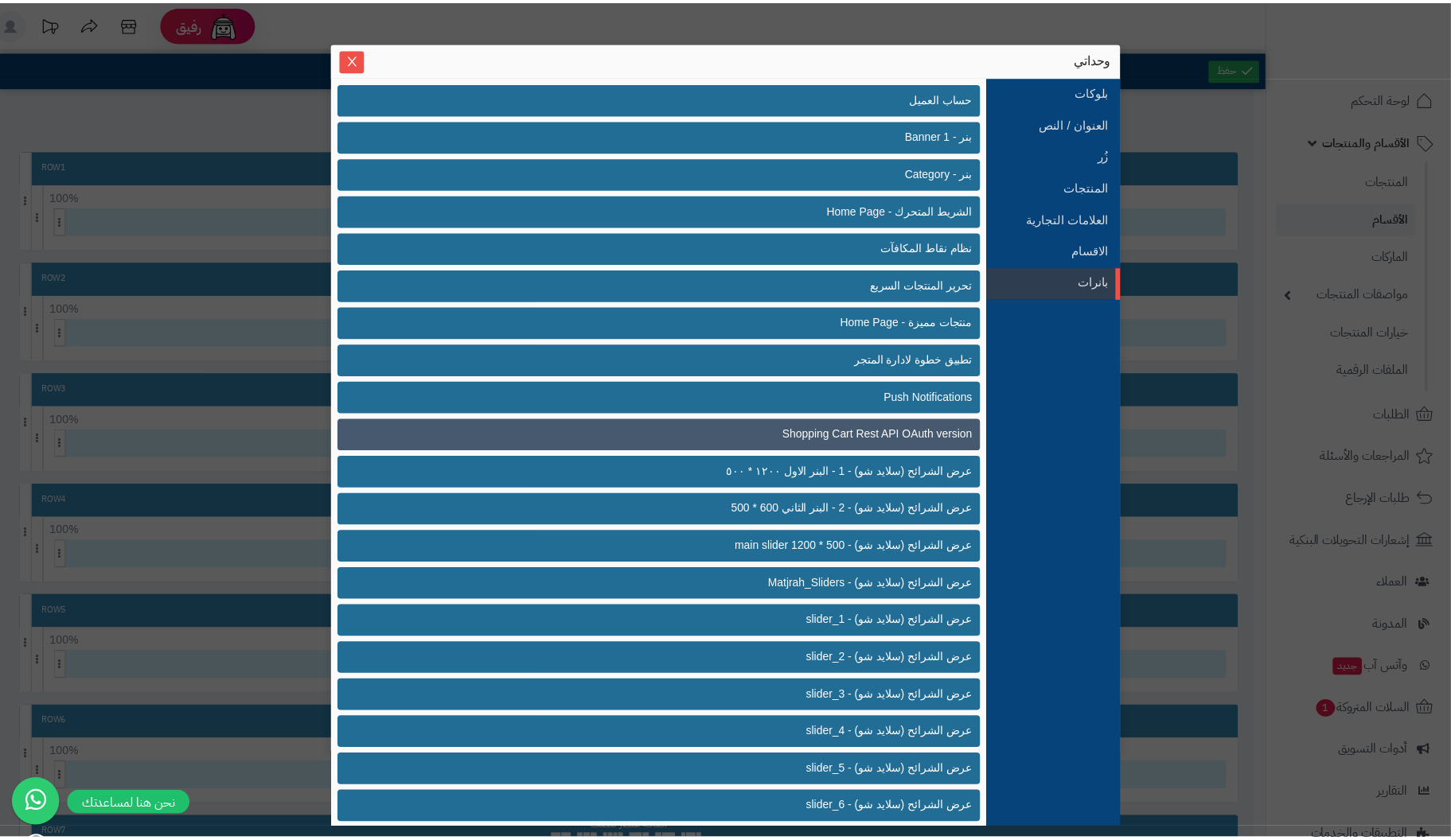
scroll to position [306, 0]
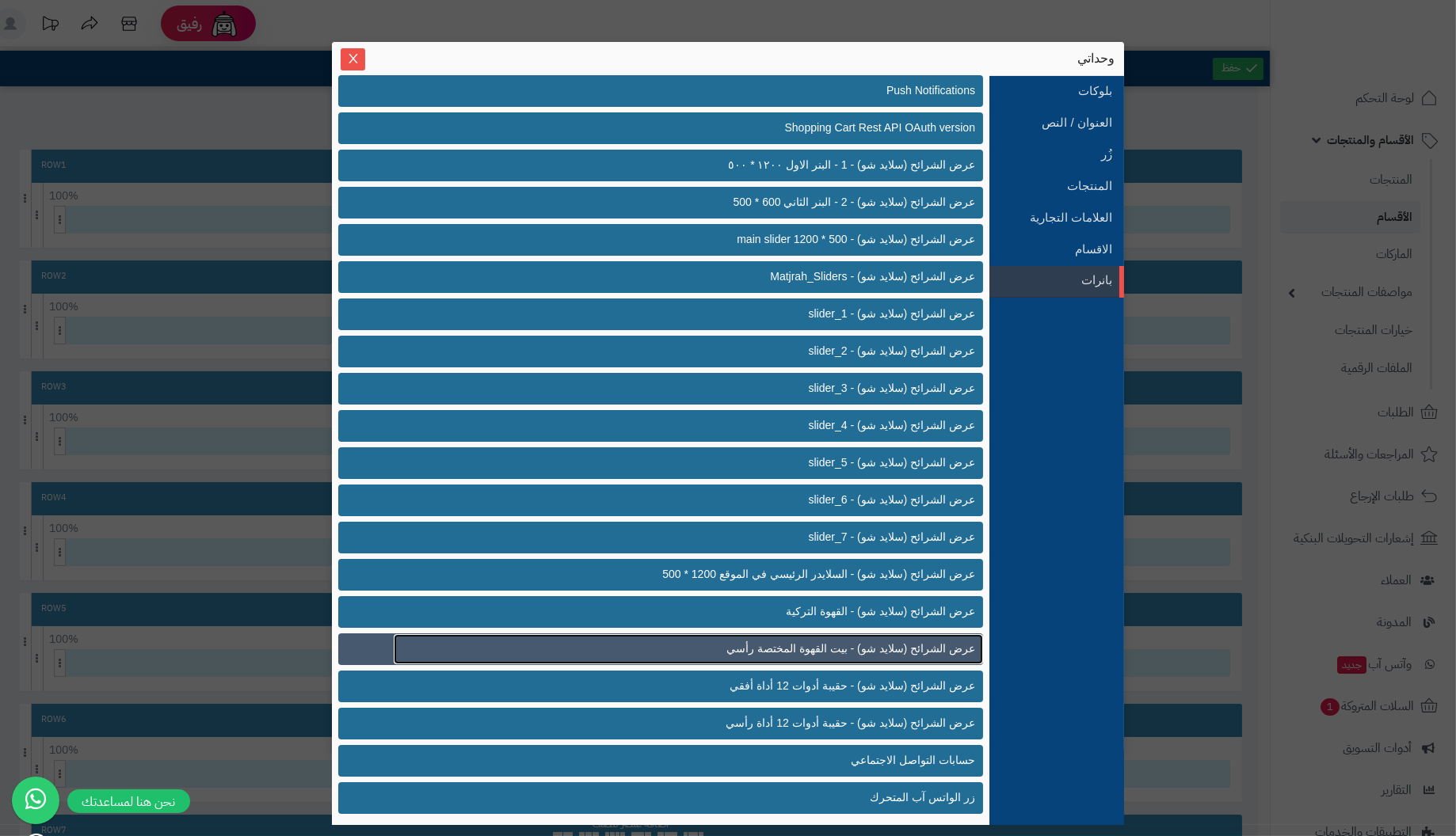
click at [918, 650] on span "عرض الشرائح (سلايد شو) - بيت القهوة المختصة رأسي" at bounding box center [850, 649] width 249 height 17
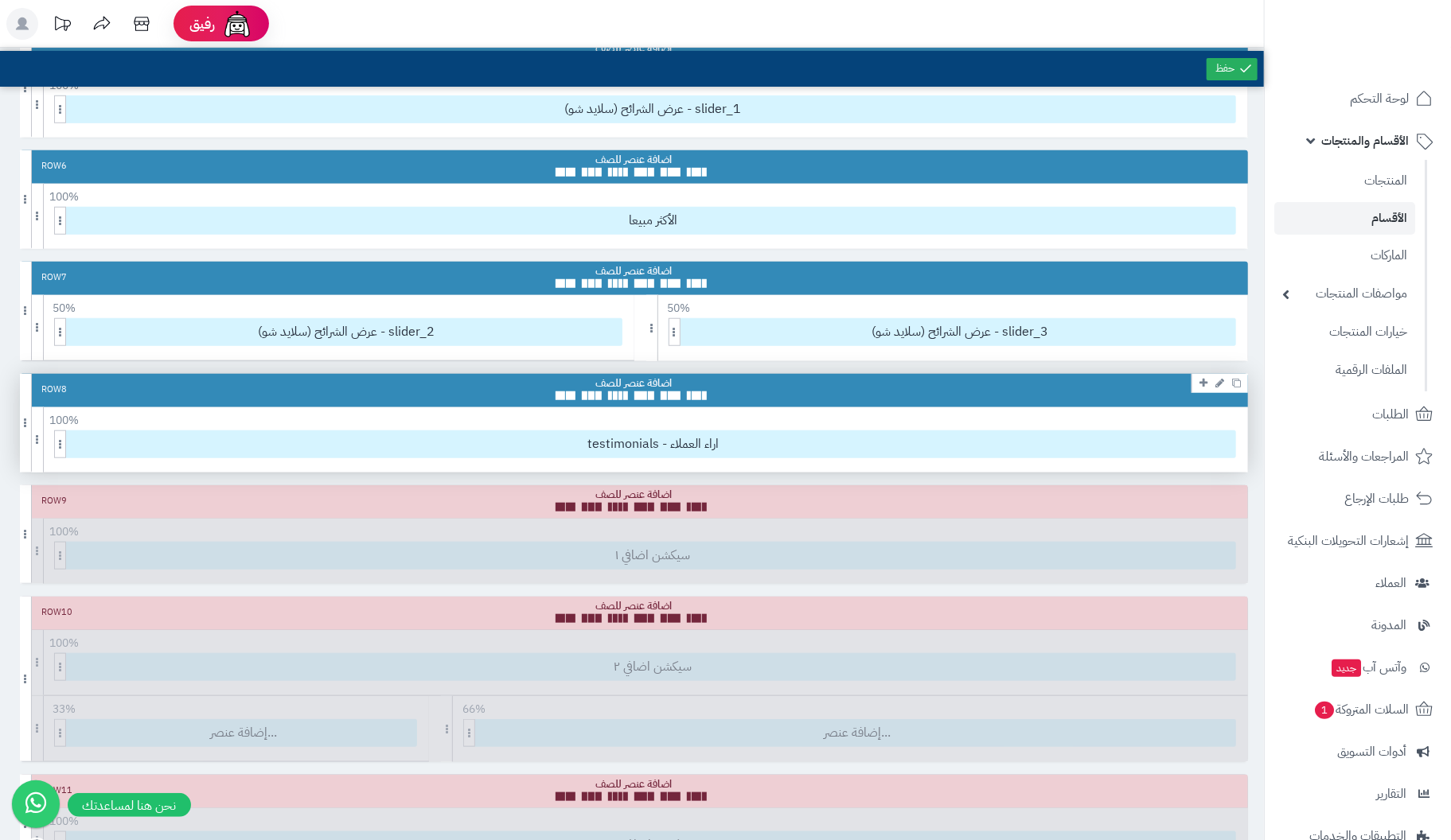
scroll to position [1034, 0]
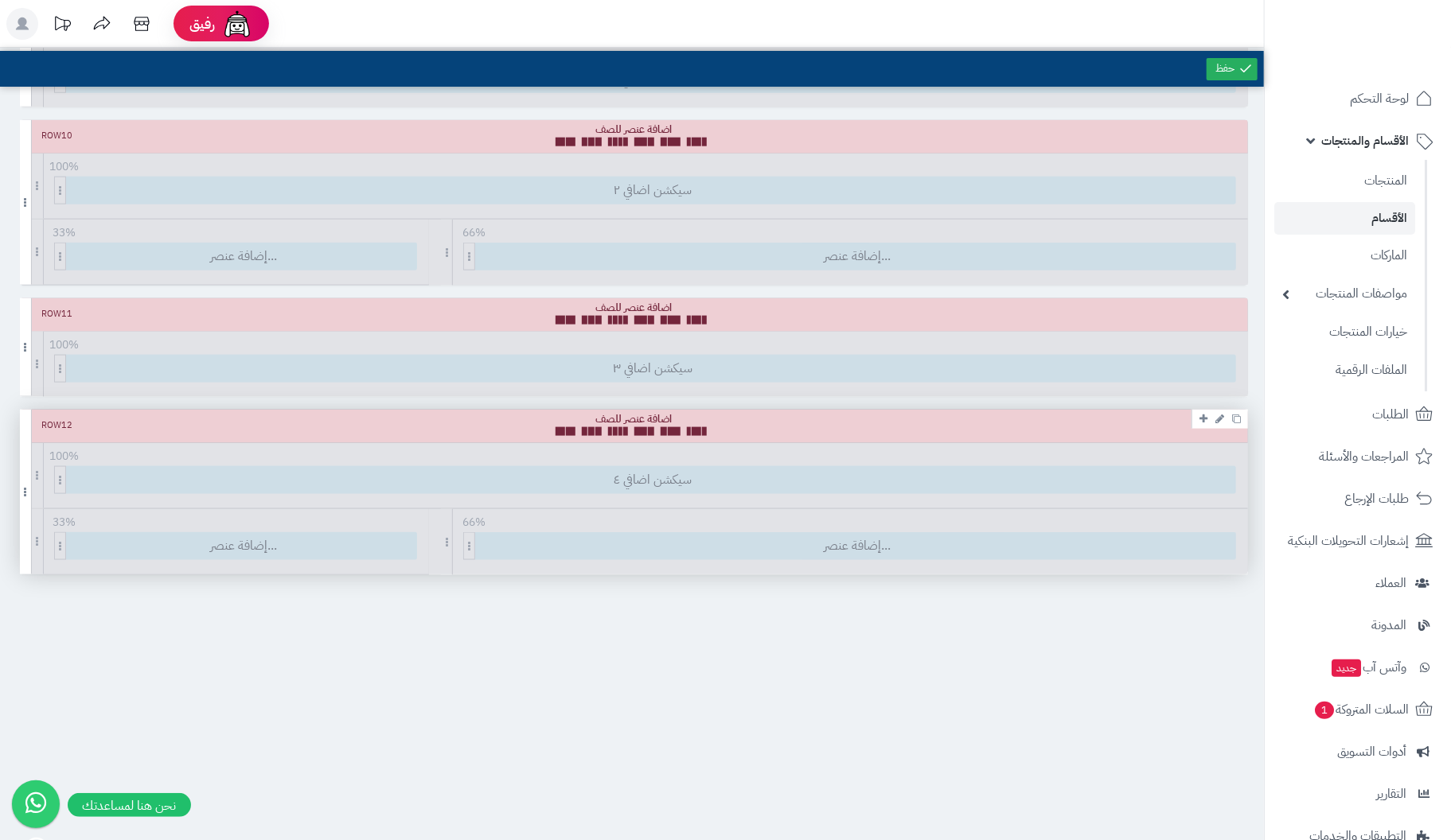
click at [1078, 538] on div "Row 12 100 % 100 95 90 85 80 75 70 66 60 55 50 45 40 33 30 25 20 15 10 5 سيكشن …" at bounding box center [634, 492] width 1228 height 165
click at [1069, 420] on div "Row 12" at bounding box center [634, 426] width 1228 height 33
click at [990, 477] on div "Row 12 100 % 100 95 90 85 80 75 70 66 60 55 50 45 40 33 30 25 20 15 10 5 سيكشن …" at bounding box center [634, 492] width 1228 height 165
click at [44, 420] on div "Row 12" at bounding box center [57, 425] width 31 height 12
click at [103, 421] on div "Row 12" at bounding box center [634, 426] width 1228 height 33
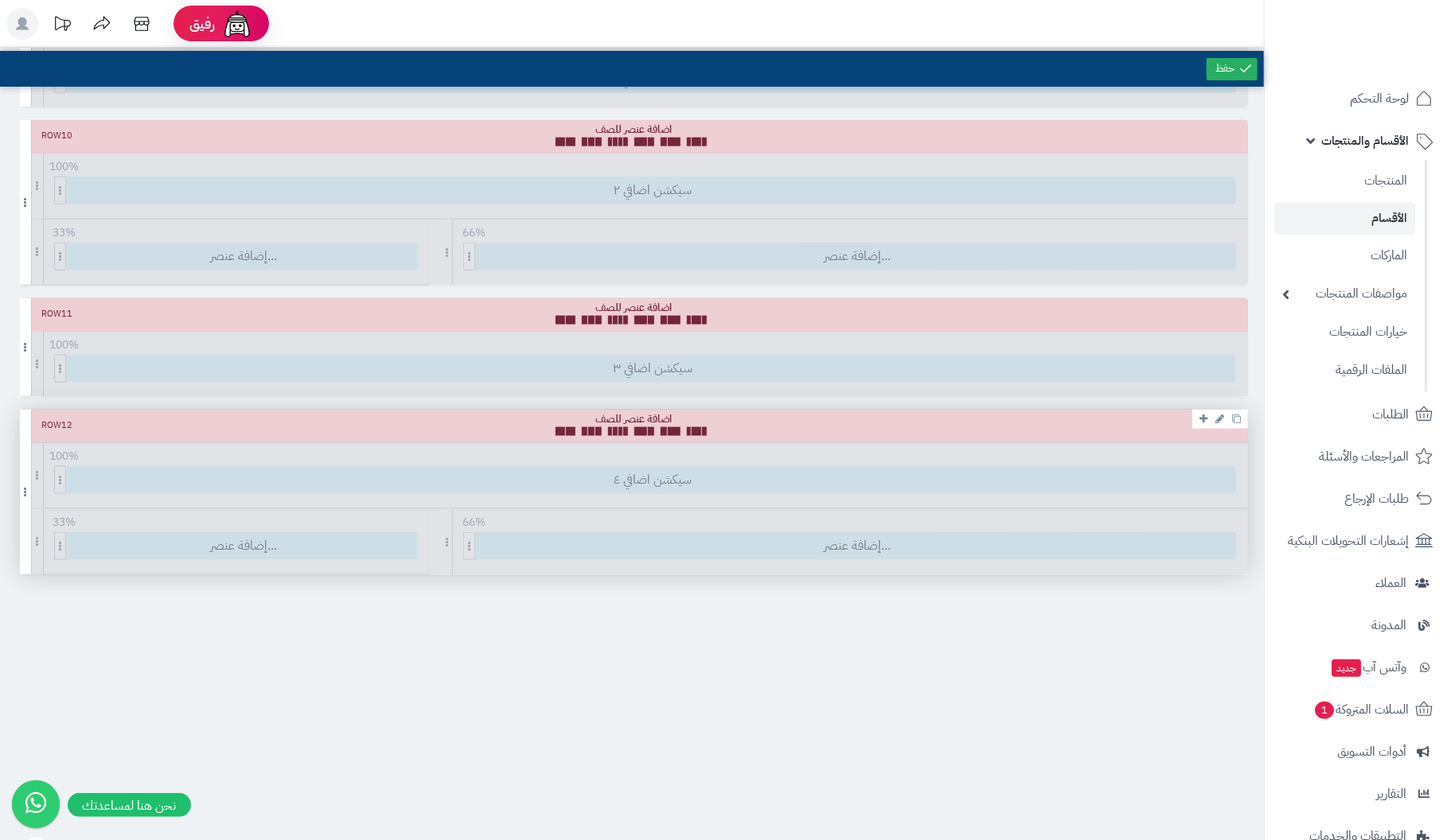
click at [651, 475] on div "Row 12 100 % 100 95 90 85 80 75 70 66 60 55 50 45 40 33 30 25 20 15 10 5 سيكشن …" at bounding box center [634, 492] width 1228 height 165
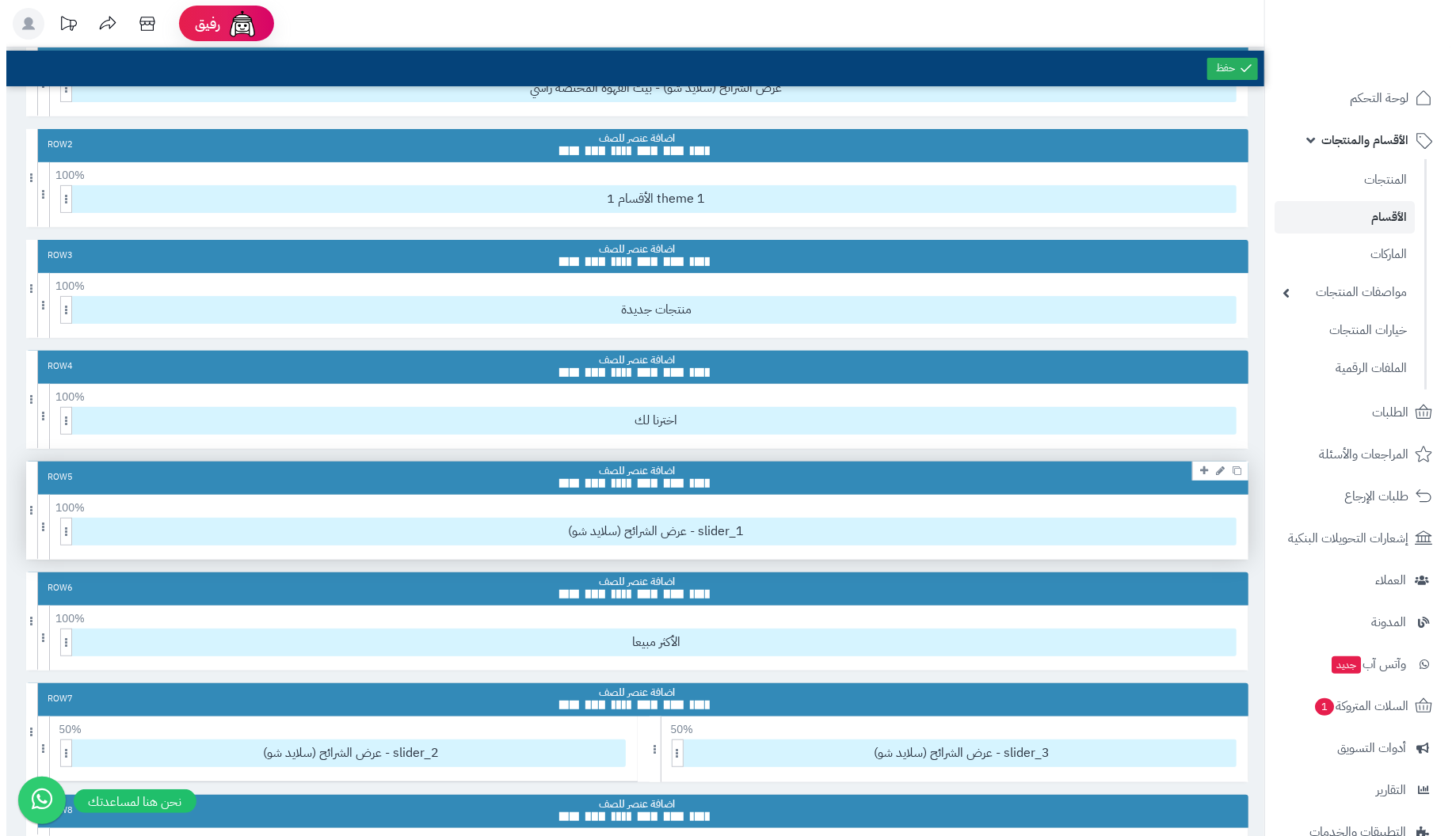
scroll to position [0, 0]
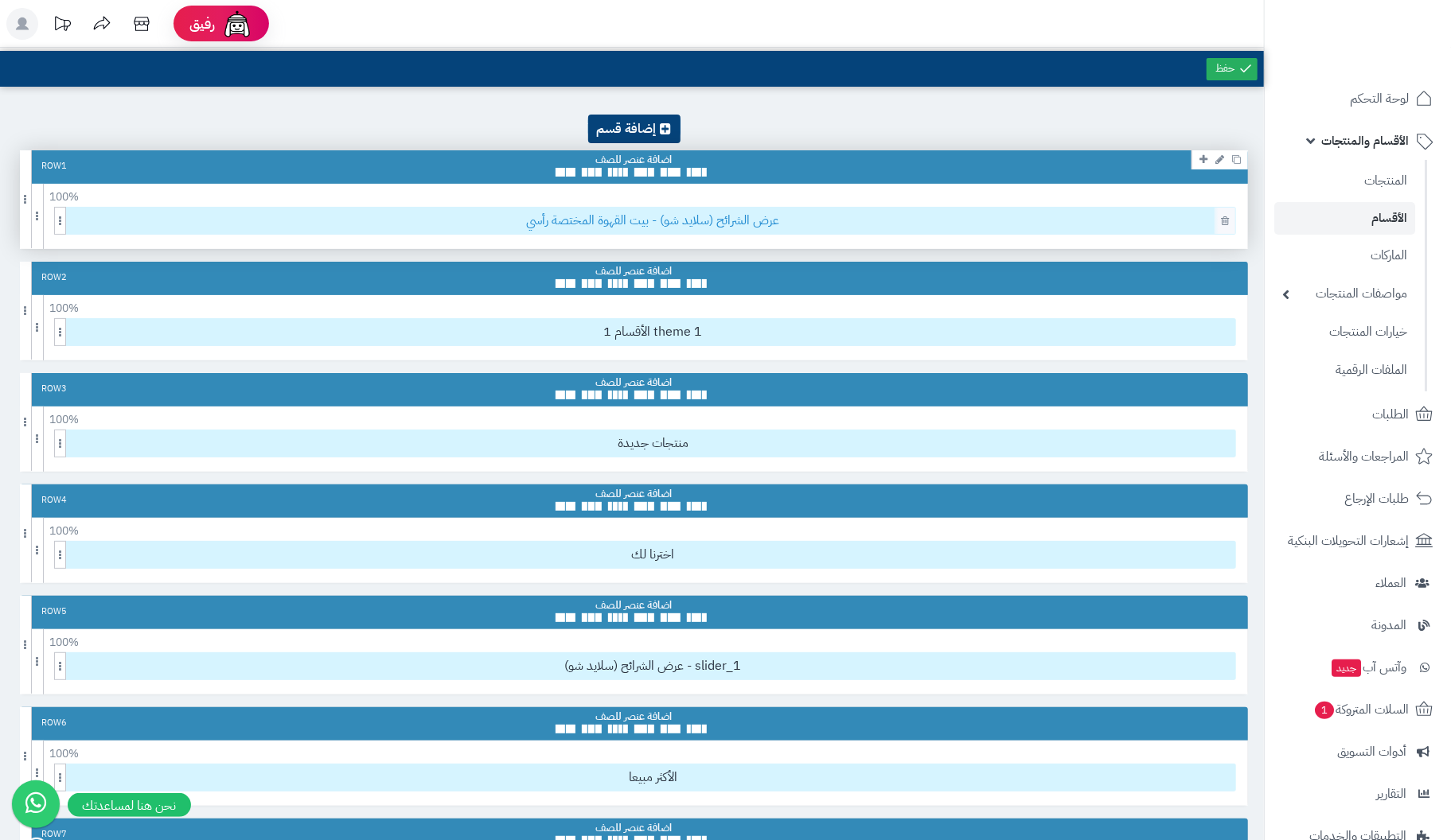
click at [936, 226] on span "عرض الشرائح (سلايد شو) - بيت القهوة المختصة رأسي" at bounding box center [653, 221] width 1165 height 27
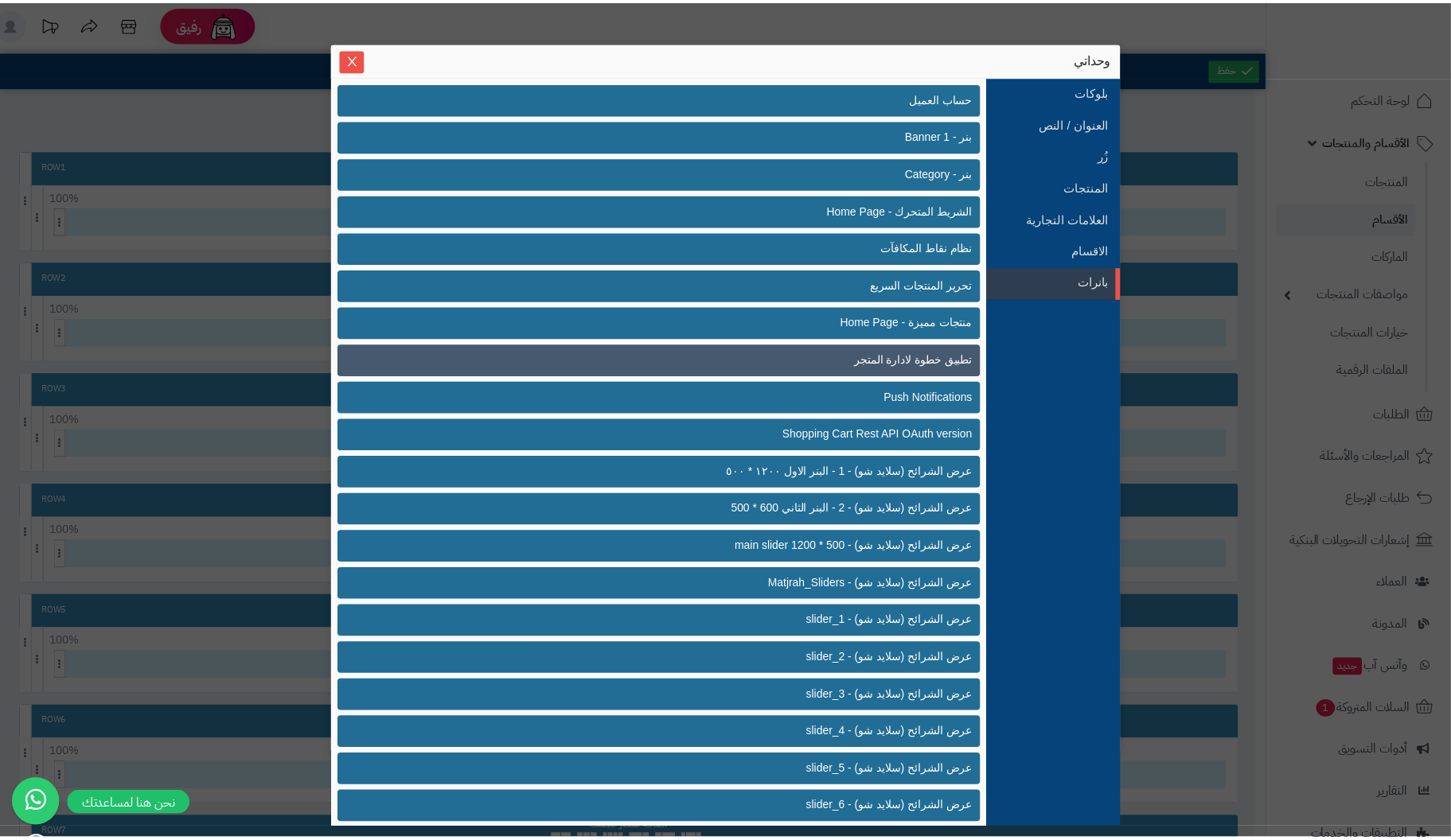
scroll to position [306, 0]
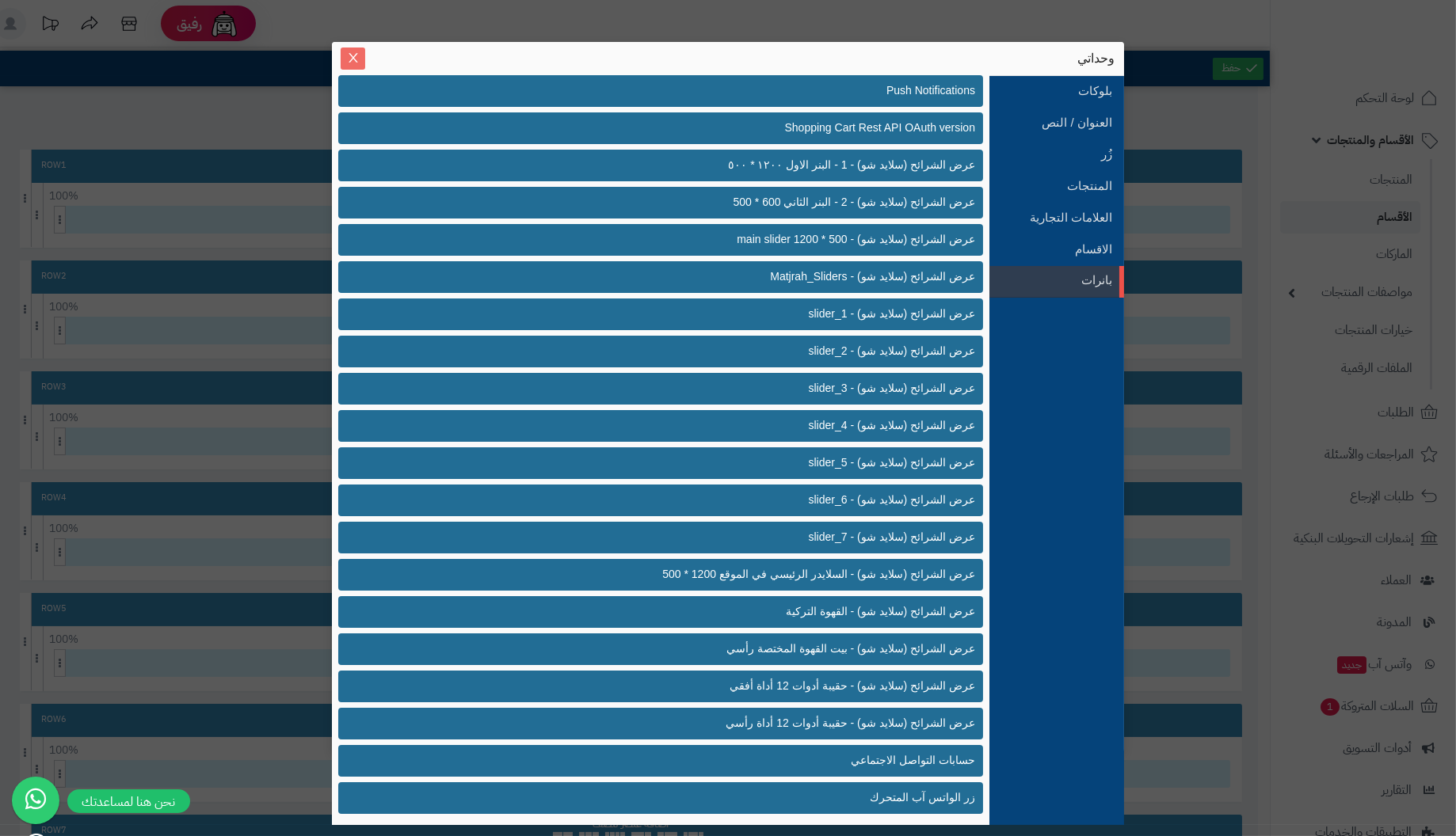
click at [356, 62] on icon "Close" at bounding box center [352, 58] width 9 height 9
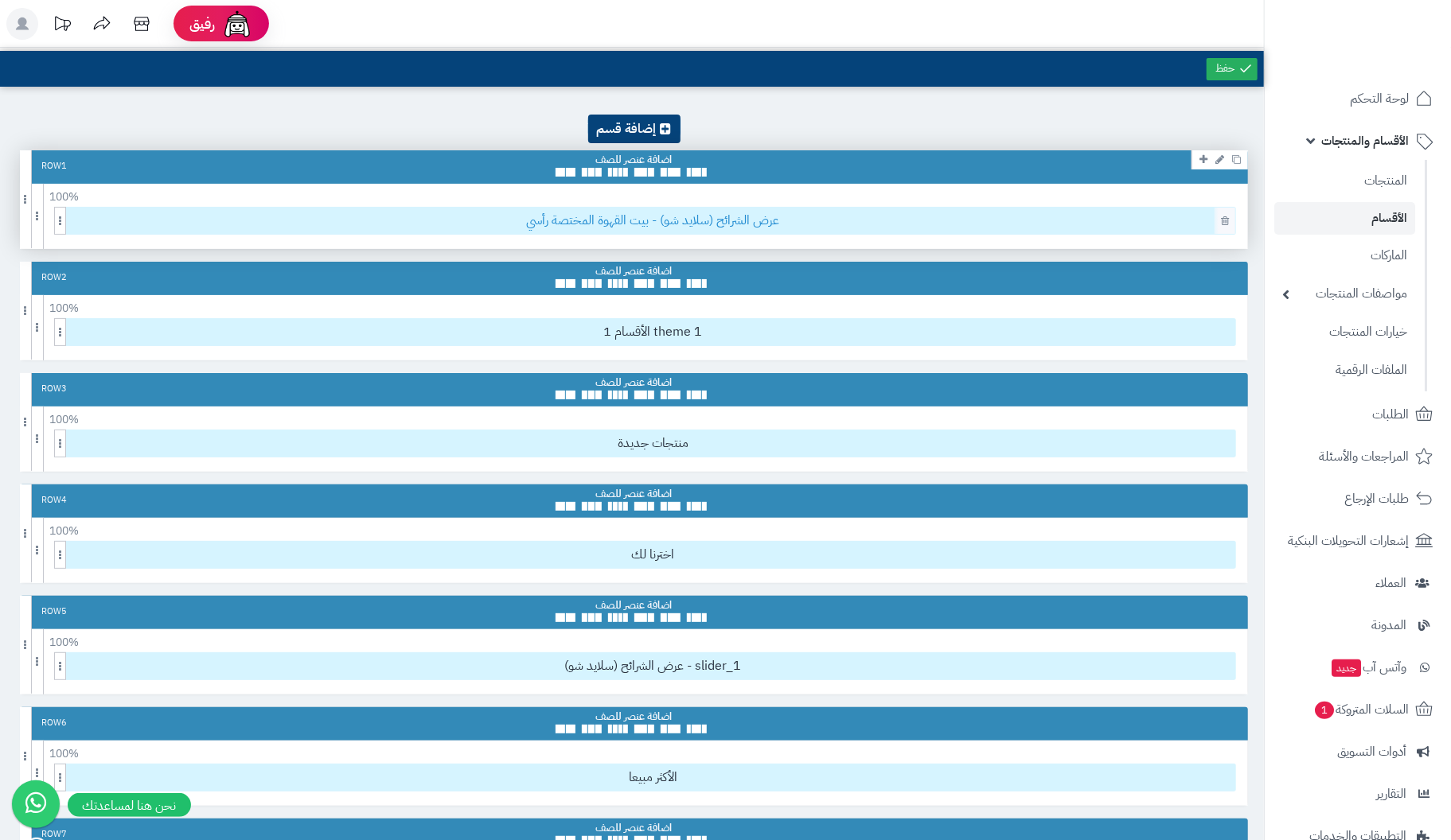
click at [658, 224] on span "عرض الشرائح (سلايد شو) - بيت القهوة المختصة رأسي" at bounding box center [653, 221] width 1165 height 27
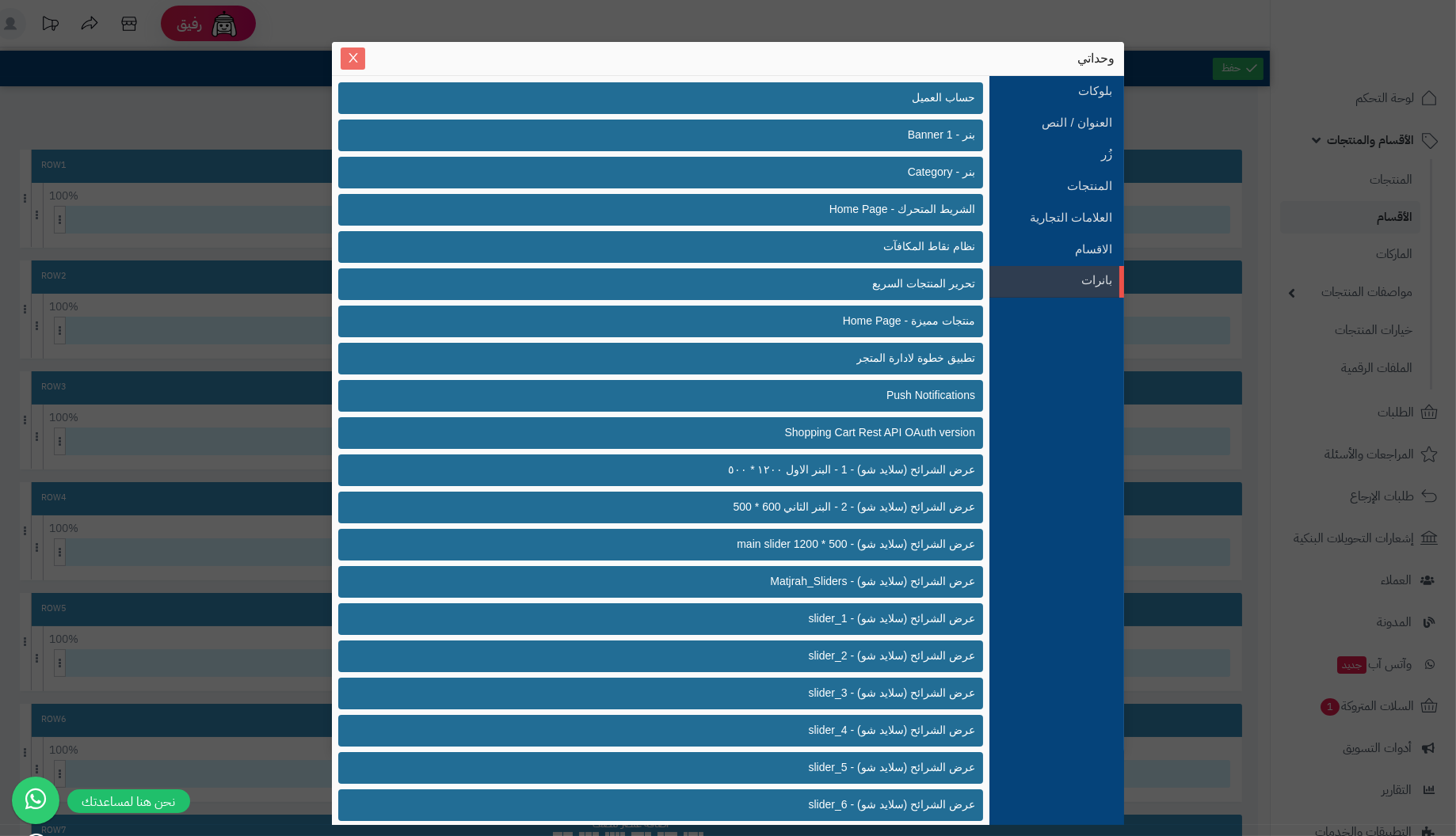
click at [356, 64] on icon "Close" at bounding box center [352, 57] width 12 height 12
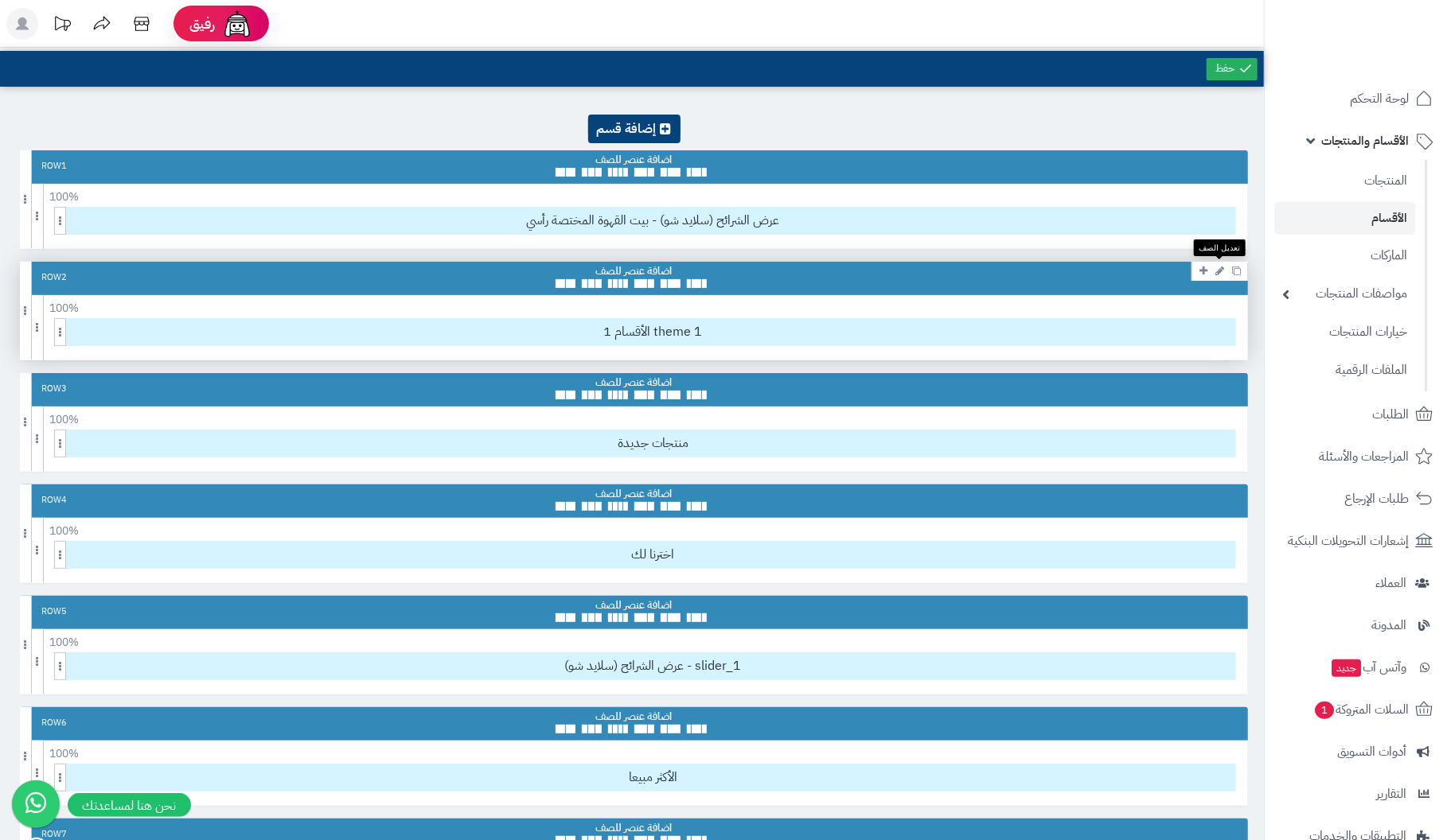
click at [1222, 270] on icon at bounding box center [1219, 270] width 9 height 10
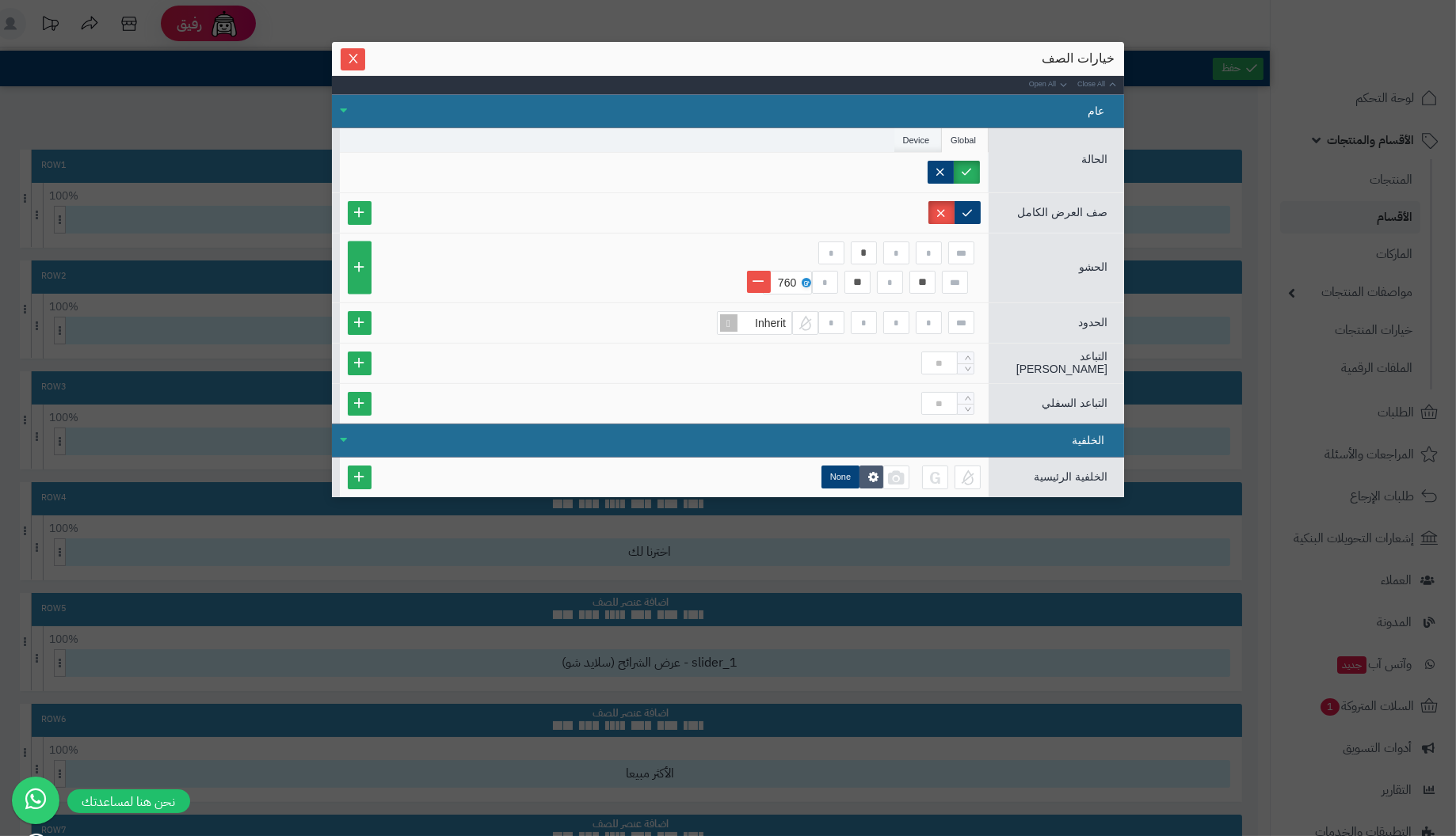
click at [918, 136] on li "Device" at bounding box center [918, 140] width 48 height 24
click at [831, 166] on label "Desktop" at bounding box center [810, 172] width 74 height 23
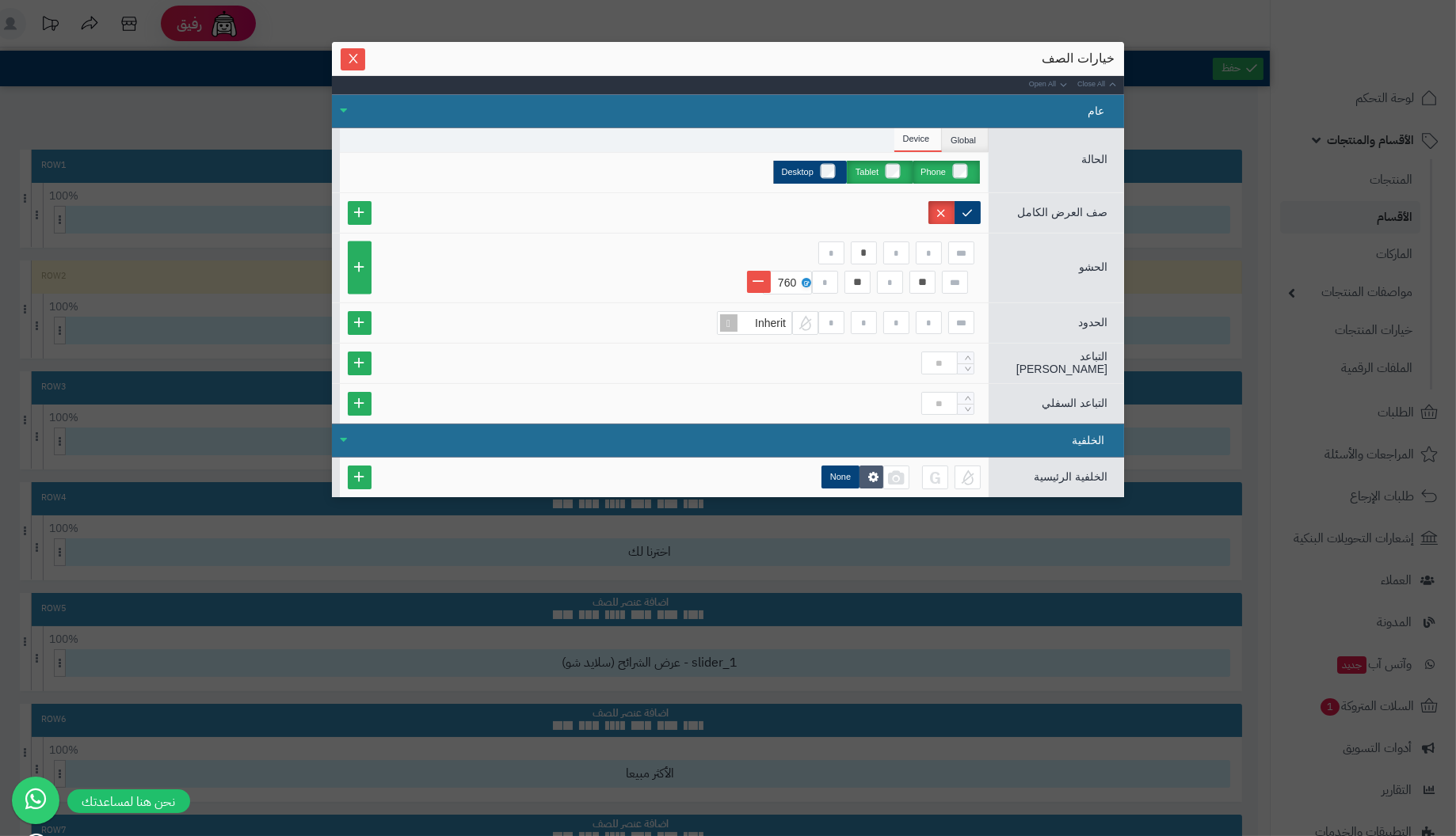
click at [896, 170] on label "Tablet" at bounding box center [879, 172] width 65 height 23
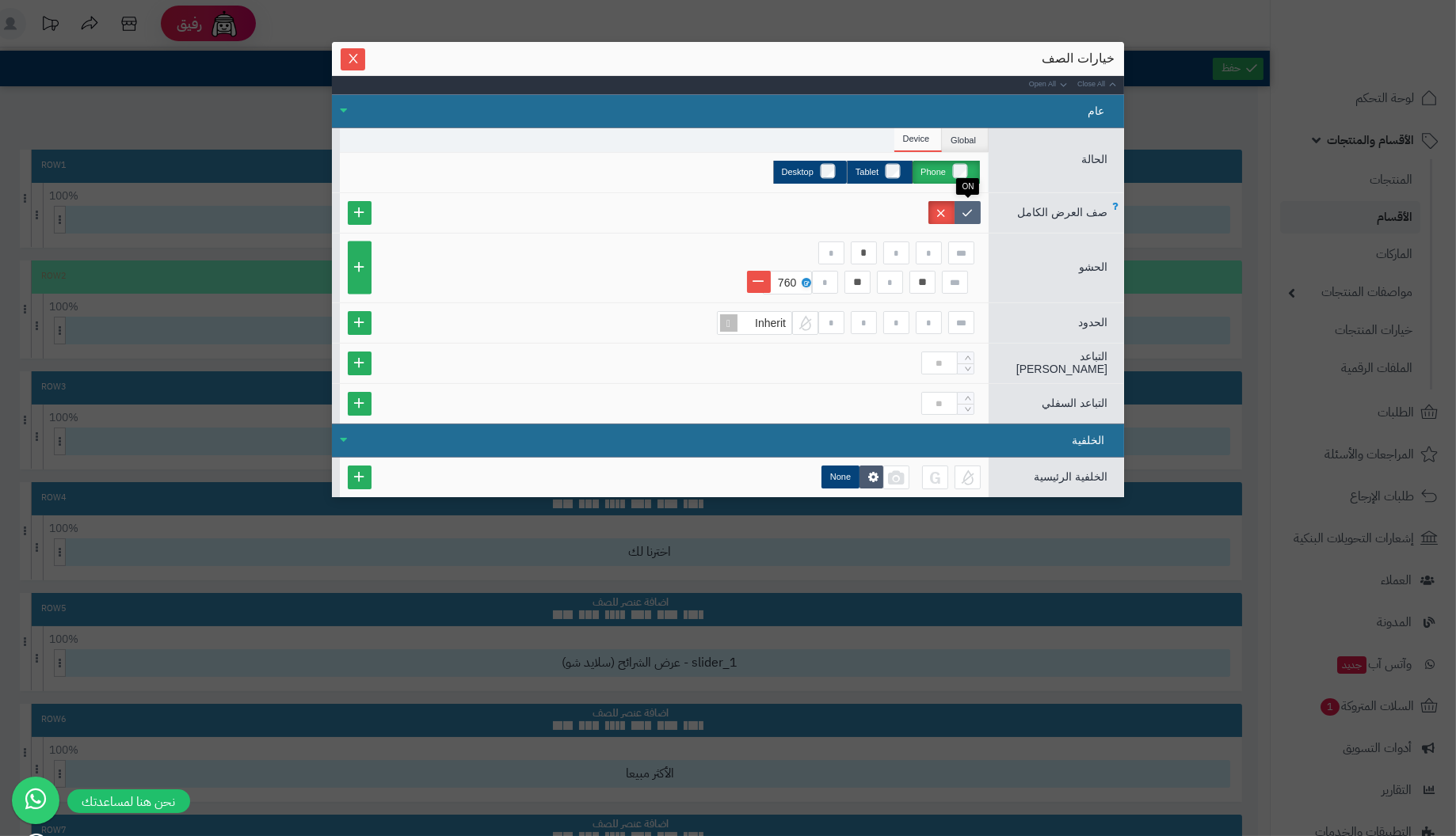
click at [968, 209] on label at bounding box center [968, 212] width 27 height 23
click at [346, 57] on span "Close" at bounding box center [353, 58] width 25 height 13
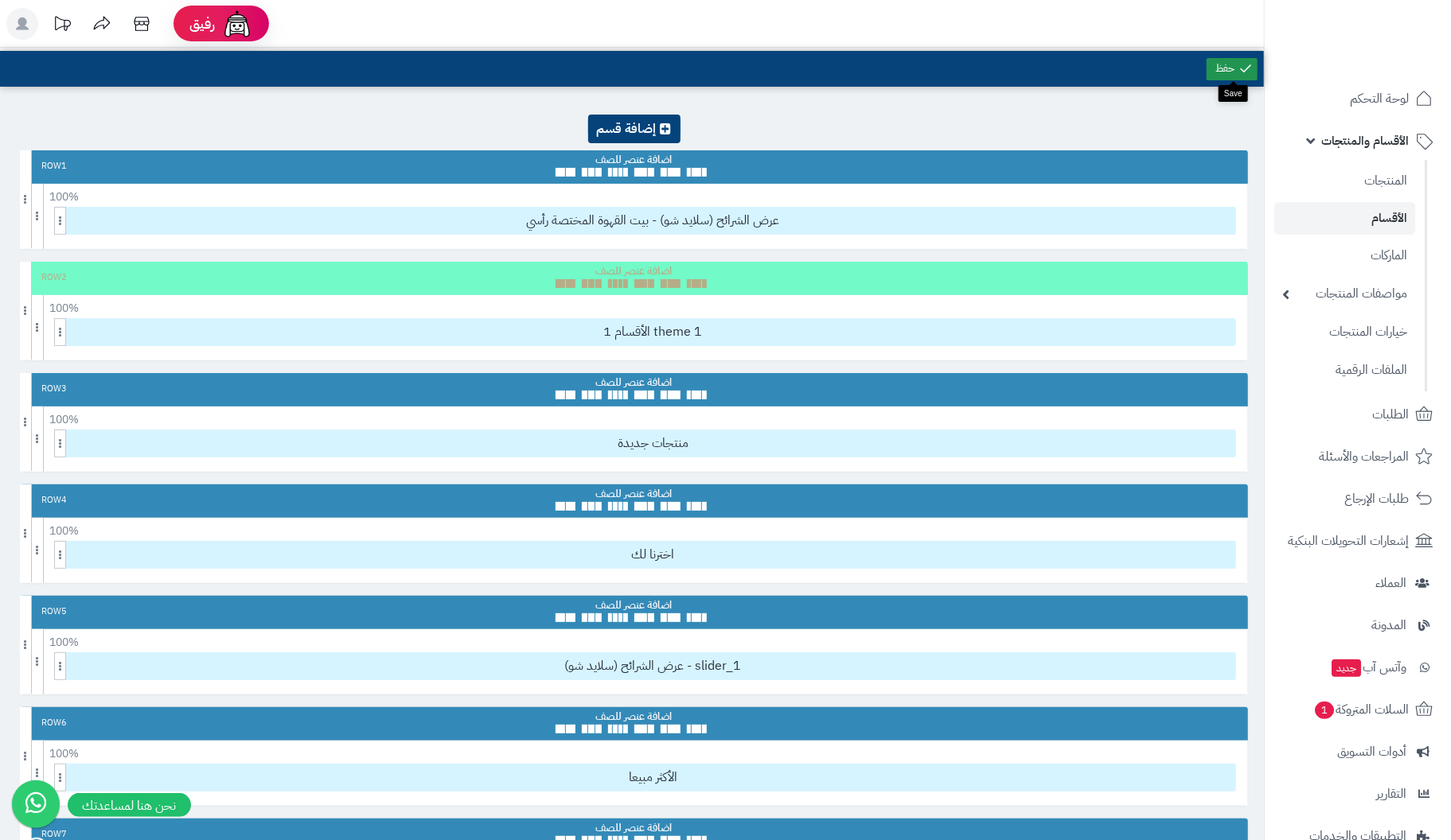
click at [1226, 66] on link at bounding box center [1232, 68] width 51 height 22
click at [633, 219] on span "عرض الشرائح (سلايد شو) - بيت القهوة المختصة رأسي" at bounding box center [653, 221] width 1165 height 27
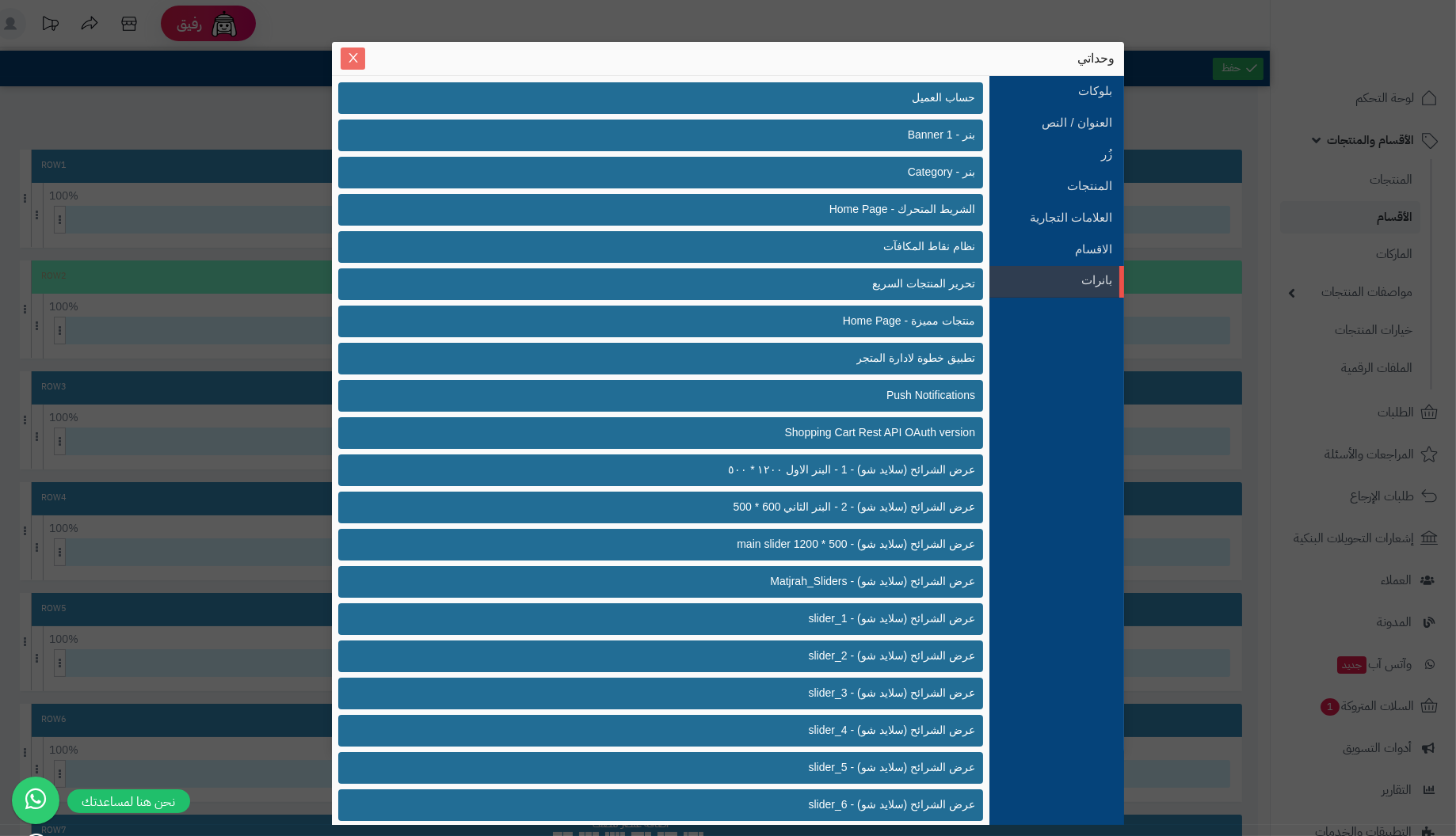
click at [351, 58] on icon "Close" at bounding box center [352, 58] width 9 height 9
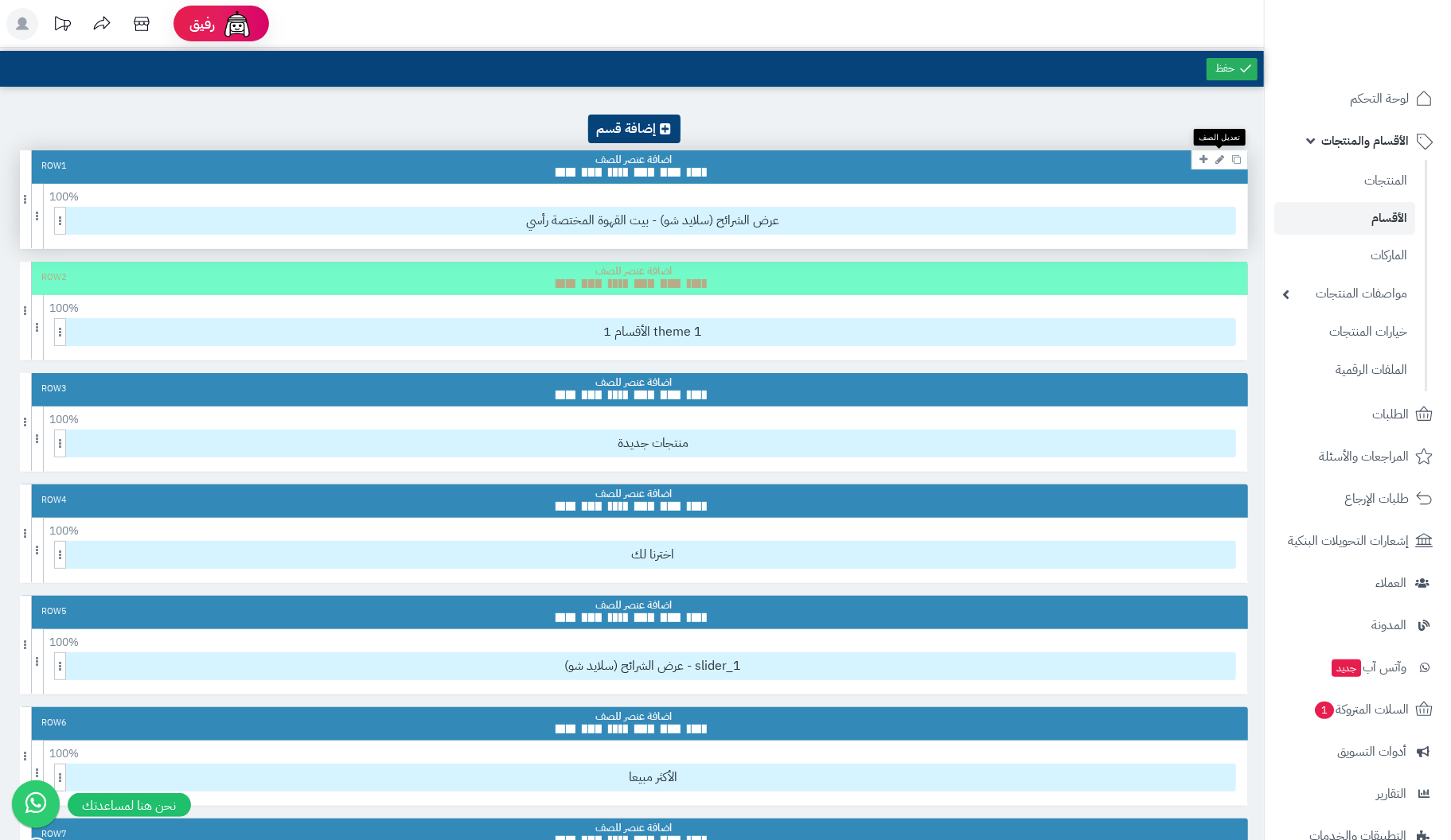
click at [1220, 163] on icon at bounding box center [1219, 159] width 9 height 10
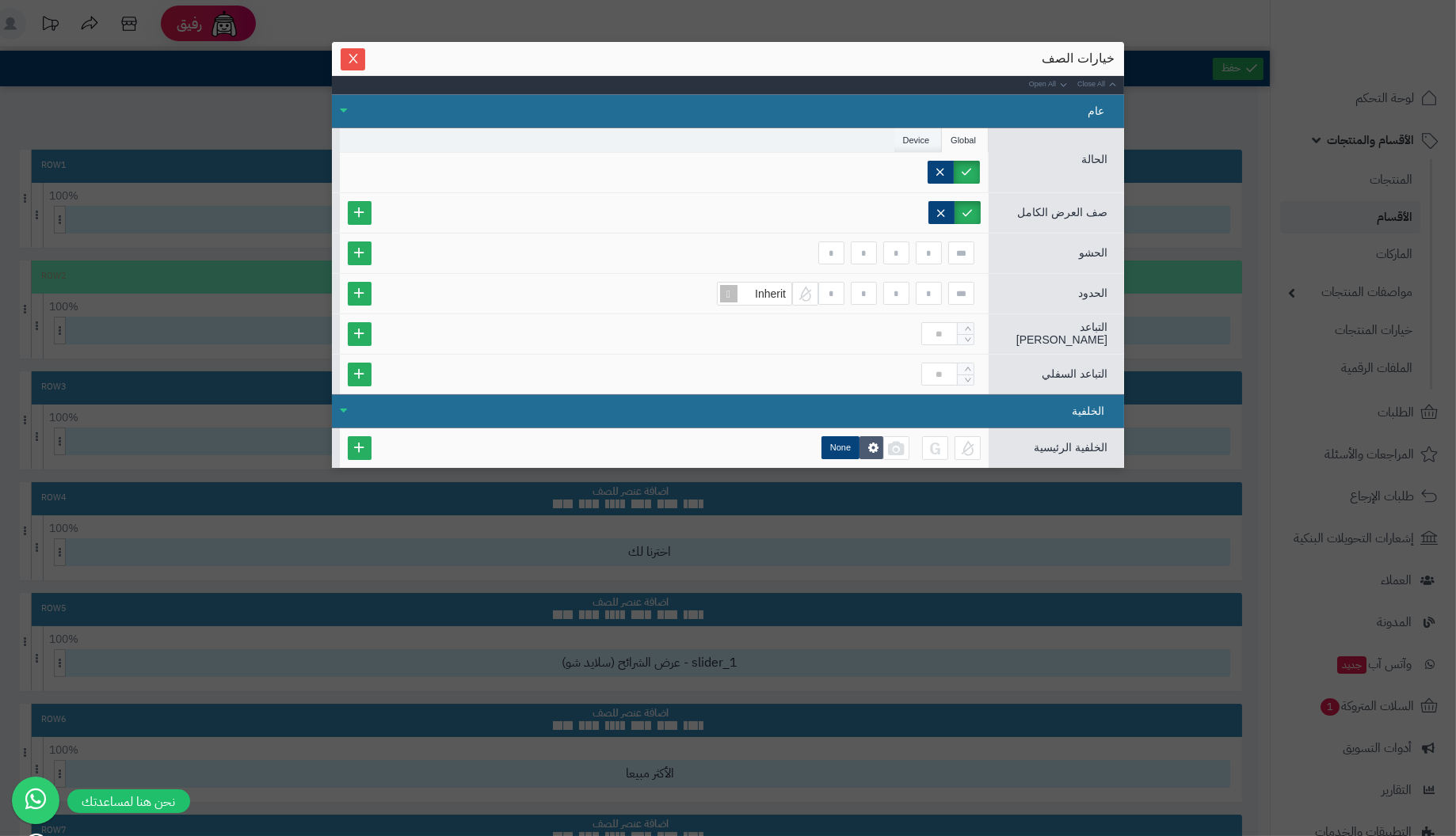
click at [924, 141] on li "Device" at bounding box center [918, 140] width 48 height 24
click at [962, 172] on label "Phone" at bounding box center [946, 172] width 67 height 23
click at [896, 168] on label "Tablet" at bounding box center [879, 172] width 65 height 23
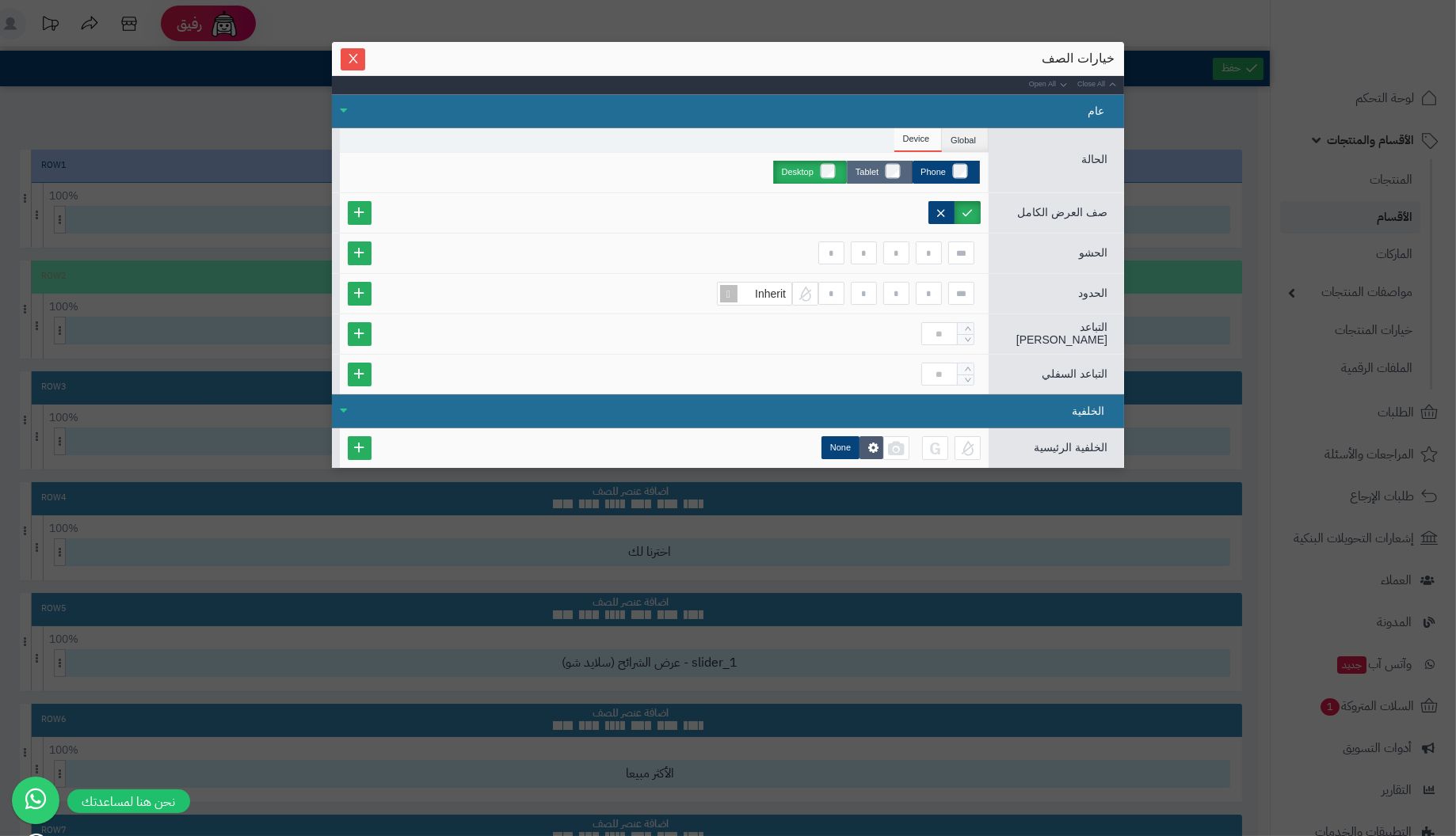
click at [894, 168] on label "Tablet" at bounding box center [879, 172] width 65 height 23
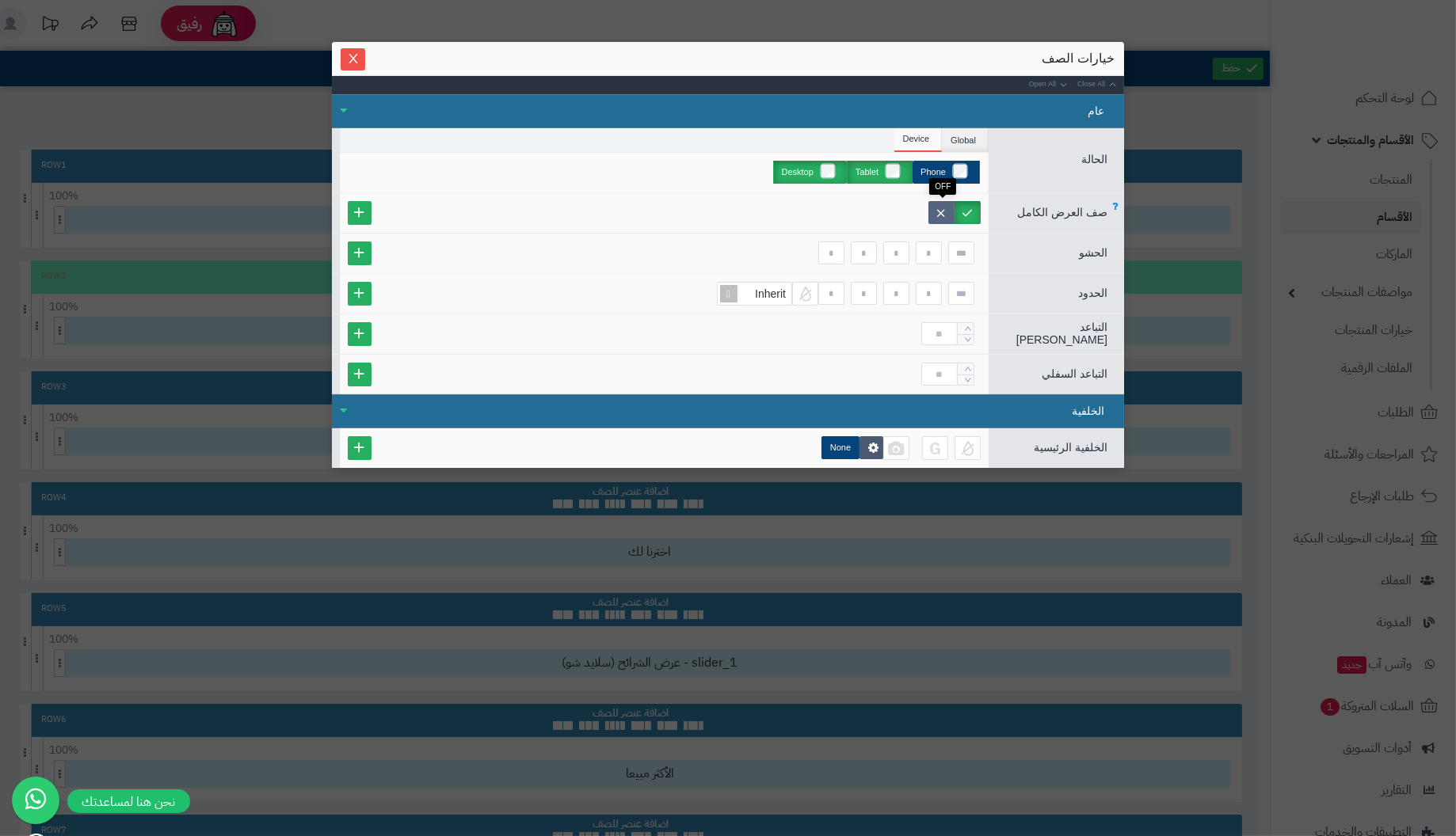
click at [940, 211] on label at bounding box center [941, 212] width 27 height 23
click at [342, 108] on div "عام" at bounding box center [728, 112] width 792 height 34
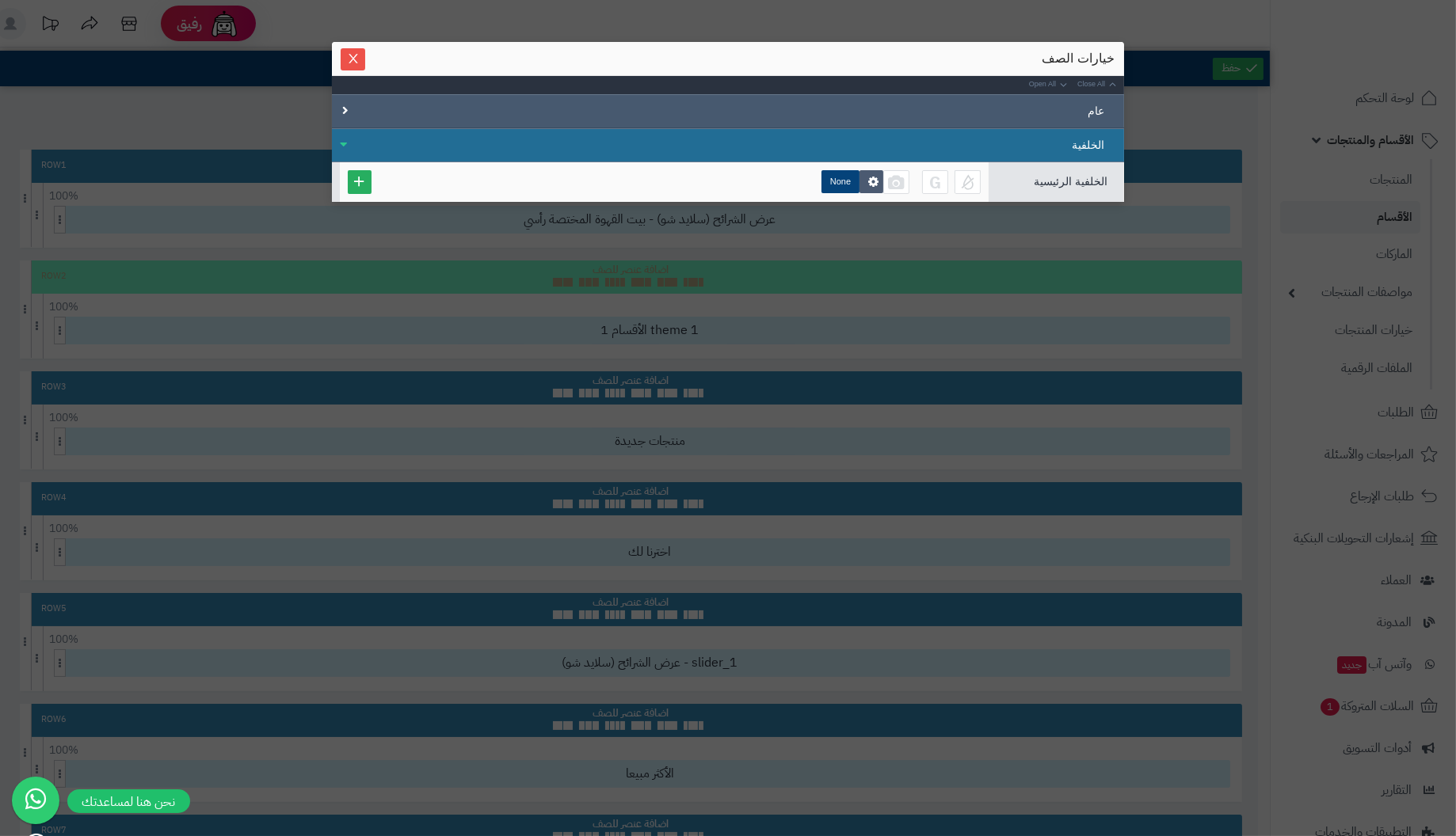
click at [342, 108] on div "عام" at bounding box center [728, 112] width 792 height 34
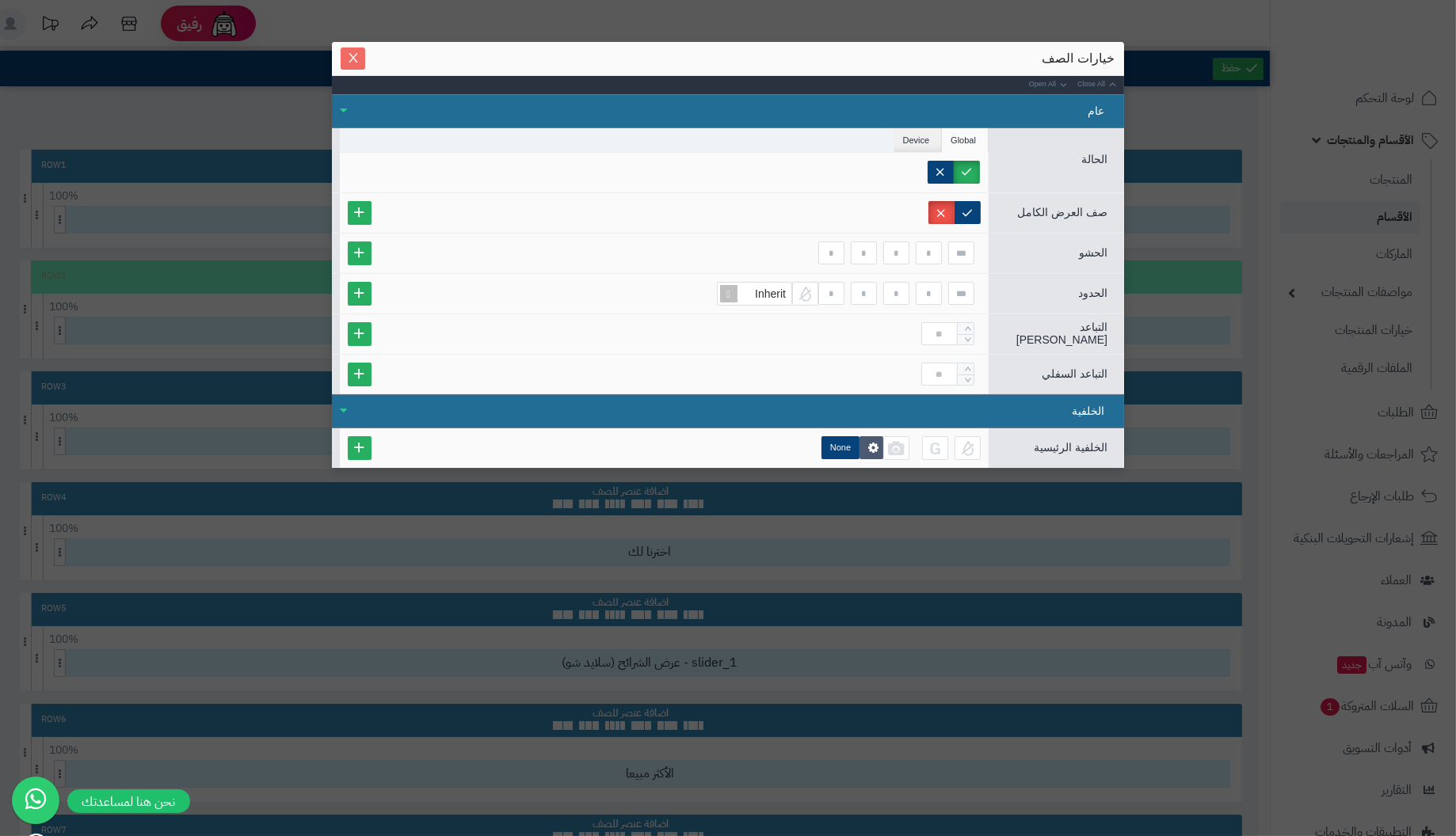
click at [347, 56] on icon "Close" at bounding box center [352, 57] width 12 height 12
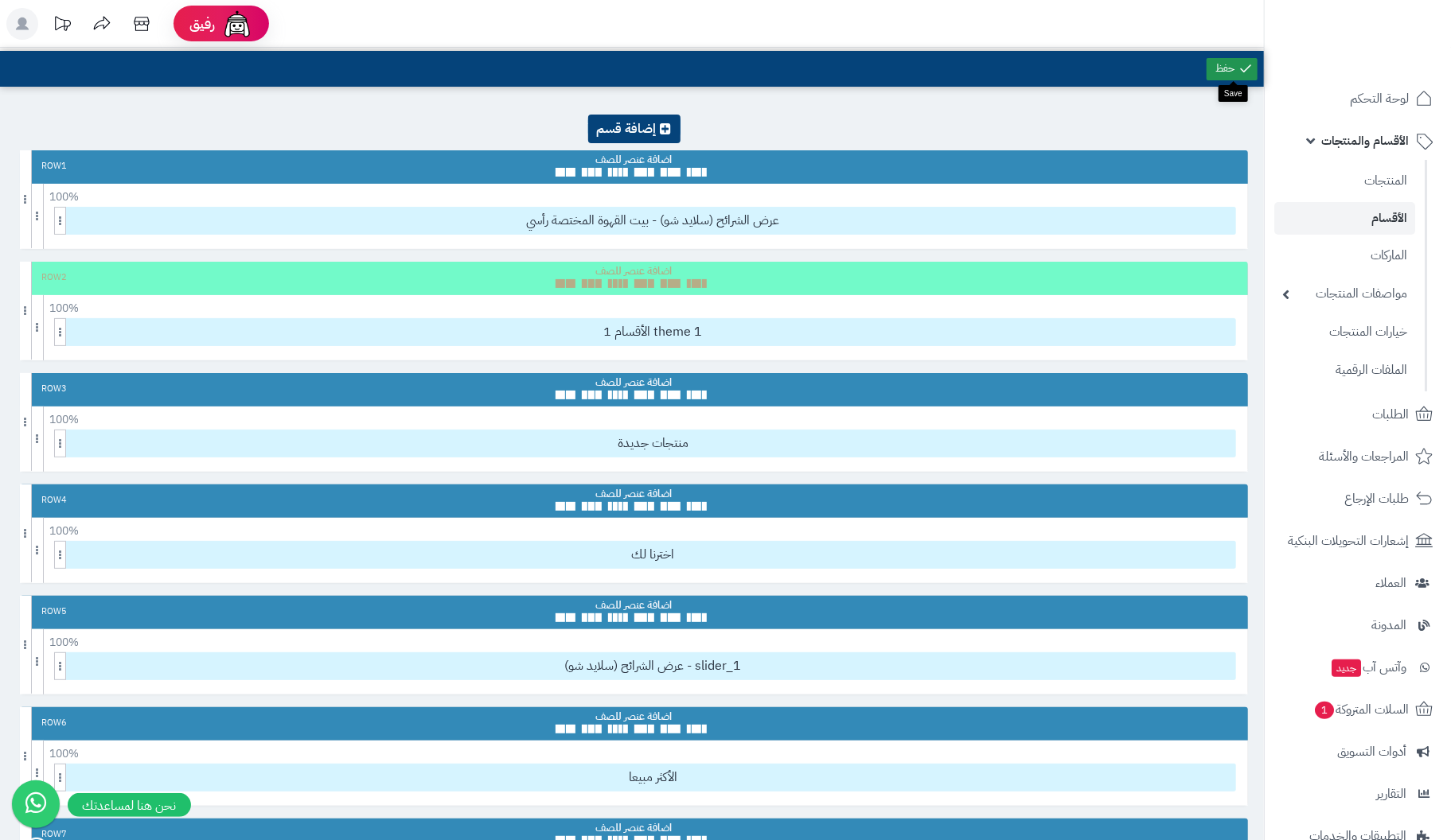
click at [1220, 62] on link at bounding box center [1232, 68] width 51 height 22
click at [1219, 156] on icon at bounding box center [1219, 159] width 9 height 10
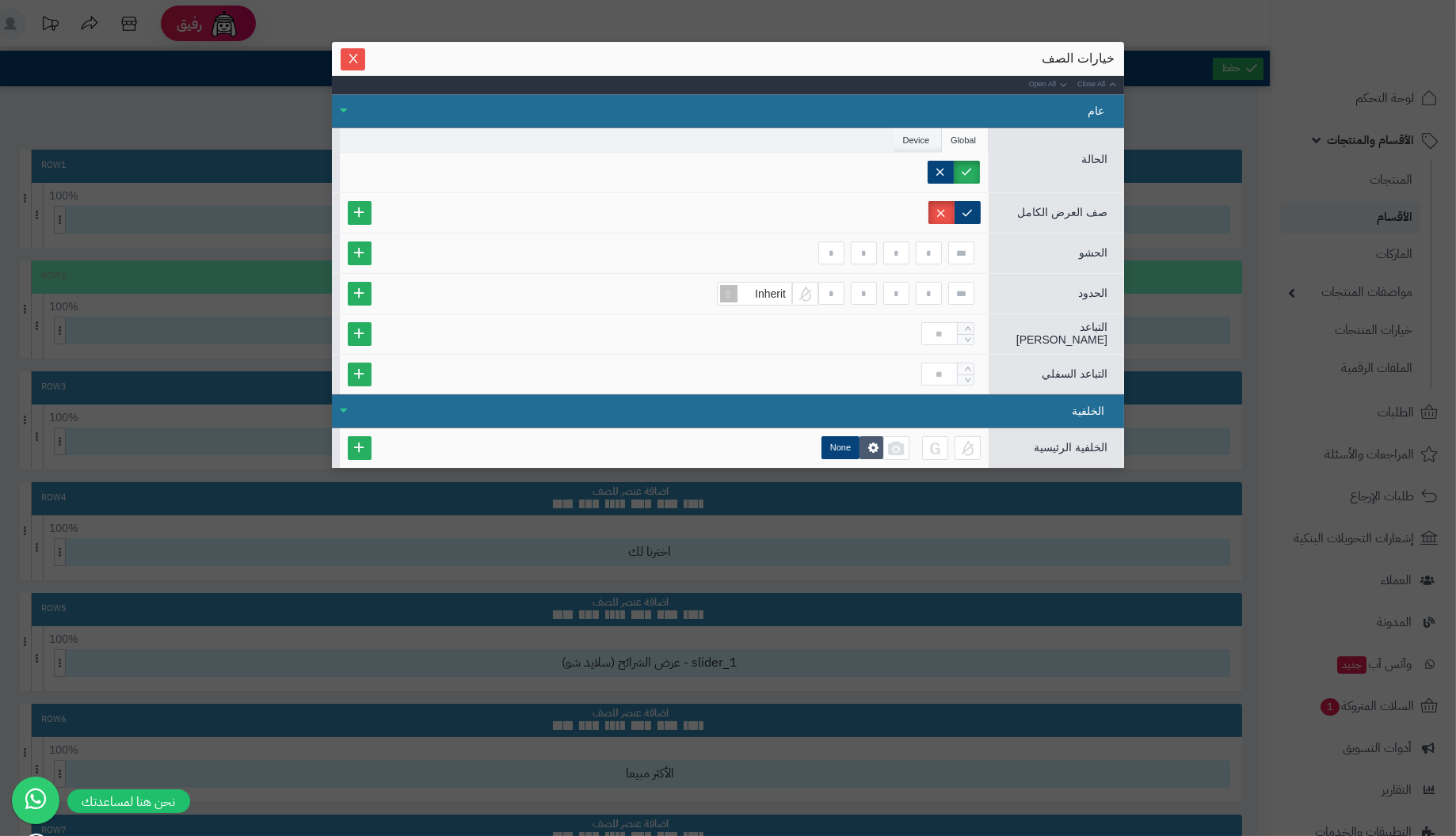
click at [922, 138] on li "Device" at bounding box center [918, 140] width 48 height 24
click at [962, 168] on label "Phone" at bounding box center [946, 172] width 67 height 23
click at [355, 60] on icon "Close" at bounding box center [352, 57] width 12 height 12
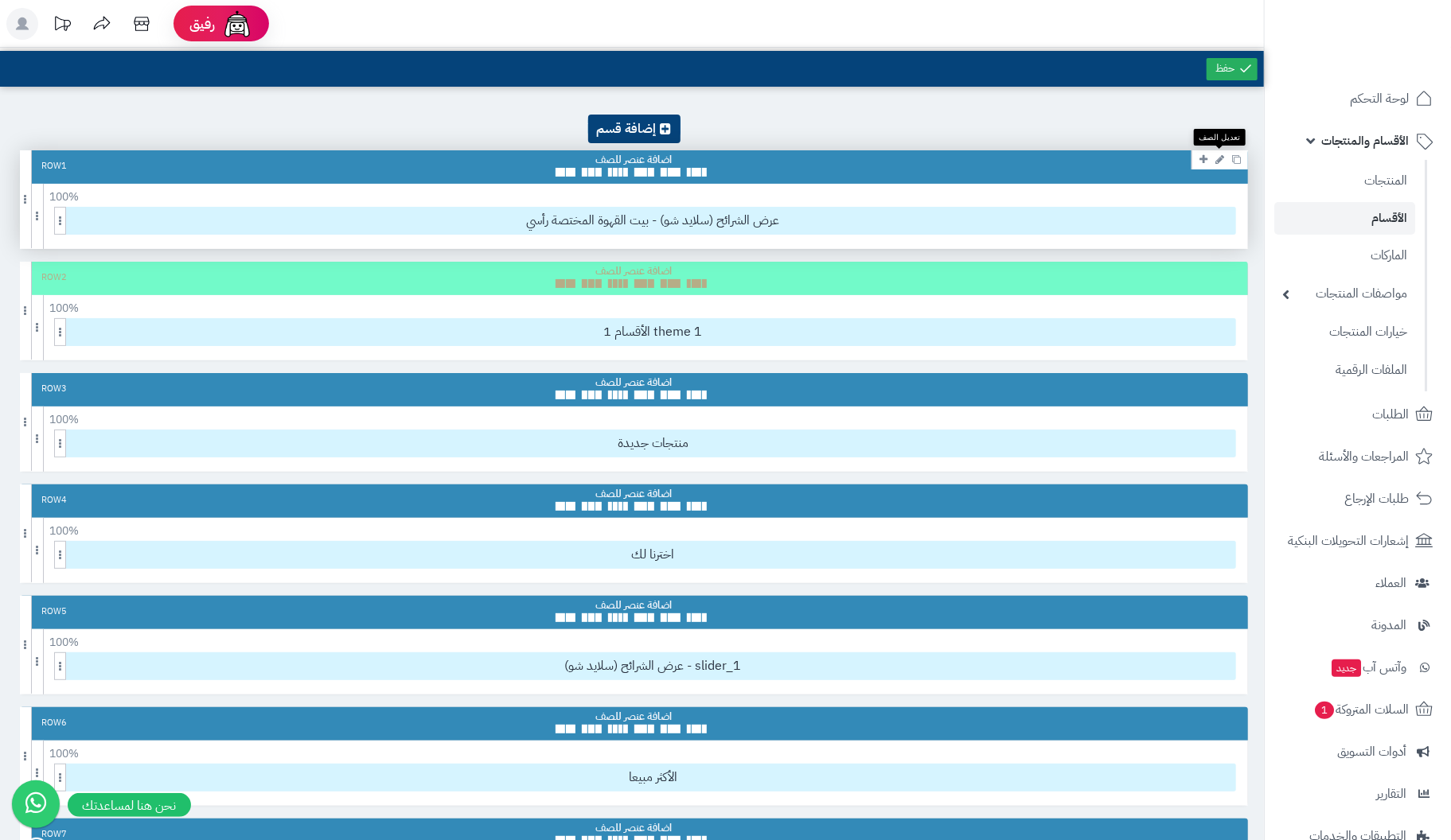
click at [1219, 155] on icon at bounding box center [1219, 159] width 9 height 10
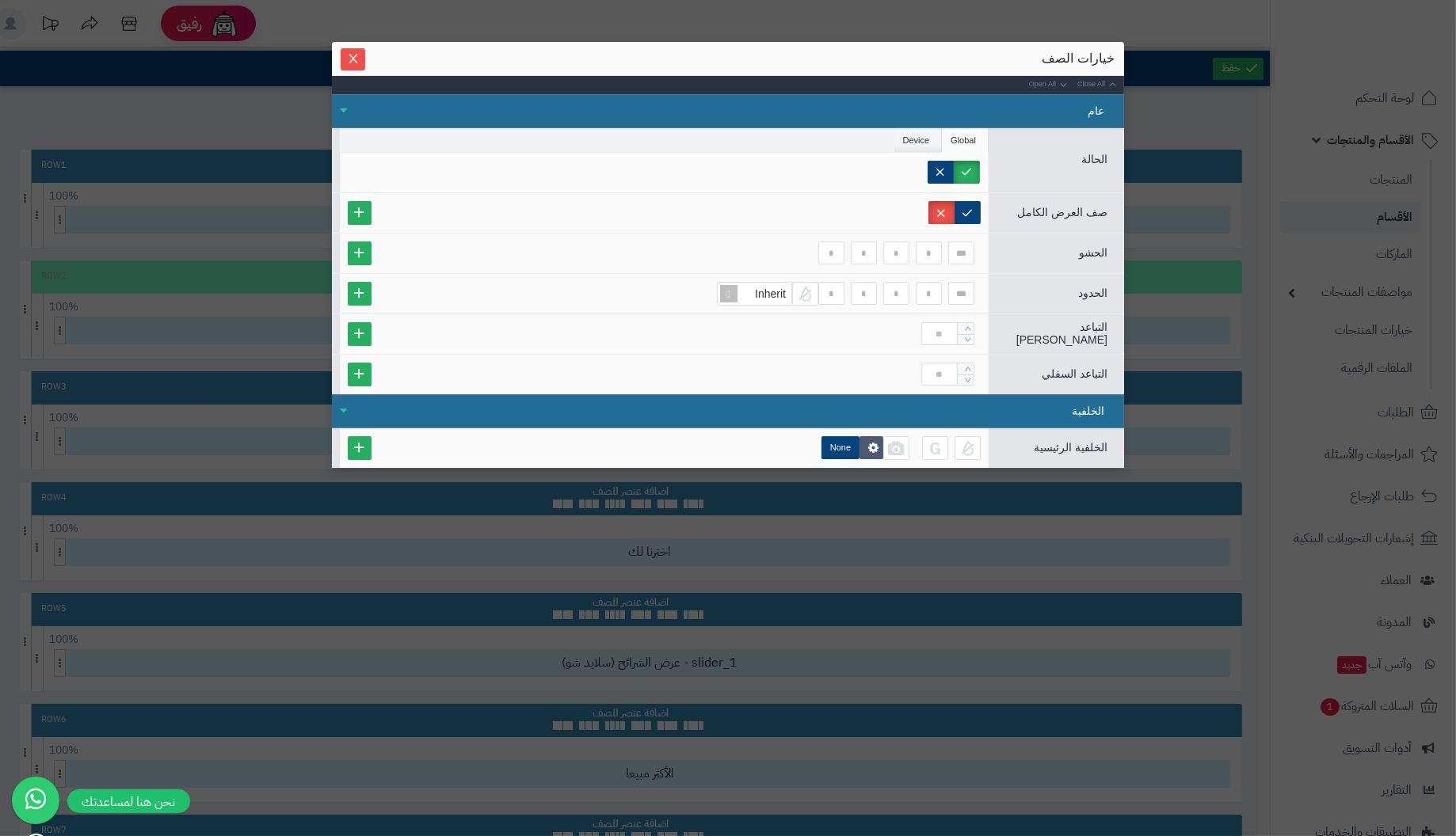
click at [920, 140] on li "Device" at bounding box center [918, 140] width 48 height 24
click at [346, 55] on icon "Close" at bounding box center [352, 57] width 12 height 12
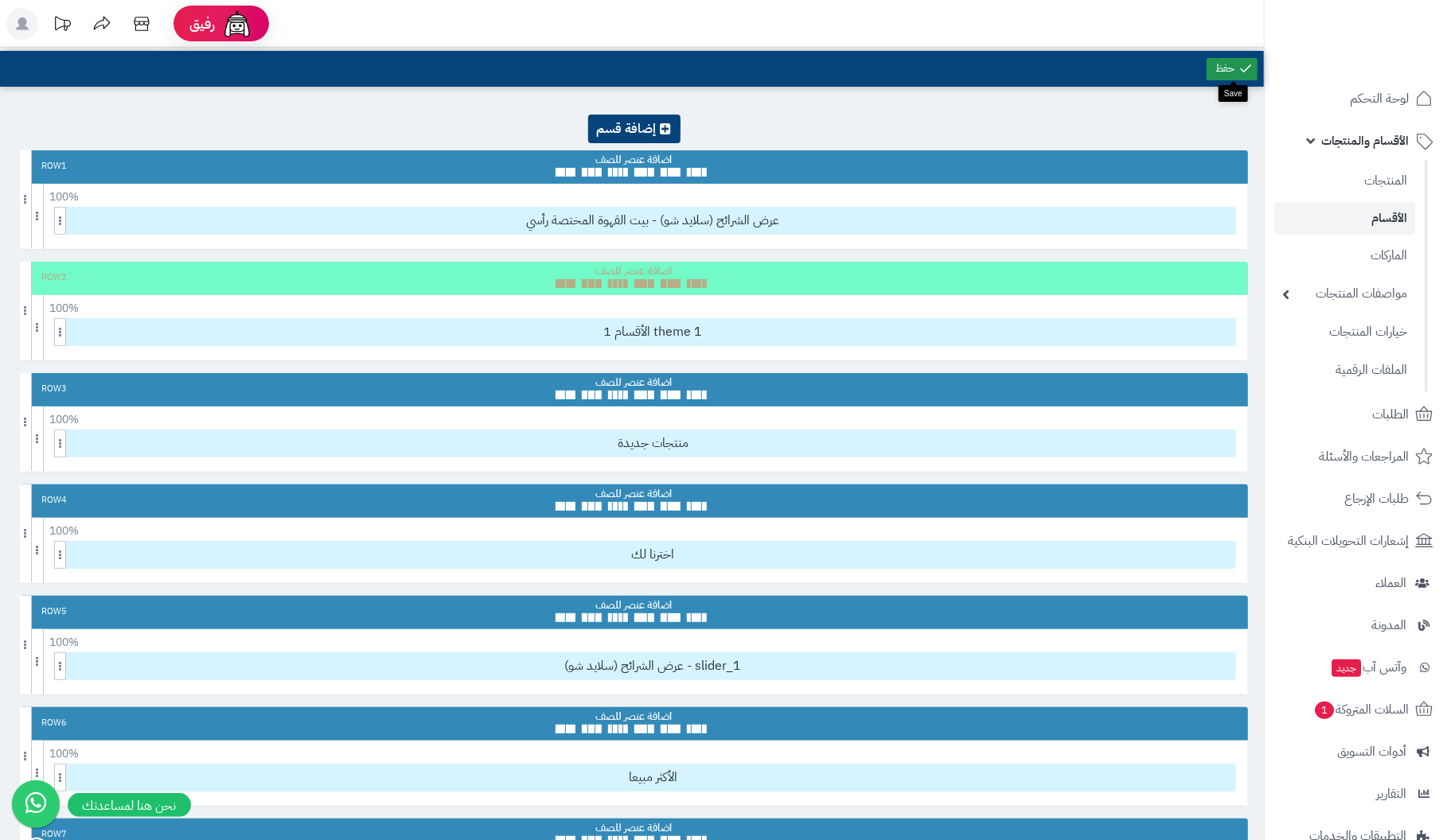
click at [1228, 65] on link at bounding box center [1232, 68] width 51 height 22
click at [1229, 70] on link at bounding box center [1232, 68] width 51 height 22
click at [1220, 156] on icon at bounding box center [1219, 159] width 9 height 10
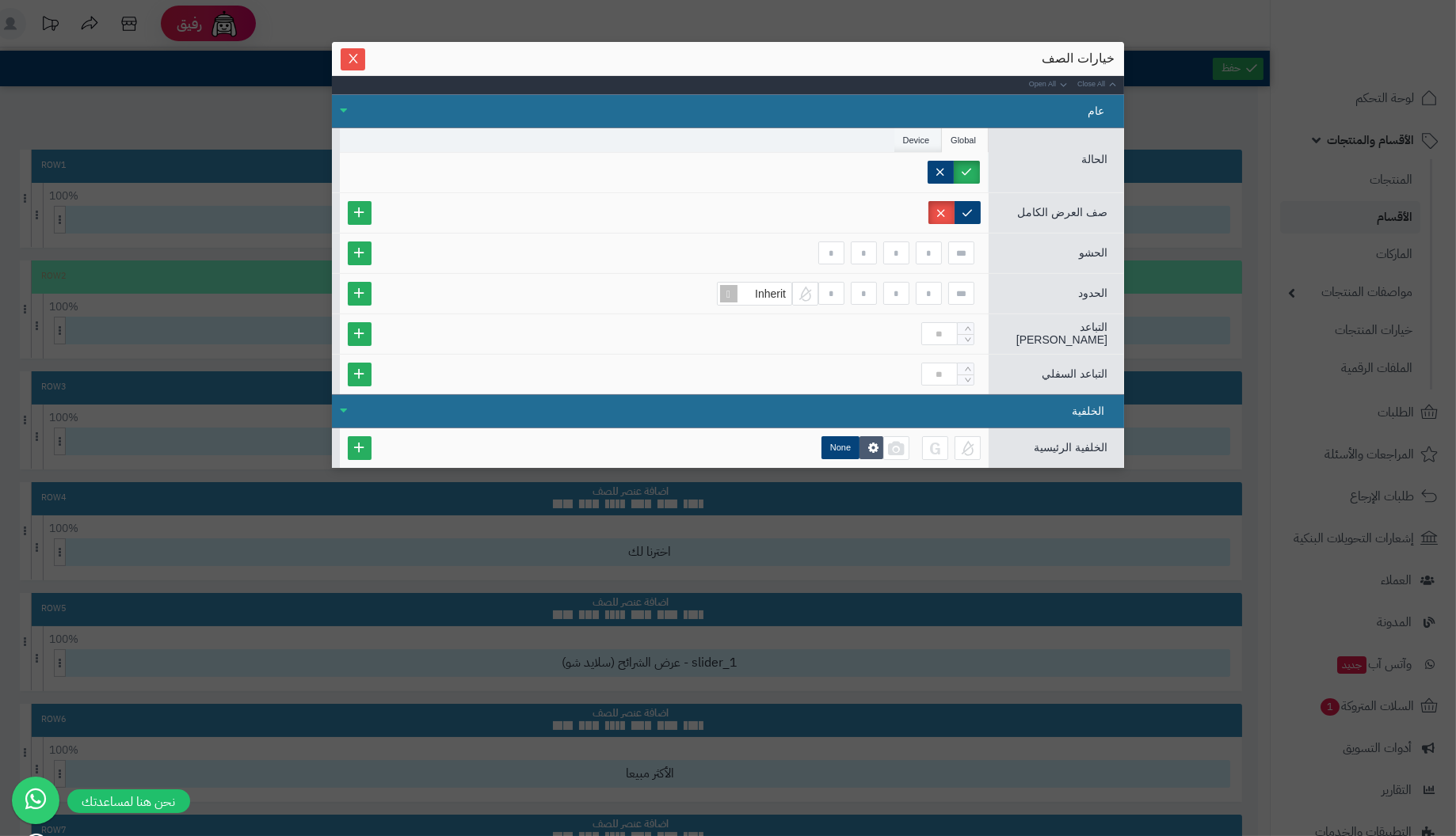
click at [915, 138] on li "Device" at bounding box center [918, 140] width 48 height 24
click at [893, 168] on label "Tablet" at bounding box center [879, 172] width 65 height 23
click at [829, 167] on label "Desktop" at bounding box center [810, 172] width 74 height 23
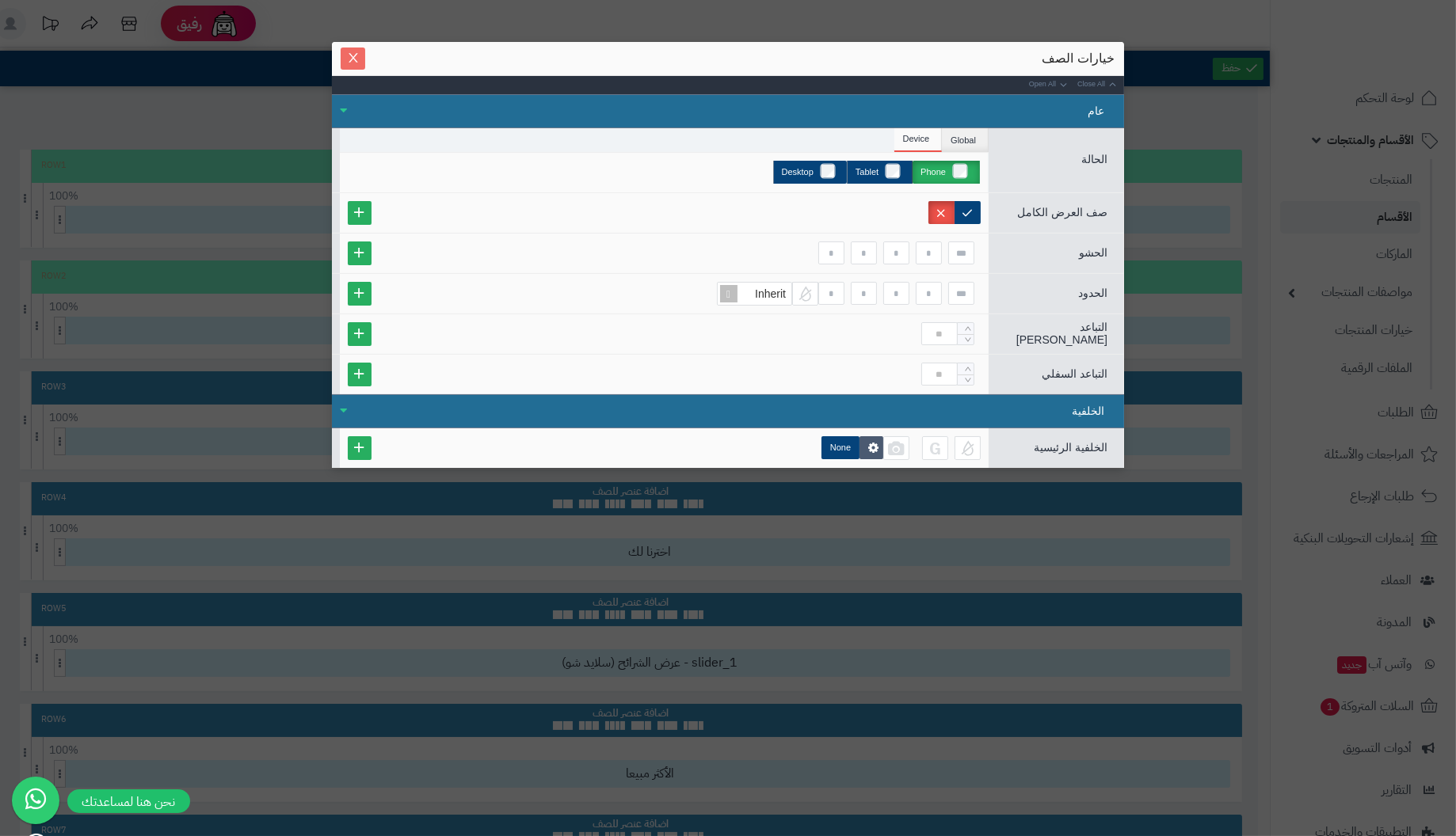
click at [349, 51] on icon "Close" at bounding box center [352, 57] width 12 height 12
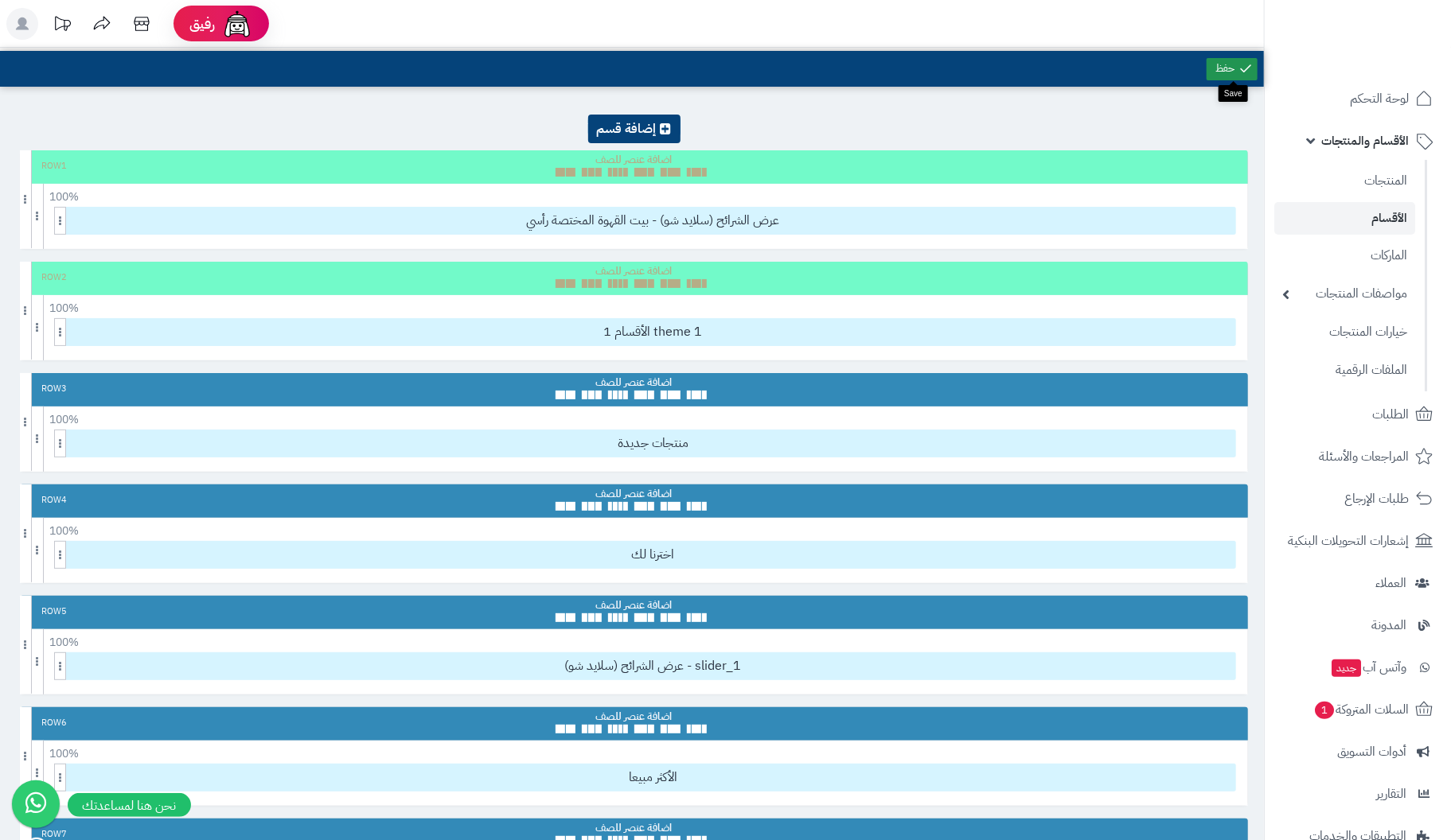
click at [1230, 61] on link at bounding box center [1232, 68] width 51 height 22
click at [1218, 60] on link at bounding box center [1232, 68] width 51 height 22
click at [1220, 160] on icon at bounding box center [1219, 159] width 9 height 10
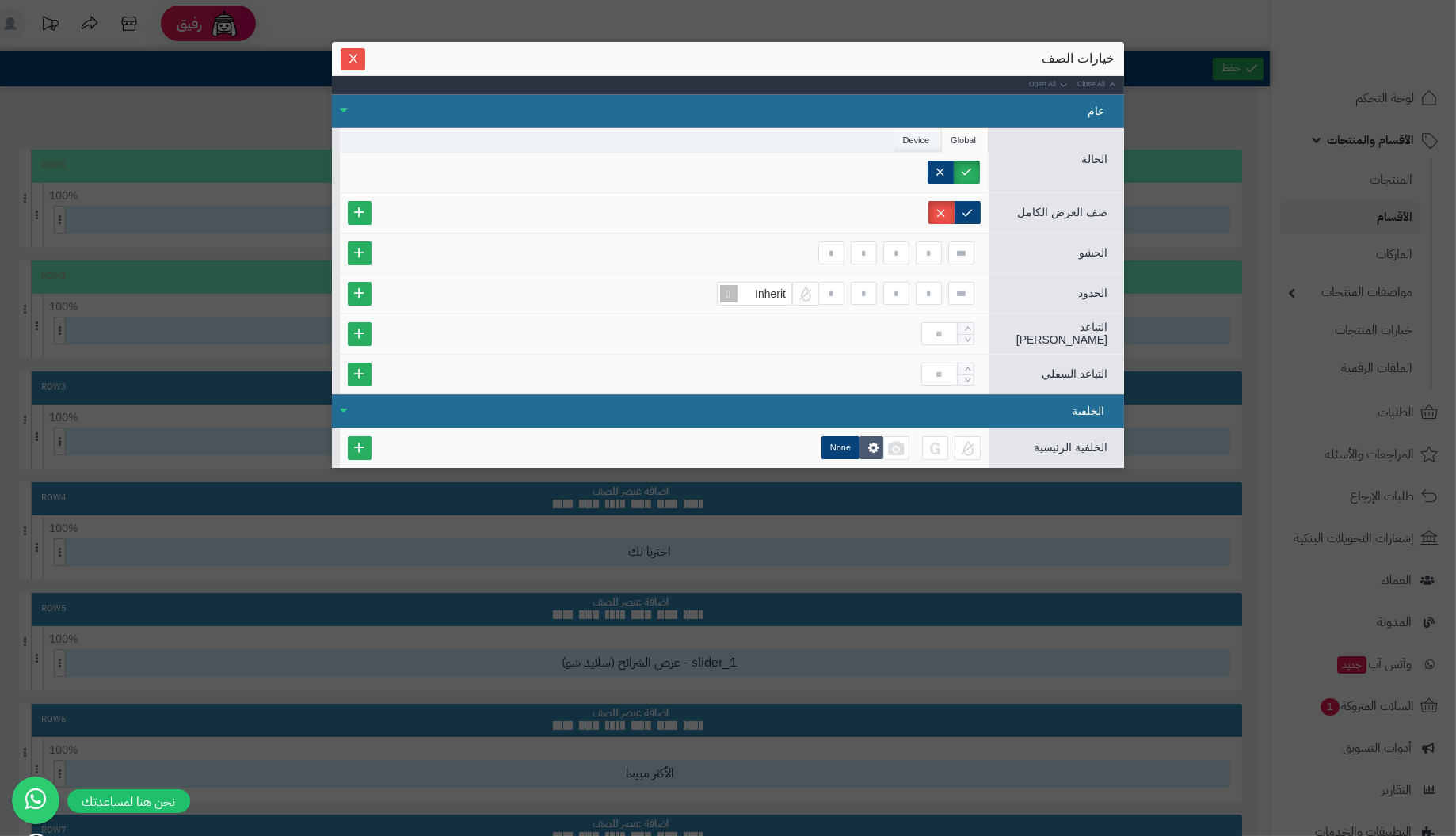
click at [918, 134] on li "Device" at bounding box center [918, 140] width 48 height 24
click at [349, 50] on button "Close" at bounding box center [353, 58] width 25 height 22
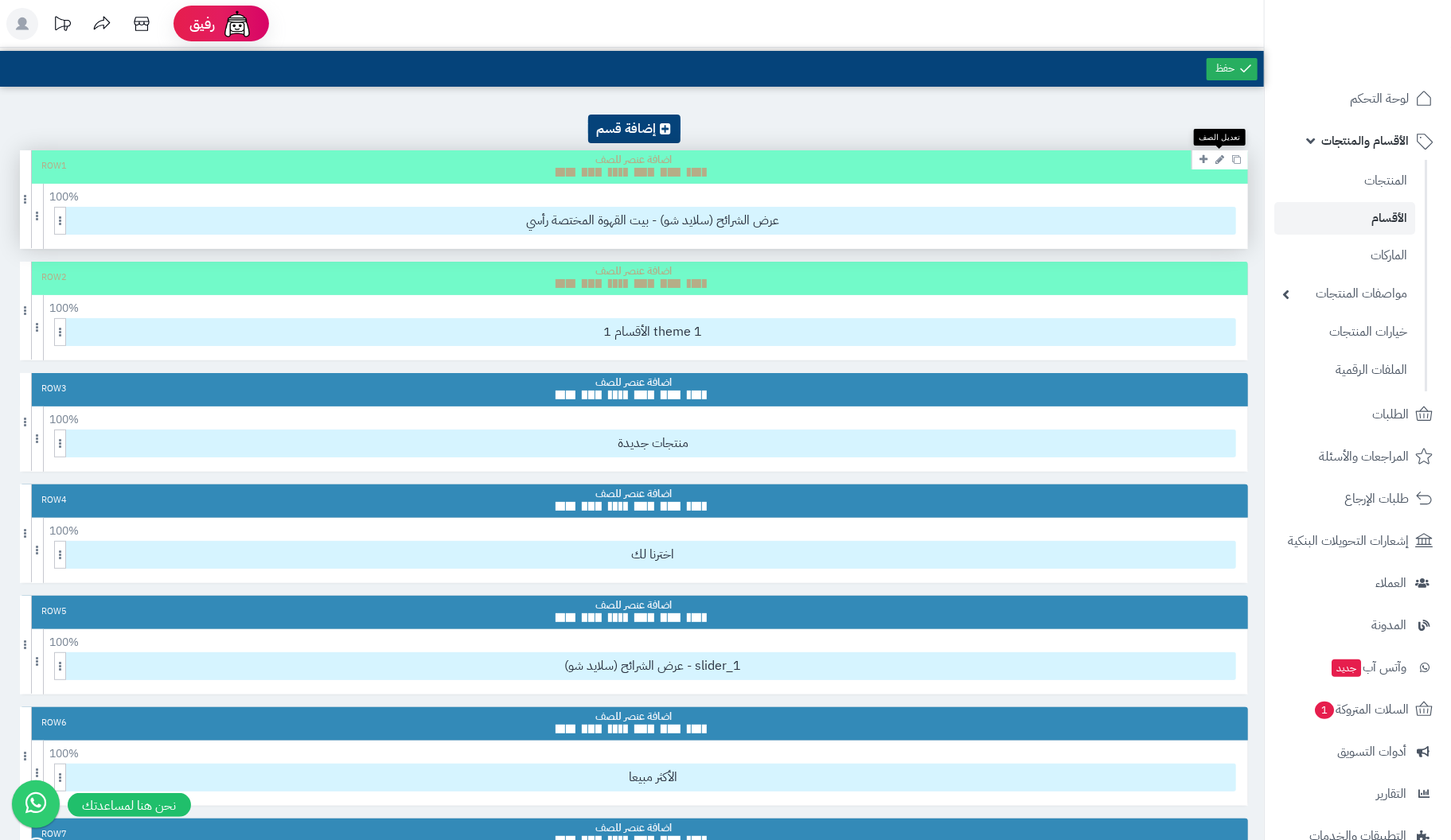
click at [1220, 158] on icon at bounding box center [1219, 159] width 9 height 10
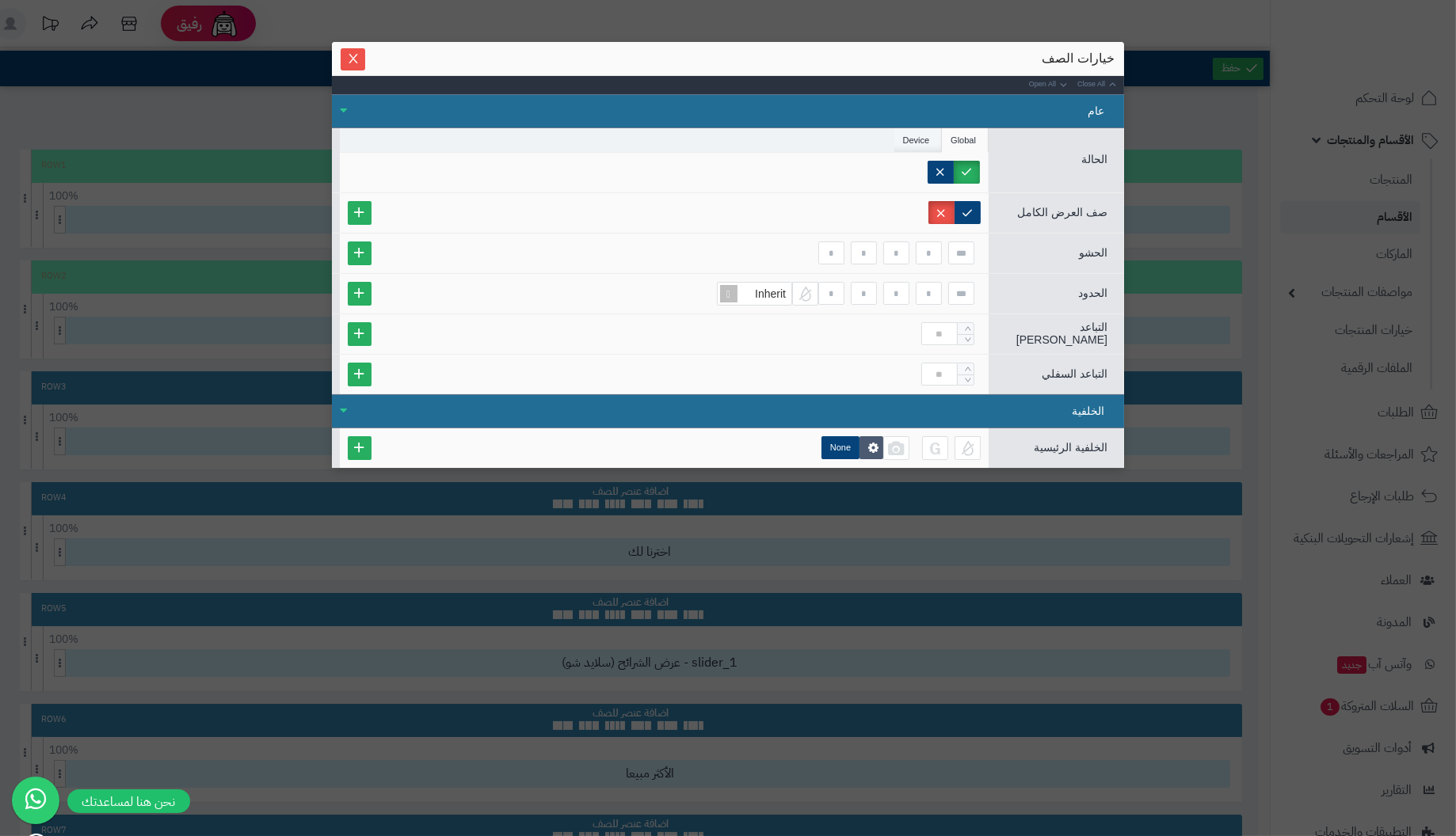
click at [917, 144] on li "Device" at bounding box center [918, 140] width 48 height 24
click at [961, 135] on li "Global" at bounding box center [965, 140] width 46 height 24
click at [921, 133] on li "Device" at bounding box center [918, 140] width 48 height 24
click at [958, 136] on li "Global" at bounding box center [965, 140] width 46 height 24
click at [878, 441] on icon at bounding box center [874, 447] width 11 height 12
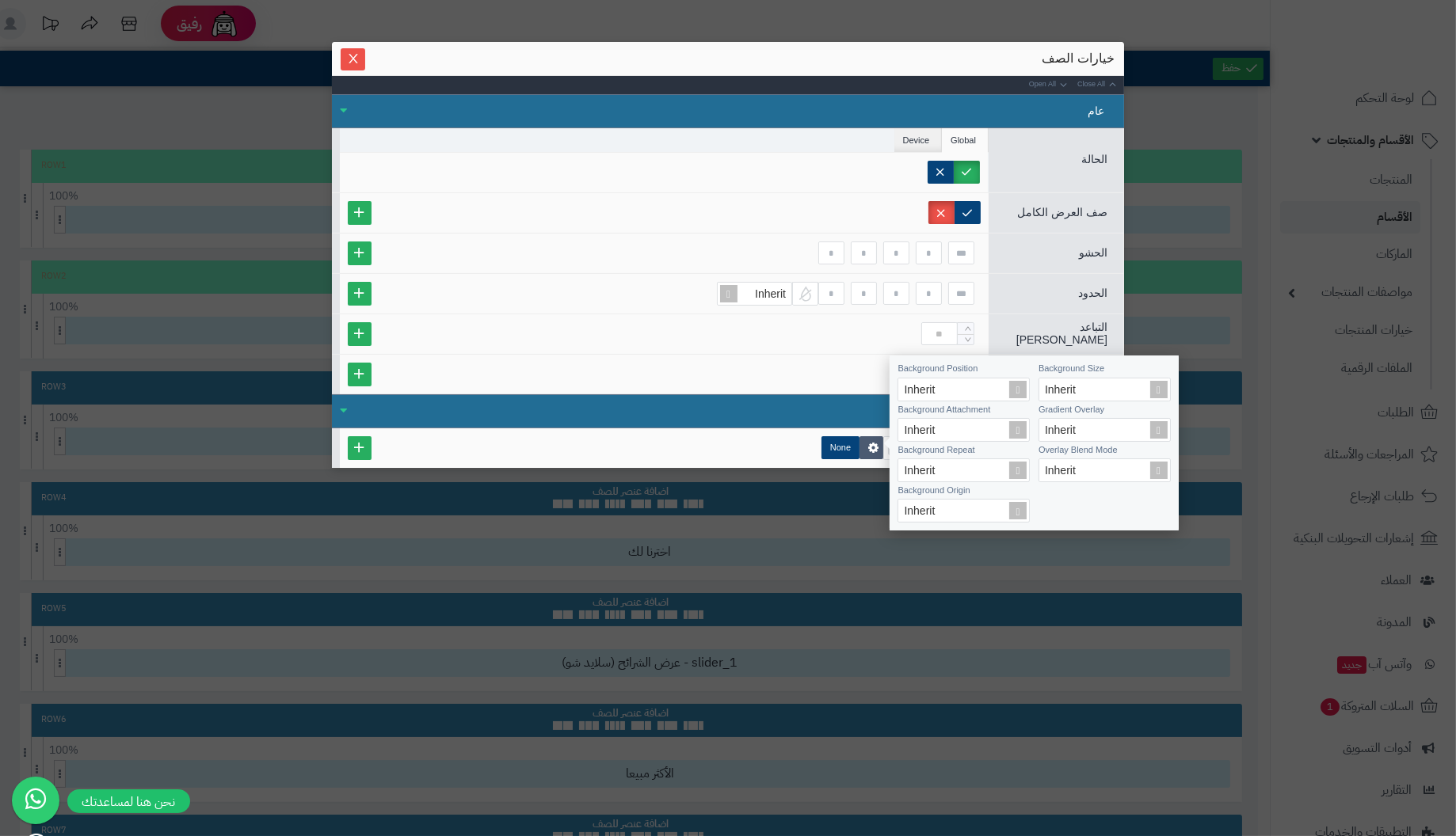
click at [434, 62] on div "خيارات الصف" at bounding box center [728, 59] width 773 height 17
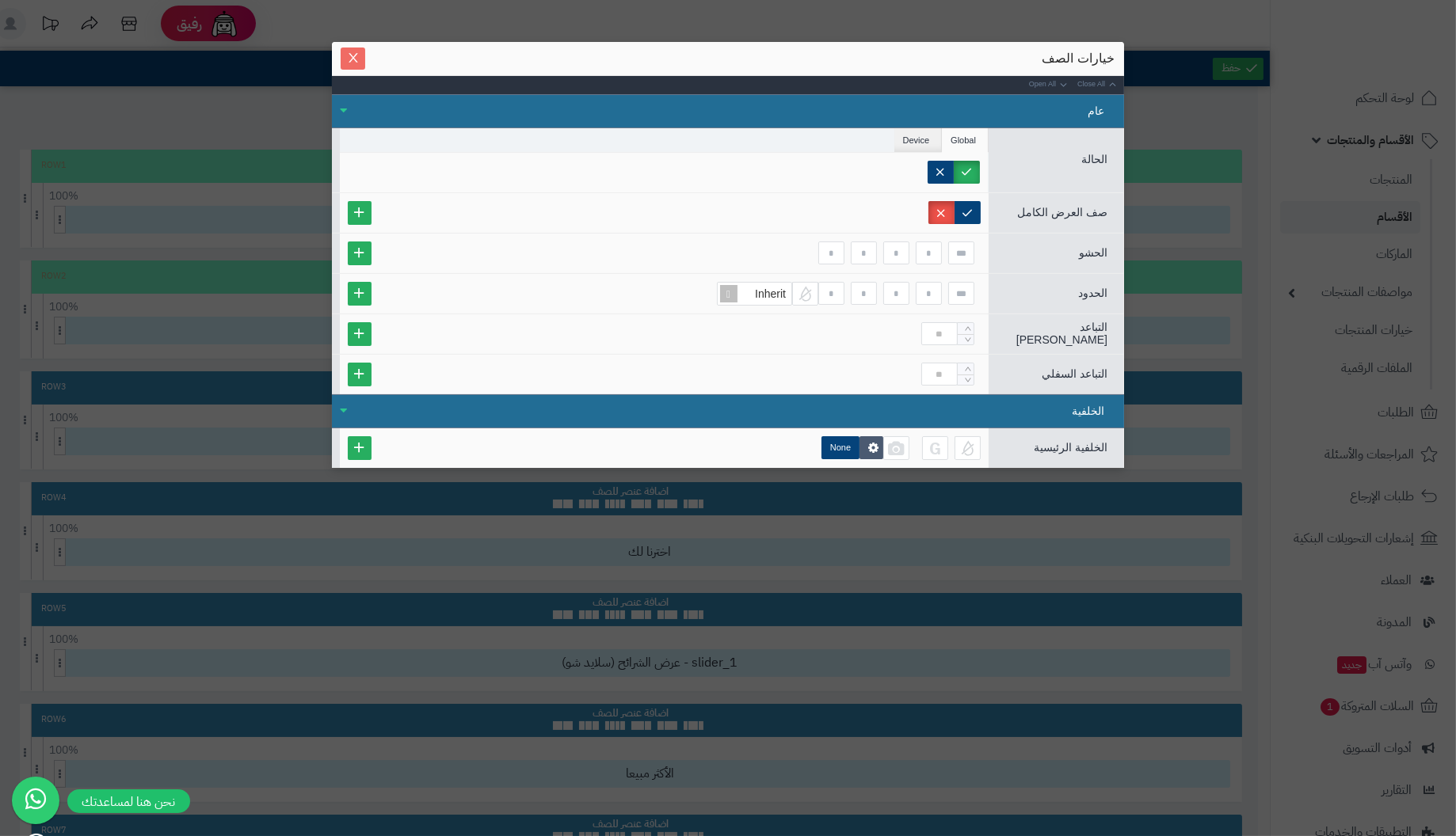
click at [356, 61] on icon "Close" at bounding box center [352, 57] width 12 height 12
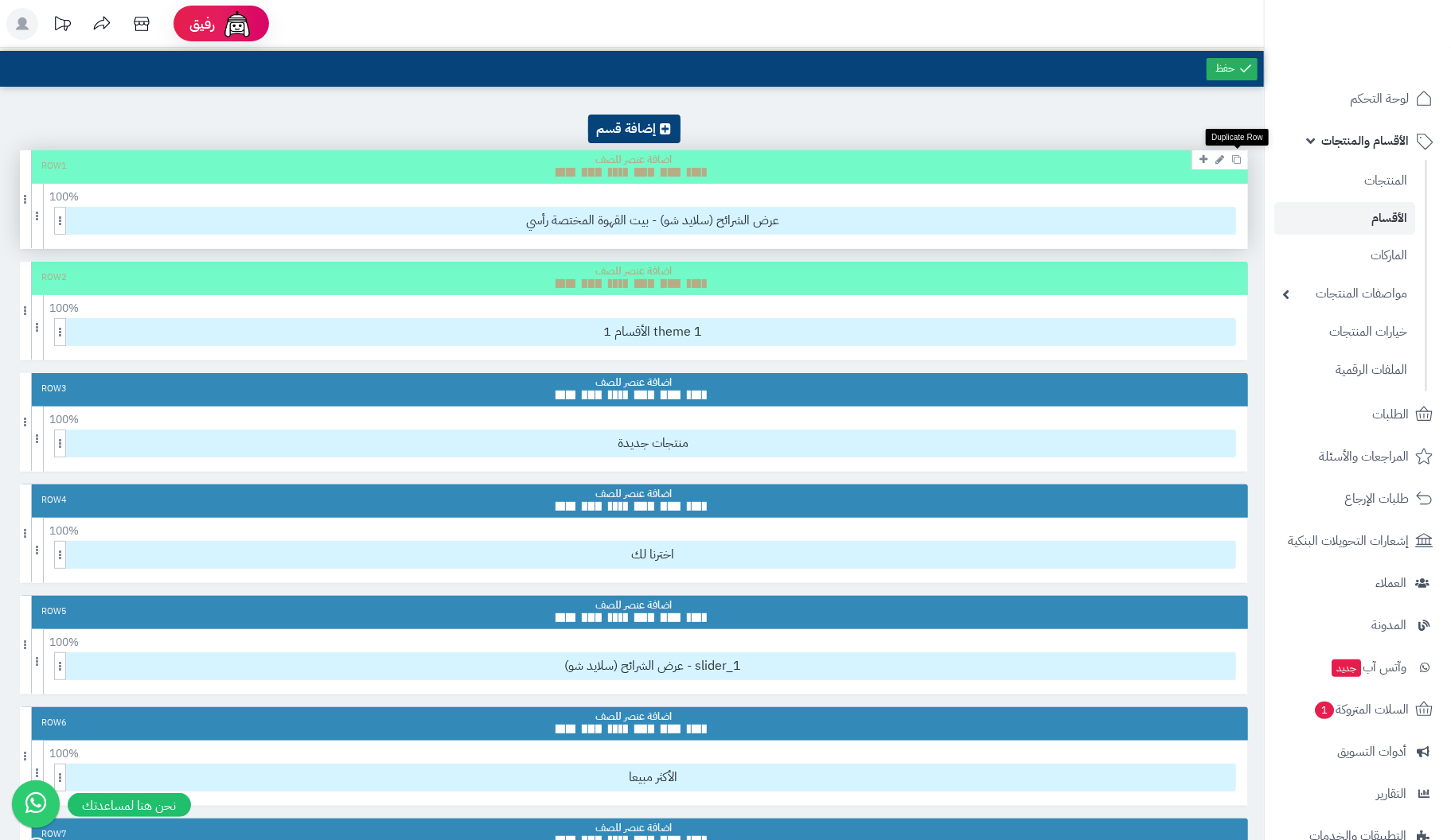
click at [1236, 158] on icon at bounding box center [1236, 159] width 9 height 9
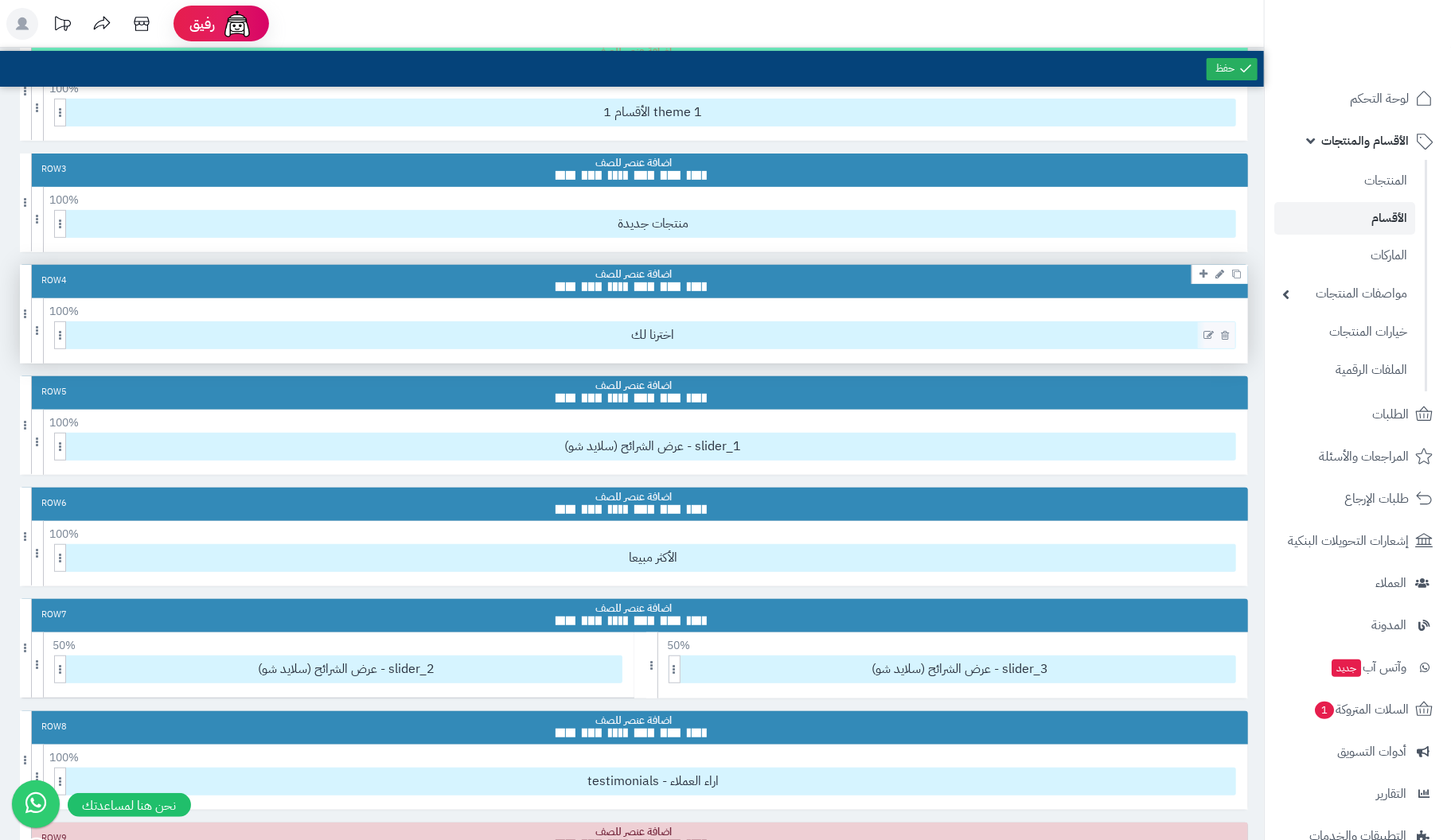
scroll to position [0, 0]
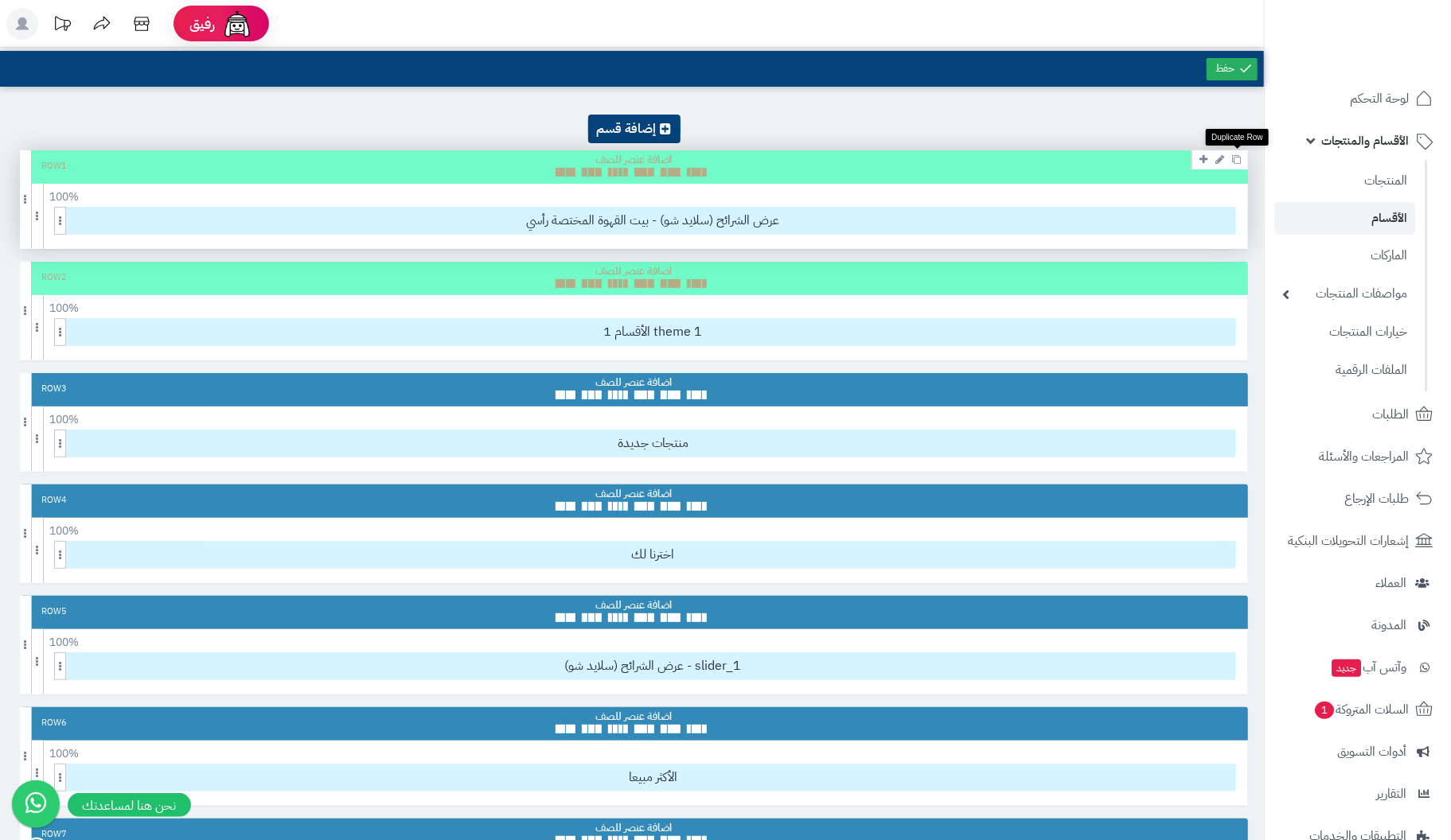
click at [1240, 156] on icon at bounding box center [1236, 159] width 9 height 9
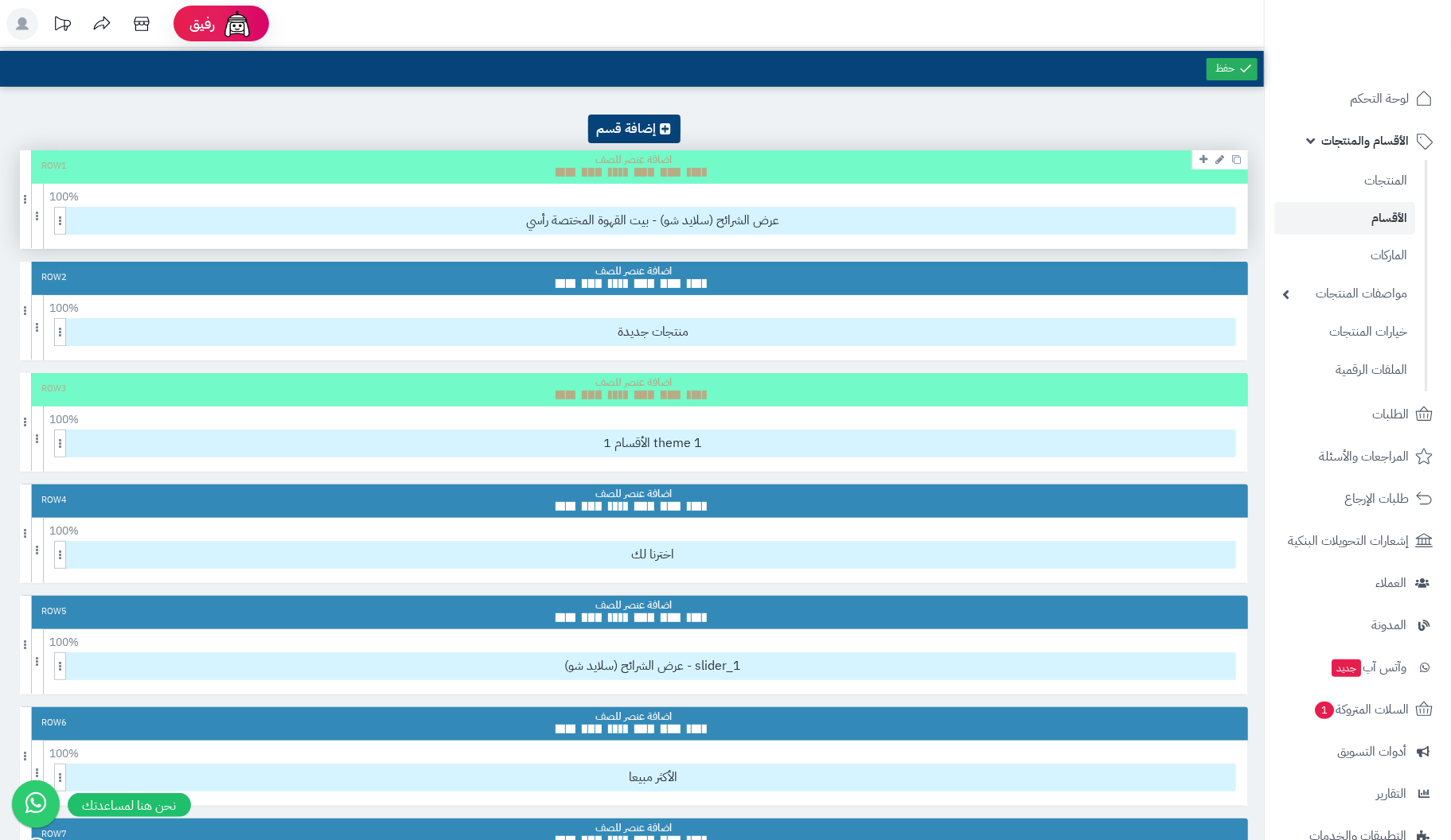
click at [670, 166] on div at bounding box center [635, 165] width 158 height 24
click at [1204, 157] on icon at bounding box center [1204, 159] width 8 height 10
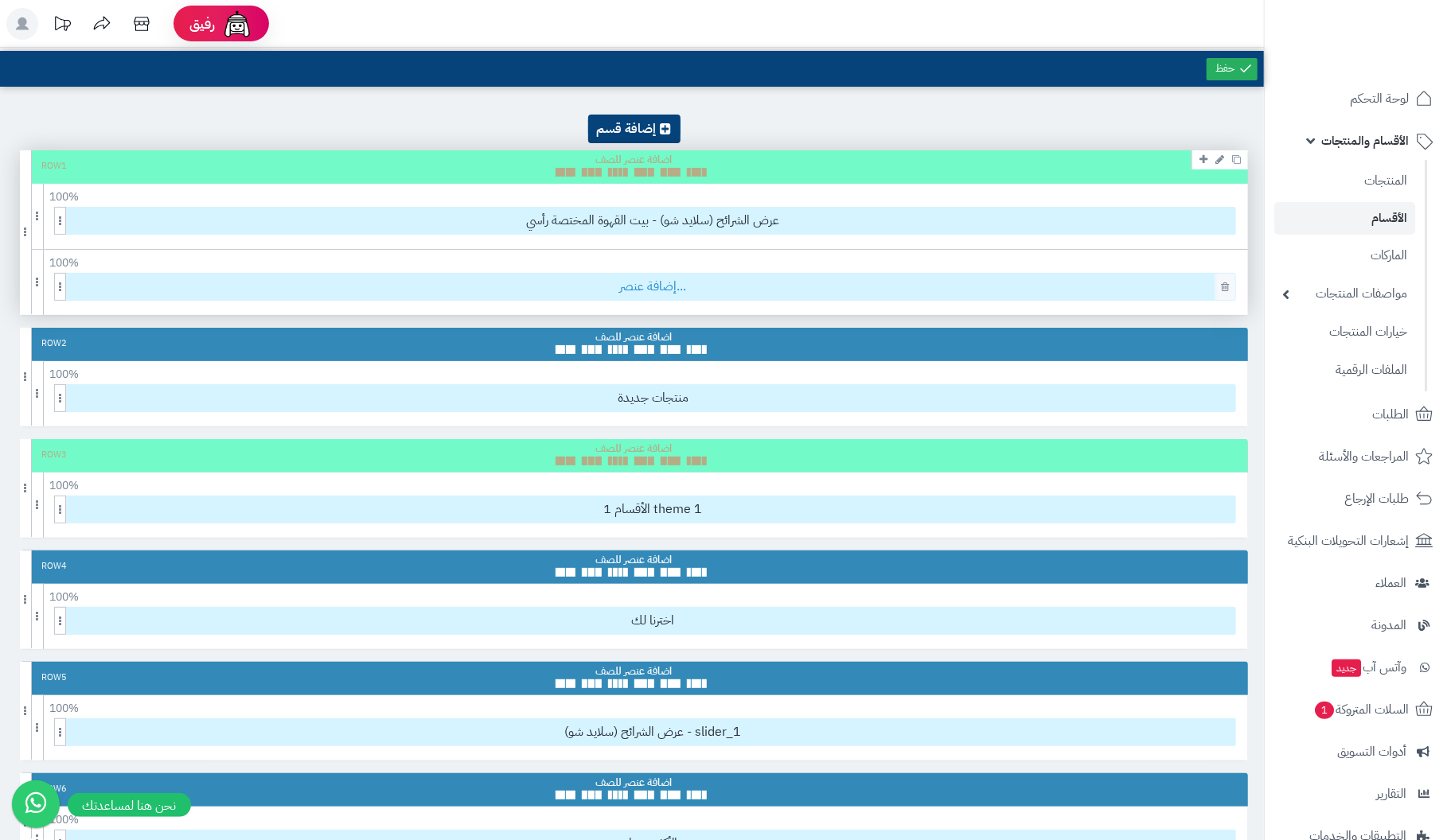
click at [657, 286] on span "إضافة عنصر..." at bounding box center [653, 287] width 1165 height 27
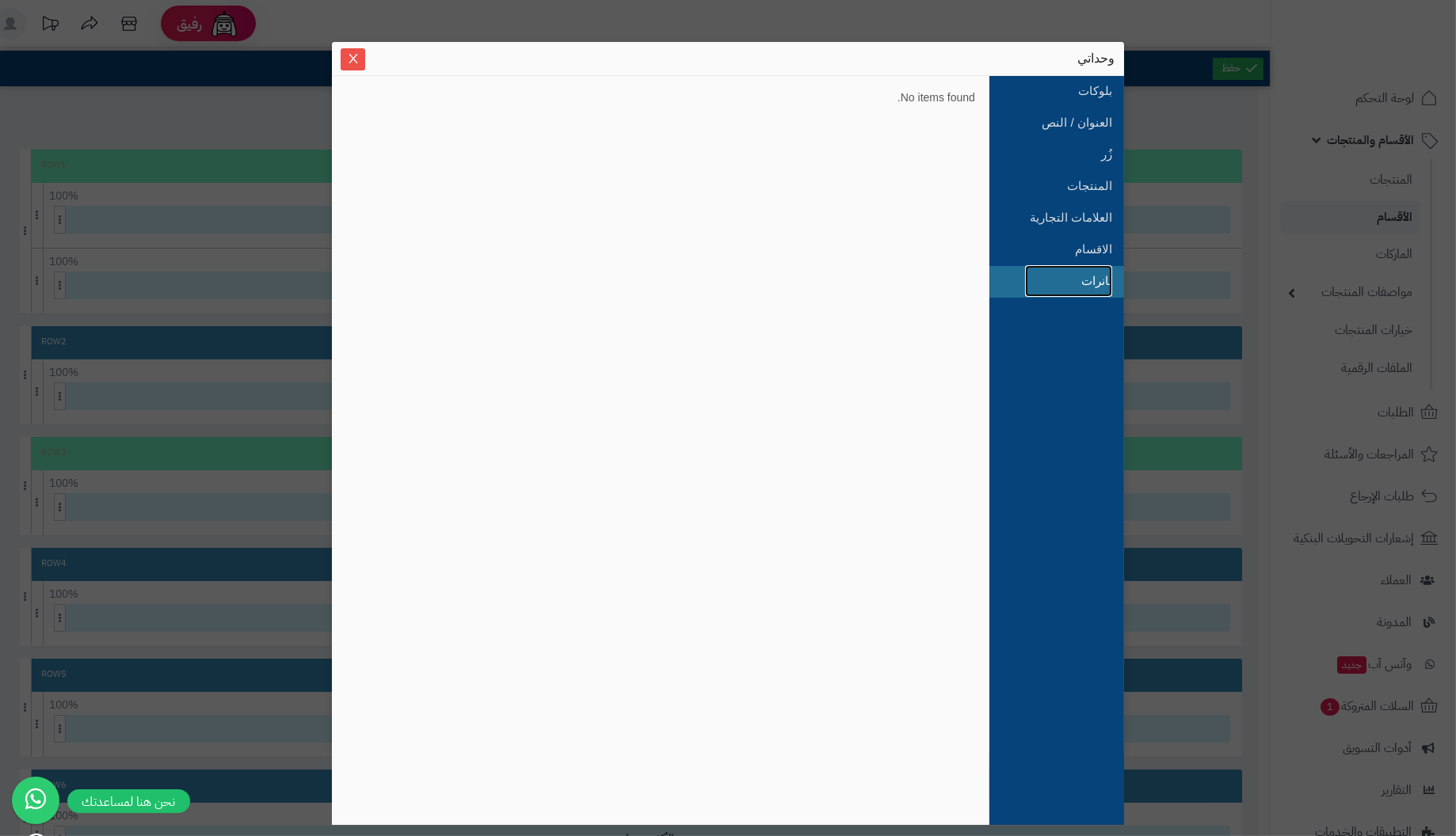
click at [1085, 276] on link "بانرات" at bounding box center [1069, 280] width 87 height 31
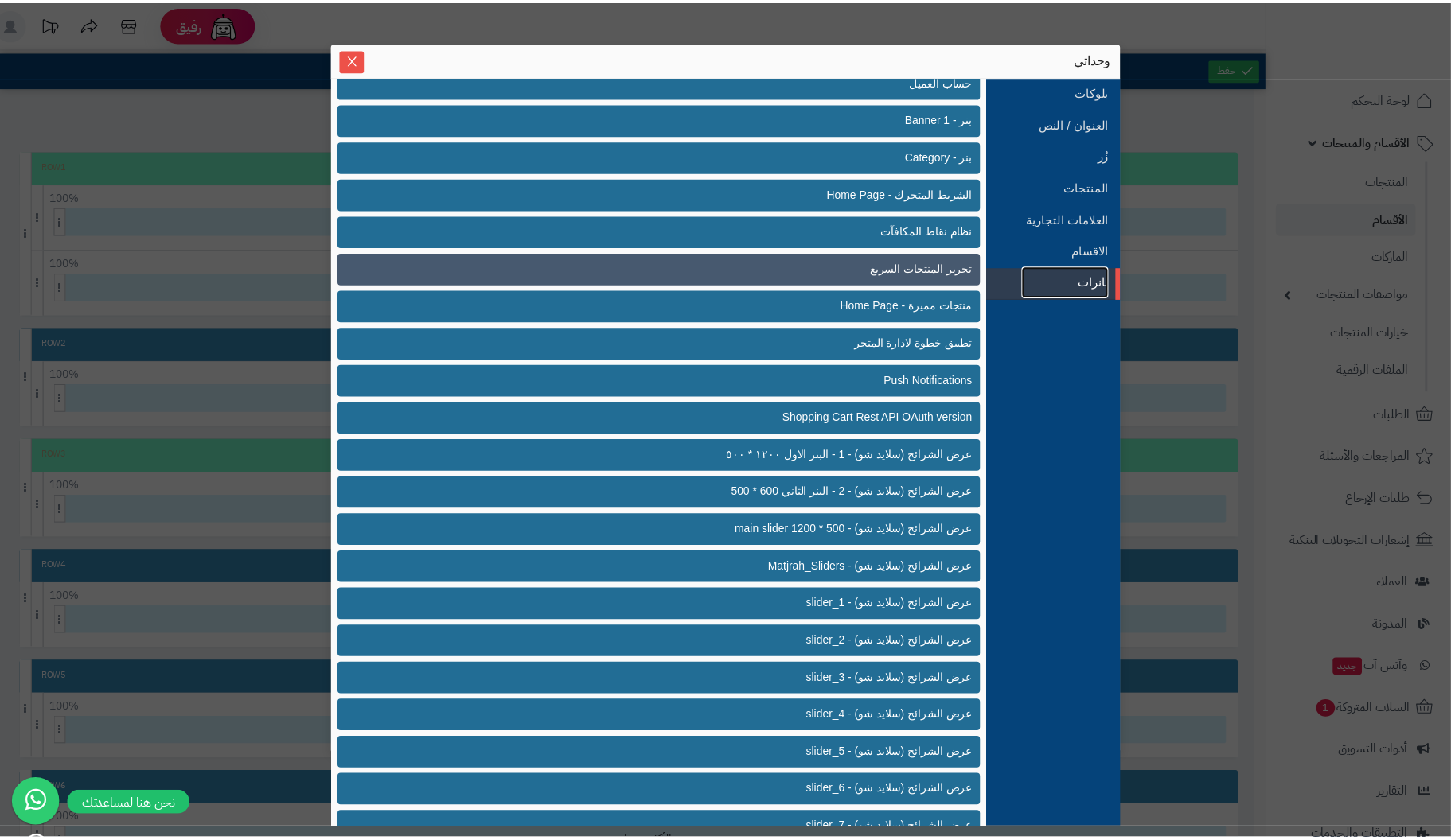
scroll to position [306, 0]
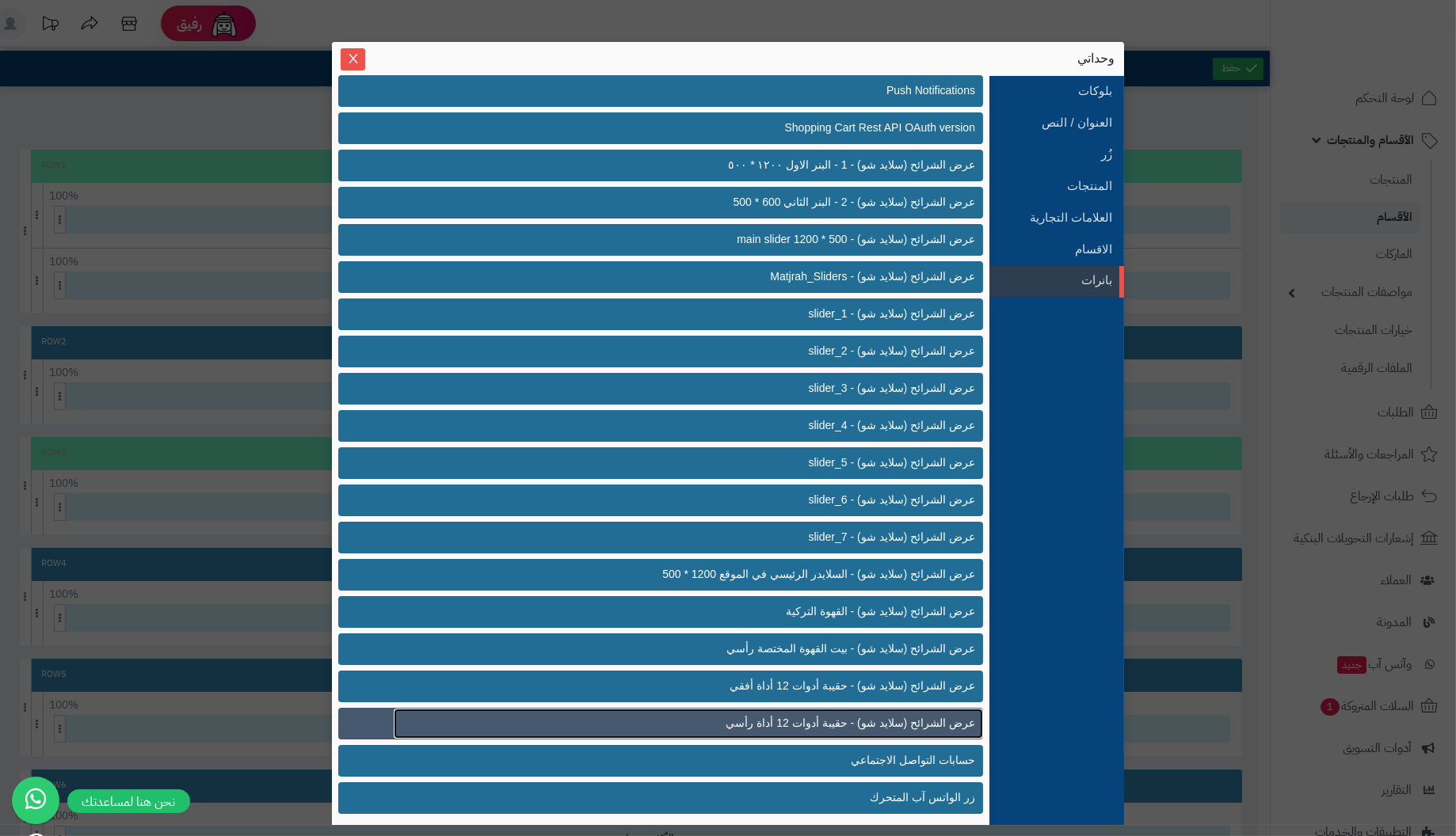
click at [850, 724] on span "عرض الشرائح (سلايد شو) - حقيبة أدوات 12 أداة رأسي" at bounding box center [850, 723] width 250 height 17
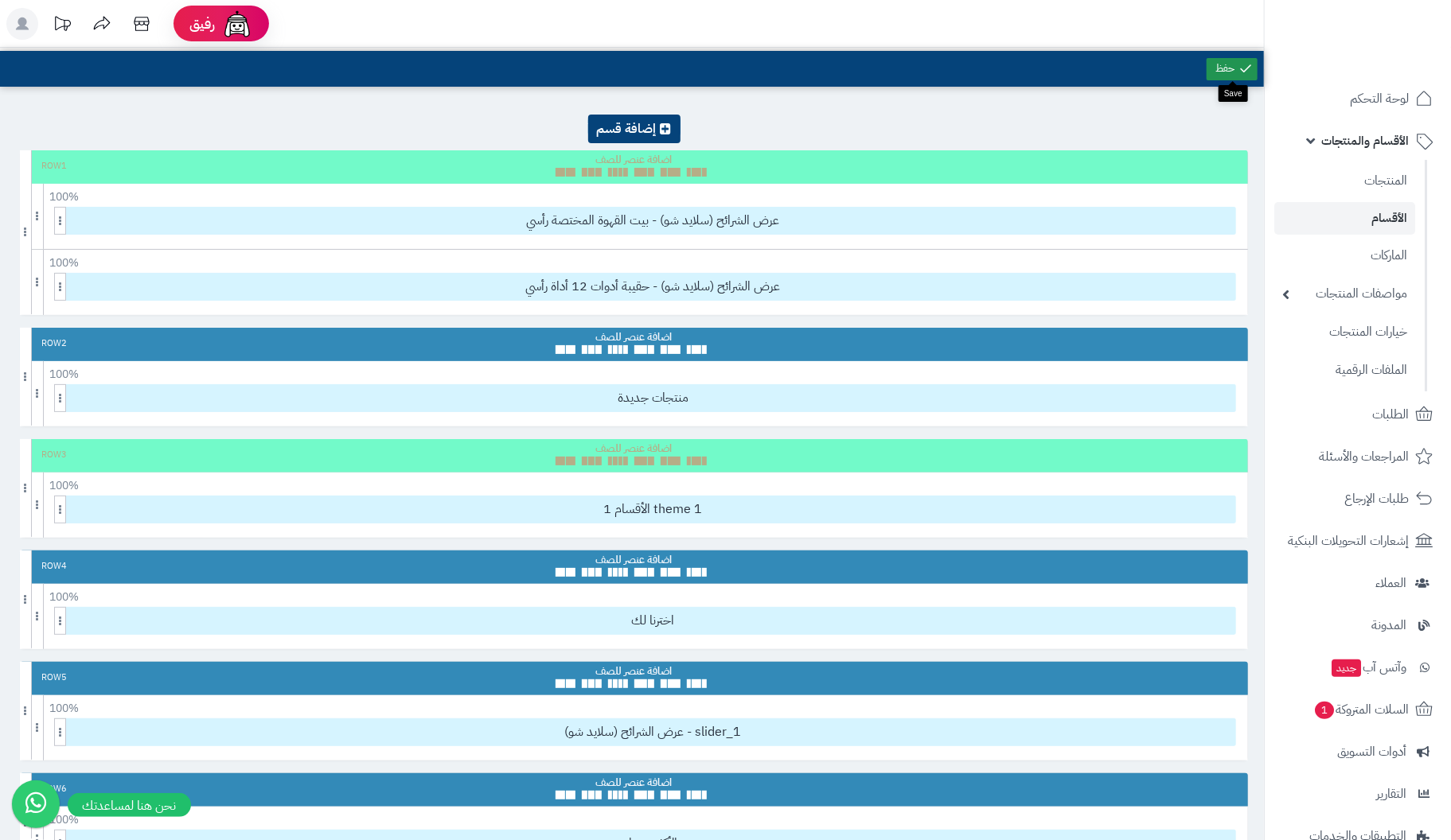
click at [1225, 67] on link at bounding box center [1232, 68] width 51 height 22
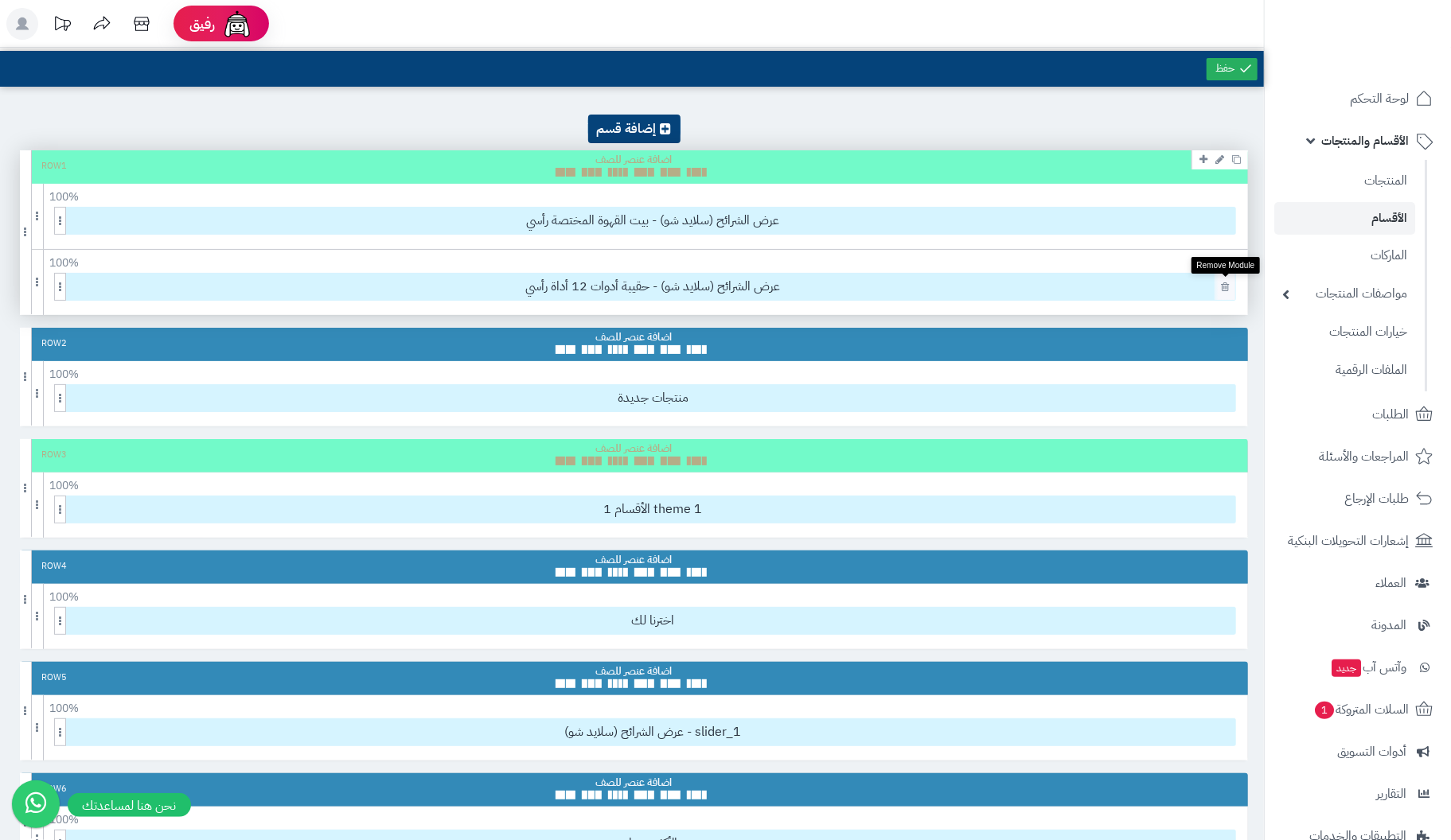
click at [1227, 288] on icon at bounding box center [1225, 286] width 8 height 10
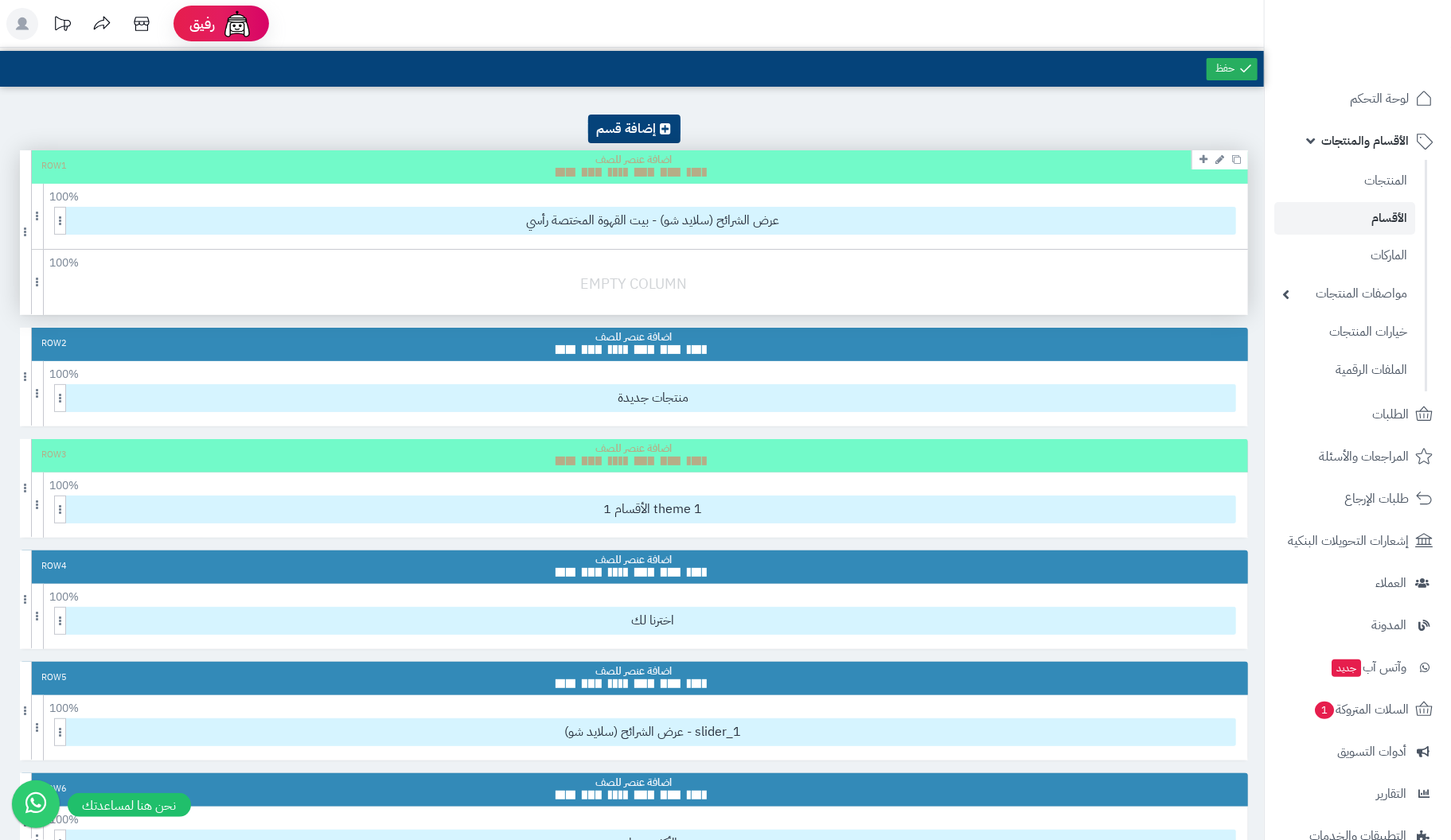
click at [329, 296] on div at bounding box center [637, 291] width 1236 height 37
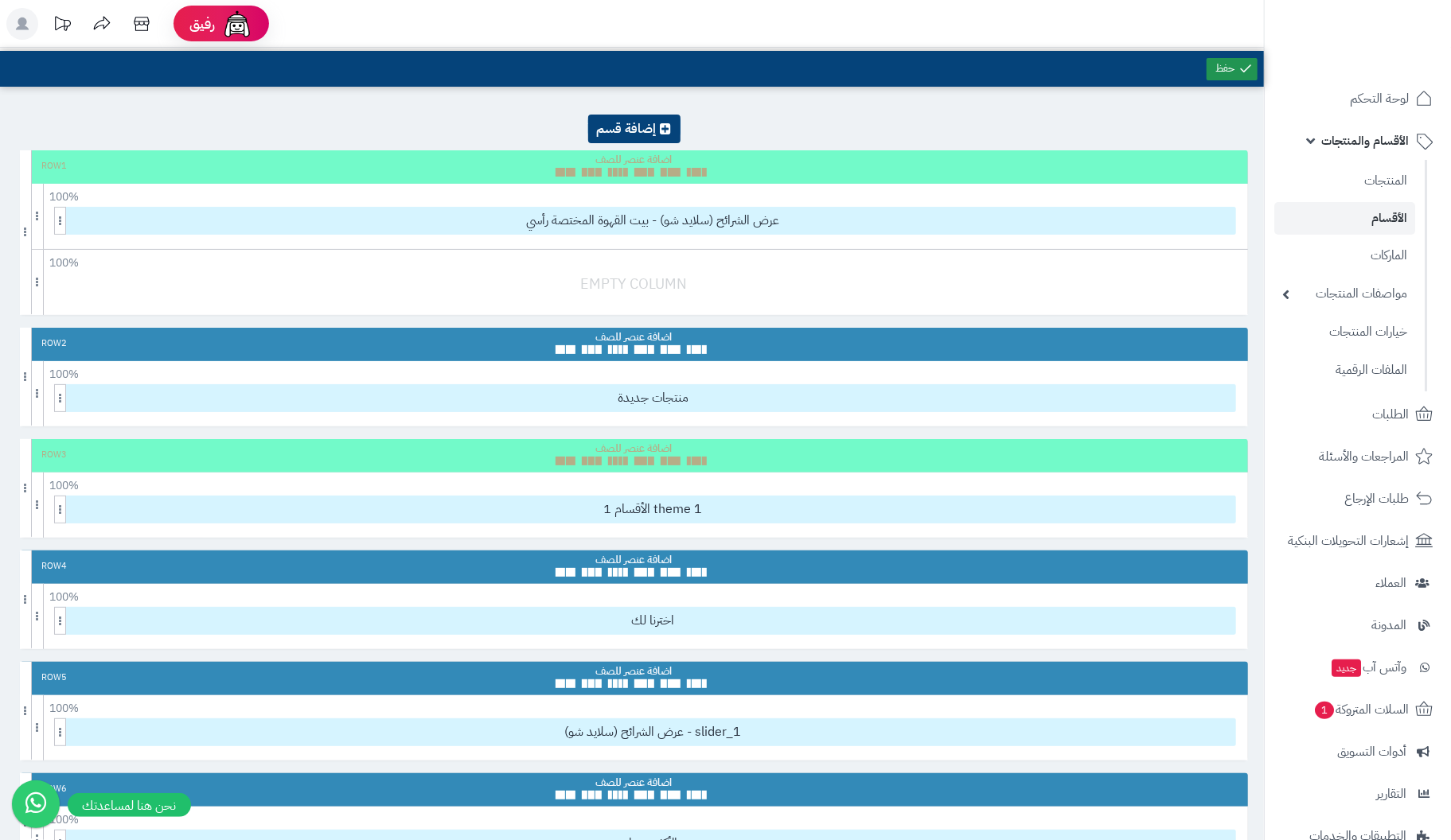
click at [1229, 66] on link at bounding box center [1232, 68] width 51 height 22
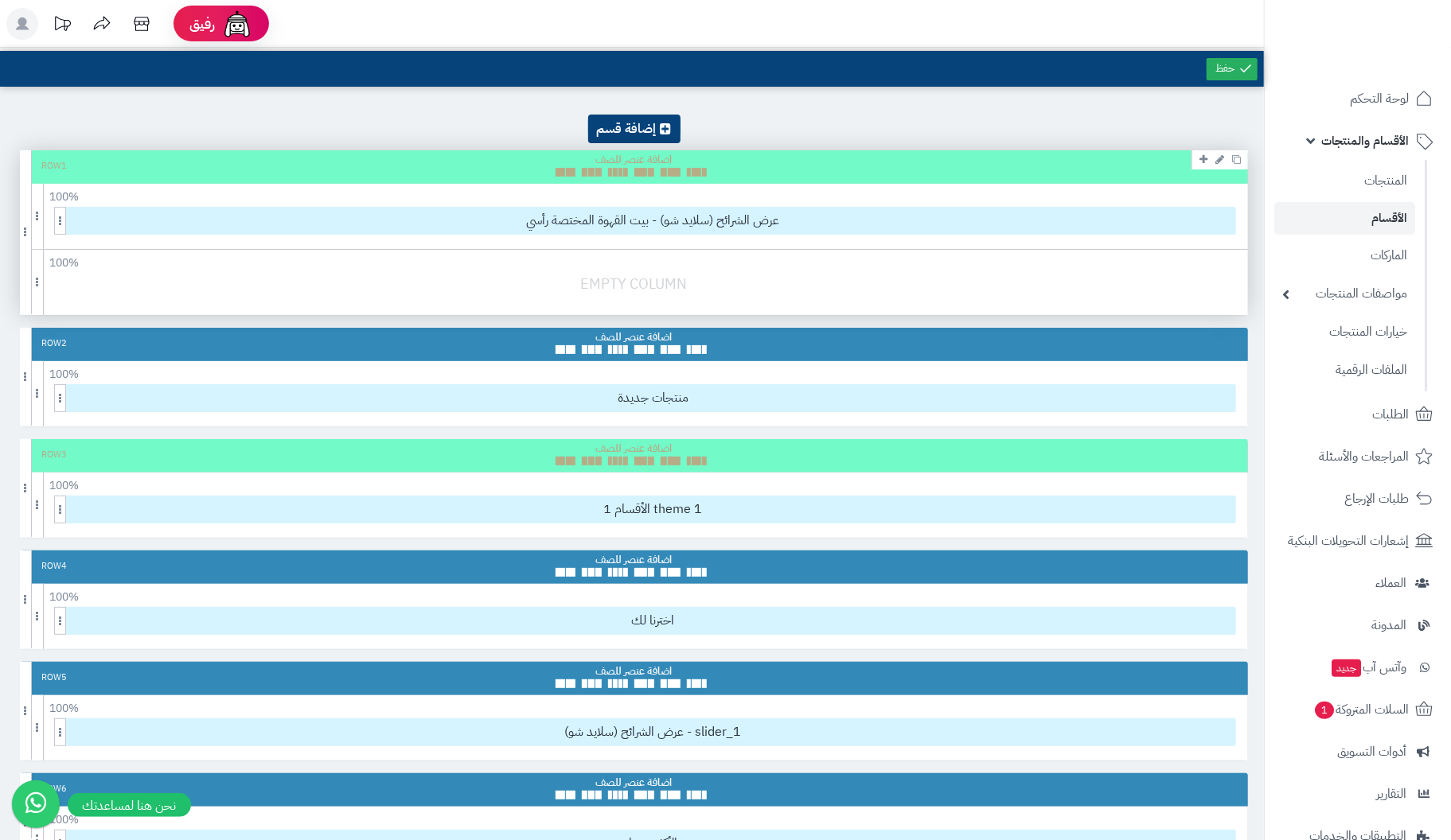
click at [626, 271] on div "100 % 100 95 90 85 80 75 70 66 60 55 50 45 40 33 30 25 20 15 10 5" at bounding box center [634, 283] width 1228 height 66
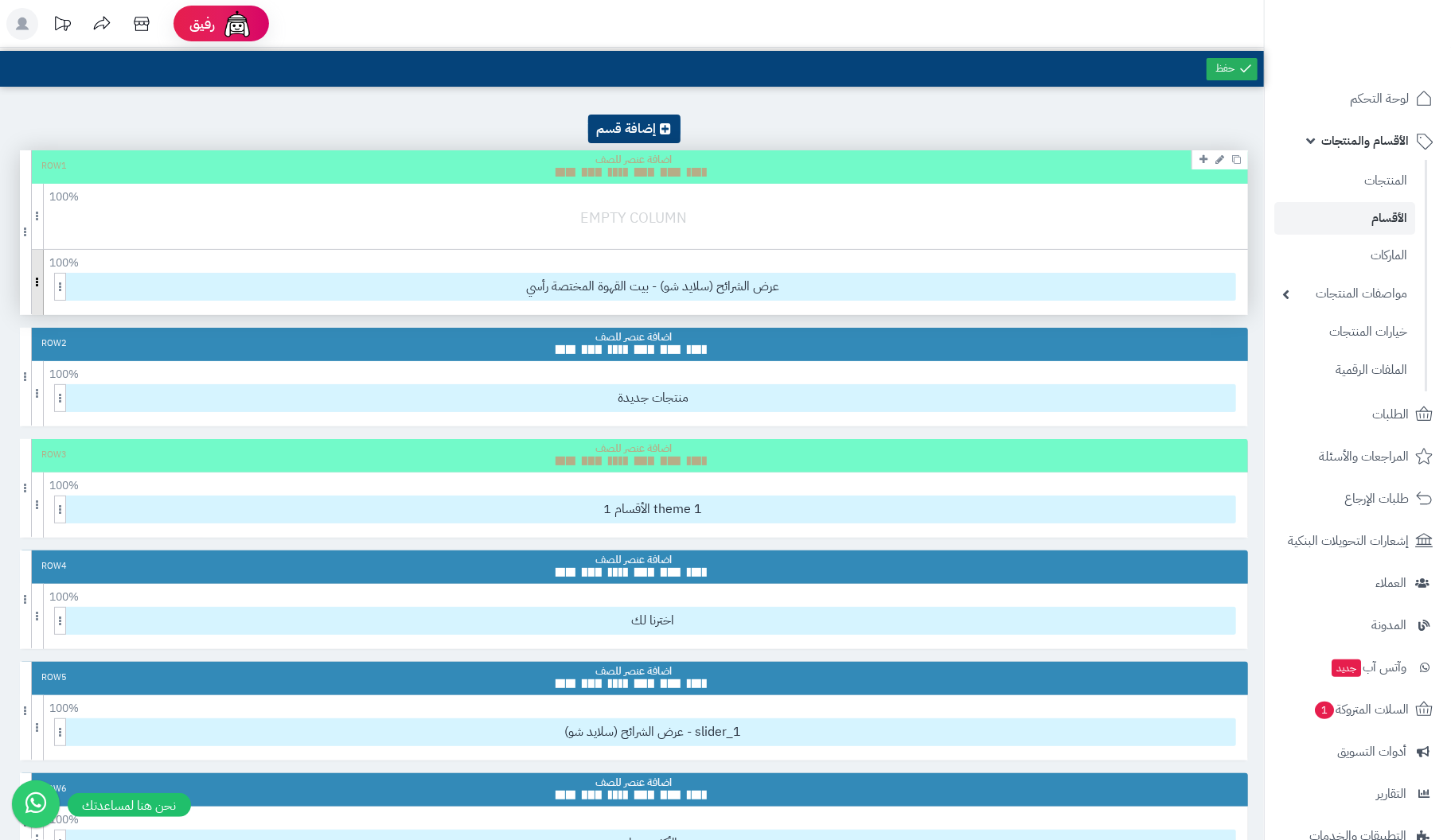
click at [41, 277] on span at bounding box center [37, 283] width 12 height 66
click at [144, 166] on div "Row 1" at bounding box center [634, 166] width 1228 height 33
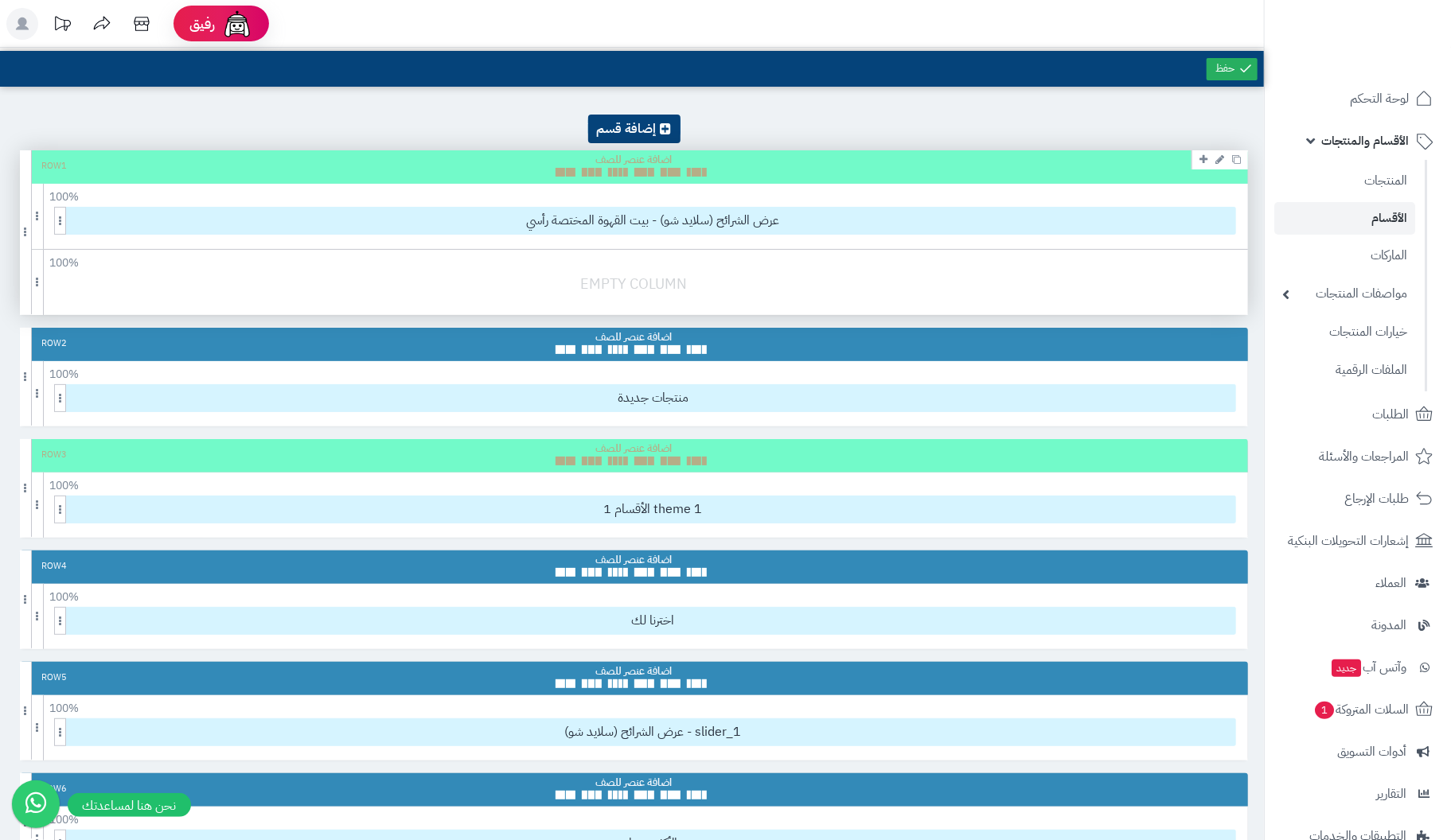
drag, startPoint x: 657, startPoint y: 287, endPoint x: 635, endPoint y: 281, distance: 22.8
click at [635, 281] on div at bounding box center [637, 291] width 1236 height 37
click at [1219, 164] on icon at bounding box center [1219, 159] width 9 height 10
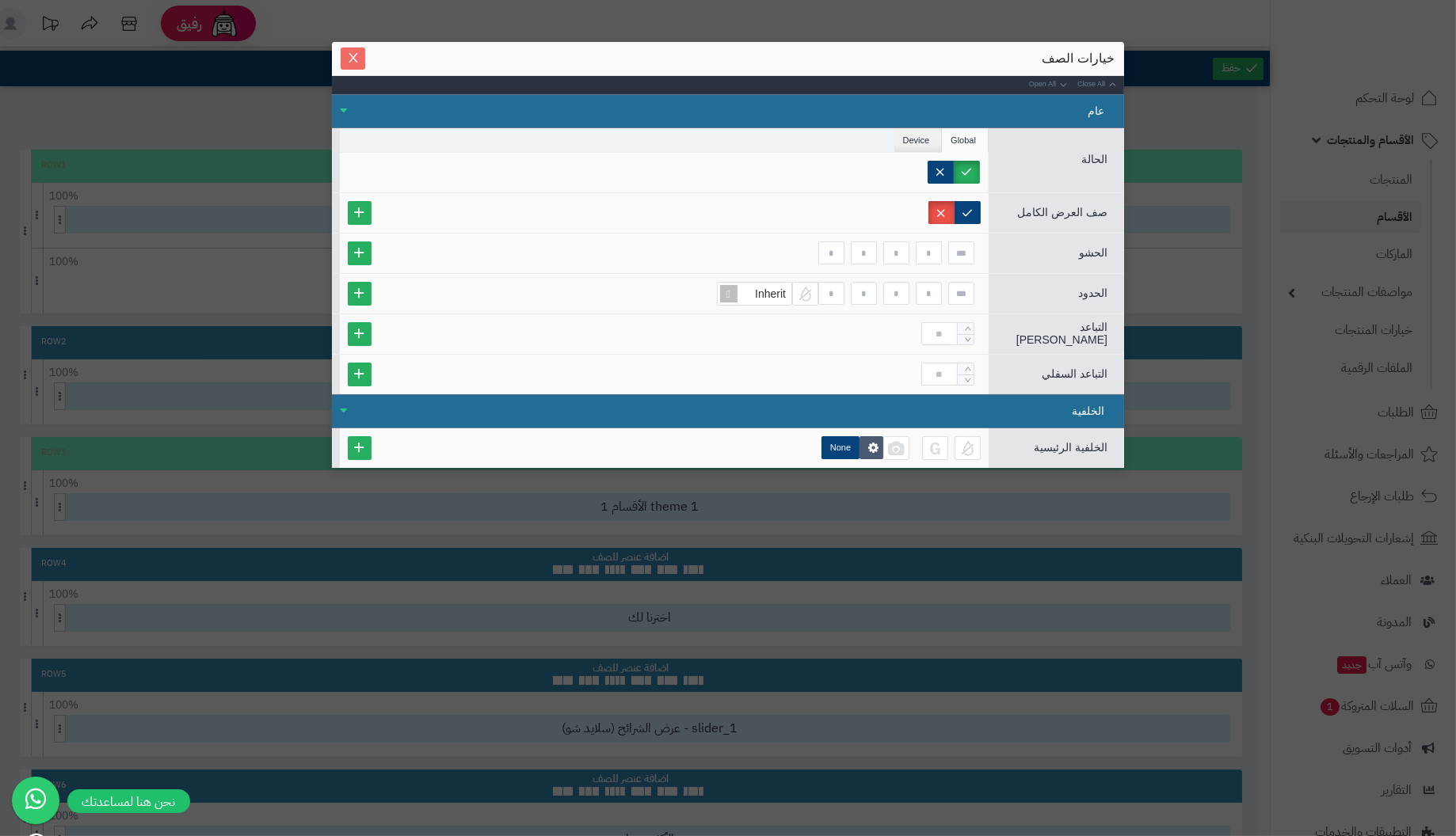
click at [355, 61] on icon "Close" at bounding box center [352, 58] width 9 height 9
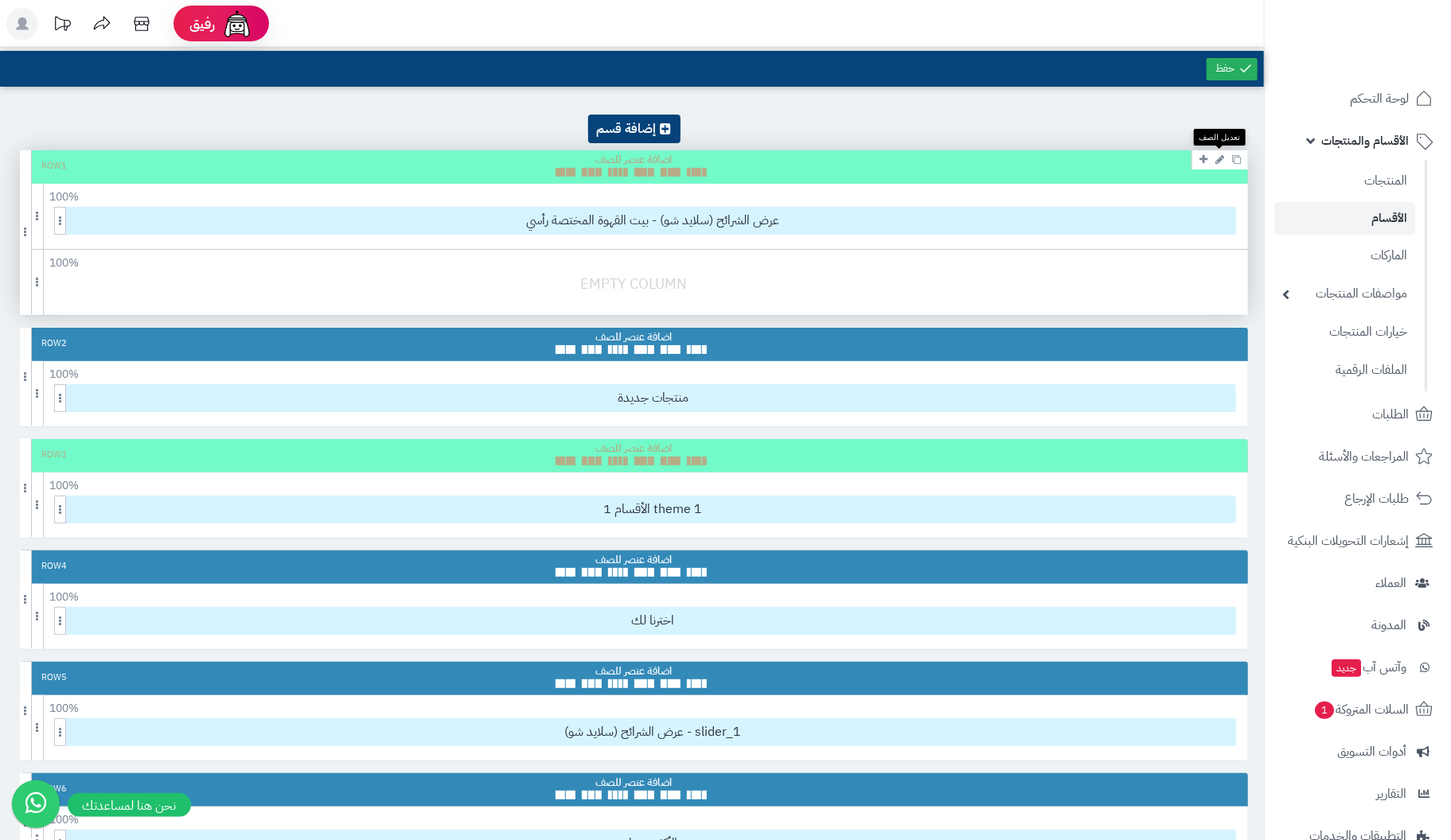
click at [1218, 158] on icon at bounding box center [1219, 159] width 9 height 10
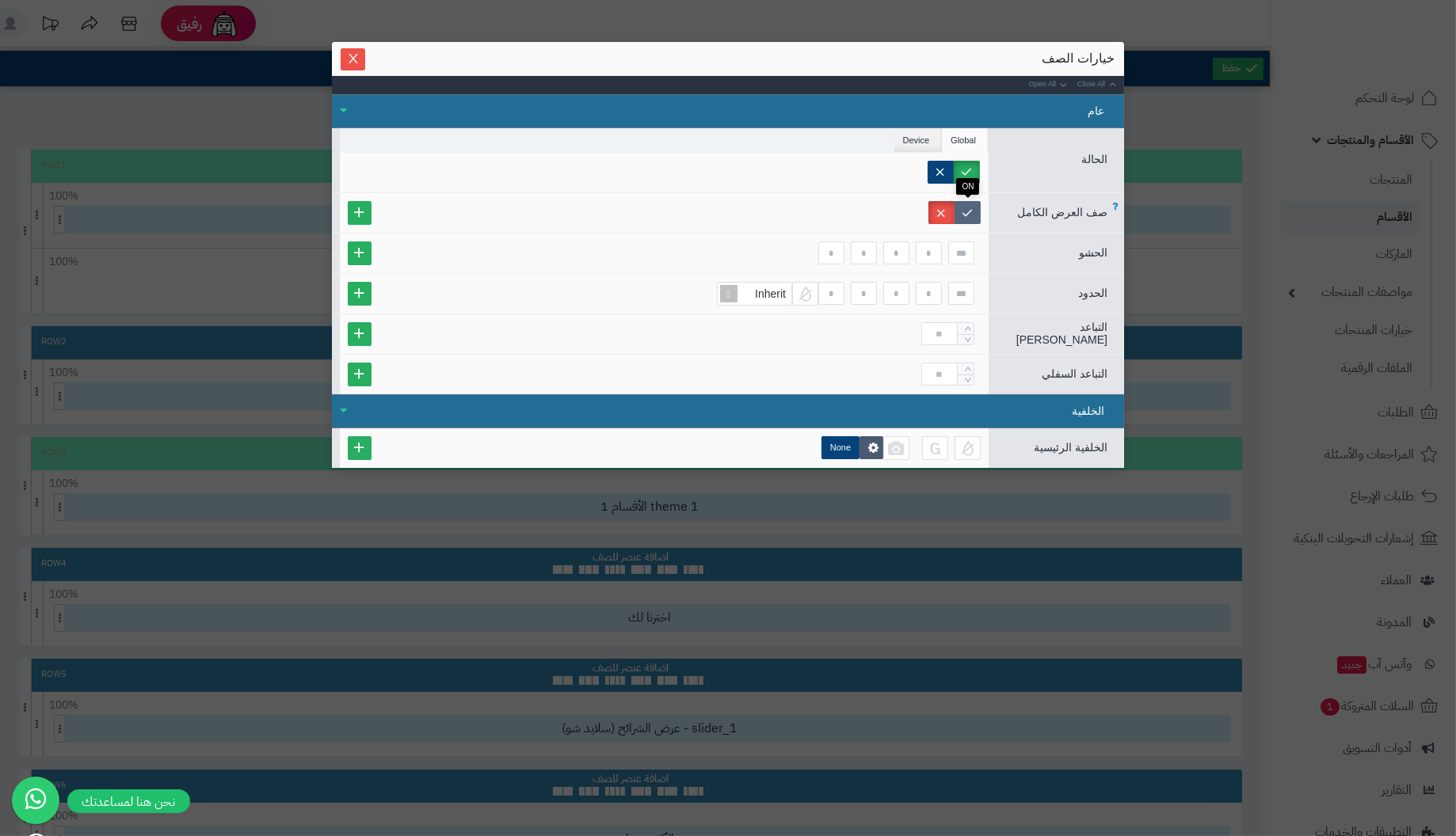
click at [972, 208] on label at bounding box center [968, 212] width 27 height 23
click at [943, 207] on label at bounding box center [941, 212] width 27 height 23
click at [938, 168] on label at bounding box center [941, 172] width 27 height 23
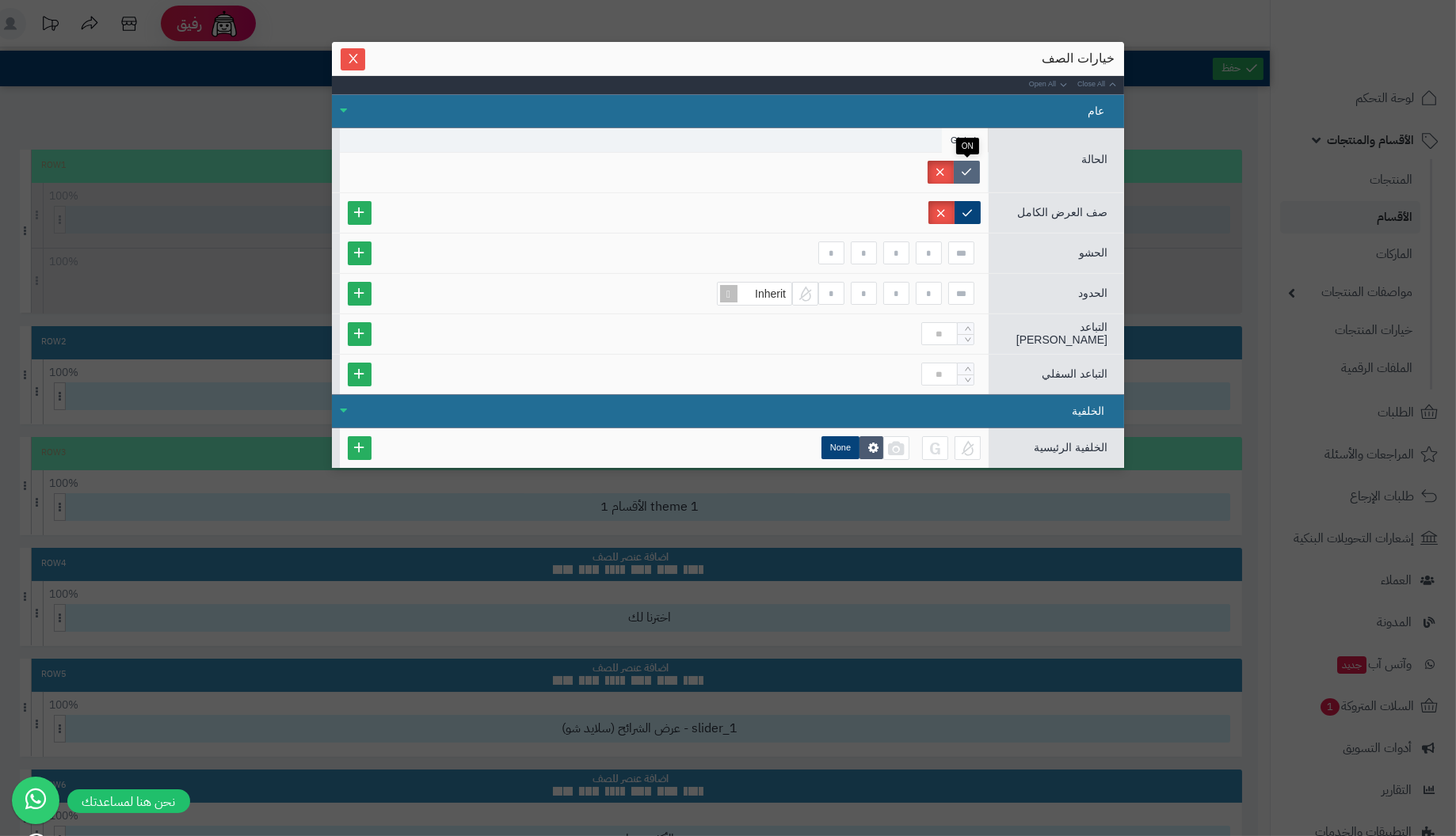
click at [972, 166] on label at bounding box center [967, 172] width 27 height 23
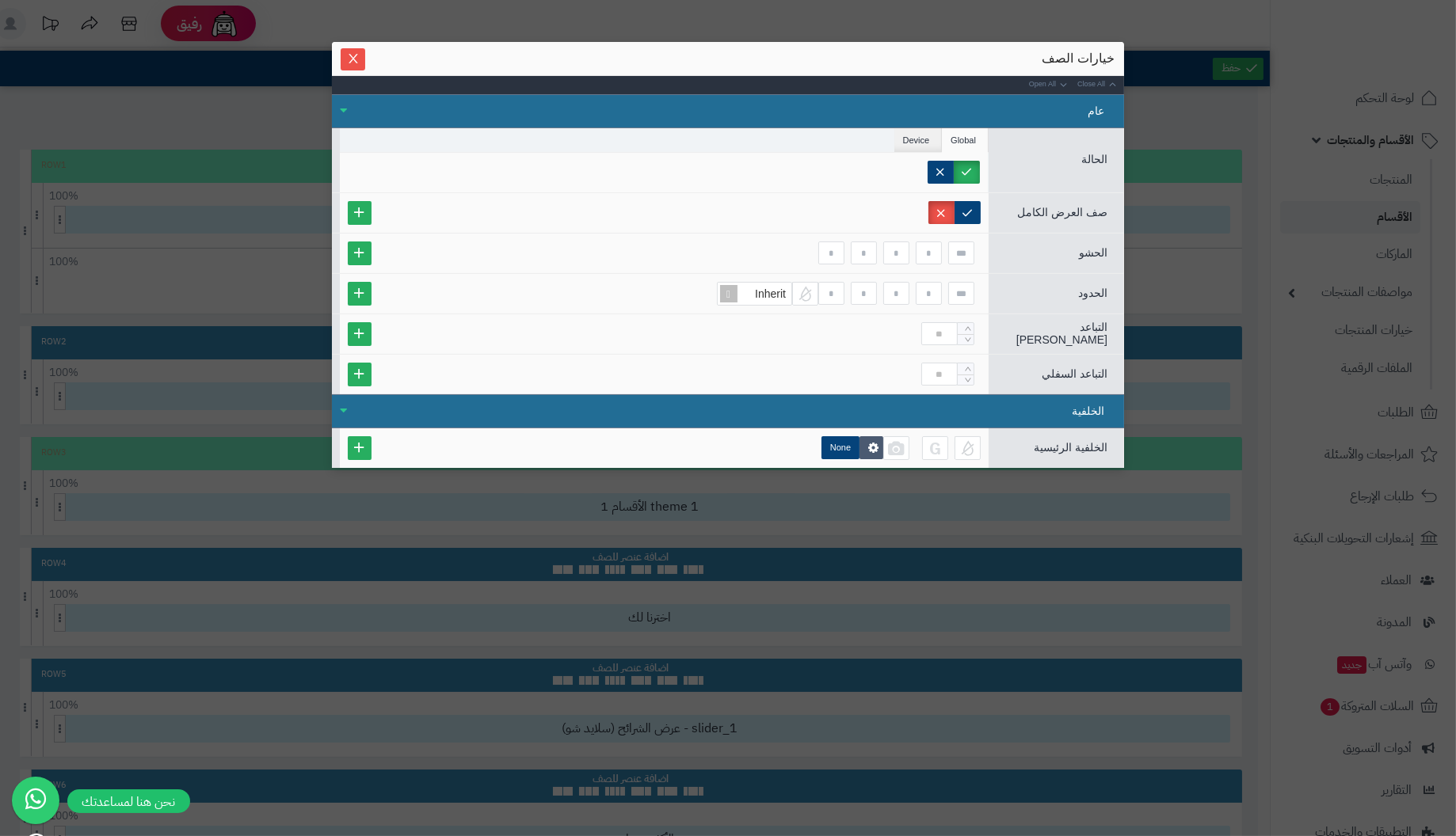
drag, startPoint x: 946, startPoint y: 61, endPoint x: 1026, endPoint y: 42, distance: 82.2
click at [1023, 45] on div "خيارات الصف" at bounding box center [728, 59] width 792 height 34
drag, startPoint x: 961, startPoint y: 62, endPoint x: 972, endPoint y: 27, distance: 36.7
click at [972, 27] on div "sentinelStart خيارات الصف Close All Open All عام الحالة Global Device Customer …" at bounding box center [728, 418] width 1456 height 836
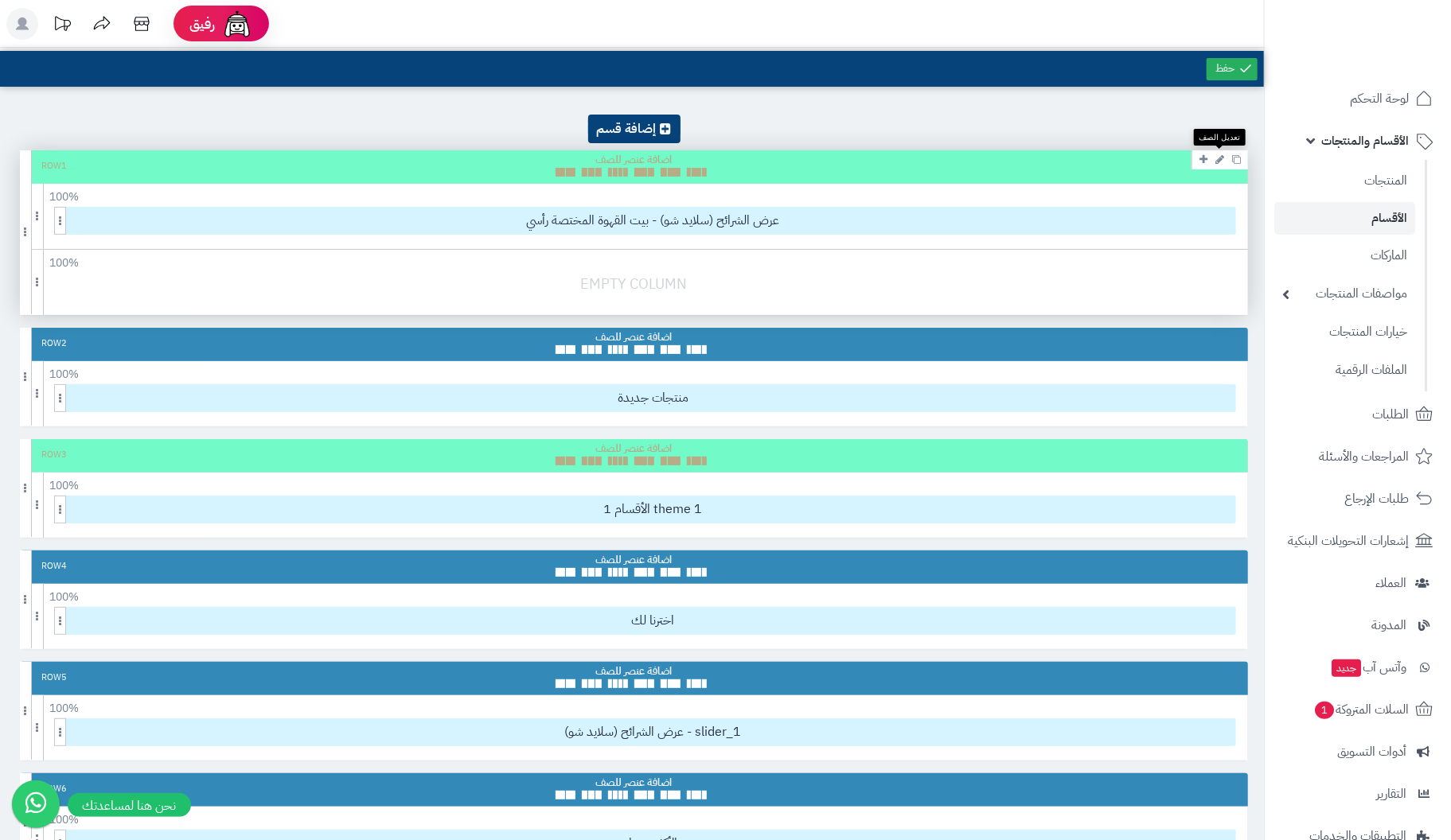
click at [1216, 158] on icon at bounding box center [1219, 159] width 9 height 10
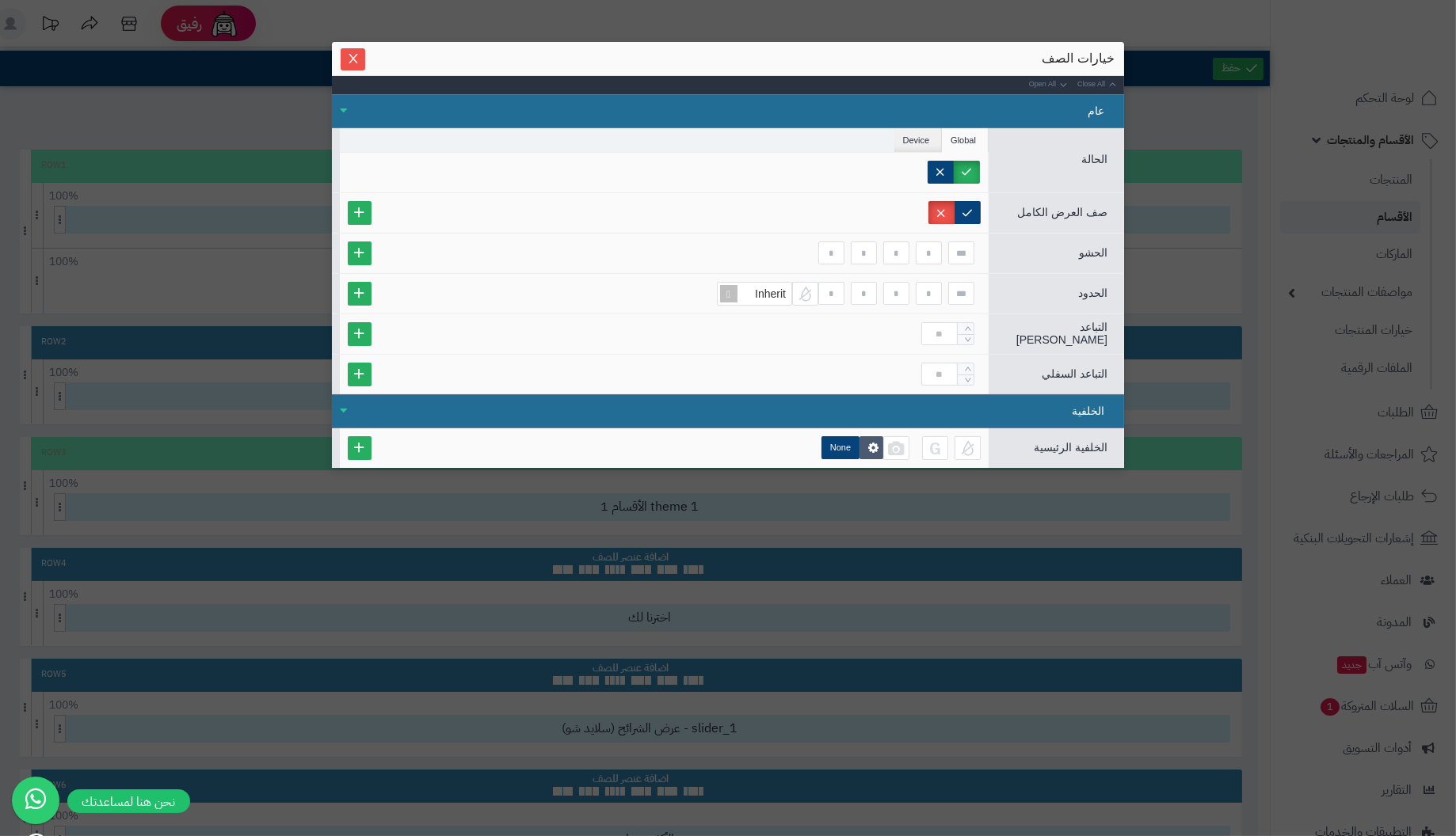
drag, startPoint x: 936, startPoint y: 59, endPoint x: 467, endPoint y: 60, distance: 469.0
click at [594, 50] on div "خيارات الصف" at bounding box center [728, 59] width 773 height 17
drag, startPoint x: 439, startPoint y: 61, endPoint x: 447, endPoint y: 54, distance: 10.6
click at [447, 54] on div "خيارات الصف" at bounding box center [728, 59] width 773 height 17
click at [938, 168] on label at bounding box center [941, 172] width 27 height 23
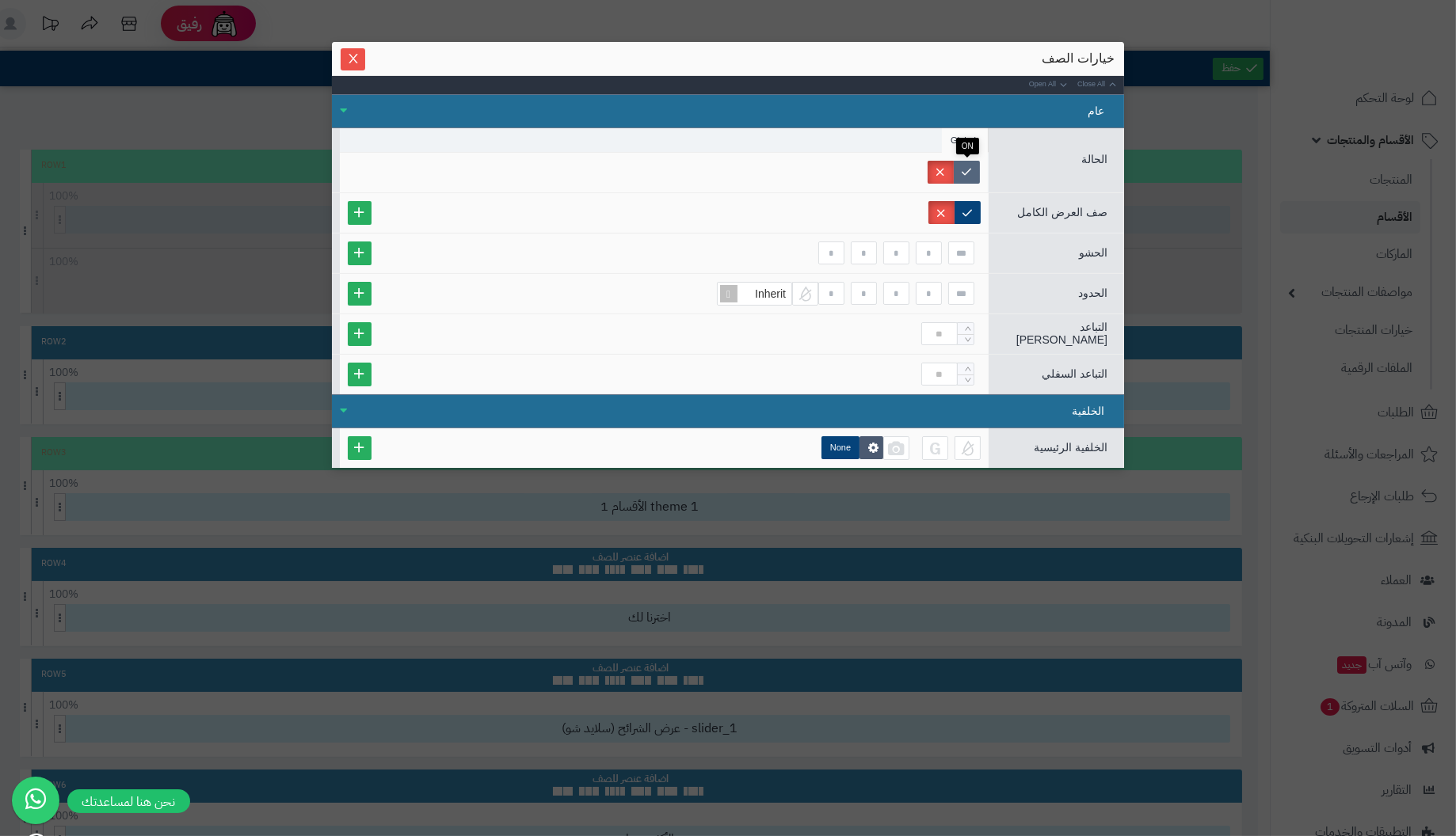
click at [966, 172] on label at bounding box center [967, 172] width 27 height 23
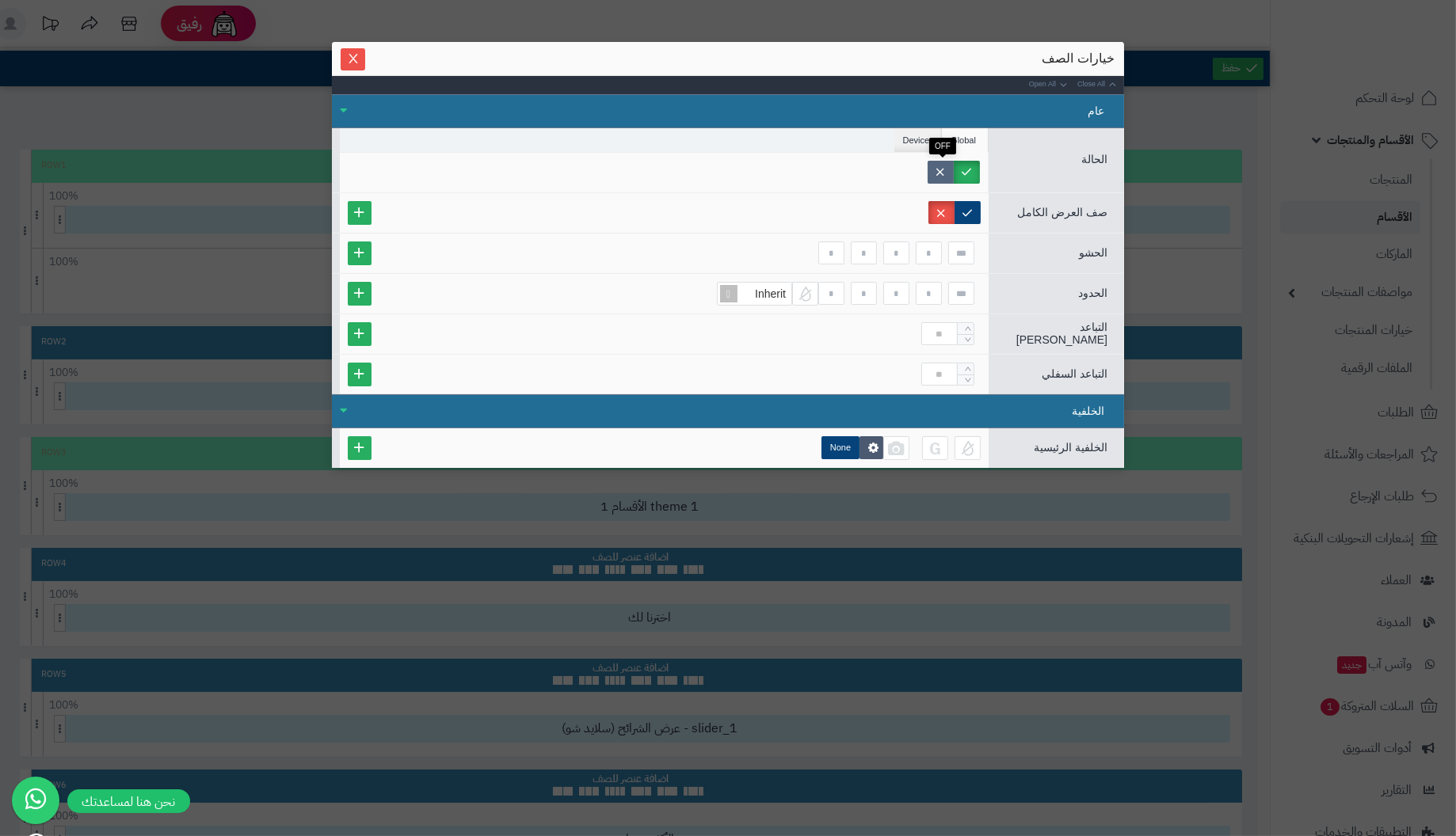
click at [944, 172] on label at bounding box center [941, 172] width 27 height 23
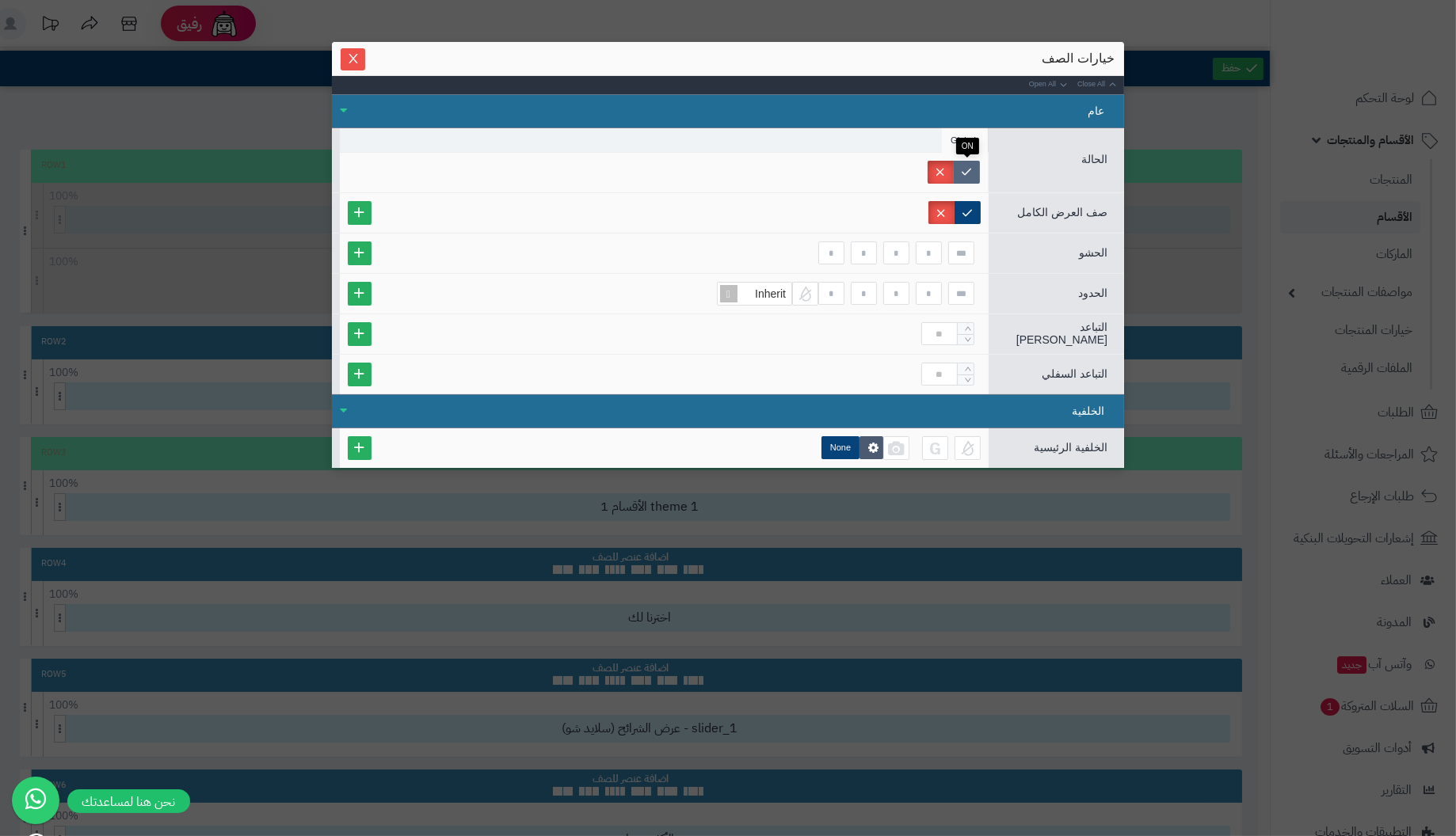
click at [968, 164] on label at bounding box center [967, 172] width 27 height 23
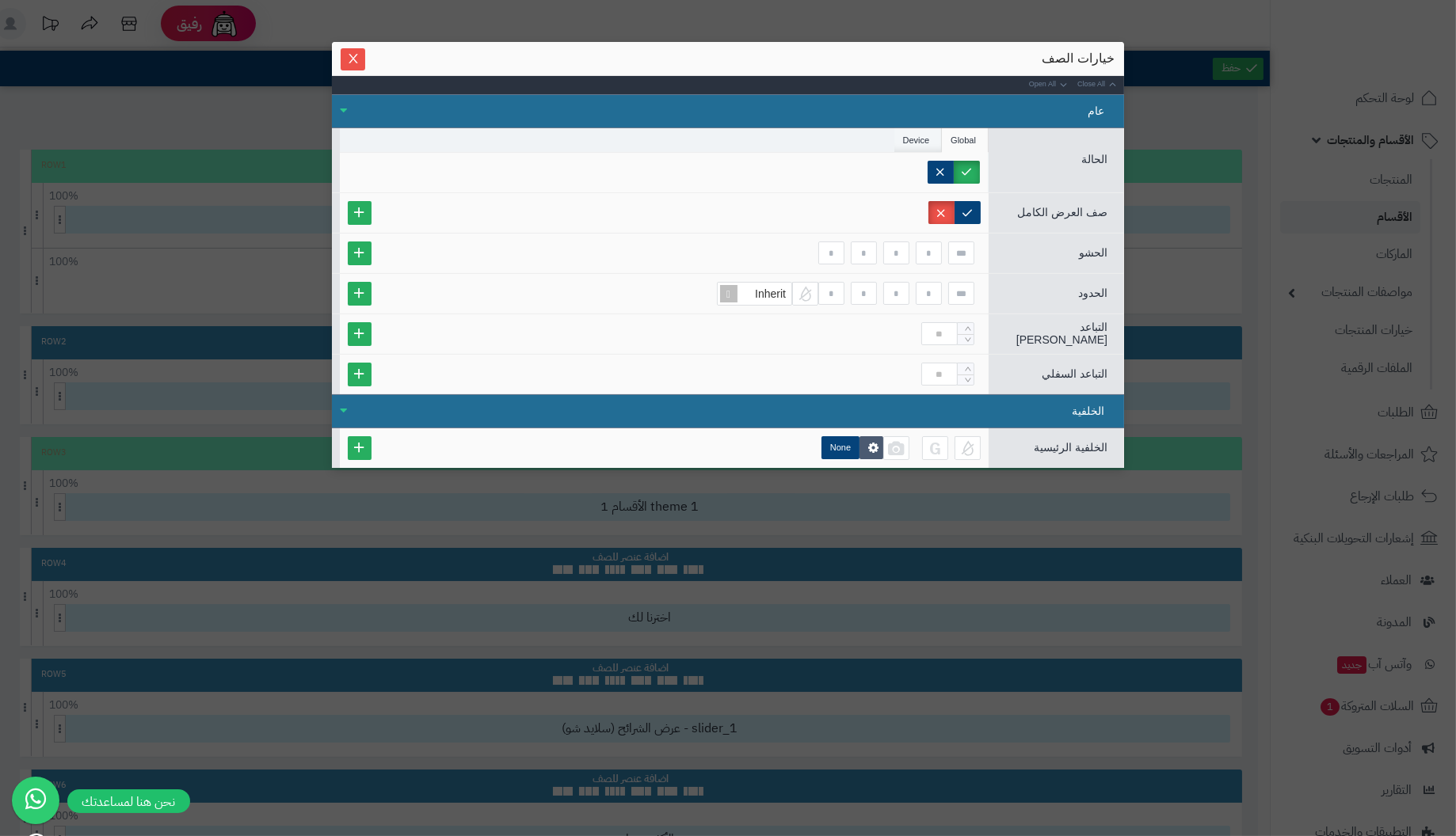
click at [917, 133] on li "Device" at bounding box center [918, 140] width 48 height 24
click at [962, 133] on li "Global" at bounding box center [965, 140] width 46 height 24
click at [968, 208] on label at bounding box center [968, 212] width 27 height 23
click at [350, 57] on icon "Close" at bounding box center [352, 57] width 12 height 12
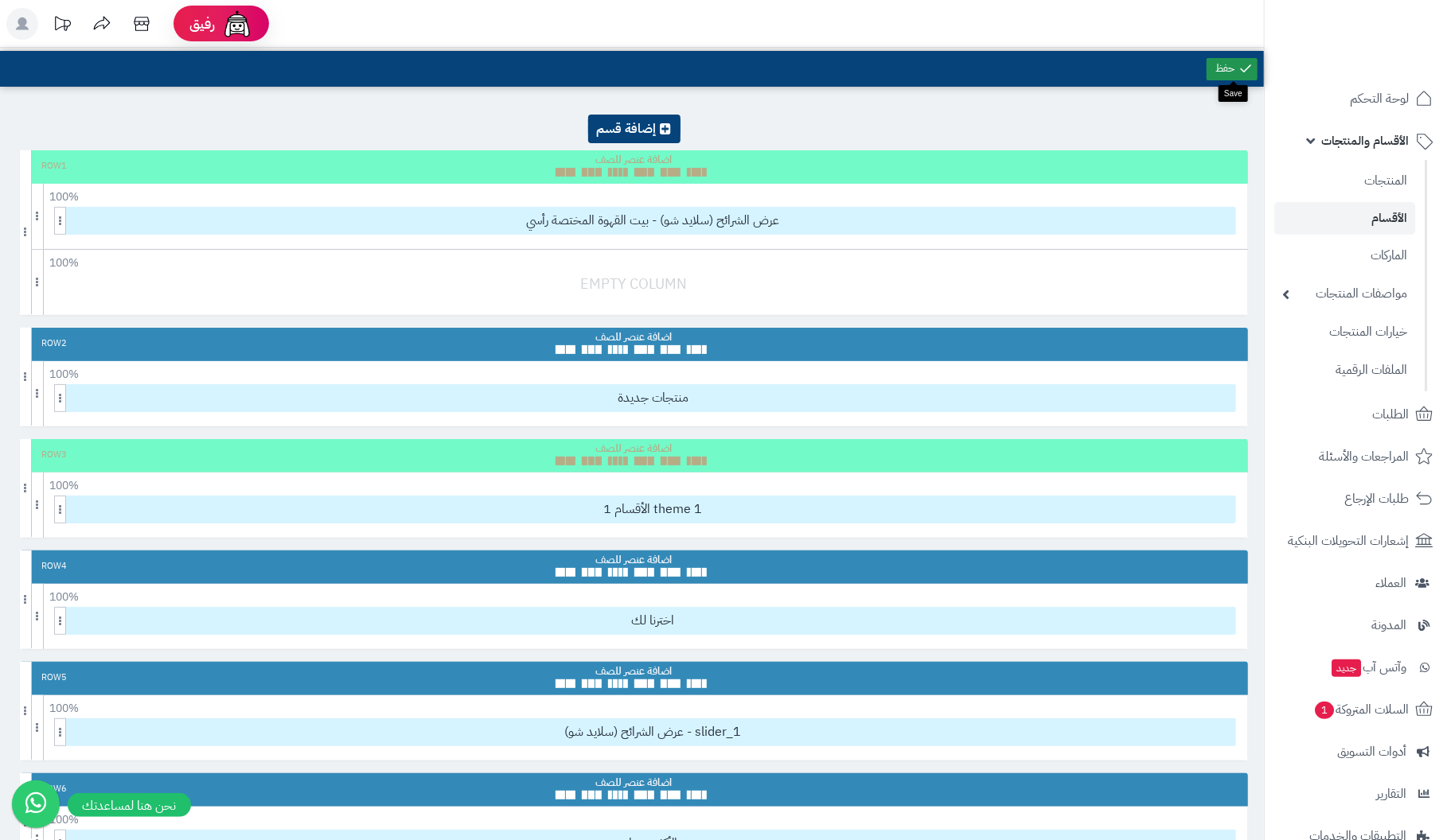
click at [1230, 66] on link at bounding box center [1232, 68] width 51 height 22
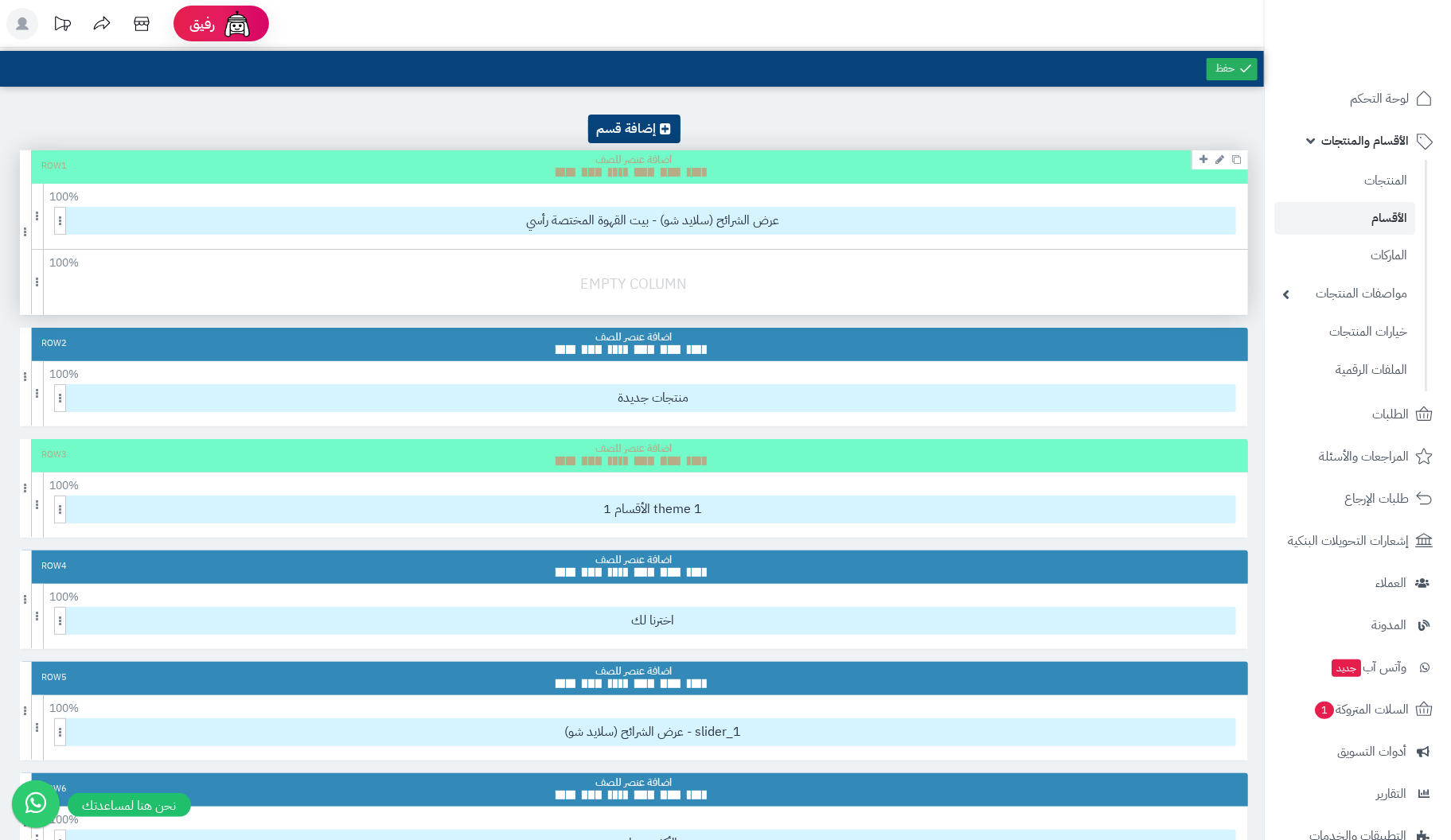
click at [648, 168] on span at bounding box center [651, 172] width 7 height 9
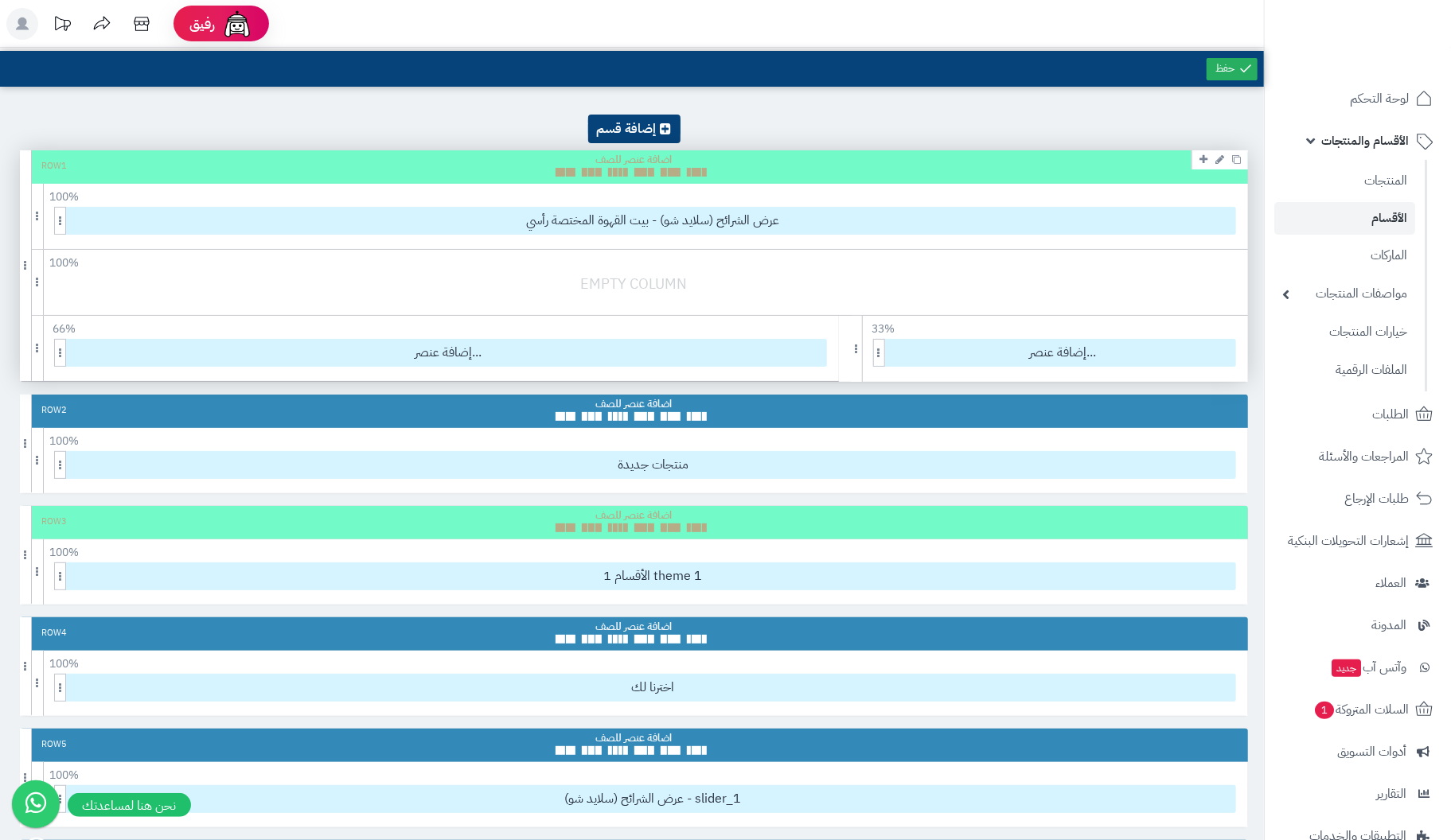
click at [620, 175] on span at bounding box center [620, 172] width 5 height 9
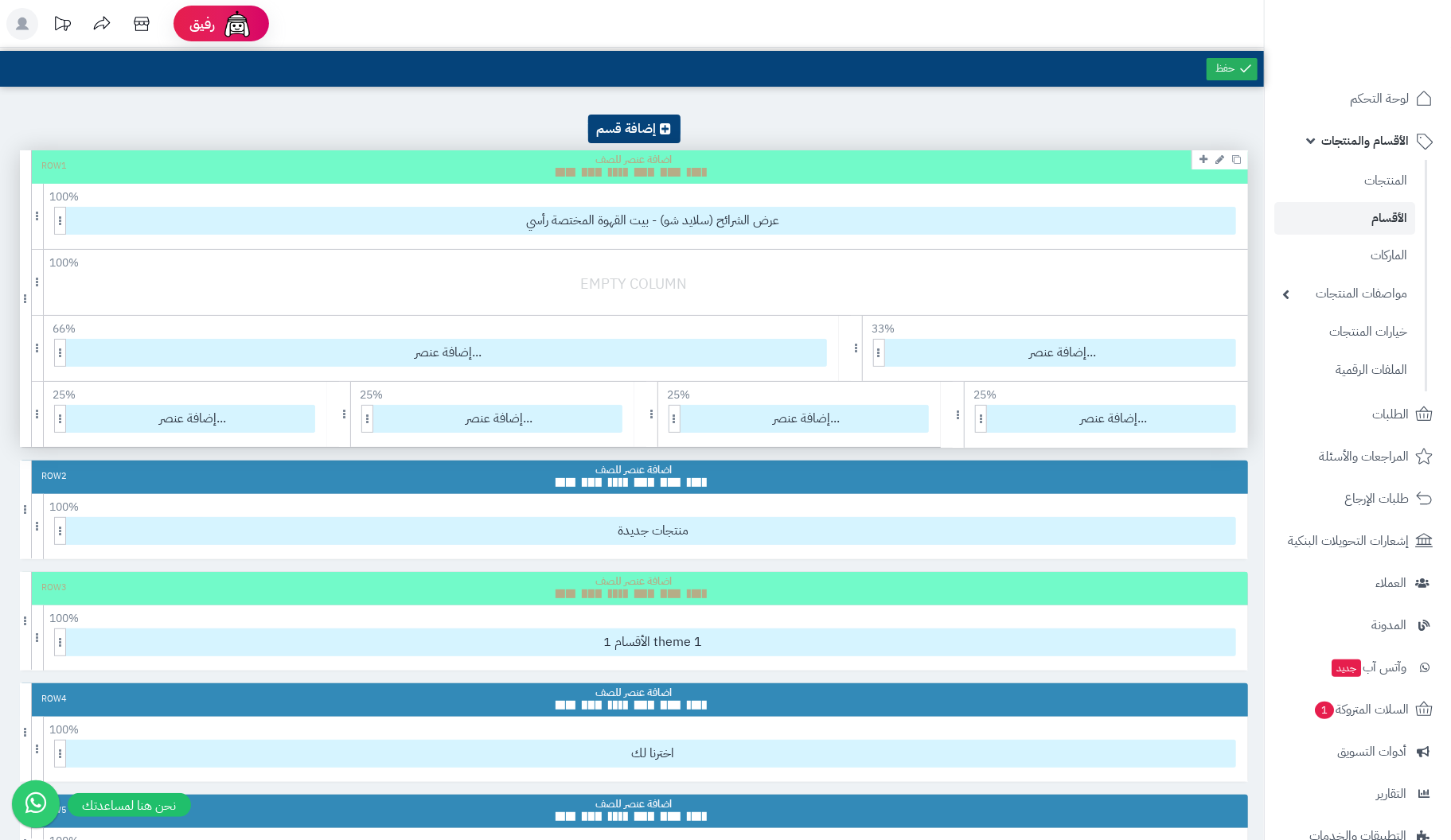
click at [586, 173] on span at bounding box center [585, 172] width 7 height 9
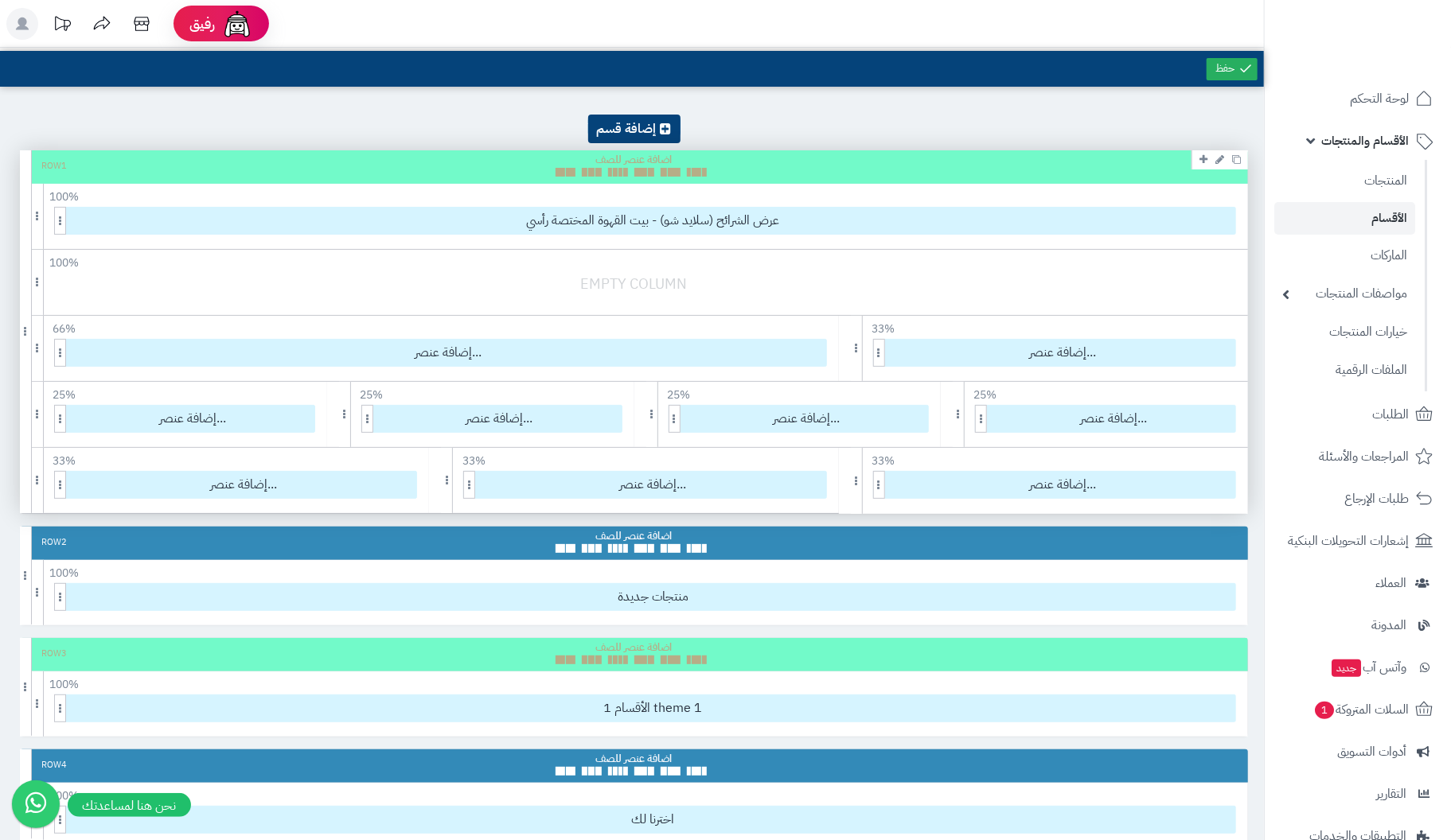
click at [567, 170] on span at bounding box center [571, 172] width 10 height 9
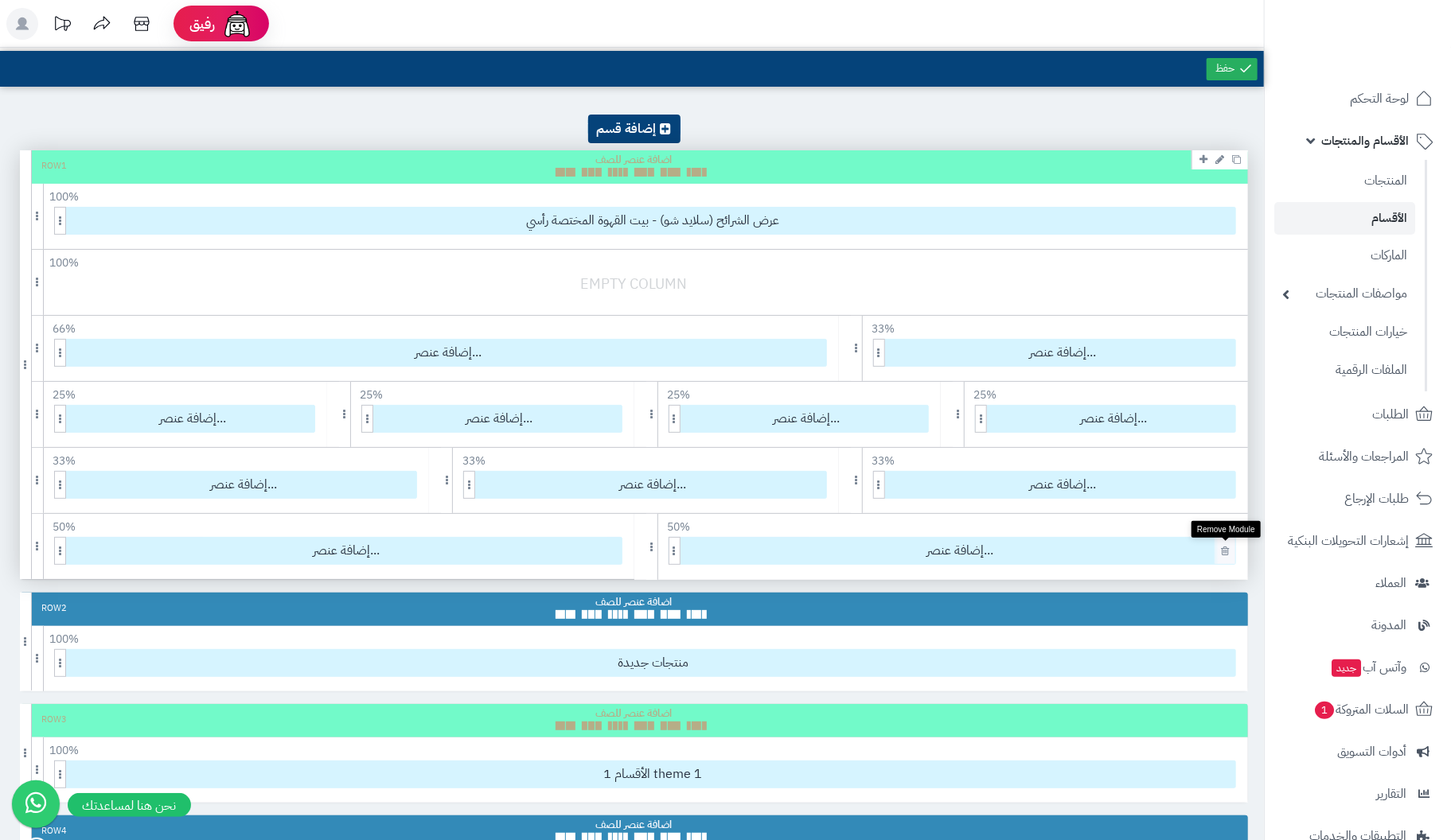
click at [1223, 548] on icon at bounding box center [1225, 551] width 8 height 10
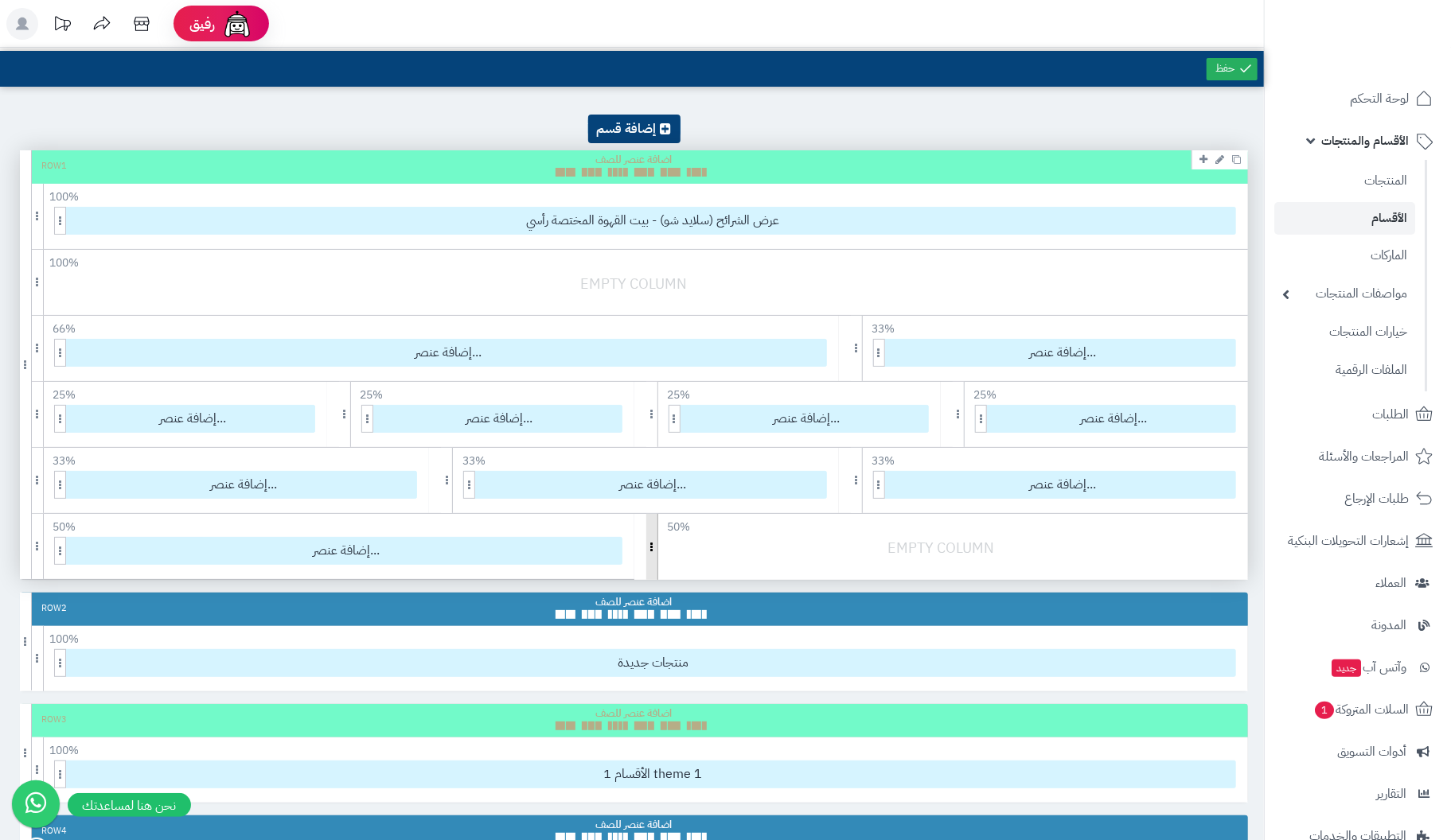
click at [651, 548] on span at bounding box center [652, 546] width 12 height 66
click at [612, 553] on icon at bounding box center [611, 551] width 8 height 10
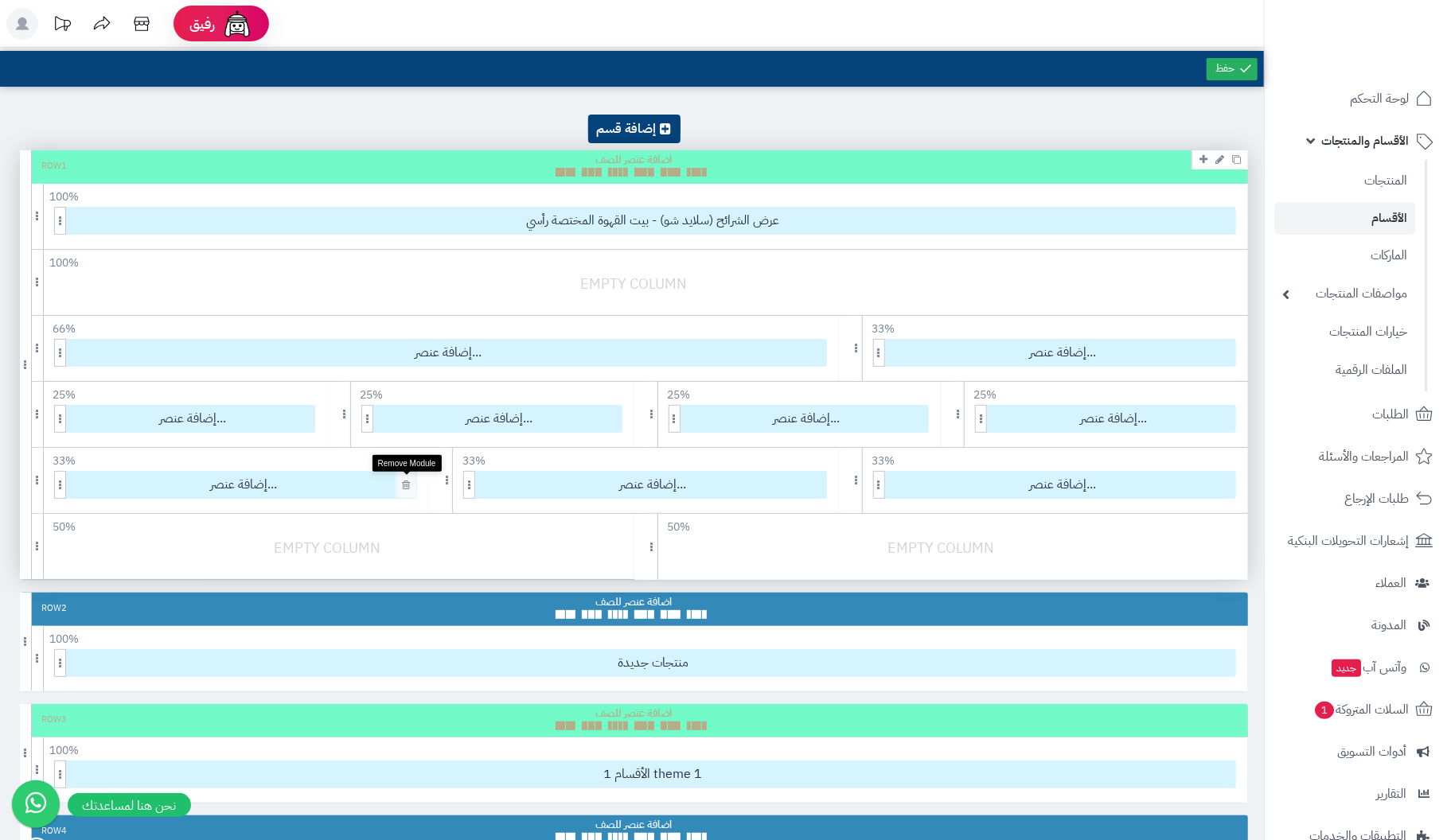
click at [403, 482] on icon at bounding box center [405, 484] width 8 height 10
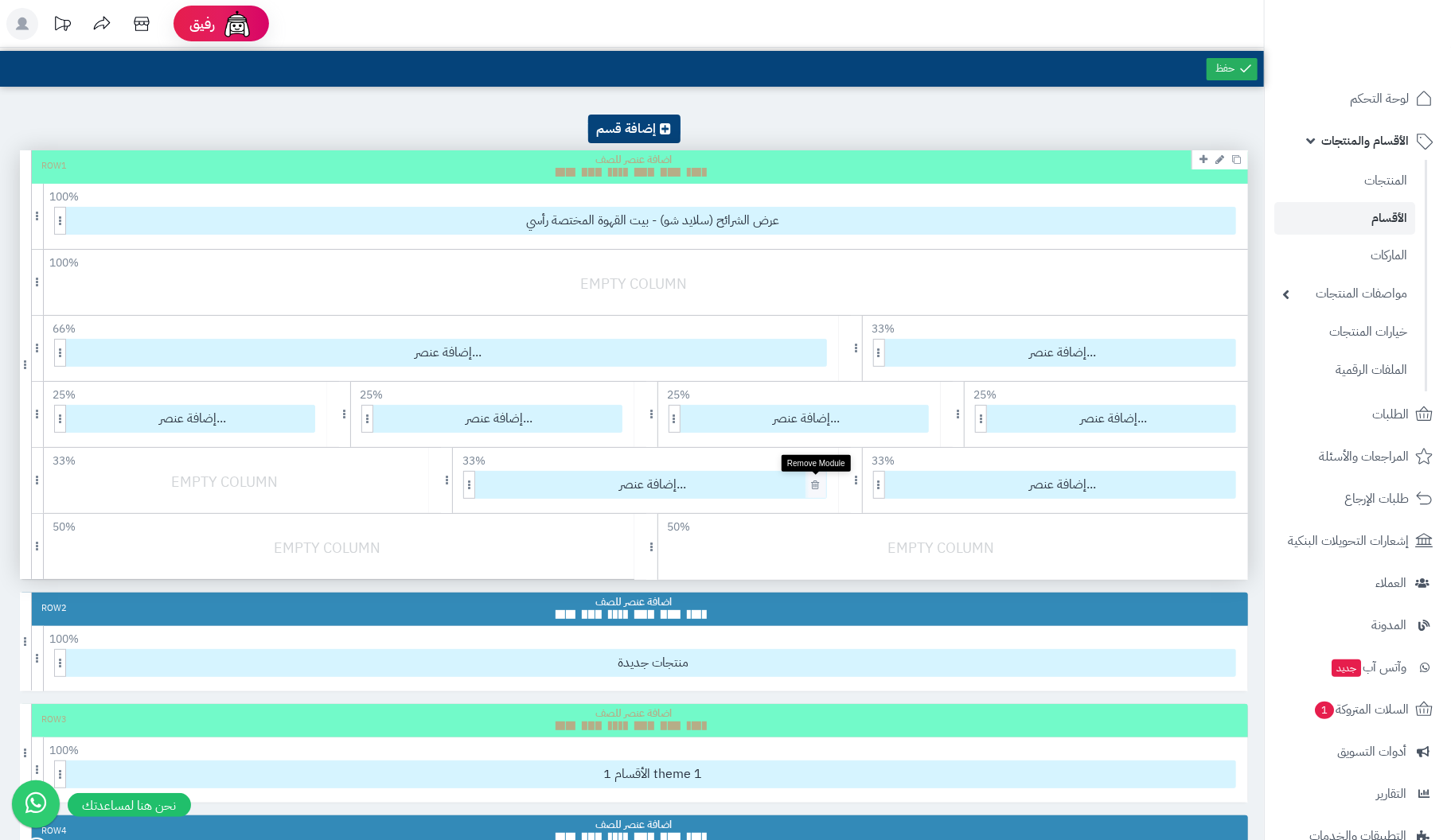
click at [813, 480] on icon at bounding box center [815, 484] width 8 height 10
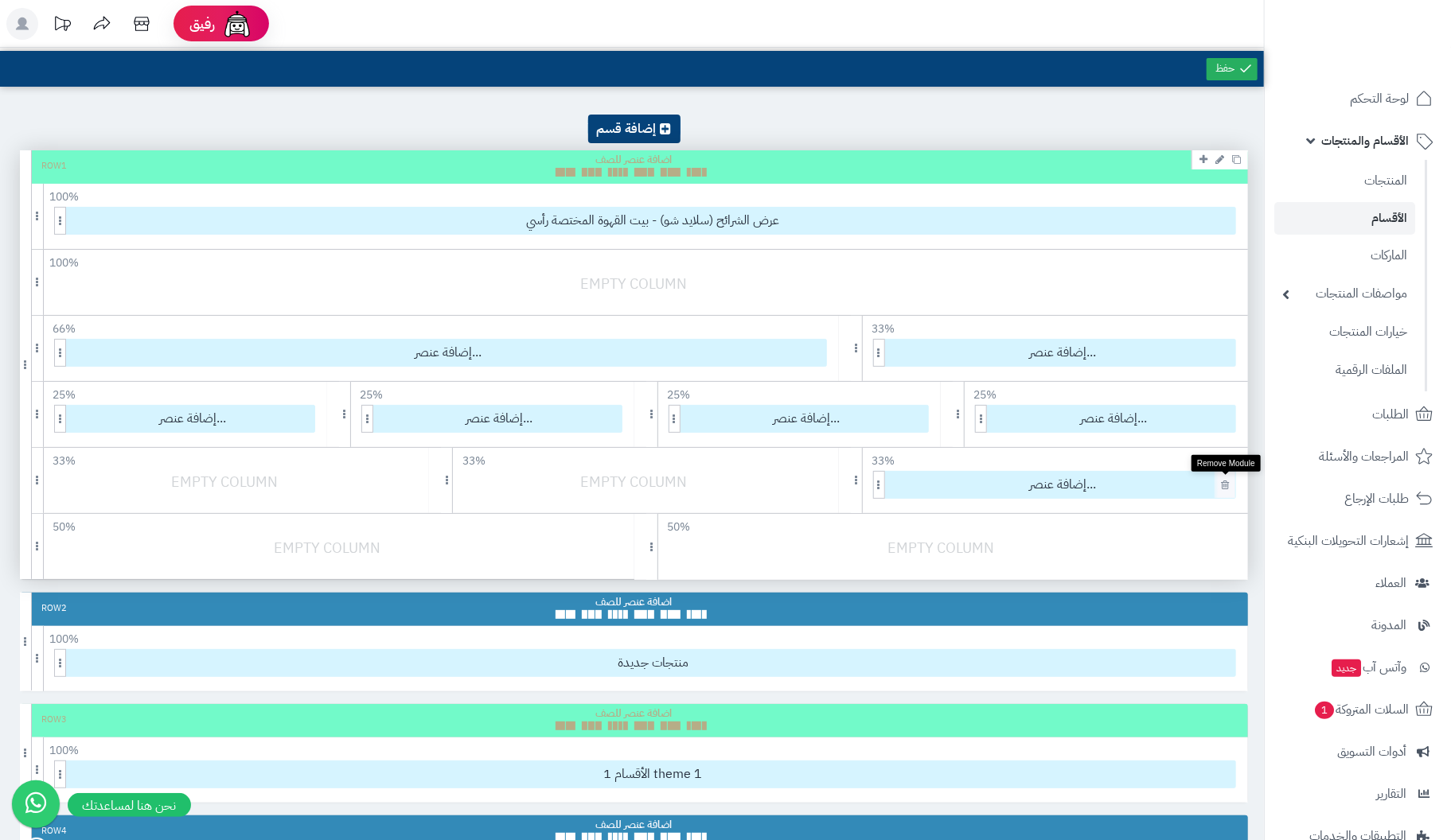
click at [1225, 480] on icon at bounding box center [1225, 484] width 8 height 10
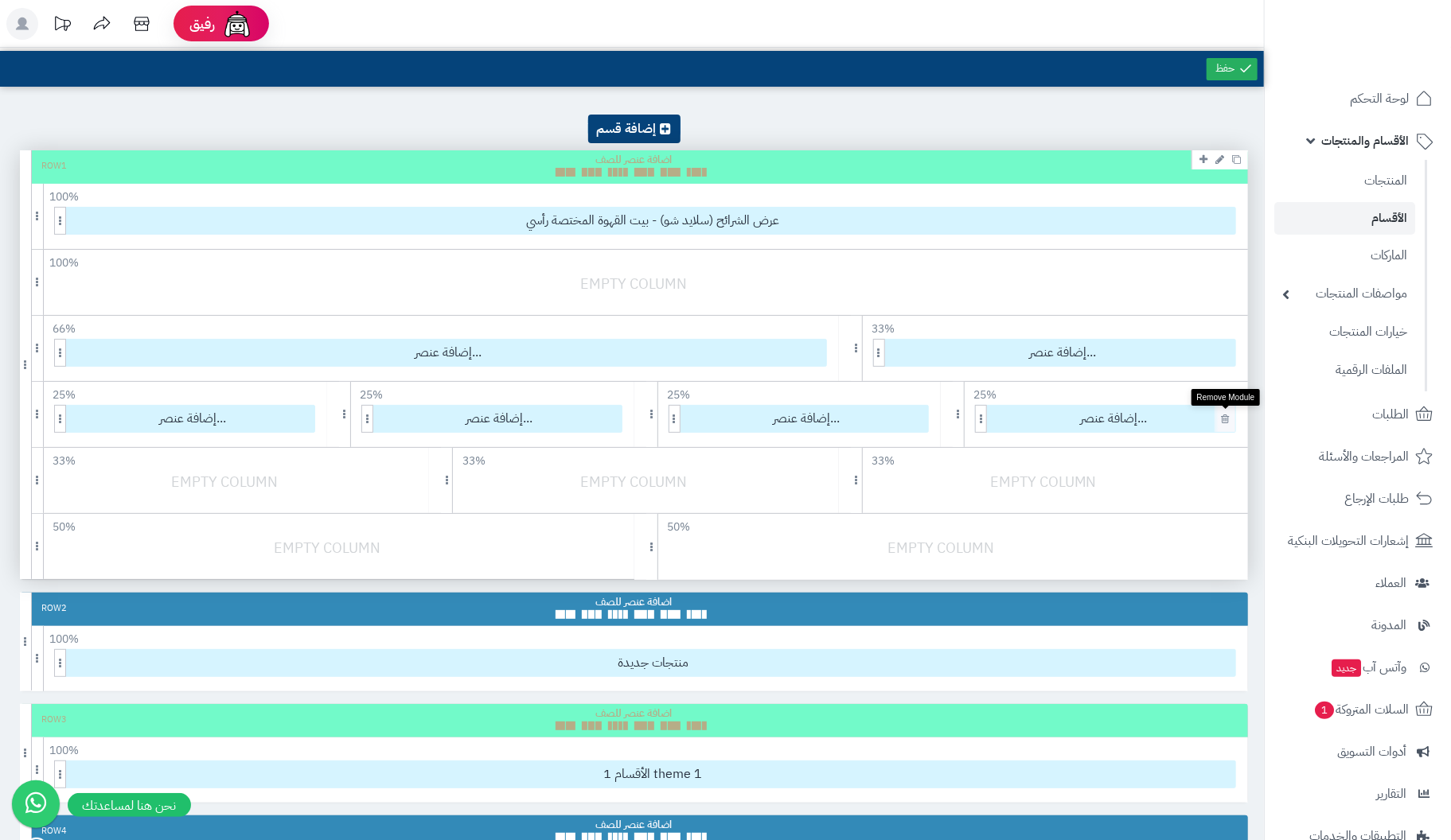
click at [1226, 414] on icon at bounding box center [1225, 419] width 8 height 10
click at [918, 421] on icon at bounding box center [917, 419] width 8 height 10
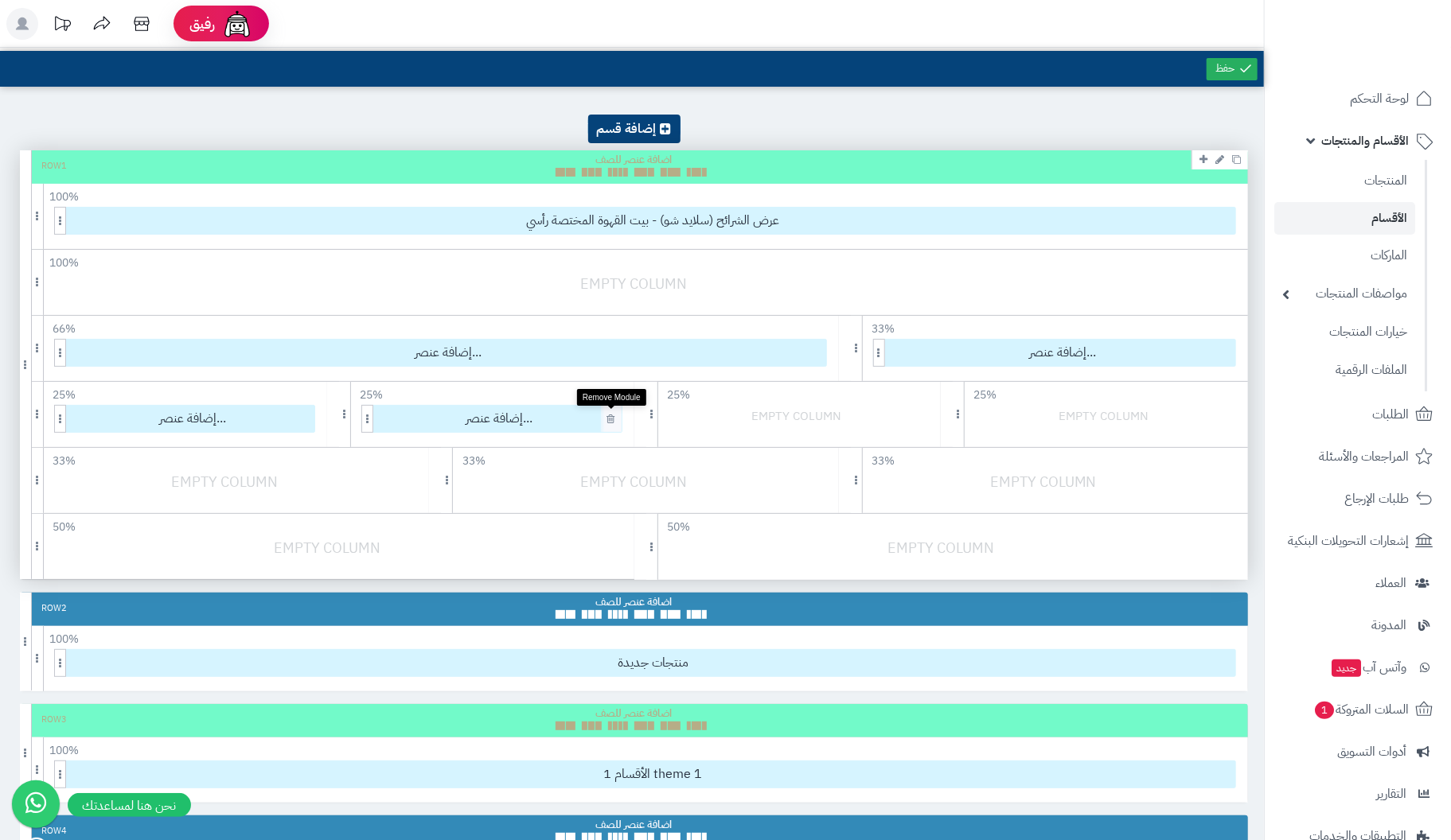
click at [606, 412] on link at bounding box center [611, 419] width 16 height 18
click at [307, 420] on icon at bounding box center [304, 419] width 8 height 10
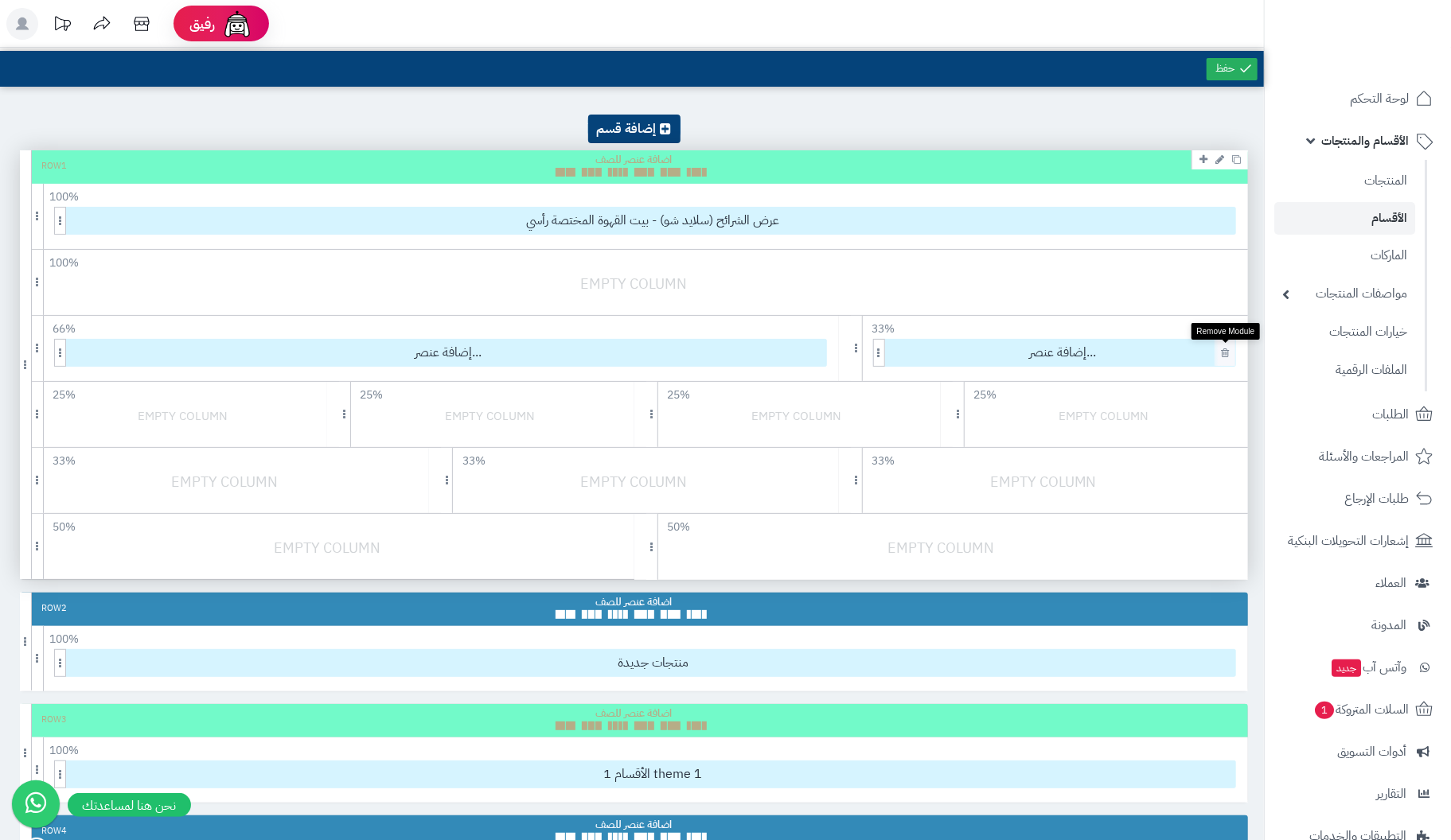
click at [1226, 349] on icon at bounding box center [1225, 353] width 8 height 10
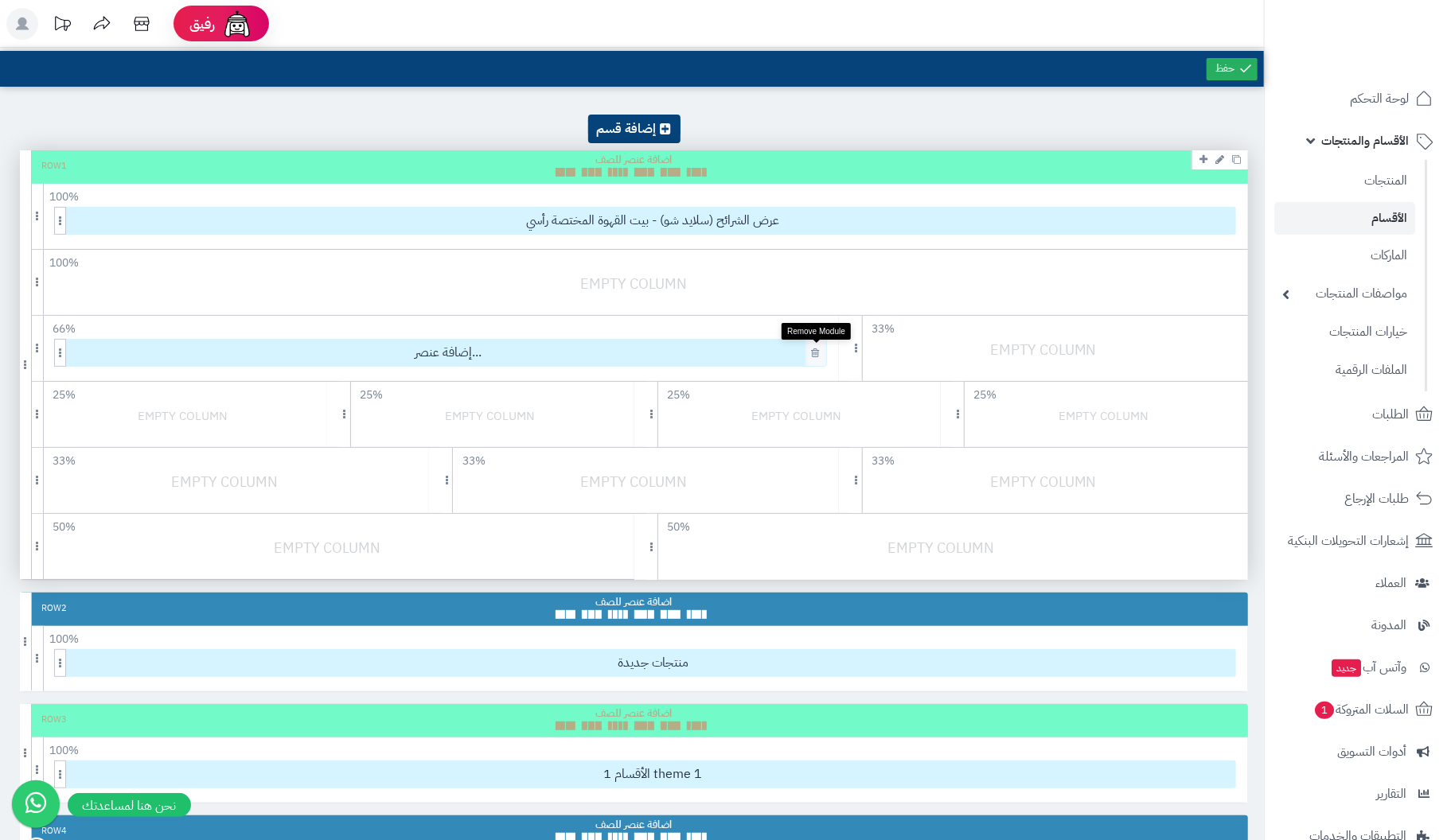
click at [820, 352] on icon at bounding box center [815, 353] width 8 height 10
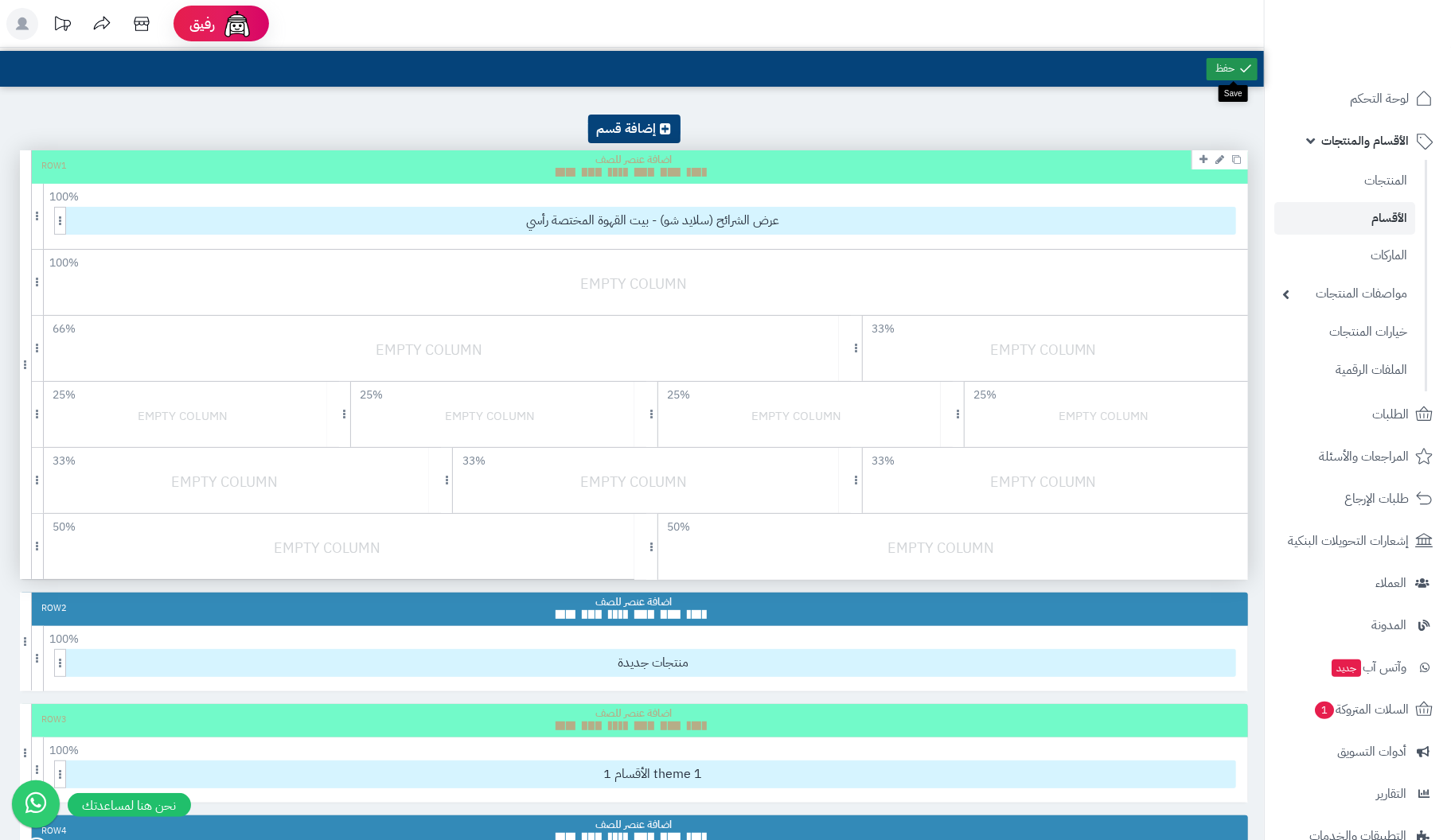
click at [1229, 68] on link at bounding box center [1232, 68] width 51 height 22
click at [755, 170] on div "Row 1" at bounding box center [634, 166] width 1228 height 33
click at [39, 283] on span at bounding box center [37, 283] width 12 height 66
